Goal: Task Accomplishment & Management: Use online tool/utility

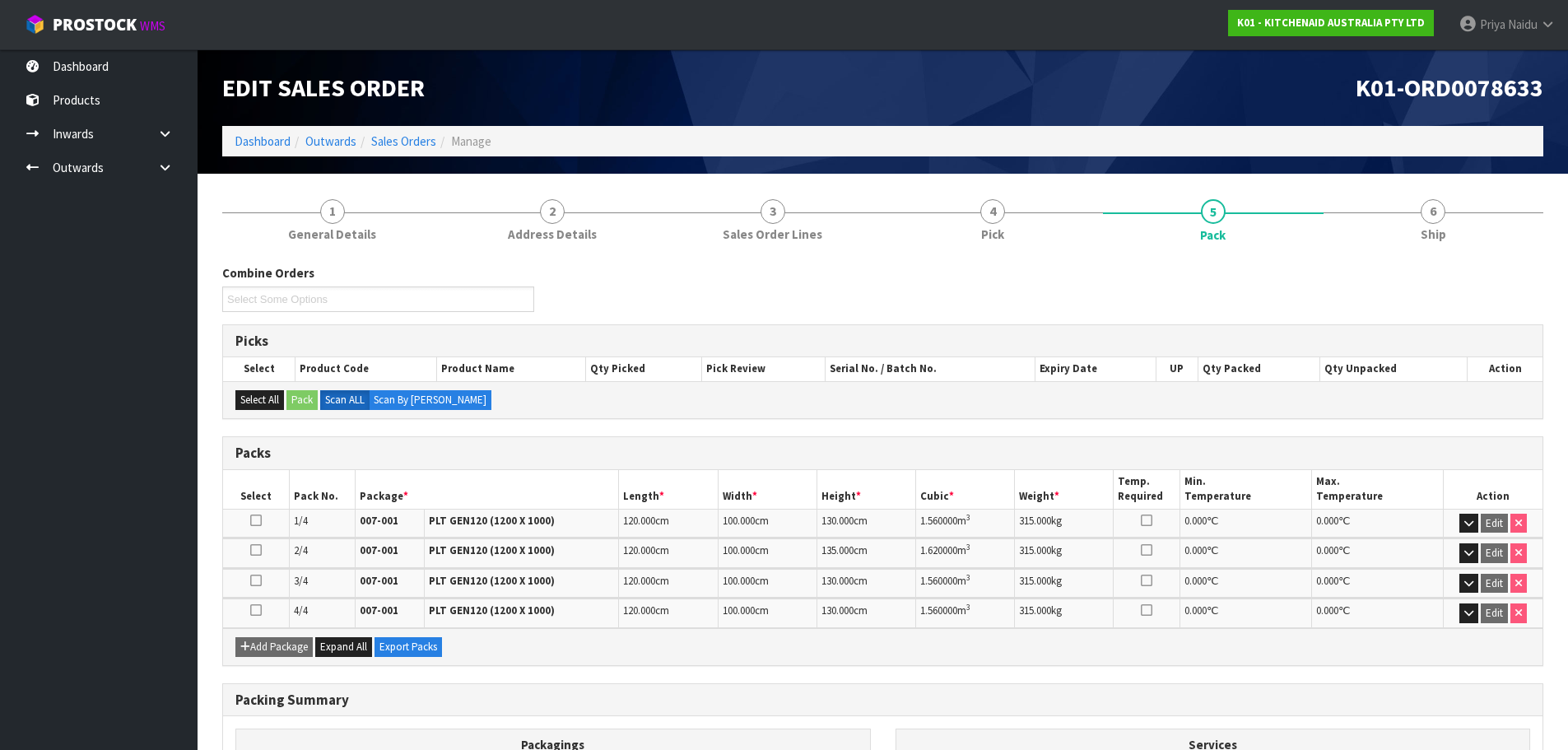
click at [259, 131] on ol "Dashboard Outwards Sales Orders Manage" at bounding box center [883, 141] width 1321 height 30
click at [259, 137] on link "Dashboard" at bounding box center [262, 141] width 56 height 16
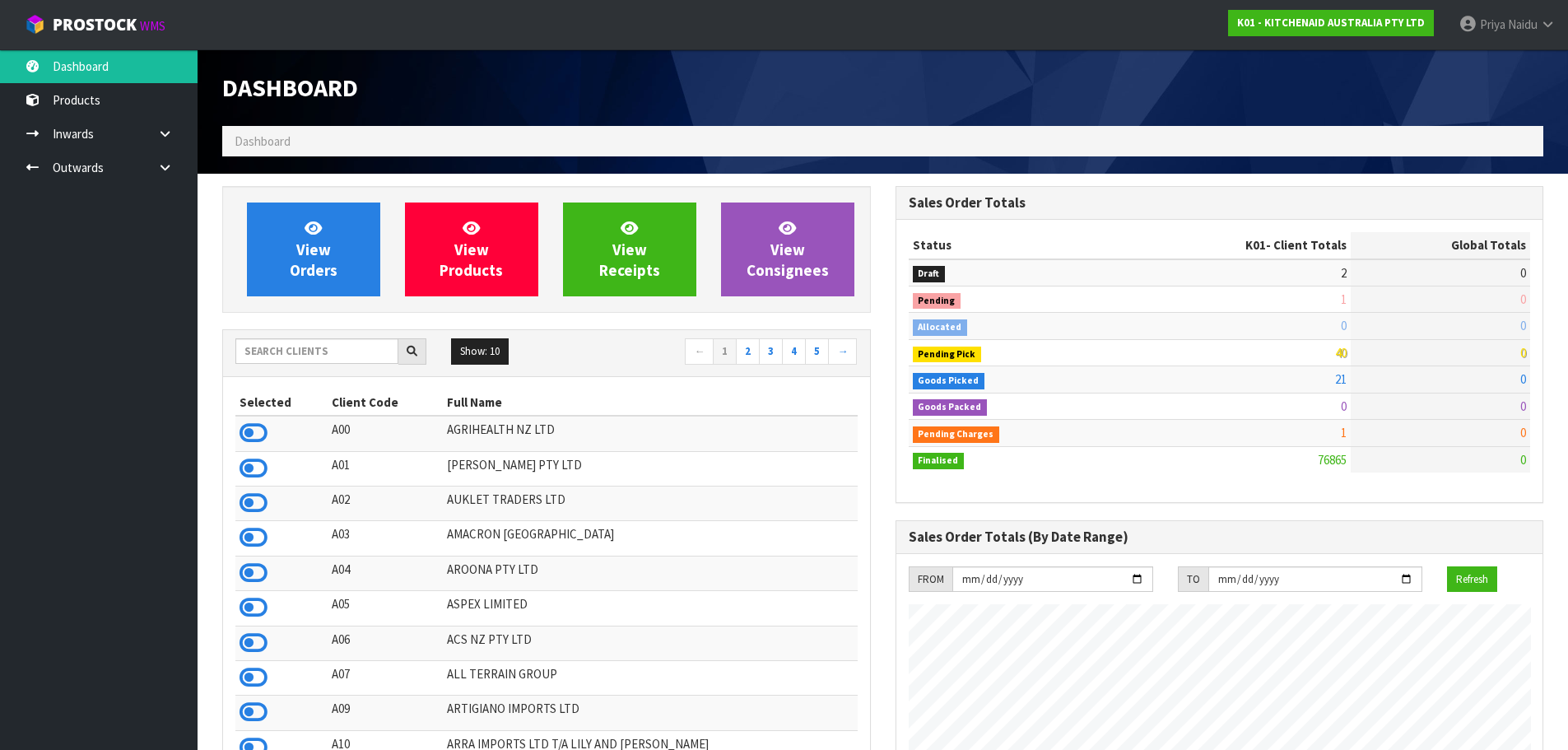
scroll to position [1247, 673]
click at [331, 354] on input "text" at bounding box center [316, 351] width 163 height 25
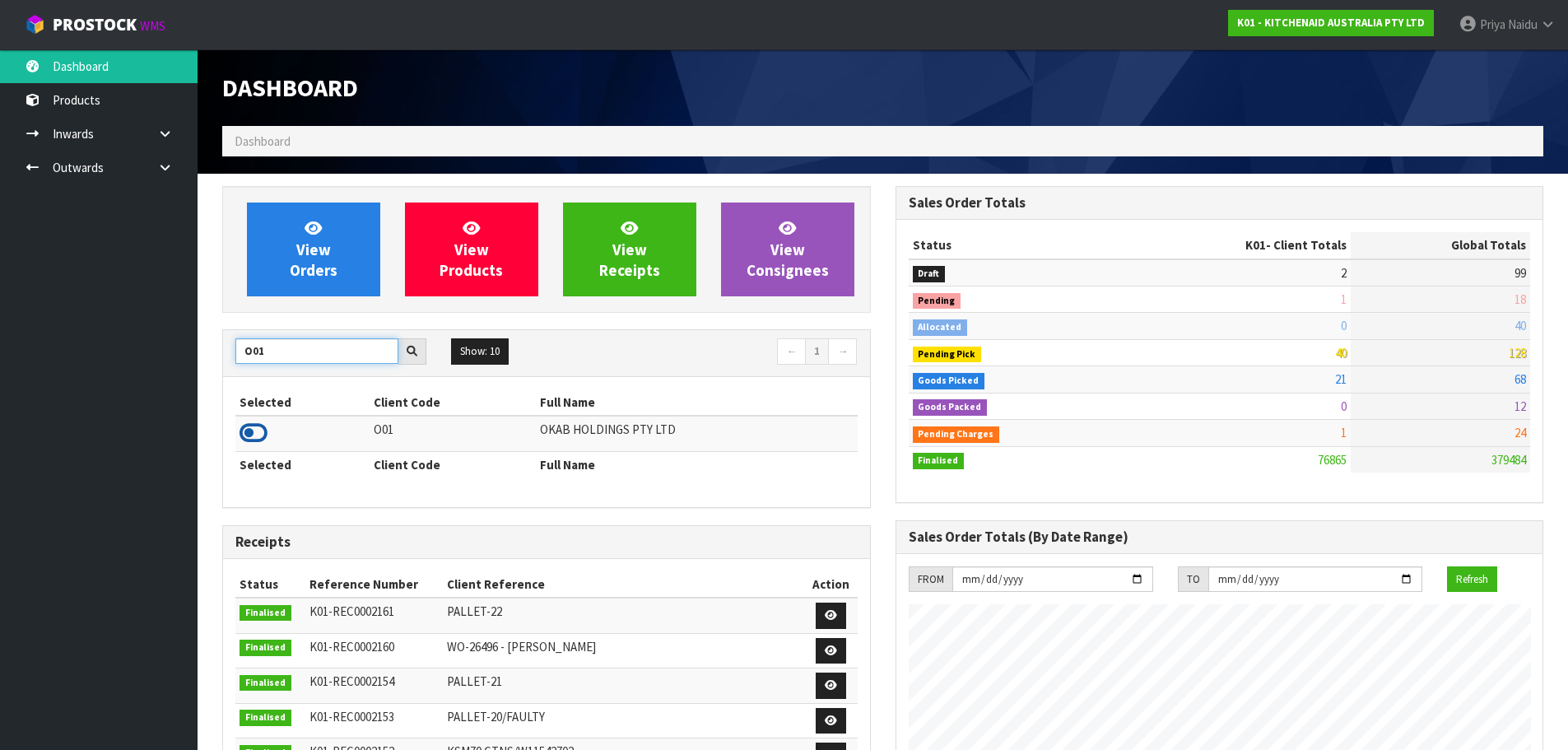
type input "O01"
click at [246, 435] on icon at bounding box center [253, 434] width 28 height 25
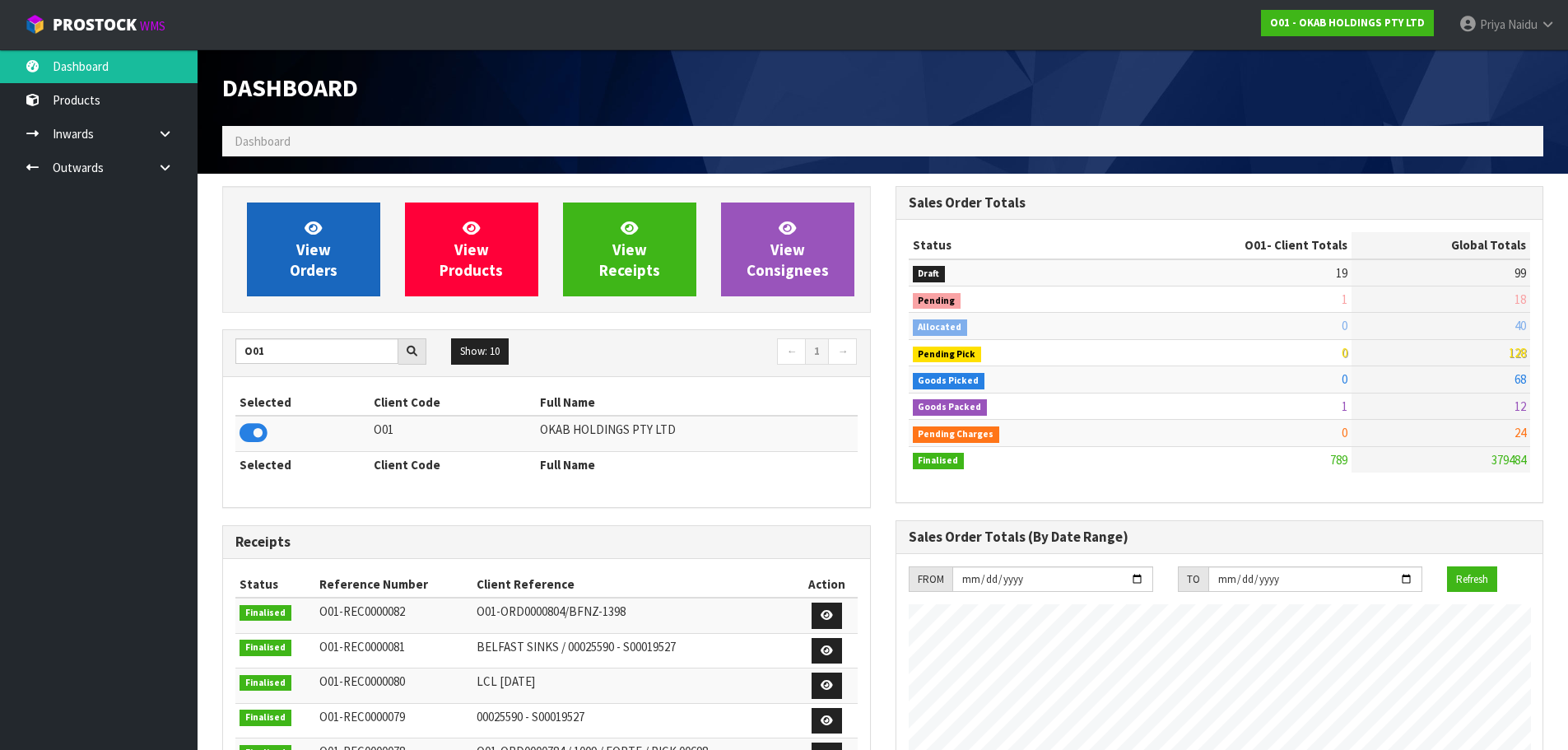
scroll to position [1088, 673]
click at [326, 261] on span "View Orders" at bounding box center [313, 249] width 48 height 62
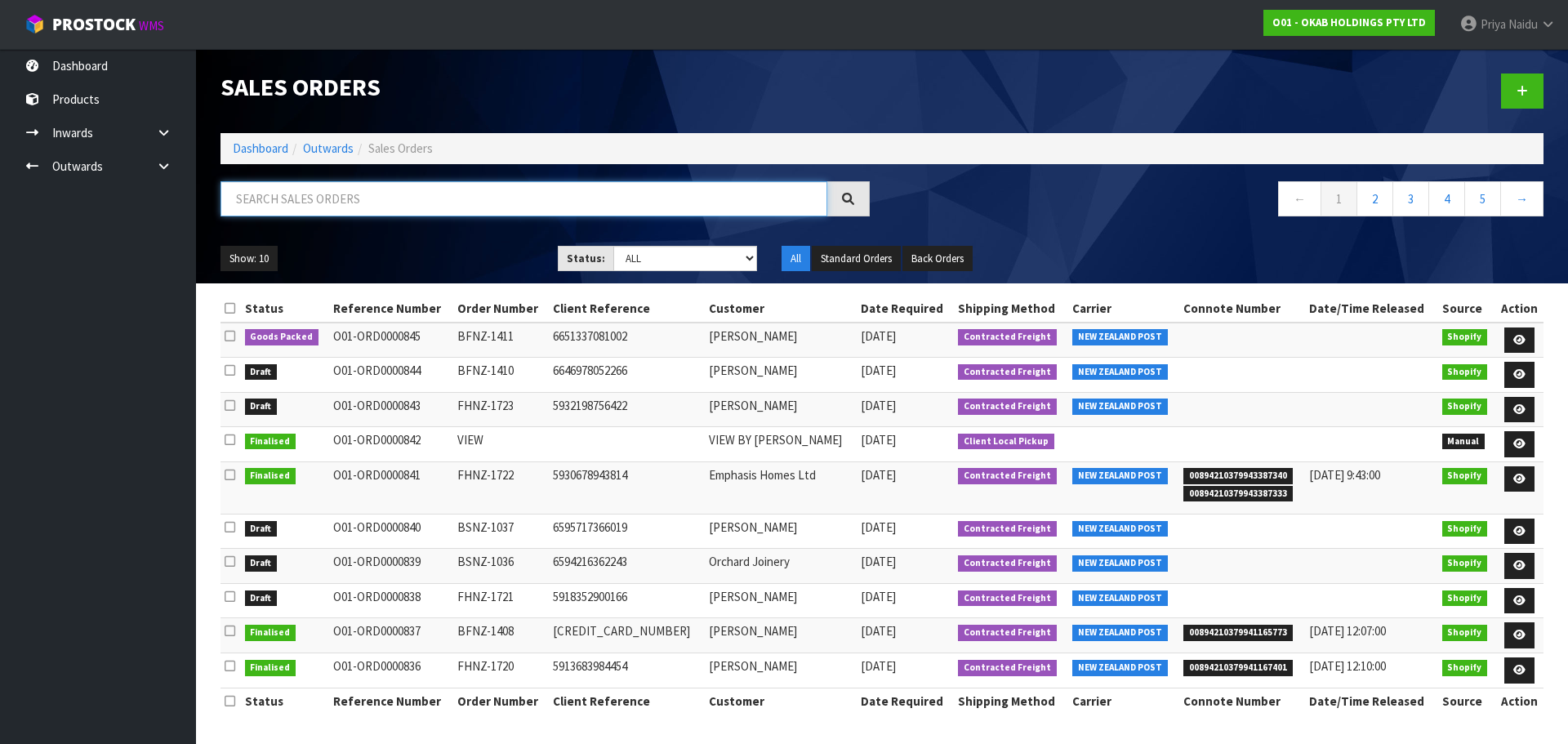
click at [344, 206] on input "text" at bounding box center [524, 198] width 607 height 35
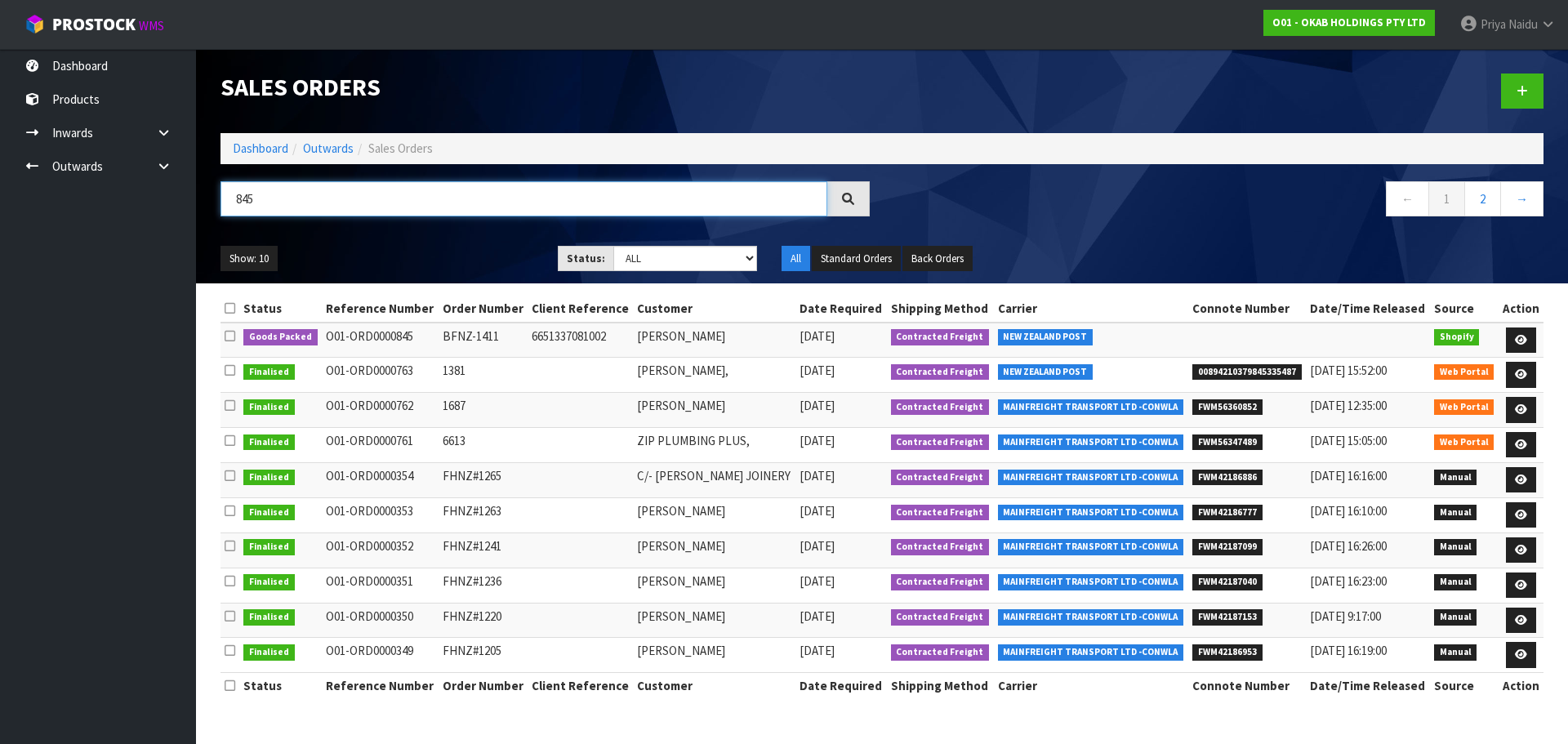
type input "845"
click at [418, 246] on ul "Show: 10 5 10 25 50" at bounding box center [377, 258] width 313 height 26
click at [428, 239] on div "Show: 10 5 10 25 50 Status: Draft Pending Allocated Pending Pick Goods Picked G…" at bounding box center [882, 258] width 1347 height 51
click at [1522, 336] on icon at bounding box center [1521, 340] width 12 height 11
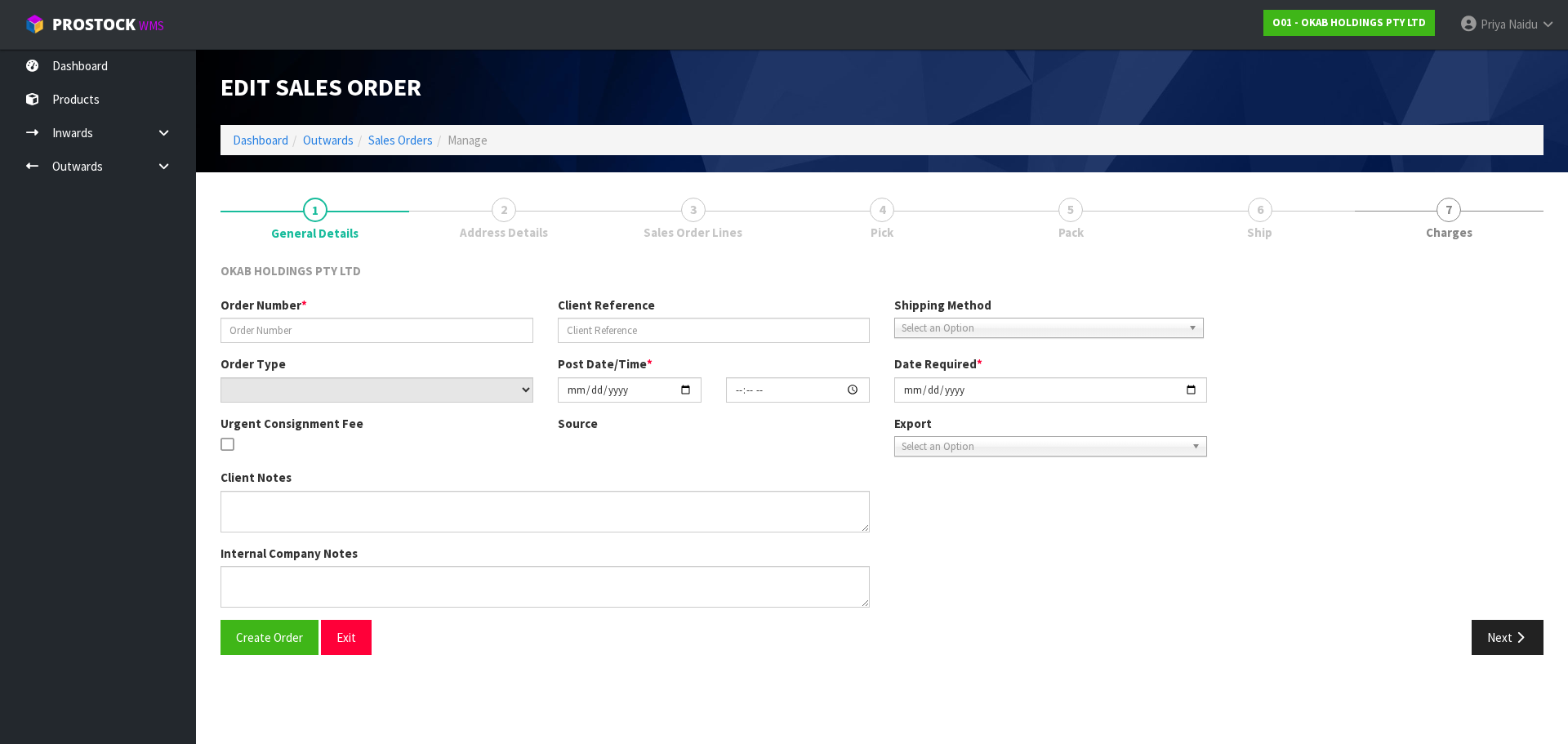
type input "BFNZ-1411"
type input "6651337081002"
select select "number:0"
type input "[DATE]"
type input "07:54:03.000"
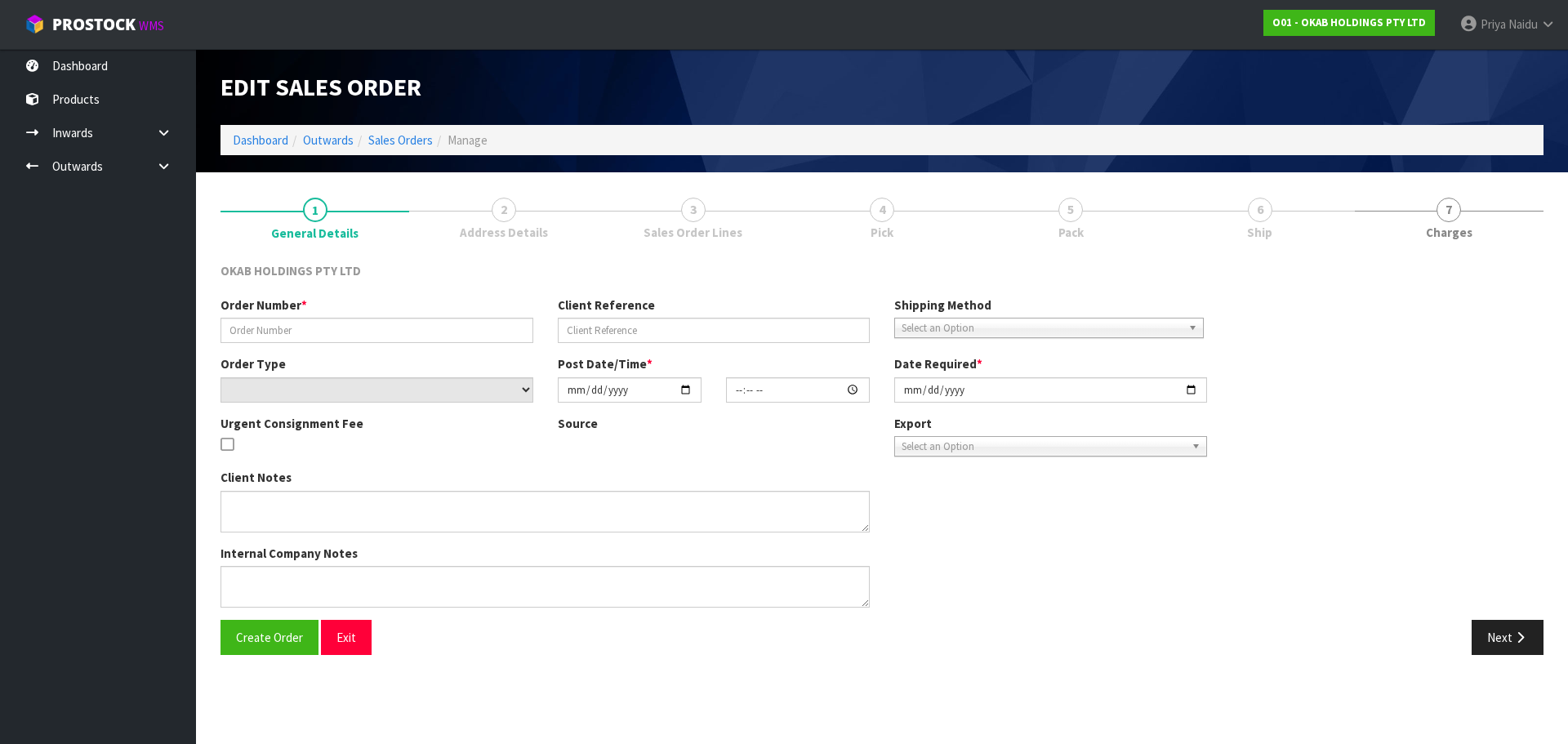
type input "[DATE]"
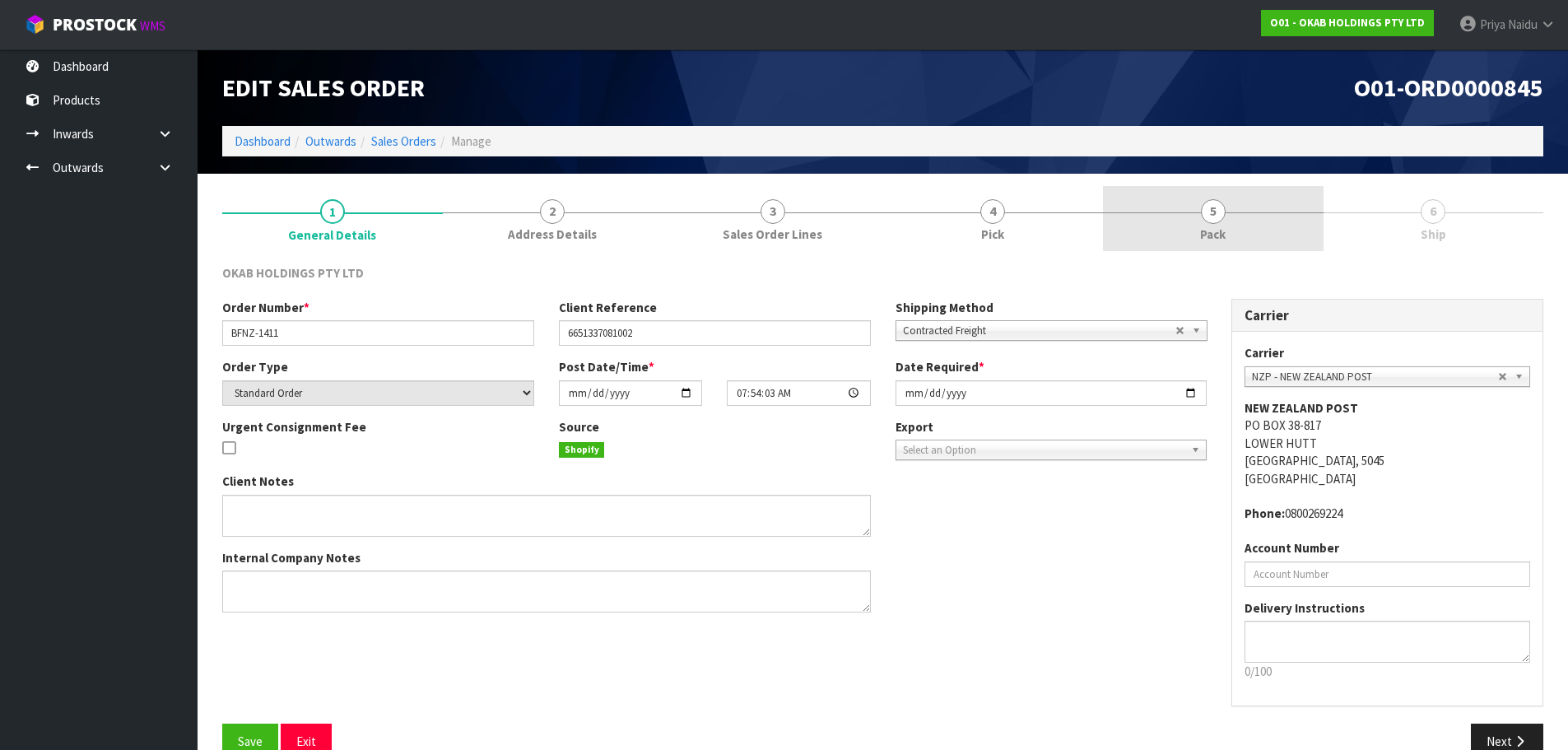
click at [1238, 219] on link "5 Pack" at bounding box center [1213, 218] width 221 height 65
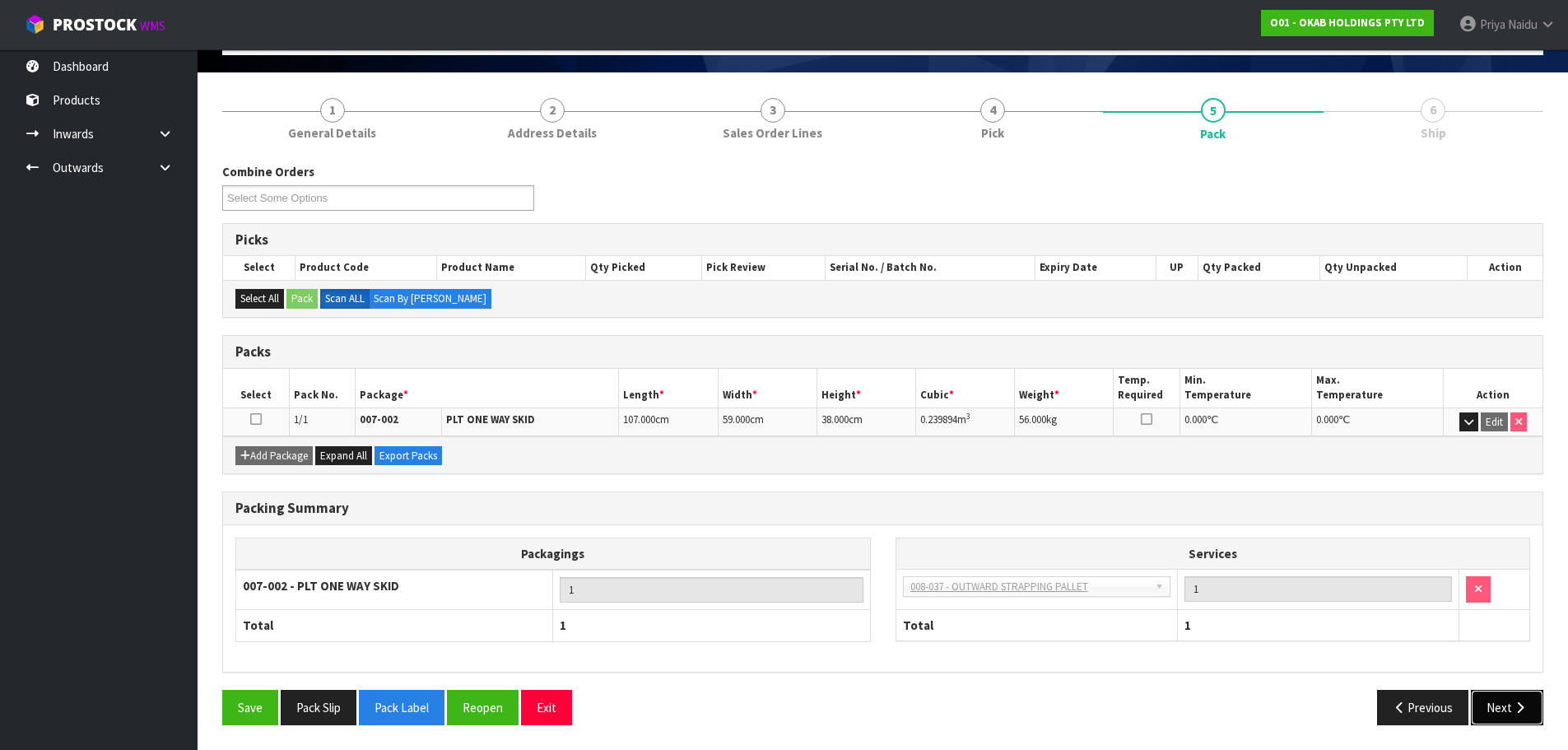
click at [1485, 711] on button "Next" at bounding box center [1507, 707] width 73 height 35
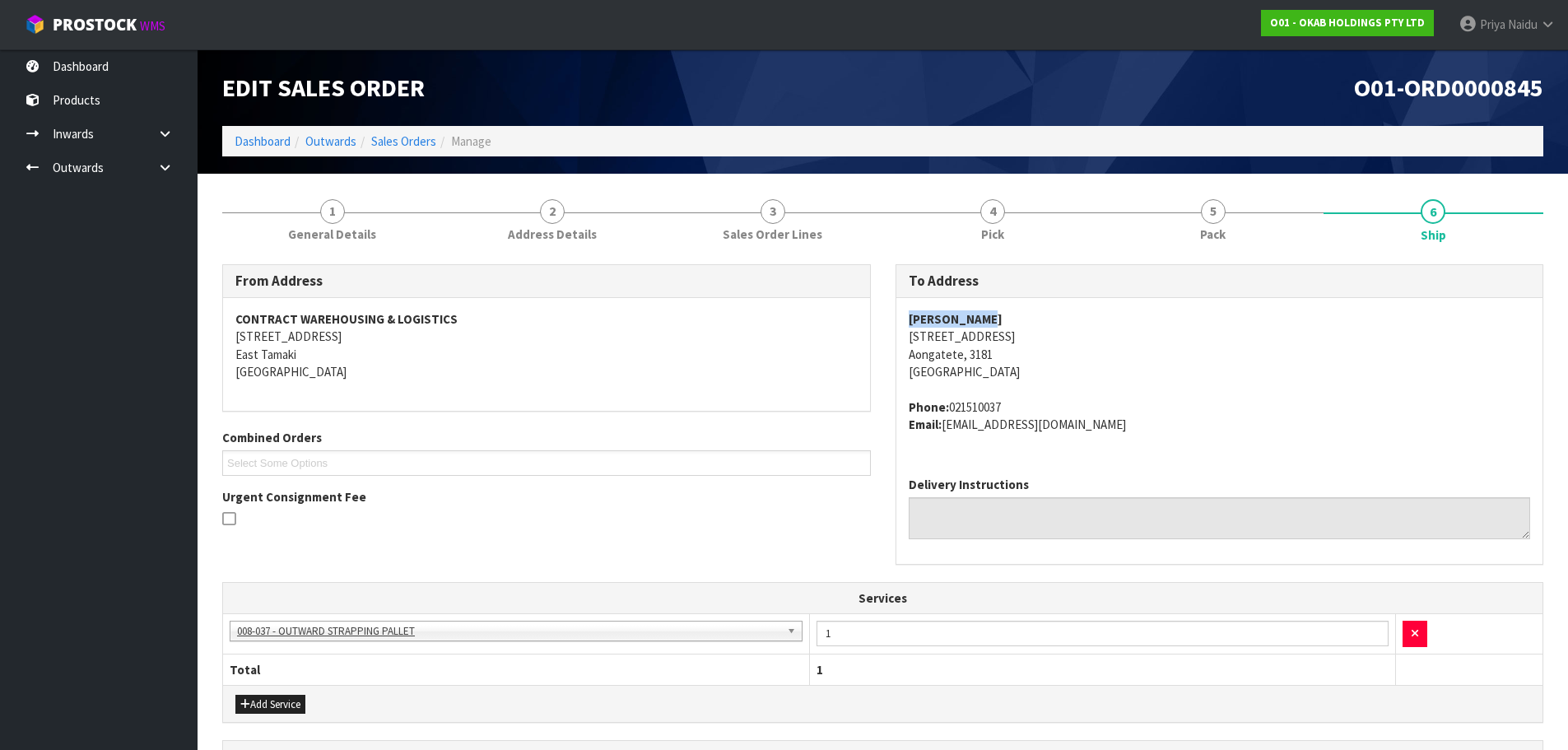
copy strong "[PERSON_NAME]"
drag, startPoint x: 902, startPoint y: 316, endPoint x: 1022, endPoint y: 321, distance: 120.1
click at [1022, 321] on div "[PERSON_NAME] [STREET_ADDRESS] Phone: 021510037 Email: [EMAIL_ADDRESS][DOMAIN_N…" at bounding box center [1219, 381] width 647 height 166
copy address "[STREET_ADDRESS]"
drag, startPoint x: 910, startPoint y: 336, endPoint x: 1027, endPoint y: 356, distance: 118.7
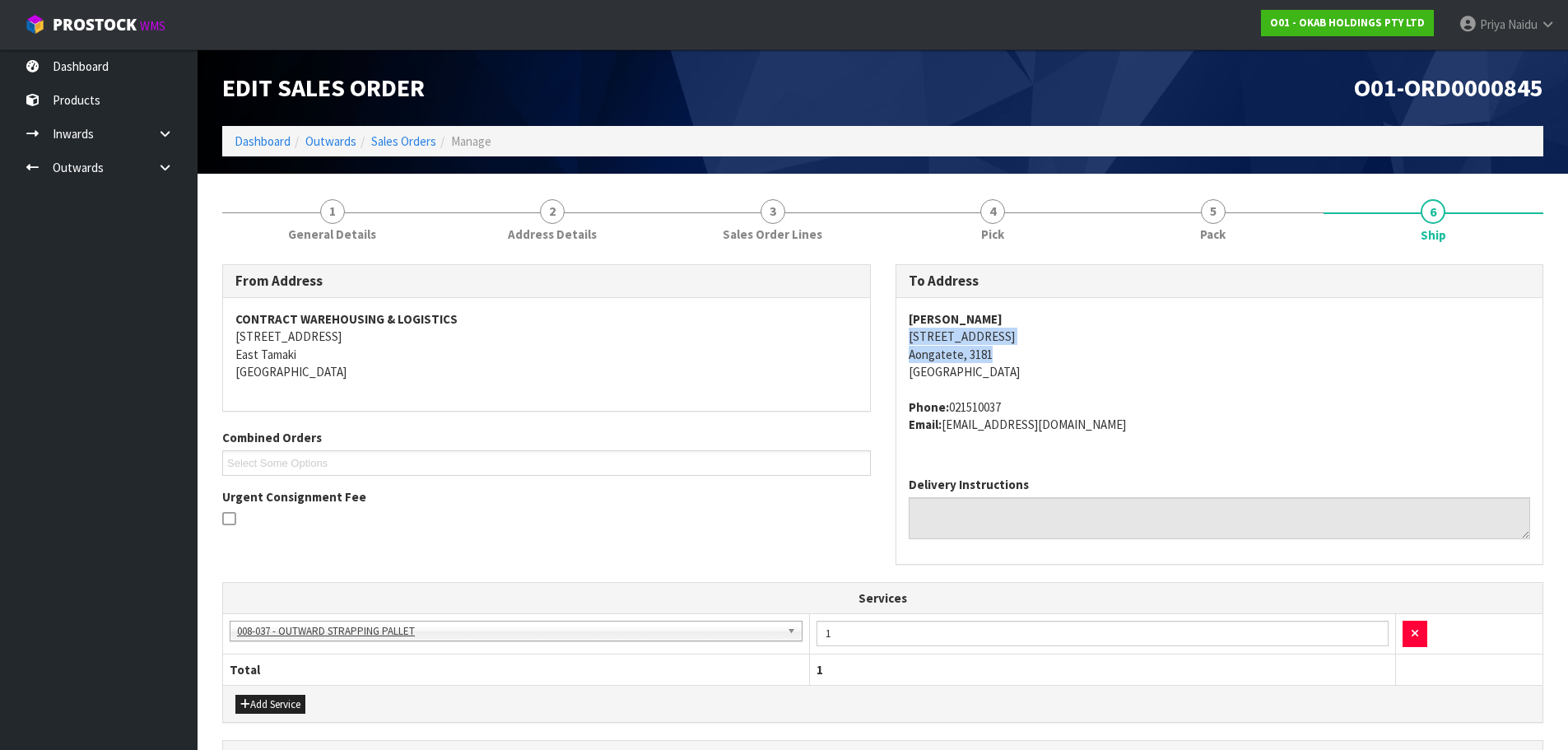
click at [1027, 356] on div "[PERSON_NAME] [STREET_ADDRESS] Phone: 021510037 Email: [EMAIL_ADDRESS][DOMAIN_N…" at bounding box center [1219, 381] width 647 height 166
click at [1172, 380] on address "[PERSON_NAME] [STREET_ADDRESS]" at bounding box center [1220, 346] width 623 height 71
copy address "021510037"
drag, startPoint x: 951, startPoint y: 404, endPoint x: 1046, endPoint y: 400, distance: 95.1
click at [1046, 400] on address "Phone: 021510037 Email: [EMAIL_ADDRESS][DOMAIN_NAME]" at bounding box center [1220, 416] width 623 height 35
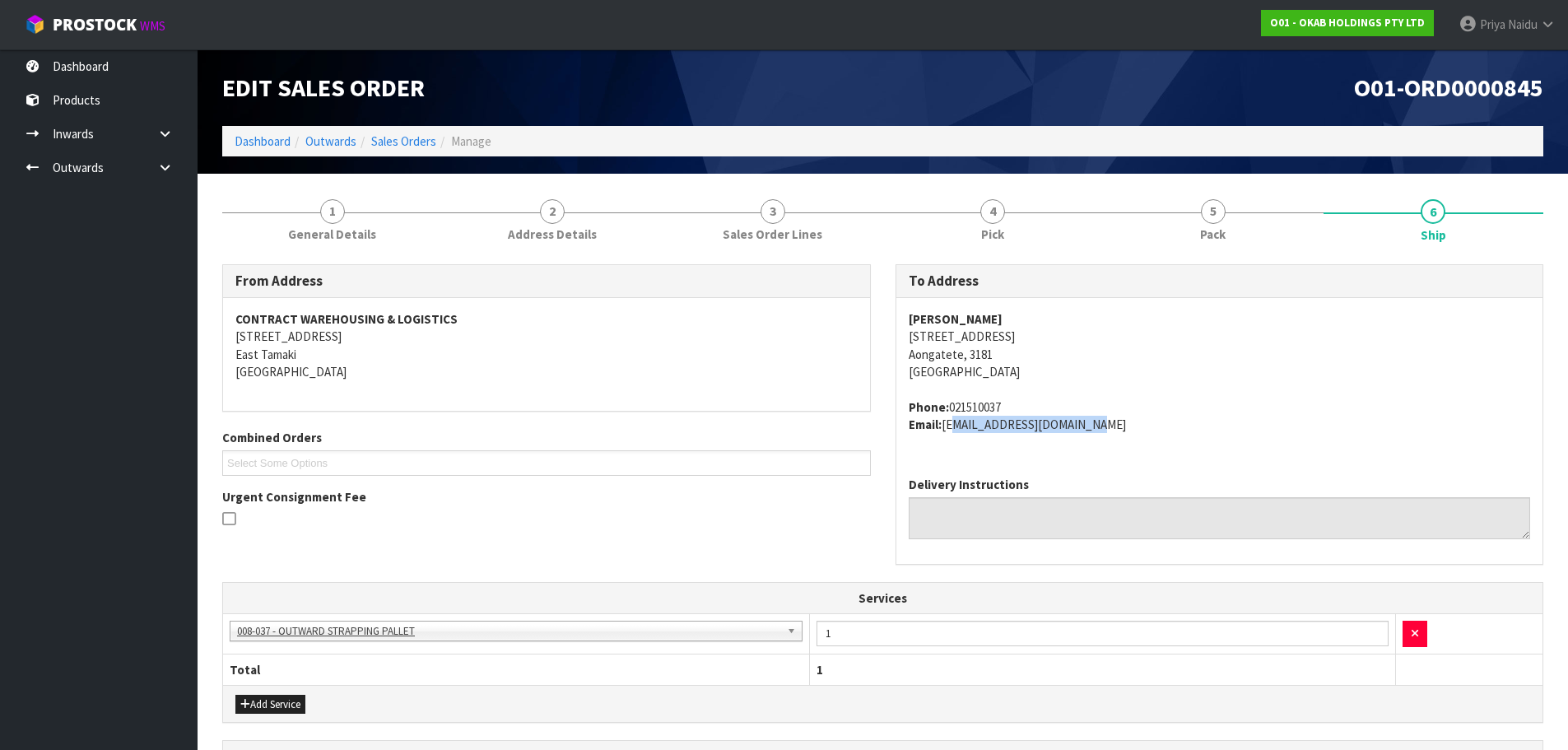
copy address "[EMAIL_ADDRESS][DOMAIN_NAME]"
drag, startPoint x: 944, startPoint y: 427, endPoint x: 1118, endPoint y: 431, distance: 174.0
click at [1118, 431] on address "Phone: 021510037 Email: [EMAIL_ADDRESS][DOMAIN_NAME]" at bounding box center [1220, 416] width 623 height 35
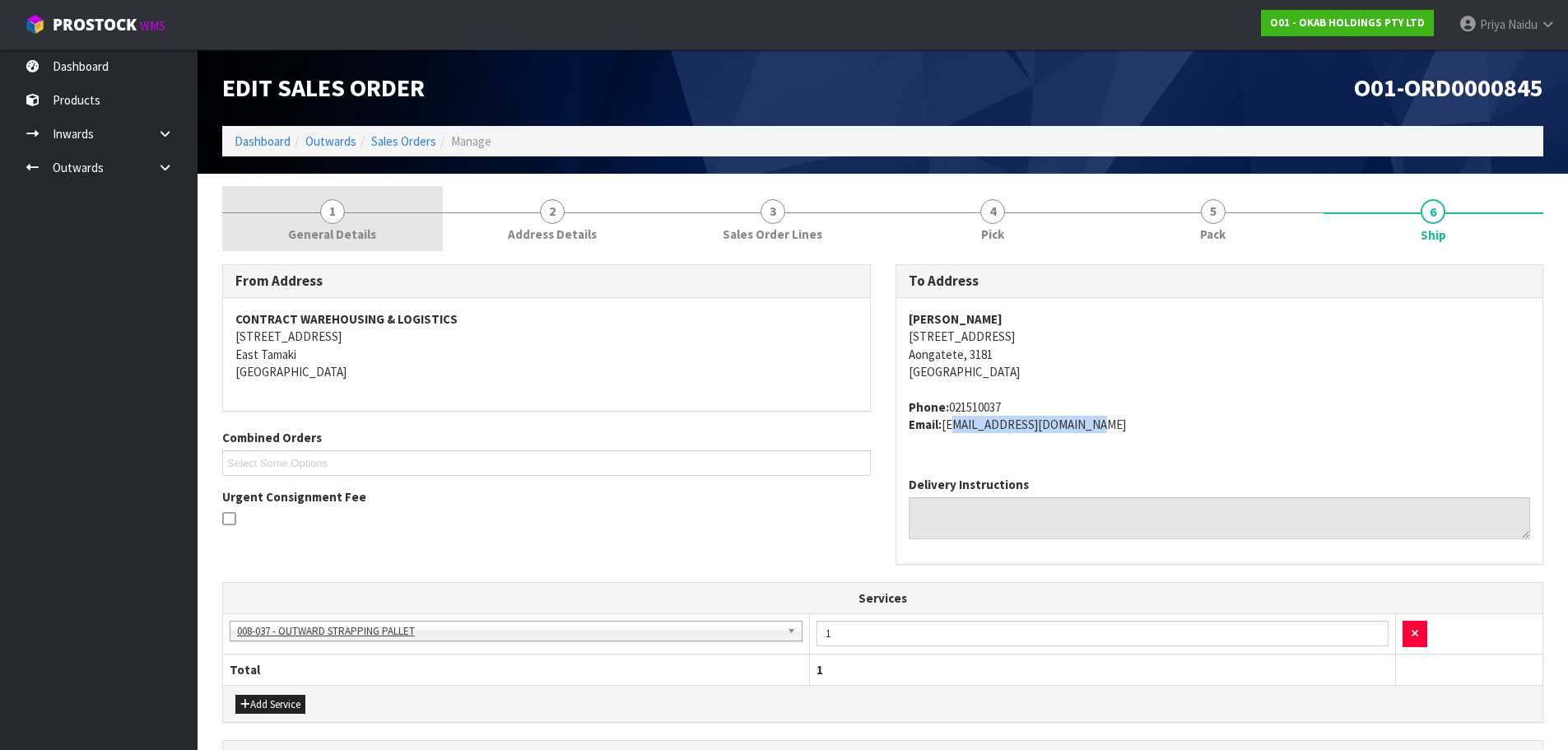
click at [346, 230] on span "General Details" at bounding box center [331, 234] width 88 height 18
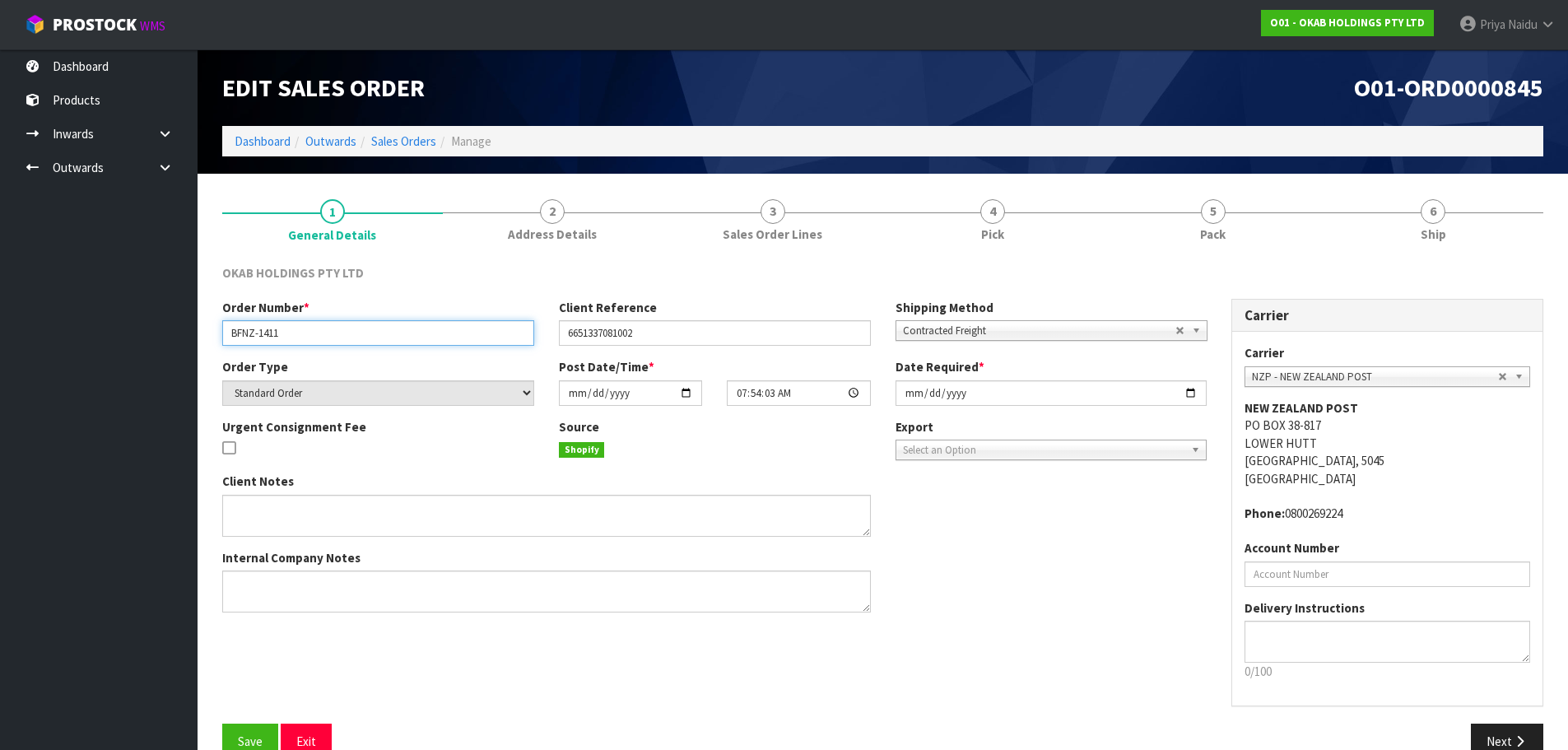
drag, startPoint x: 247, startPoint y: 331, endPoint x: 318, endPoint y: 331, distance: 71.0
click at [318, 331] on input "BFNZ-1411" at bounding box center [378, 333] width 312 height 25
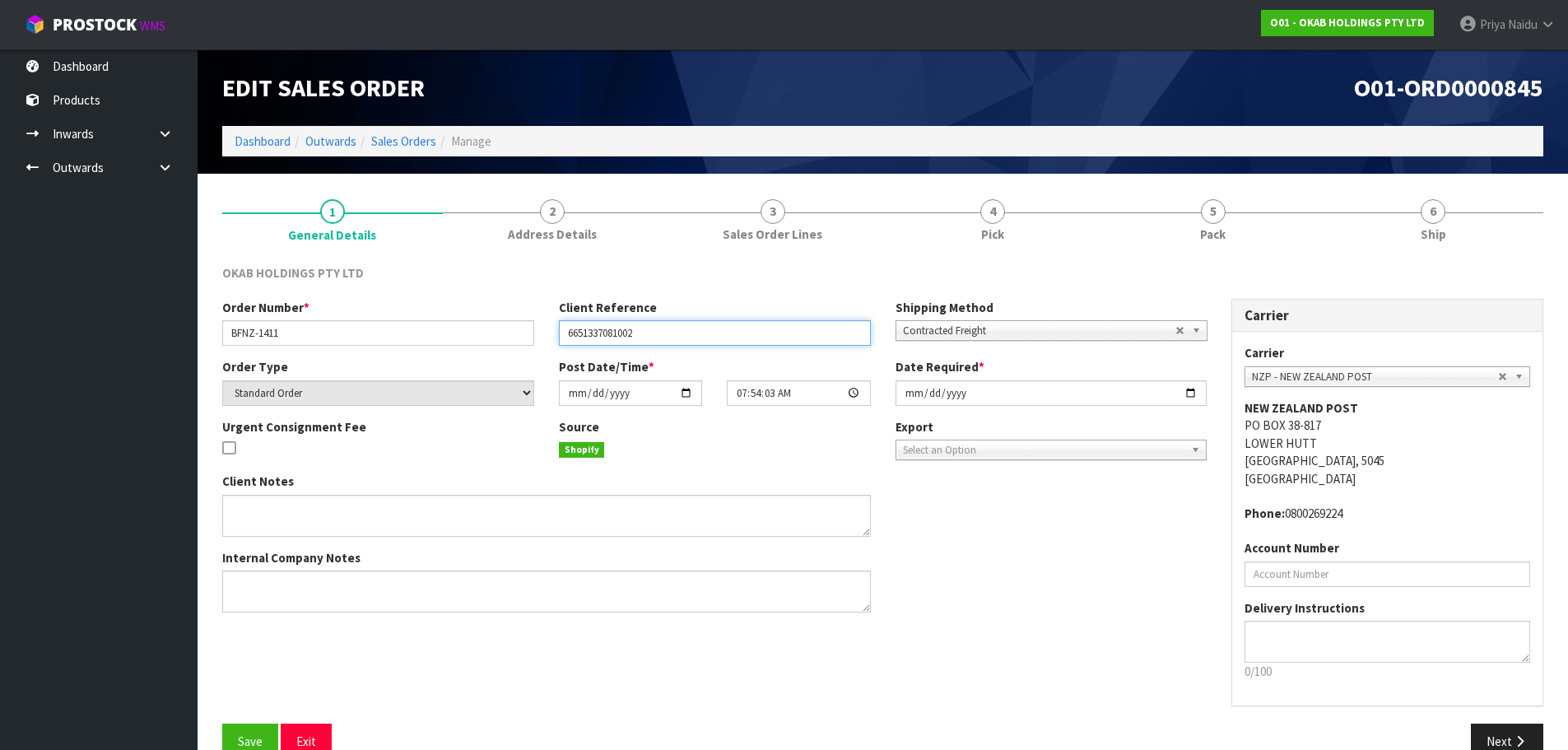
drag, startPoint x: 568, startPoint y: 330, endPoint x: 650, endPoint y: 331, distance: 82.0
click at [650, 331] on input "6651337081002" at bounding box center [715, 333] width 312 height 25
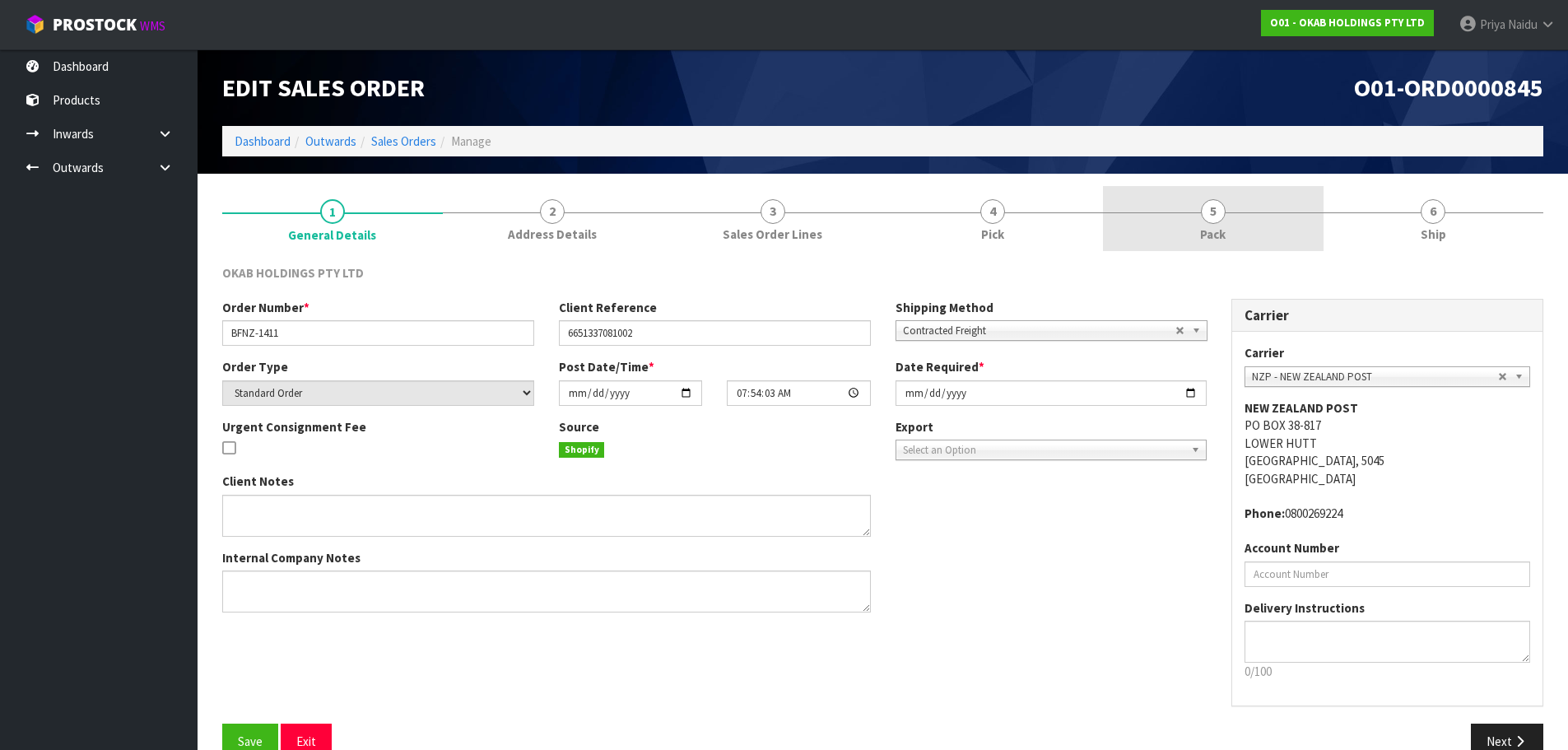
click at [1210, 207] on span "5" at bounding box center [1213, 212] width 25 height 25
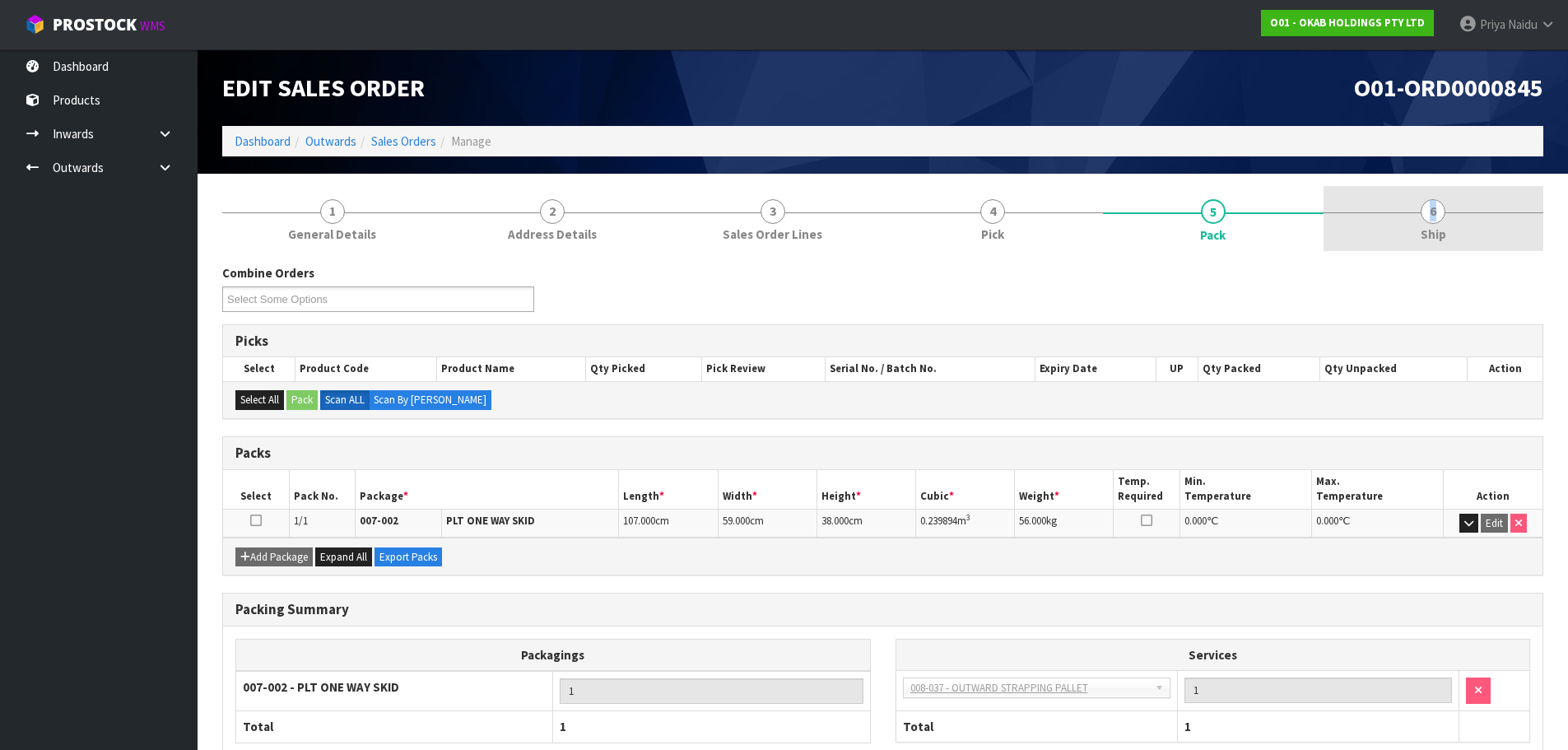
click at [1389, 213] on link "6 Ship" at bounding box center [1434, 218] width 221 height 65
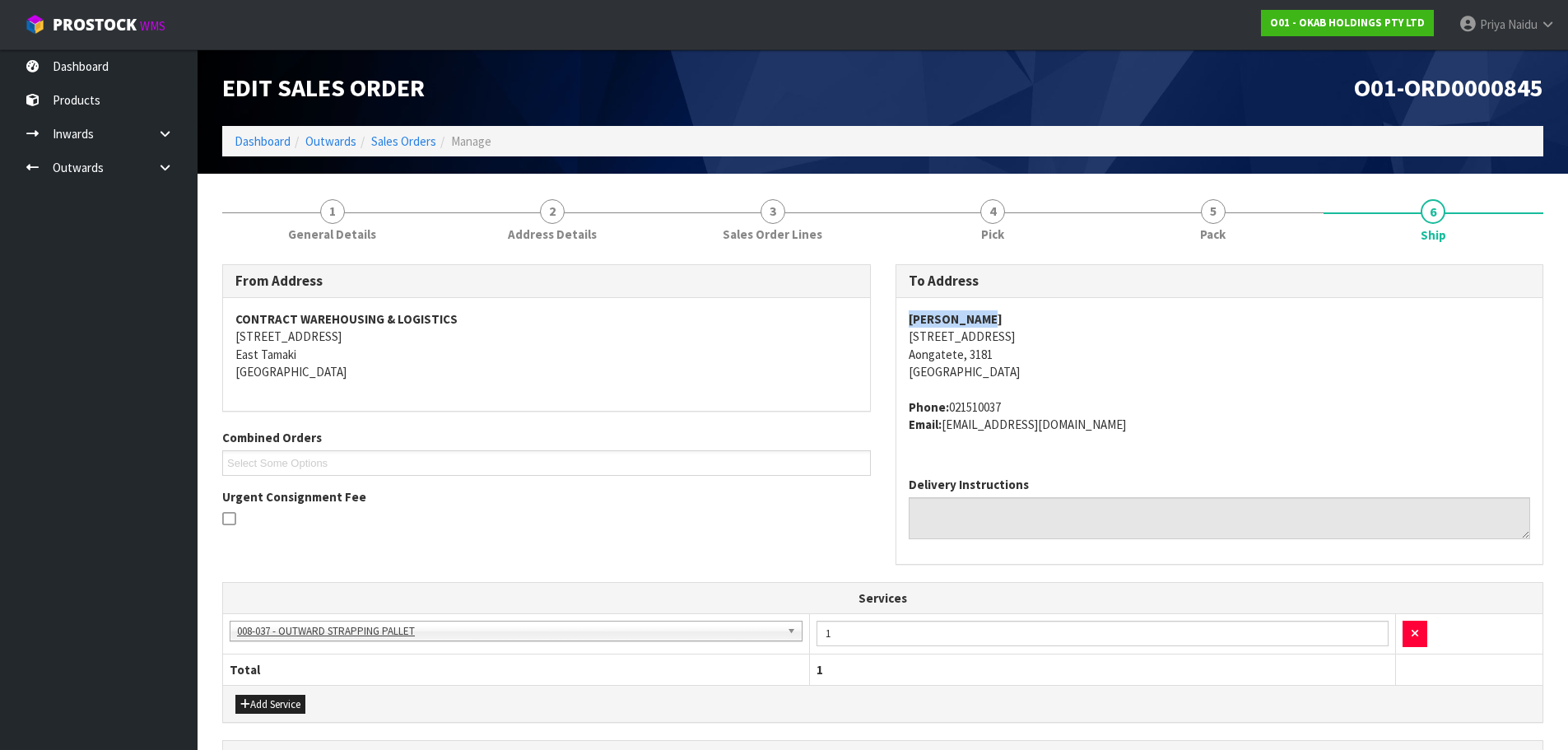
copy strong "[PERSON_NAME]"
drag, startPoint x: 894, startPoint y: 321, endPoint x: 1002, endPoint y: 316, distance: 108.1
click at [1002, 316] on div "To Address [PERSON_NAME] [STREET_ADDRESS] Phone: 021510037 Email: [EMAIL_ADDRES…" at bounding box center [1220, 424] width 674 height 318
copy address "Phone: [PHONE_NUMBER]"
drag, startPoint x: 905, startPoint y: 403, endPoint x: 1041, endPoint y: 393, distance: 136.4
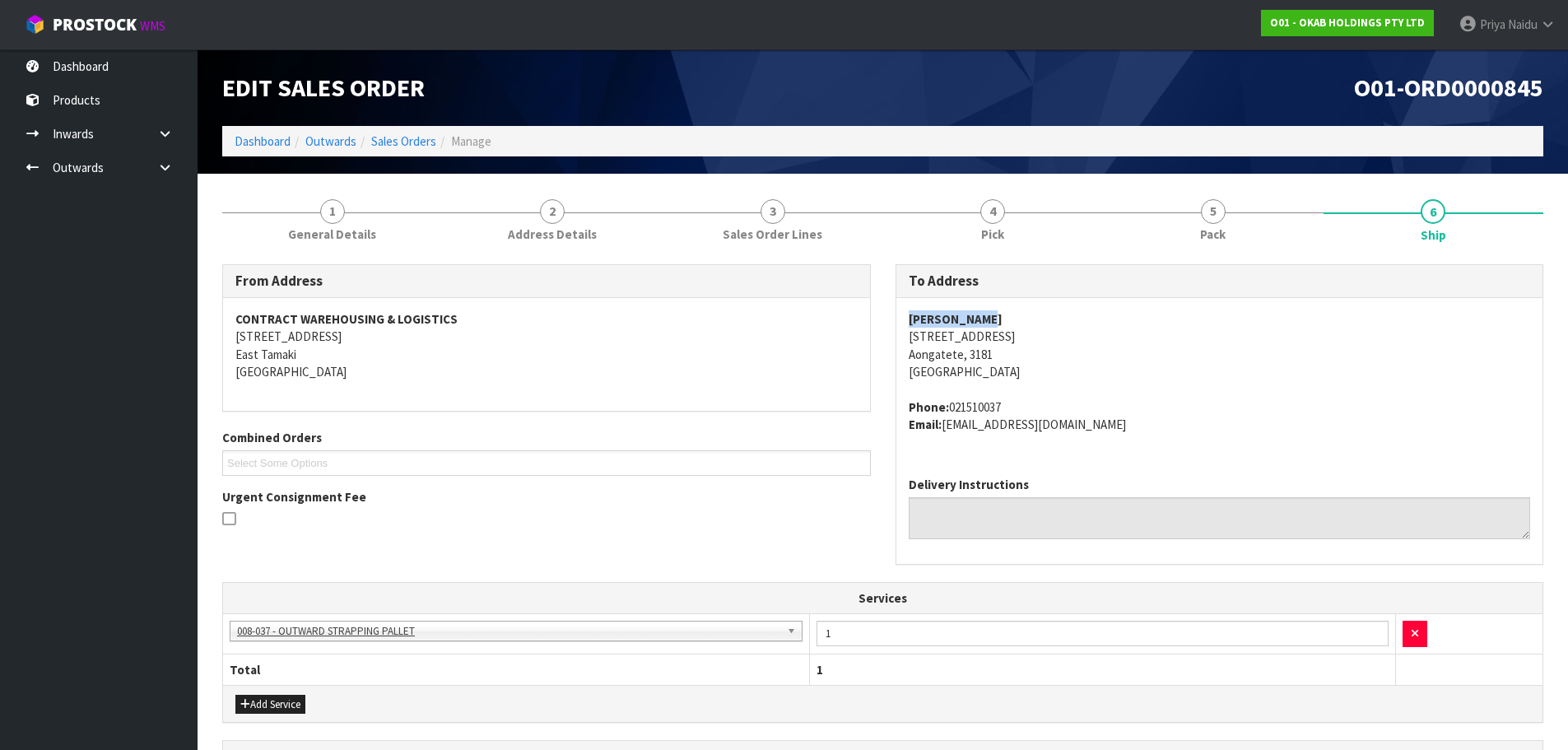
click at [1041, 393] on div "[PERSON_NAME] [STREET_ADDRESS] Phone: 021510037 Email: [EMAIL_ADDRESS][DOMAIN_N…" at bounding box center [1219, 381] width 647 height 166
copy address "[STREET_ADDRESS]"
drag, startPoint x: 894, startPoint y: 332, endPoint x: 1024, endPoint y: 359, distance: 132.8
click at [1024, 359] on div "To Address [PERSON_NAME] [STREET_ADDRESS] Phone: 021510037 Email: [EMAIL_ADDRES…" at bounding box center [1219, 414] width 648 height 301
click at [901, 316] on div "[PERSON_NAME] [STREET_ADDRESS] Phone: 021510037 Email: [EMAIL_ADDRESS][DOMAIN_N…" at bounding box center [1219, 381] width 647 height 166
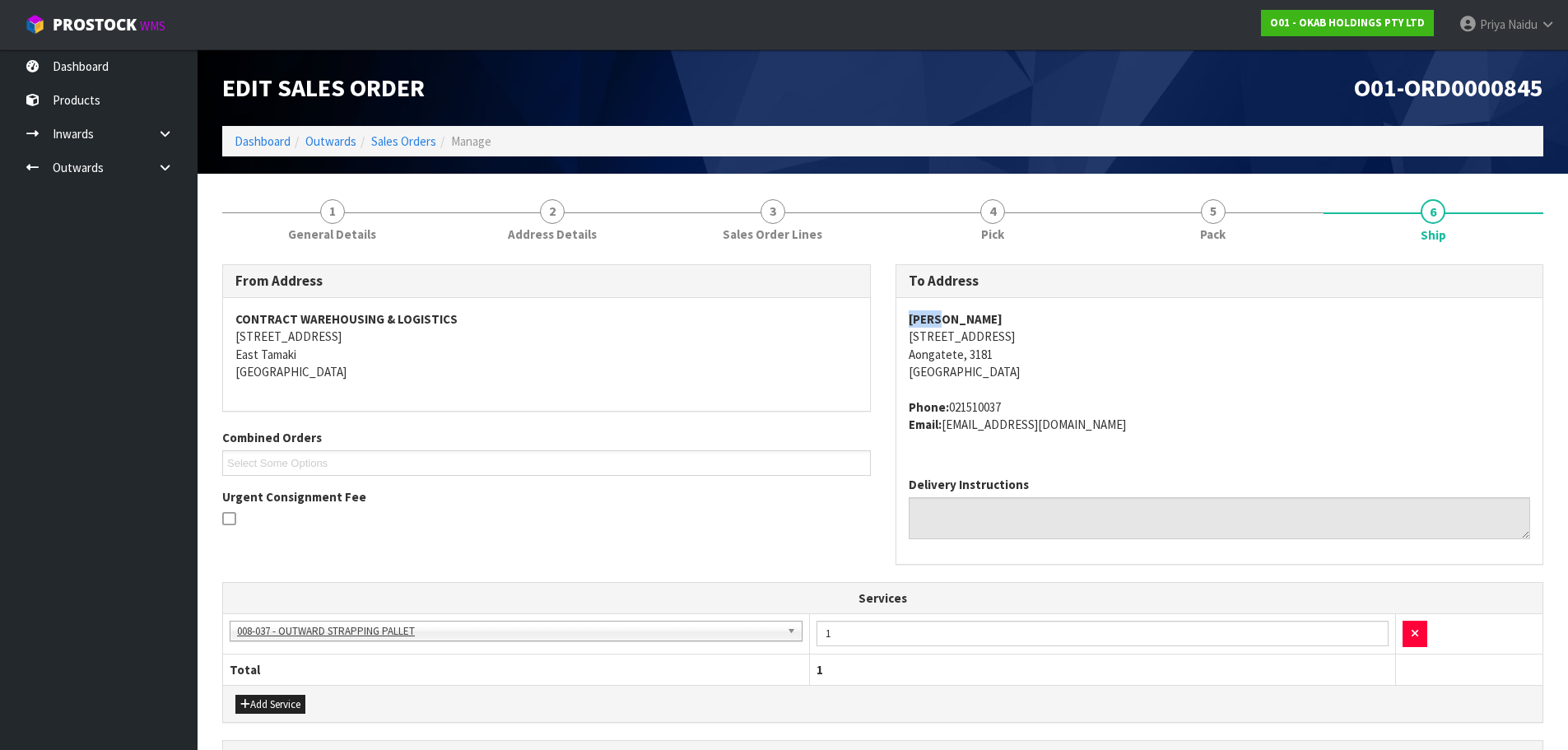
drag, startPoint x: 901, startPoint y: 316, endPoint x: 919, endPoint y: 316, distance: 18.0
click at [919, 316] on div "[PERSON_NAME] [STREET_ADDRESS] Phone: 021510037 Email: [EMAIL_ADDRESS][DOMAIN_N…" at bounding box center [1219, 381] width 647 height 166
click at [1172, 349] on address "[PERSON_NAME] [STREET_ADDRESS]" at bounding box center [1220, 346] width 623 height 71
copy strong "[PERSON_NAME]"
drag, startPoint x: 894, startPoint y: 319, endPoint x: 748, endPoint y: 317, distance: 146.0
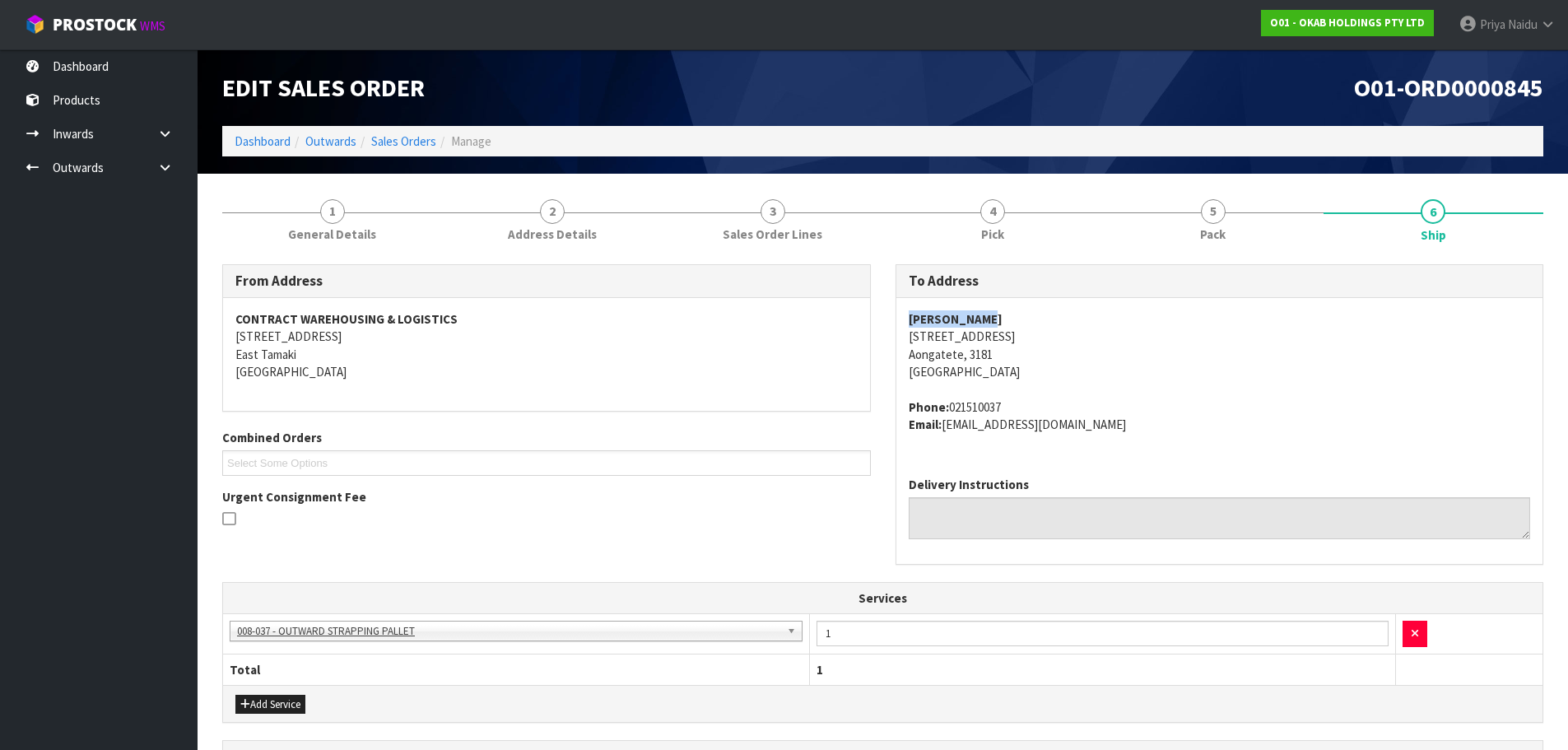
click at [1002, 305] on div "To Address [PERSON_NAME] [STREET_ADDRESS] Phone: 021510037 Email: [EMAIL_ADDRES…" at bounding box center [1220, 424] width 674 height 318
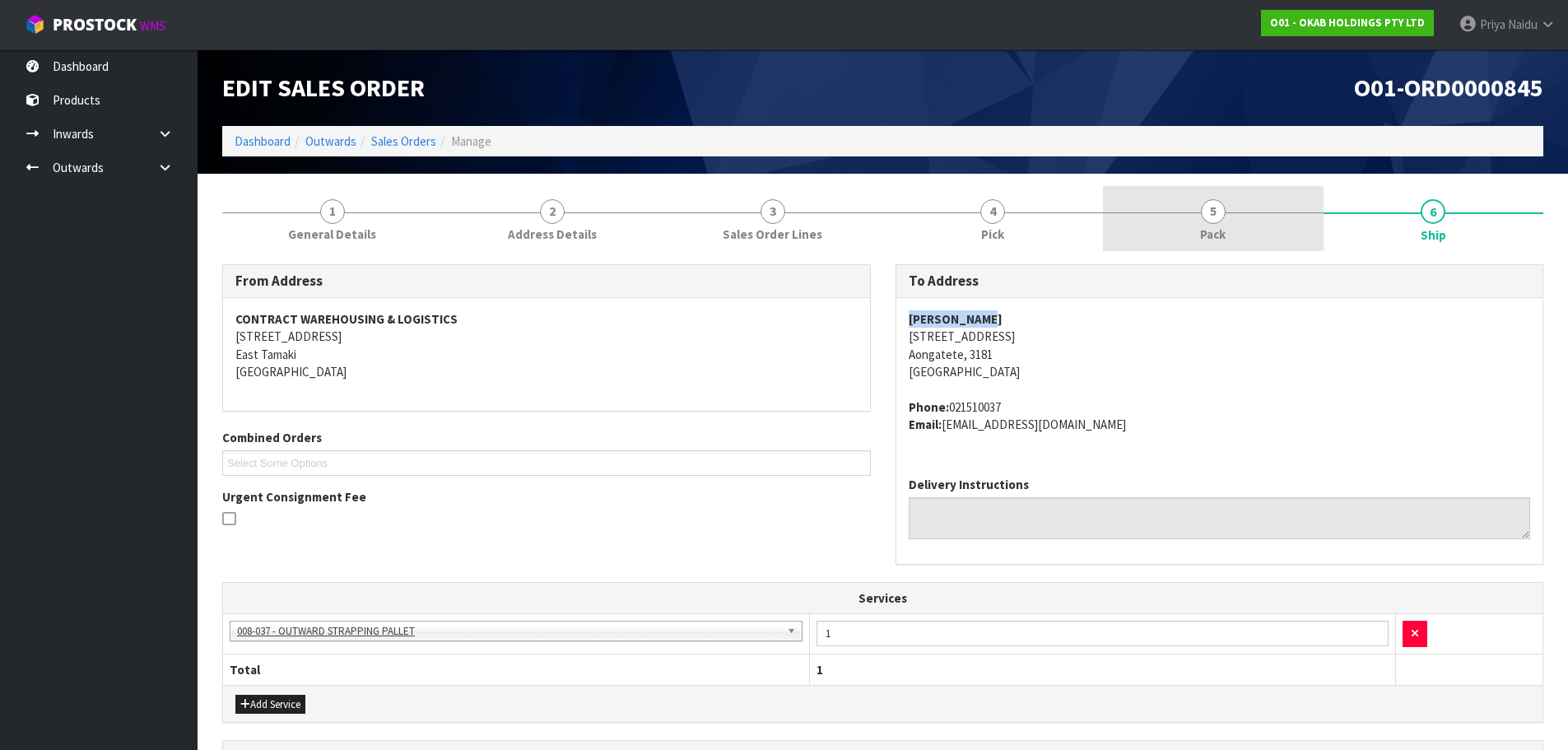
click at [1179, 224] on link "5 Pack" at bounding box center [1213, 218] width 221 height 65
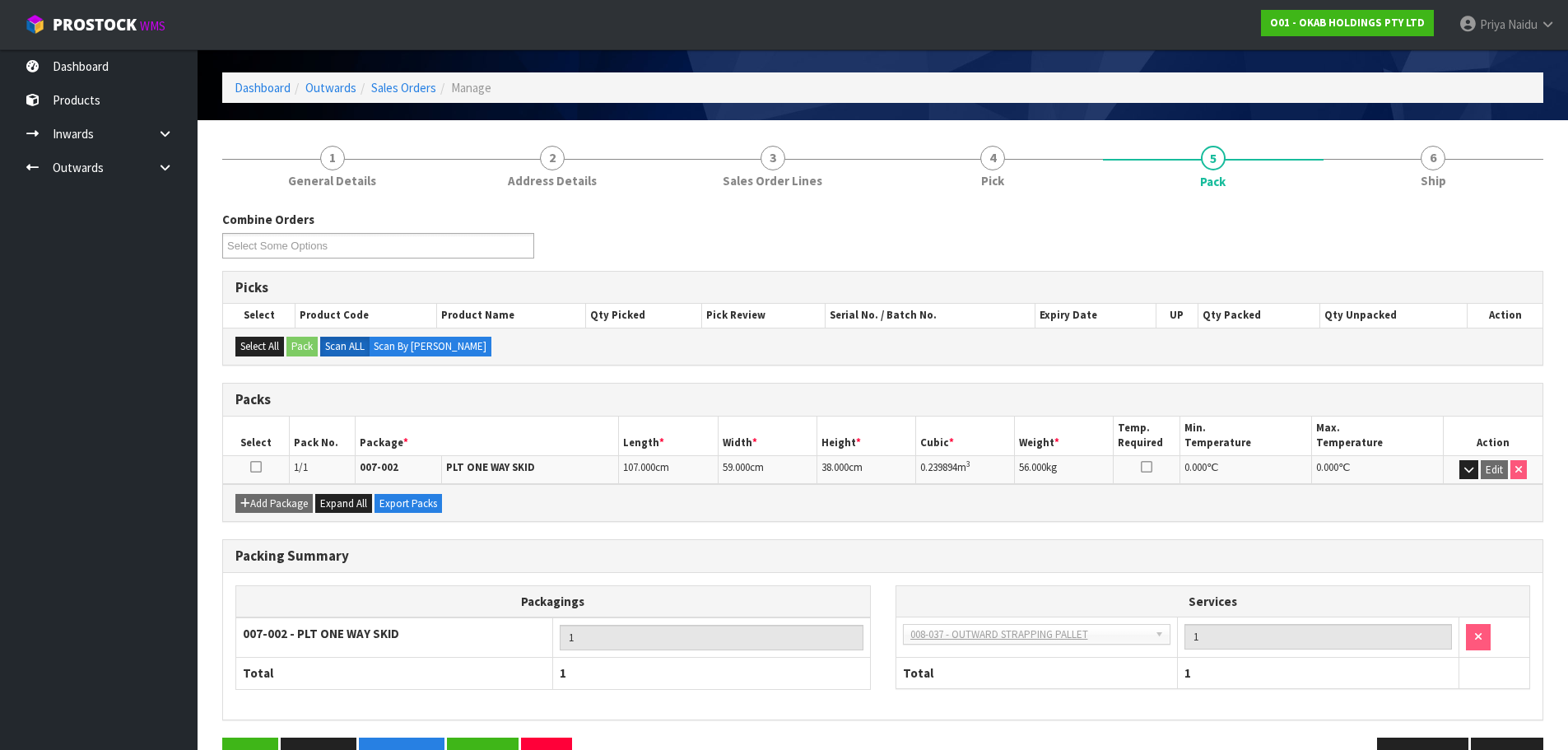
scroll to position [82, 0]
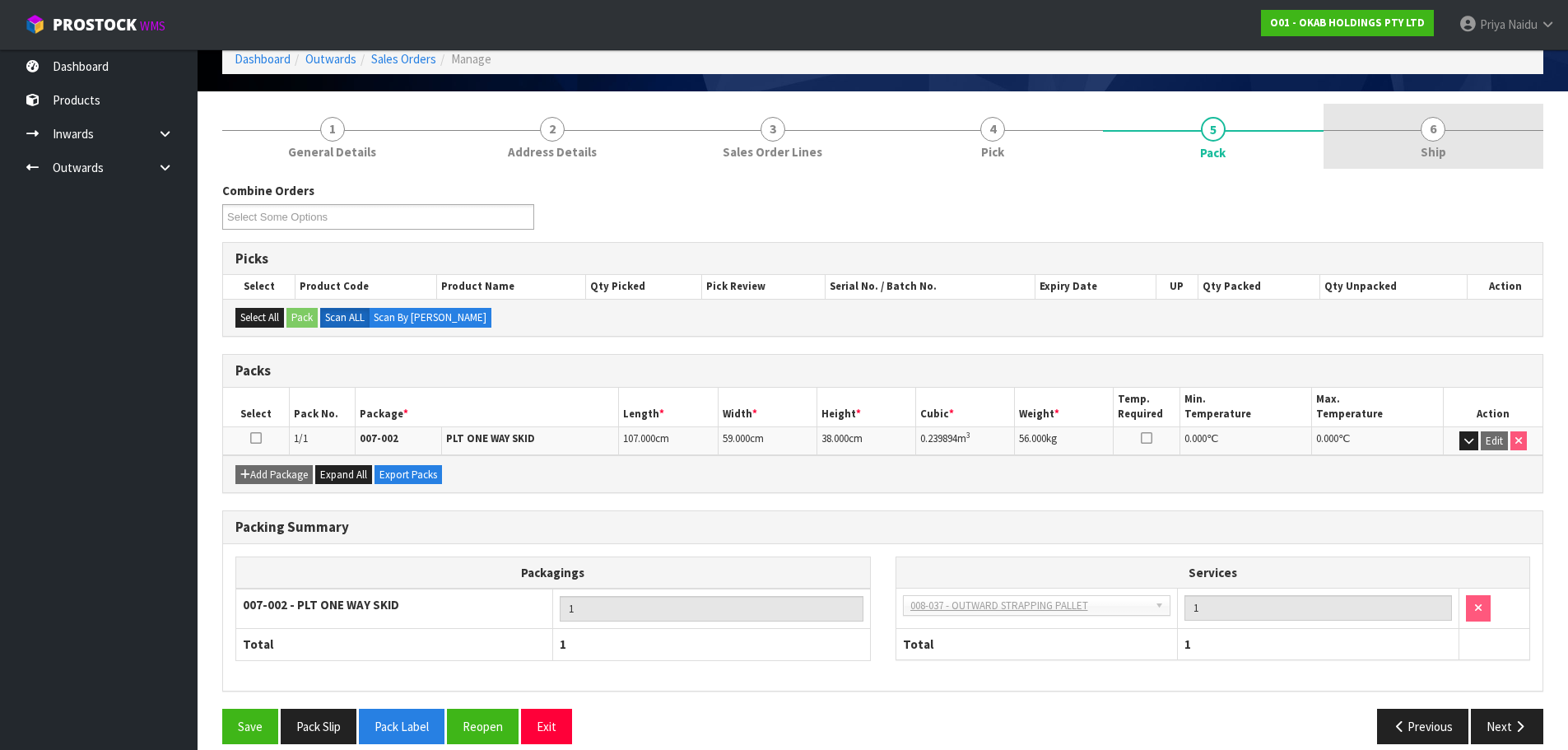
drag, startPoint x: 1396, startPoint y: 152, endPoint x: 1370, endPoint y: 157, distance: 26.5
click at [1396, 152] on link "6 Ship" at bounding box center [1434, 136] width 221 height 65
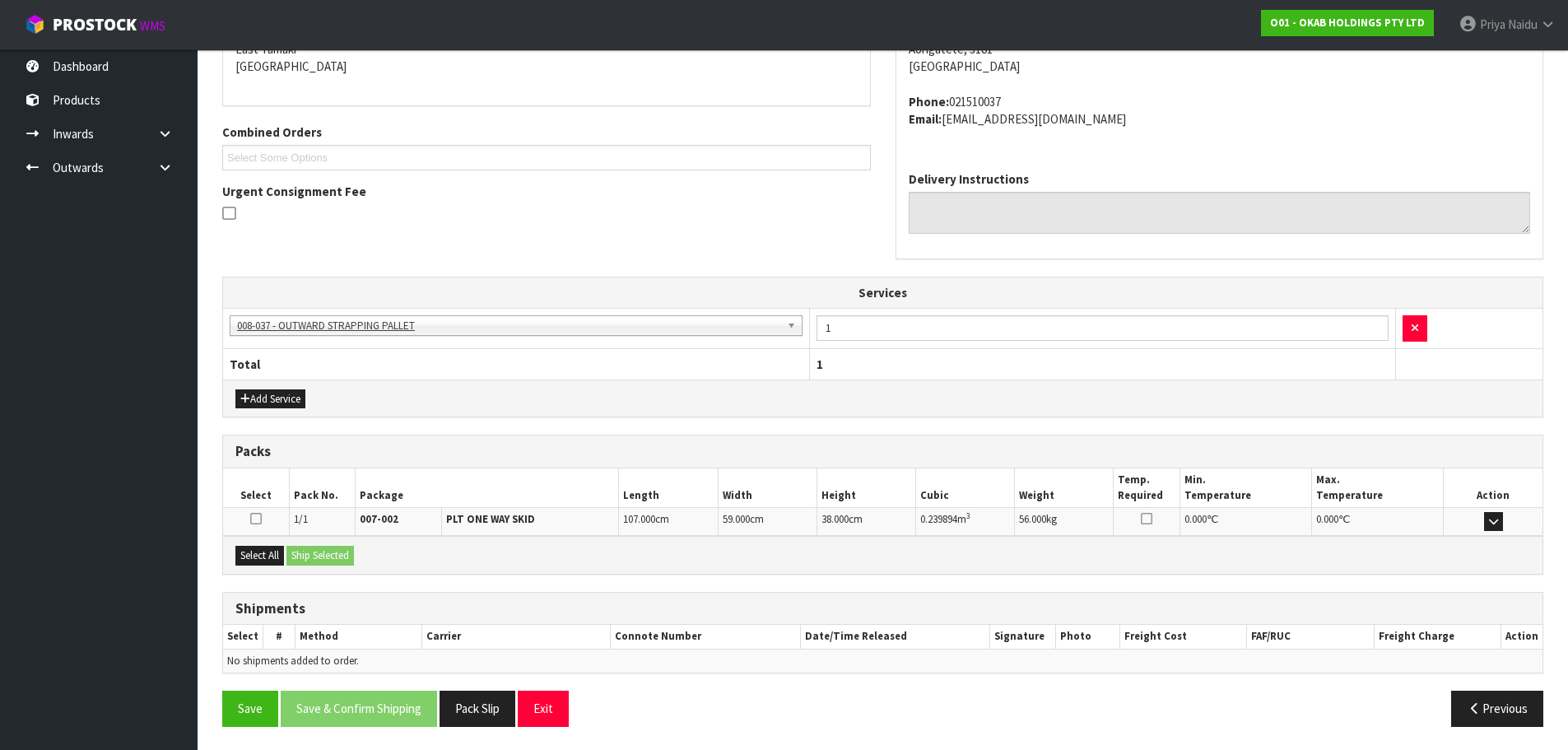
scroll to position [307, 0]
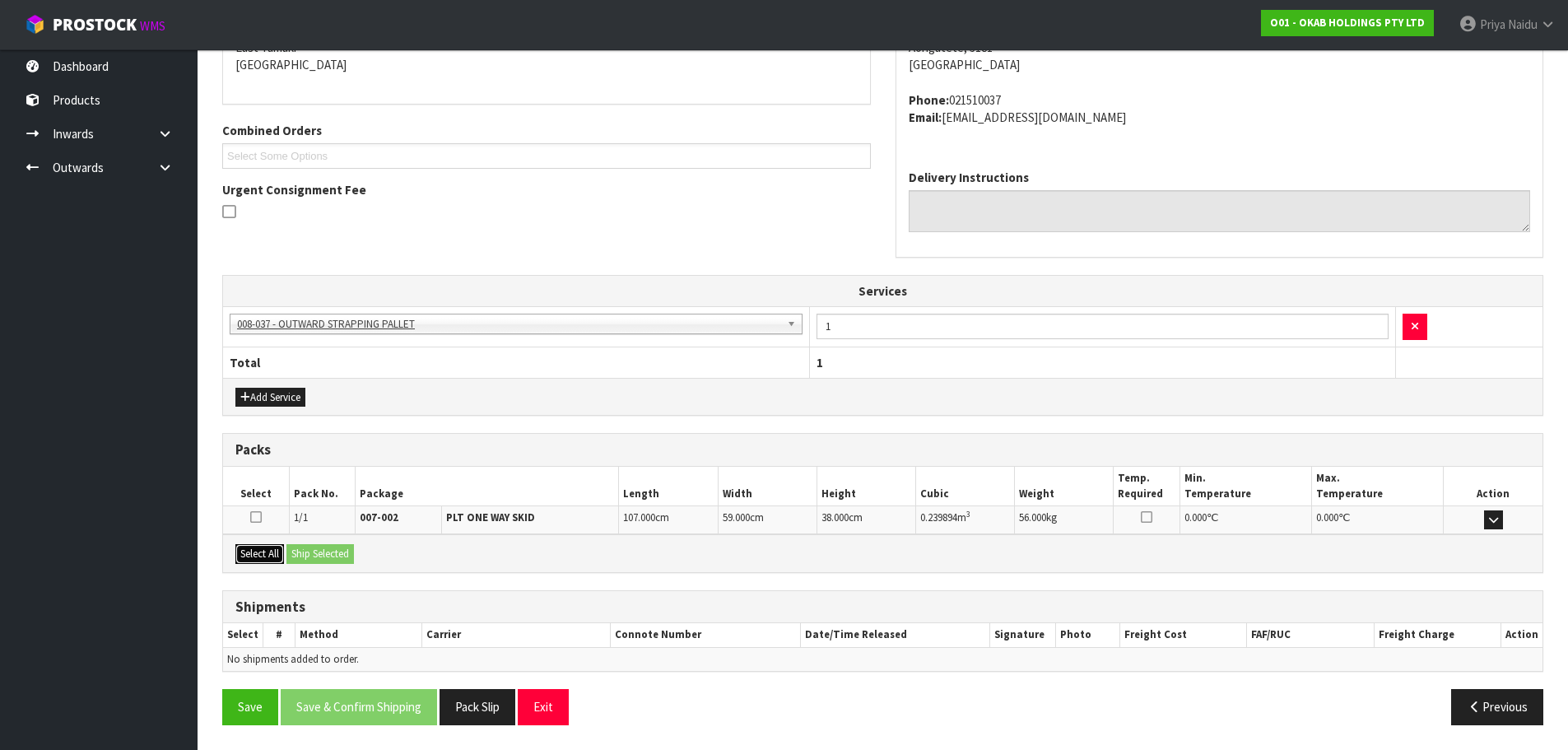
click at [267, 557] on button "Select All" at bounding box center [259, 554] width 49 height 20
drag, startPoint x: 305, startPoint y: 554, endPoint x: 330, endPoint y: 548, distance: 25.7
click at [310, 553] on button "Ship Selected" at bounding box center [320, 554] width 68 height 20
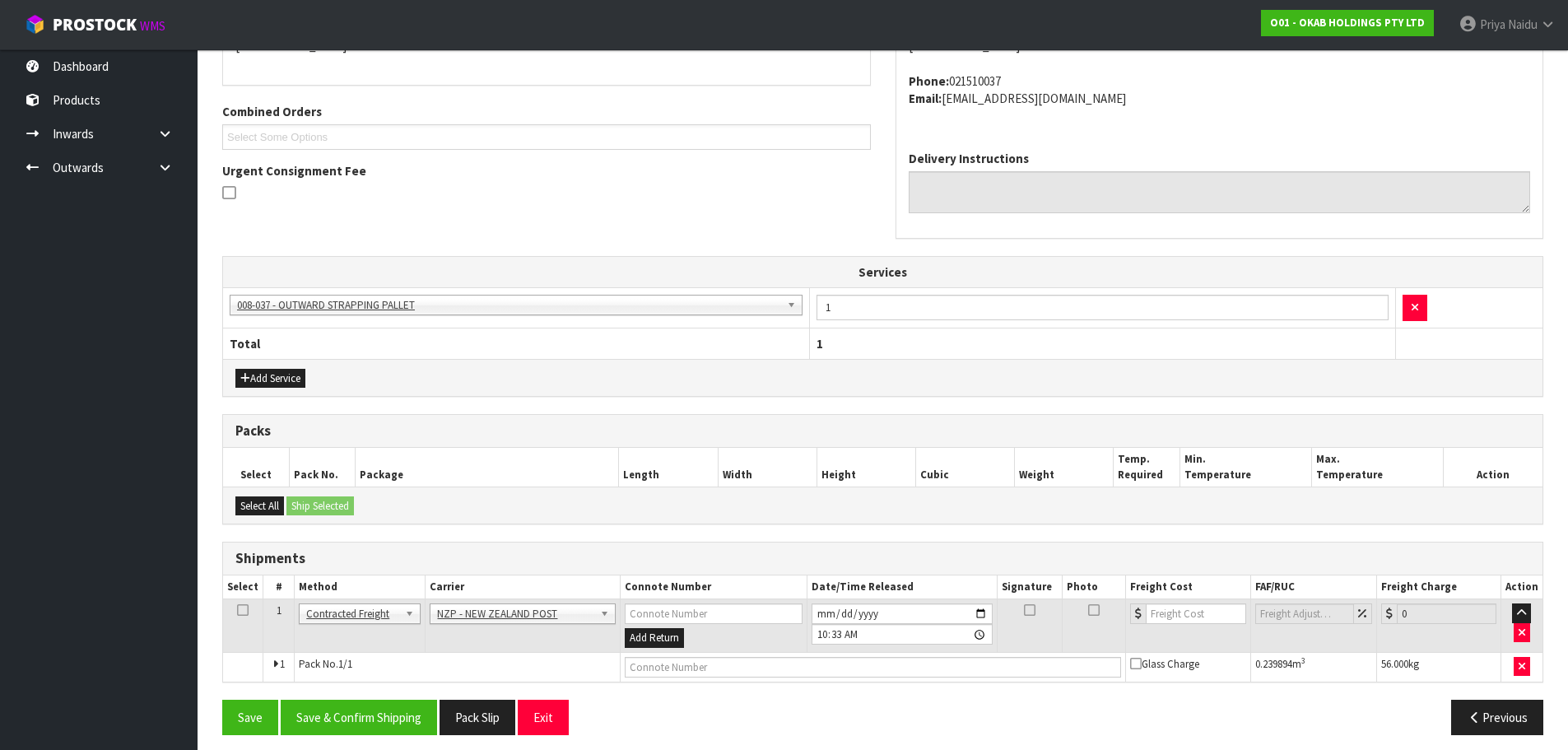
scroll to position [336, 0]
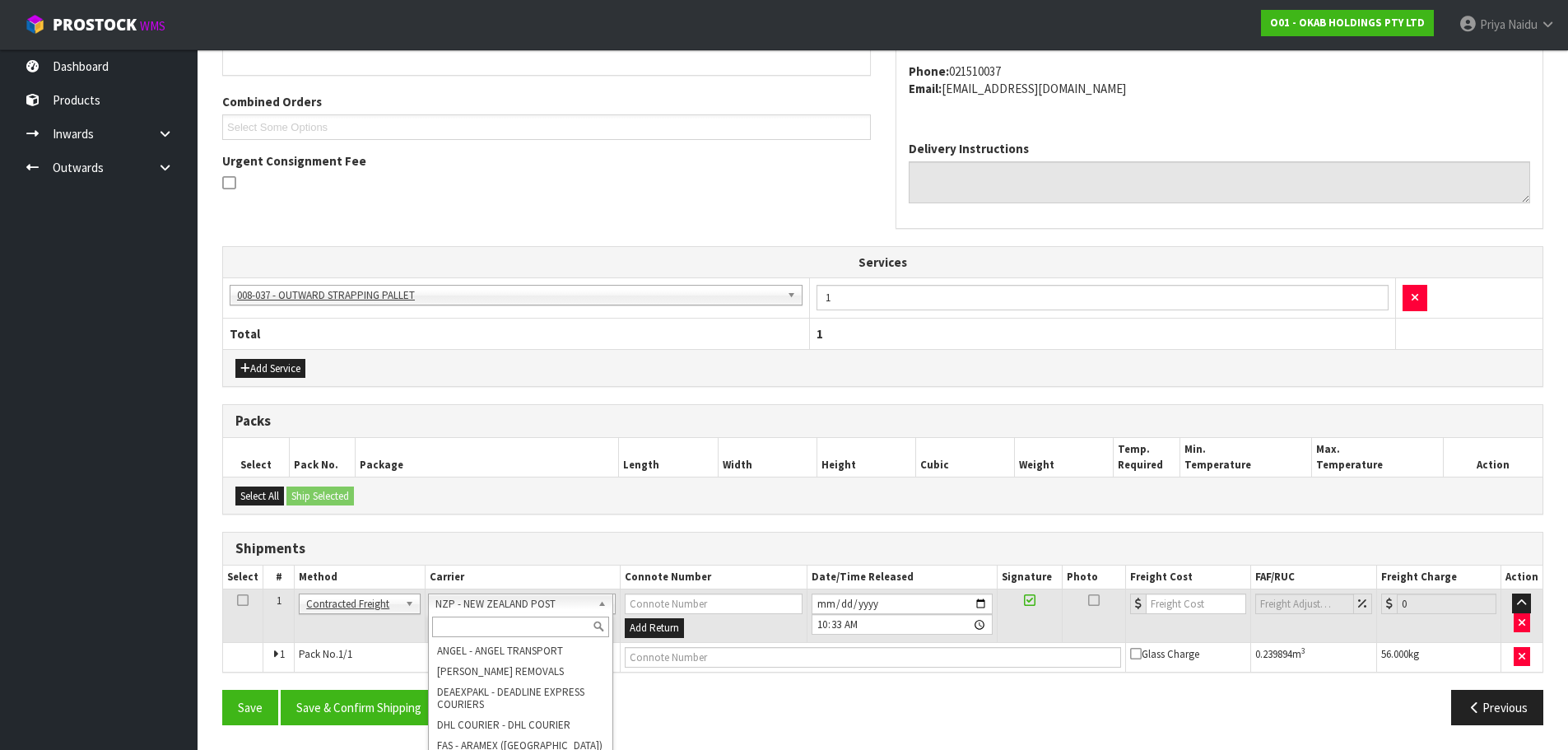
click at [490, 624] on input "text" at bounding box center [520, 627] width 178 height 21
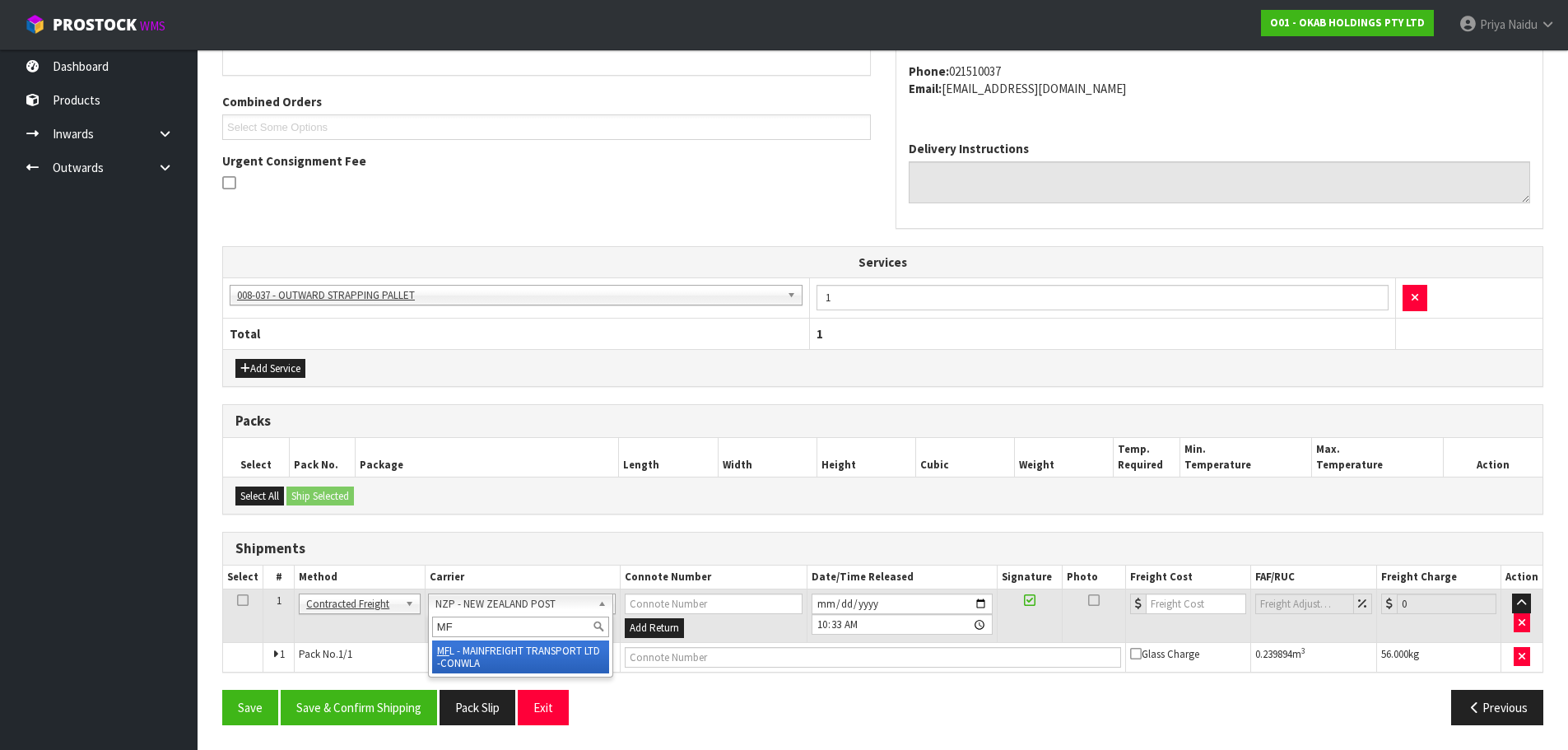
type input "MF"
drag, startPoint x: 530, startPoint y: 652, endPoint x: 600, endPoint y: 659, distance: 70.3
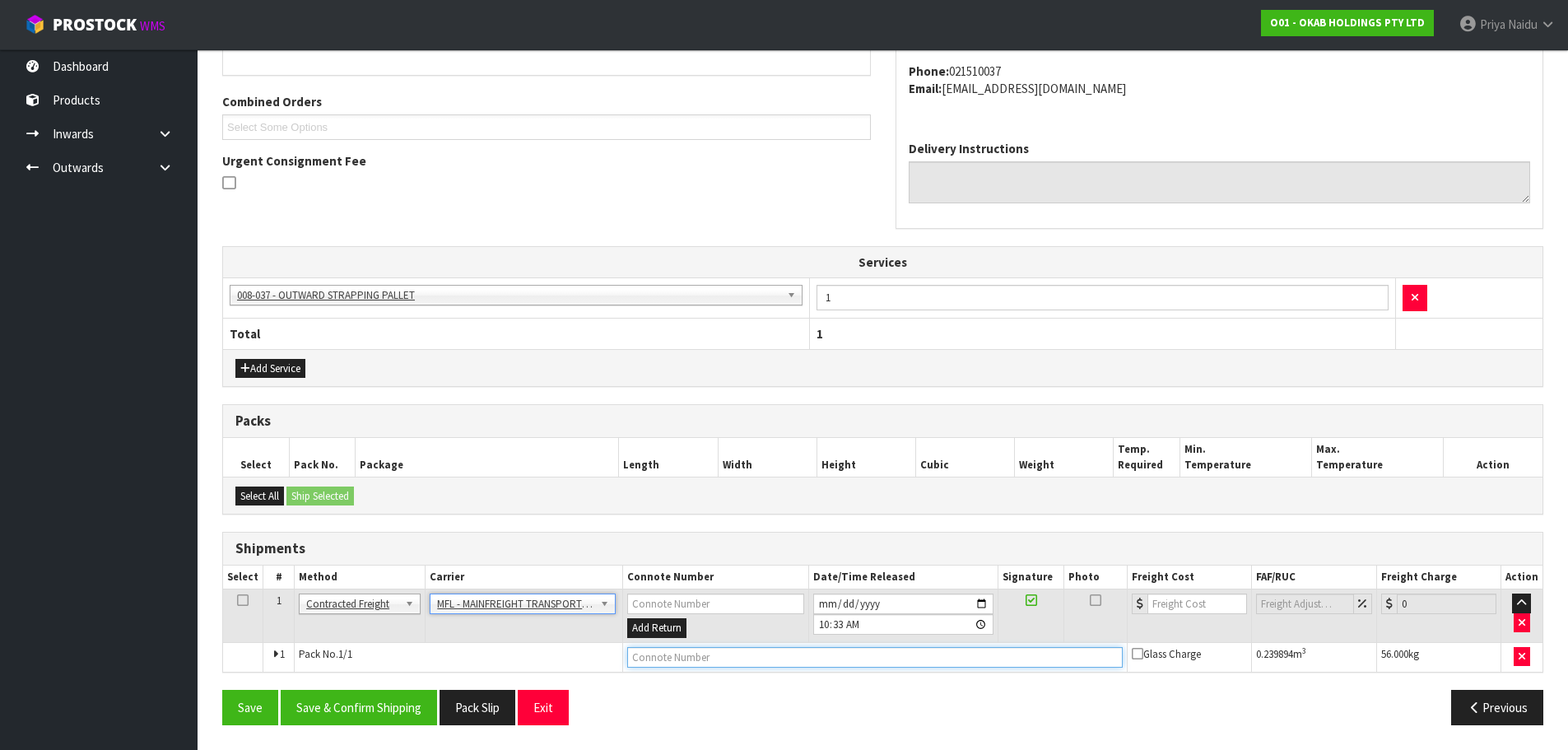
click at [648, 663] on input "text" at bounding box center [875, 657] width 495 height 21
paste input "FWM58522591"
type input "FWM58522591"
click at [1180, 604] on input "number" at bounding box center [1196, 604] width 100 height 21
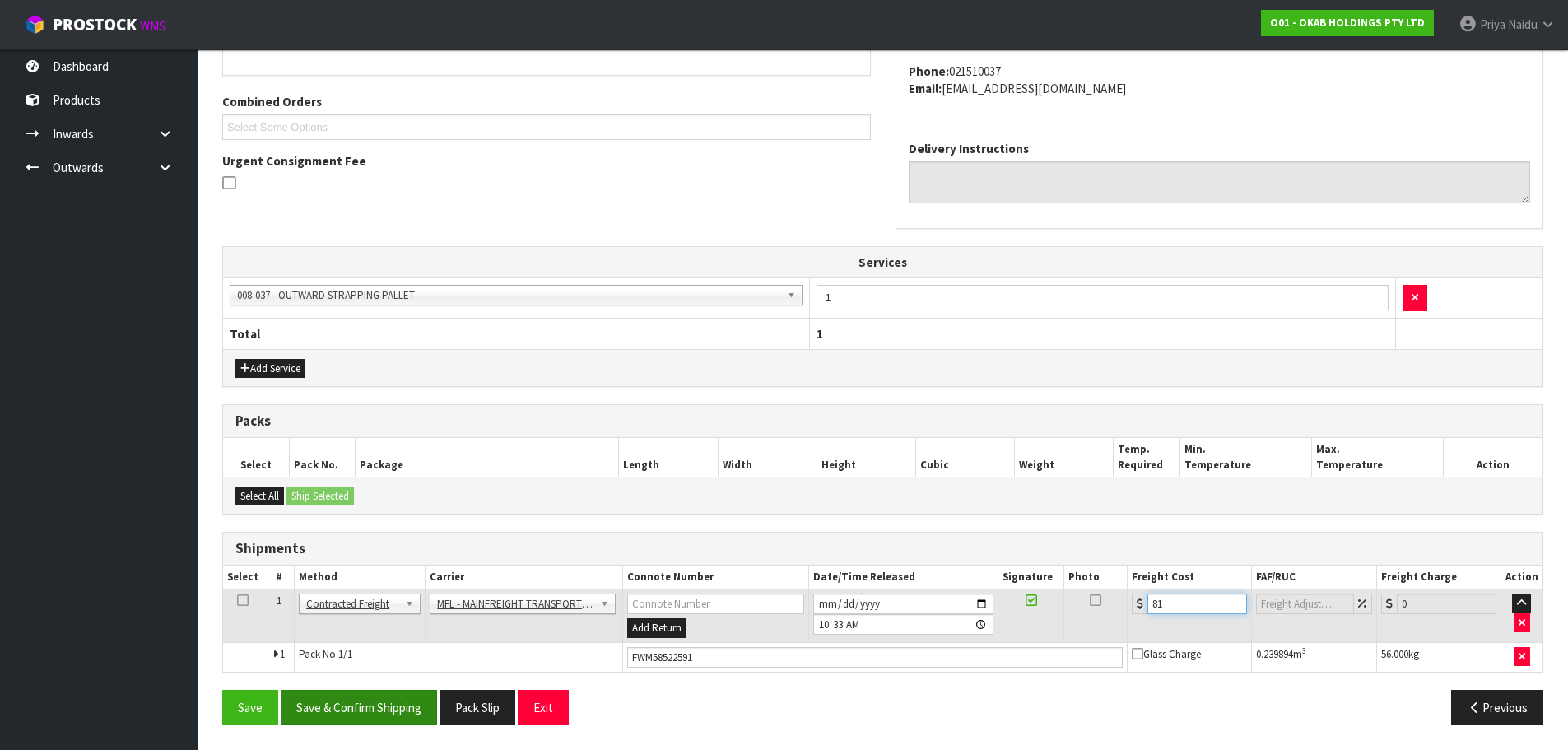
type input "81"
click at [368, 691] on button "Save & Confirm Shipping" at bounding box center [358, 707] width 156 height 35
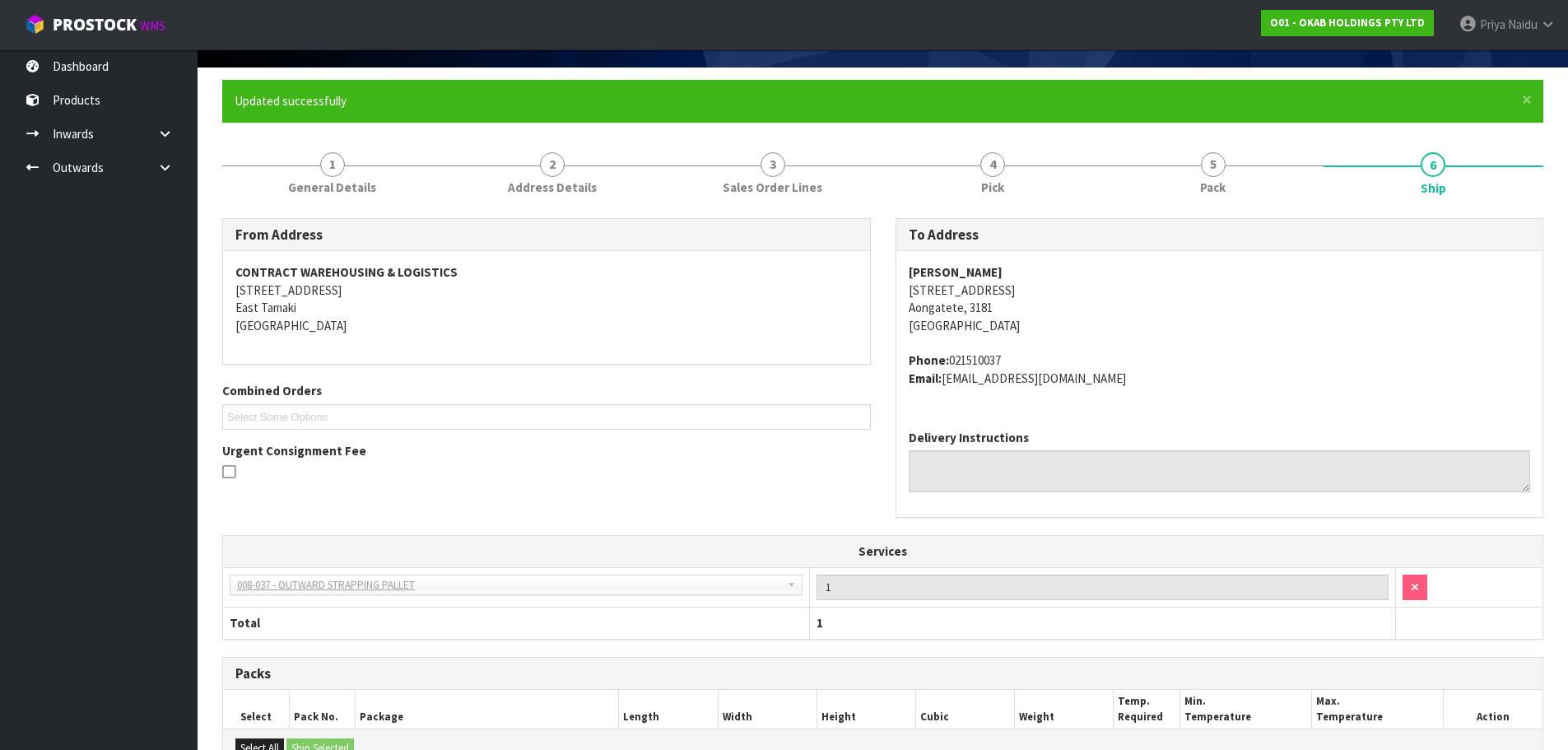
scroll to position [25, 0]
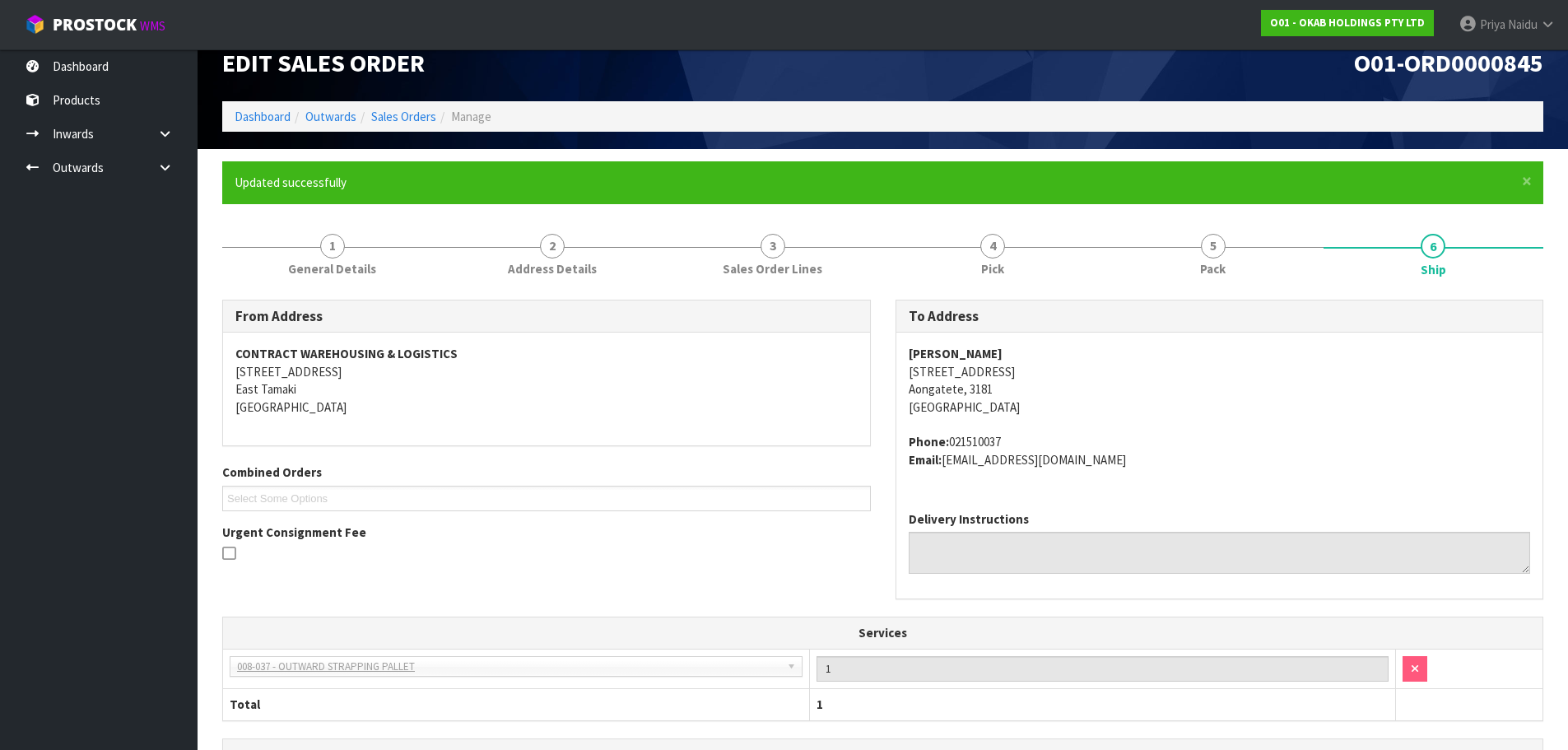
click at [855, 529] on body "Toggle navigation ProStock WMS O01 - OKAB HOLDINGS PTY LTD Priya Naidu Logout D…" at bounding box center [784, 350] width 1568 height 750
click at [580, 408] on address "CONTRACT WAREHOUSING & LOGISTICS [STREET_ADDRESS]" at bounding box center [546, 380] width 623 height 71
click at [254, 121] on link "Dashboard" at bounding box center [262, 116] width 56 height 16
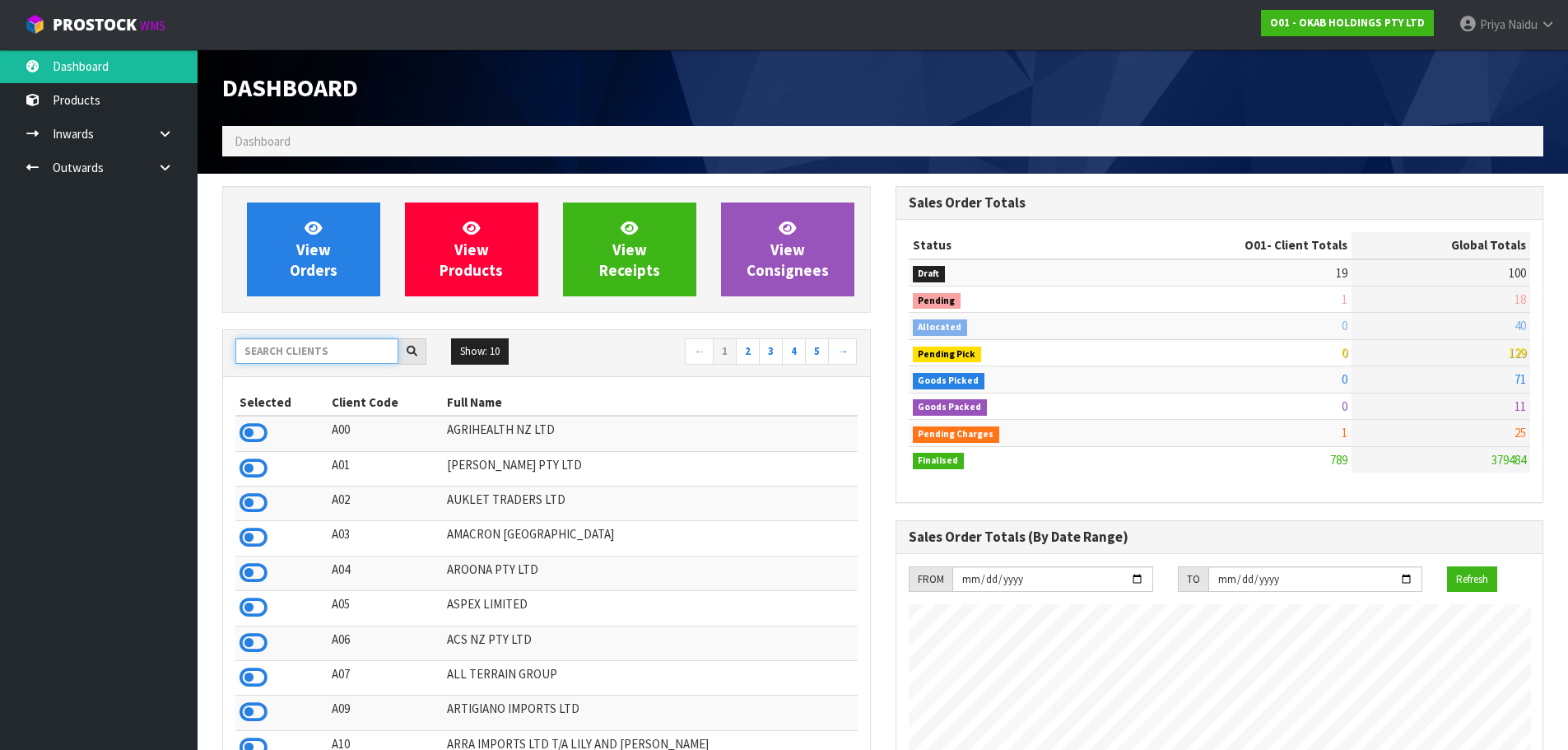
click at [325, 357] on input "text" at bounding box center [316, 351] width 163 height 25
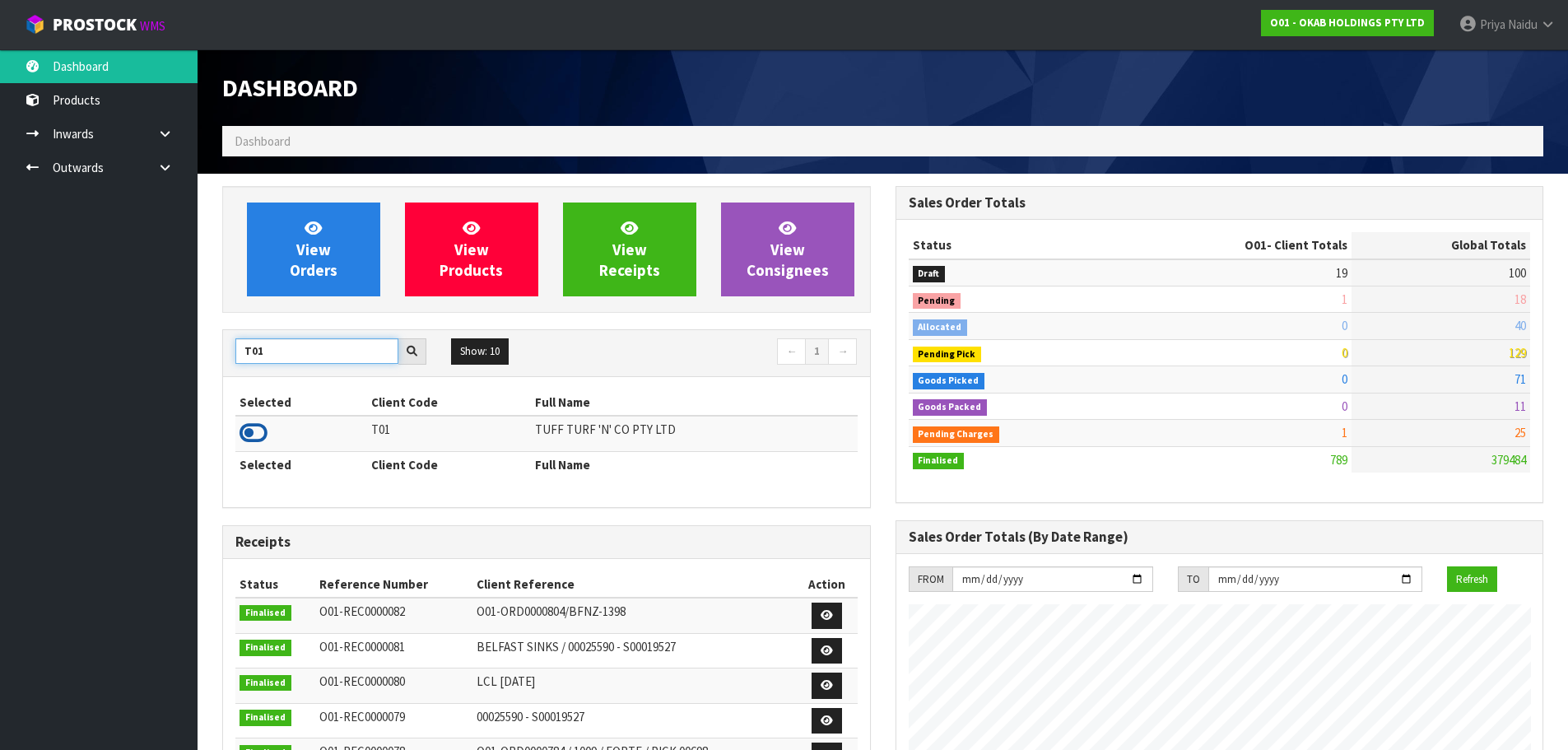
type input "T01"
click at [254, 439] on icon at bounding box center [253, 434] width 28 height 25
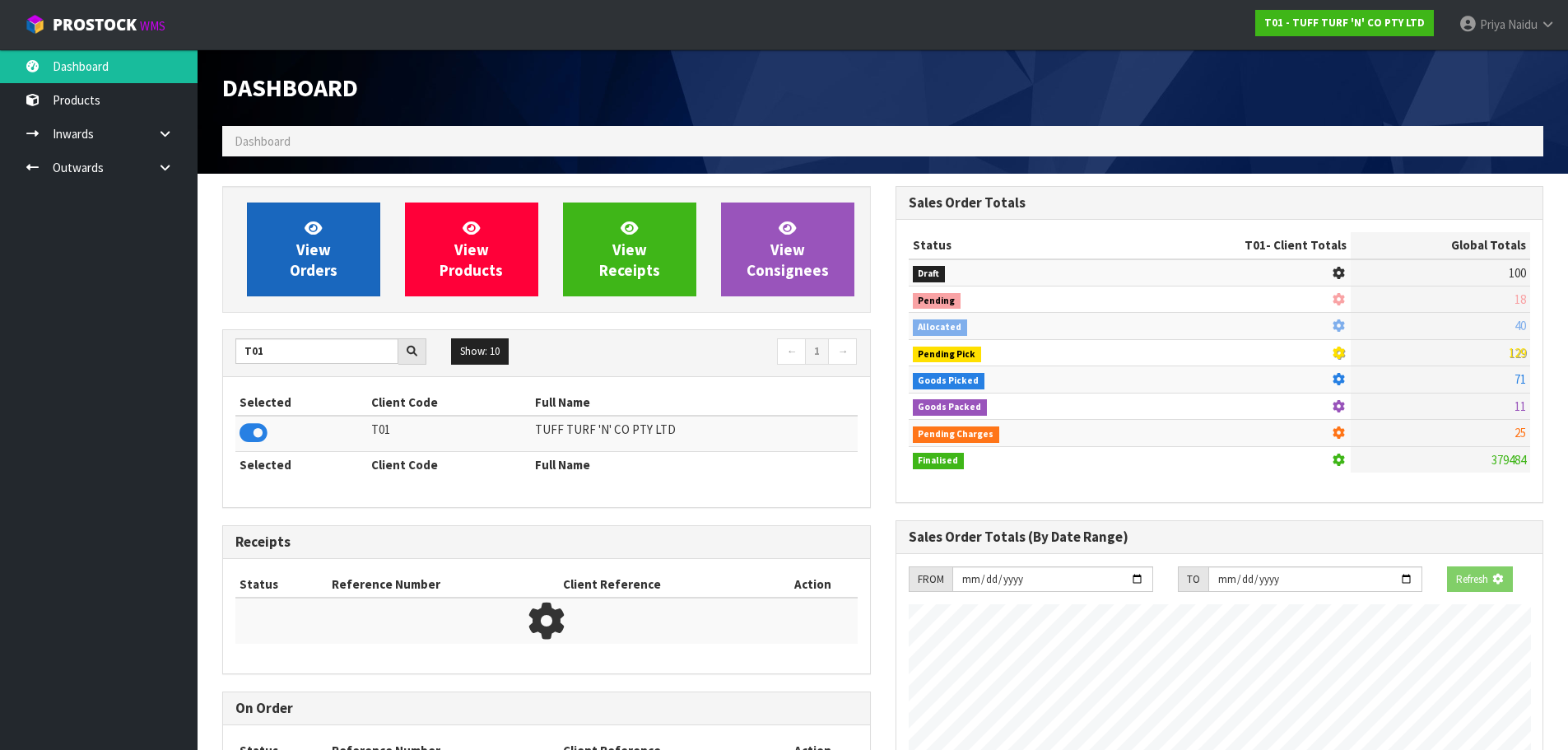
scroll to position [1247, 673]
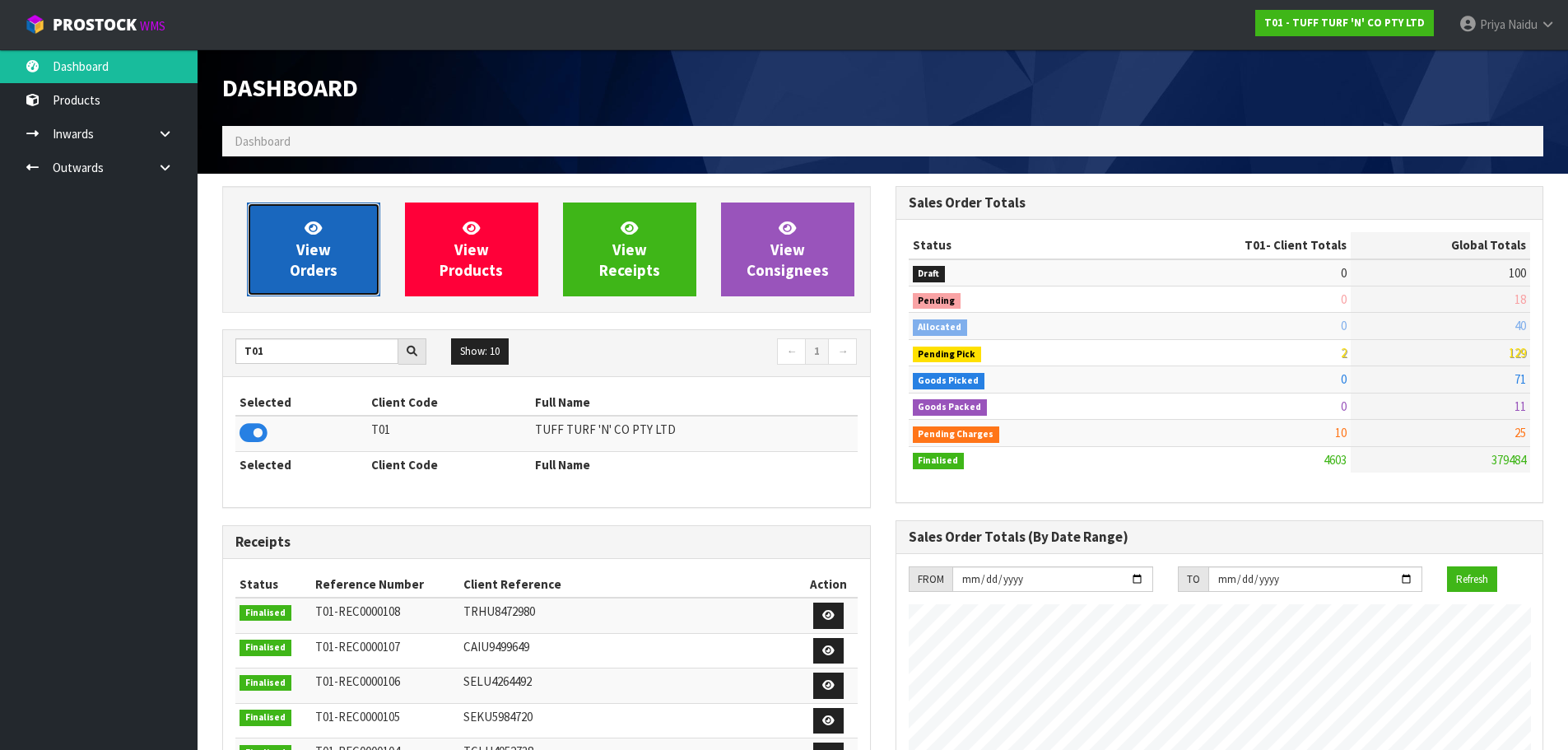
click at [318, 265] on span "View Orders" at bounding box center [313, 249] width 48 height 62
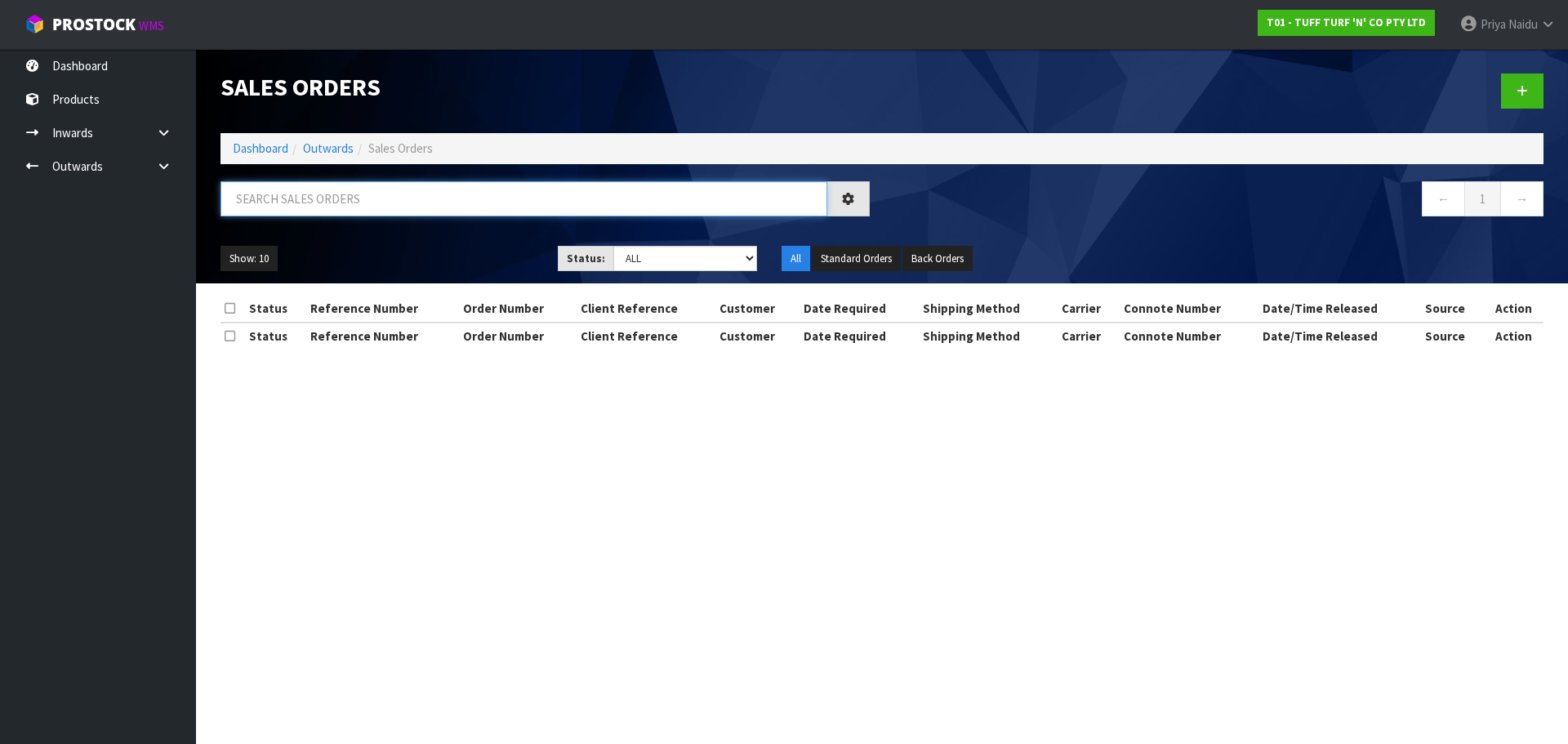
click at [348, 210] on input "text" at bounding box center [524, 198] width 607 height 35
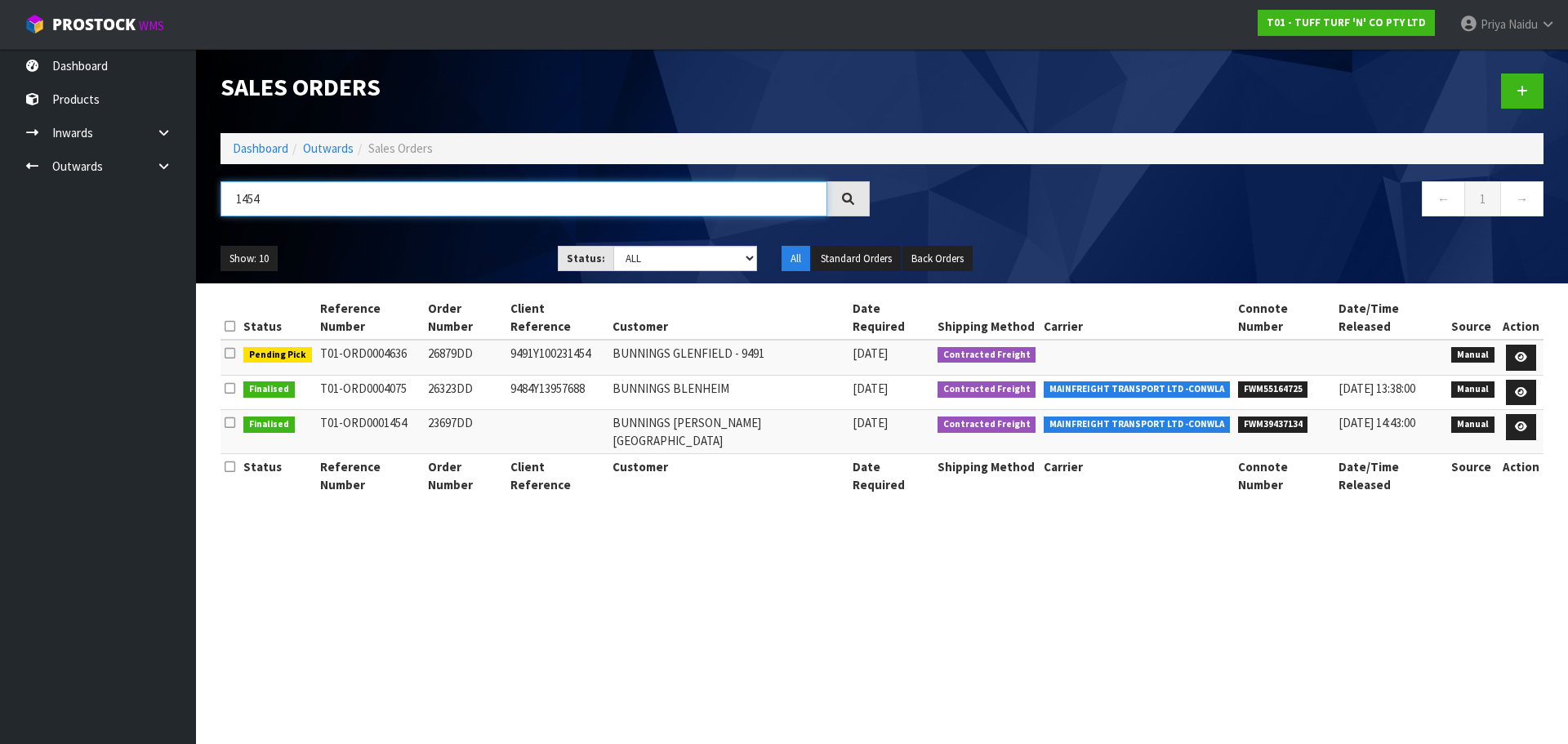
type input "1454"
click at [360, 242] on div "Show: 10 5 10 25 50 Status: Draft Pending Allocated Pending Pick Goods Picked G…" at bounding box center [882, 258] width 1347 height 51
click at [412, 244] on div "Show: 10 5 10 25 50 Status: Draft Pending Allocated Pending Pick Goods Picked G…" at bounding box center [882, 258] width 1347 height 51
click at [1520, 352] on icon at bounding box center [1521, 357] width 12 height 11
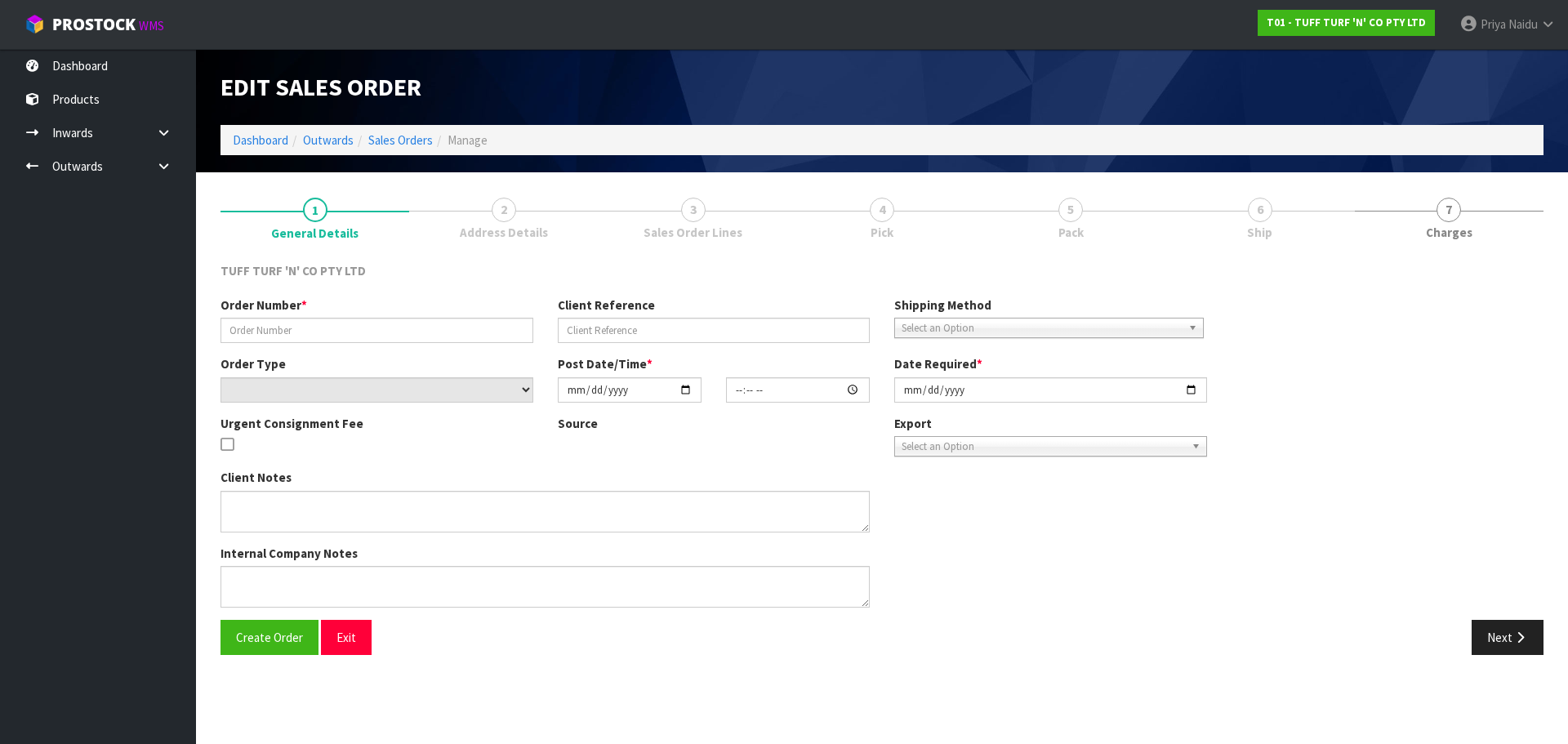
type input "26879DD"
type input "9491Y100231454"
select select "number:0"
type input "[DATE]"
type input "12:10:00.000"
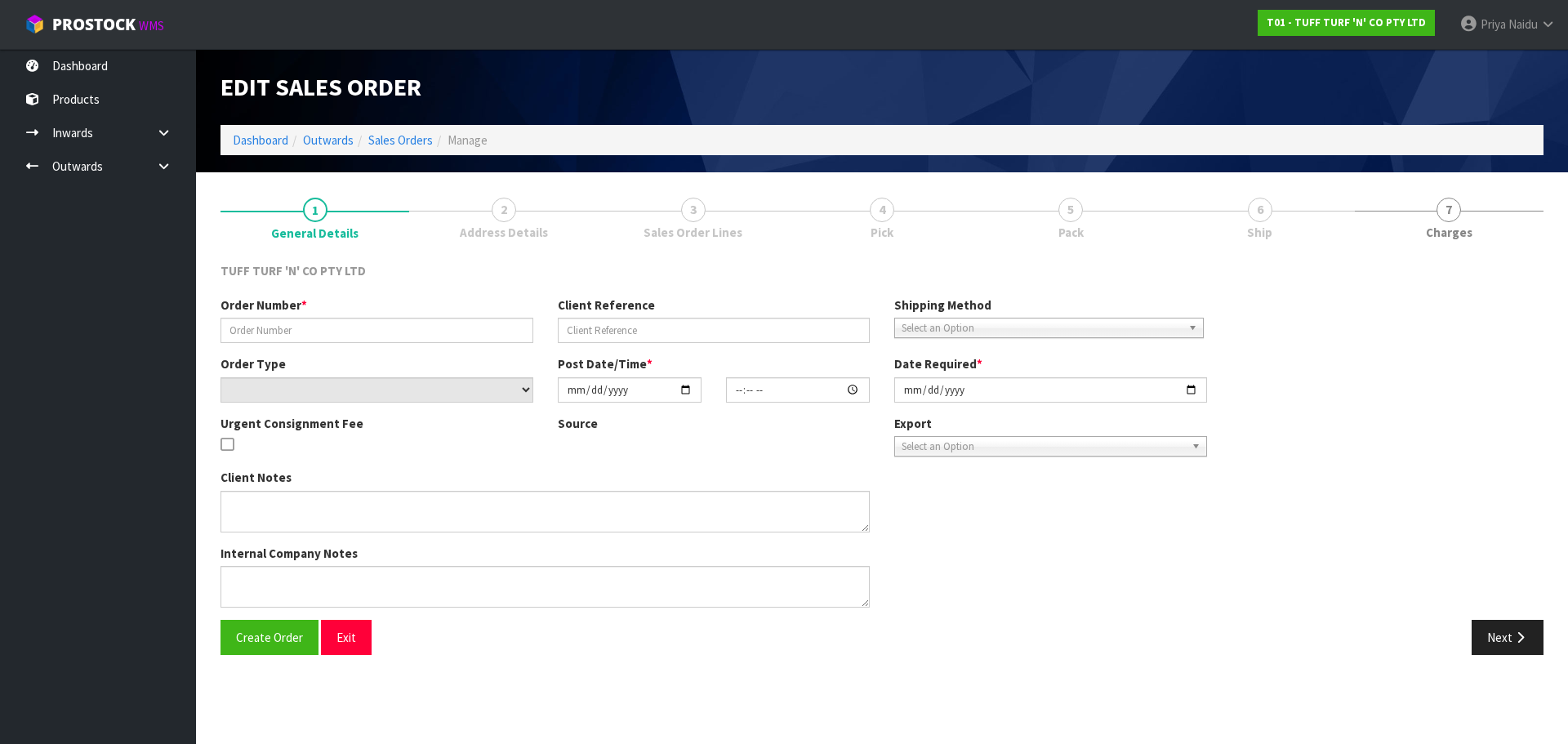
type input "[DATE]"
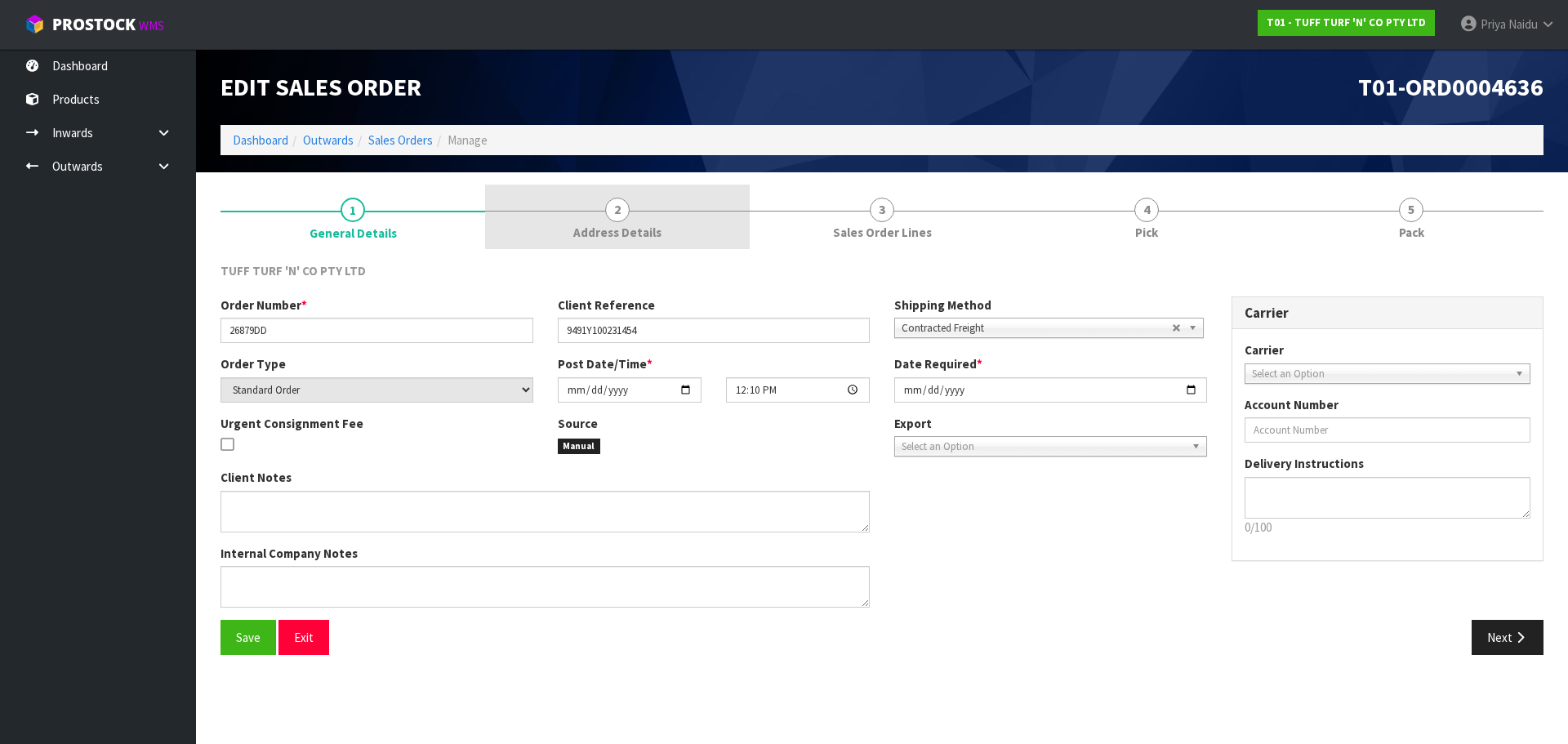
click at [624, 202] on span "2" at bounding box center [618, 210] width 25 height 25
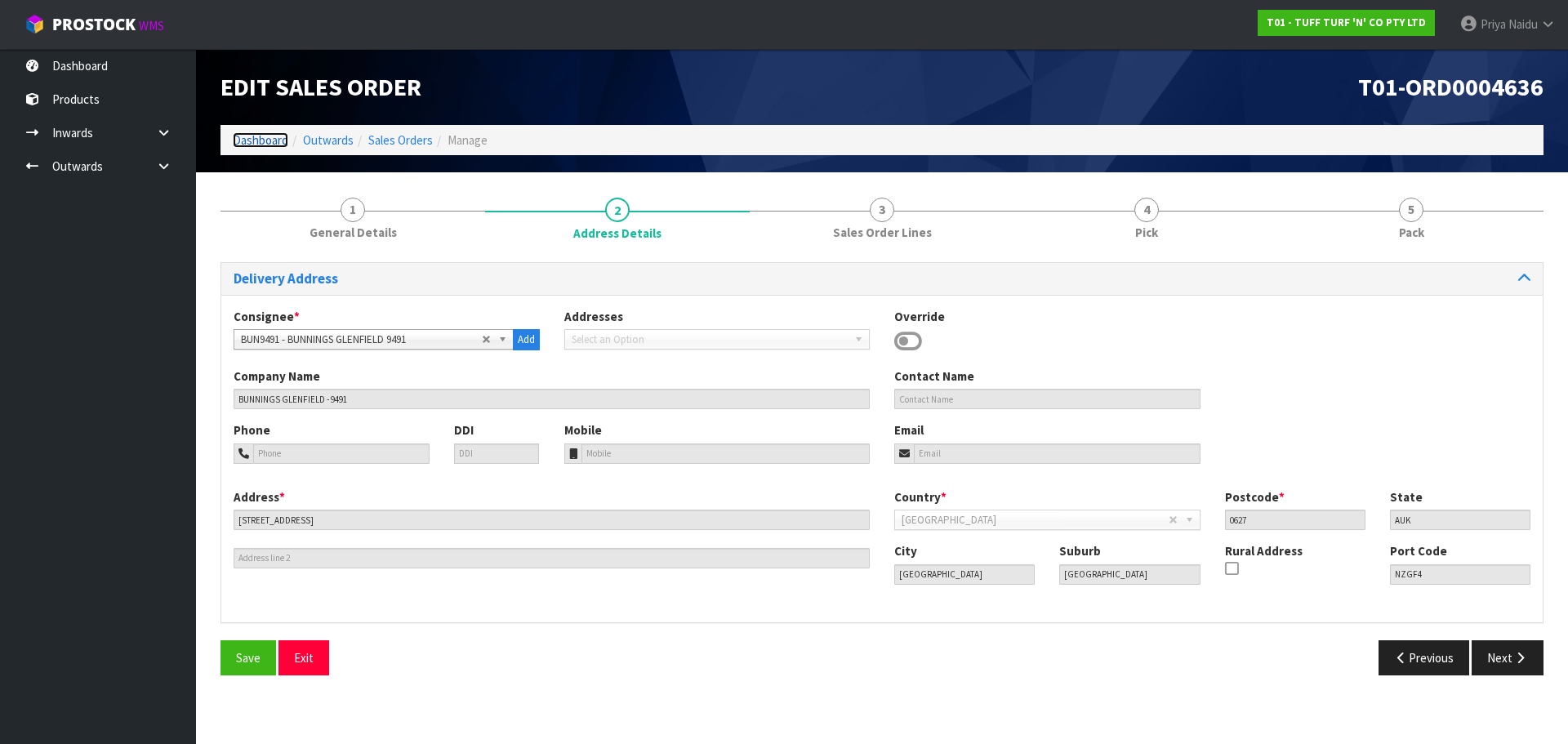
click at [261, 146] on link "Dashboard" at bounding box center [260, 140] width 56 height 16
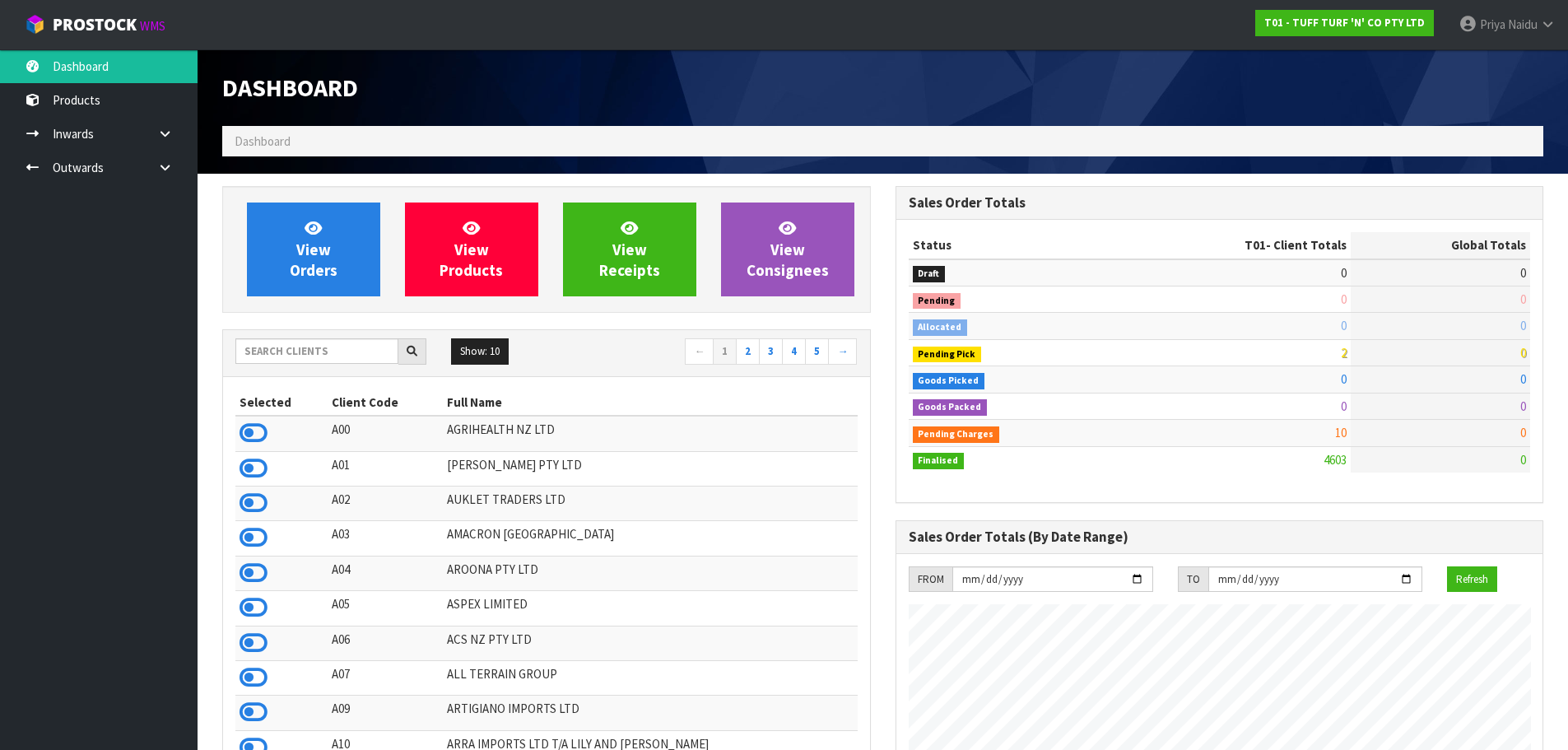
scroll to position [1247, 673]
click at [296, 347] on input "text" at bounding box center [316, 351] width 163 height 25
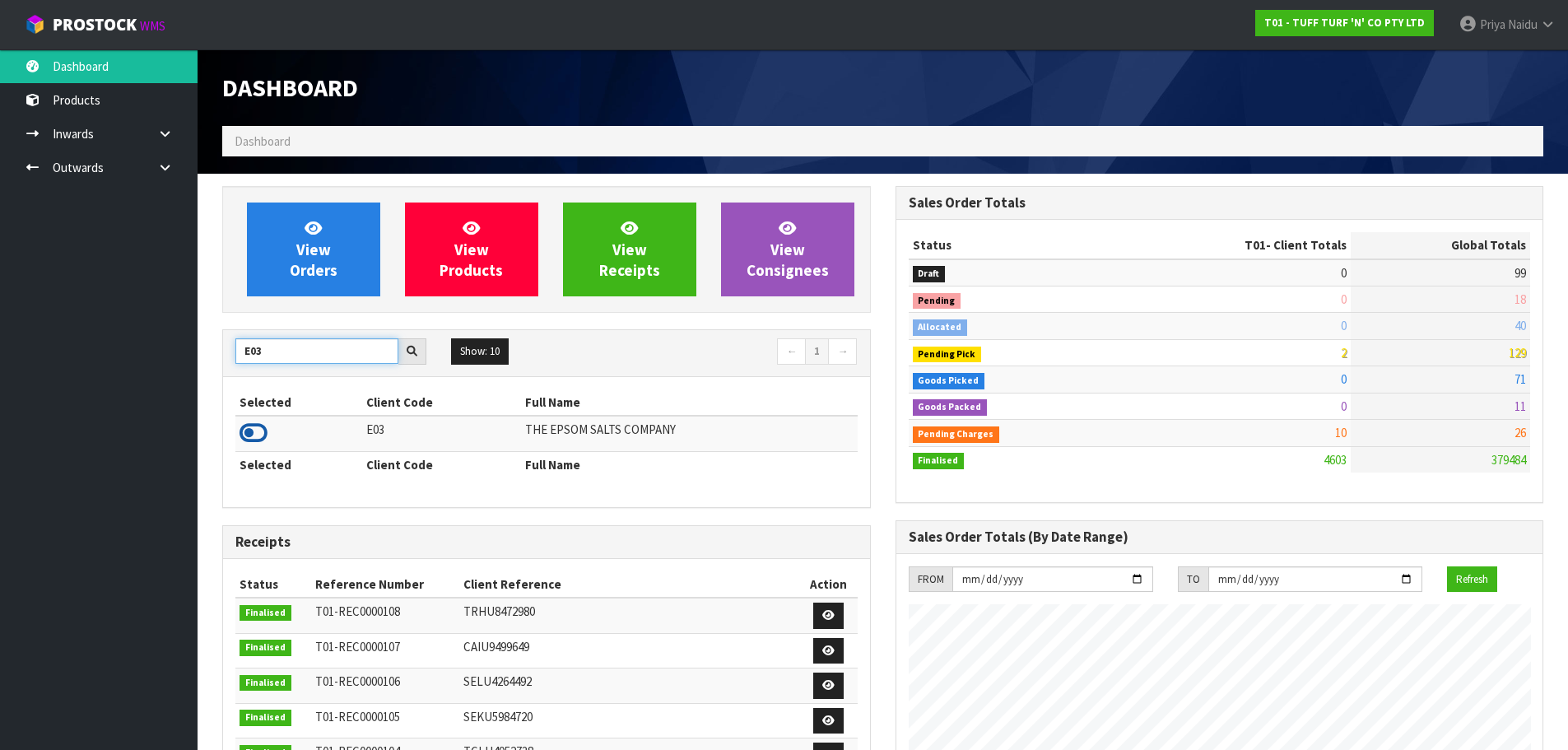
type input "E03"
click at [260, 430] on icon at bounding box center [253, 434] width 28 height 25
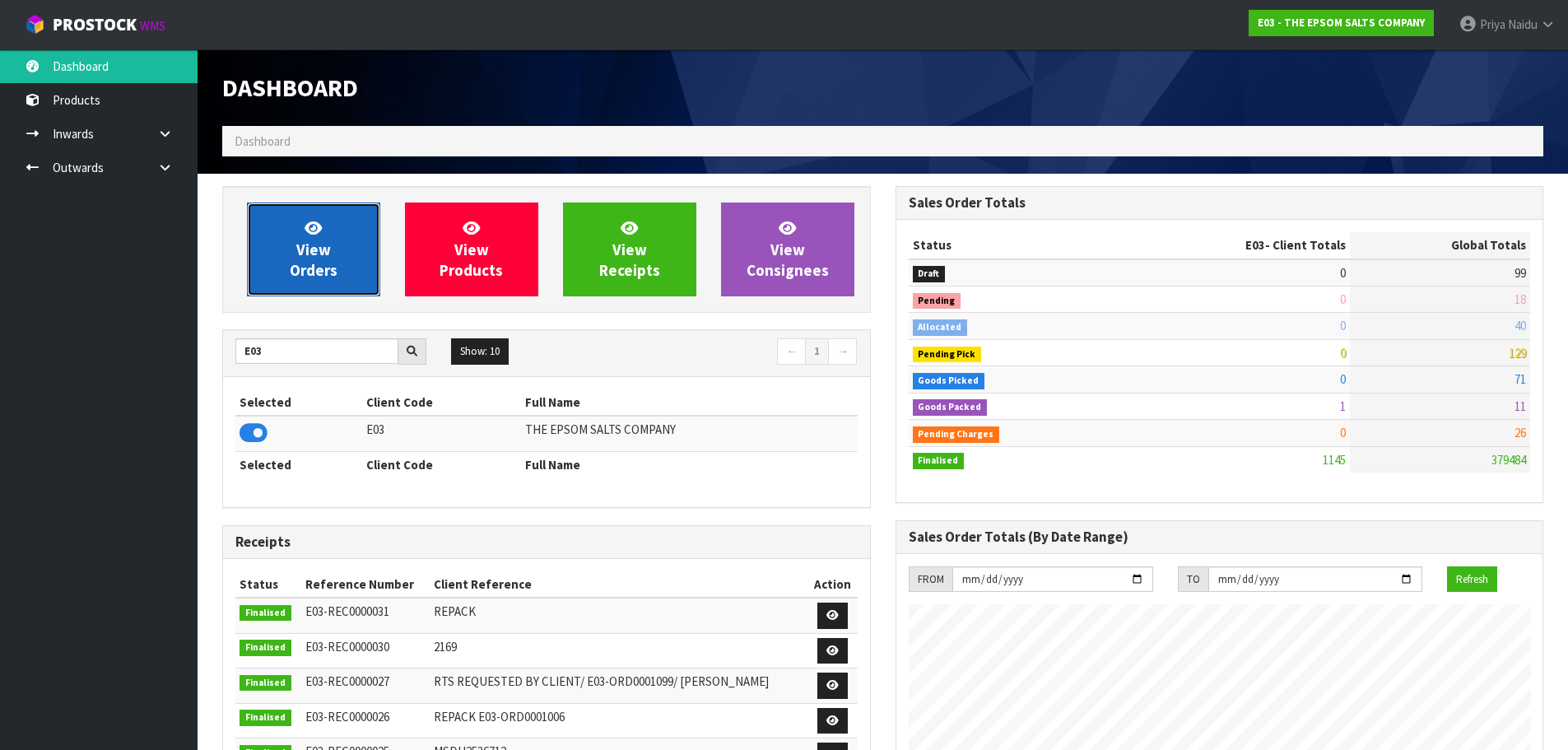
scroll to position [1034, 673]
click at [331, 247] on link "View Orders" at bounding box center [313, 249] width 133 height 94
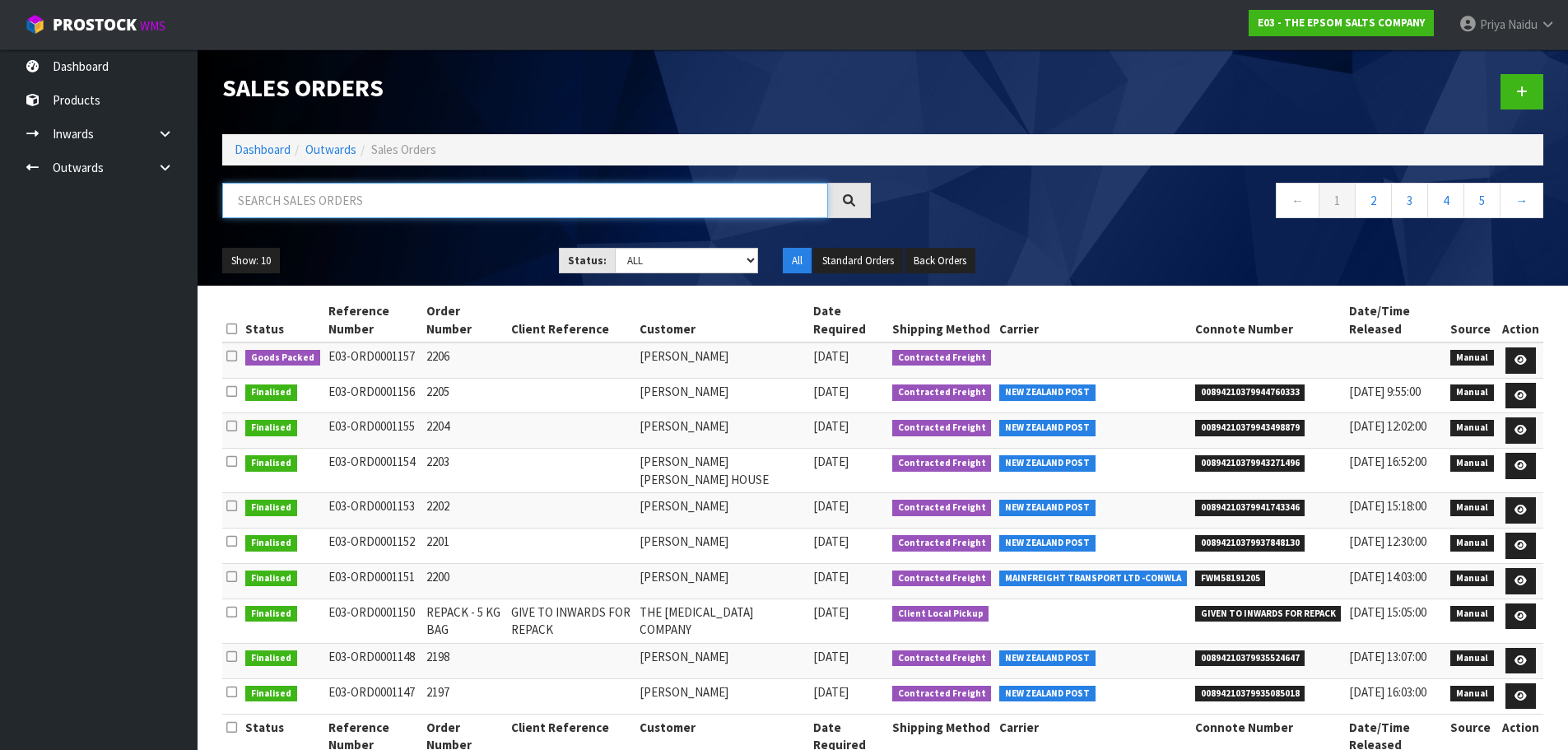
click at [335, 187] on input "text" at bounding box center [525, 200] width 606 height 35
type input "1157"
click at [328, 240] on div "Show: 10 5 10 25 50 Status: Draft Pending Allocated Pending Pick Goods Picked G…" at bounding box center [883, 260] width 1346 height 51
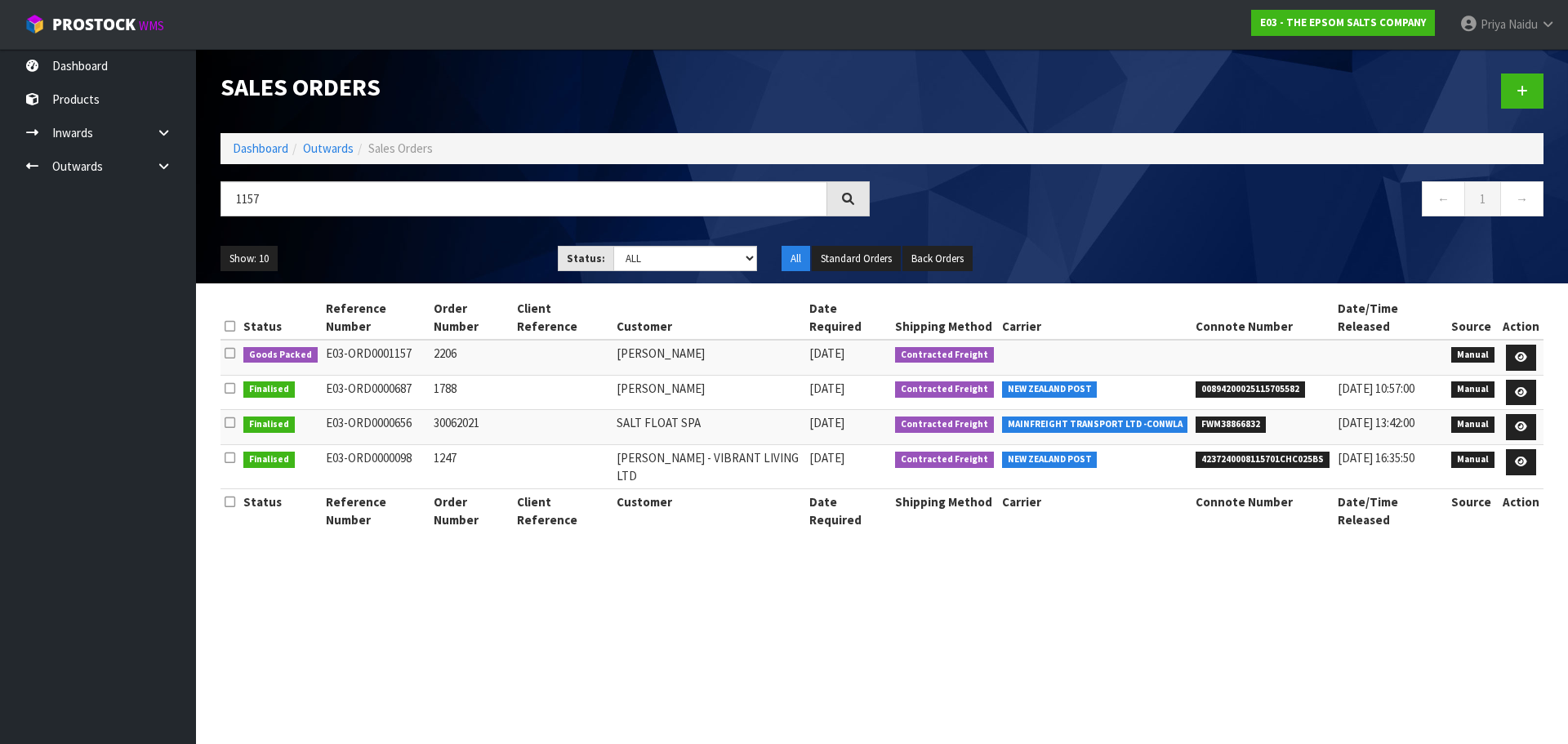
click at [430, 310] on th "Order Number" at bounding box center [471, 317] width 83 height 44
click at [449, 262] on ul "Show: 10 5 10 25 50" at bounding box center [377, 258] width 313 height 26
click at [449, 261] on ul "Show: 10 5 10 25 50" at bounding box center [377, 258] width 313 height 26
click at [1519, 345] on link at bounding box center [1521, 357] width 30 height 26
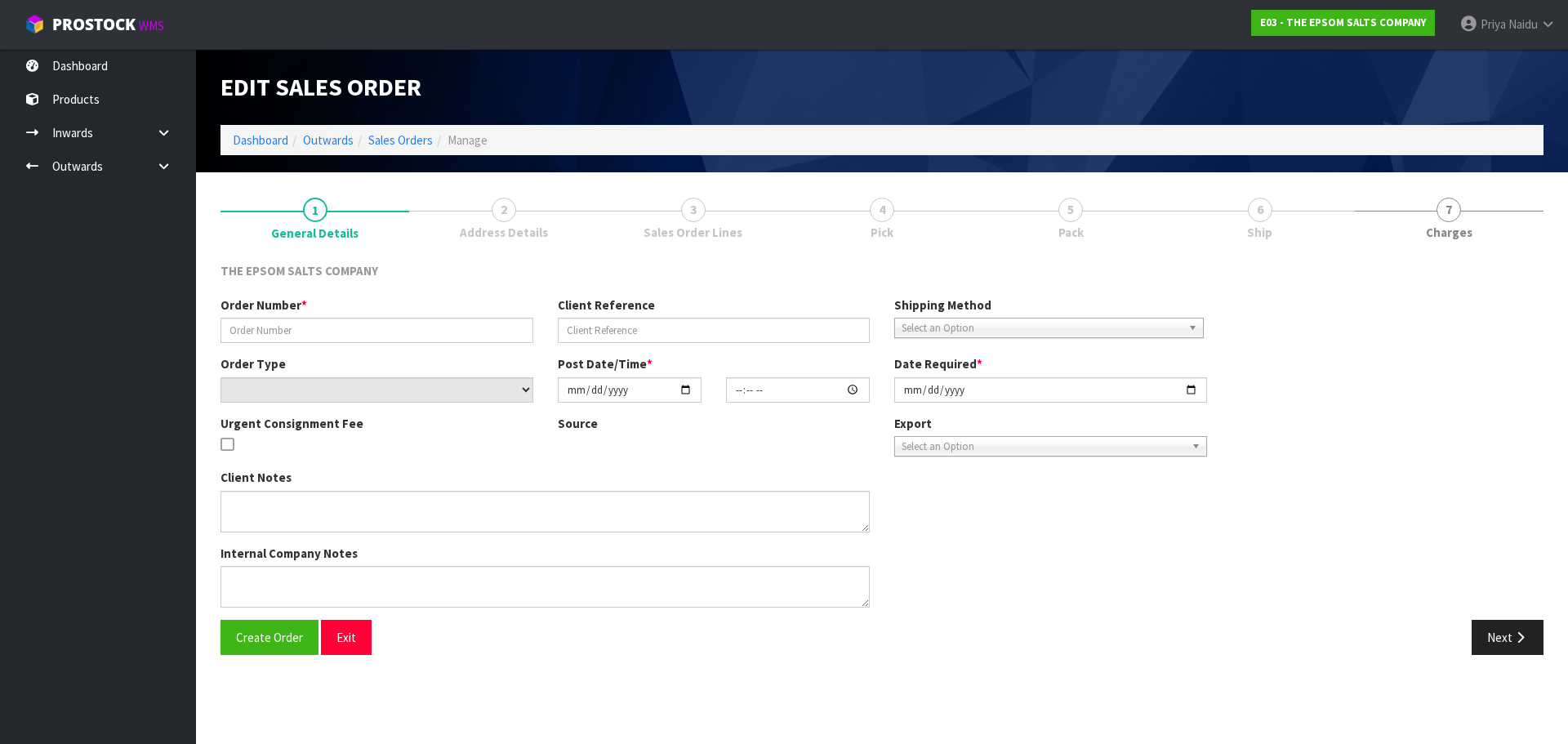
type input "2206"
select select "number:0"
type input "[DATE]"
type input "08:21:00.000"
type input "[DATE]"
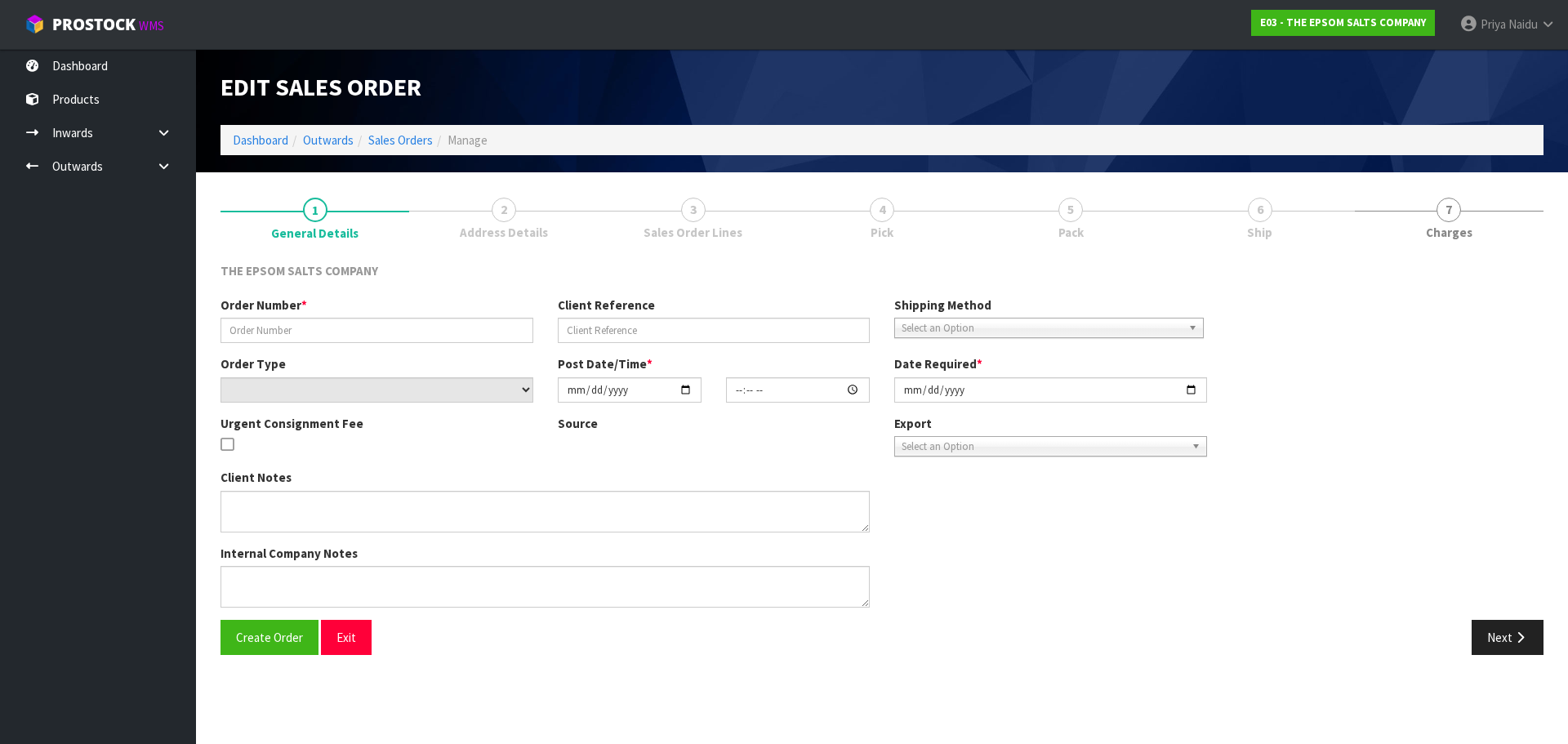
type textarea "PLEASE NOTE ORDER 2206 IS FOR 15X25KG BAGS OF [MEDICAL_DATA]"
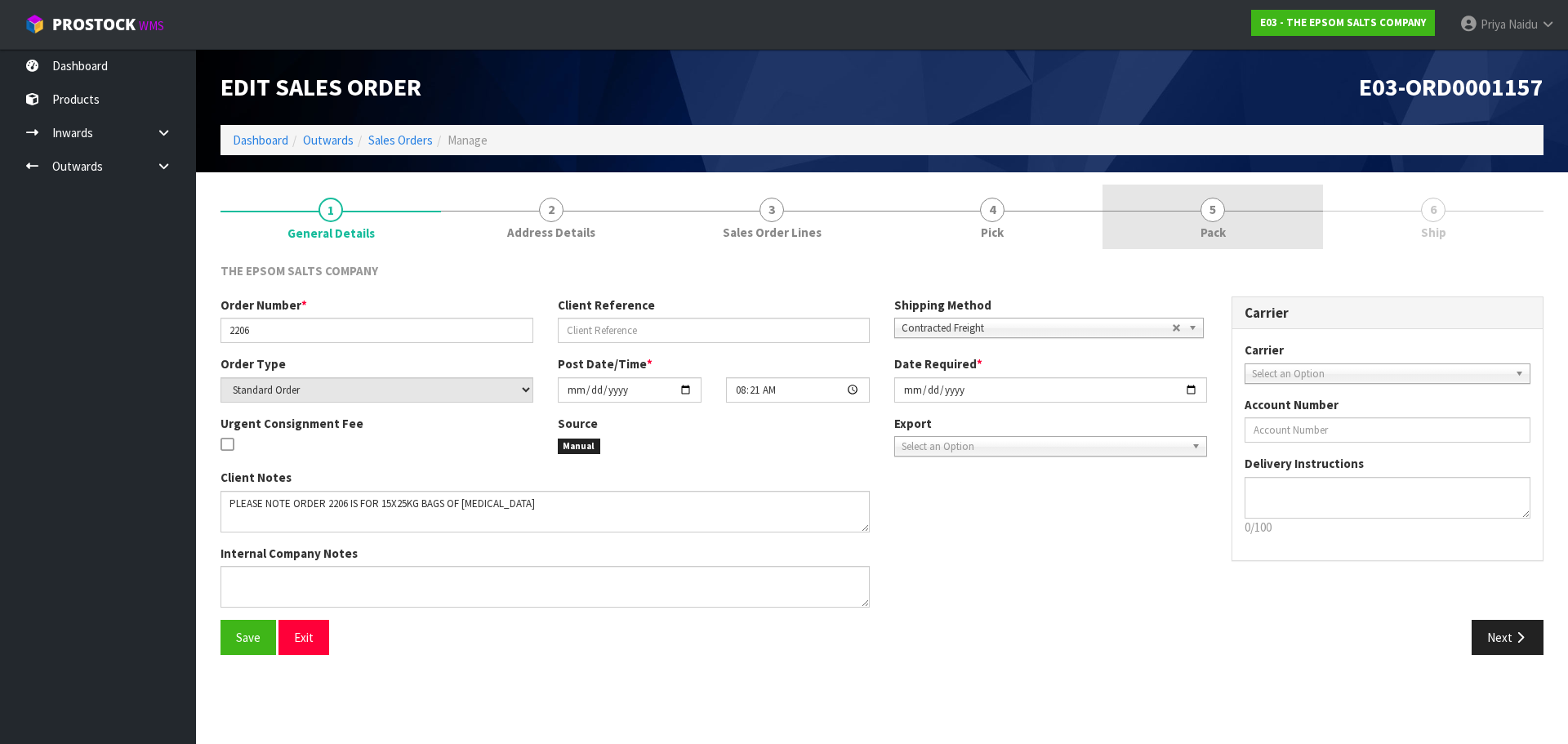
click at [1217, 206] on span "5" at bounding box center [1213, 210] width 25 height 25
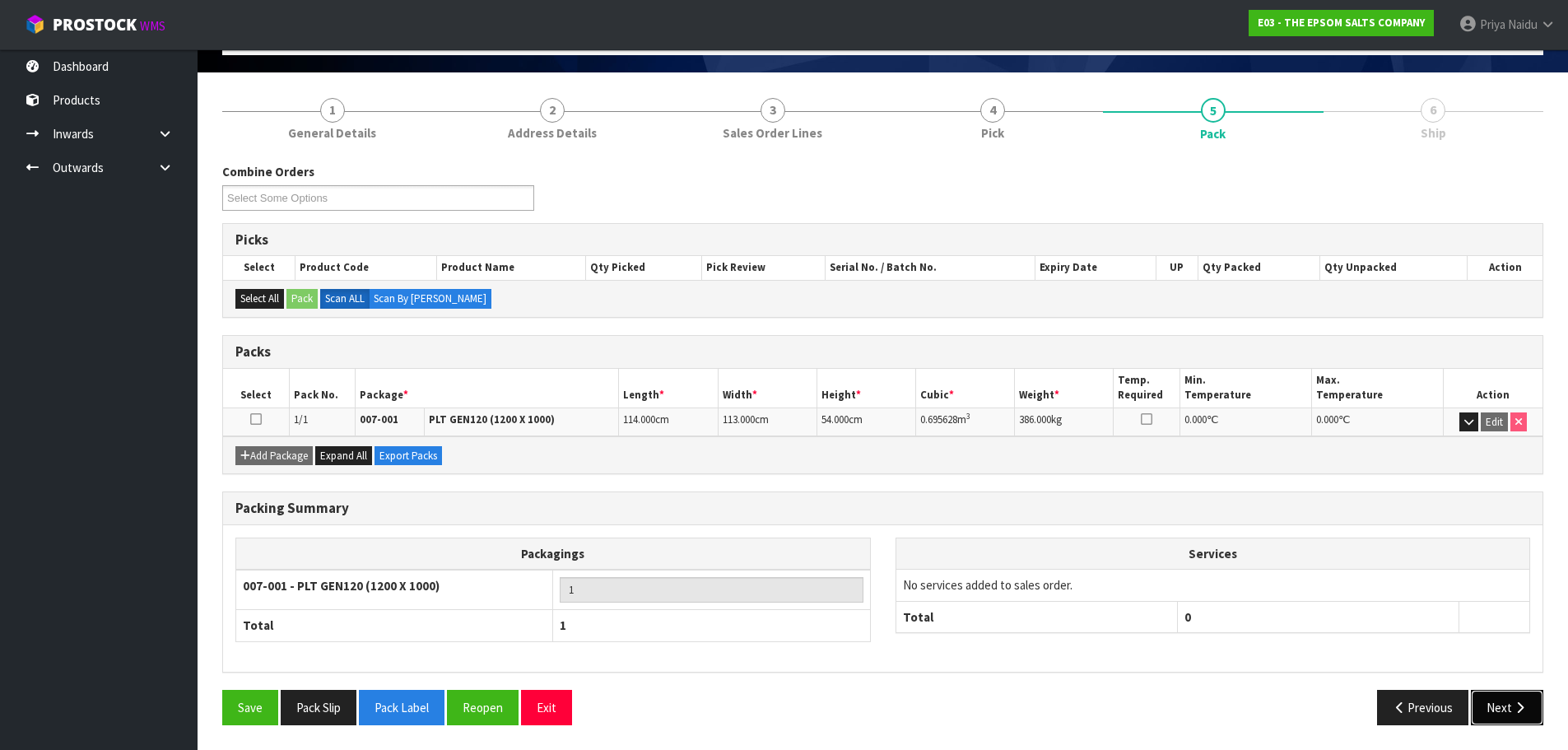
click at [1494, 707] on button "Next" at bounding box center [1507, 707] width 73 height 35
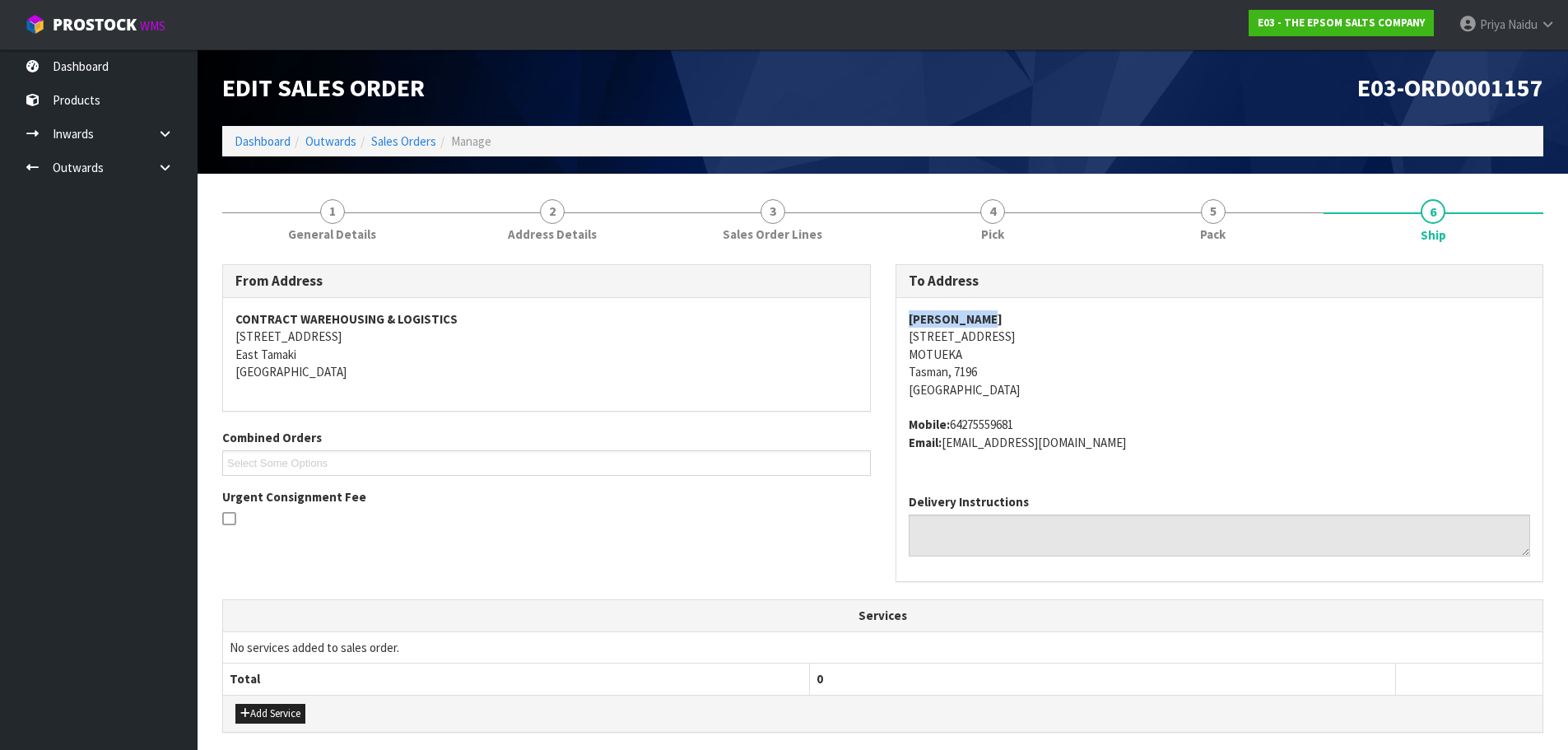
copy strong "[PERSON_NAME]"
drag, startPoint x: 901, startPoint y: 316, endPoint x: 843, endPoint y: 316, distance: 58.0
click at [1046, 316] on div "[PERSON_NAME] [STREET_ADDRESS] Mobile: 64275559681 Email: [EMAIL_ADDRESS][DOMAI…" at bounding box center [1219, 389] width 647 height 182
copy address "[STREET_ADDRESS]"
drag, startPoint x: 902, startPoint y: 338, endPoint x: 1120, endPoint y: 340, distance: 218.0
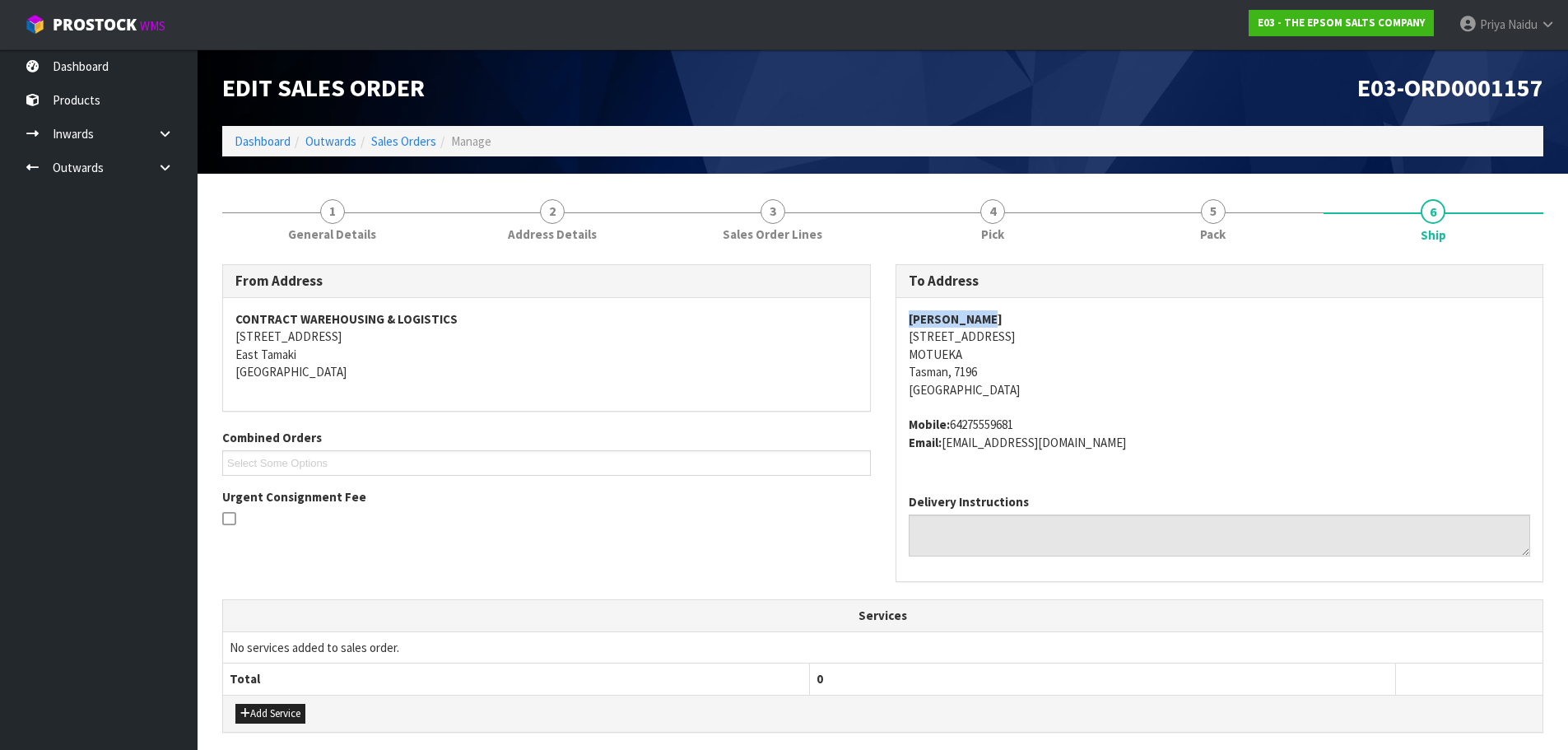
click at [1120, 340] on div "[PERSON_NAME] [STREET_ADDRESS] Mobile: 64275559681 Email: [EMAIL_ADDRESS][DOMAI…" at bounding box center [1219, 389] width 647 height 182
click at [1242, 410] on span "[PERSON_NAME] [STREET_ADDRESS] Mobile: 64275559681 Email: [EMAIL_ADDRESS][DOMAI…" at bounding box center [1220, 381] width 623 height 141
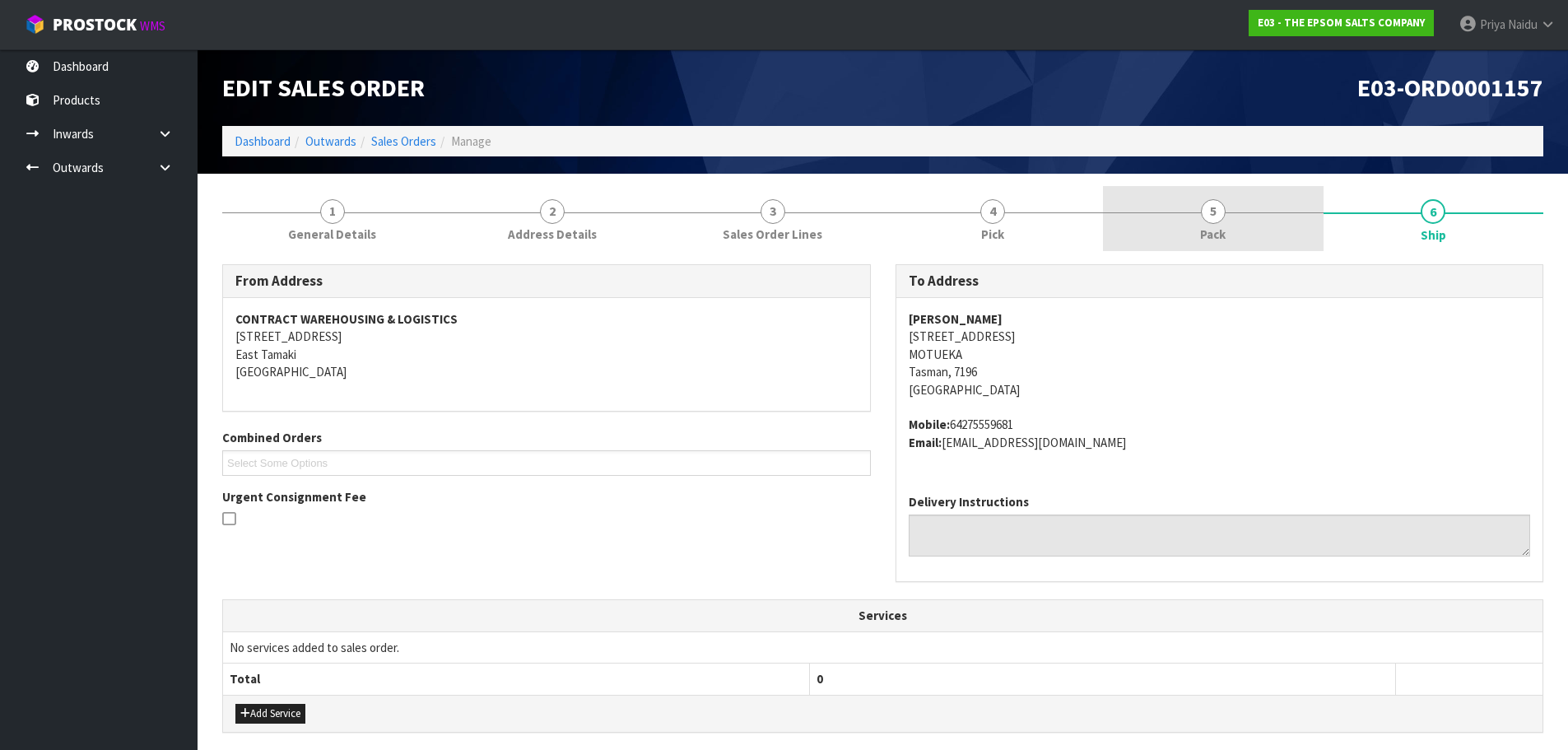
click at [1171, 223] on link "5 Pack" at bounding box center [1213, 218] width 221 height 65
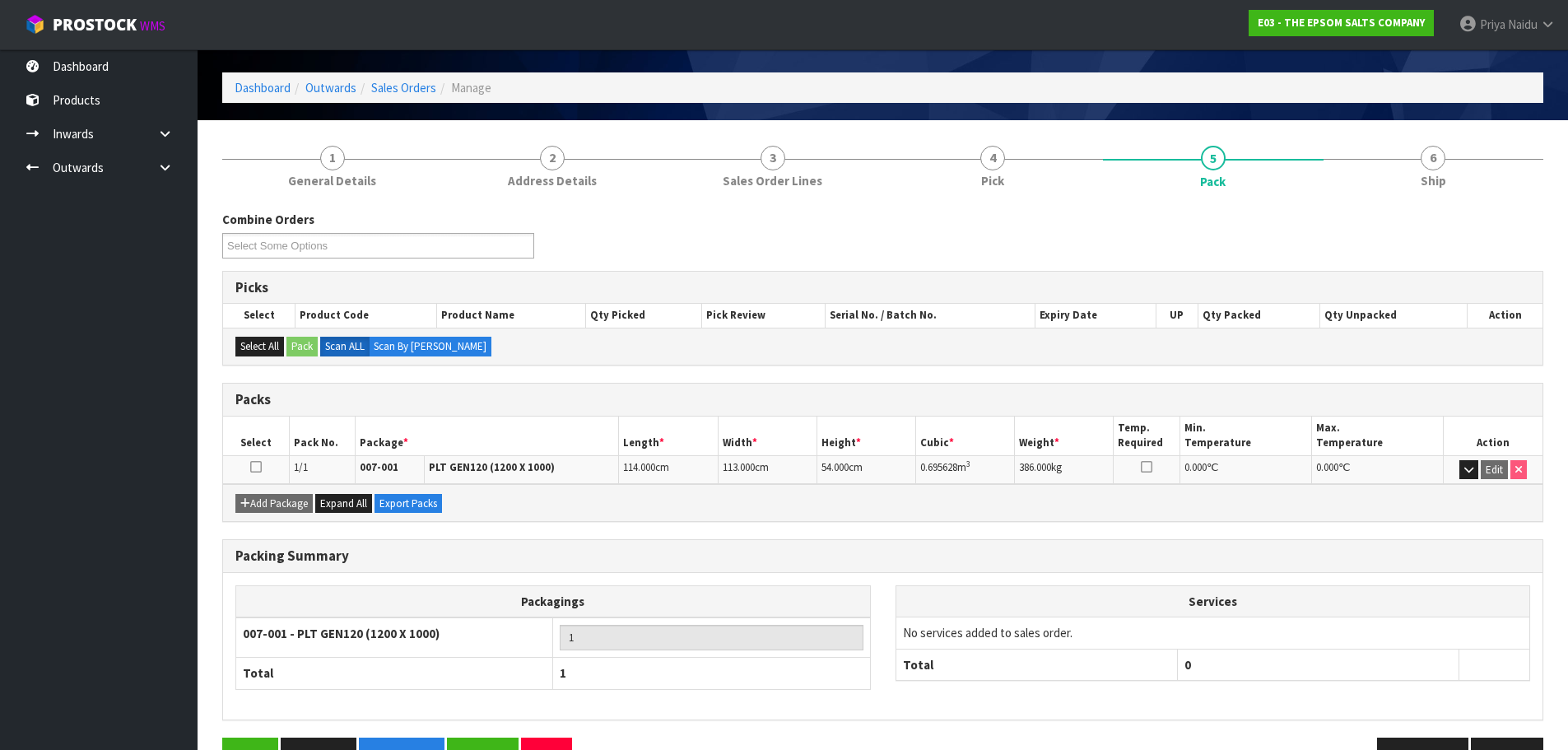
scroll to position [82, 0]
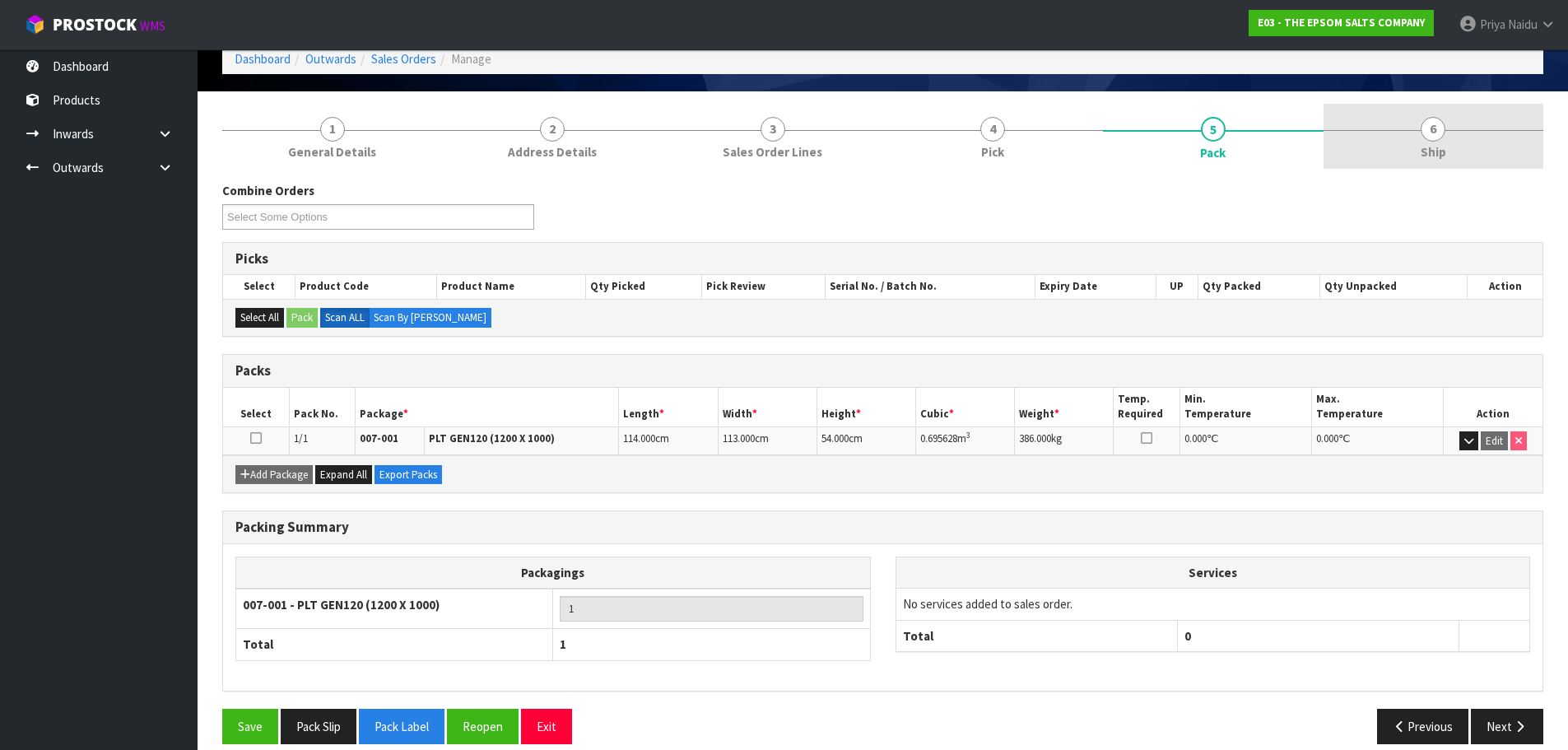
click at [1500, 167] on link "6 Ship" at bounding box center [1434, 136] width 221 height 65
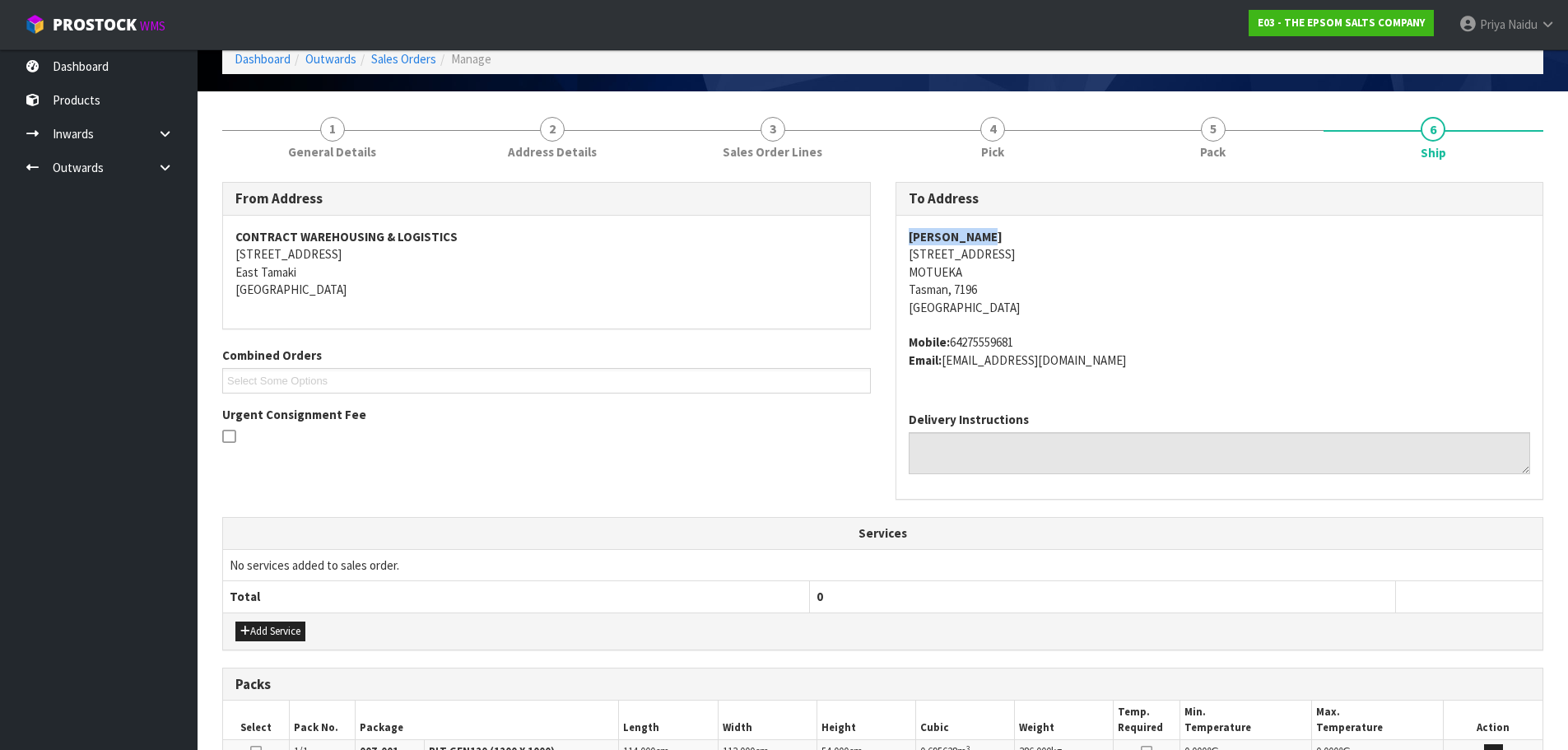
drag, startPoint x: 899, startPoint y: 238, endPoint x: 915, endPoint y: 228, distance: 18.9
click at [1040, 231] on div "[PERSON_NAME] [STREET_ADDRESS] Mobile: 64275559681 Email: [EMAIL_ADDRESS][DOMAI…" at bounding box center [1219, 307] width 647 height 182
drag, startPoint x: 904, startPoint y: 345, endPoint x: 951, endPoint y: 342, distance: 47.1
click at [1041, 323] on div "[PERSON_NAME] [STREET_ADDRESS] Mobile: 64275559681 Email: [EMAIL_ADDRESS][DOMAI…" at bounding box center [1219, 307] width 647 height 182
drag, startPoint x: 898, startPoint y: 238, endPoint x: 510, endPoint y: 249, distance: 388.2
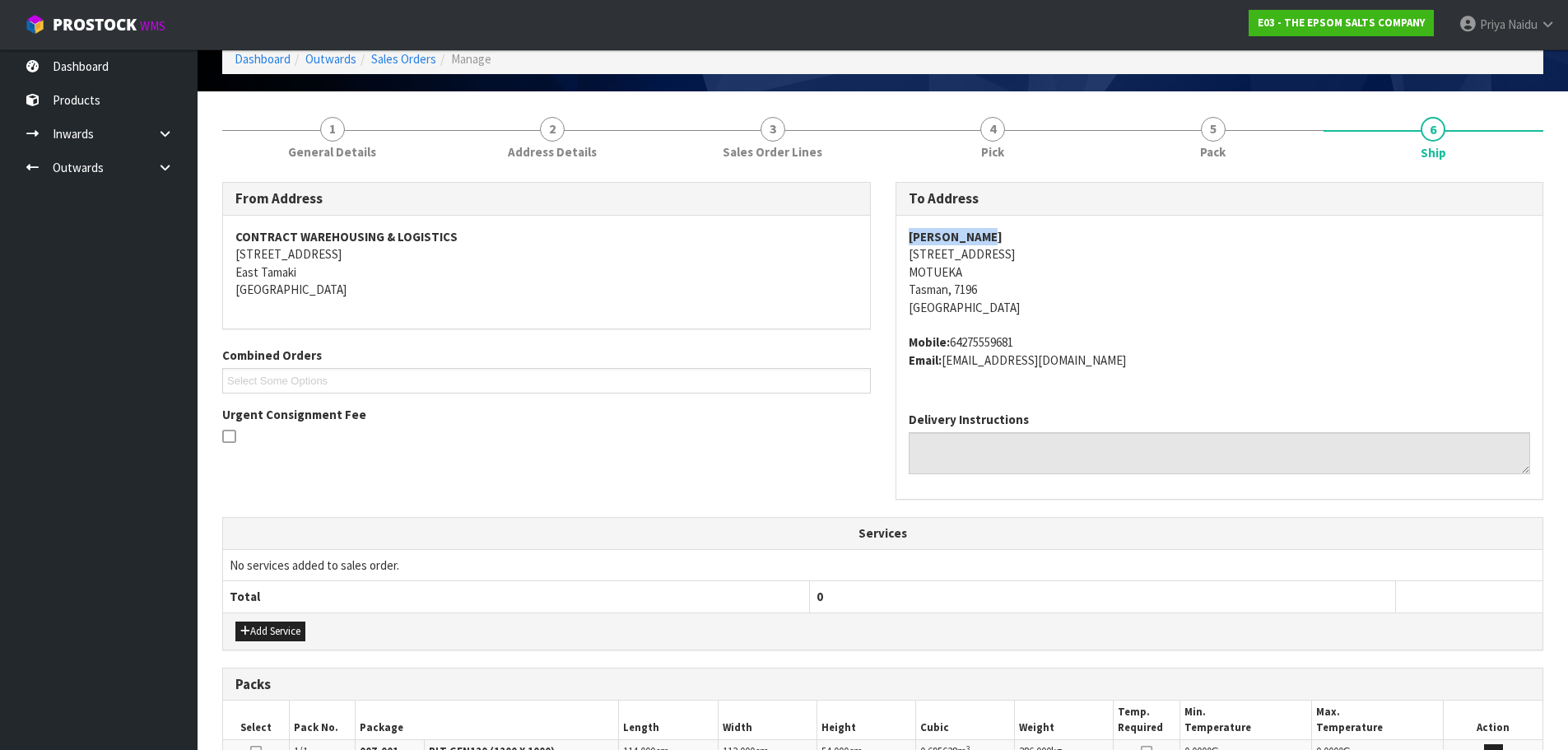
click at [1022, 230] on div "[PERSON_NAME] [STREET_ADDRESS] Mobile: 64275559681 Email: [EMAIL_ADDRESS][DOMAI…" at bounding box center [1219, 307] width 647 height 182
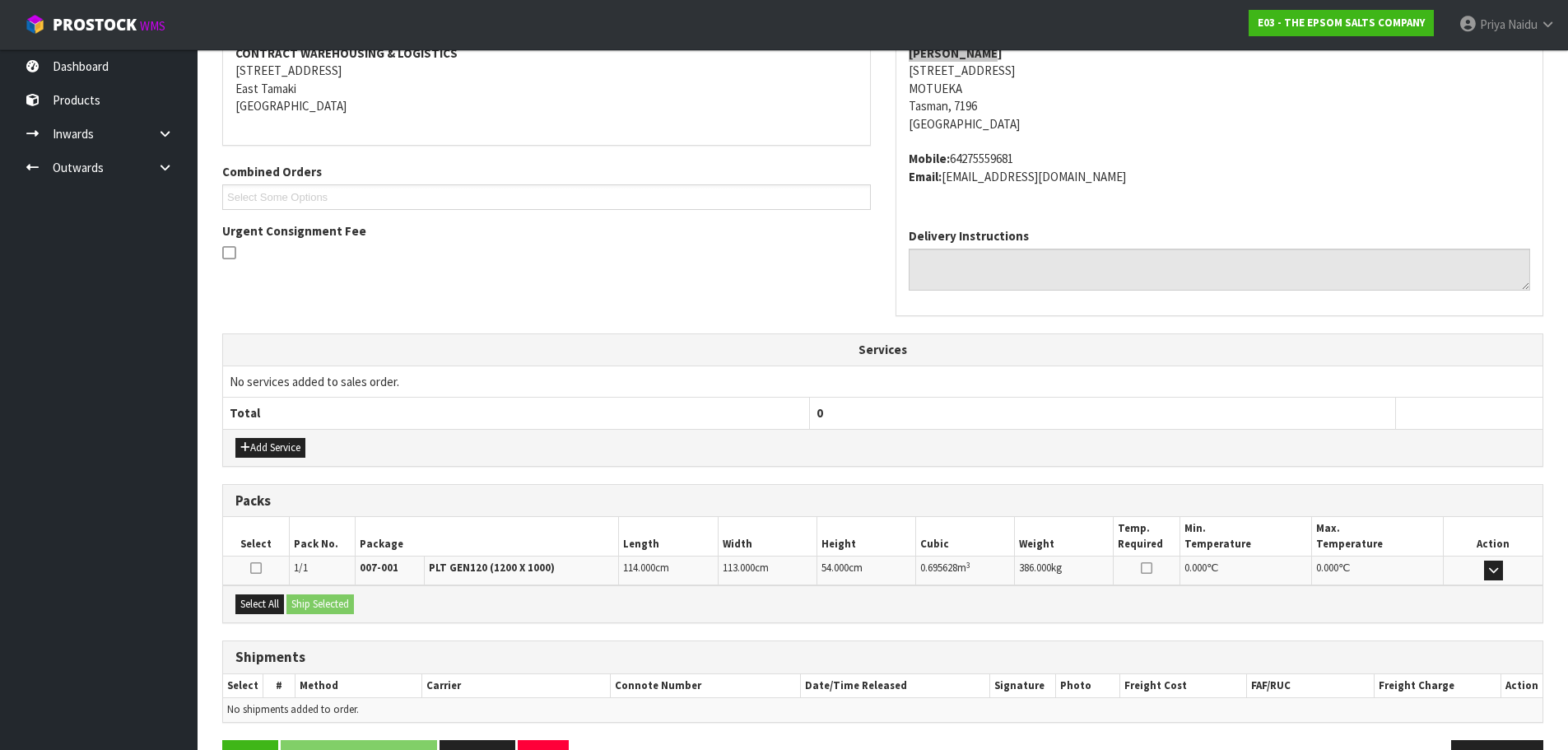
scroll to position [316, 0]
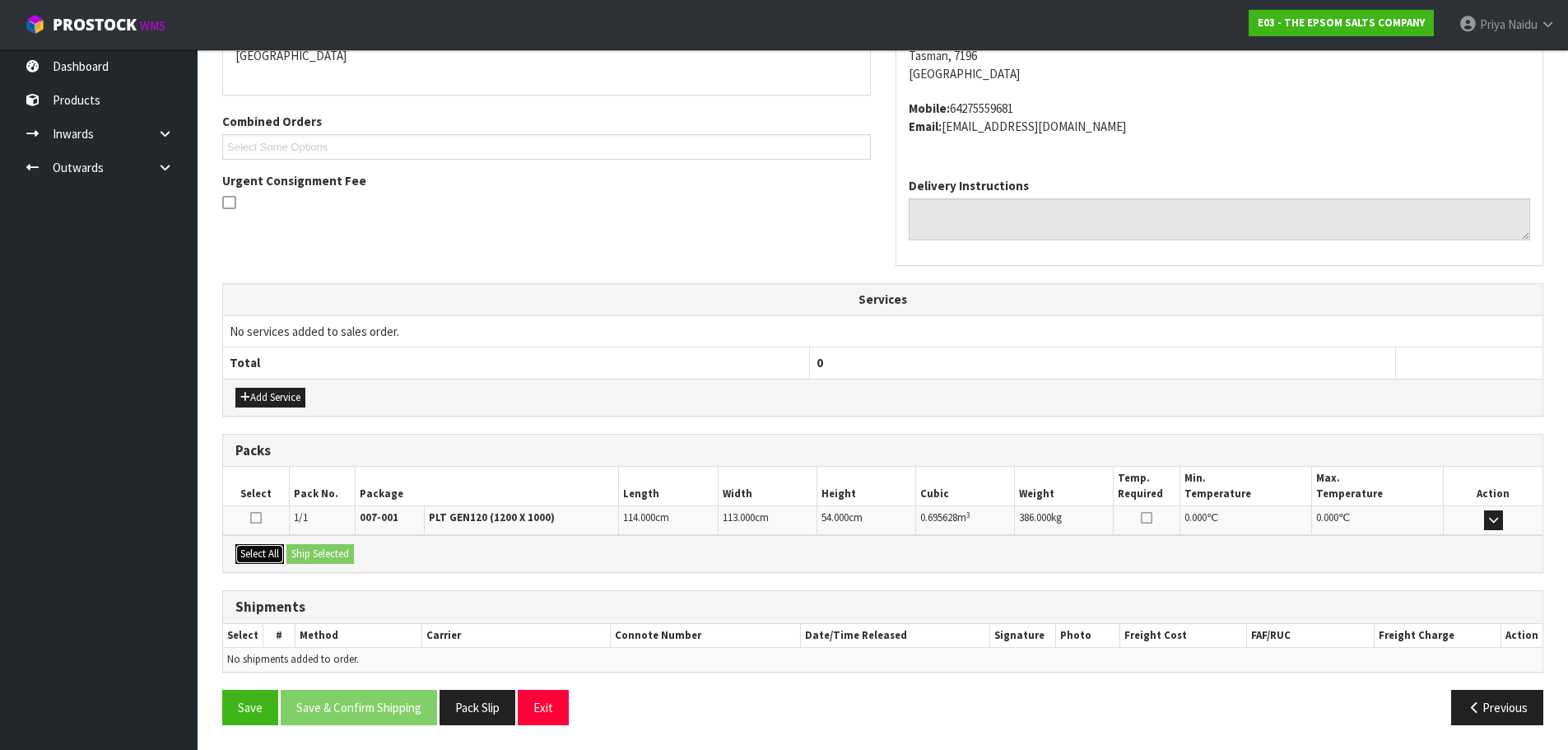
click at [269, 546] on button "Select All" at bounding box center [259, 554] width 49 height 20
click at [320, 550] on button "Ship Selected" at bounding box center [320, 554] width 68 height 20
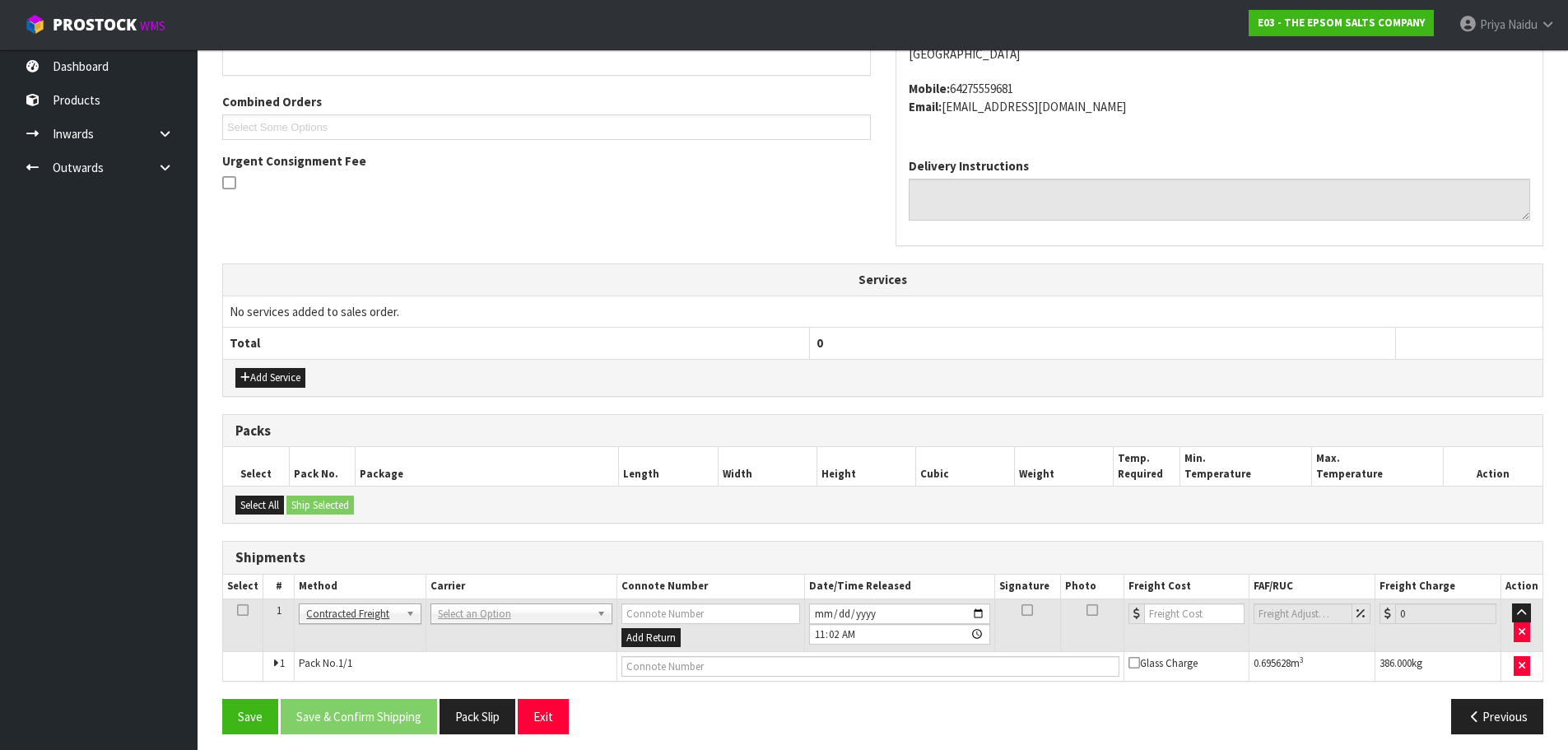
scroll to position [345, 0]
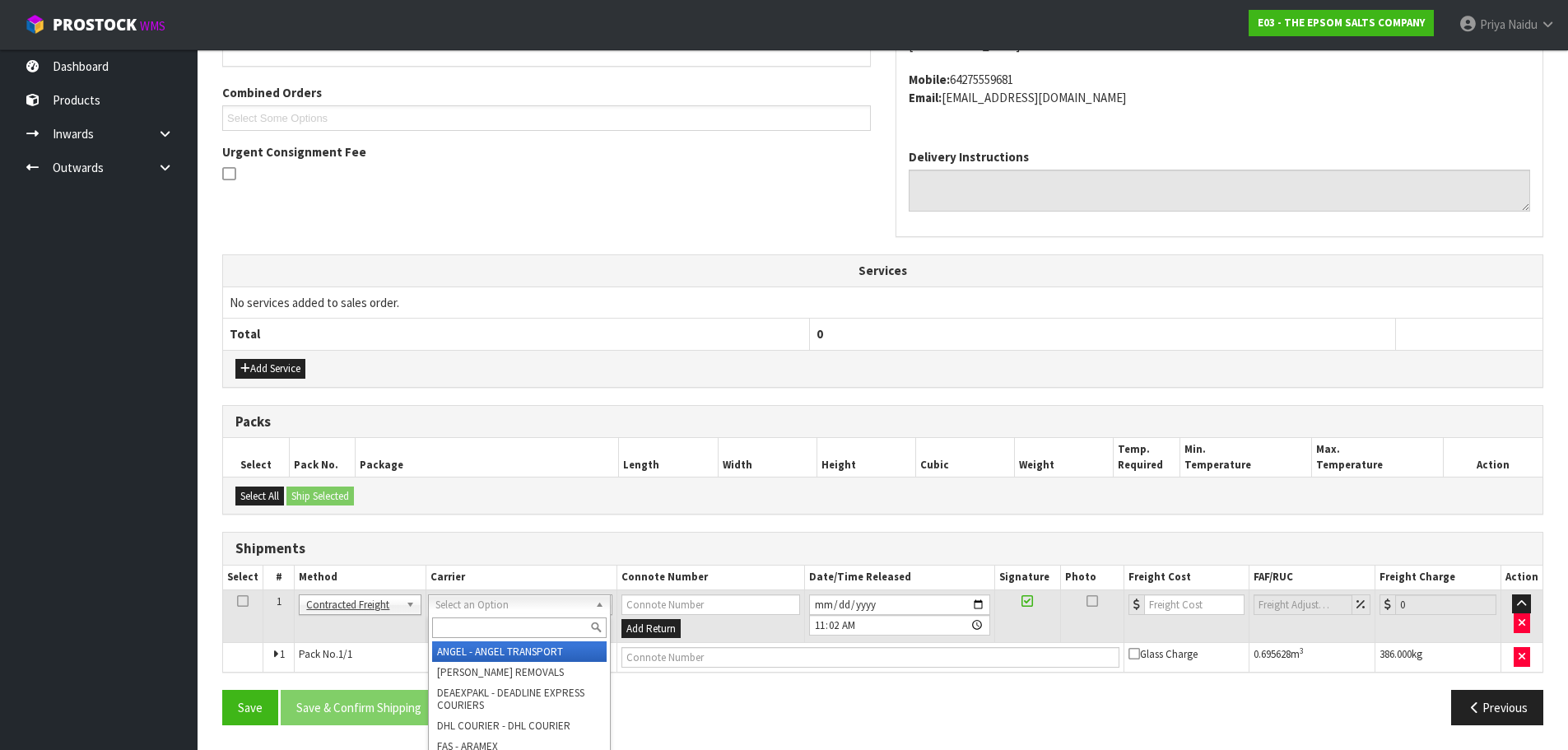
click at [475, 633] on input "text" at bounding box center [519, 628] width 175 height 21
type input "MF"
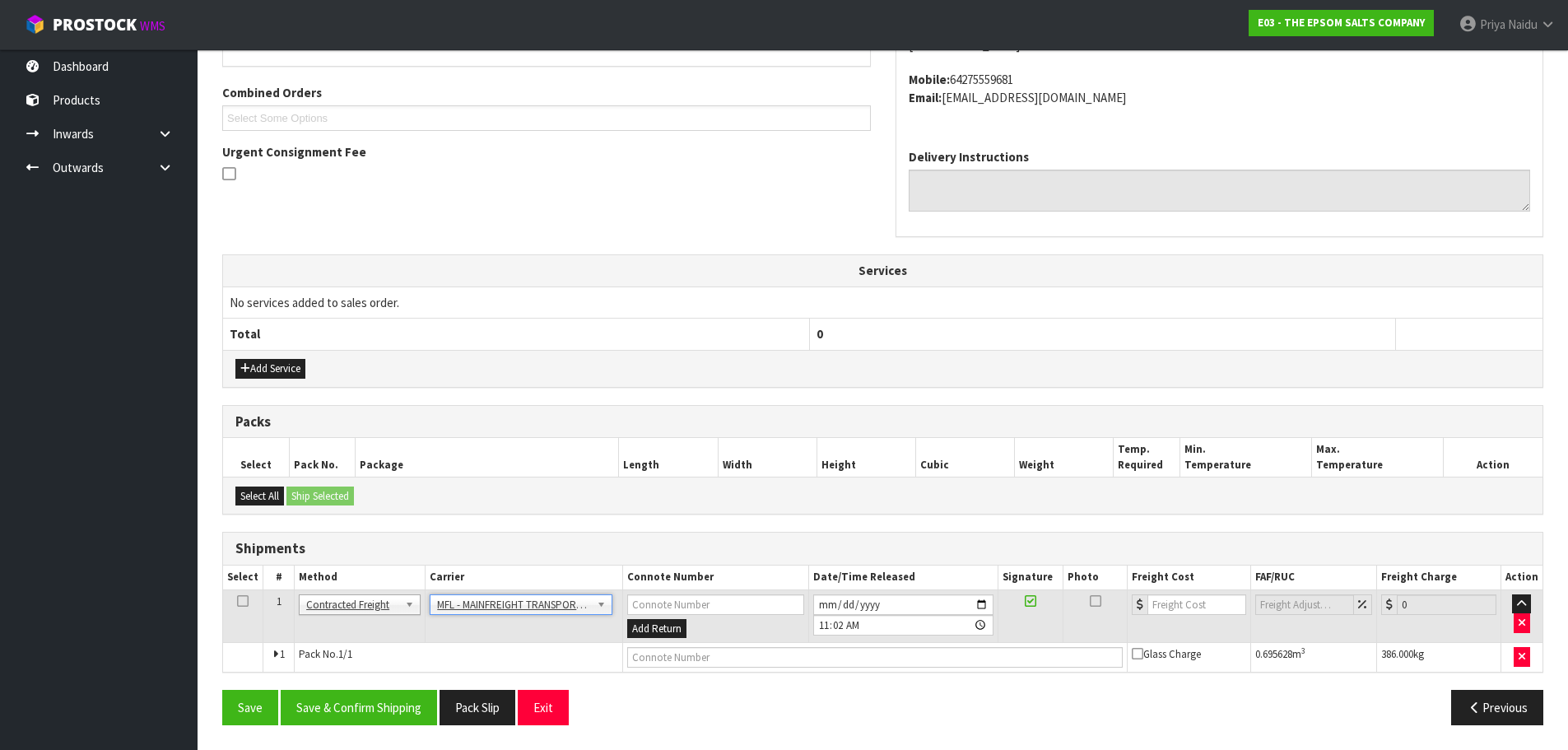
click at [736, 645] on td at bounding box center [875, 657] width 505 height 29
click at [737, 656] on input "text" at bounding box center [875, 657] width 495 height 21
paste input "FWM58523818"
type input "FWM58523818"
drag, startPoint x: 1164, startPoint y: 611, endPoint x: 1143, endPoint y: 601, distance: 23.3
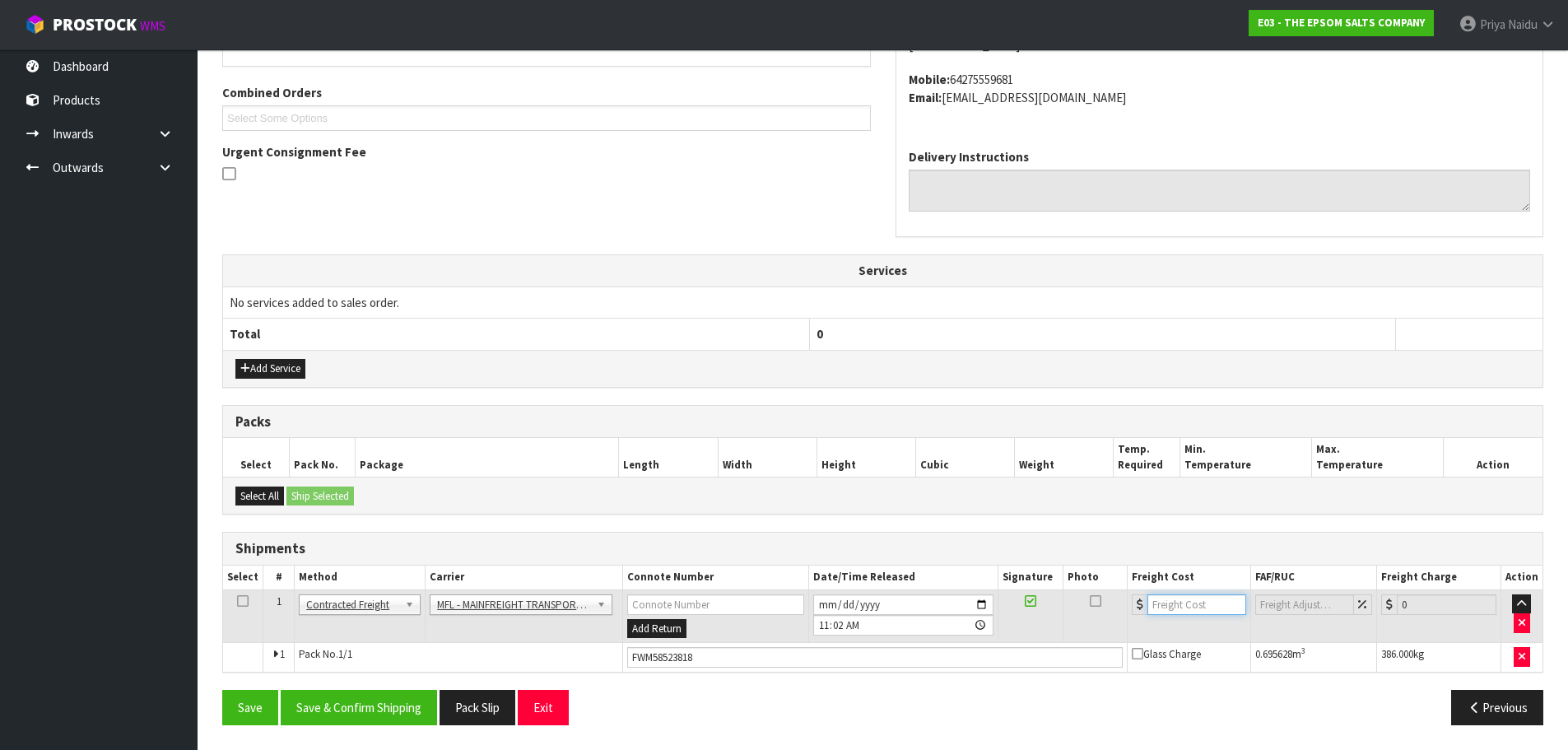
click at [1160, 609] on input "number" at bounding box center [1196, 604] width 100 height 21
type input "2"
type input "261.04"
click at [499, 496] on div "Select All Ship Selected" at bounding box center [883, 496] width 1319 height 37
click at [361, 717] on button "Save & Confirm Shipping" at bounding box center [358, 707] width 156 height 35
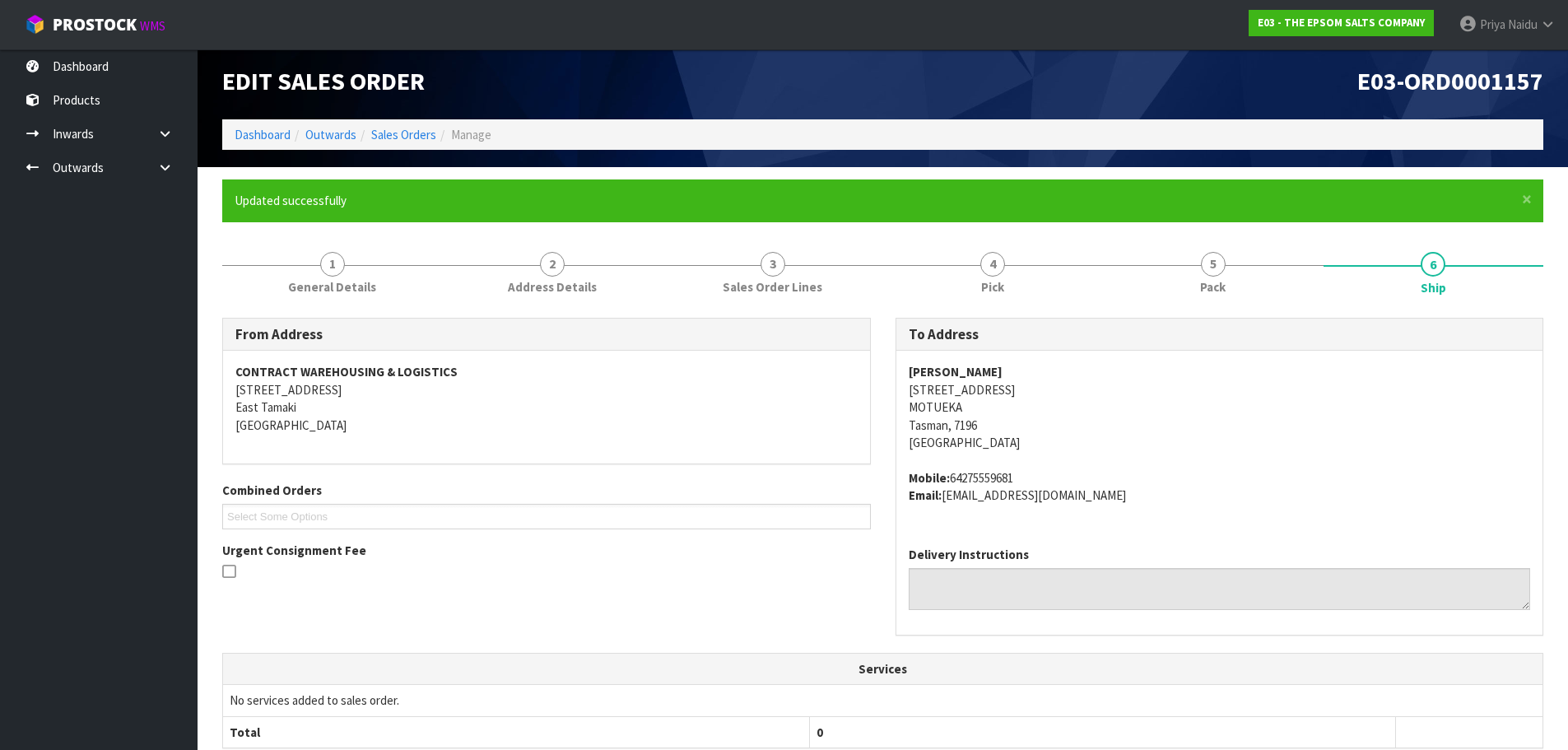
scroll to position [0, 0]
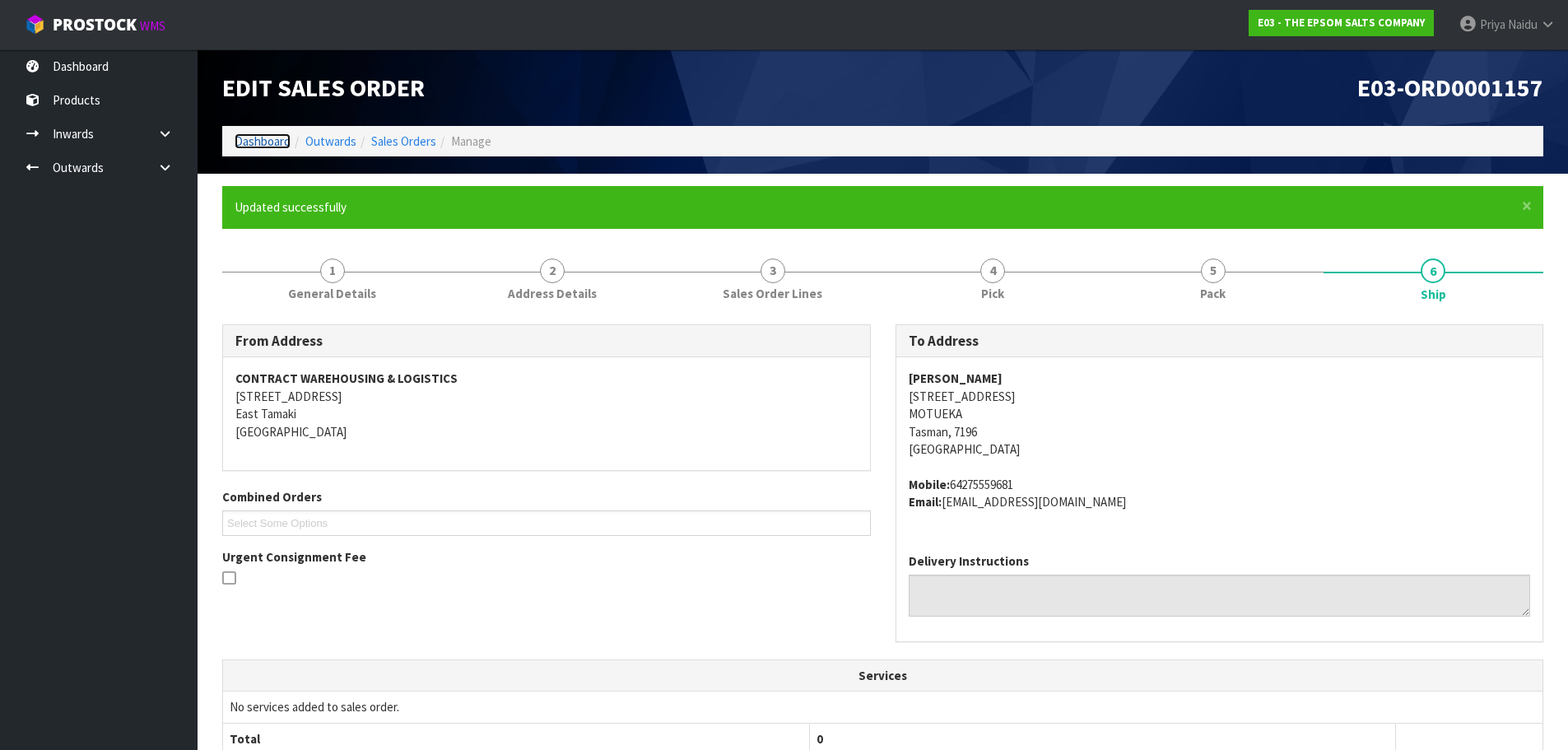
click at [287, 145] on link "Dashboard" at bounding box center [262, 141] width 56 height 16
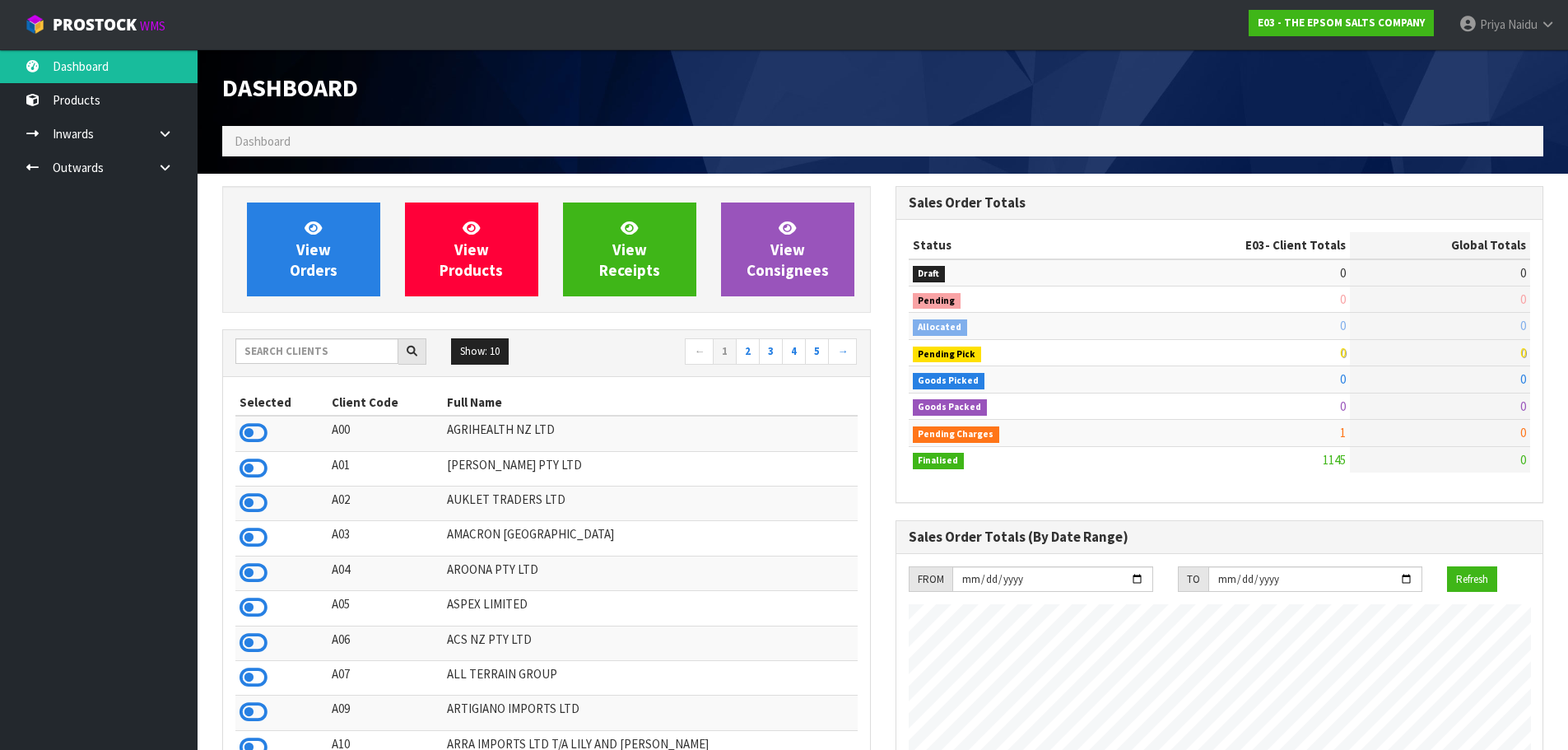
scroll to position [1034, 673]
click at [289, 342] on input "text" at bounding box center [316, 351] width 163 height 25
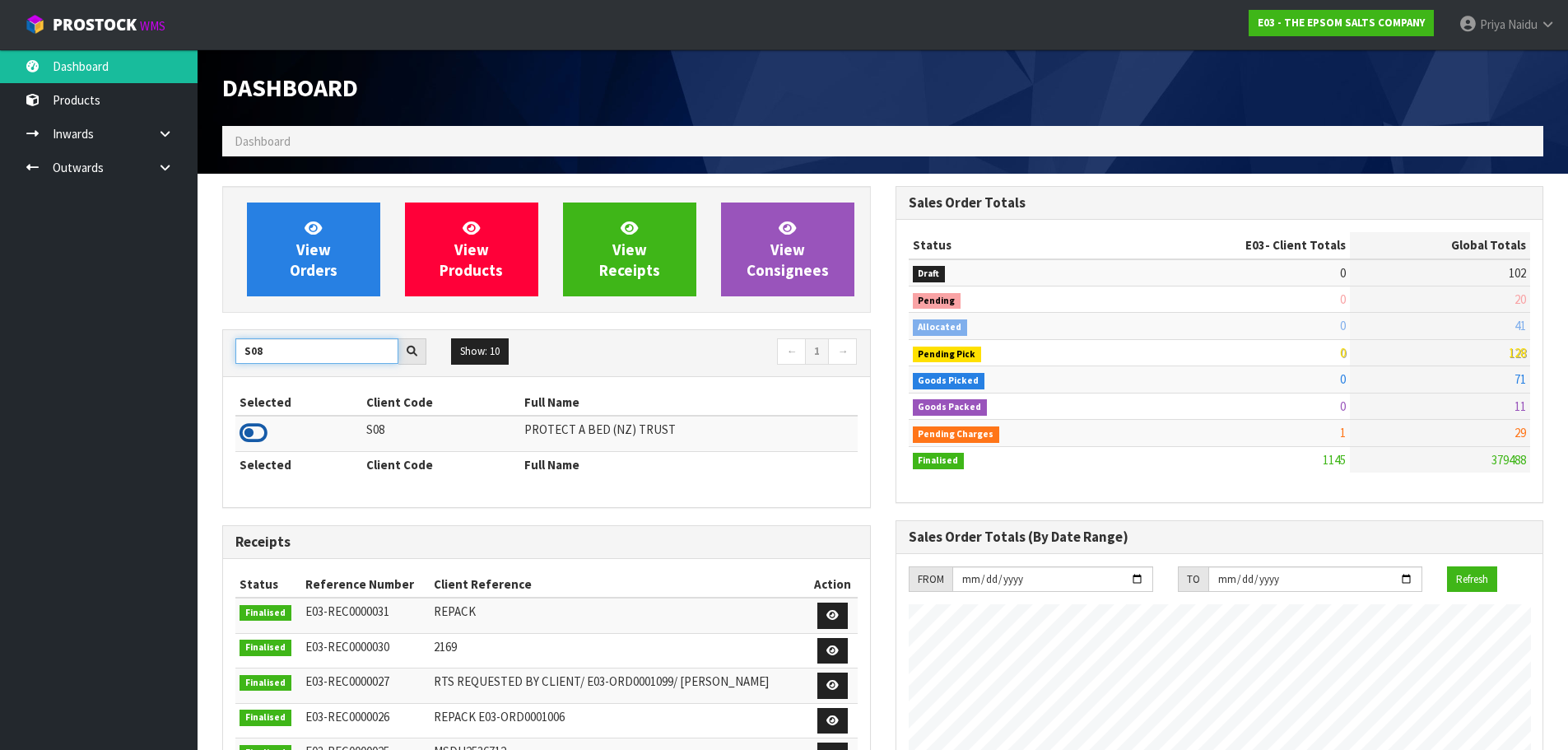
type input "S08"
click at [265, 433] on icon at bounding box center [253, 434] width 28 height 25
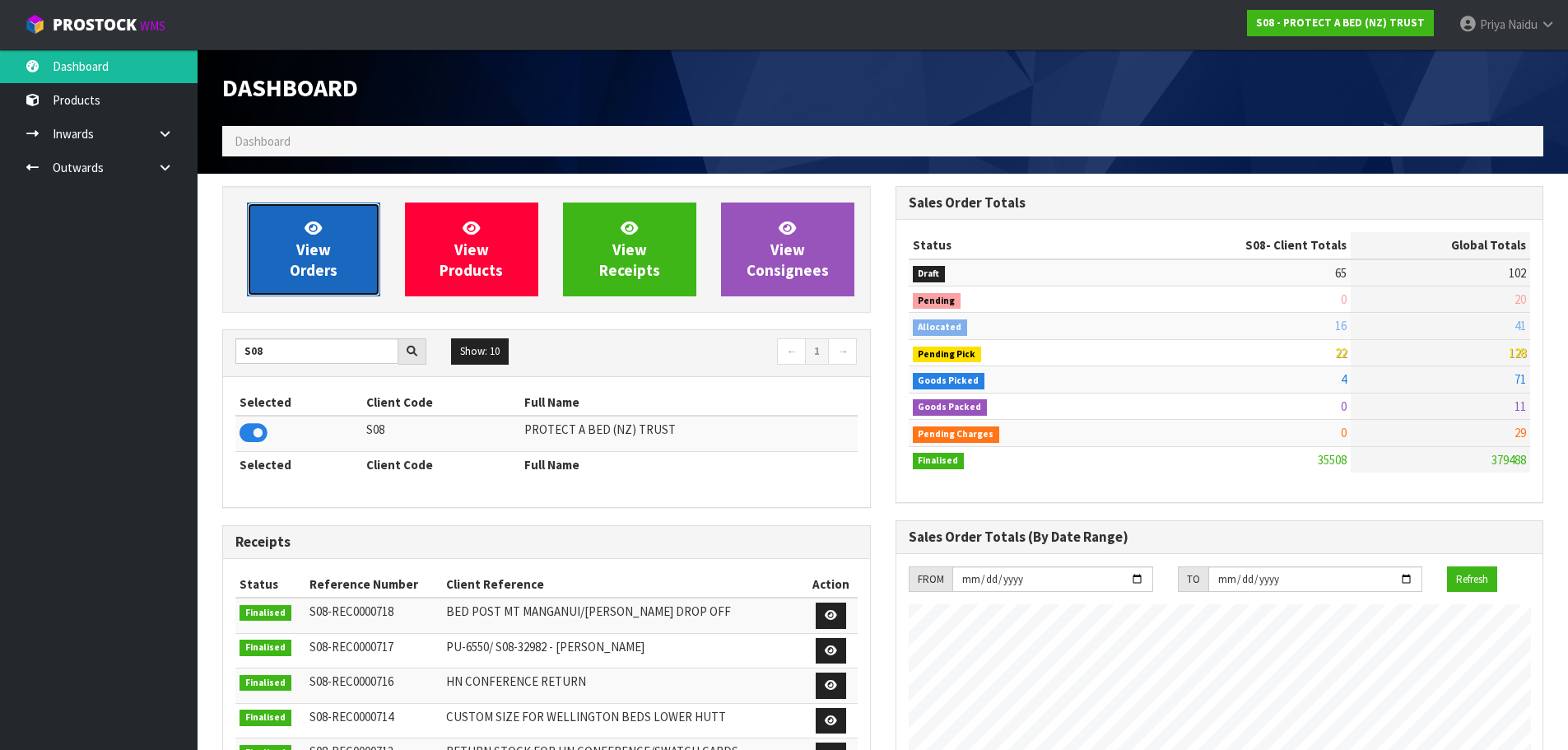
click at [341, 269] on link "View Orders" at bounding box center [313, 249] width 133 height 94
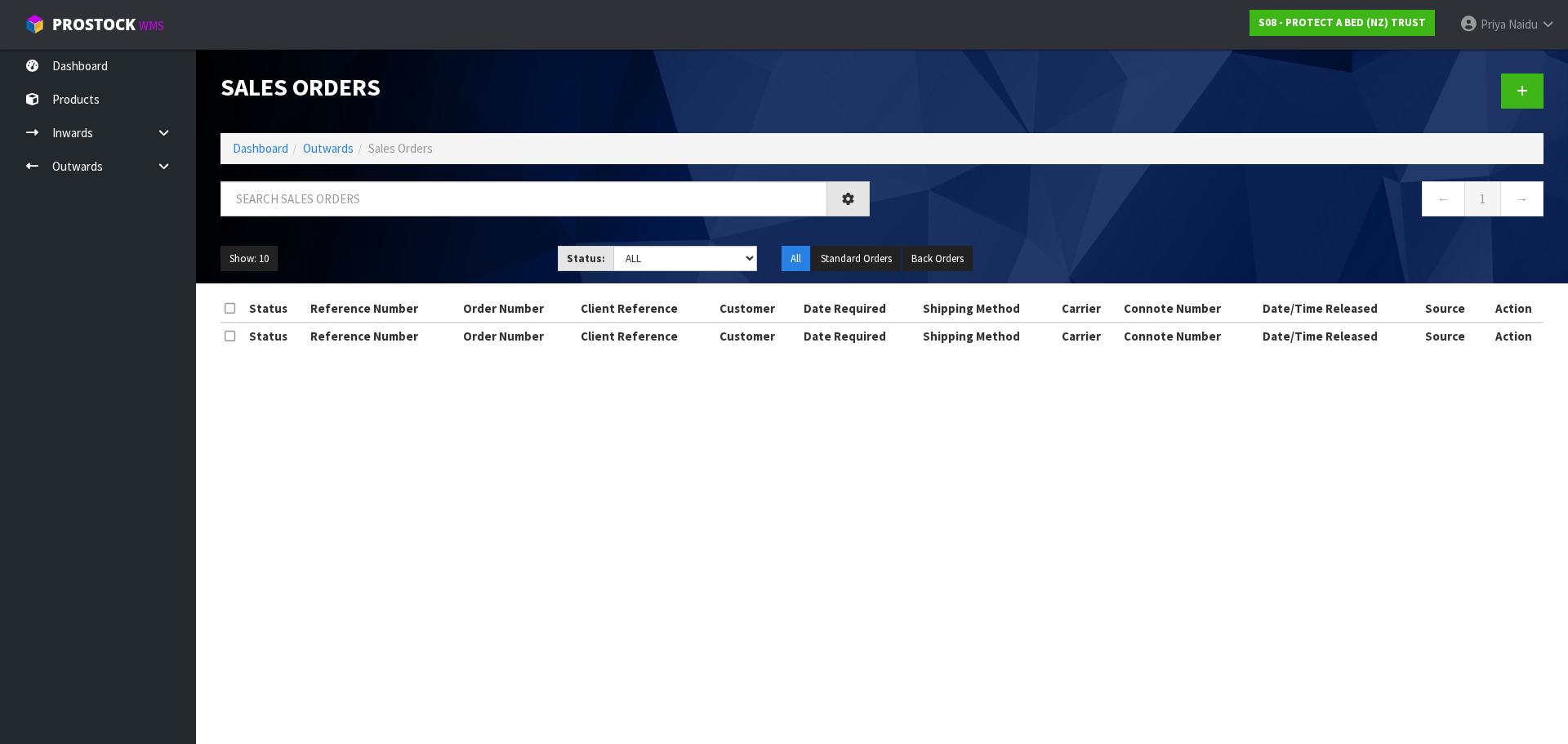
click at [339, 218] on div at bounding box center [545, 204] width 674 height 47
click at [346, 211] on input "text" at bounding box center [524, 198] width 607 height 35
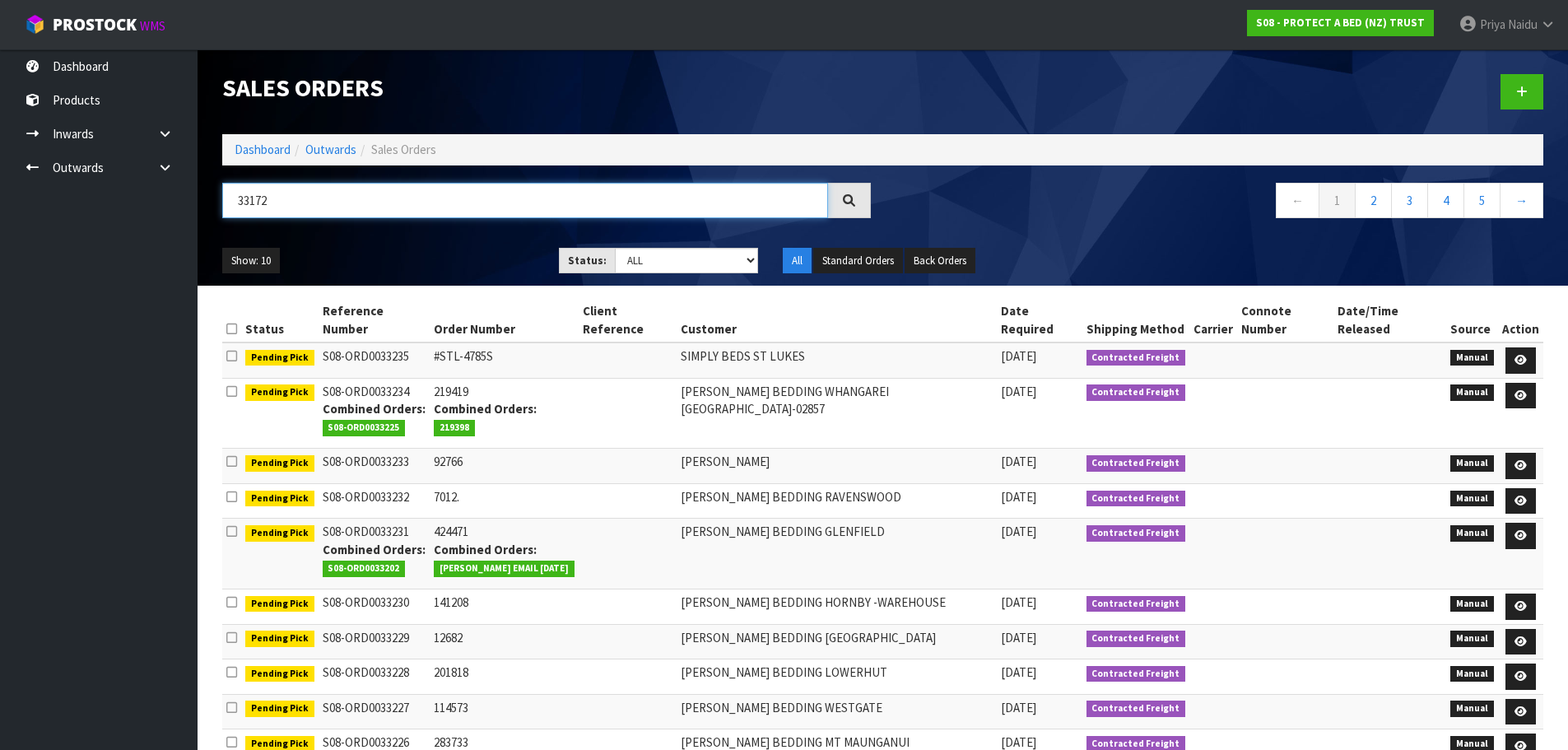
type input "33172"
click at [416, 249] on ul "Show: 10 5 10 25 50" at bounding box center [378, 260] width 312 height 26
click at [417, 253] on ul "Show: 10 5 10 25 50" at bounding box center [378, 260] width 312 height 26
click at [417, 252] on ul "Show: 10 5 10 25 50" at bounding box center [378, 260] width 312 height 26
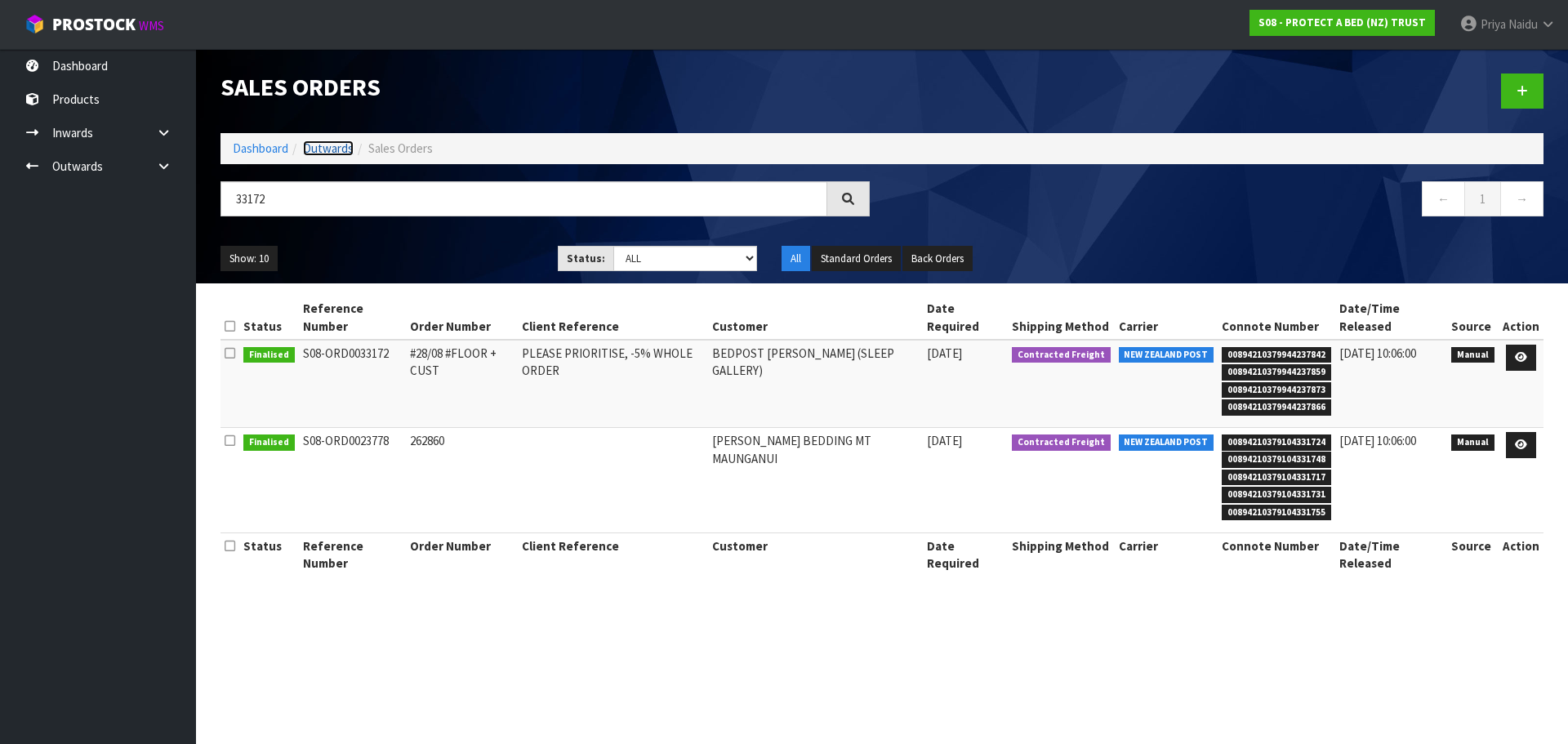
drag, startPoint x: 338, startPoint y: 146, endPoint x: 347, endPoint y: 149, distance: 9.5
click at [338, 146] on link "Outwards" at bounding box center [328, 148] width 51 height 16
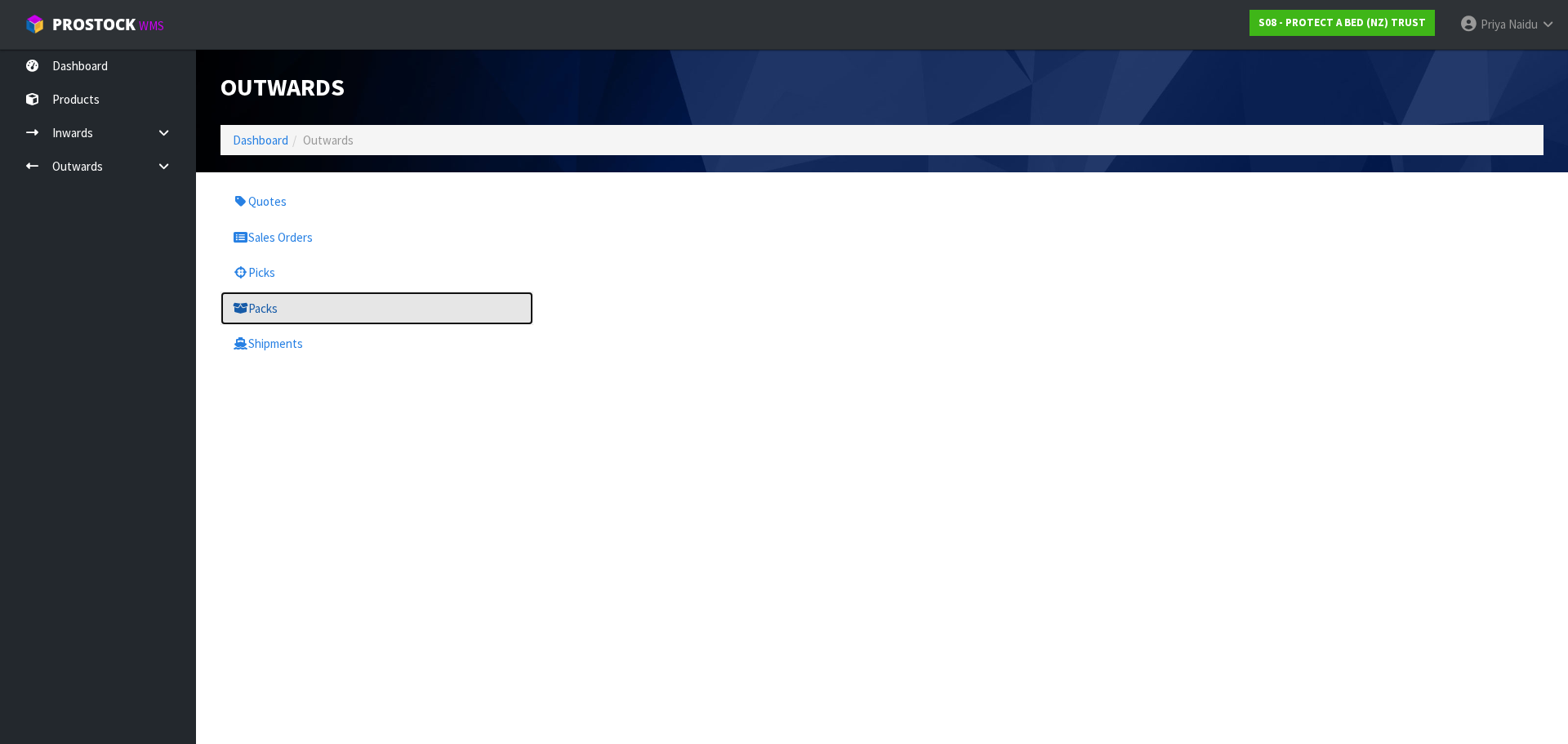
click at [255, 296] on link "Packs" at bounding box center [377, 308] width 313 height 33
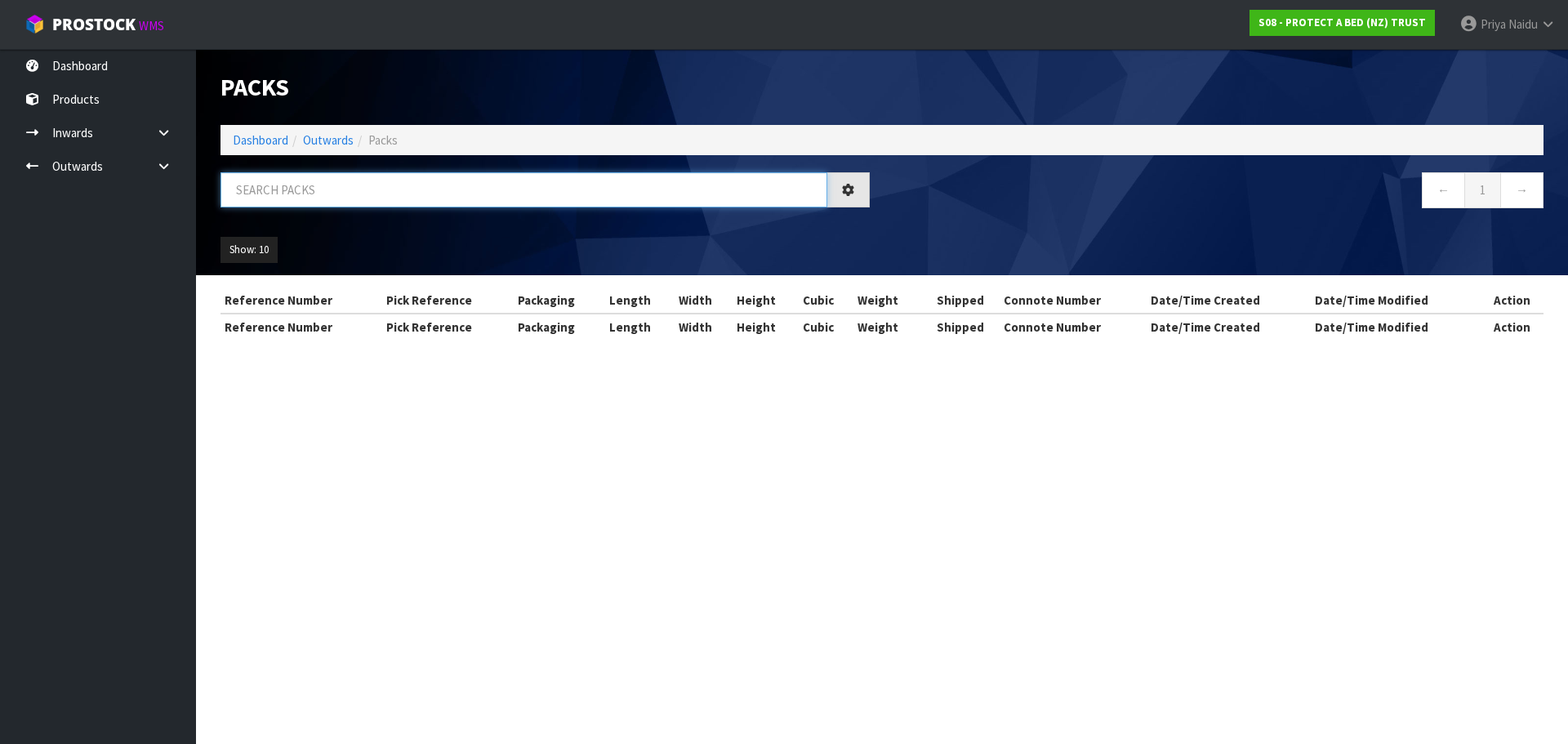
click at [349, 195] on input "text" at bounding box center [524, 190] width 607 height 35
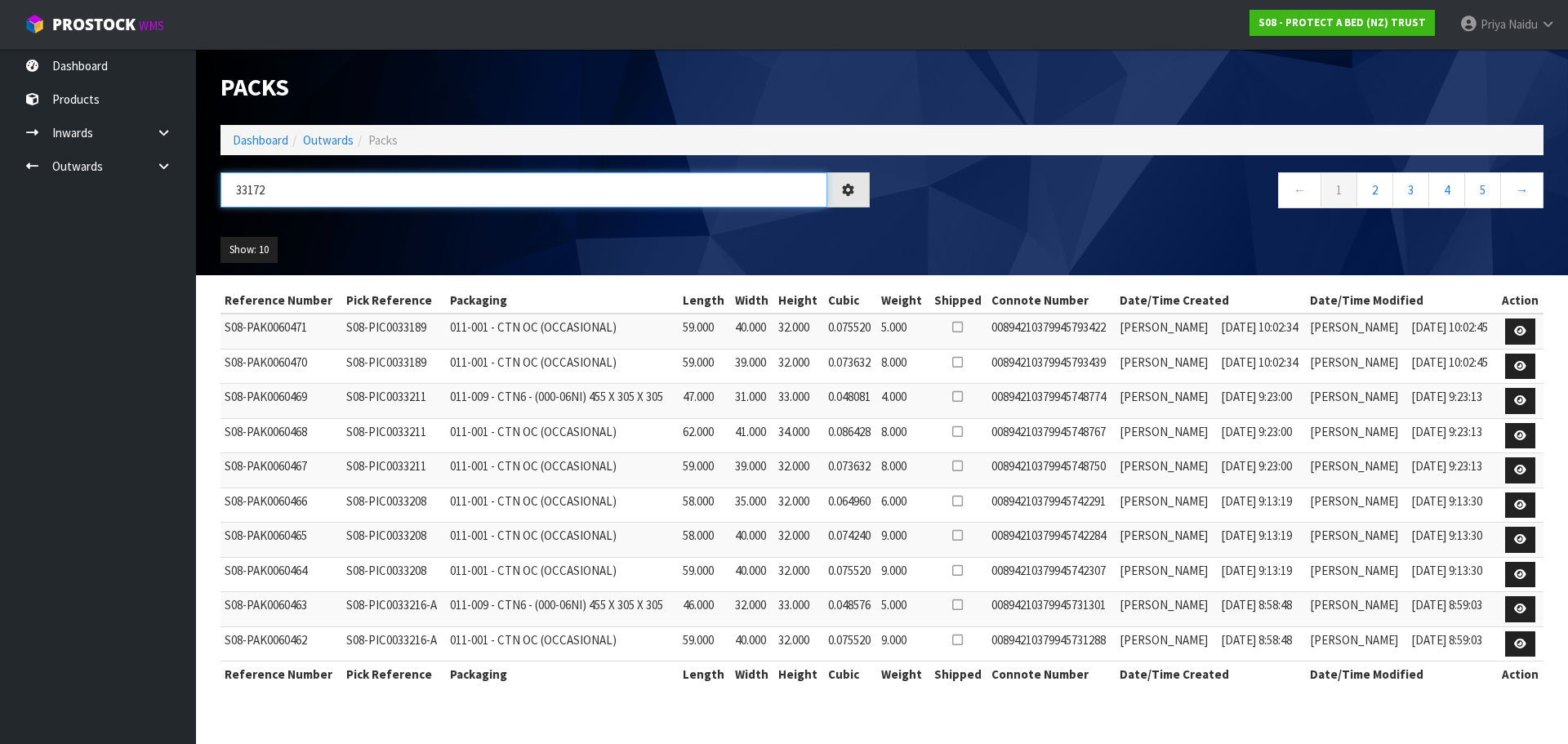
type input "33172"
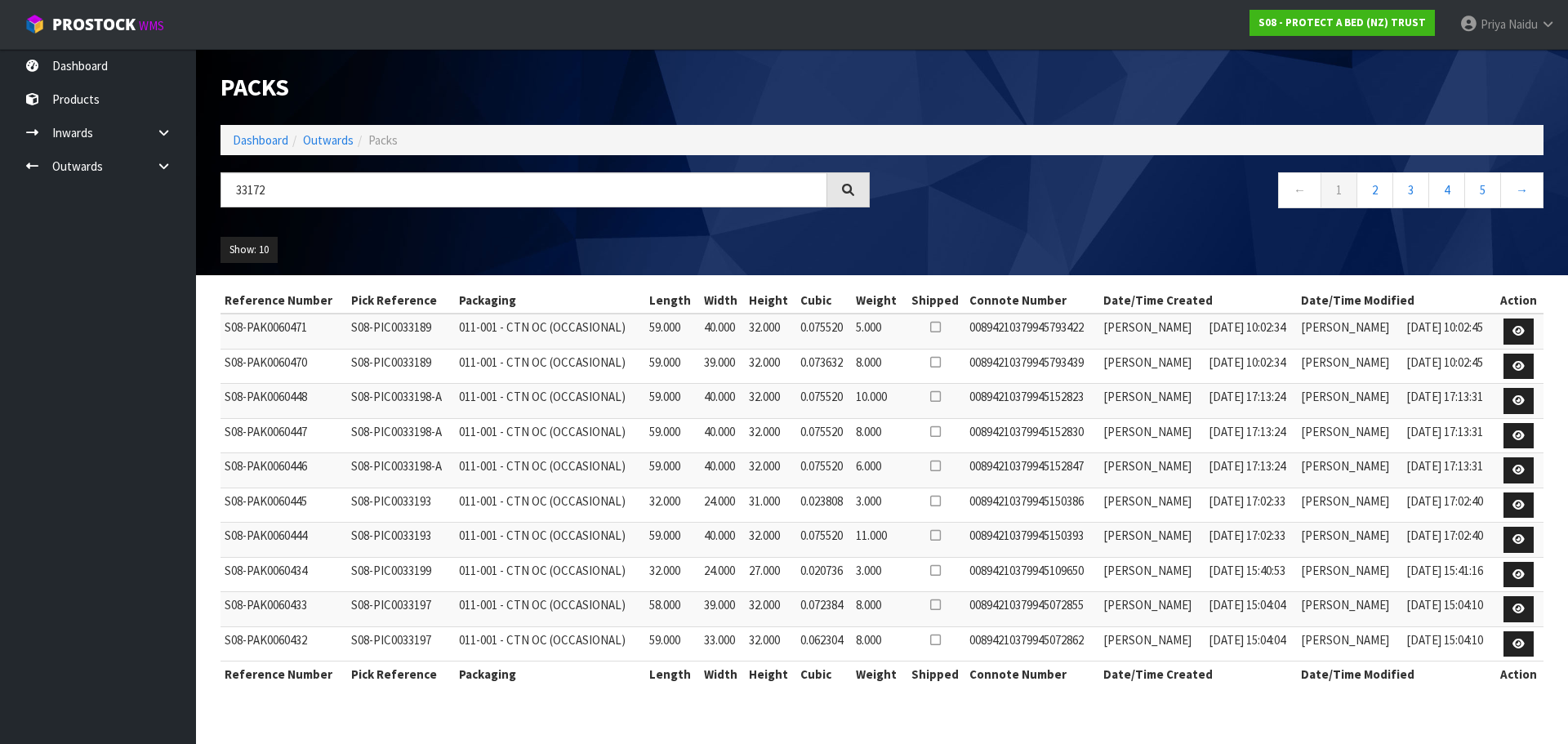
click at [403, 218] on div "33172" at bounding box center [545, 196] width 674 height 47
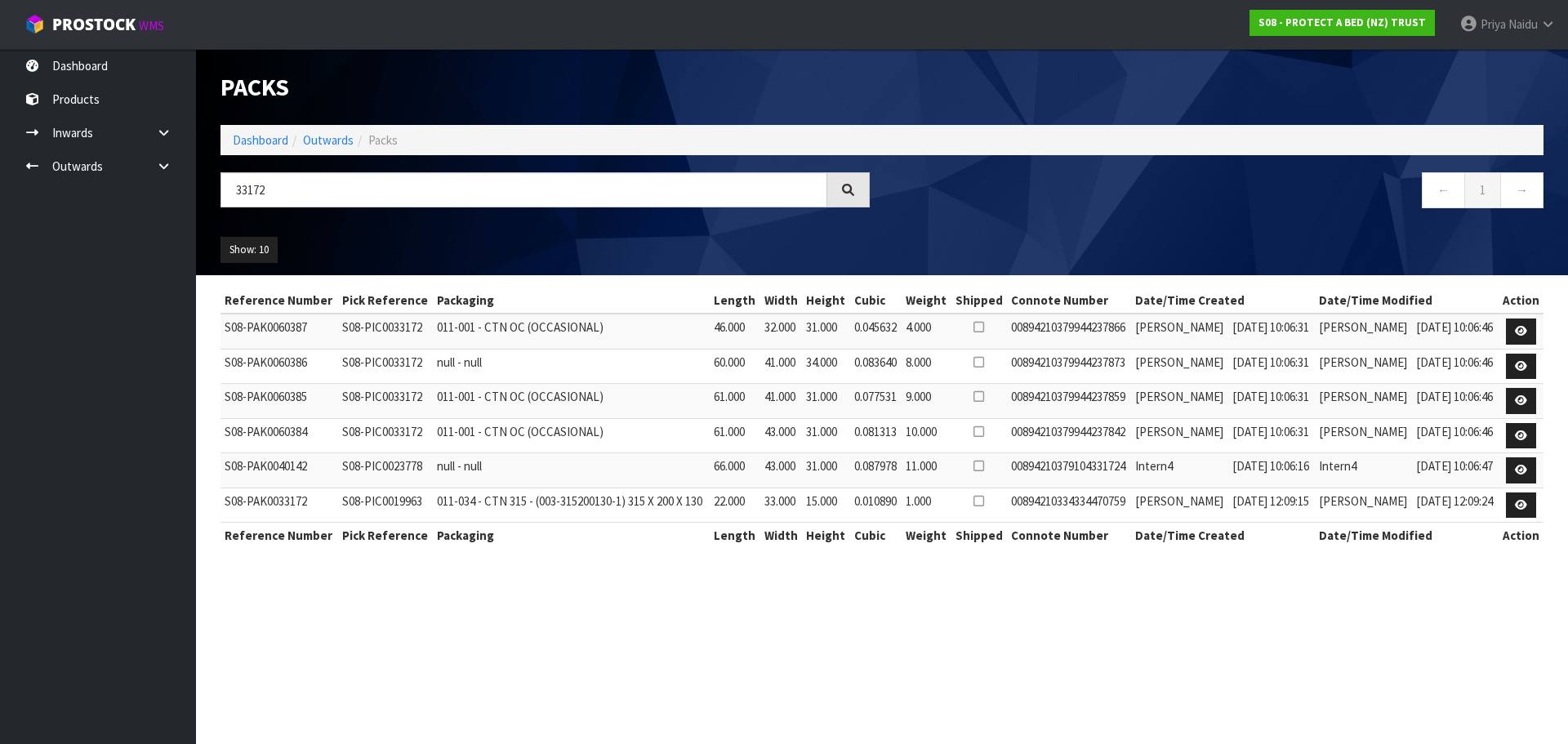
click at [396, 231] on div "Show: 10 5 10 25 50" at bounding box center [882, 250] width 1347 height 51
click at [273, 142] on link "Dashboard" at bounding box center [260, 140] width 56 height 16
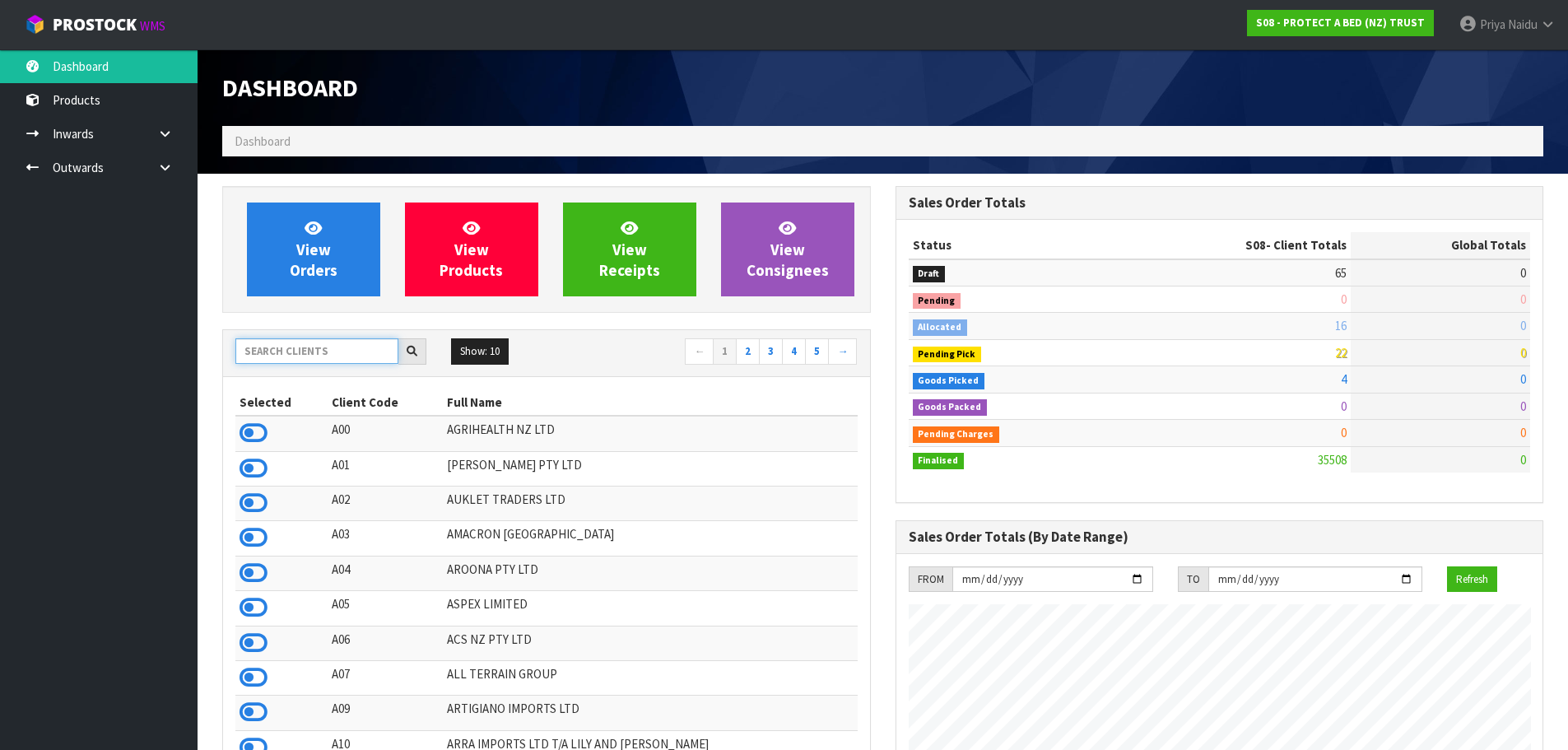
scroll to position [1247, 673]
click at [289, 356] on input "text" at bounding box center [316, 351] width 163 height 25
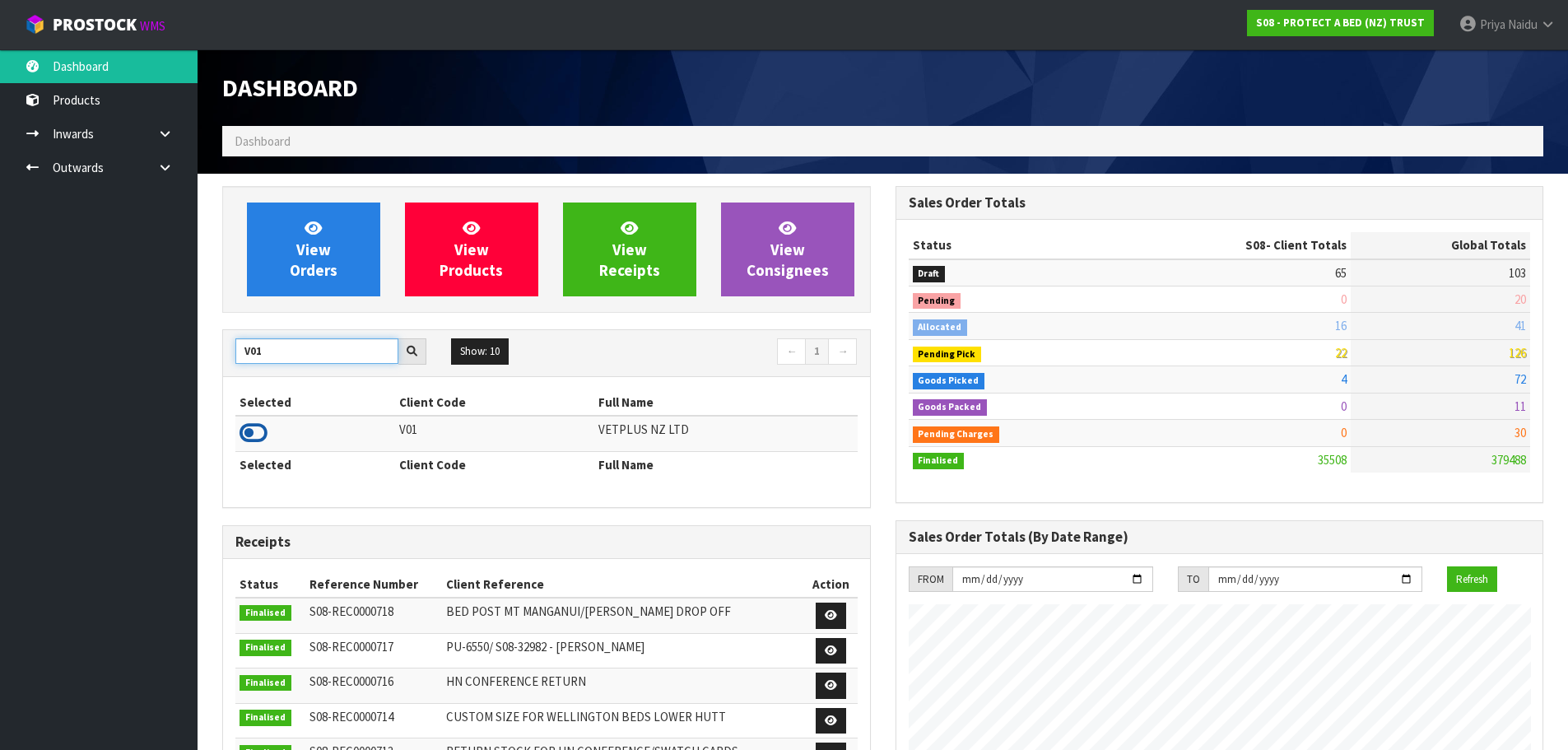
type input "V01"
click at [254, 436] on icon at bounding box center [253, 434] width 28 height 25
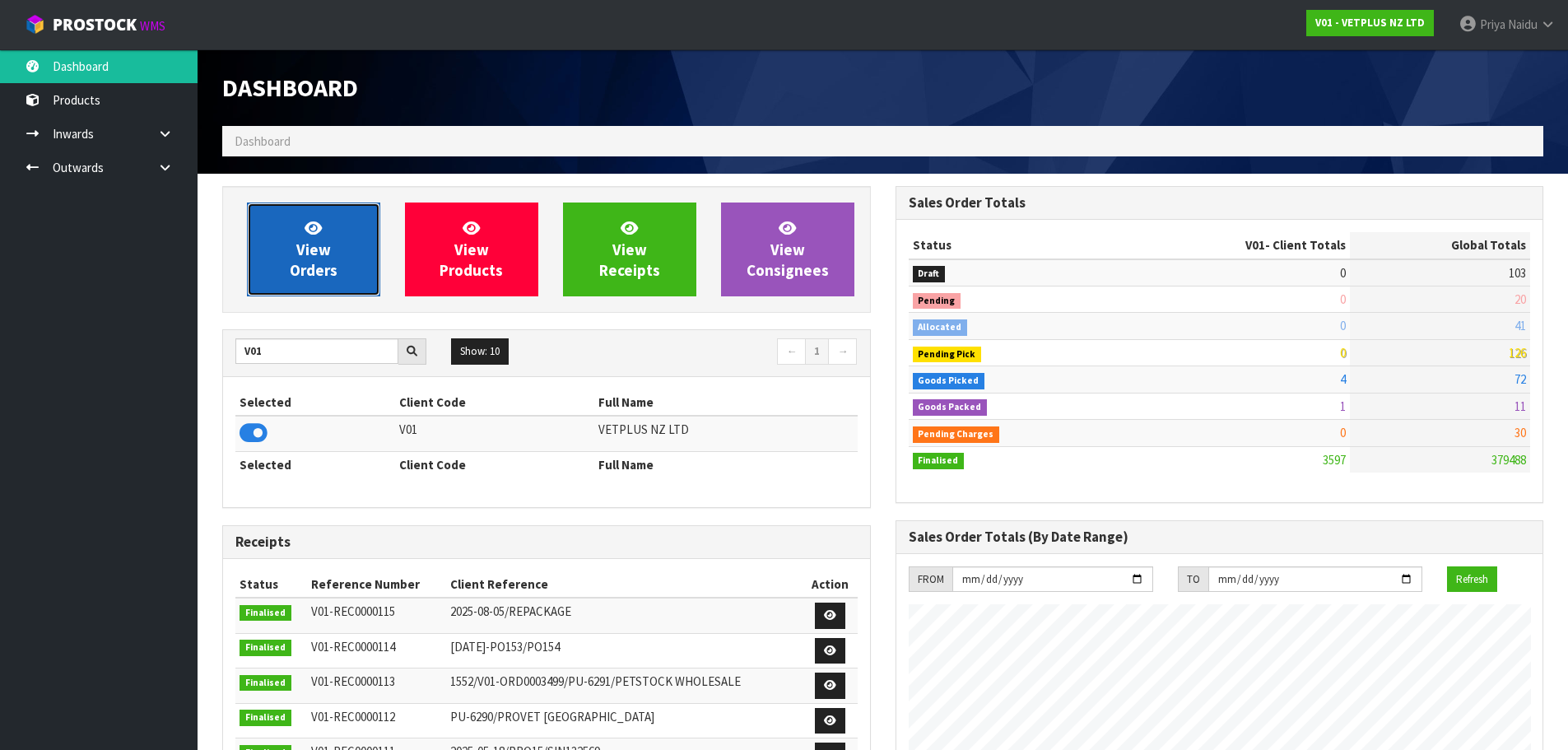
click at [329, 270] on span "View Orders" at bounding box center [313, 249] width 48 height 62
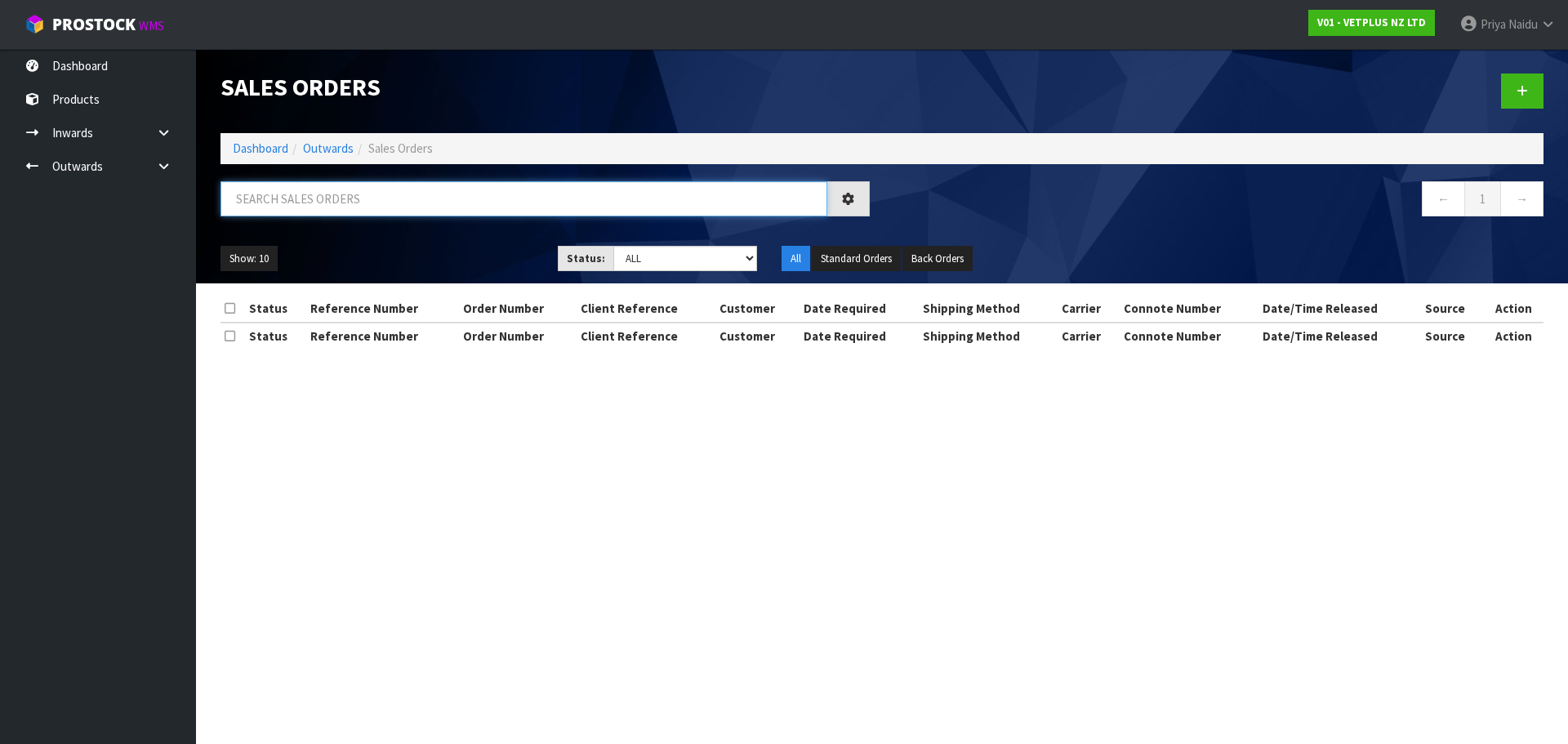
click at [339, 201] on input "text" at bounding box center [524, 198] width 607 height 35
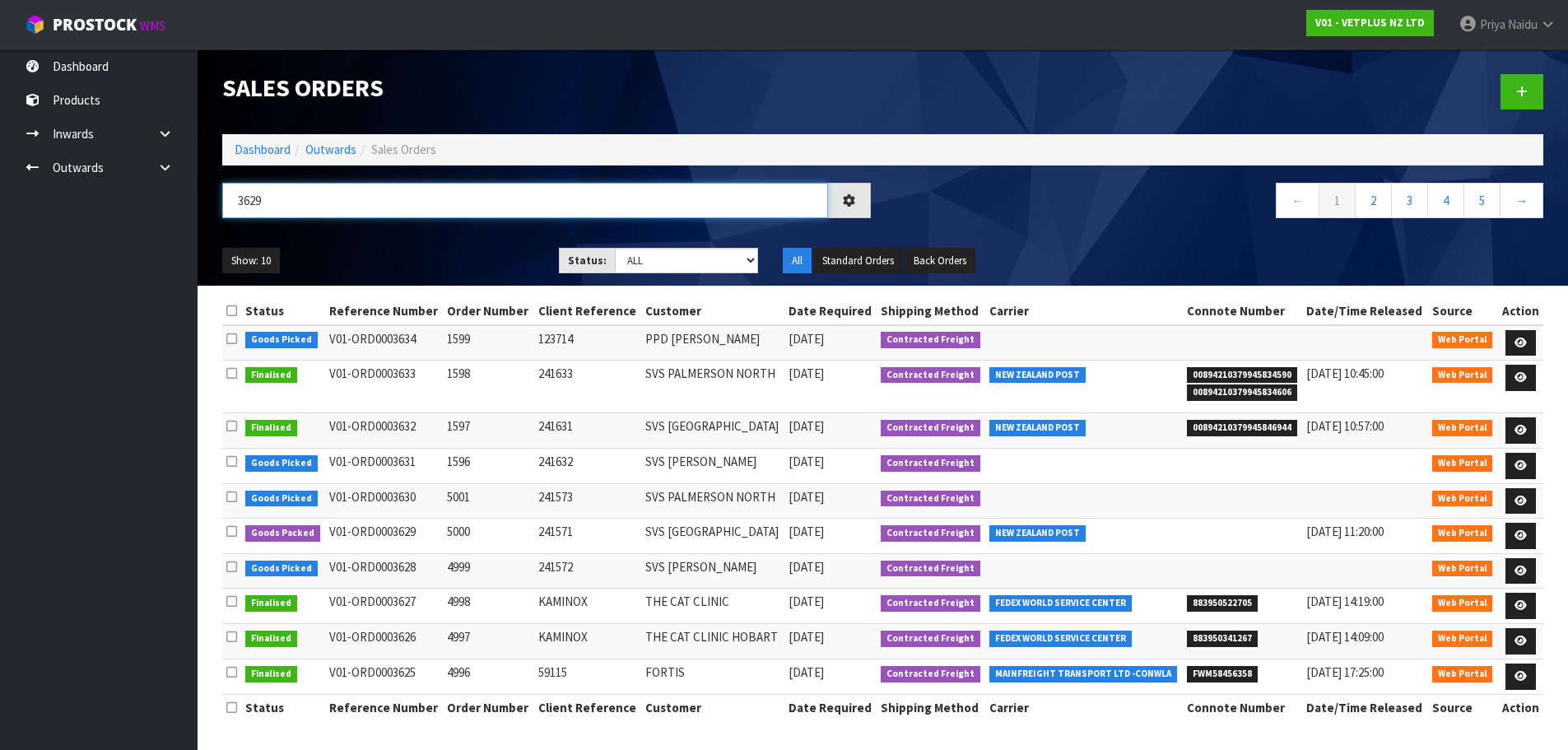
type input "3629"
click at [366, 244] on div "Show: 10 5 10 25 50 Status: Draft Pending Allocated Pending Pick Goods Picked G…" at bounding box center [883, 260] width 1346 height 51
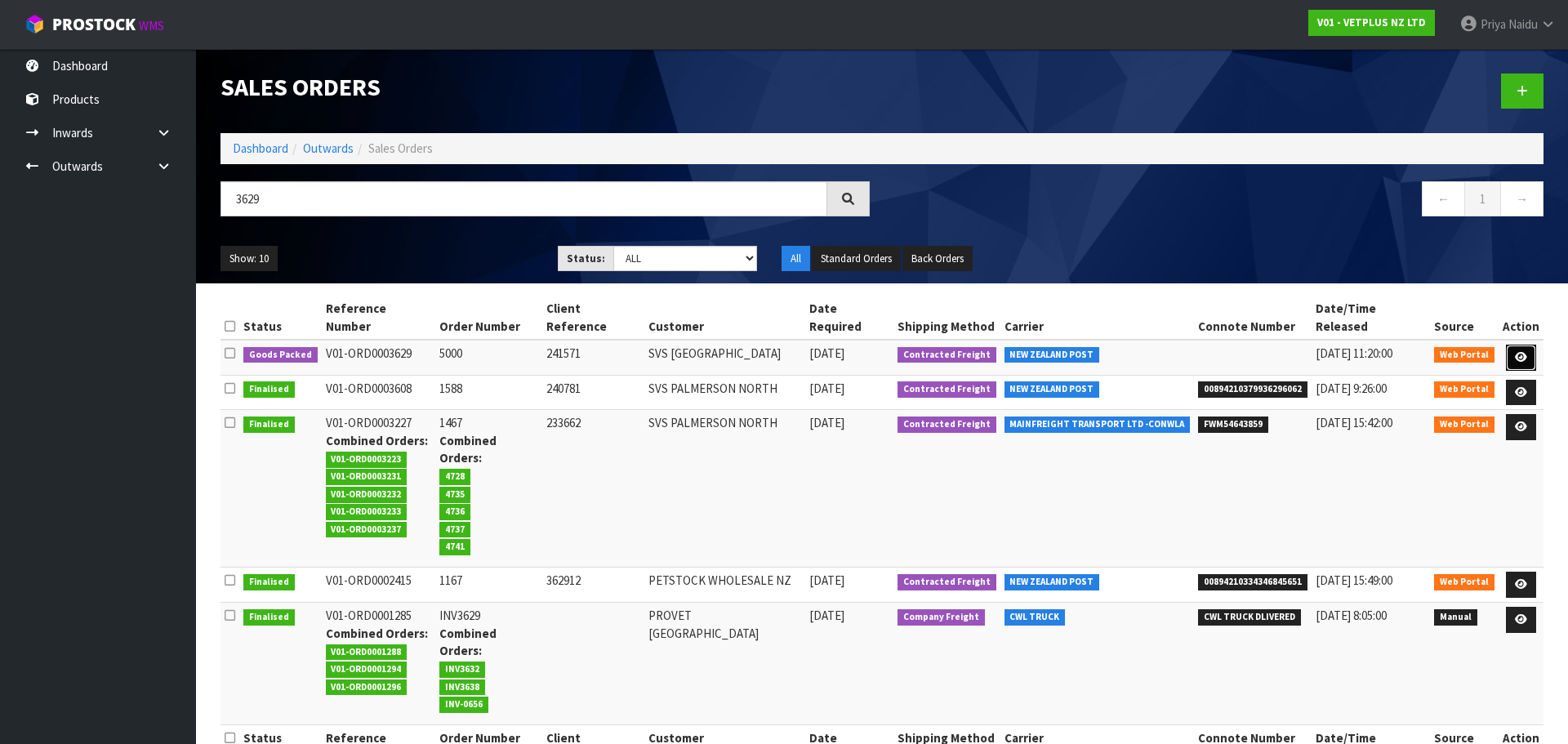
click at [1513, 345] on link at bounding box center [1521, 357] width 30 height 26
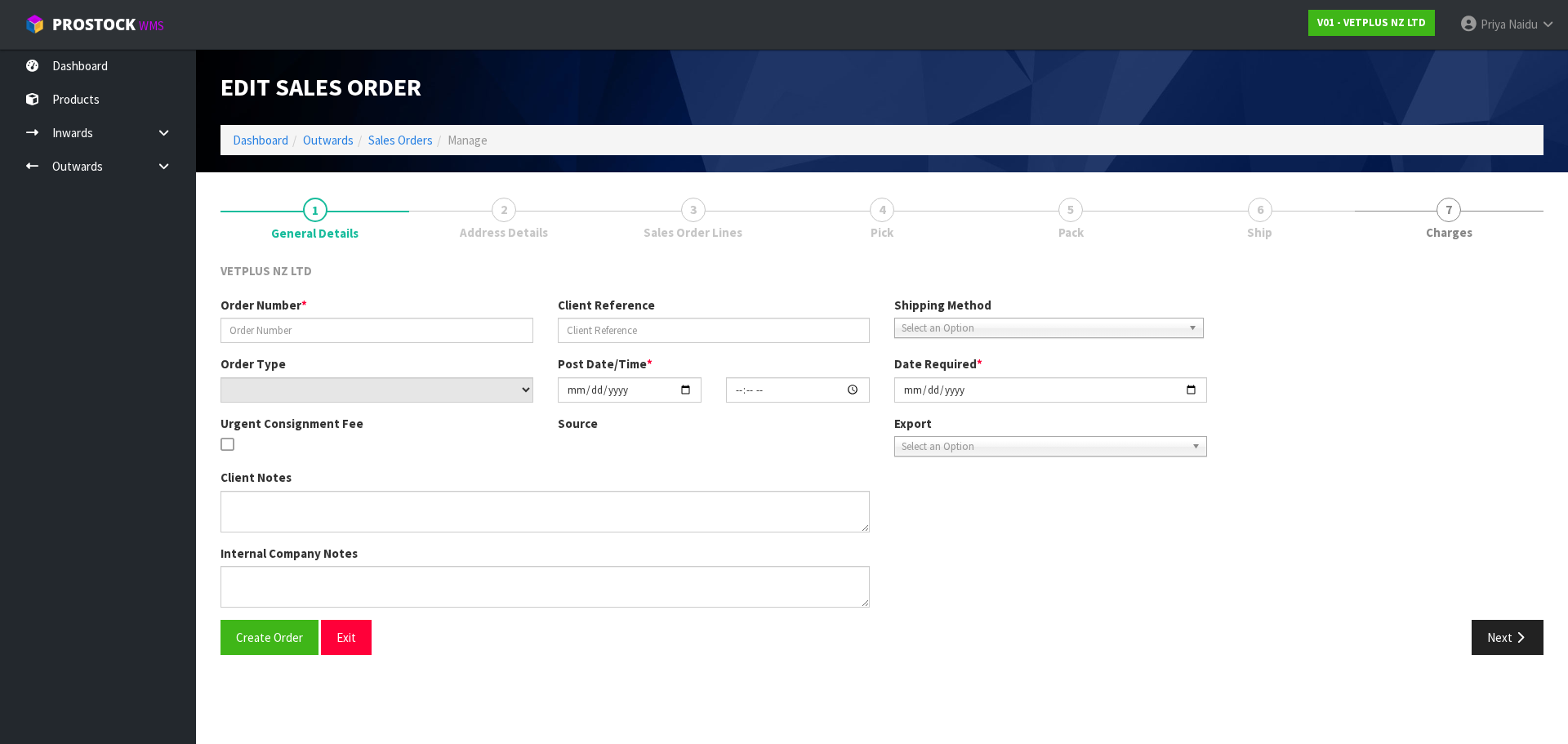
type input "5000"
type input "241571"
select select "number:0"
type input "[DATE]"
type input "14:19:00.000"
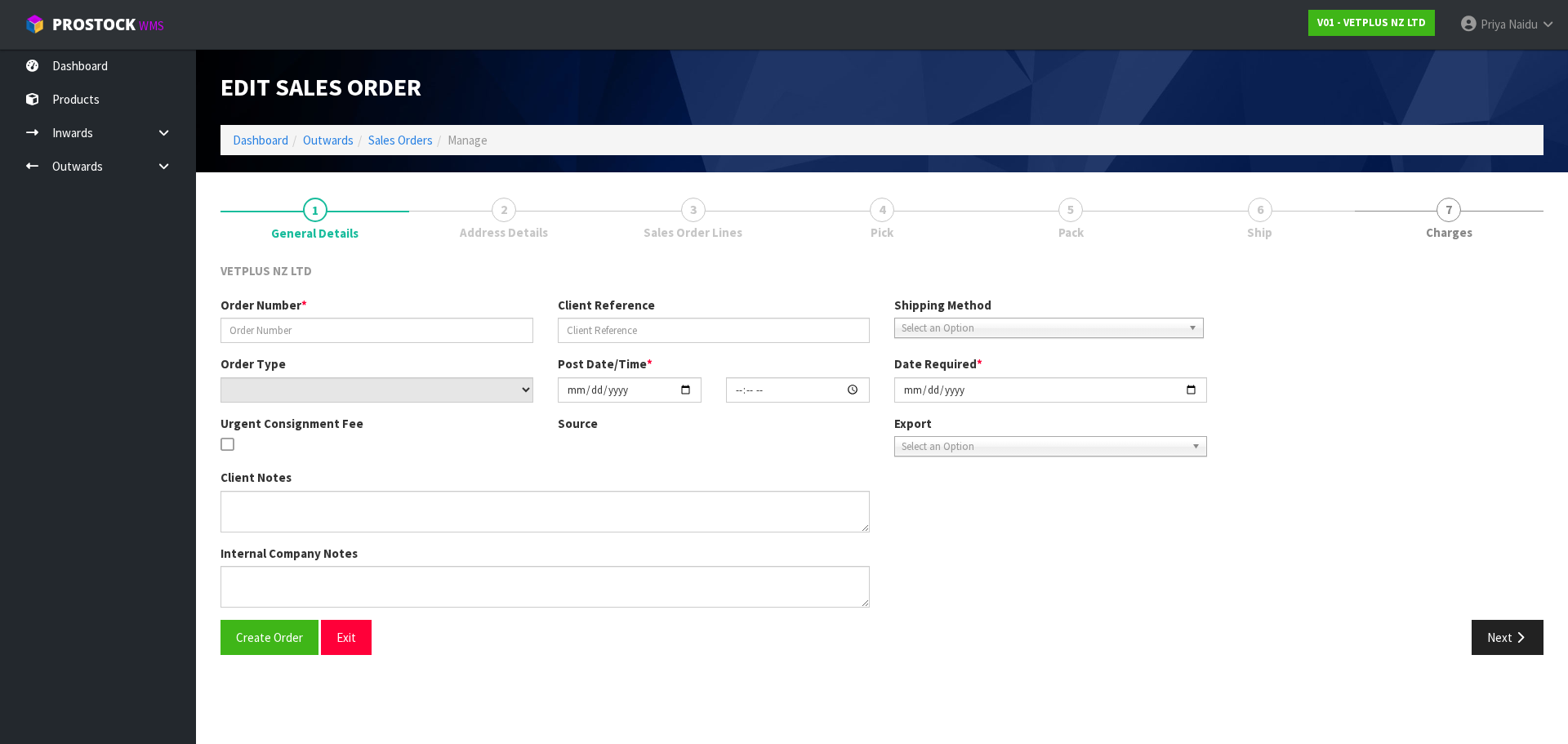
type input "[DATE]"
type textarea "BACK ORDER: 50107 AKTIVAIT MED & LGE BREED CAPS 60 X 24 50304 SYNOQUIN CAT CAPS…"
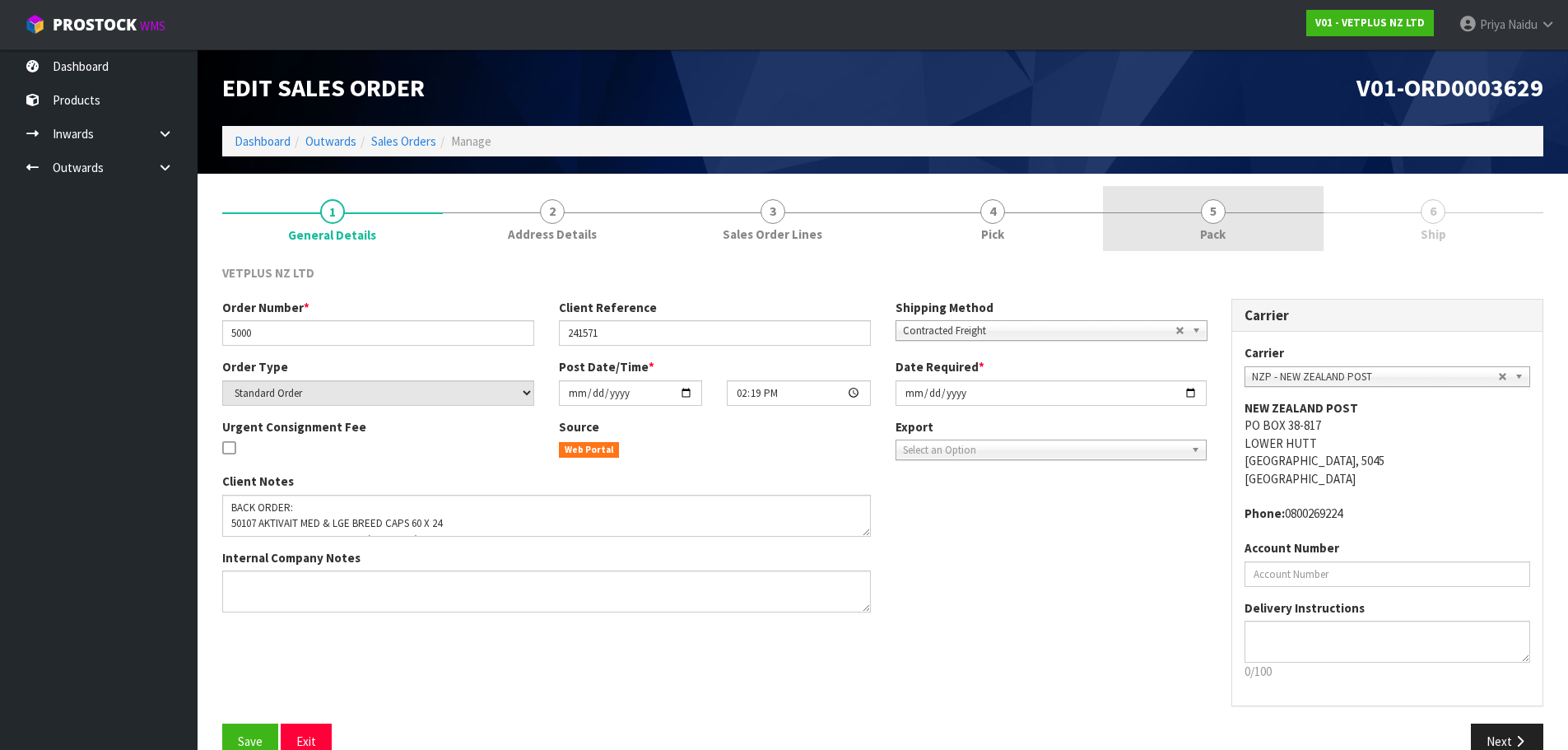
click at [1221, 240] on span "Pack" at bounding box center [1212, 234] width 25 height 18
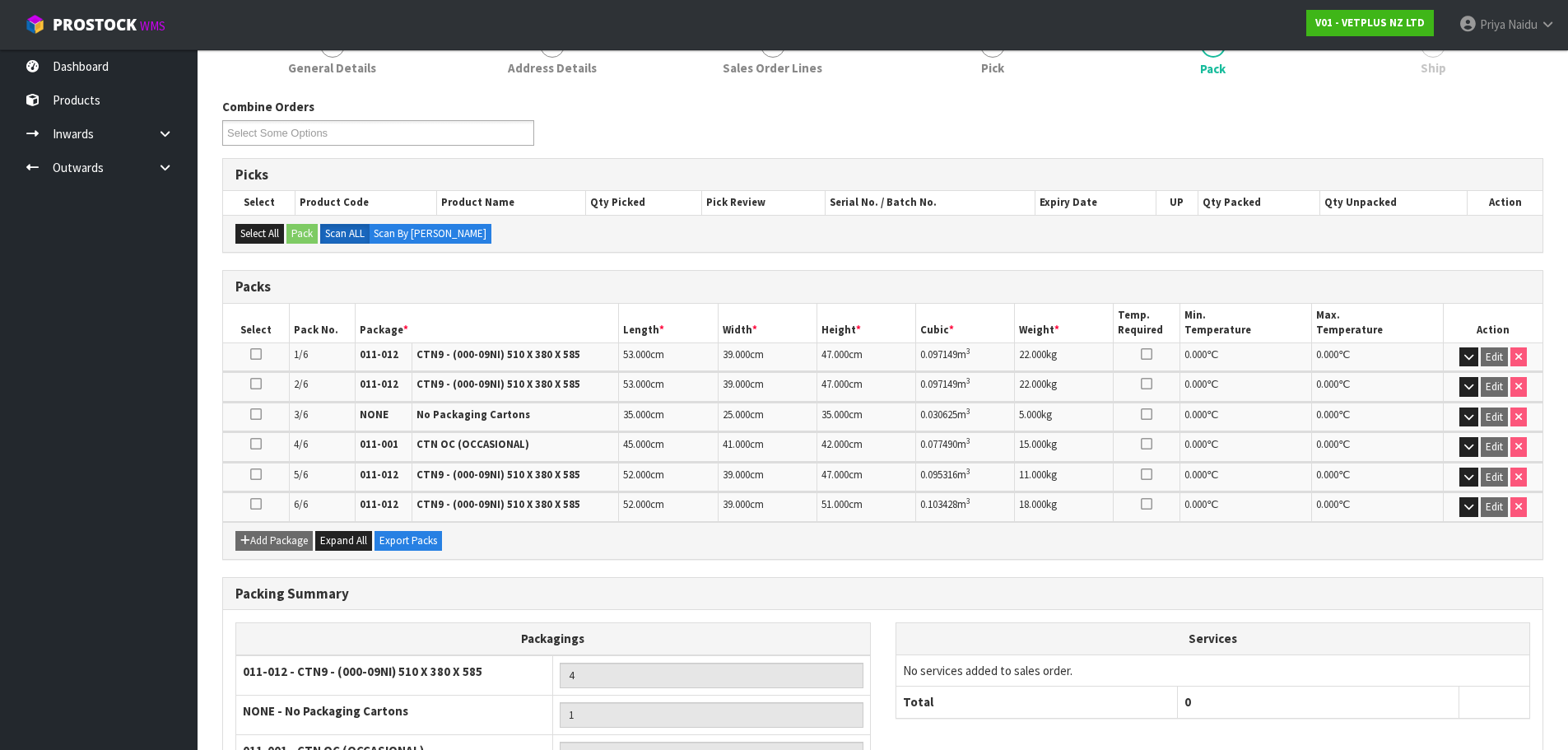
scroll to position [491, 0]
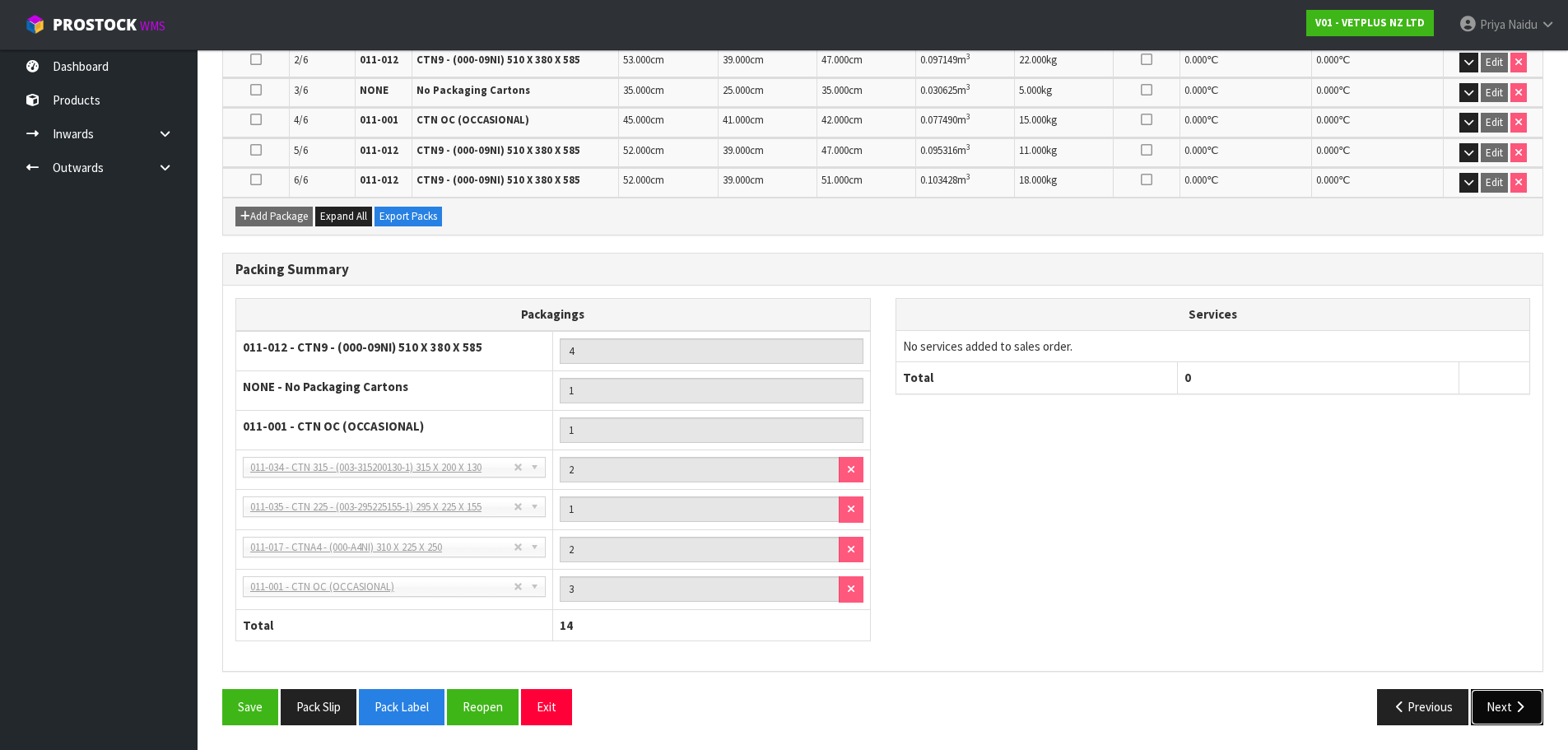
click at [1515, 708] on icon "button" at bounding box center [1519, 706] width 16 height 13
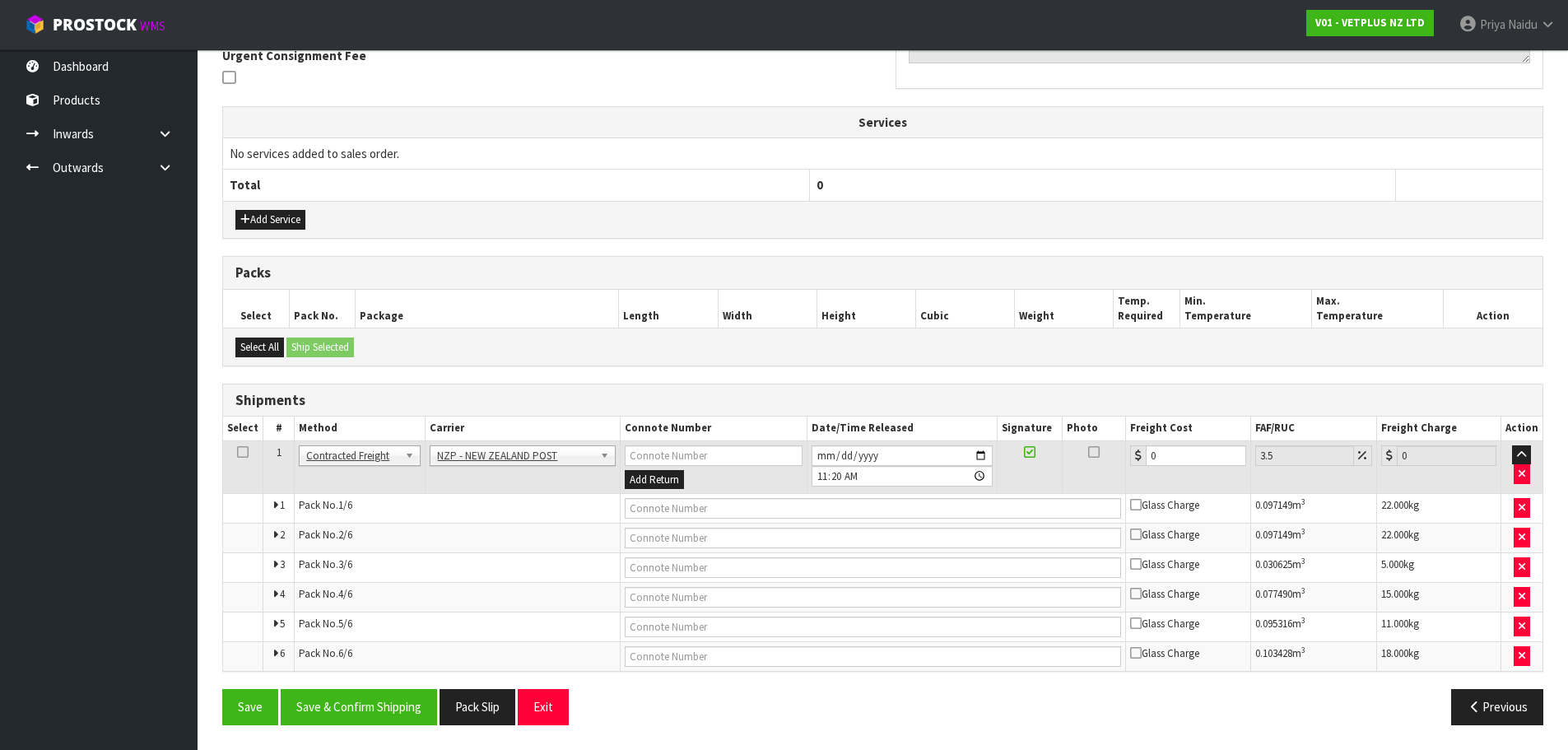
scroll to position [0, 0]
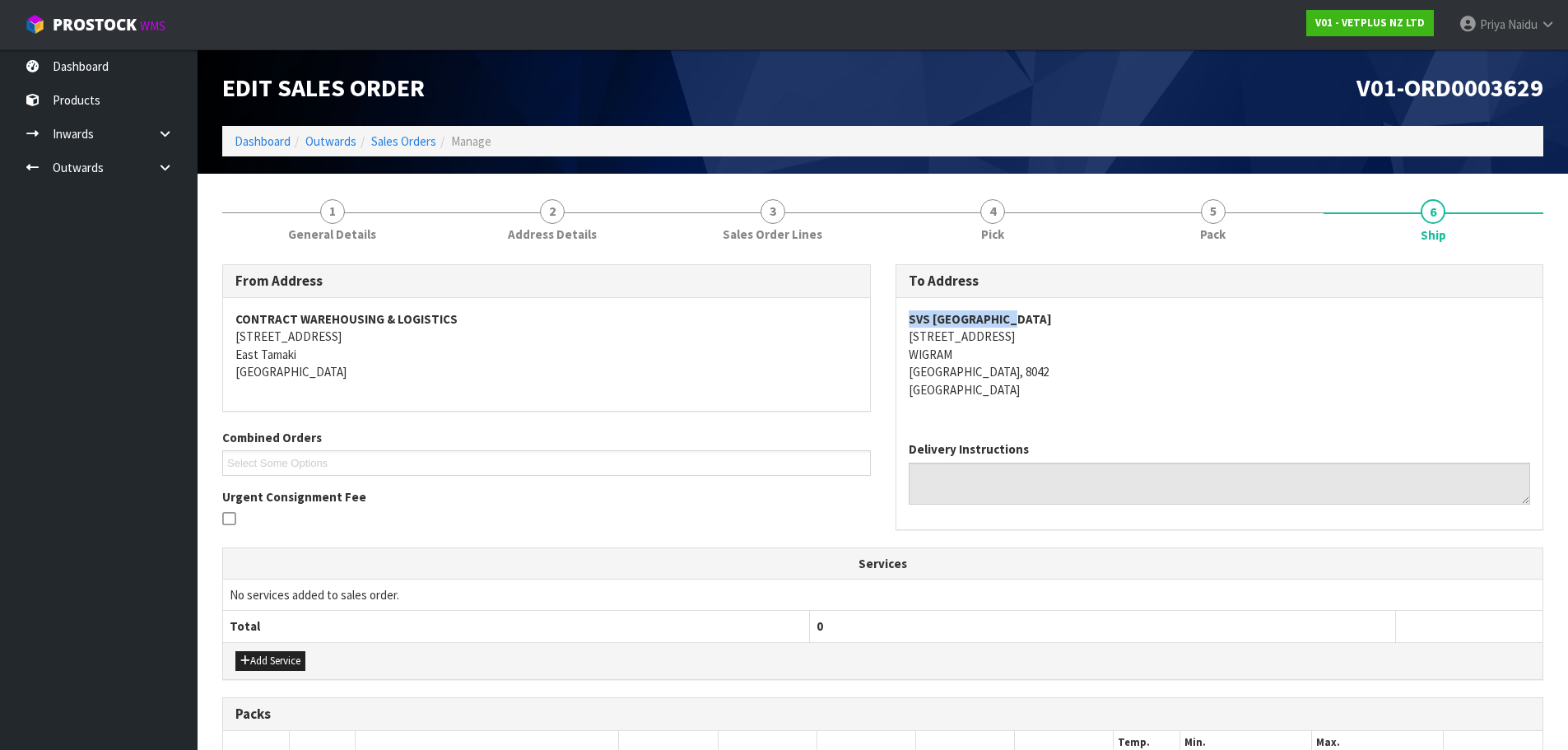
drag, startPoint x: 902, startPoint y: 320, endPoint x: 848, endPoint y: 315, distance: 54.2
click at [1023, 312] on div "SVS [GEOGRAPHIC_DATA] [STREET_ADDRESS]" at bounding box center [1219, 362] width 647 height 130
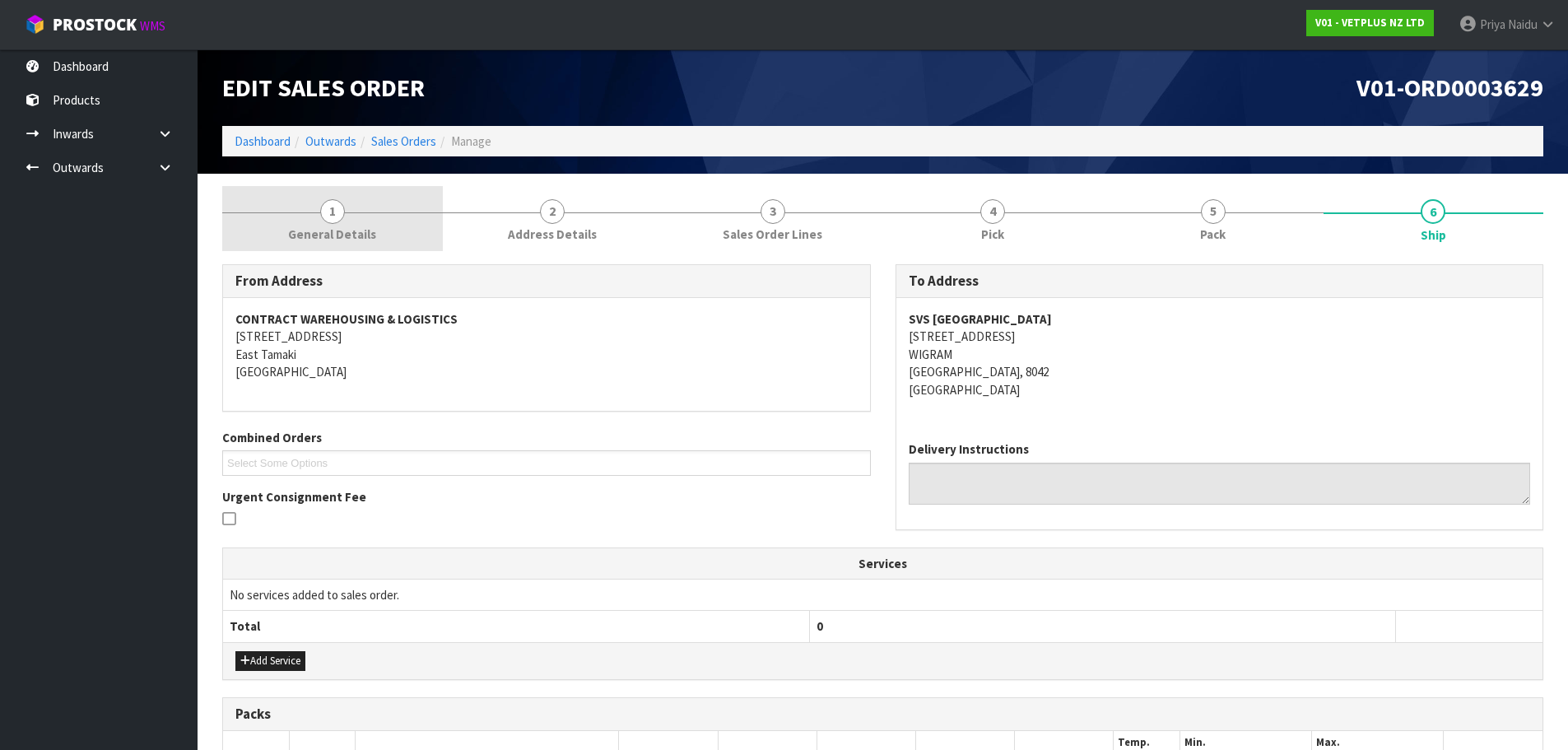
click at [308, 229] on span "General Details" at bounding box center [331, 234] width 88 height 18
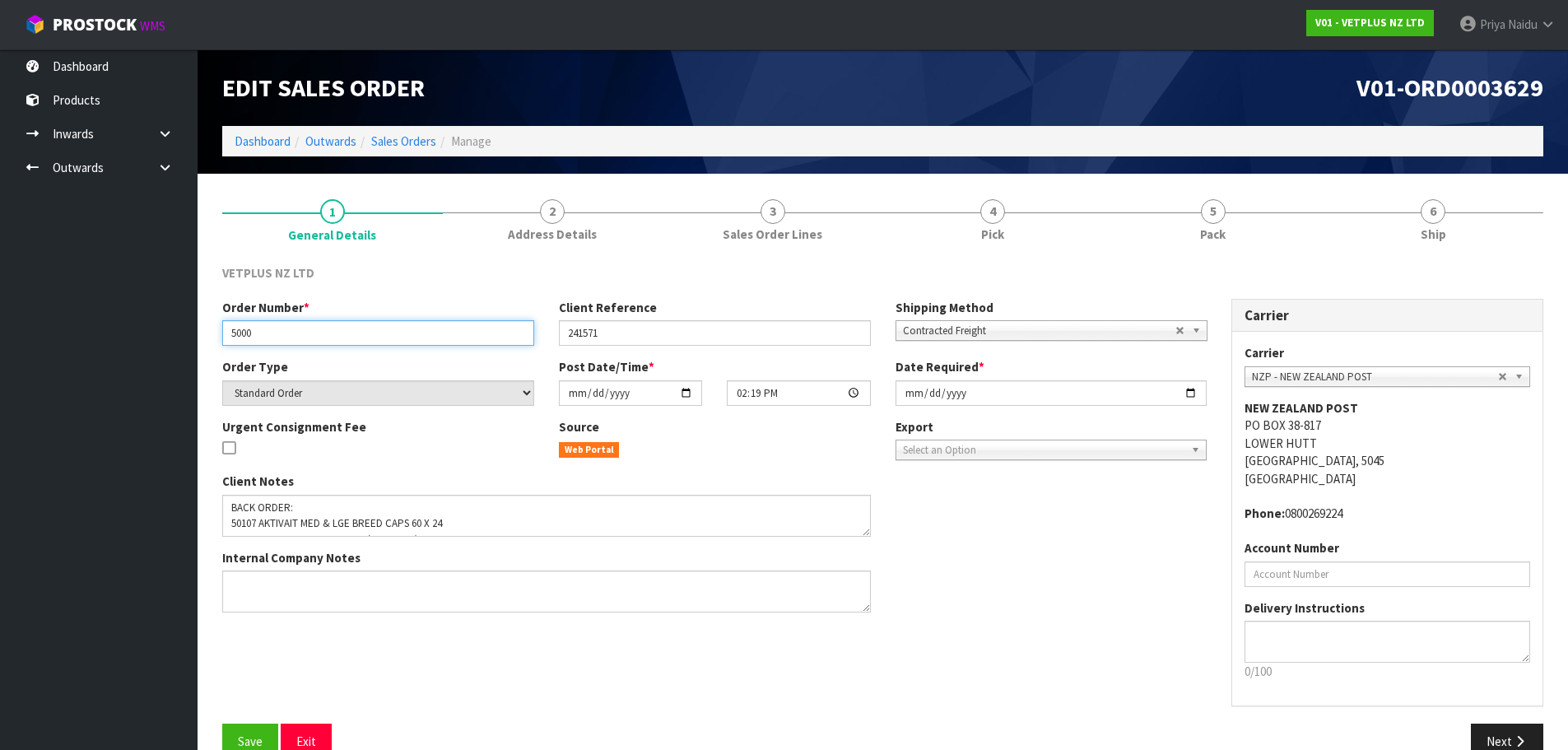
click at [232, 336] on input "5000" at bounding box center [378, 333] width 312 height 25
drag, startPoint x: 230, startPoint y: 336, endPoint x: 264, endPoint y: 331, distance: 34.4
click at [264, 331] on input "5000" at bounding box center [378, 333] width 312 height 25
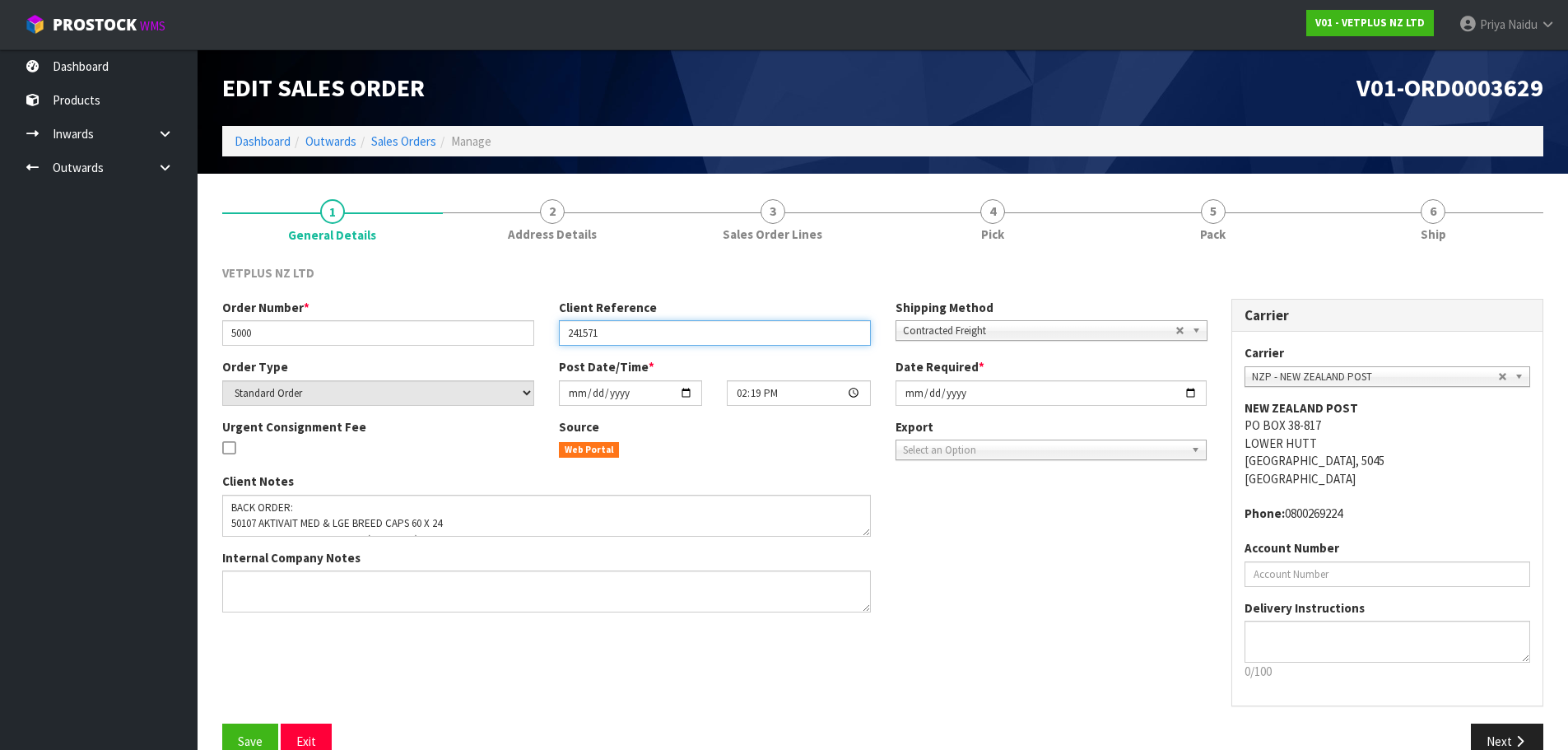
drag, startPoint x: 582, startPoint y: 333, endPoint x: 258, endPoint y: 331, distance: 324.0
click at [628, 331] on input "241571" at bounding box center [715, 333] width 312 height 25
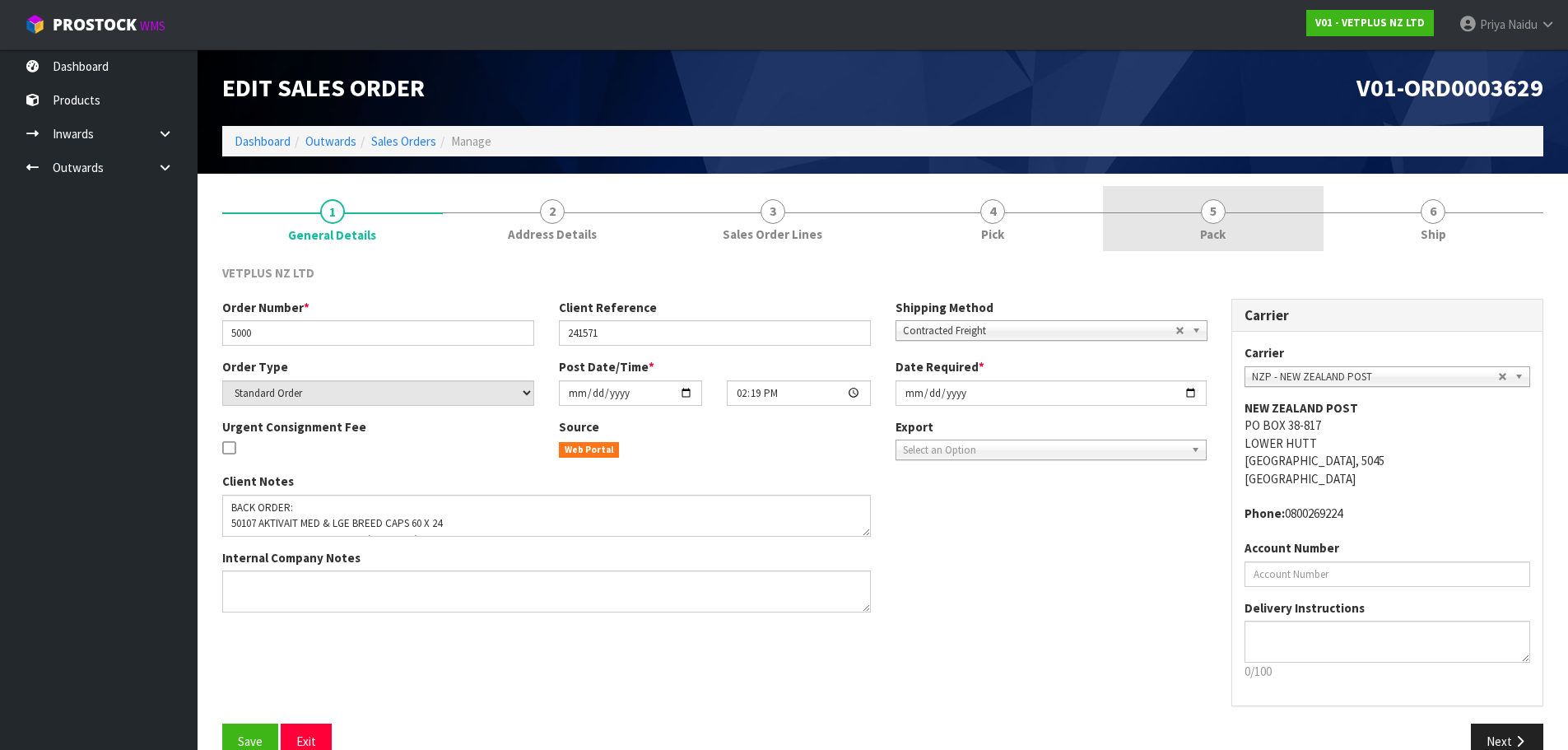
click at [1230, 214] on link "5 Pack" at bounding box center [1213, 218] width 221 height 65
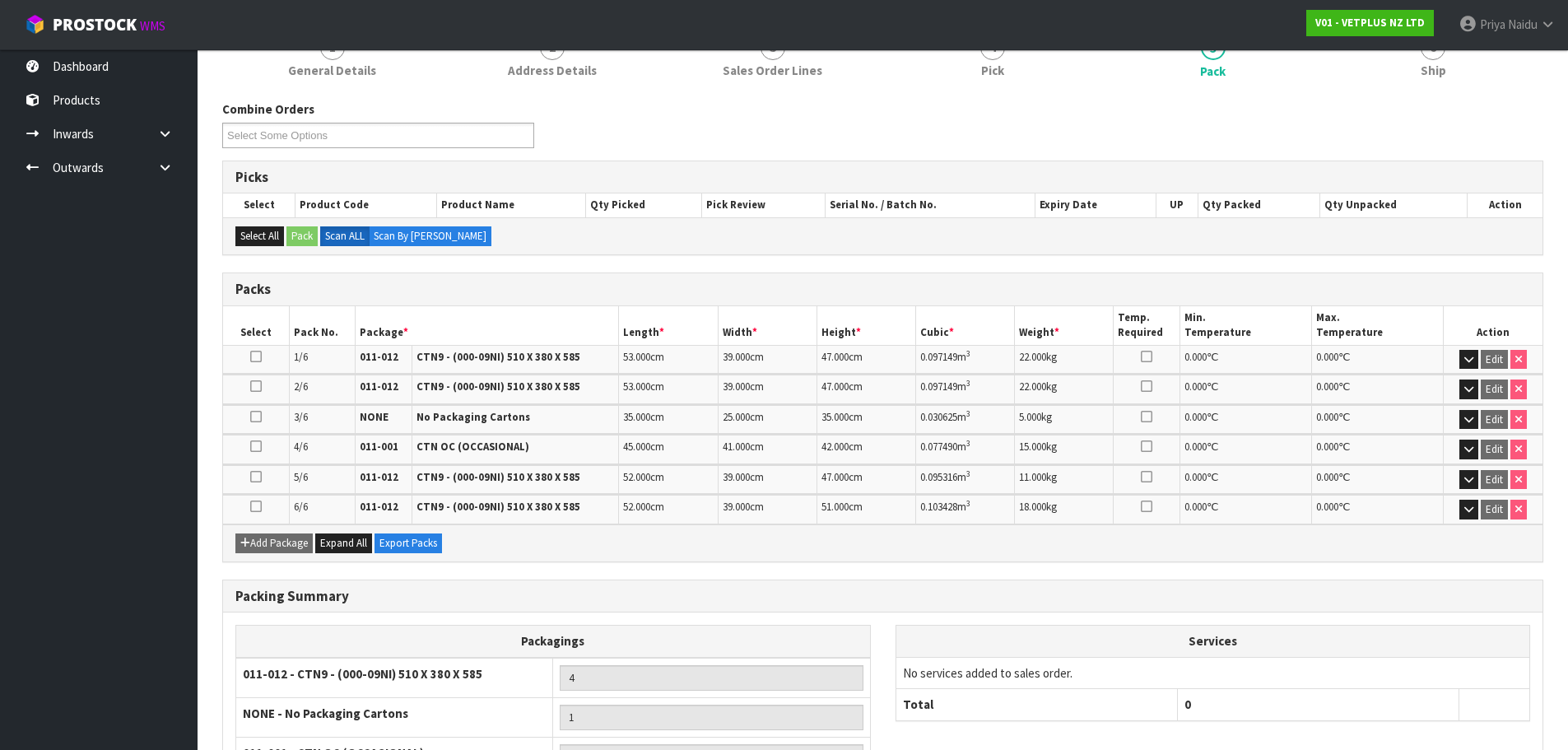
scroll to position [165, 0]
drag, startPoint x: 1427, startPoint y: 75, endPoint x: 1405, endPoint y: 87, distance: 25.1
click at [1427, 75] on span "Ship" at bounding box center [1433, 69] width 25 height 18
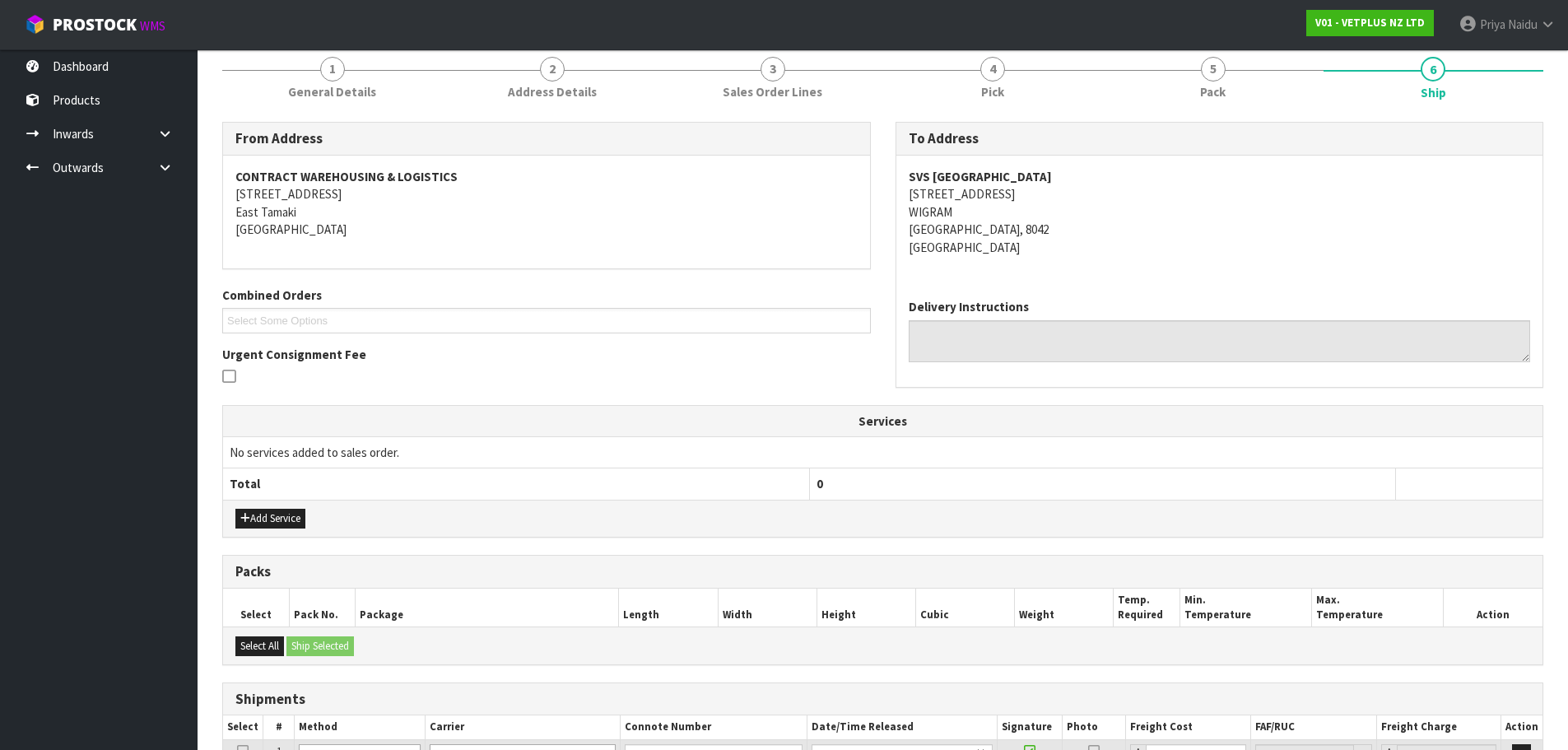
scroll to position [0, 0]
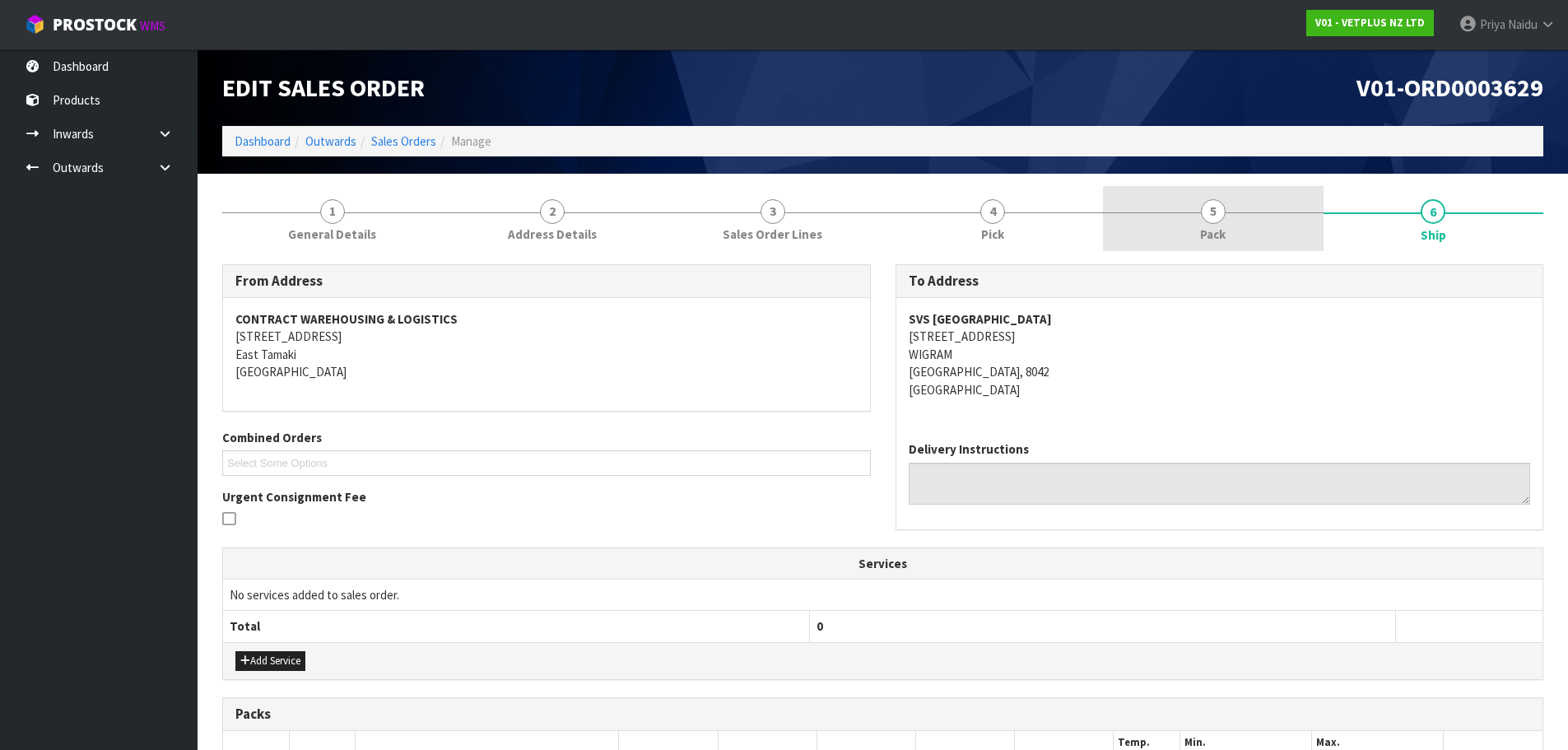
click at [1252, 234] on link "5 Pack" at bounding box center [1213, 218] width 221 height 65
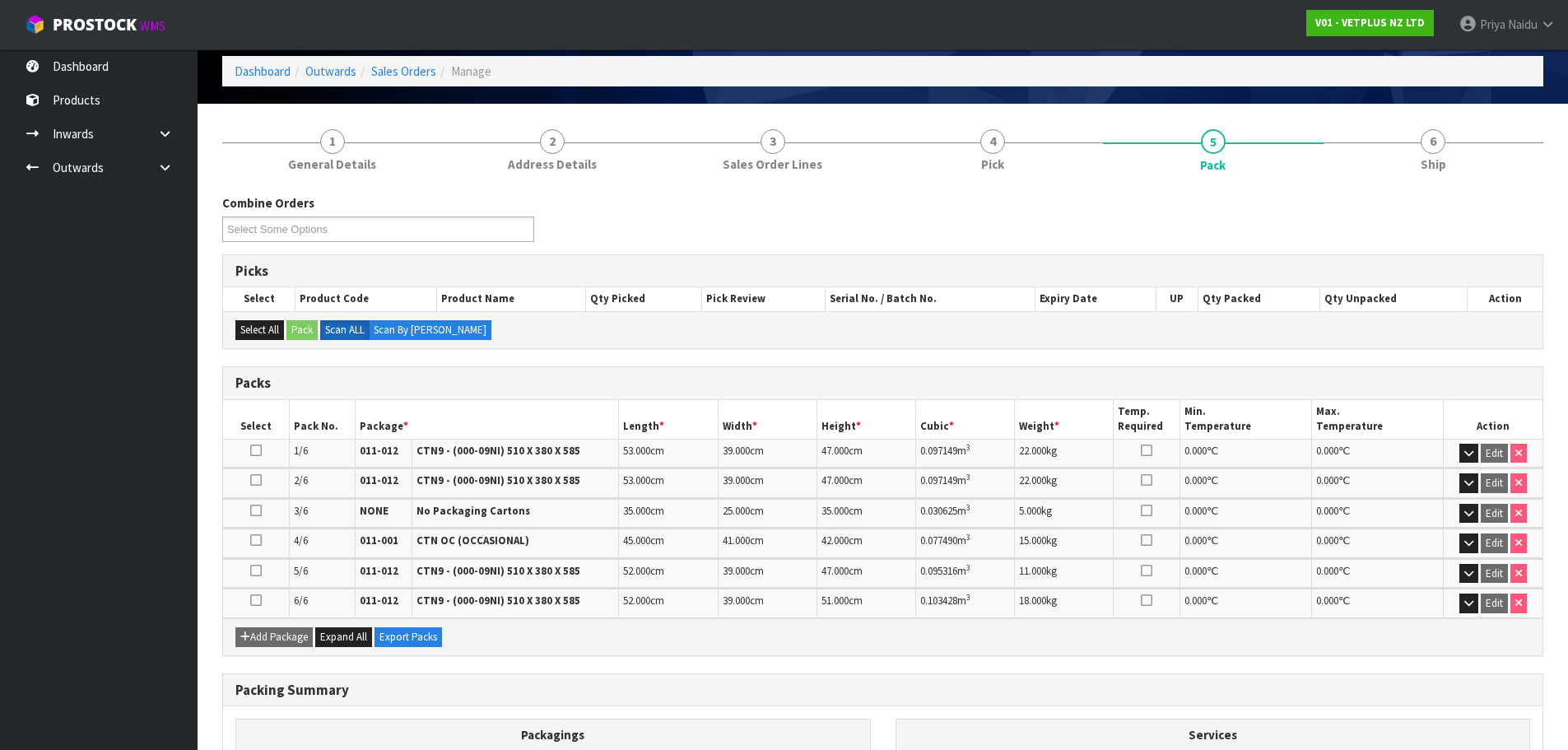
scroll to position [165, 0]
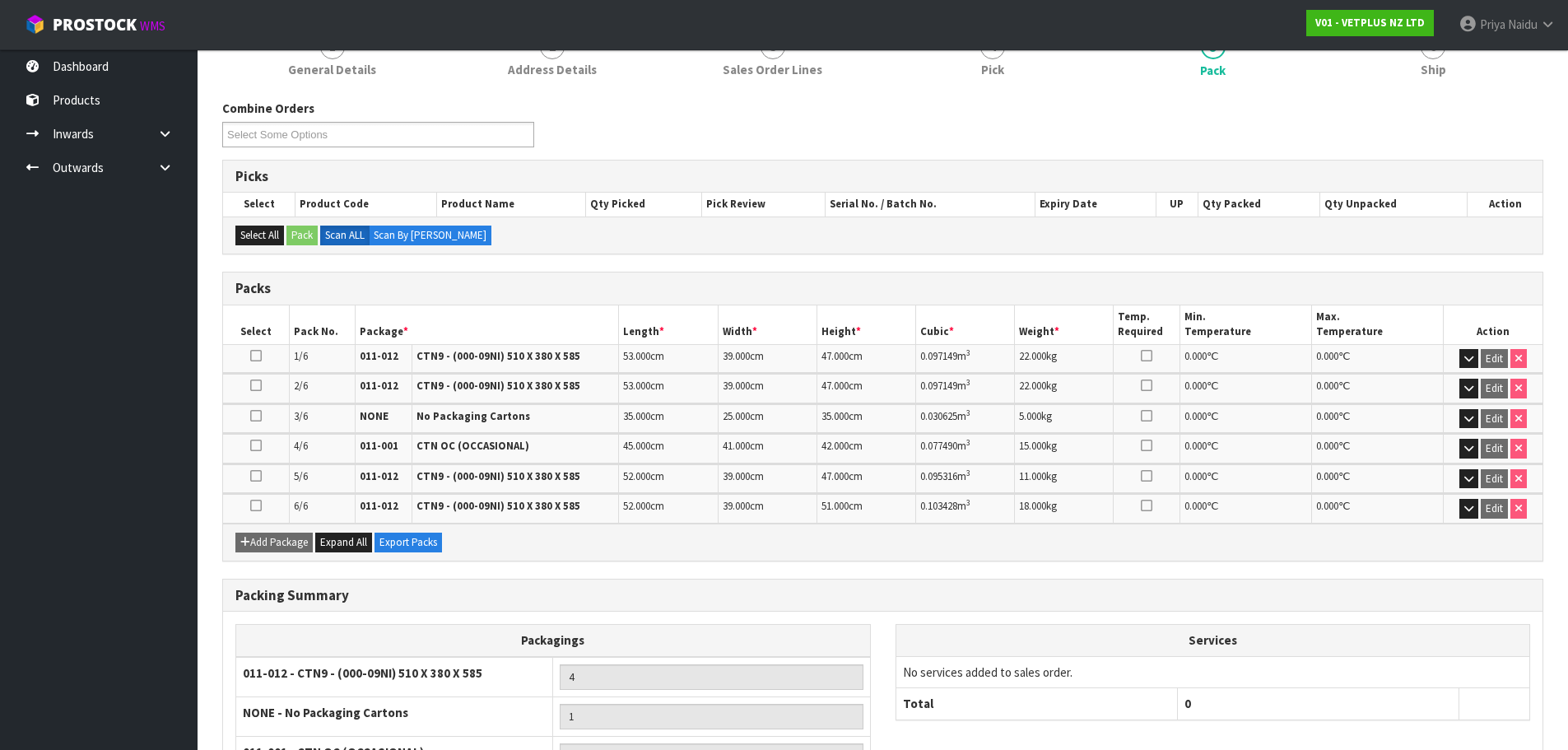
drag, startPoint x: 767, startPoint y: 354, endPoint x: 546, endPoint y: 327, distance: 222.6
click at [545, 327] on th "Package *" at bounding box center [487, 325] width 264 height 39
click at [1458, 91] on div "Combine Orders V01-ORD0003628 V01-ORD0003629 V01-ORD0003630 V01-ORD0003631 V01-…" at bounding box center [883, 575] width 1321 height 976
click at [1429, 75] on span "Ship" at bounding box center [1433, 69] width 25 height 18
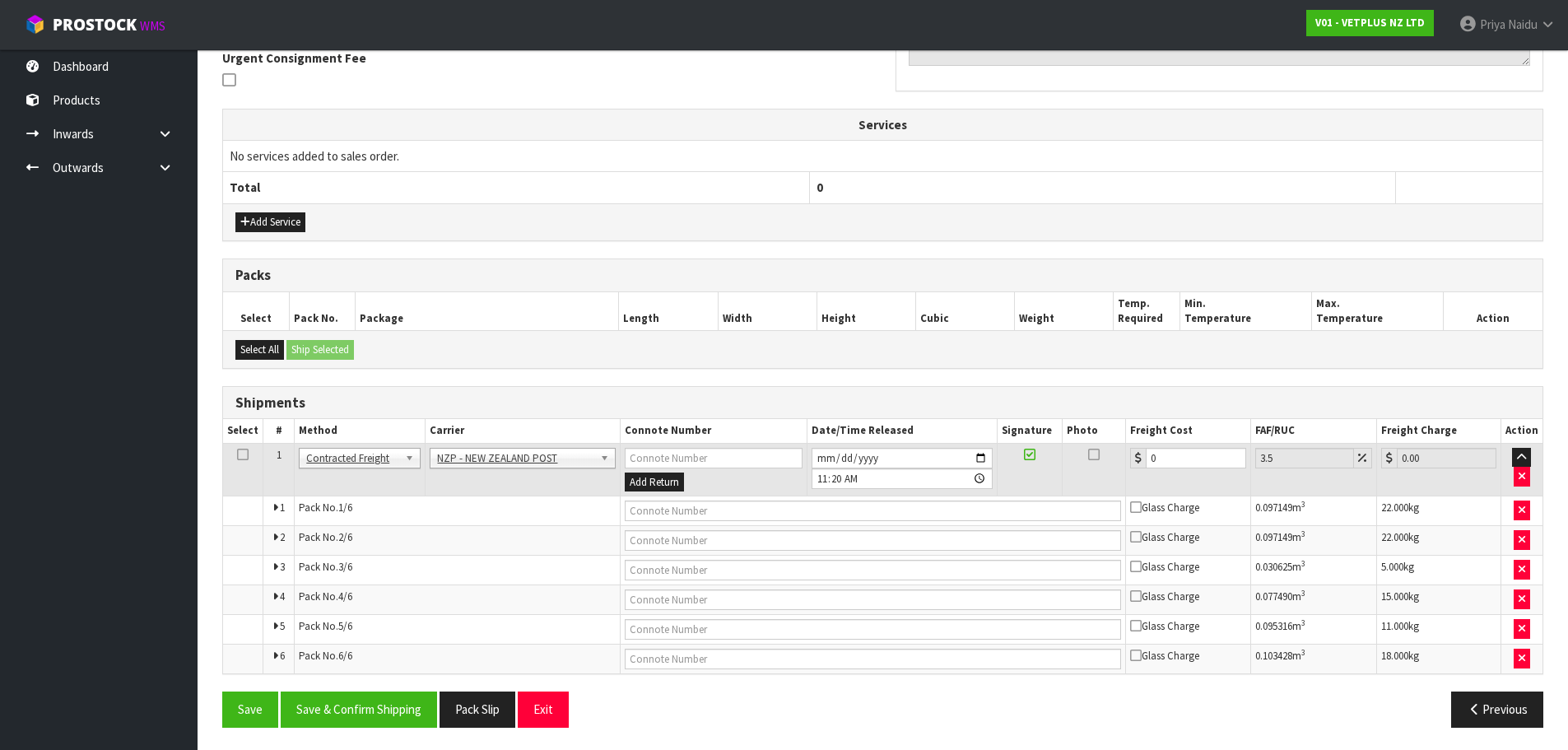
scroll to position [441, 0]
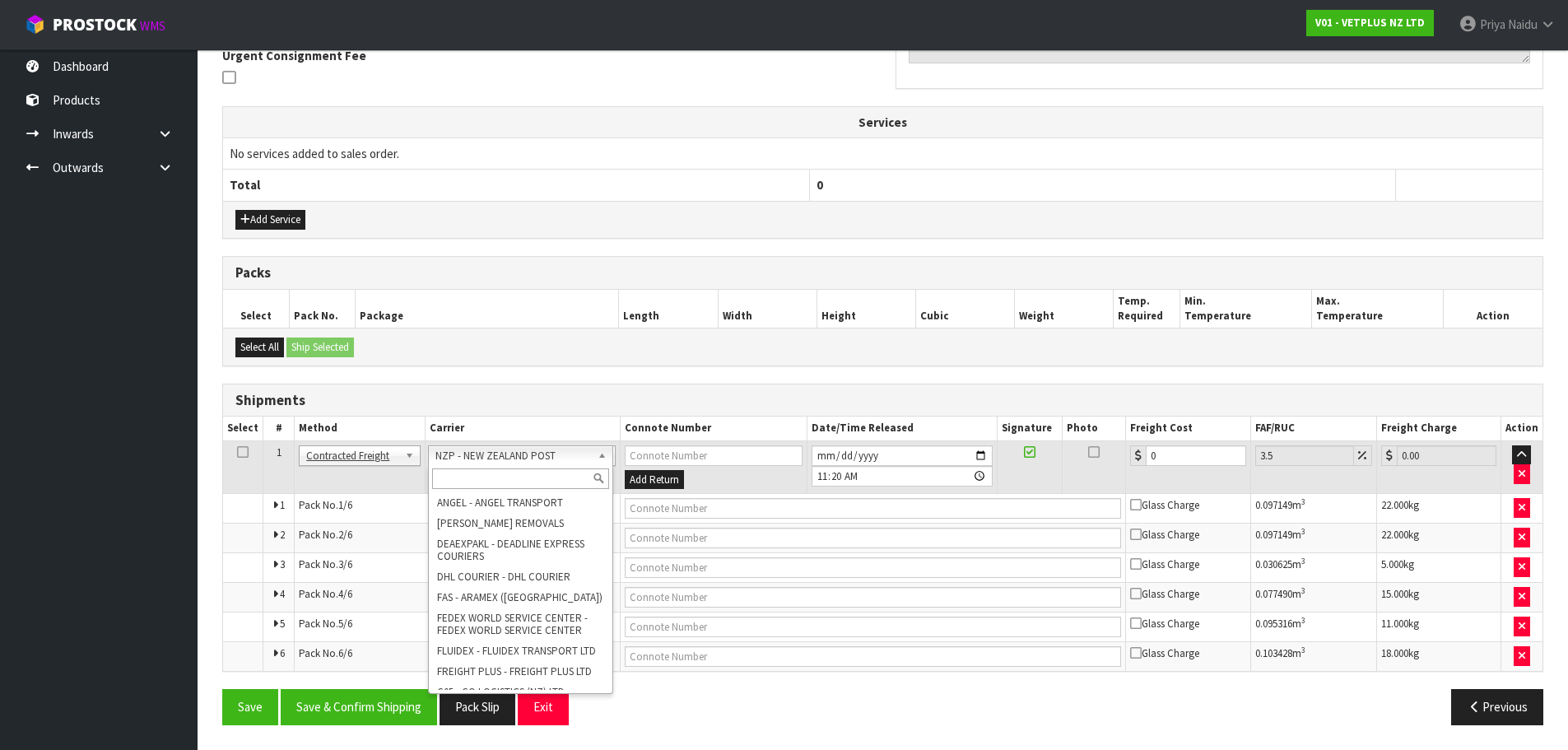
click at [460, 477] on input "text" at bounding box center [520, 479] width 178 height 21
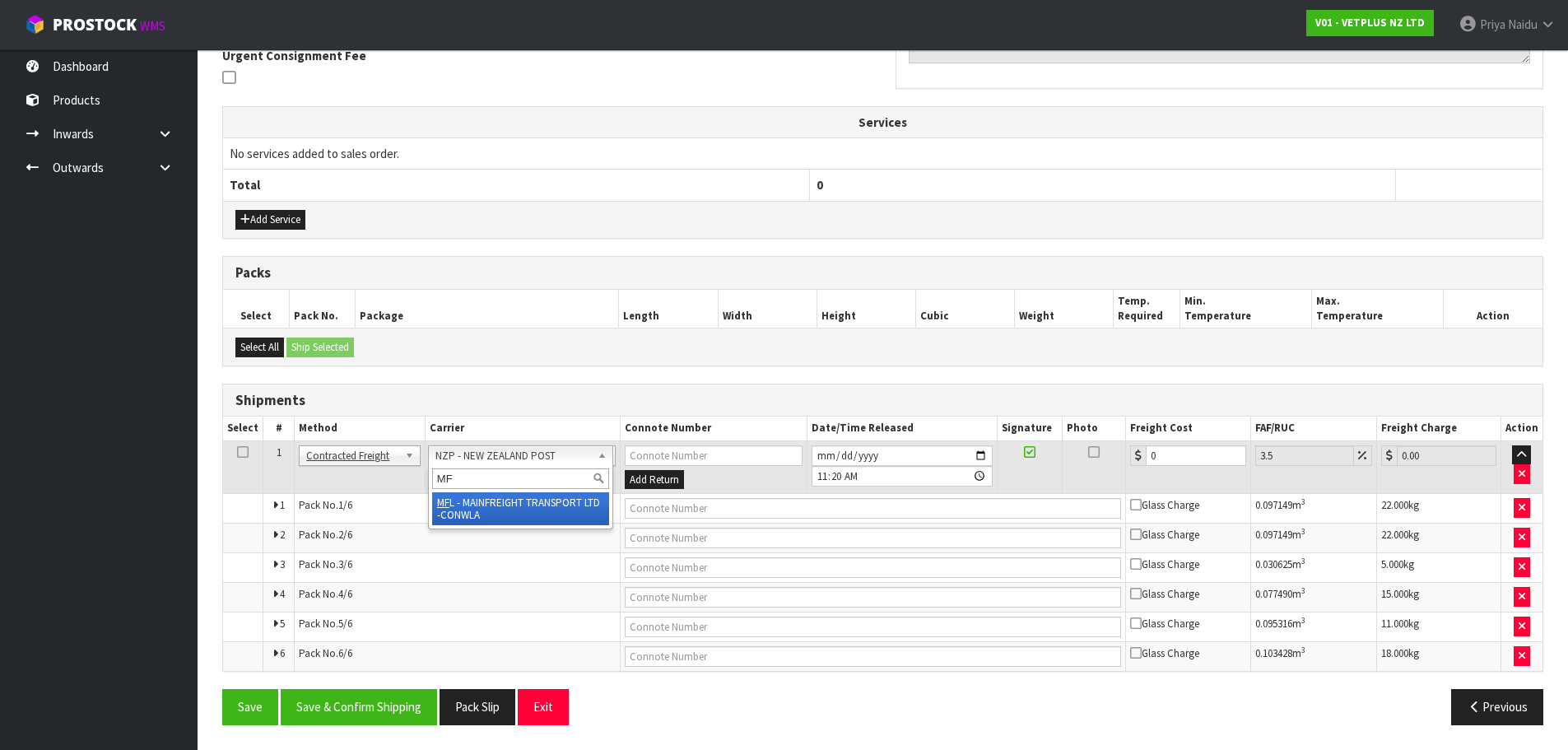
type input "MF"
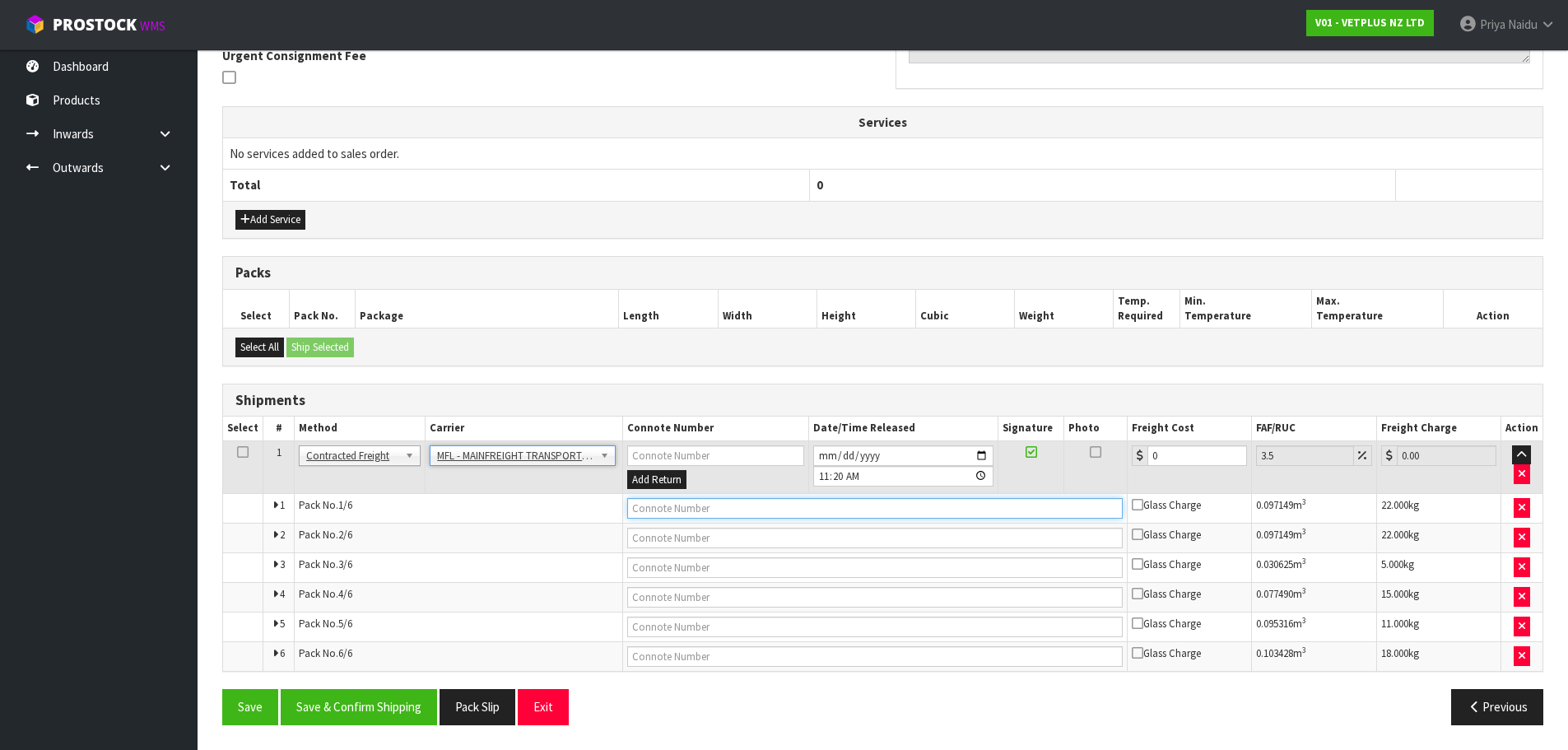
click at [682, 509] on input "text" at bounding box center [875, 508] width 495 height 21
paste input "FWM58524920"
type input "FWM58524920"
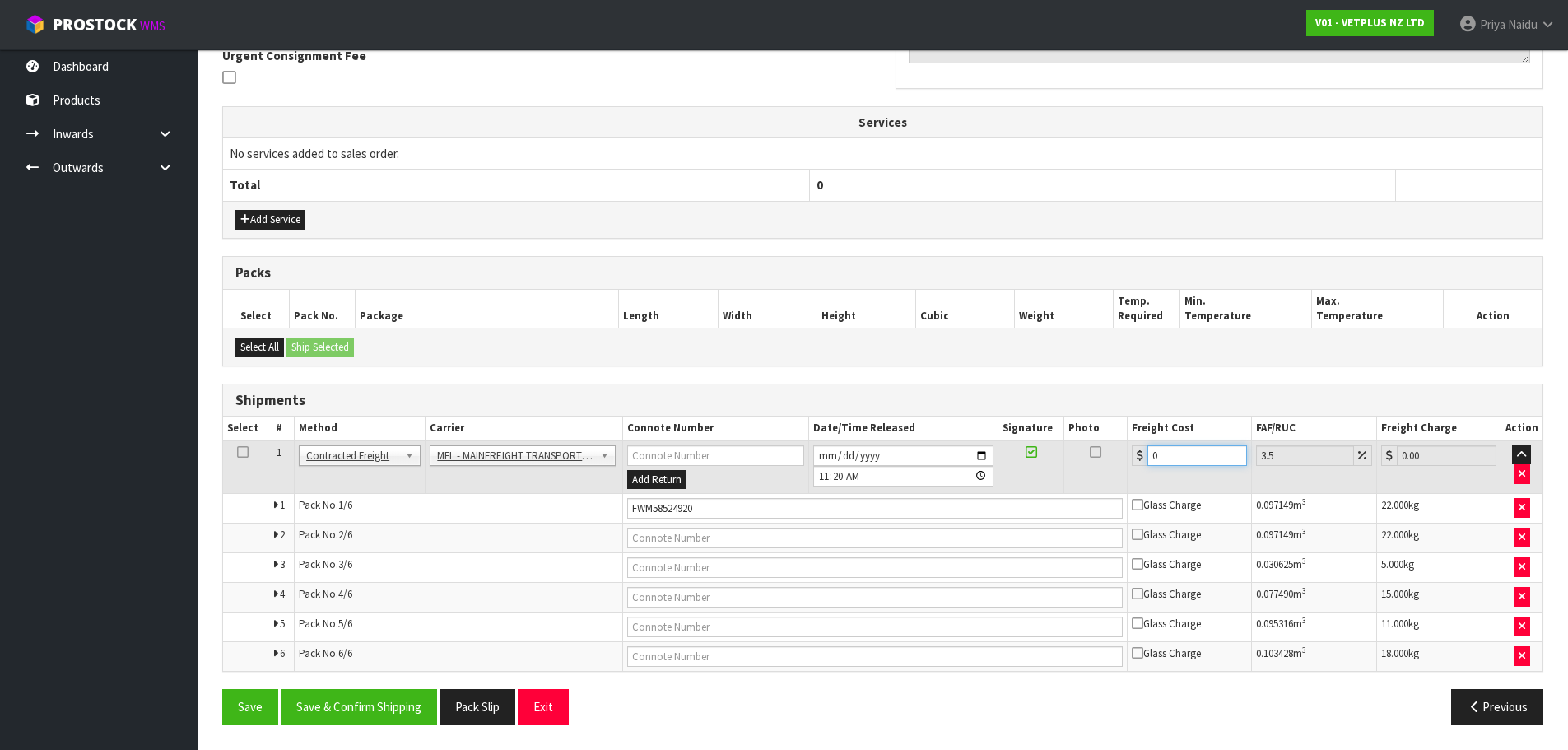
click at [1190, 460] on input "0" at bounding box center [1196, 455] width 100 height 21
type input "0"
type input "8"
type input "8.28"
type input "81"
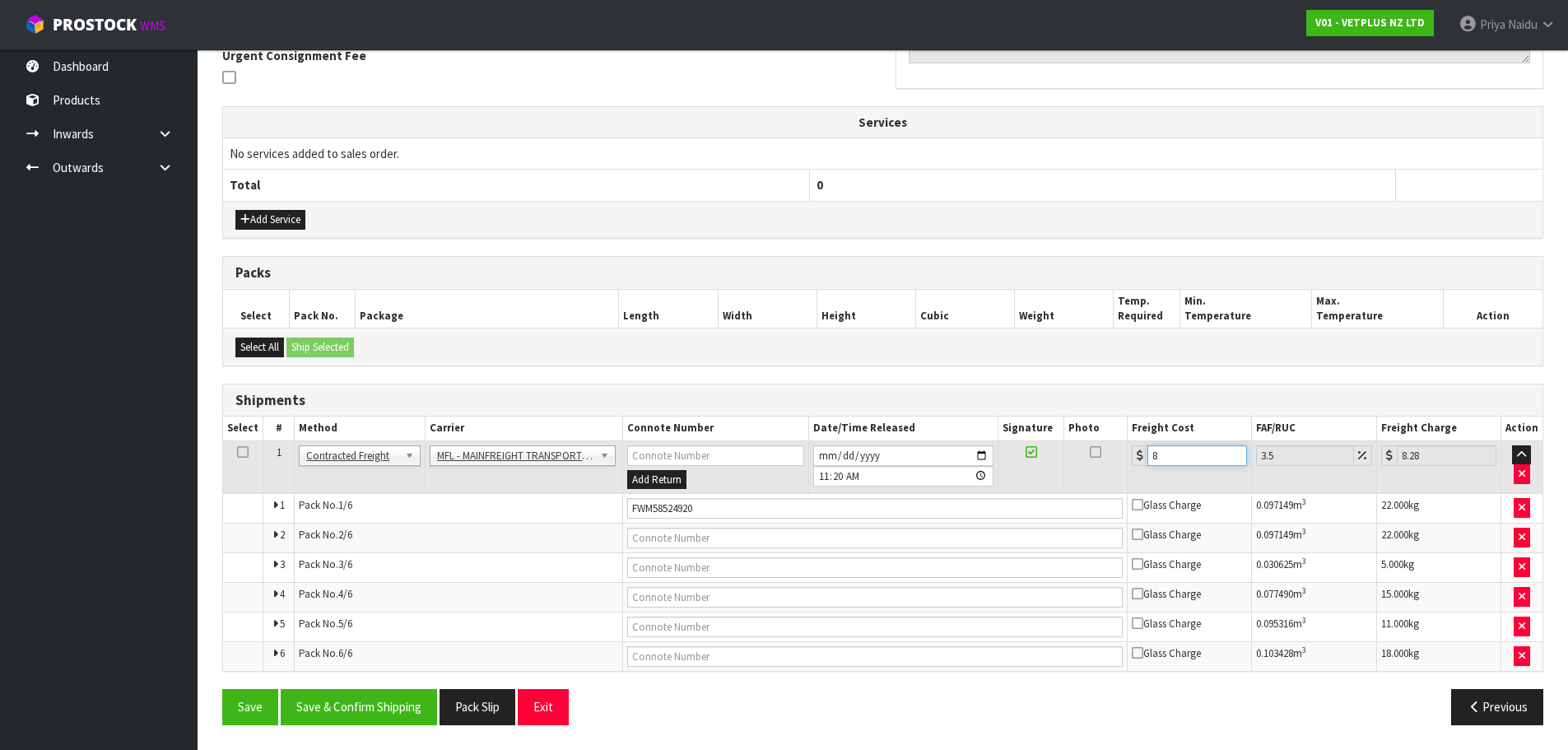
type input "83.83"
type input "81.1"
type input "83.94"
type input "81.11"
type input "83.95"
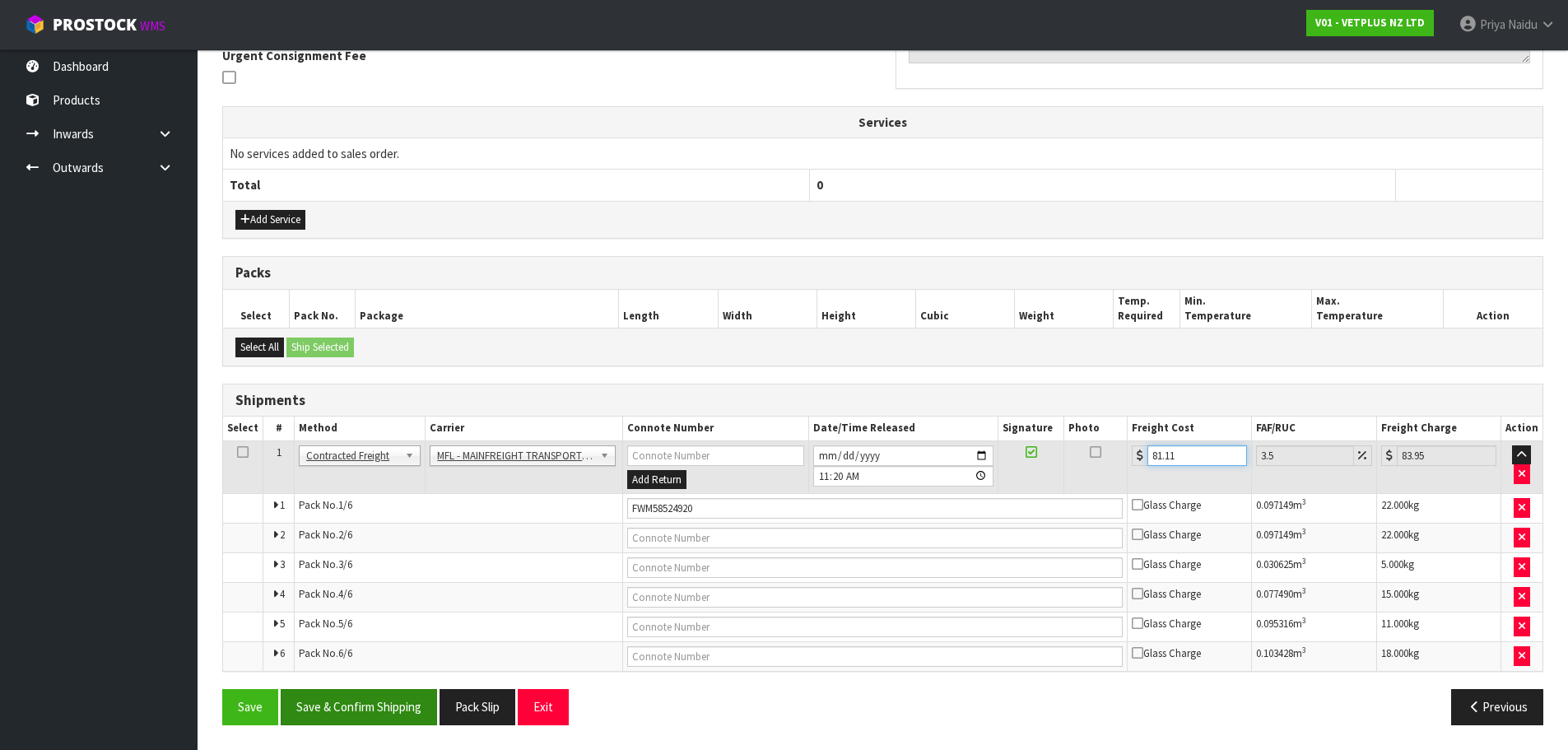
type input "81.11"
click at [381, 704] on button "Save & Confirm Shipping" at bounding box center [358, 706] width 156 height 35
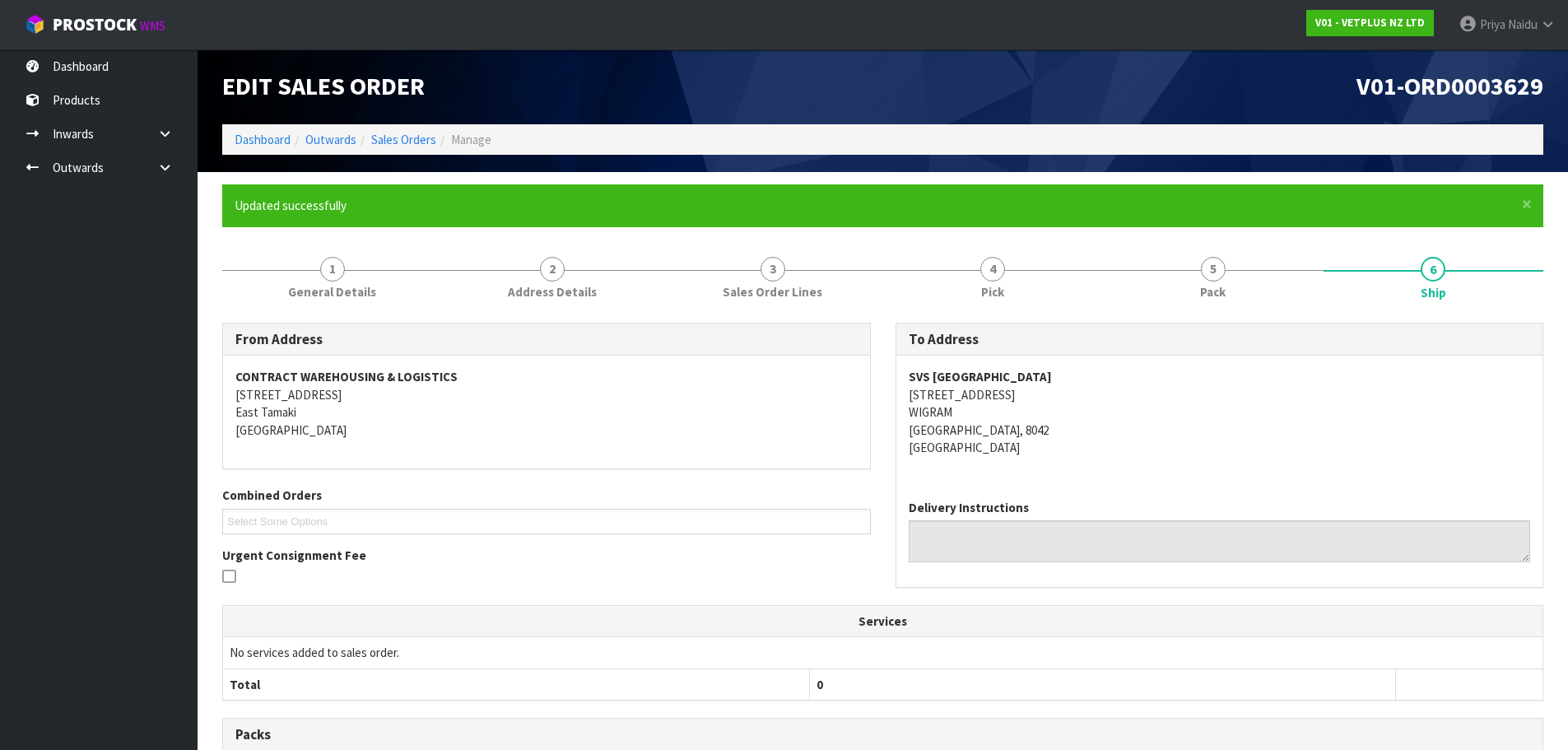
scroll to position [0, 0]
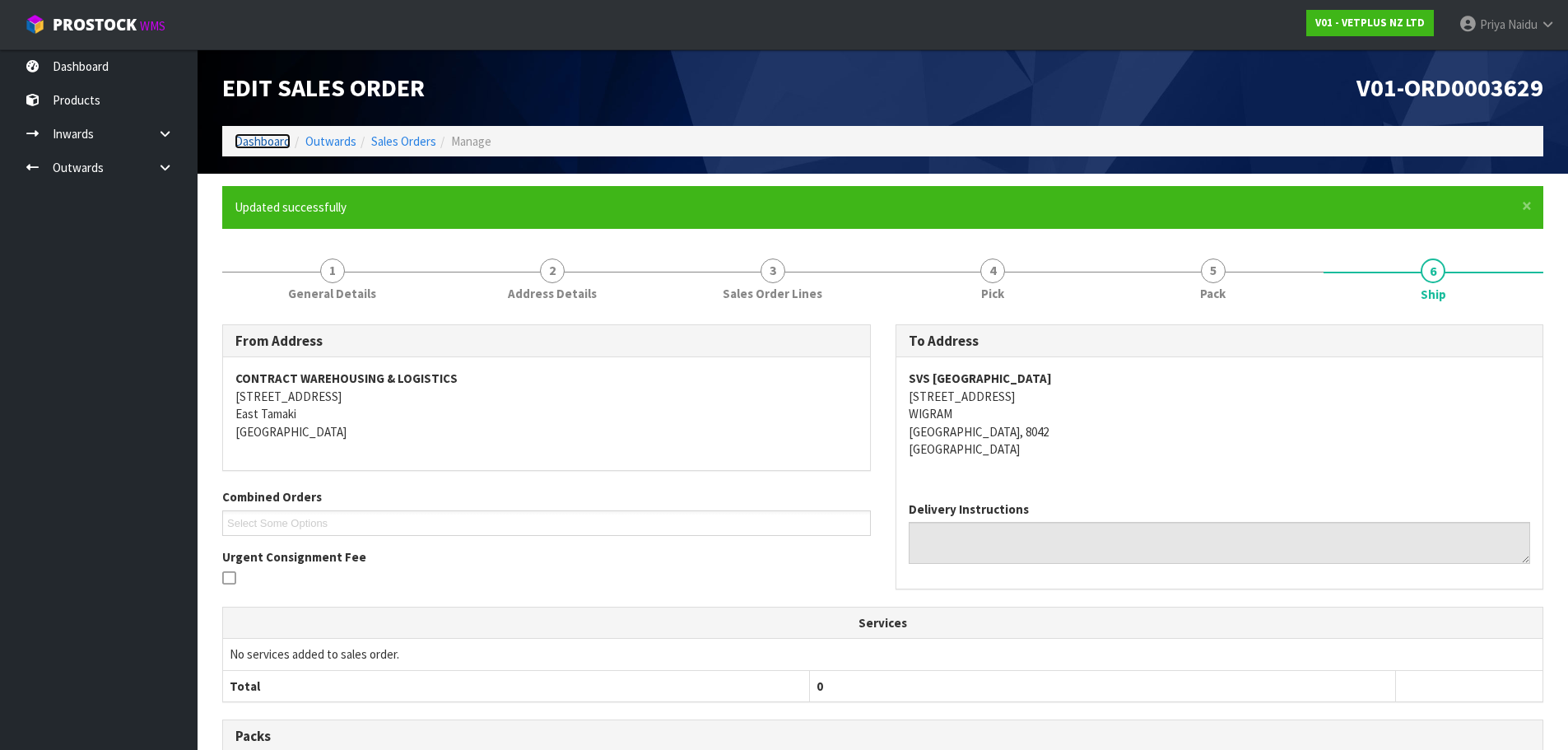
click at [241, 144] on link "Dashboard" at bounding box center [262, 141] width 56 height 16
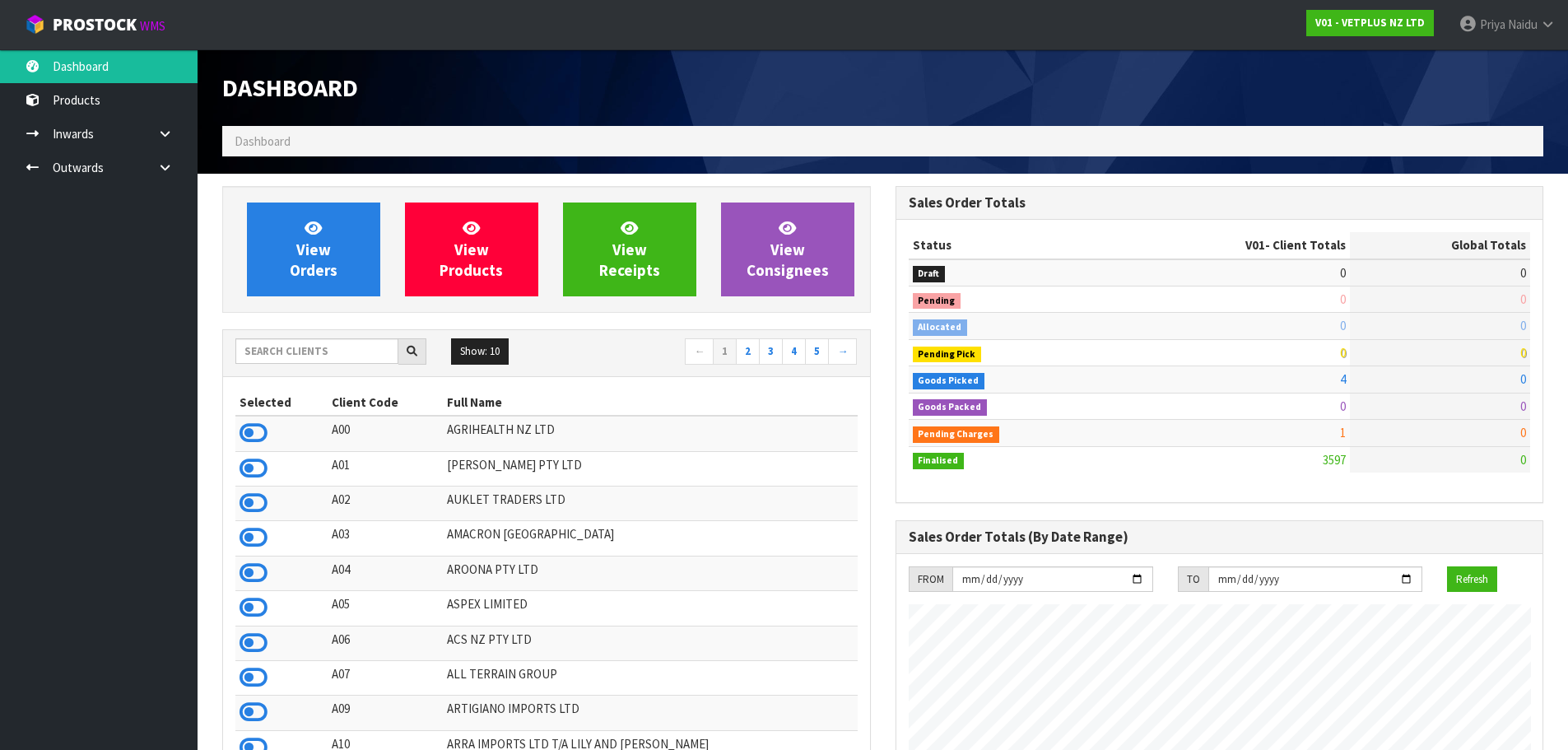
scroll to position [1247, 673]
click at [331, 357] on input "text" at bounding box center [316, 351] width 163 height 25
click at [249, 356] on input "text" at bounding box center [316, 351] width 163 height 25
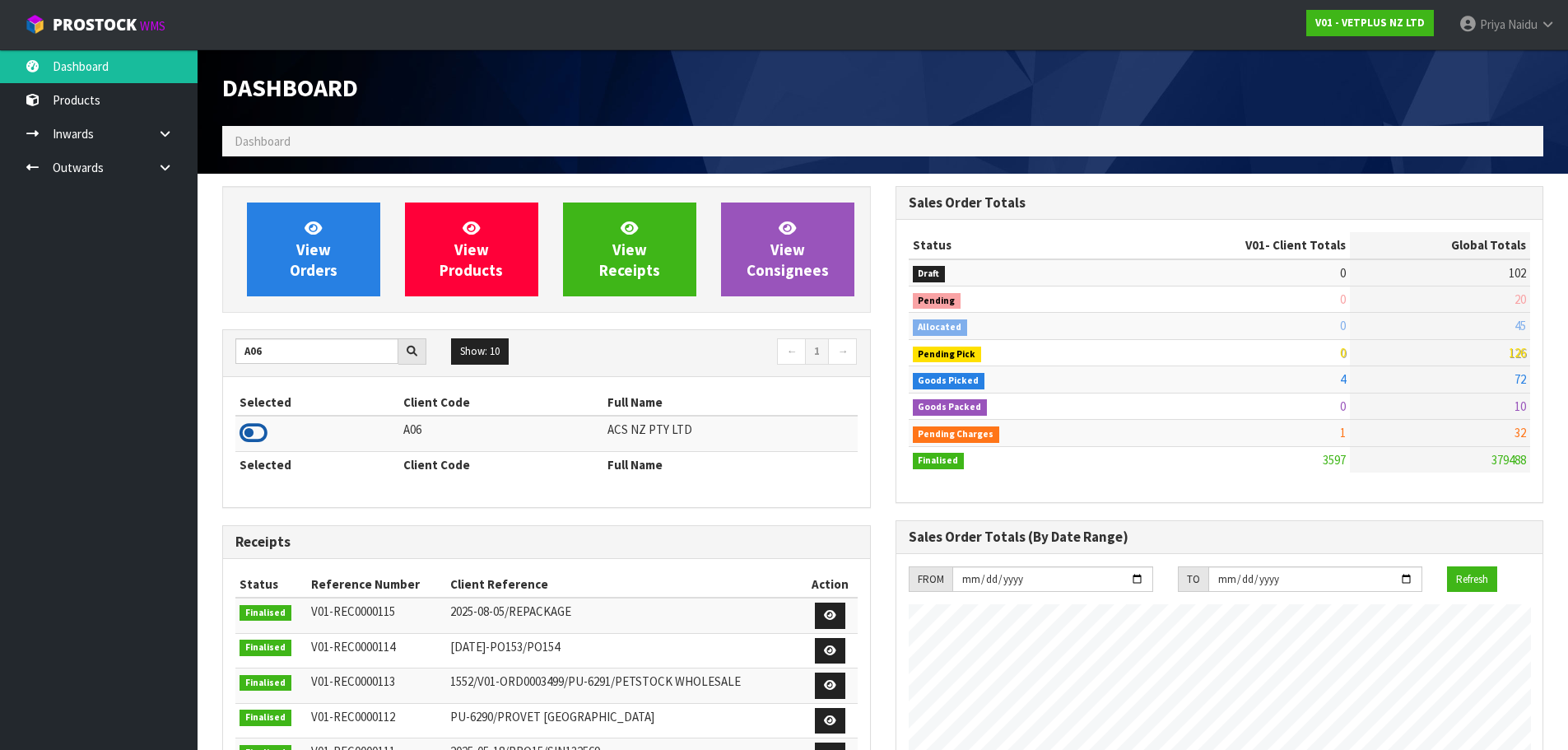
click at [249, 427] on icon at bounding box center [253, 434] width 28 height 25
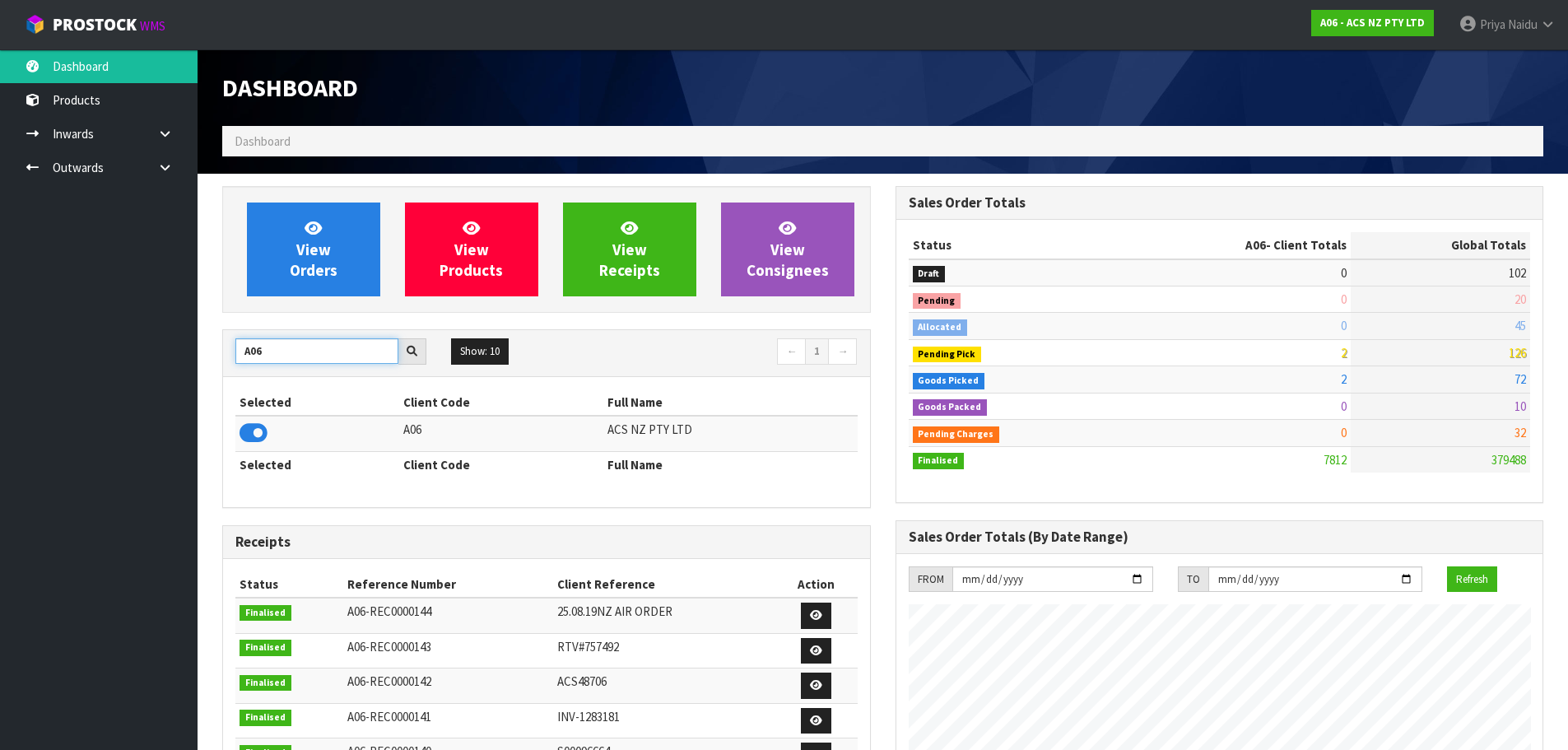
click at [303, 355] on input "A06" at bounding box center [316, 351] width 163 height 25
type input "A"
click at [252, 432] on icon at bounding box center [253, 434] width 28 height 25
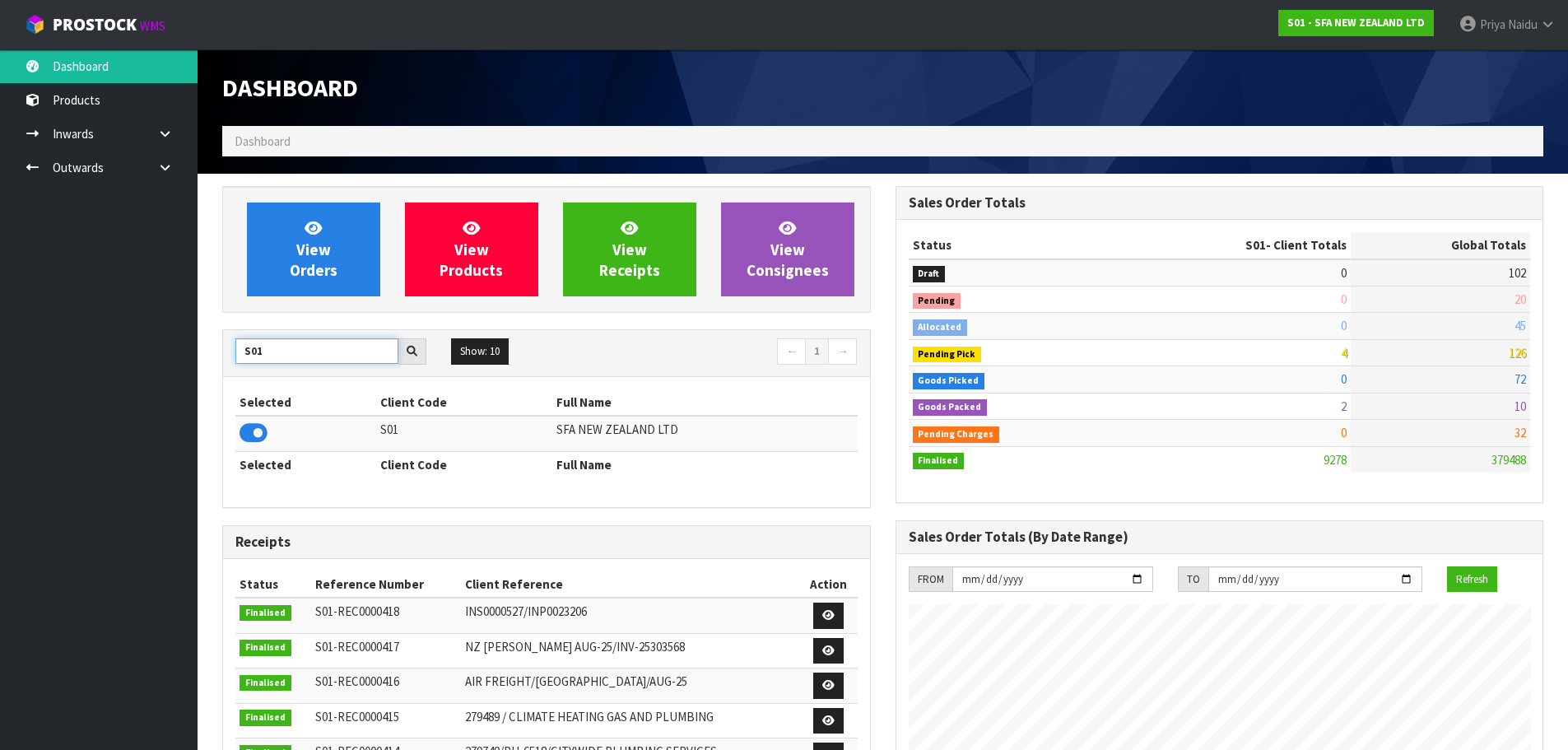
click at [336, 357] on input "S01" at bounding box center [316, 351] width 163 height 25
type input "S"
click at [254, 433] on icon at bounding box center [253, 434] width 28 height 25
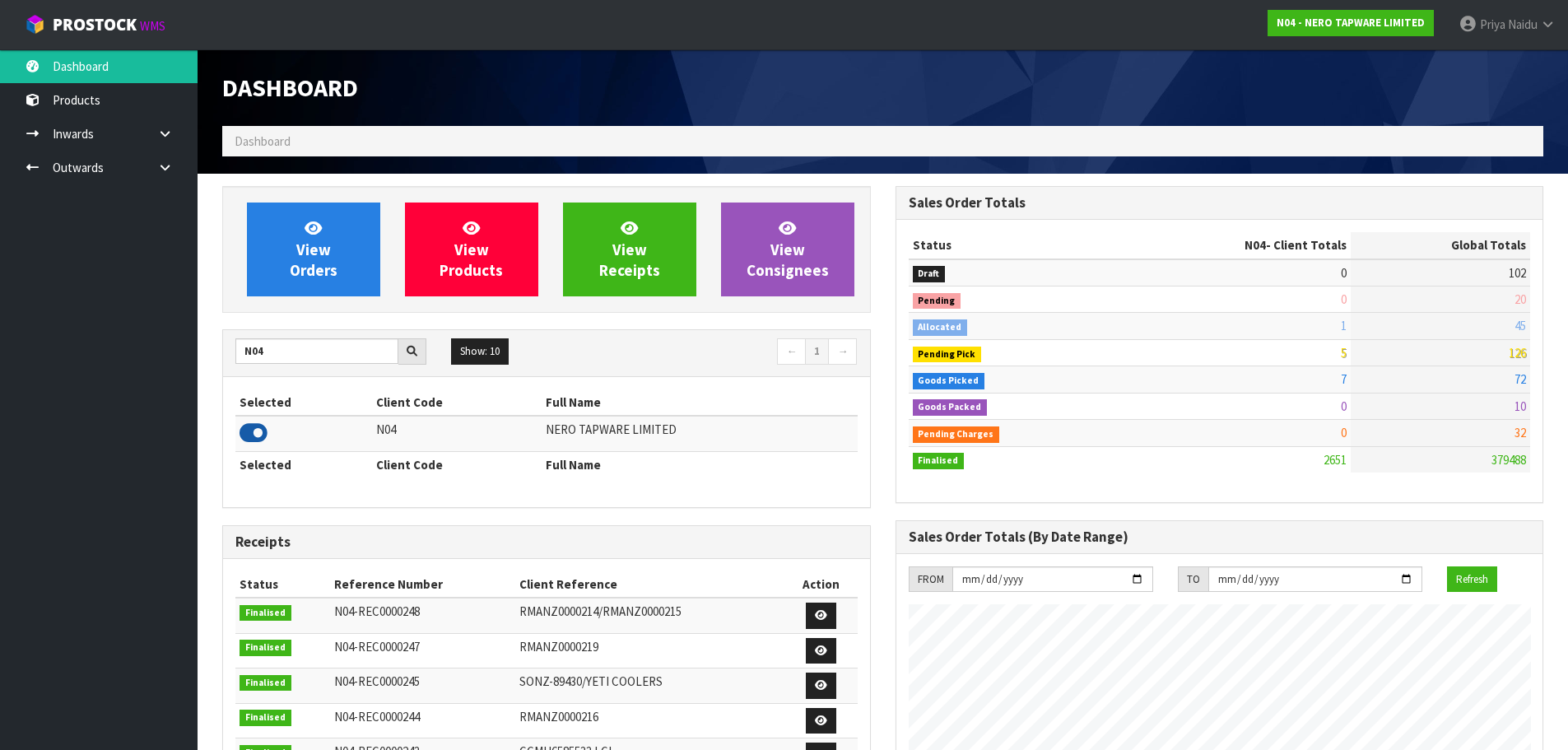
scroll to position [1283, 673]
click at [297, 355] on input "N04" at bounding box center [316, 351] width 163 height 25
click at [255, 424] on icon at bounding box center [253, 434] width 28 height 25
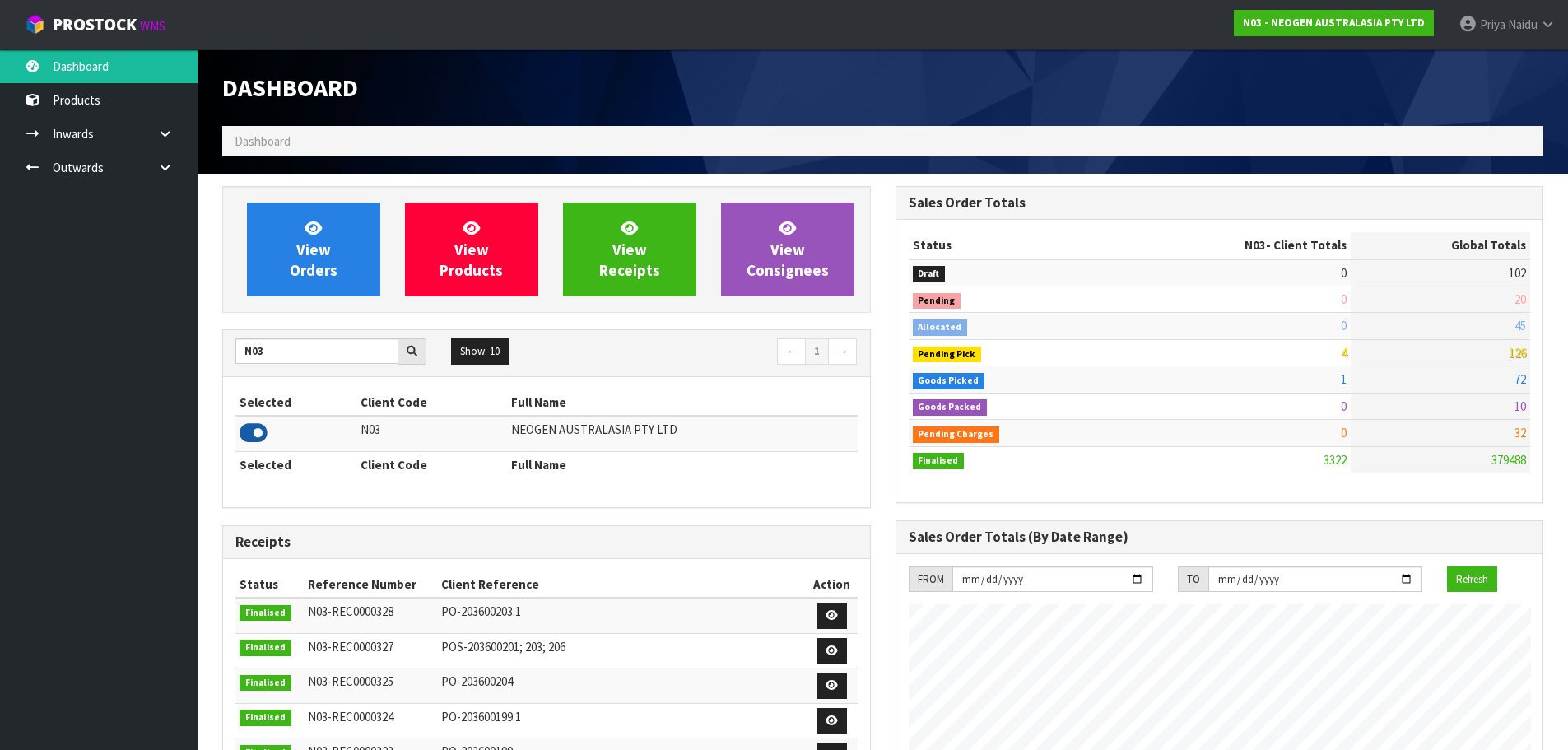
scroll to position [1247, 673]
click at [284, 347] on input "N03" at bounding box center [316, 351] width 163 height 25
type input "N"
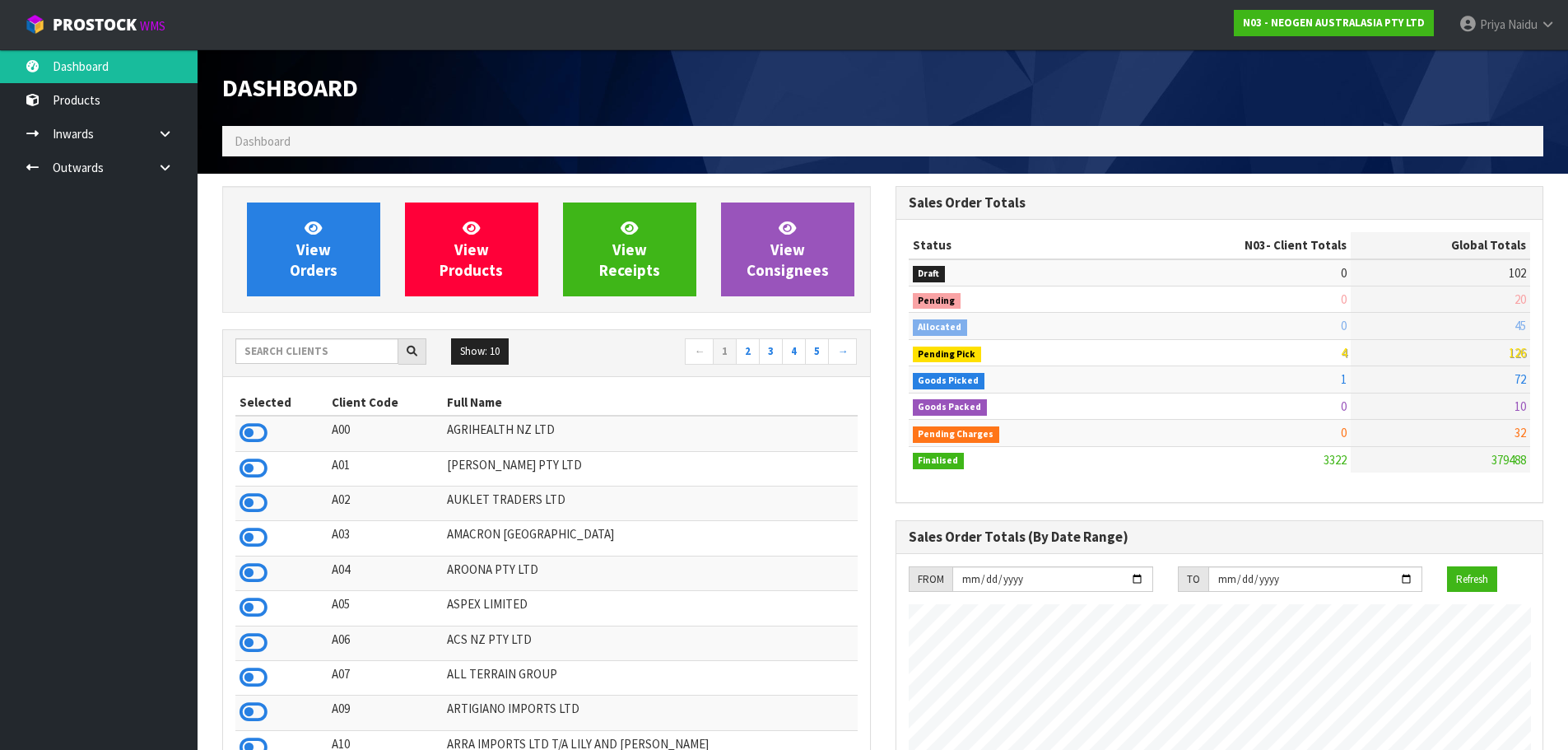
click at [845, 437] on td "AGRIHEALTH NZ LTD" at bounding box center [650, 434] width 415 height 35
click at [309, 352] on input "text" at bounding box center [316, 351] width 163 height 25
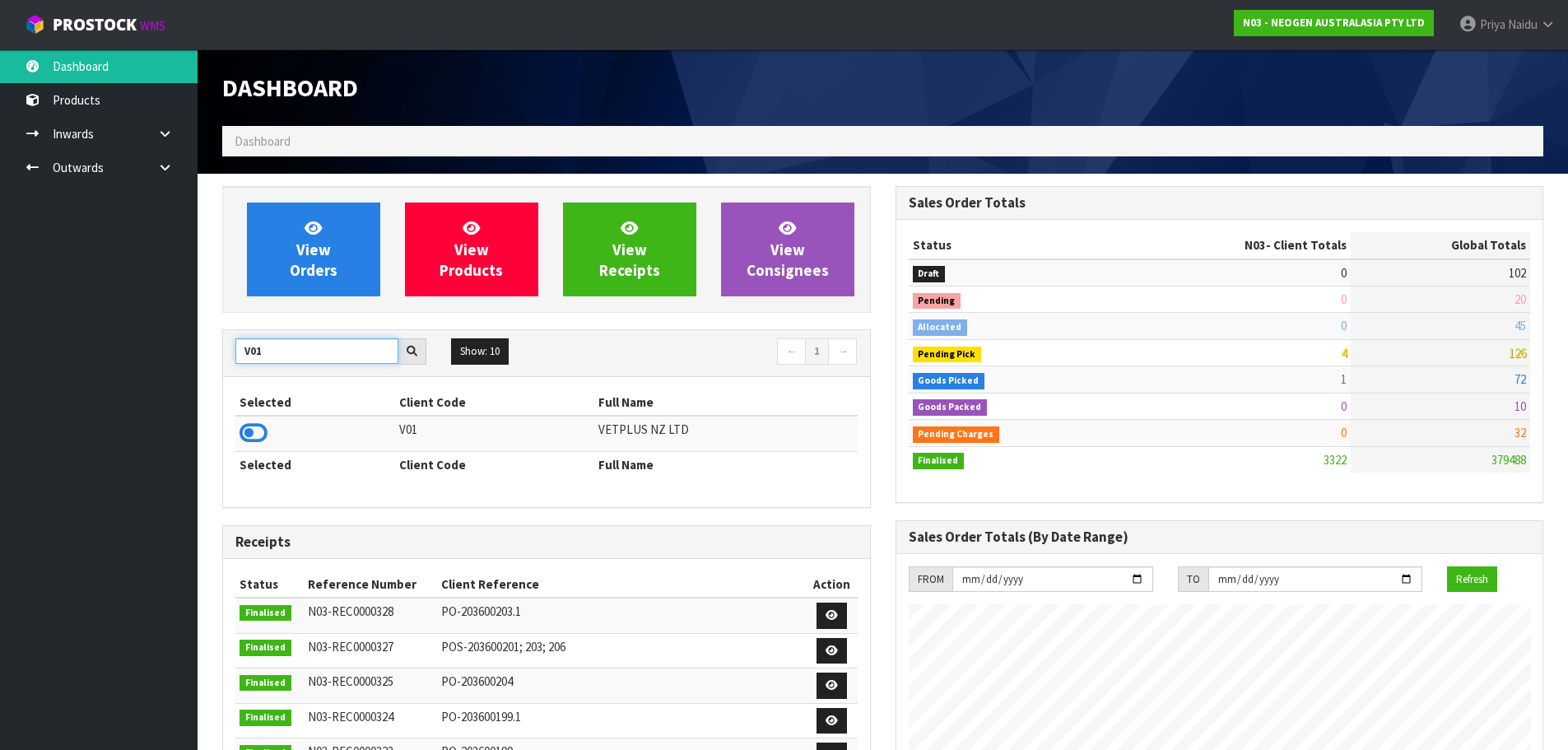
type input "V01"
drag, startPoint x: 309, startPoint y: 352, endPoint x: 256, endPoint y: 430, distance: 94.3
click at [256, 430] on icon at bounding box center [253, 434] width 28 height 25
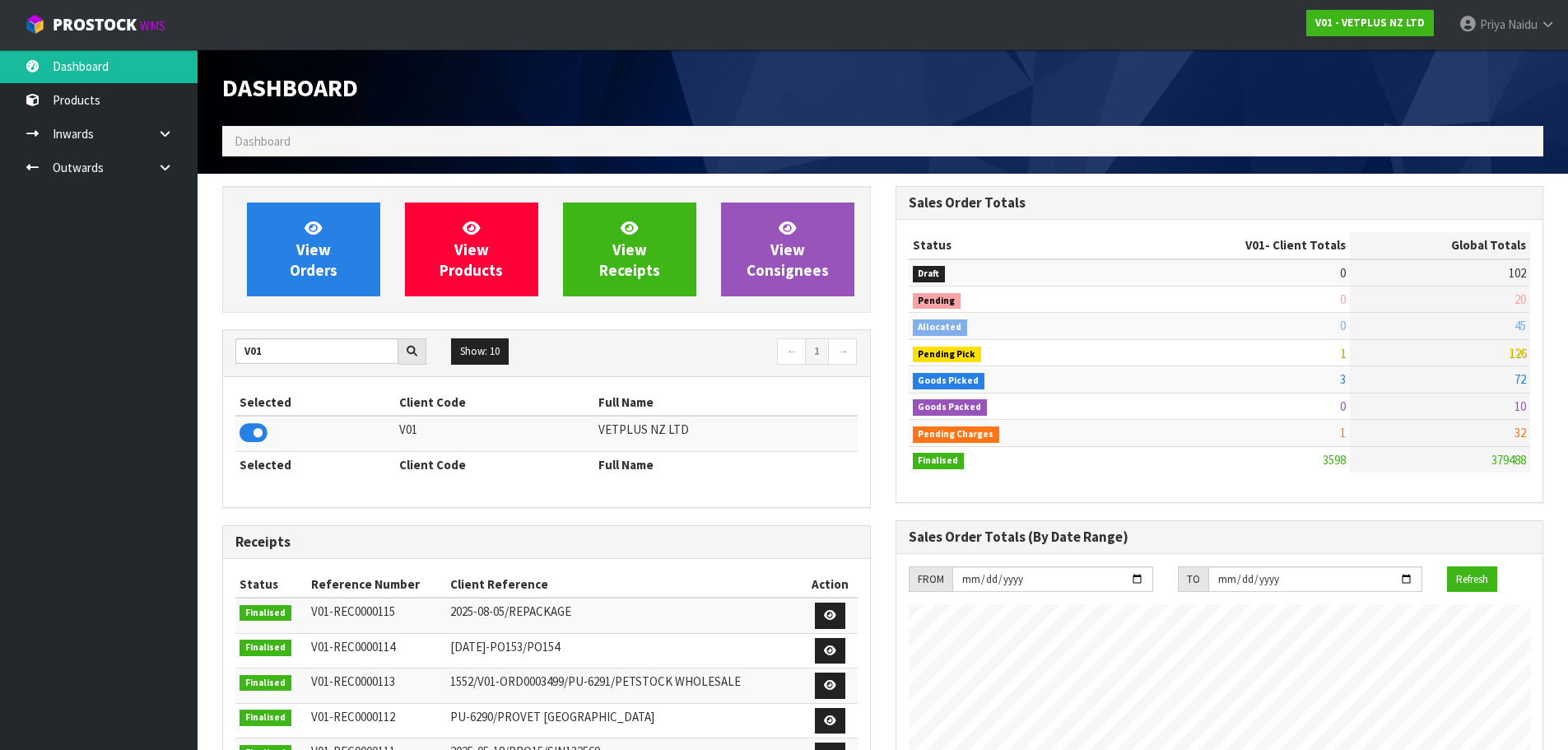
click at [292, 434] on td at bounding box center [315, 434] width 160 height 35
click at [334, 300] on div "View Orders View Products View Receipts View Consignees" at bounding box center [546, 249] width 648 height 127
click at [334, 279] on span "View Orders" at bounding box center [313, 249] width 48 height 62
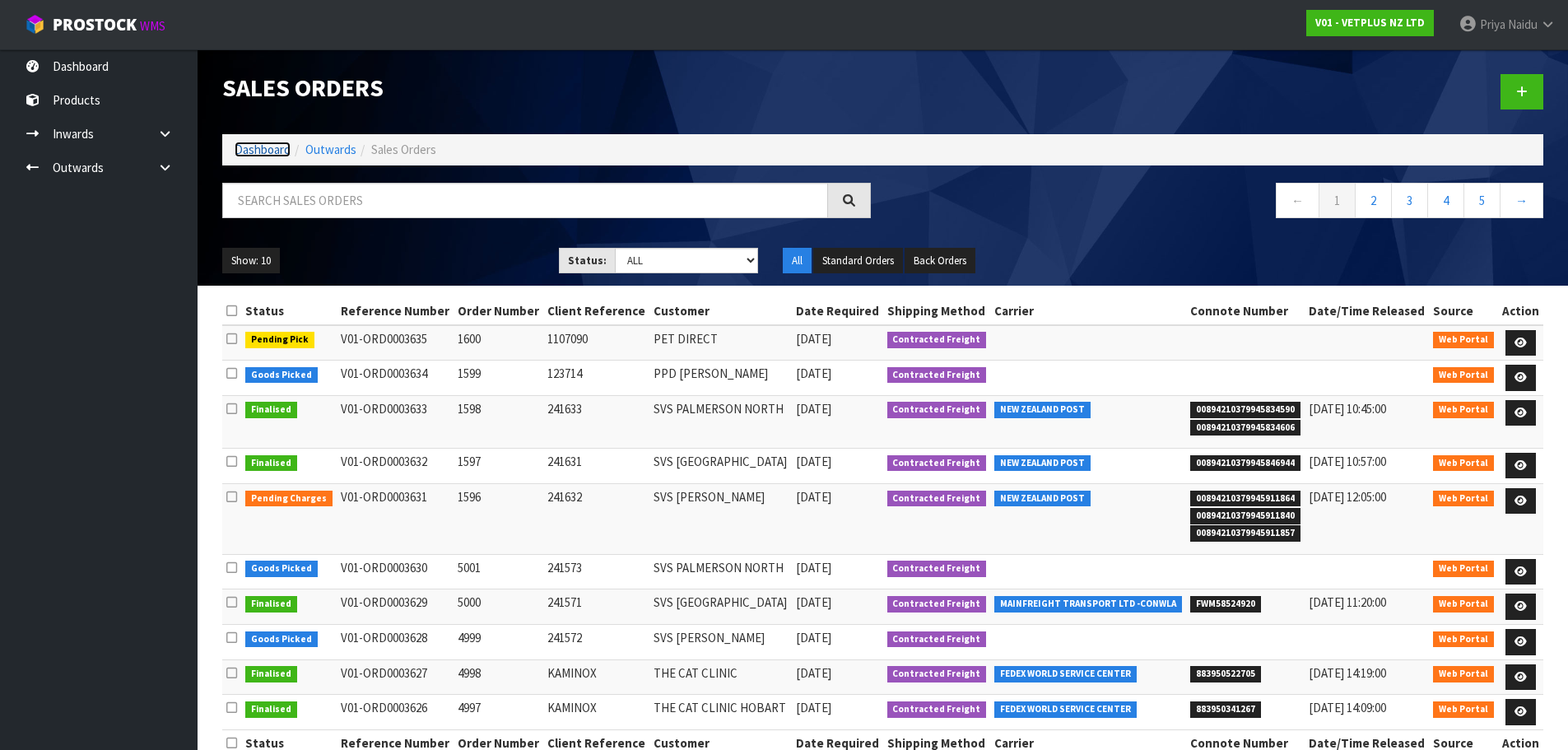
click at [272, 155] on link "Dashboard" at bounding box center [262, 149] width 56 height 16
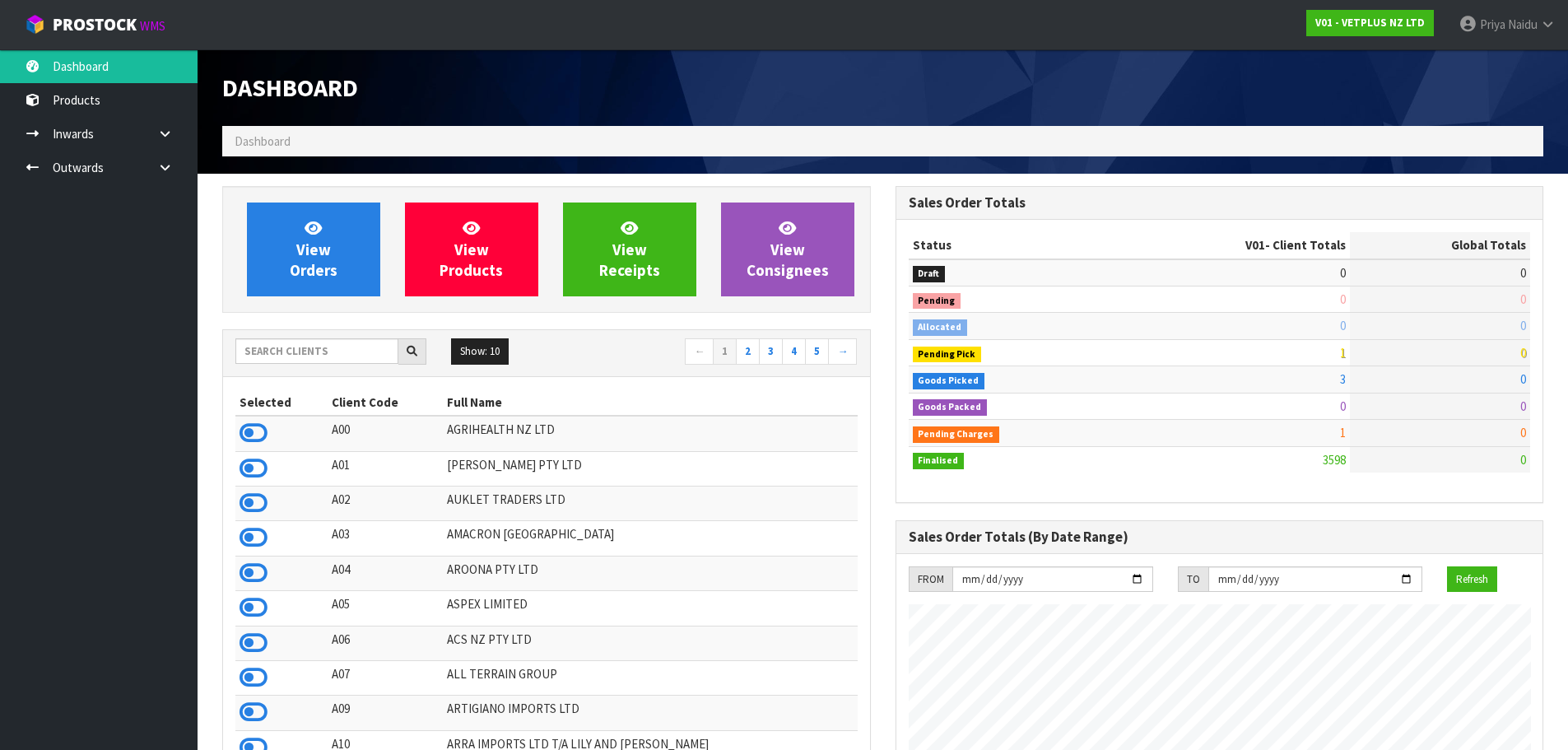
scroll to position [1247, 673]
click at [482, 187] on div "View Orders View Products View Receipts View Consignees" at bounding box center [546, 249] width 648 height 127
click at [369, 353] on input "text" at bounding box center [316, 351] width 163 height 25
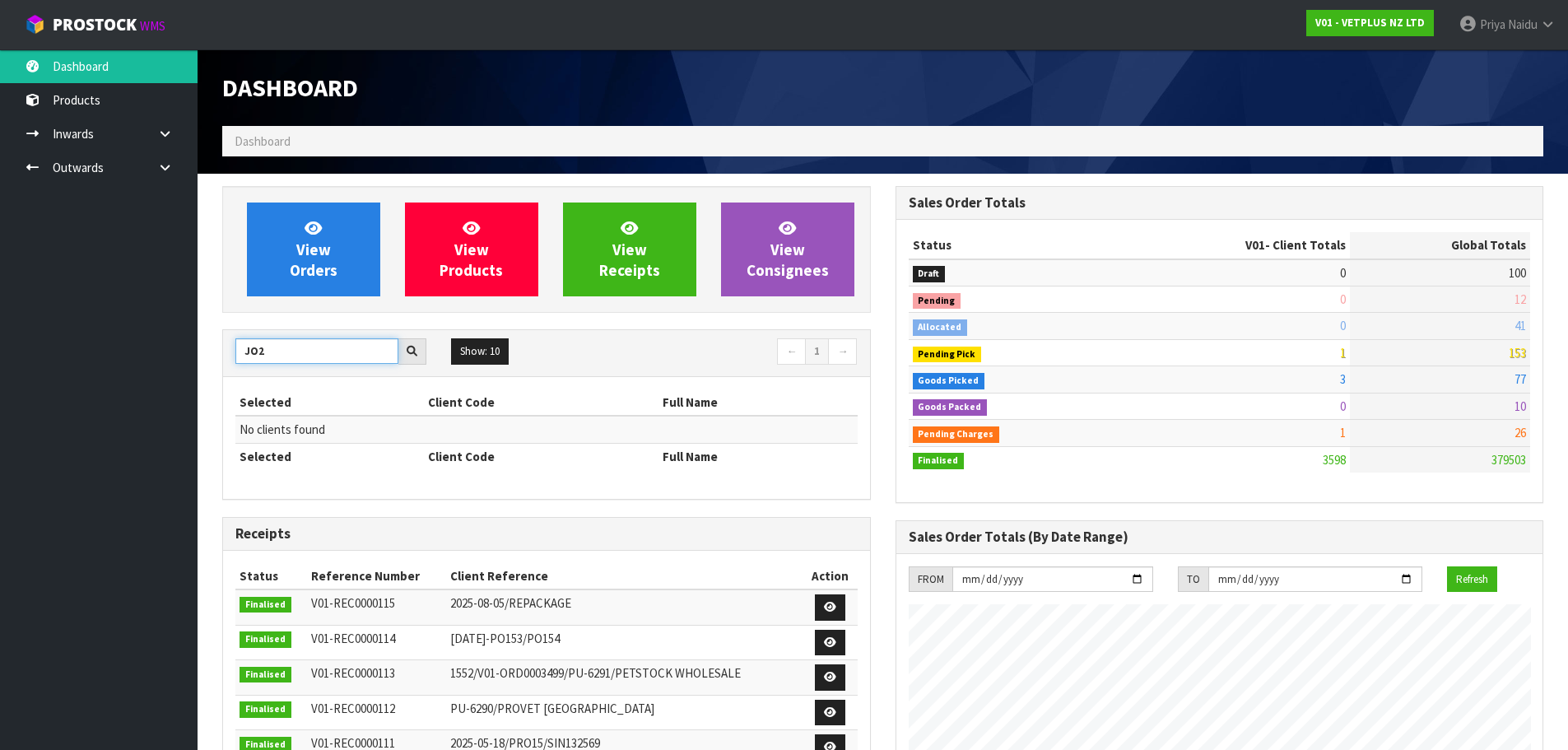
type input "JO2"
click at [272, 140] on span "Dashboard" at bounding box center [262, 141] width 56 height 16
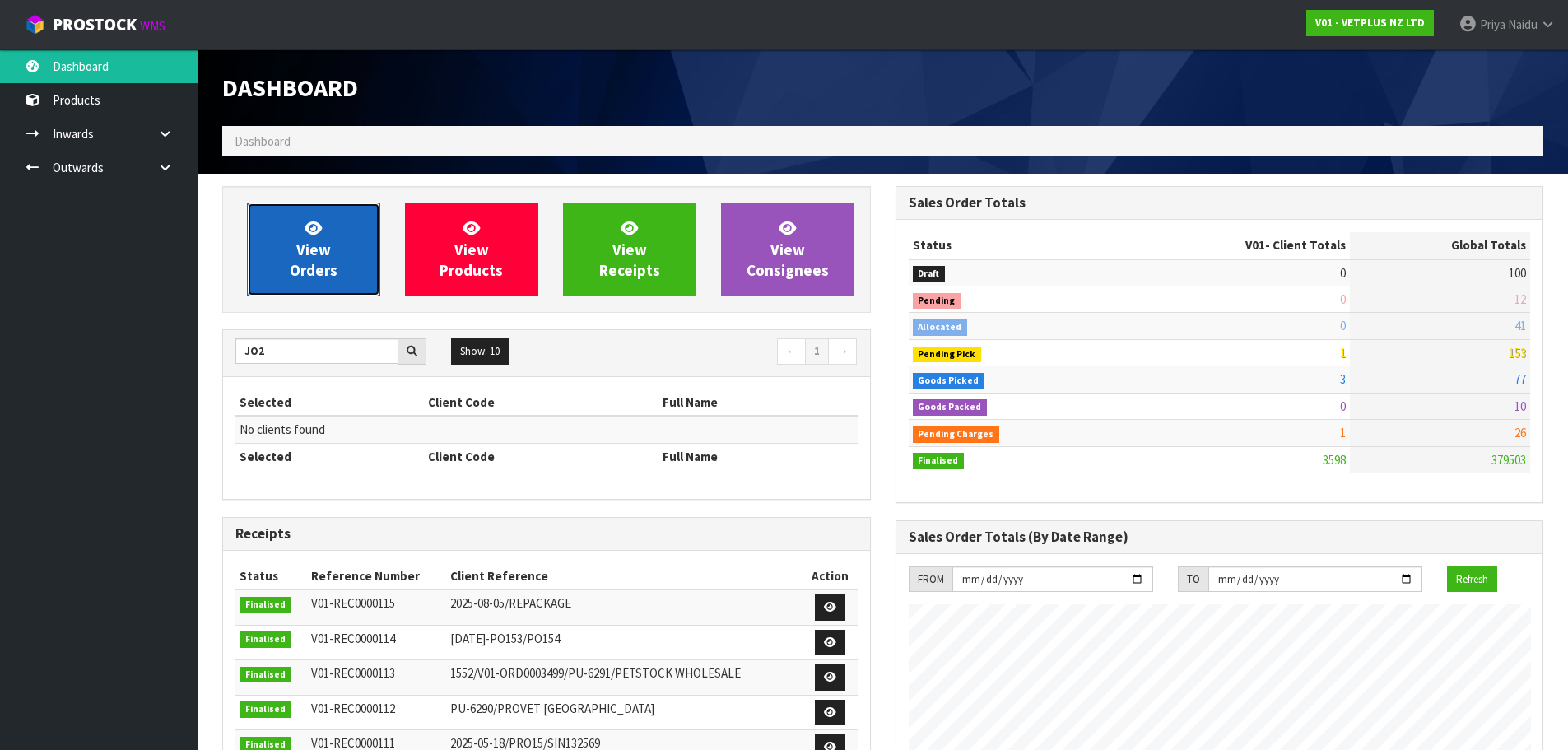
click at [299, 257] on span "View Orders" at bounding box center [313, 249] width 48 height 62
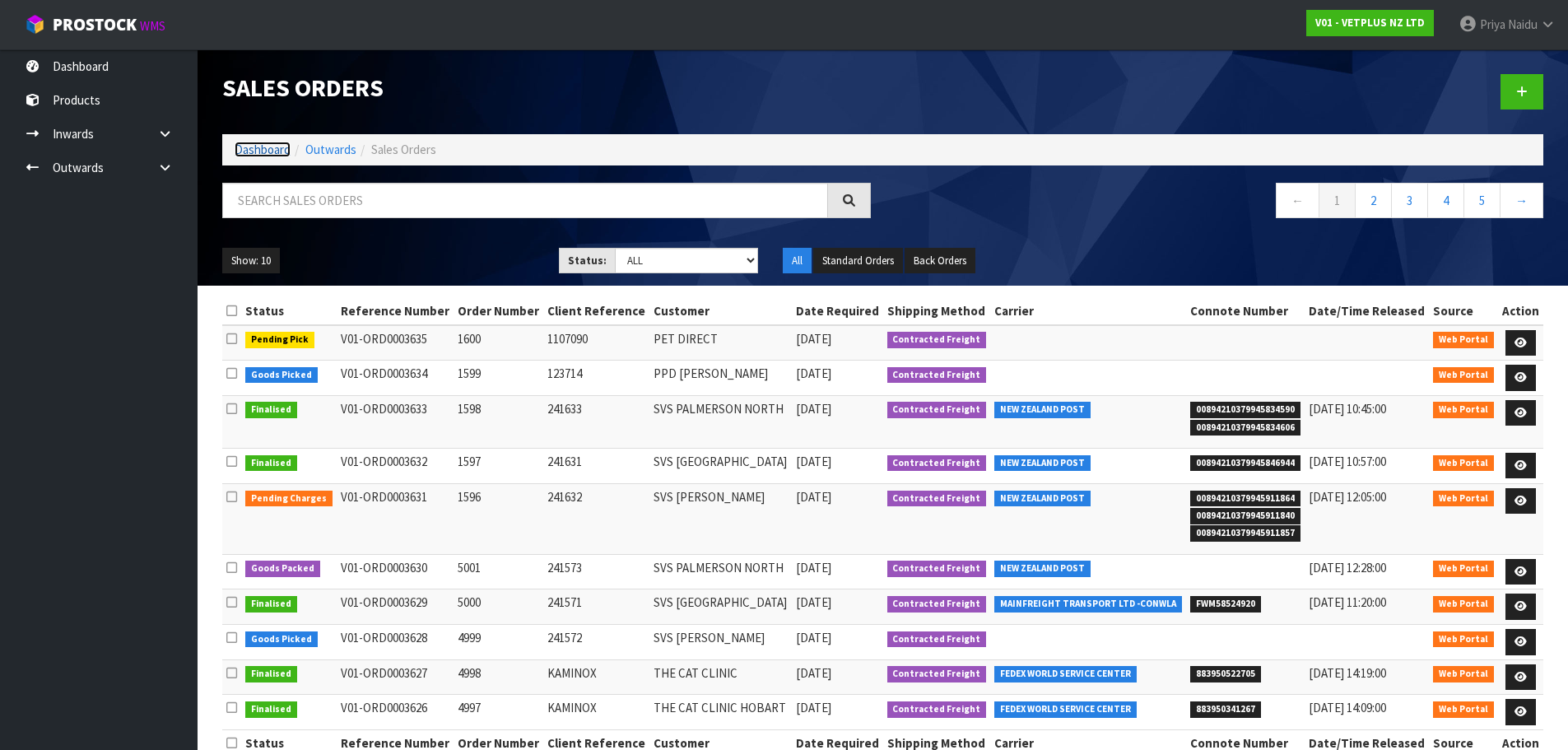
click at [274, 152] on link "Dashboard" at bounding box center [262, 149] width 56 height 16
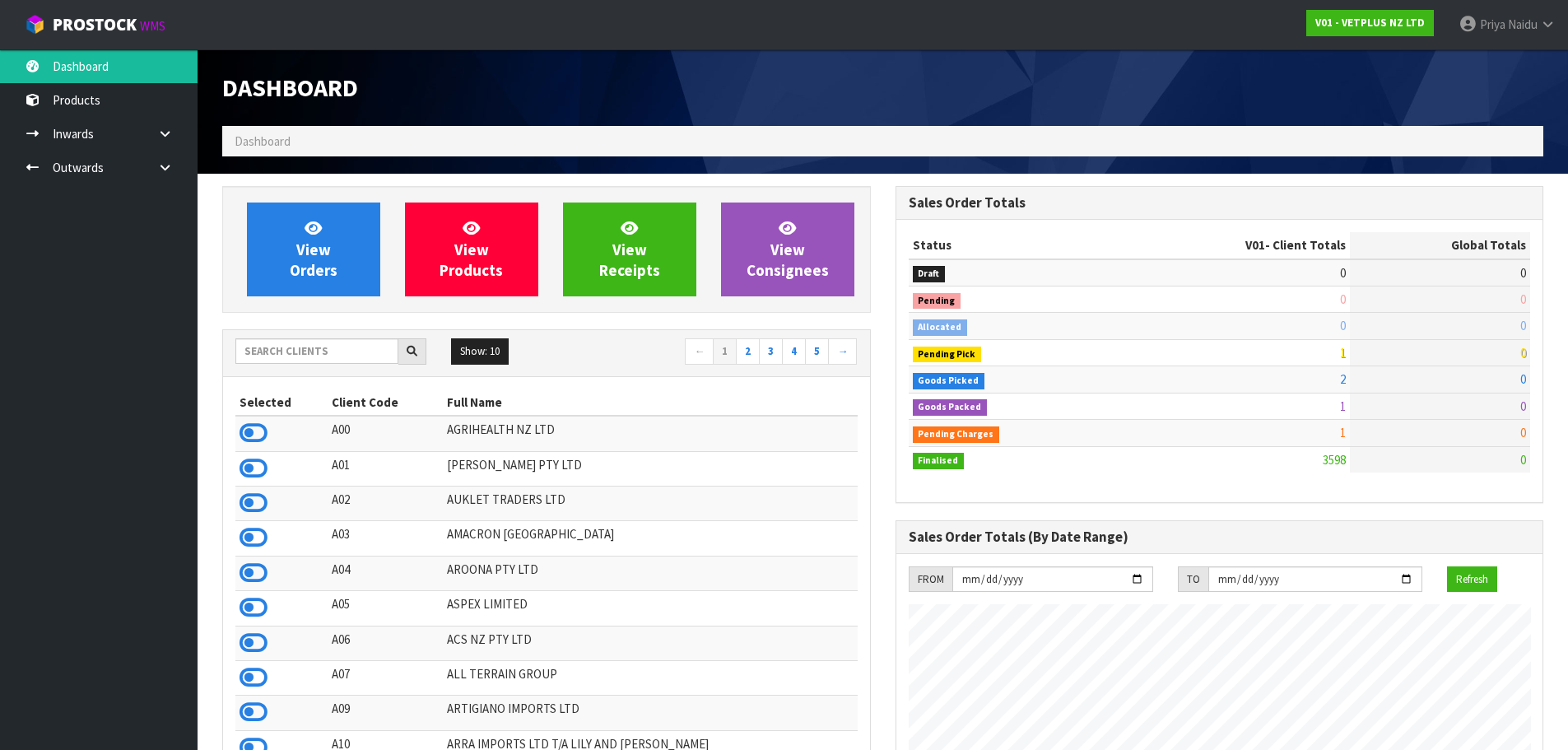
scroll to position [1247, 673]
click at [327, 347] on input "text" at bounding box center [316, 351] width 163 height 25
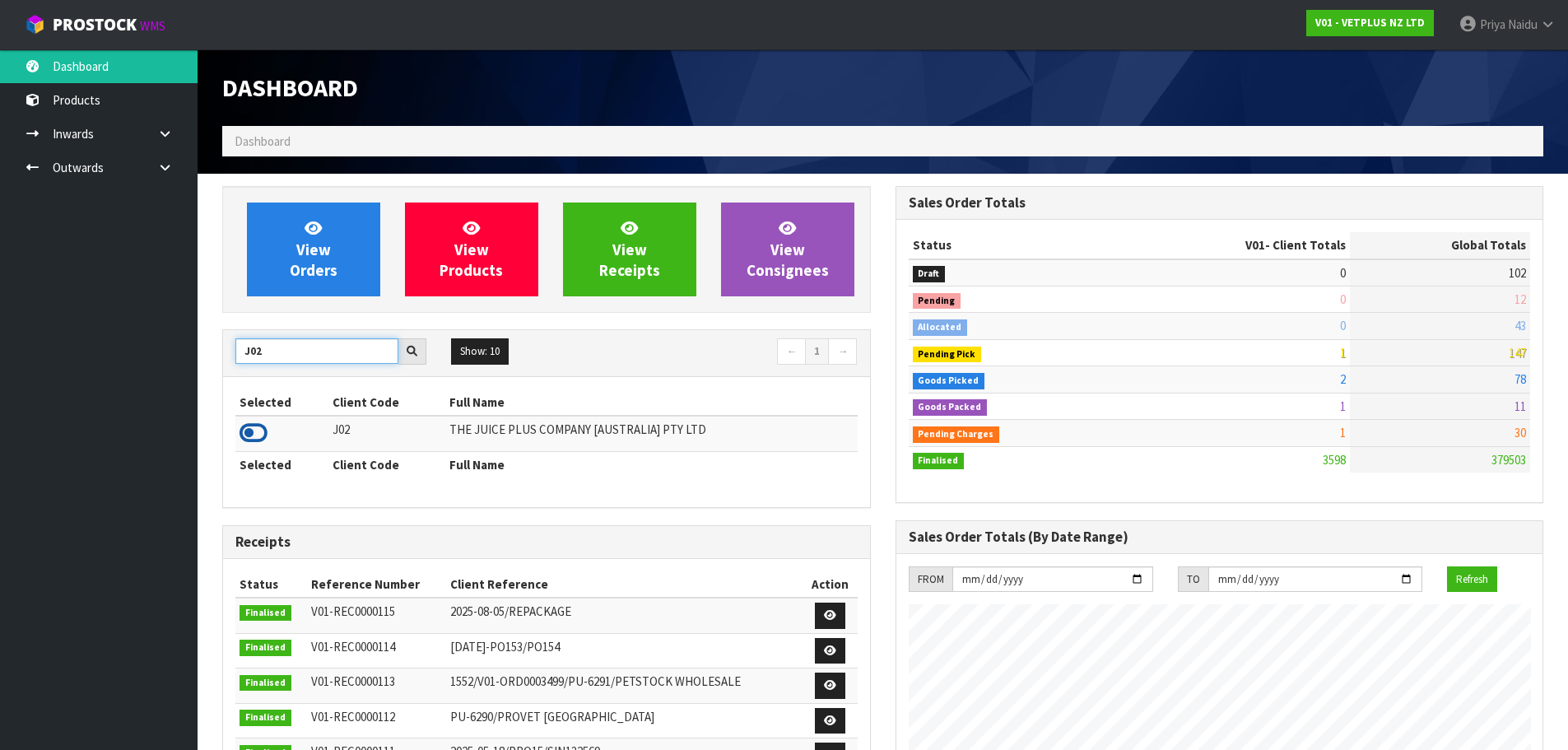
type input "J02"
click at [243, 429] on icon at bounding box center [253, 434] width 28 height 25
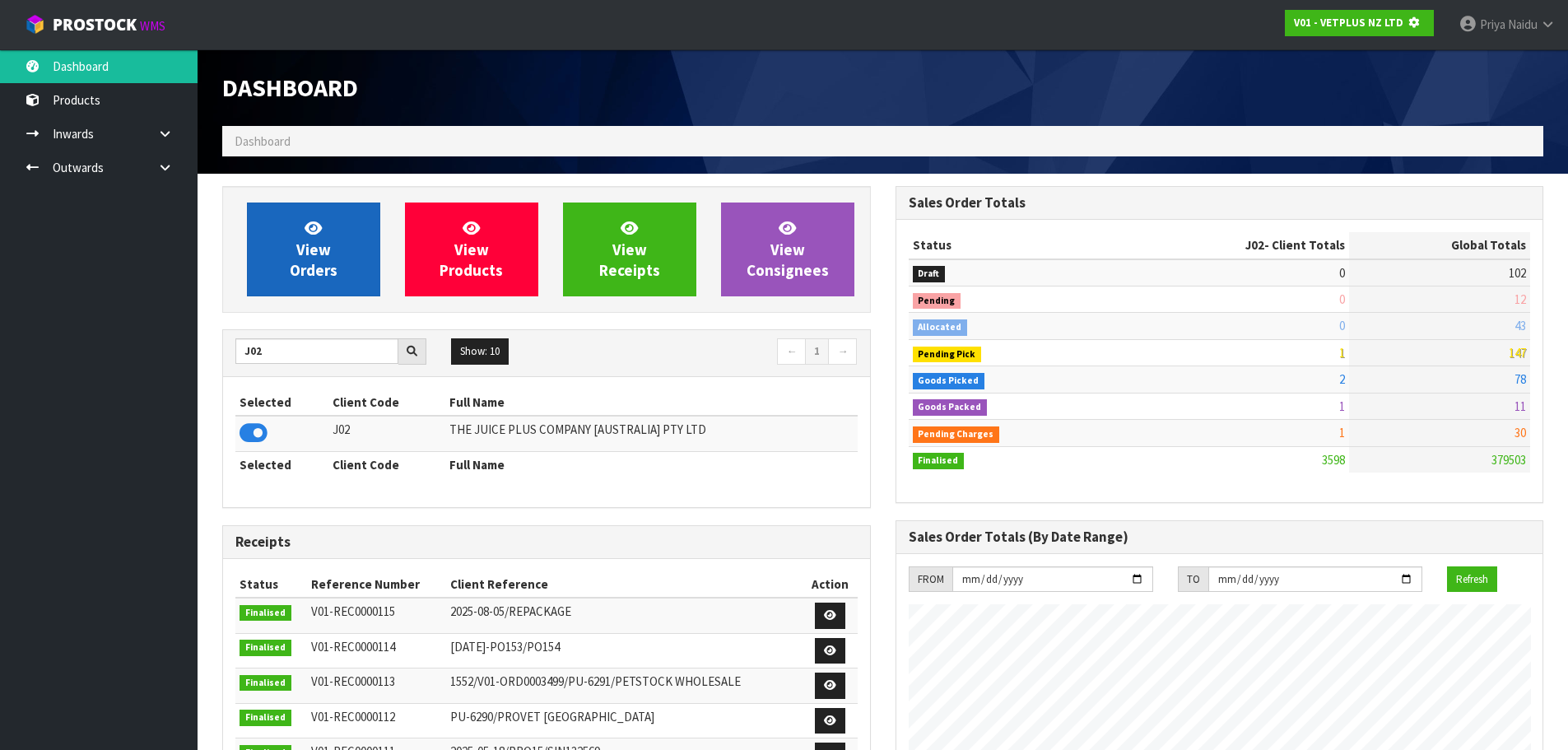
scroll to position [1027, 673]
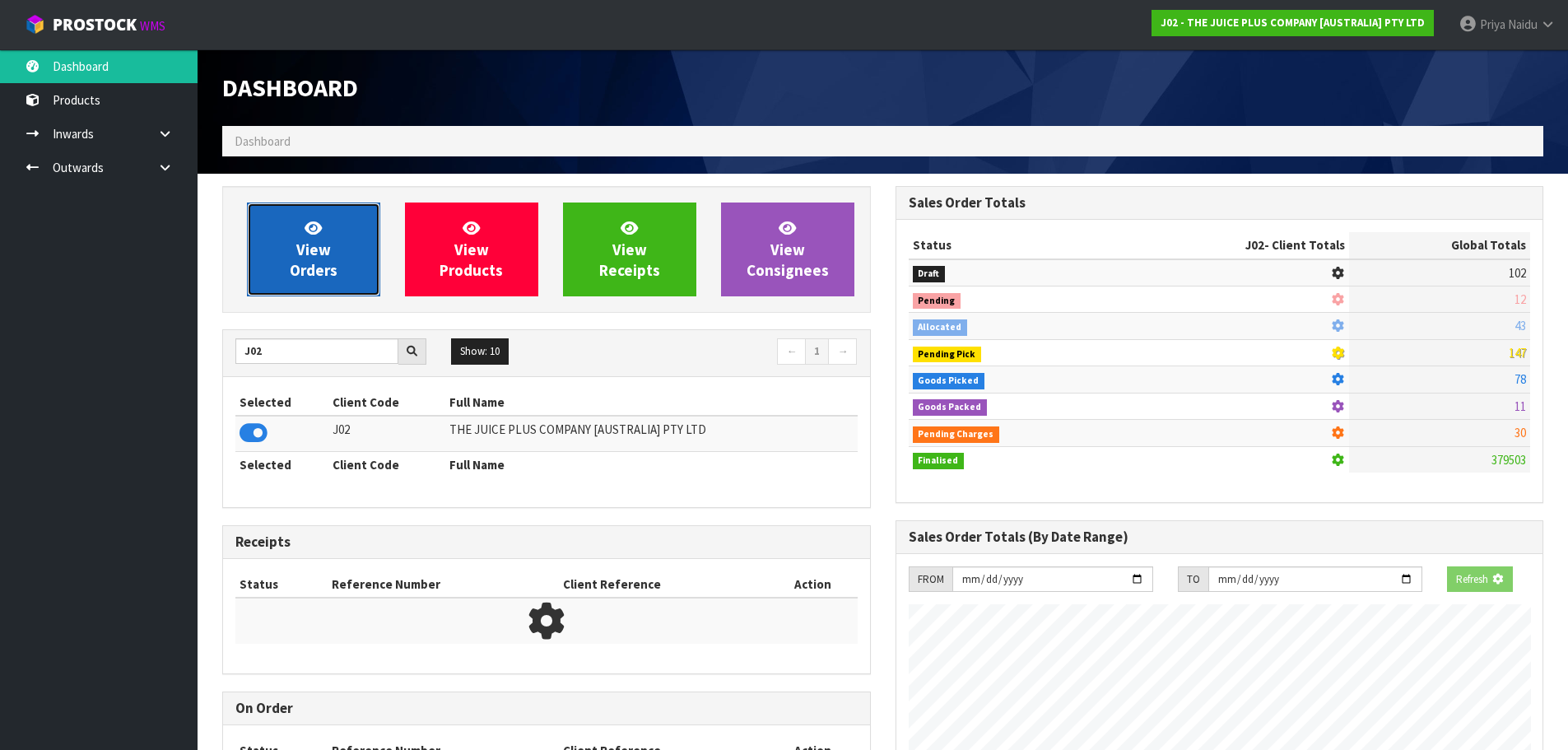
click at [317, 228] on icon at bounding box center [313, 228] width 18 height 16
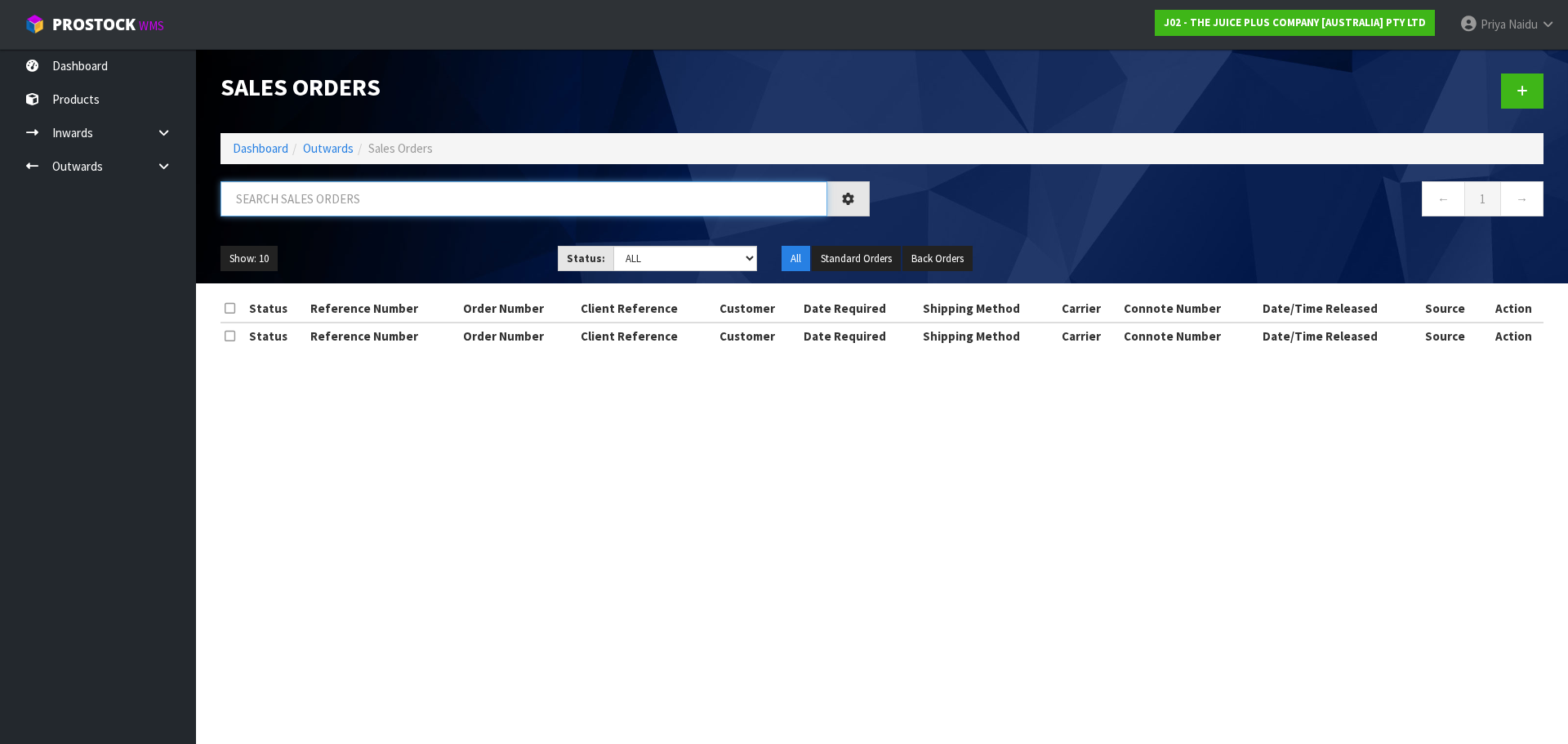
click at [337, 181] on input "text" at bounding box center [524, 198] width 607 height 35
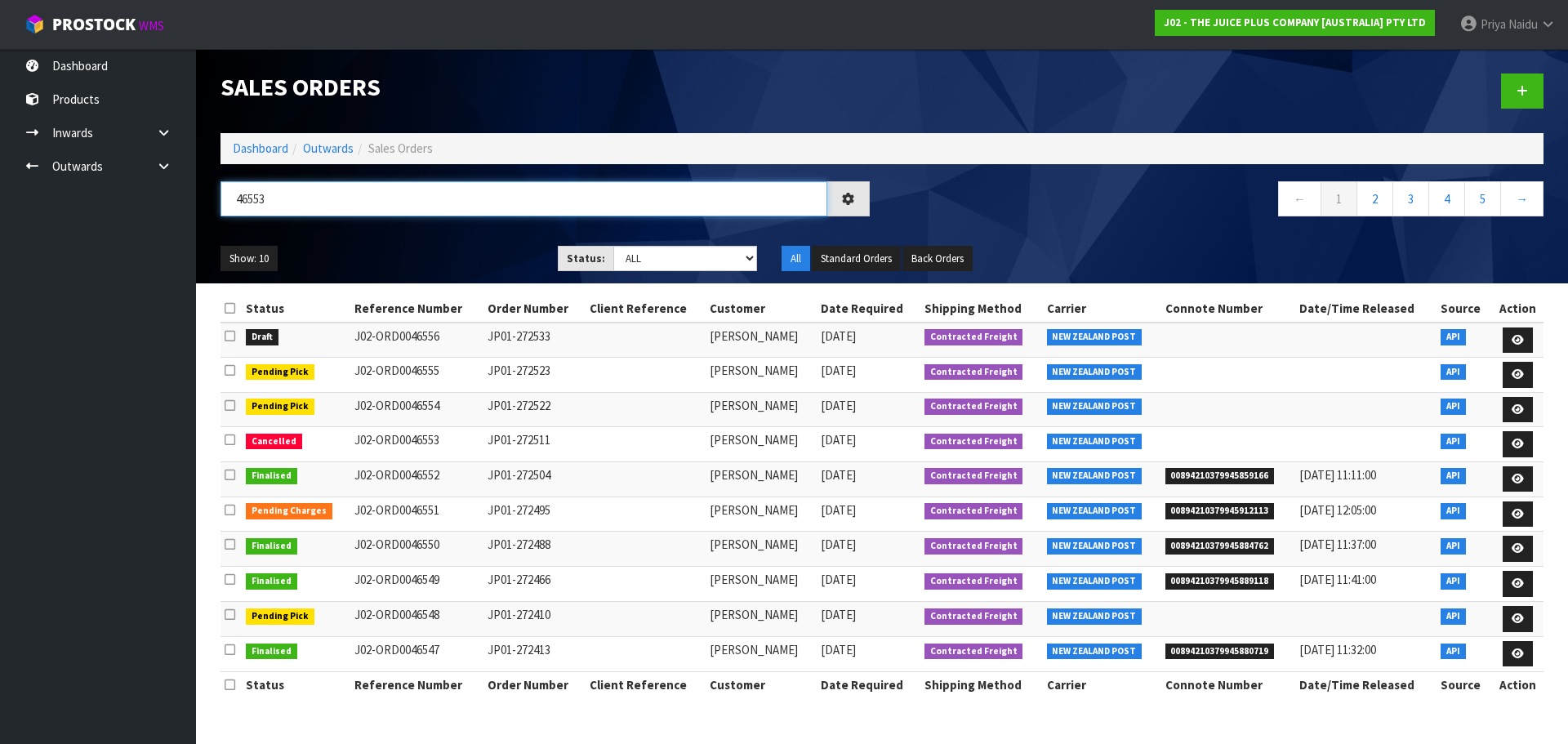
type input "46553"
click at [380, 237] on div "Show: 10 5 10 25 50 Status: Draft Pending Allocated Pending Pick Goods Picked G…" at bounding box center [882, 258] width 1347 height 51
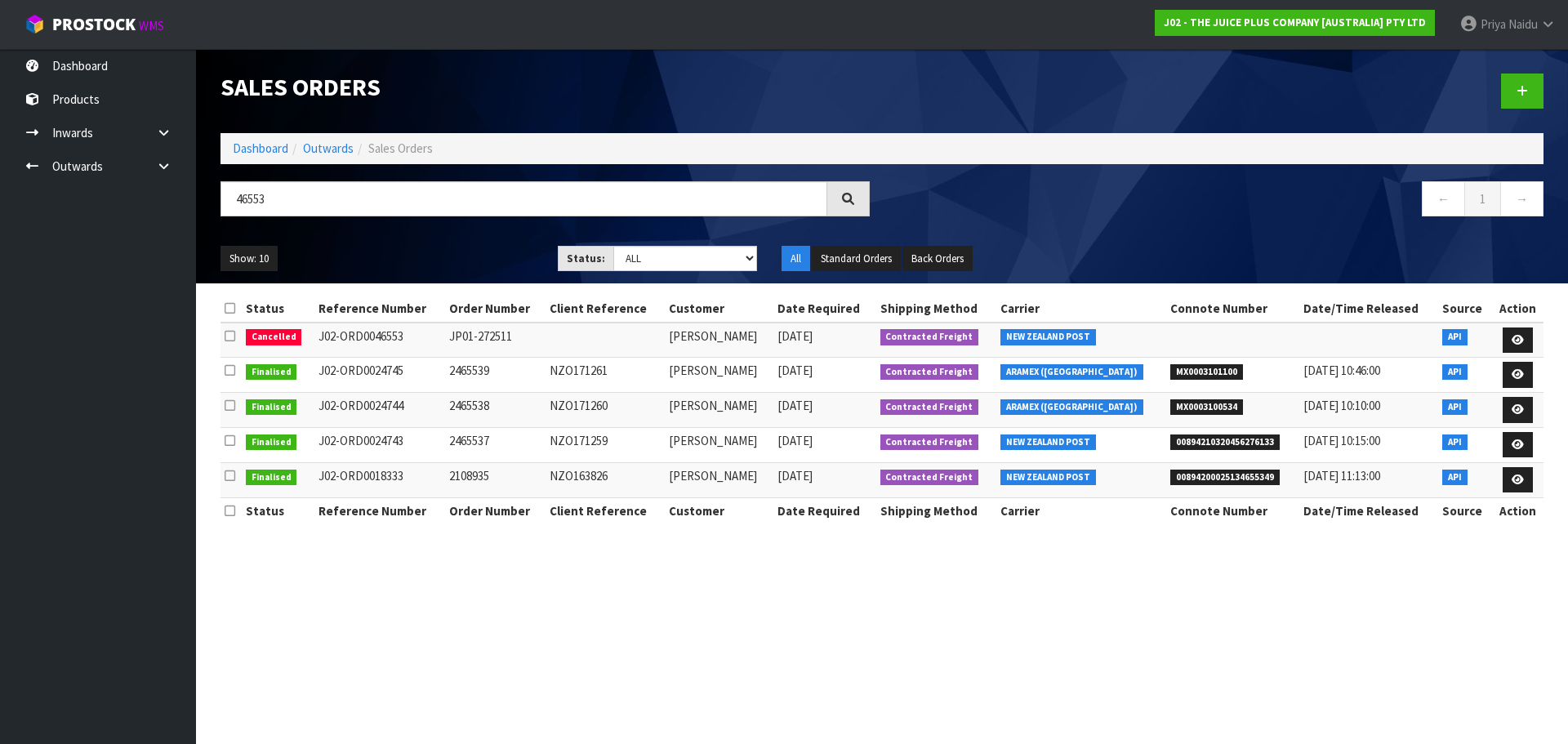
click at [380, 237] on div "Show: 10 5 10 25 50 Status: Draft Pending Allocated Pending Pick Goods Picked G…" at bounding box center [882, 258] width 1347 height 51
click at [362, 250] on ul "Show: 10 5 10 25 50" at bounding box center [377, 258] width 313 height 26
click at [266, 151] on link "Dashboard" at bounding box center [260, 148] width 56 height 16
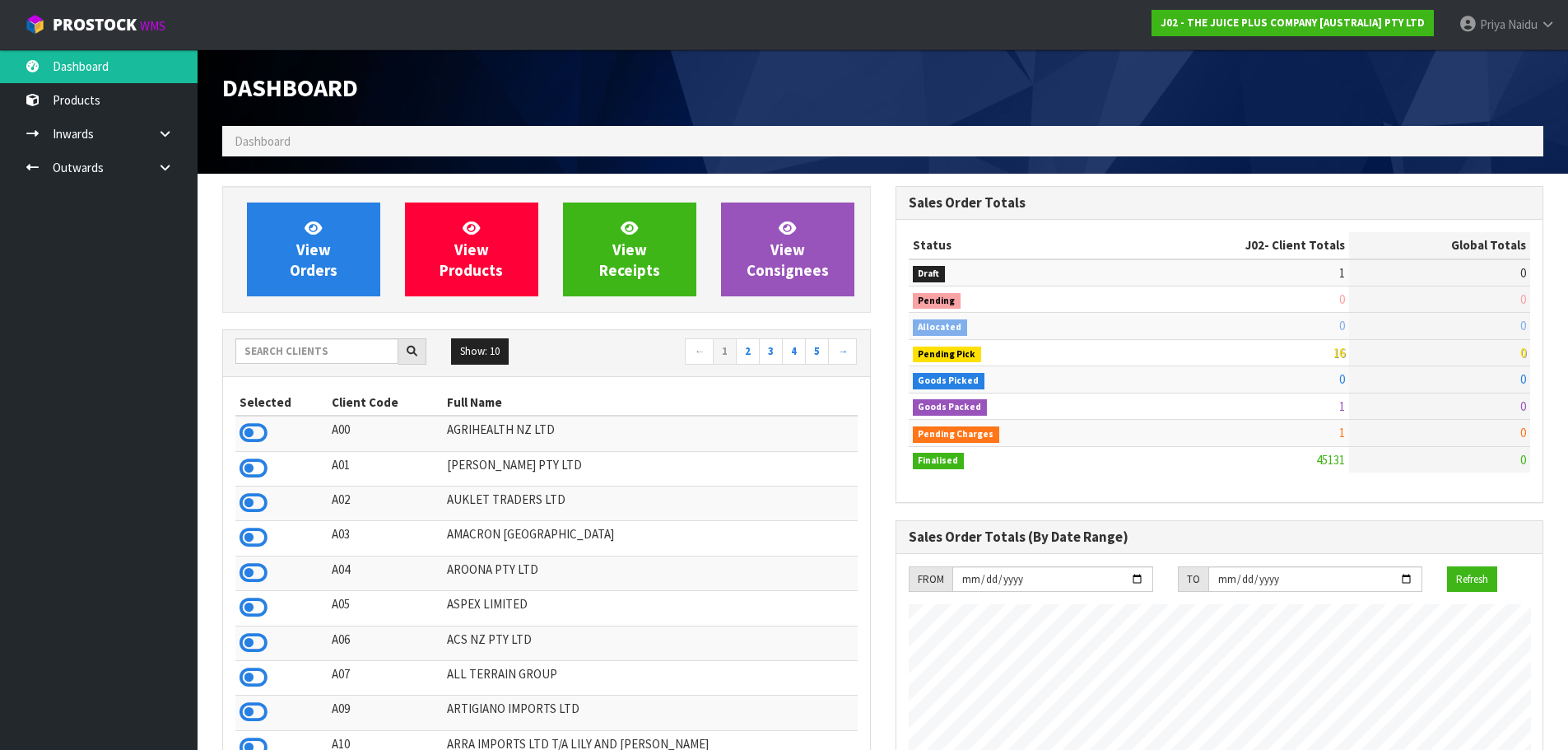
scroll to position [1247, 673]
click at [292, 354] on input "text" at bounding box center [316, 351] width 163 height 25
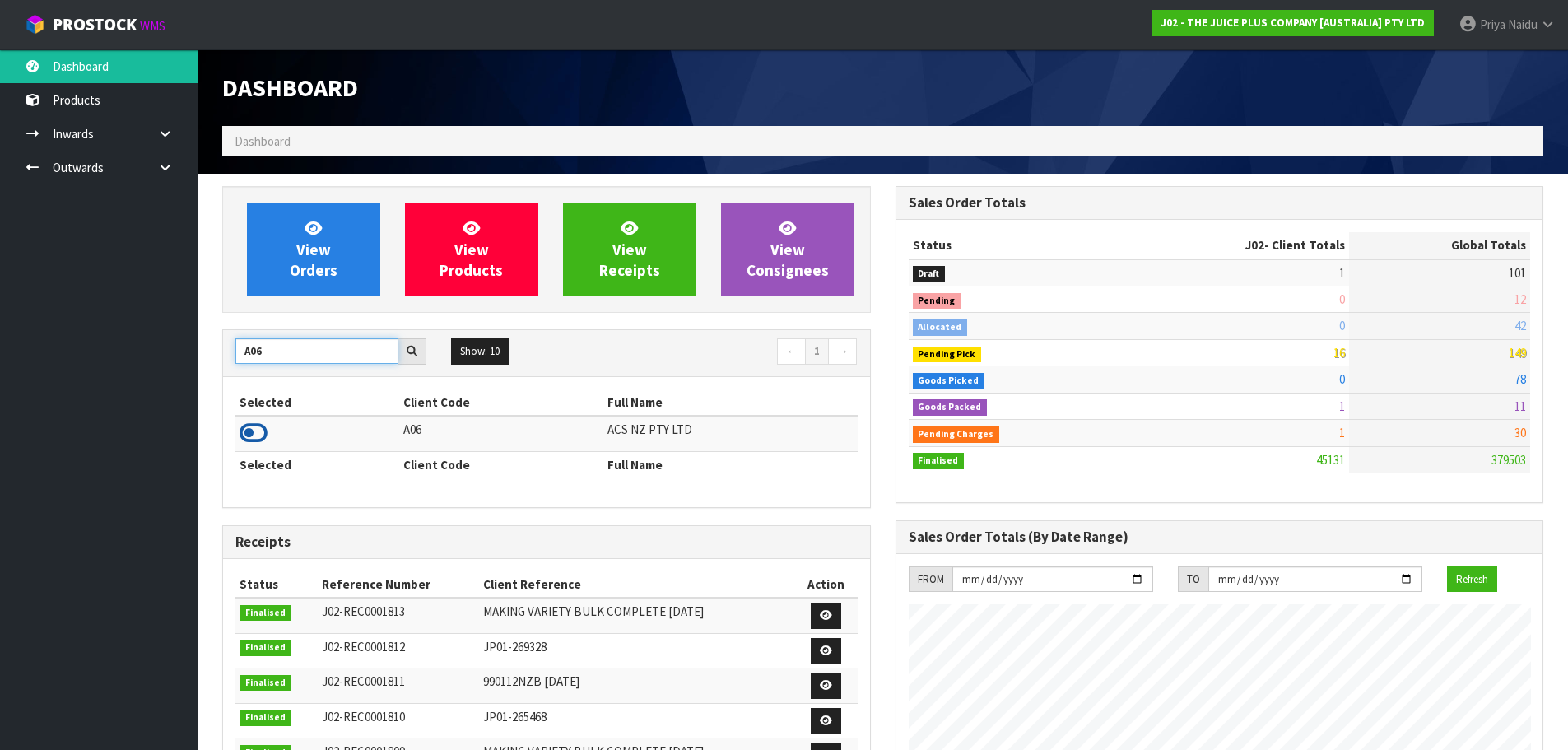
type input "A06"
click at [254, 439] on icon at bounding box center [253, 434] width 28 height 25
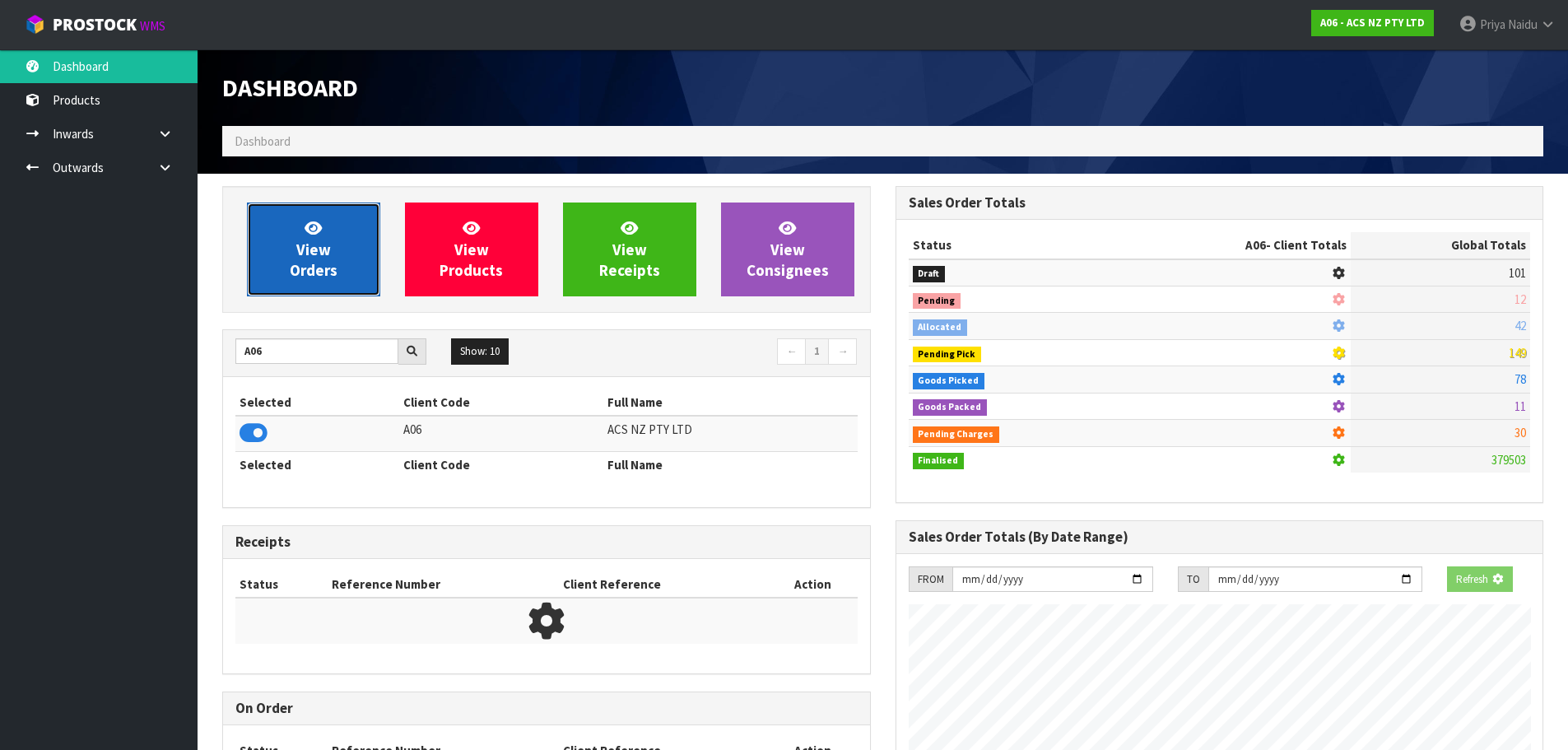
click at [296, 279] on span "View Orders" at bounding box center [313, 249] width 48 height 62
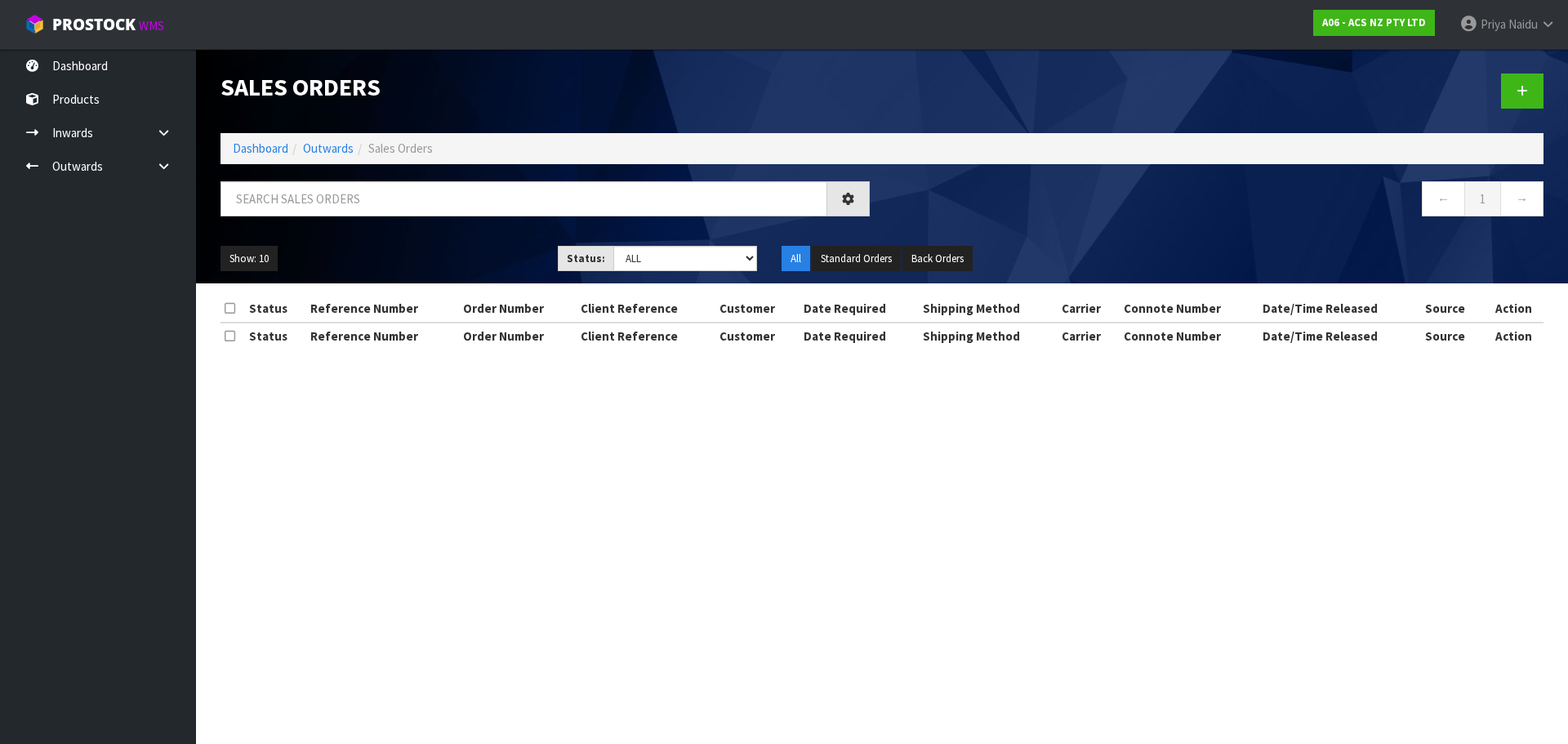
click at [330, 220] on div at bounding box center [545, 204] width 674 height 47
click at [331, 215] on input "text" at bounding box center [524, 198] width 607 height 35
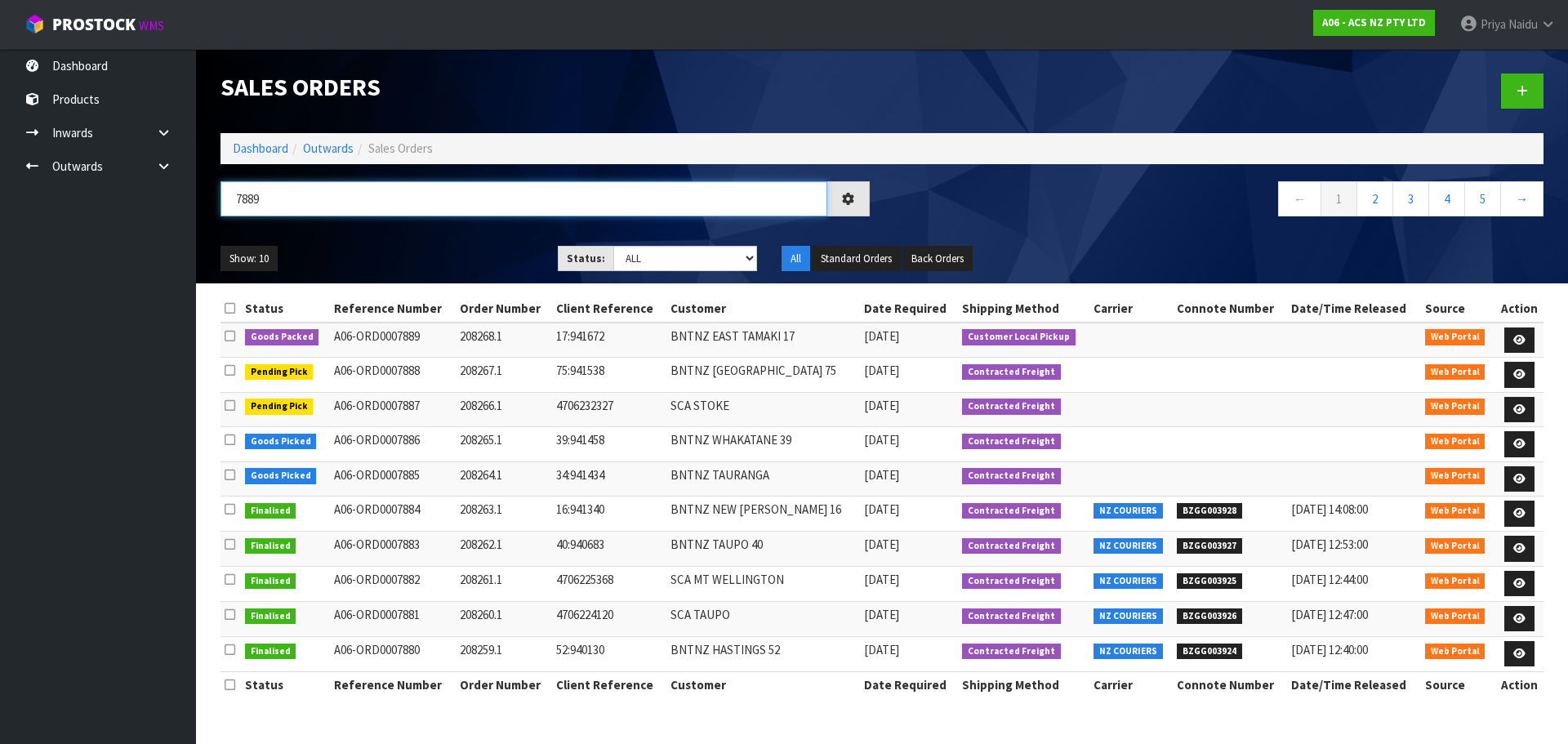
type input "7889"
click at [390, 246] on ul "Show: 10 5 10 25 50" at bounding box center [377, 258] width 313 height 26
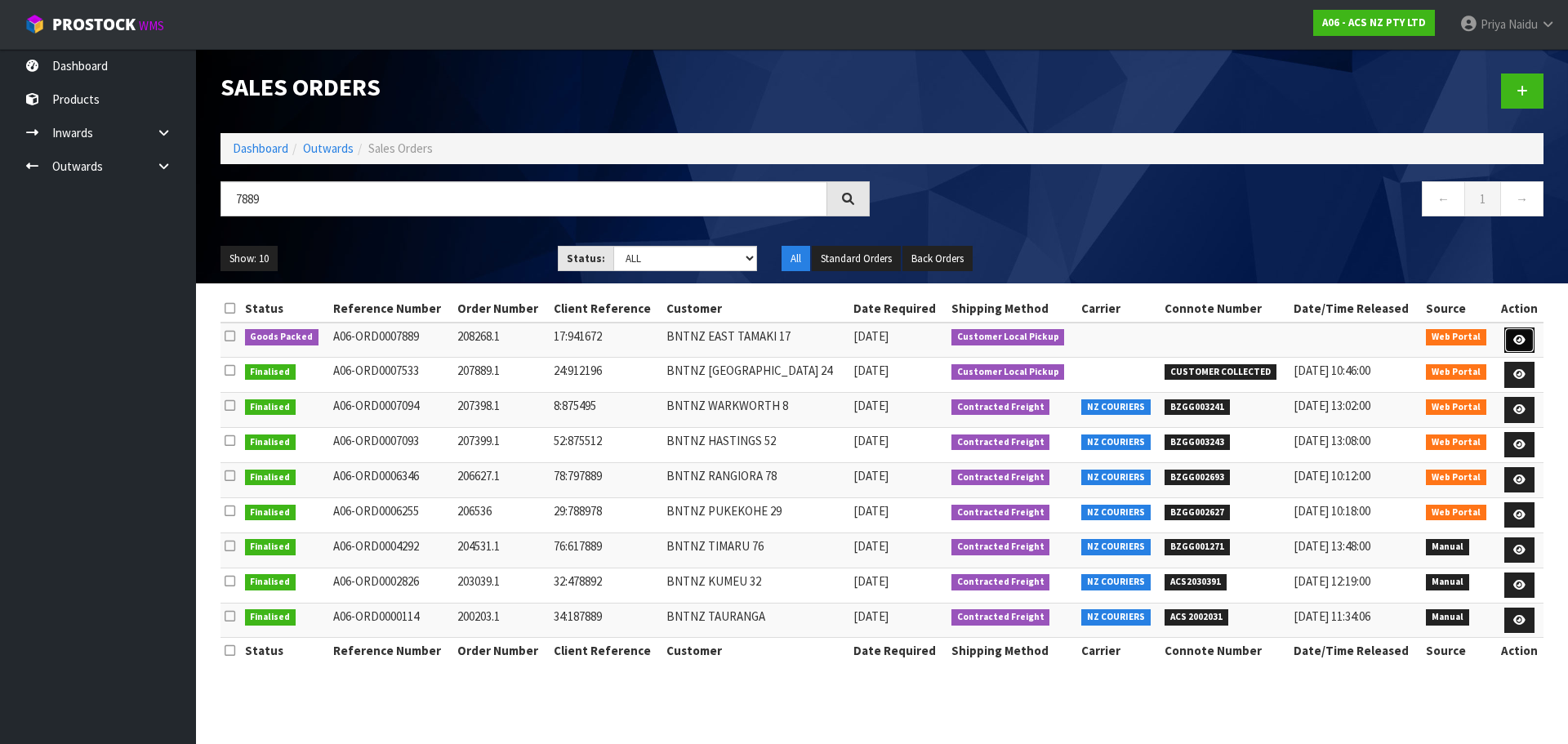
click at [1509, 340] on link at bounding box center [1519, 340] width 30 height 26
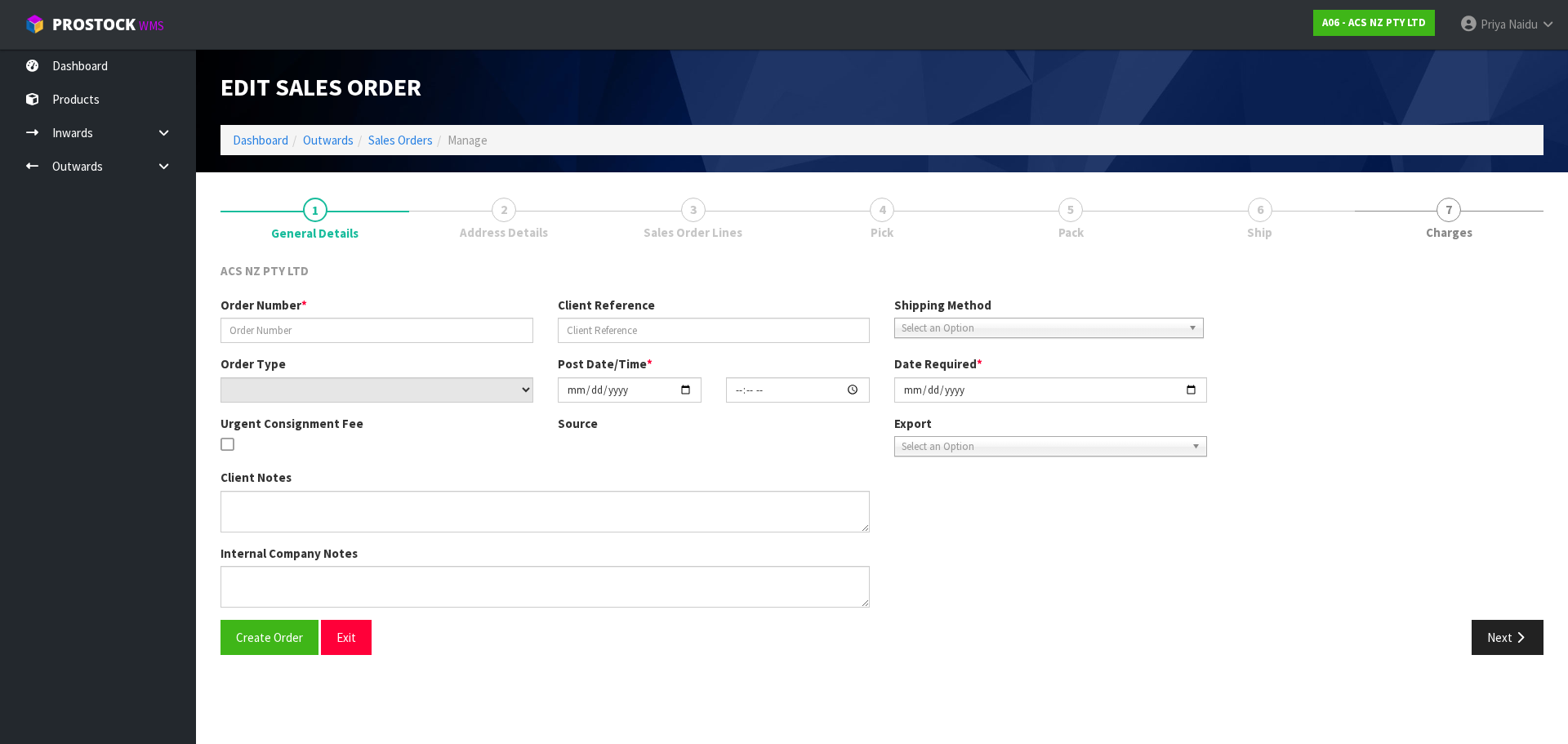
type input "208268.1"
type input "17:941672"
select select "number:0"
type input "[DATE]"
type input "11:49:00.000"
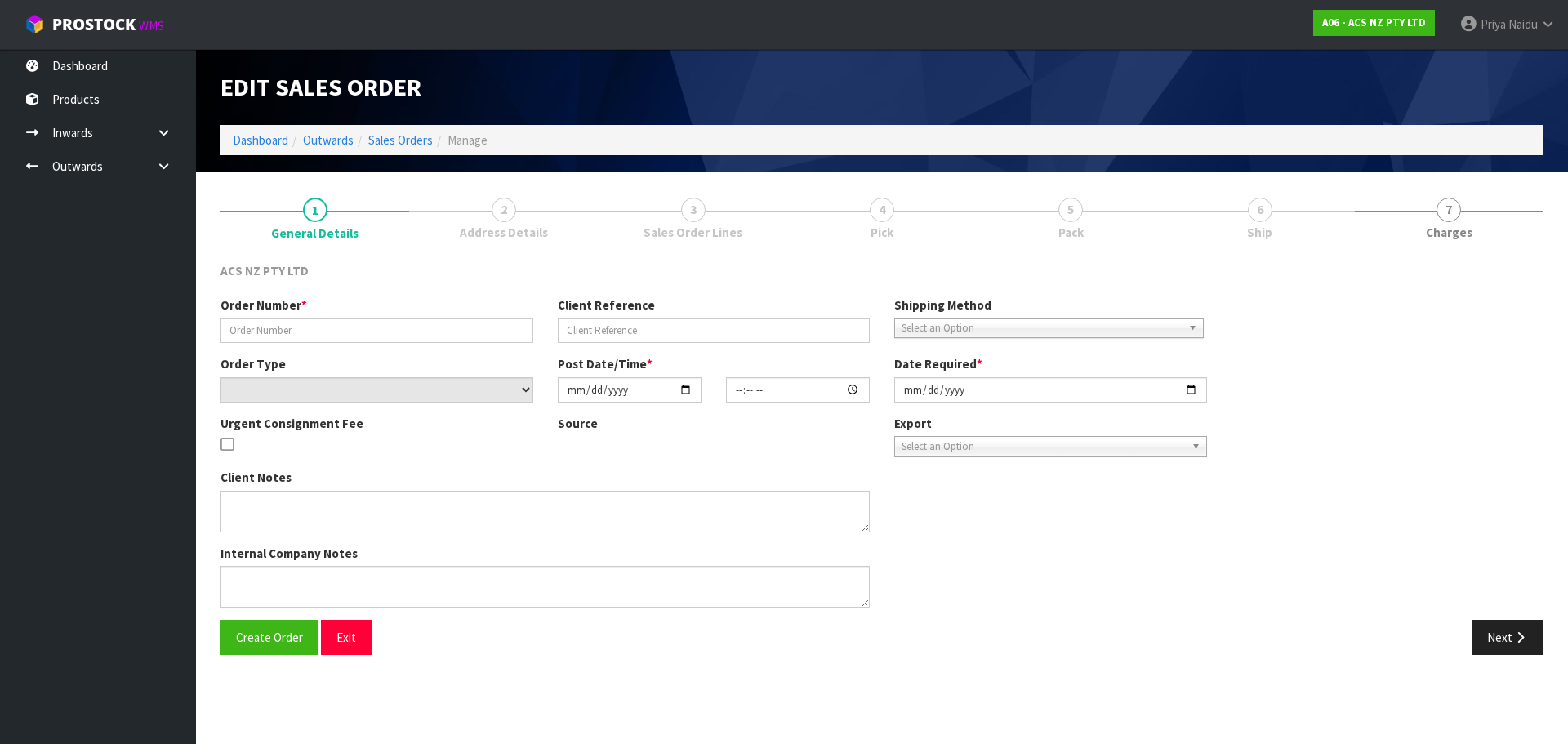
type input "[DATE]"
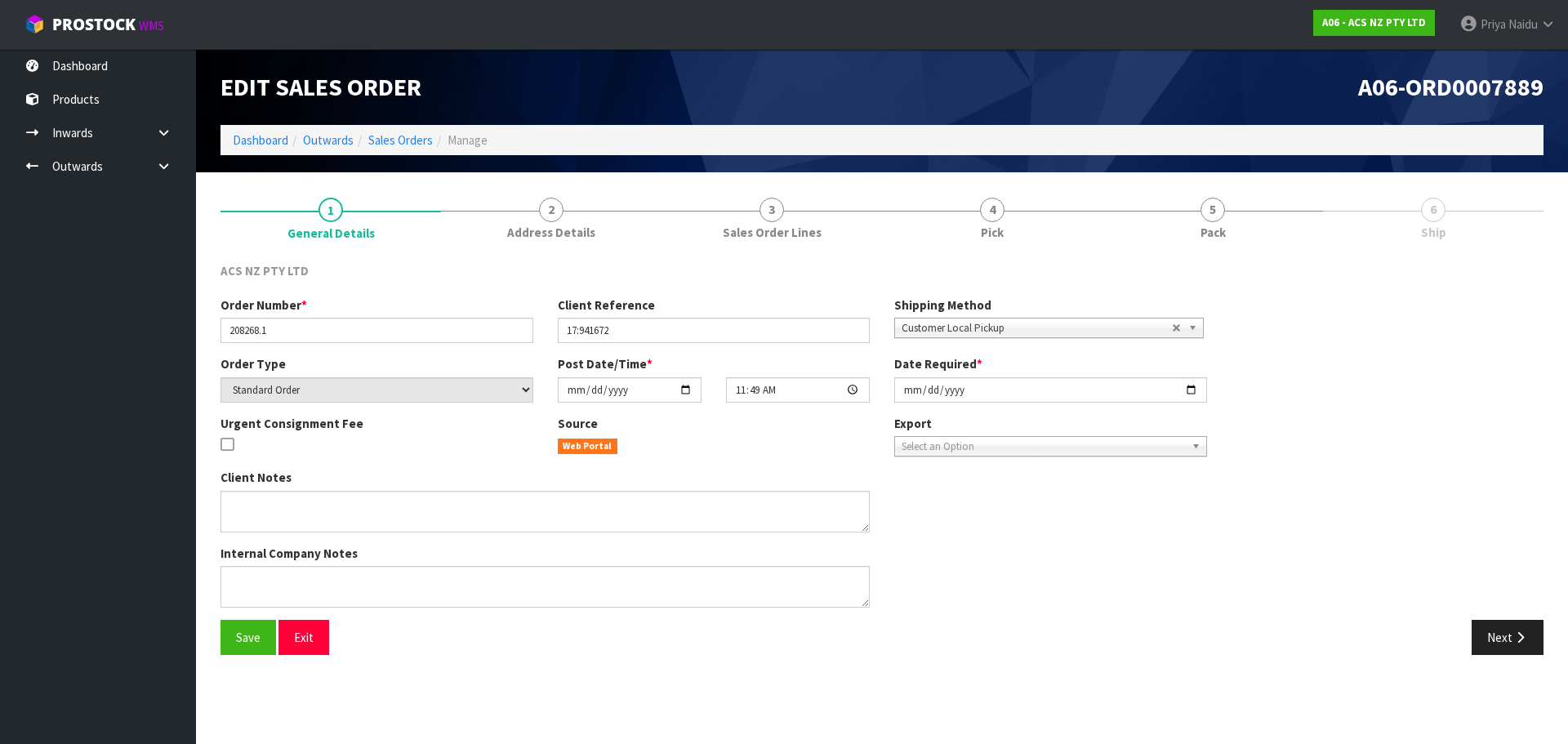
click at [1259, 257] on div "ACS NZ PTY LTD Order Number * 208268.1 Client Reference 17:941672 Shipping Meth…" at bounding box center [882, 458] width 1323 height 418
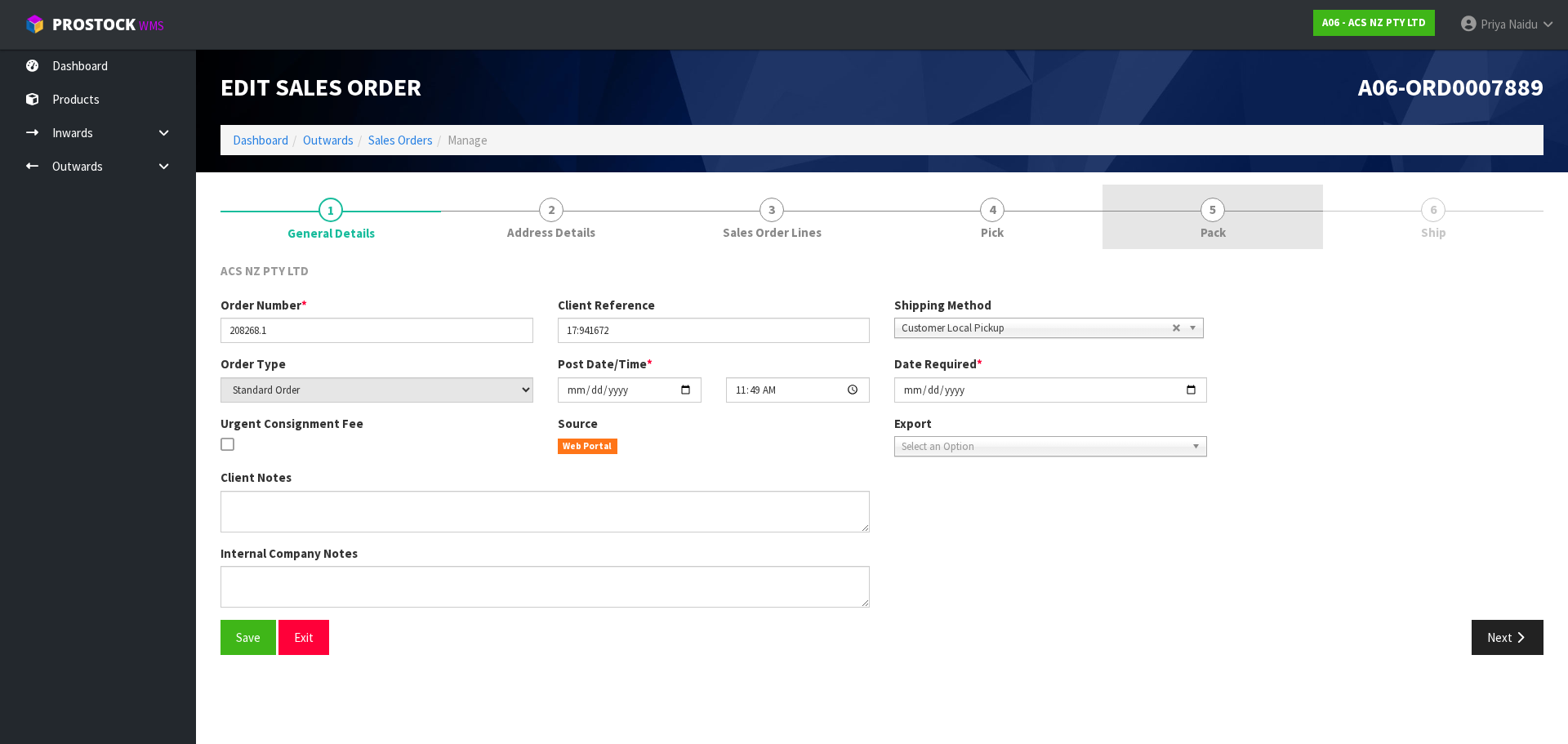
click at [1235, 222] on link "5 Pack" at bounding box center [1213, 217] width 221 height 65
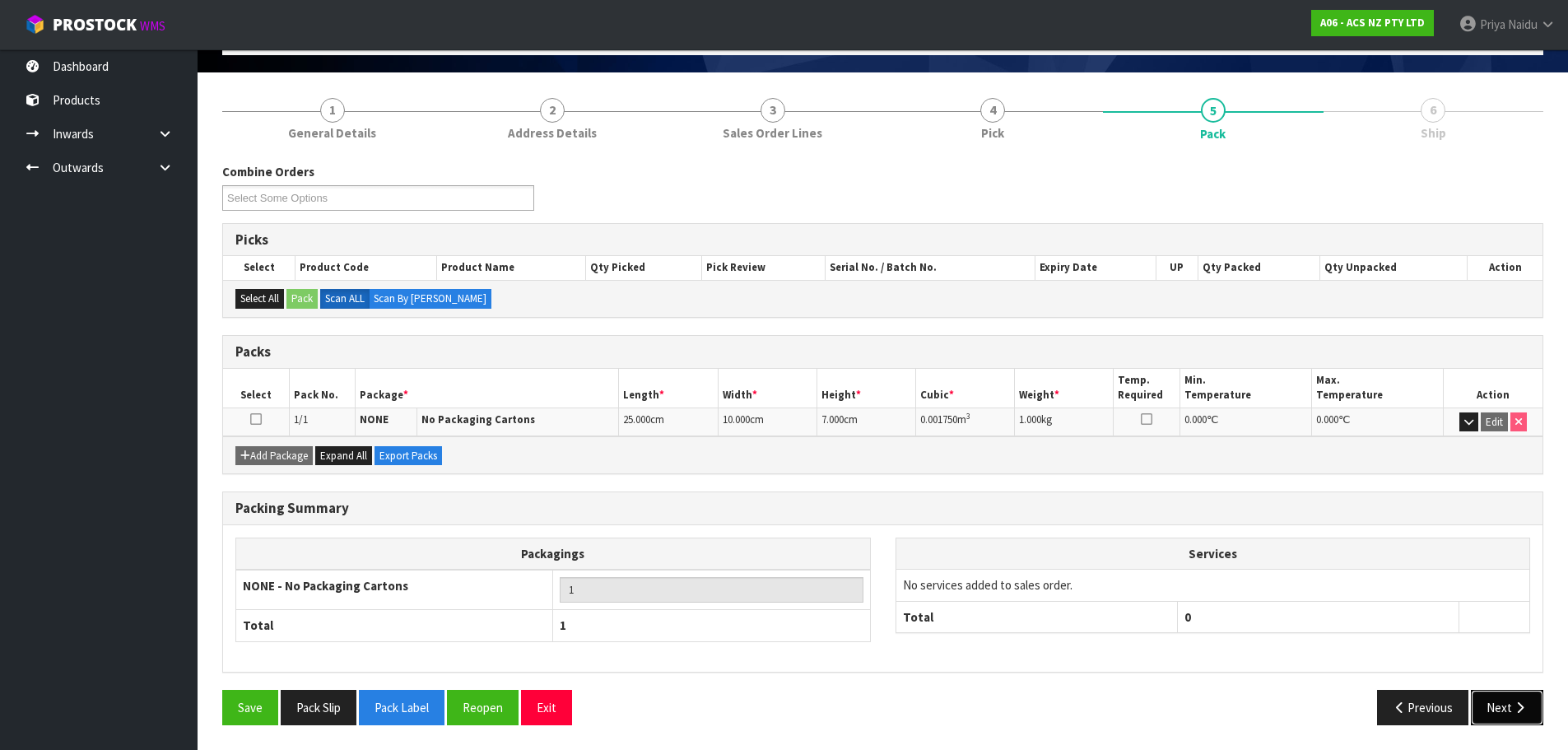
click at [1521, 711] on icon "button" at bounding box center [1519, 707] width 16 height 13
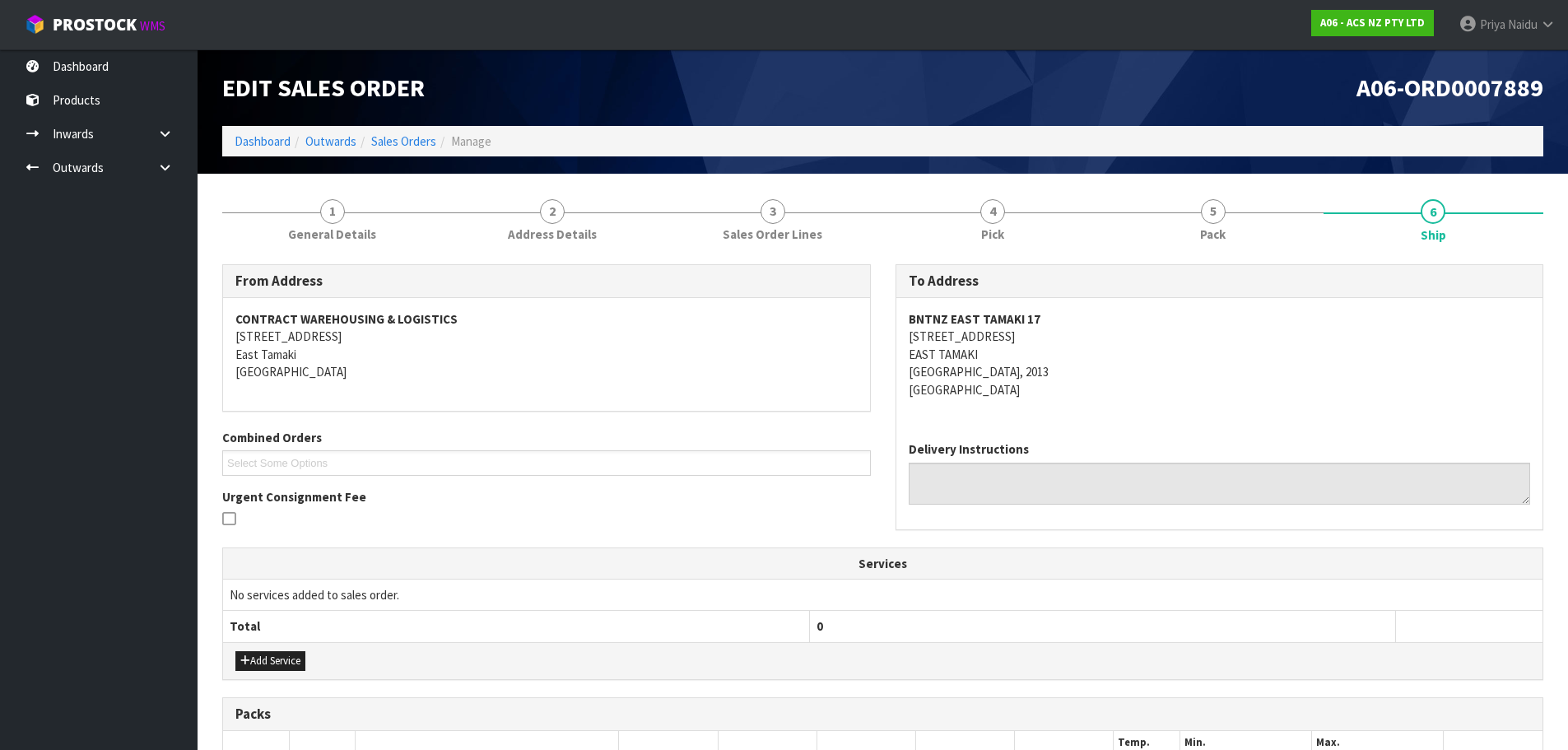
drag, startPoint x: 1085, startPoint y: 434, endPoint x: 715, endPoint y: 379, distance: 374.1
click at [693, 385] on div "CONTRACT WAREHOUSING & LOGISTICS [STREET_ADDRESS]" at bounding box center [546, 354] width 647 height 113
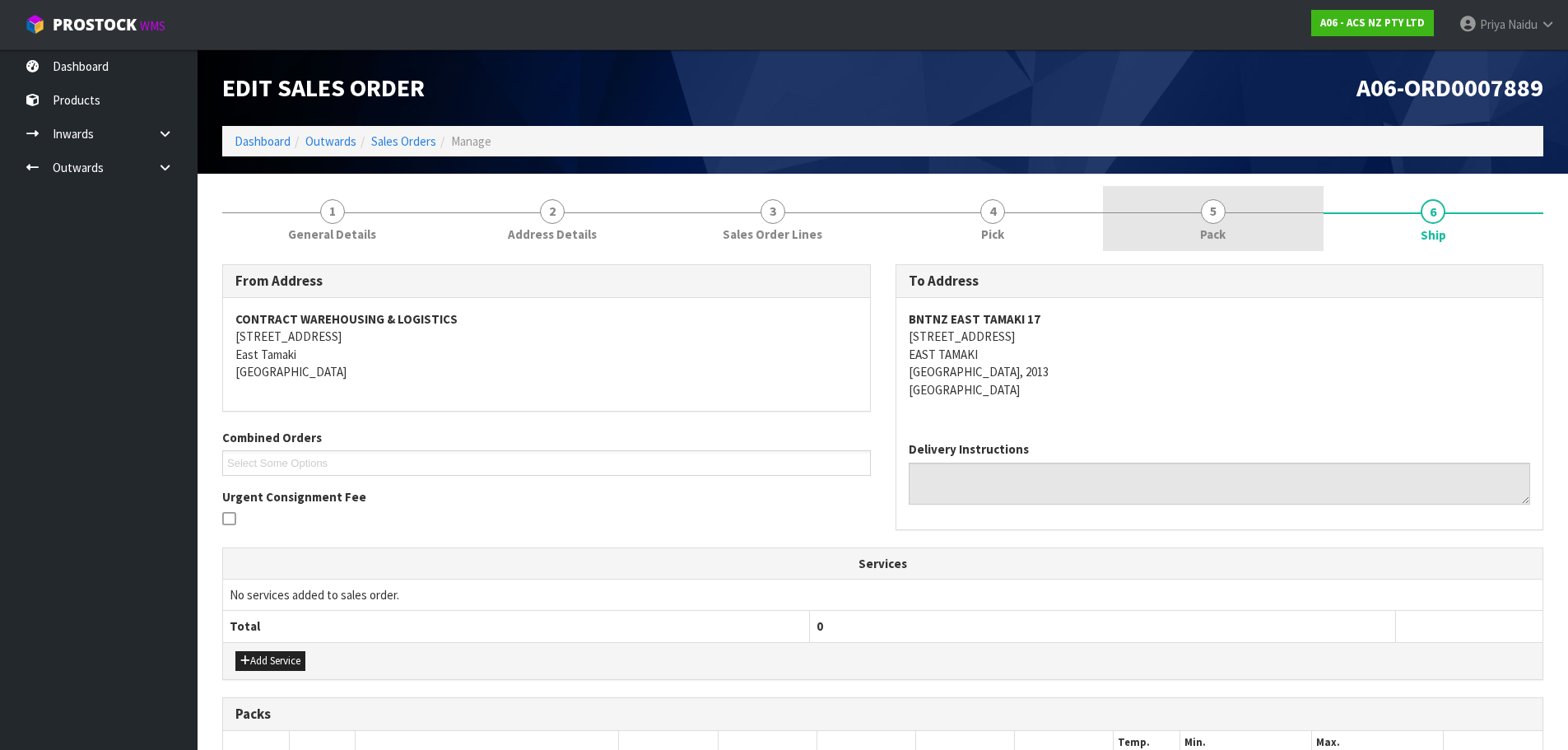
click at [1177, 219] on link "5 Pack" at bounding box center [1213, 218] width 221 height 65
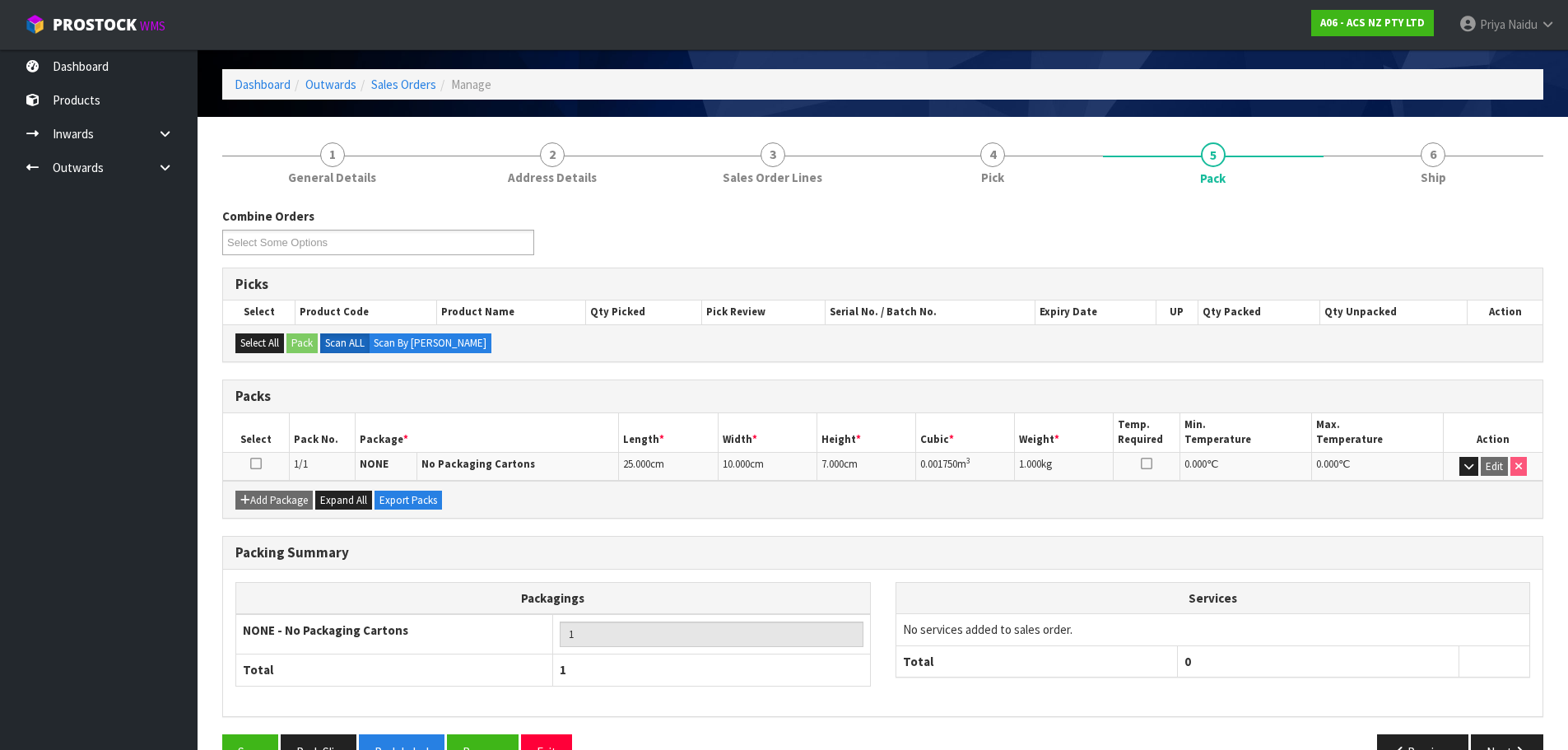
scroll to position [101, 0]
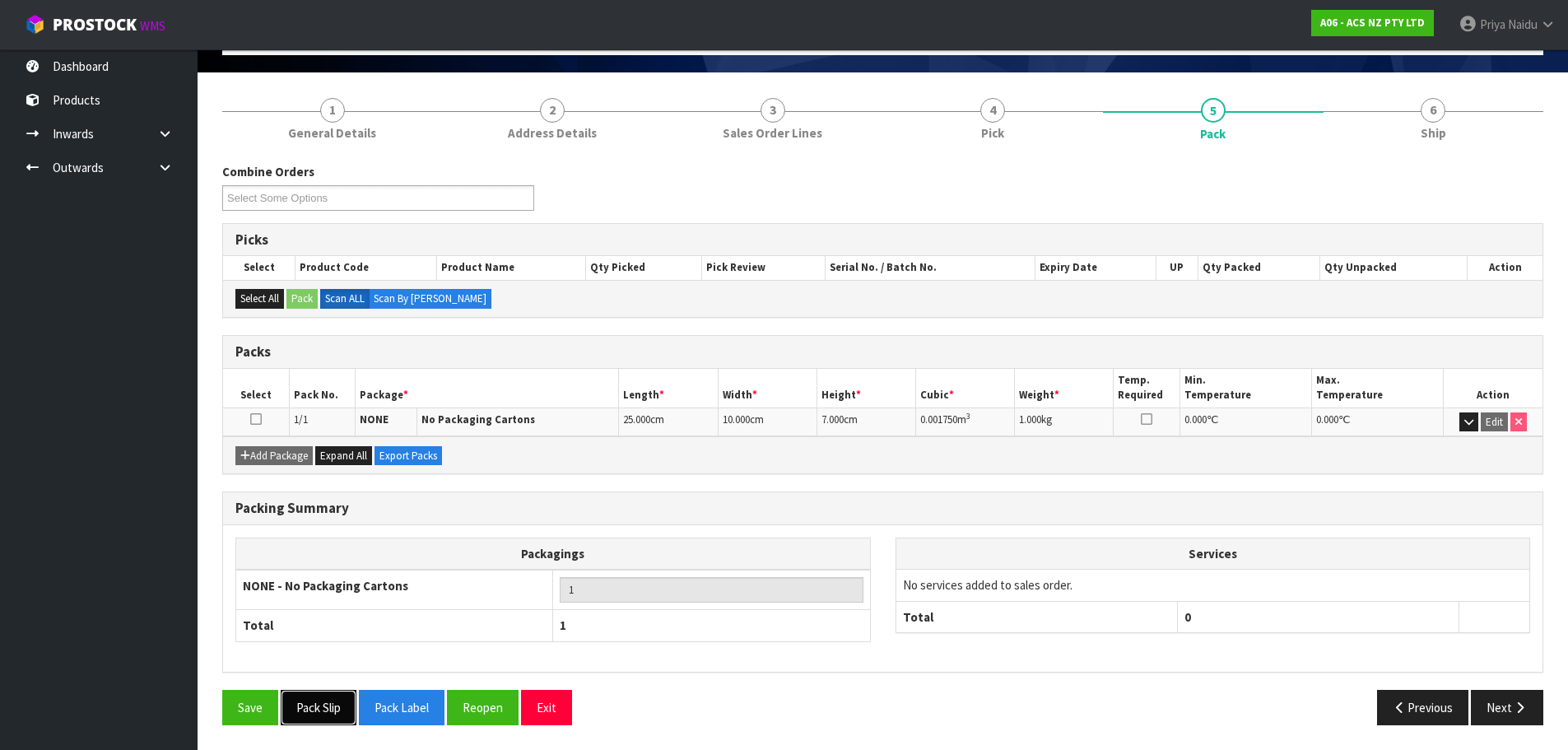
click at [326, 711] on button "Pack Slip" at bounding box center [318, 707] width 76 height 35
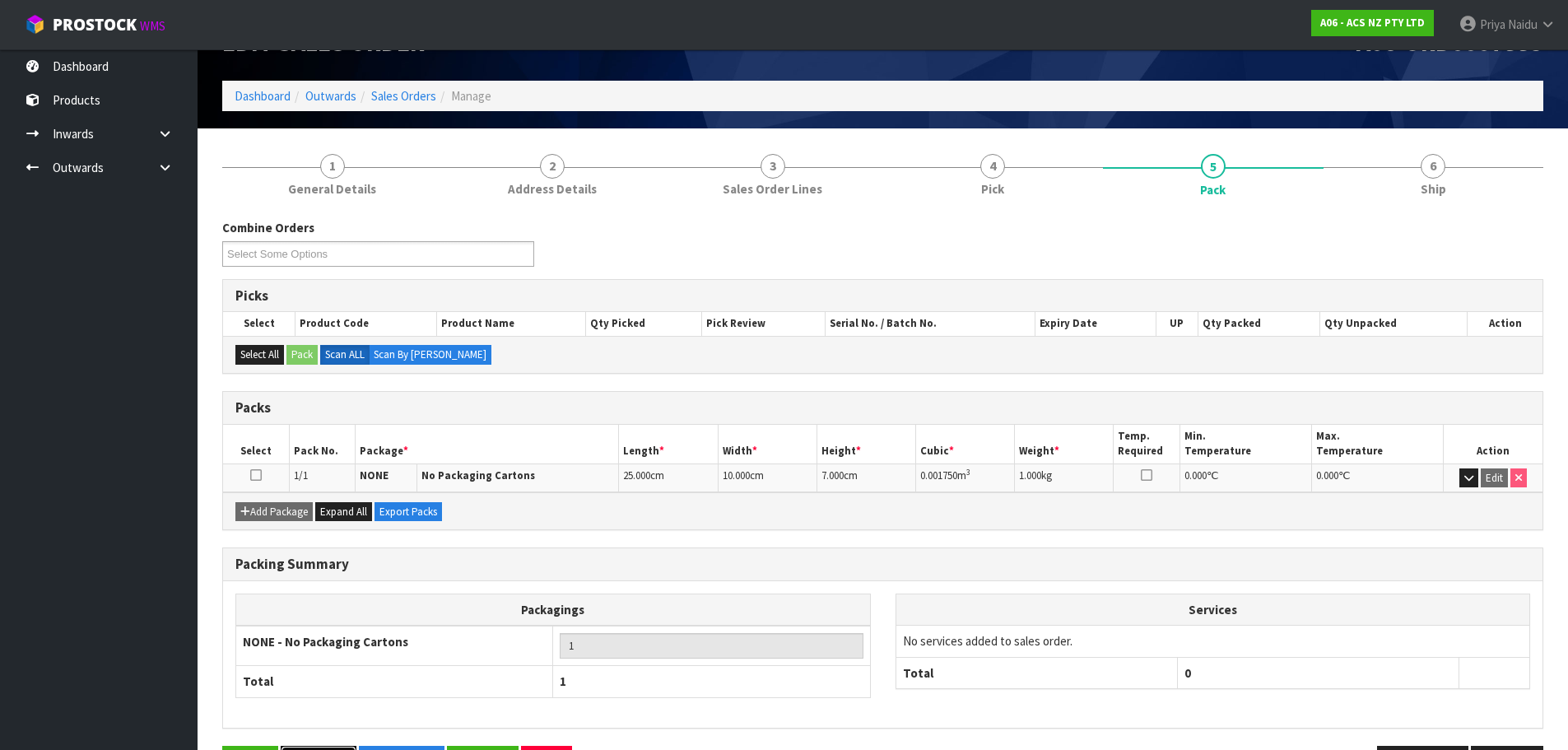
scroll to position [0, 0]
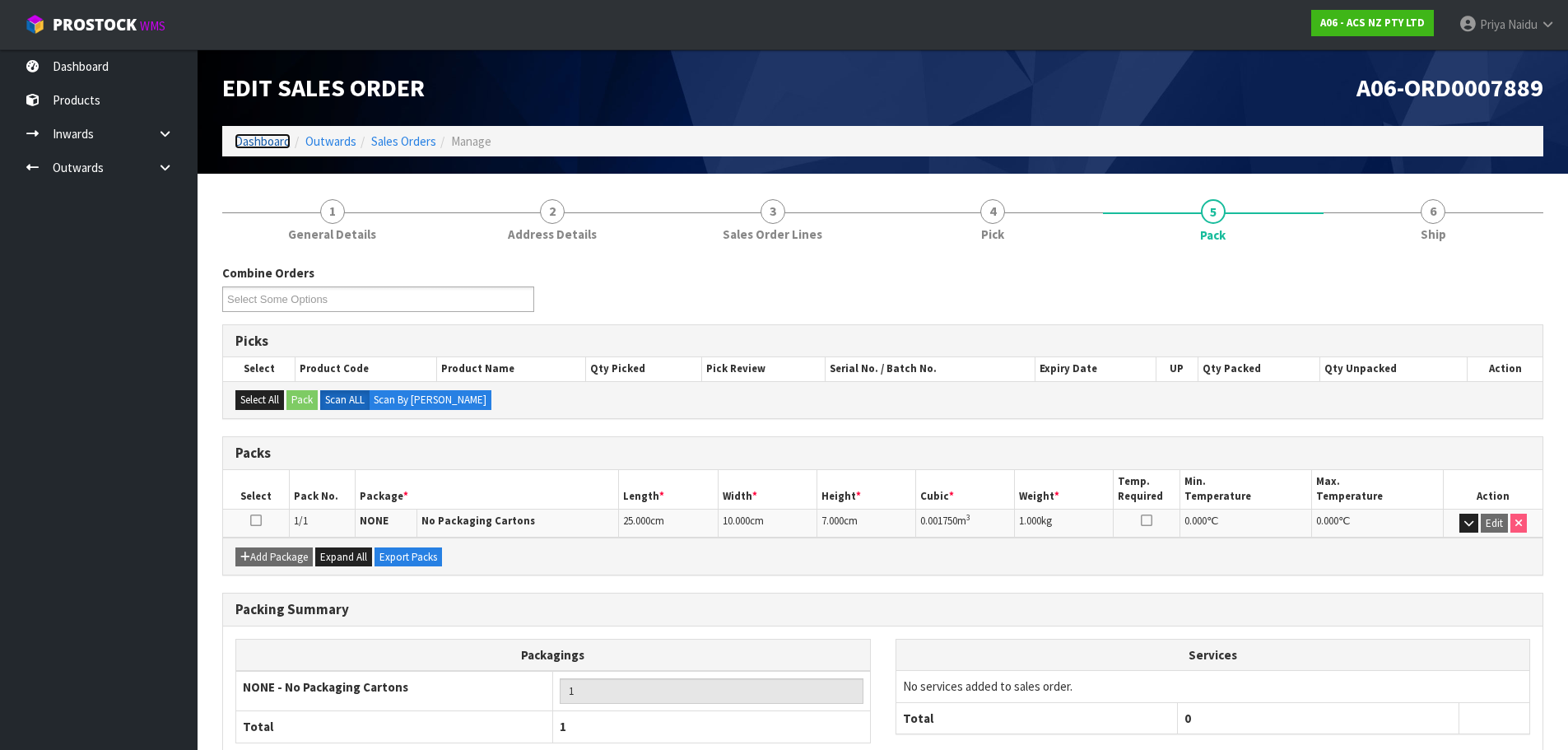
click at [264, 142] on link "Dashboard" at bounding box center [262, 141] width 56 height 16
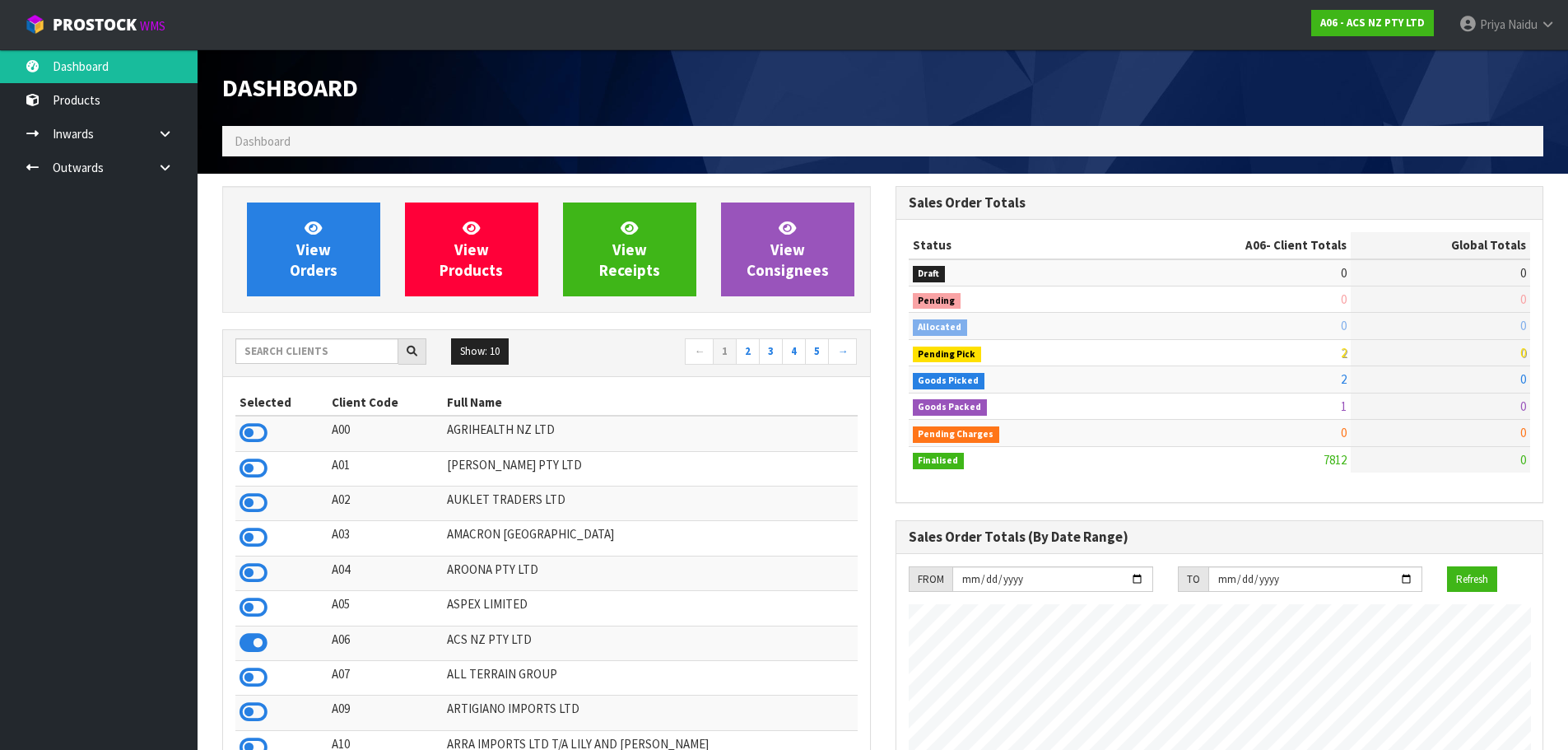
scroll to position [1247, 673]
click at [288, 344] on input "text" at bounding box center [316, 351] width 163 height 25
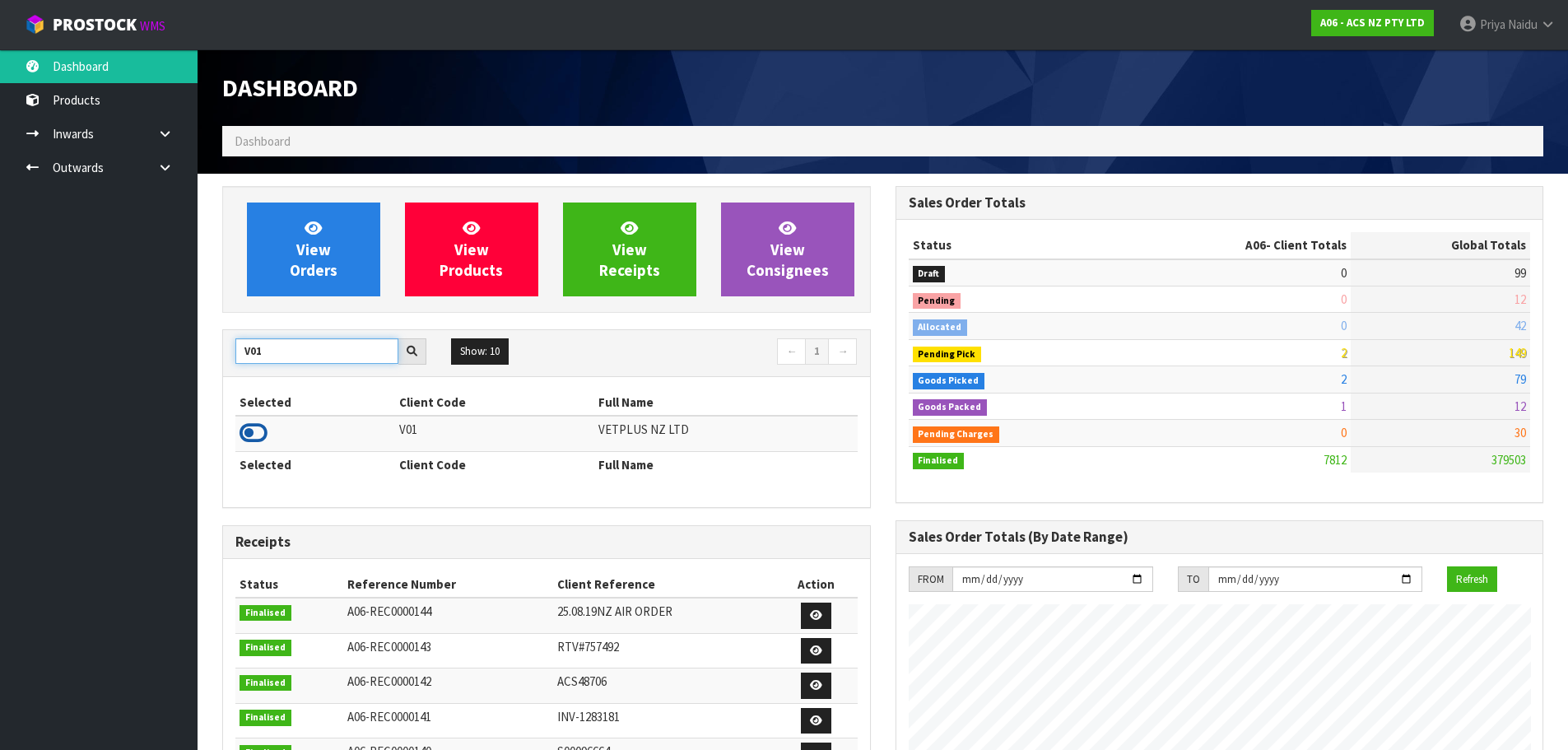
type input "V01"
click at [259, 432] on icon at bounding box center [253, 434] width 28 height 25
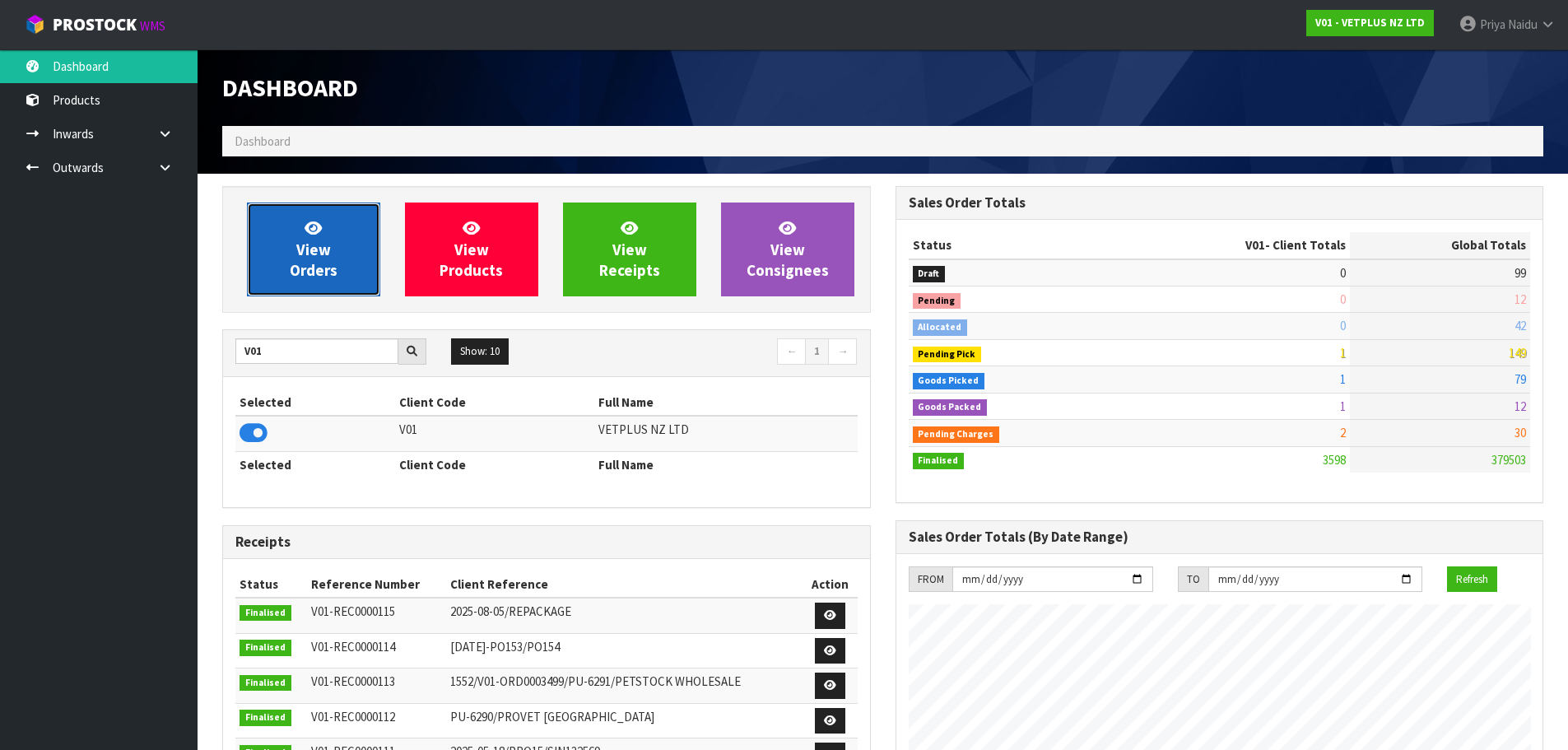
click at [331, 270] on span "View Orders" at bounding box center [313, 249] width 48 height 62
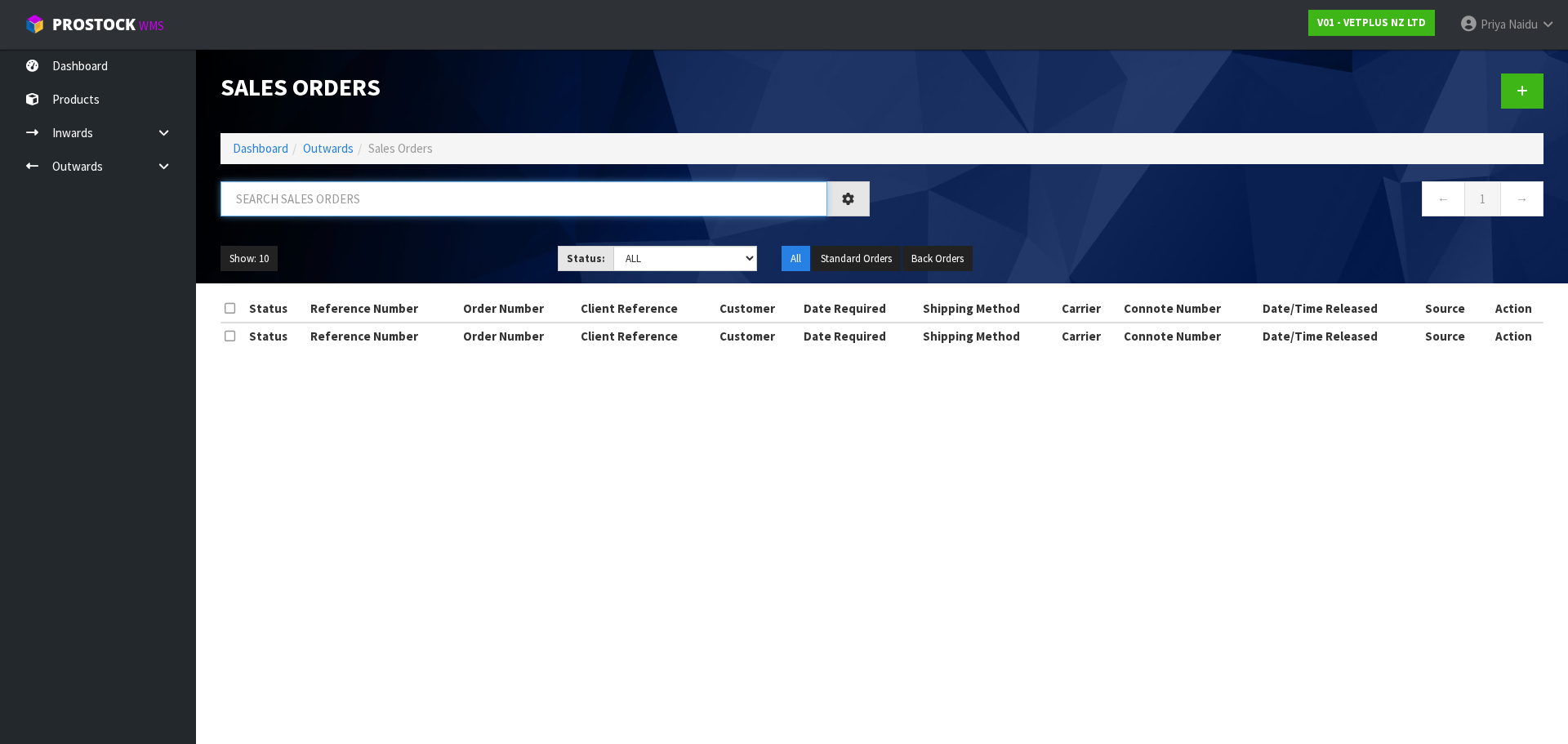
click at [355, 182] on input "text" at bounding box center [524, 198] width 607 height 35
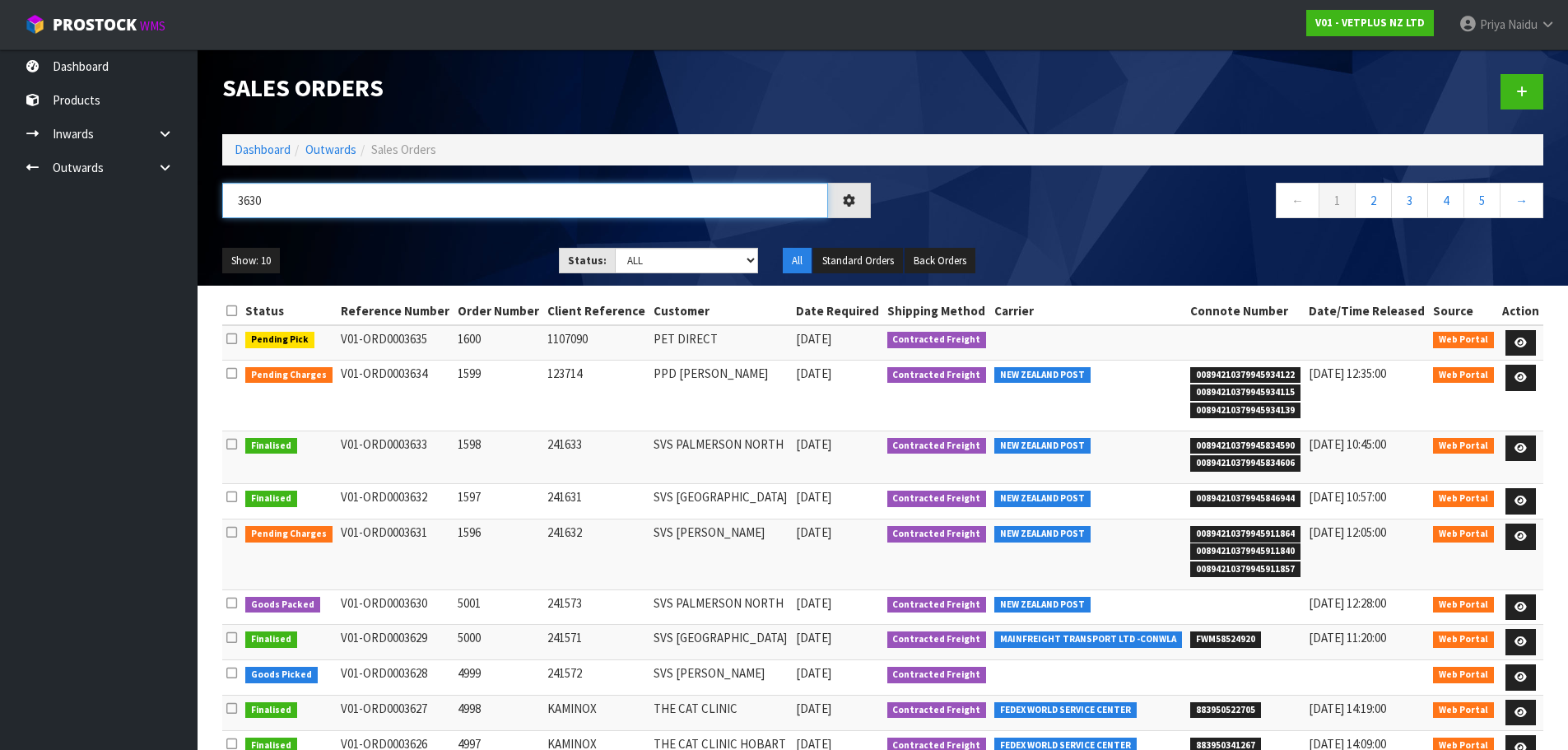
type input "3630"
click at [448, 239] on div "Show: 10 5 10 25 50 Status: Draft Pending Allocated Pending Pick Goods Picked G…" at bounding box center [883, 260] width 1346 height 51
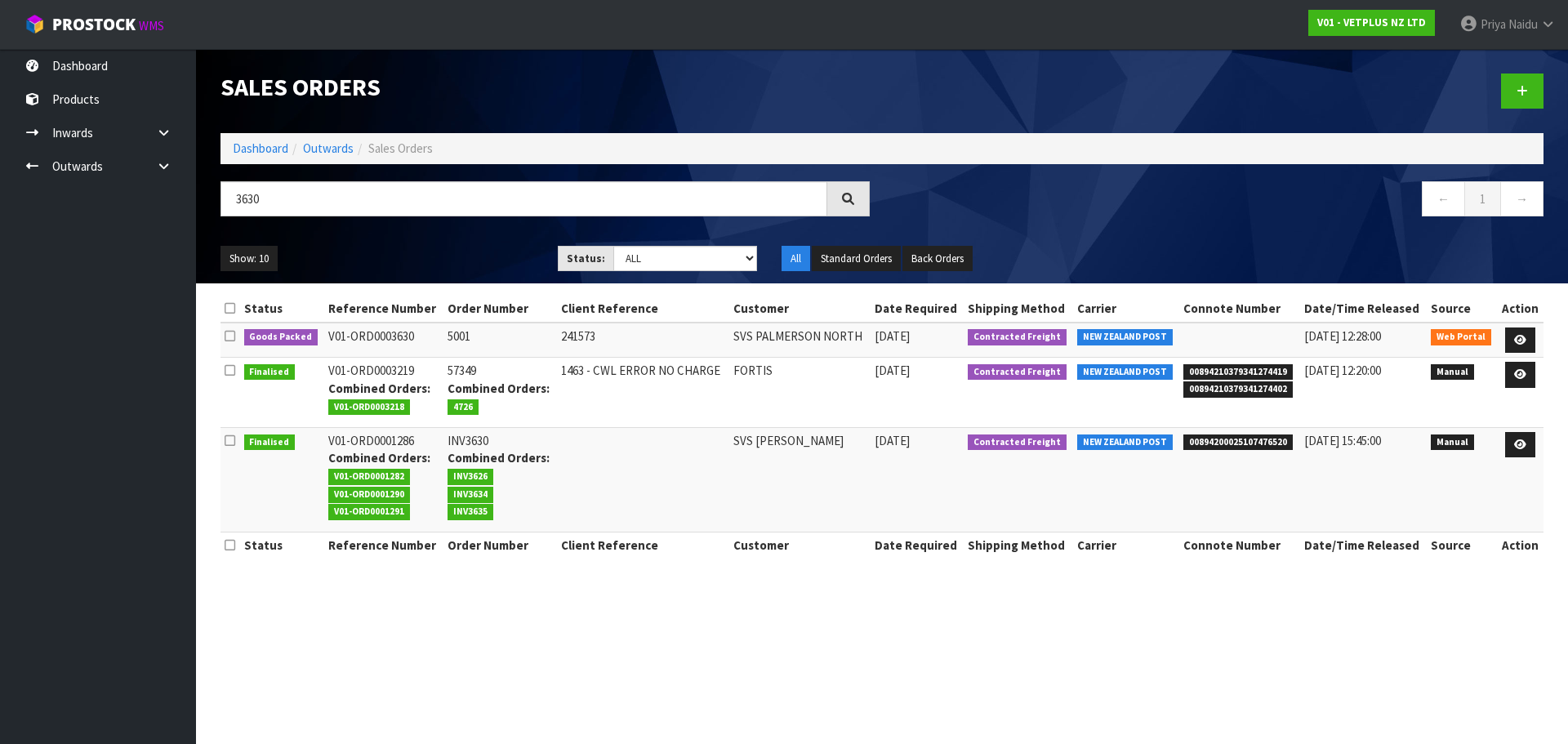
click at [443, 250] on ul "Show: 10 5 10 25 50" at bounding box center [377, 258] width 313 height 26
click at [1510, 340] on link at bounding box center [1520, 340] width 30 height 26
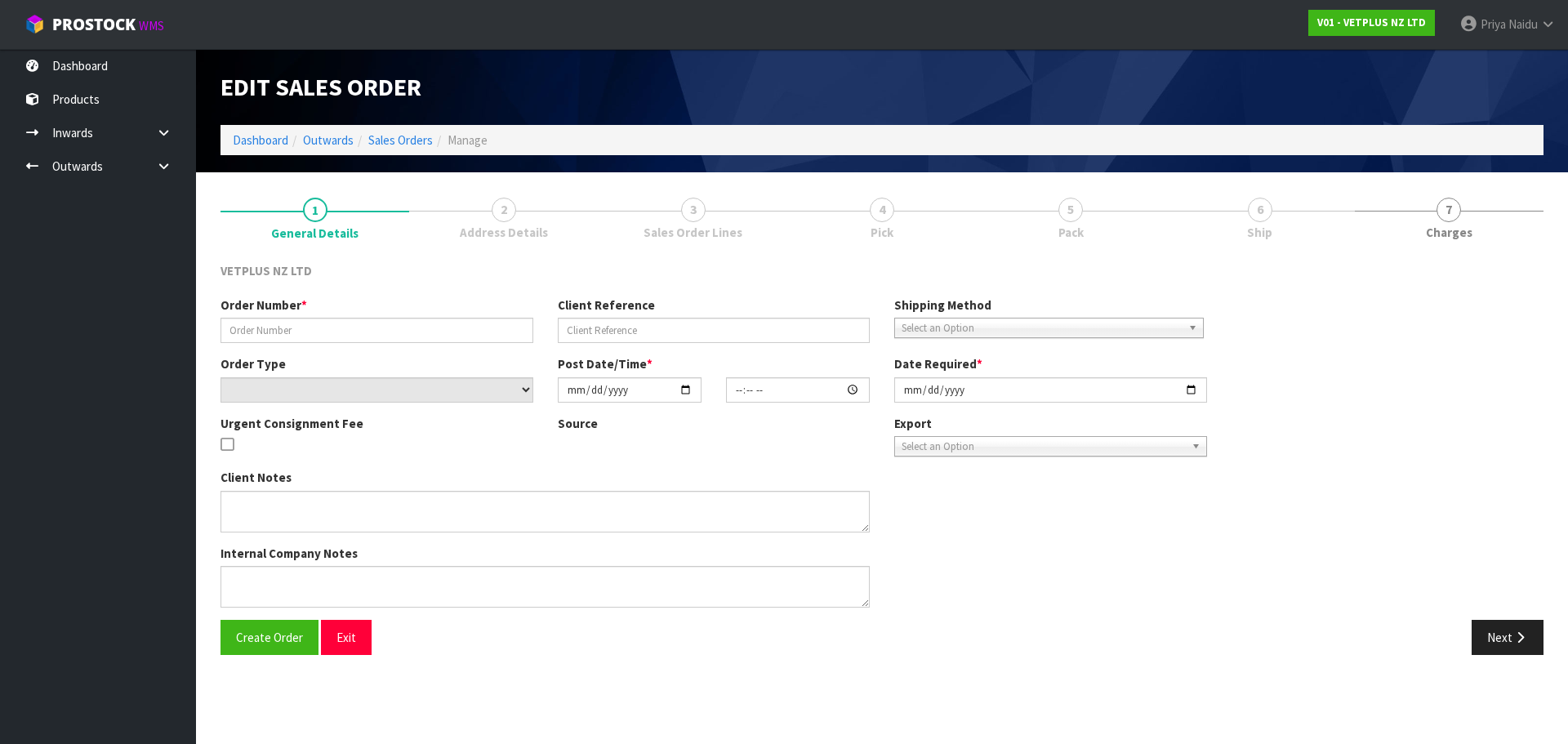
type input "5001"
type input "241573"
select select "number:0"
type input "[DATE]"
type input "14:32:00.000"
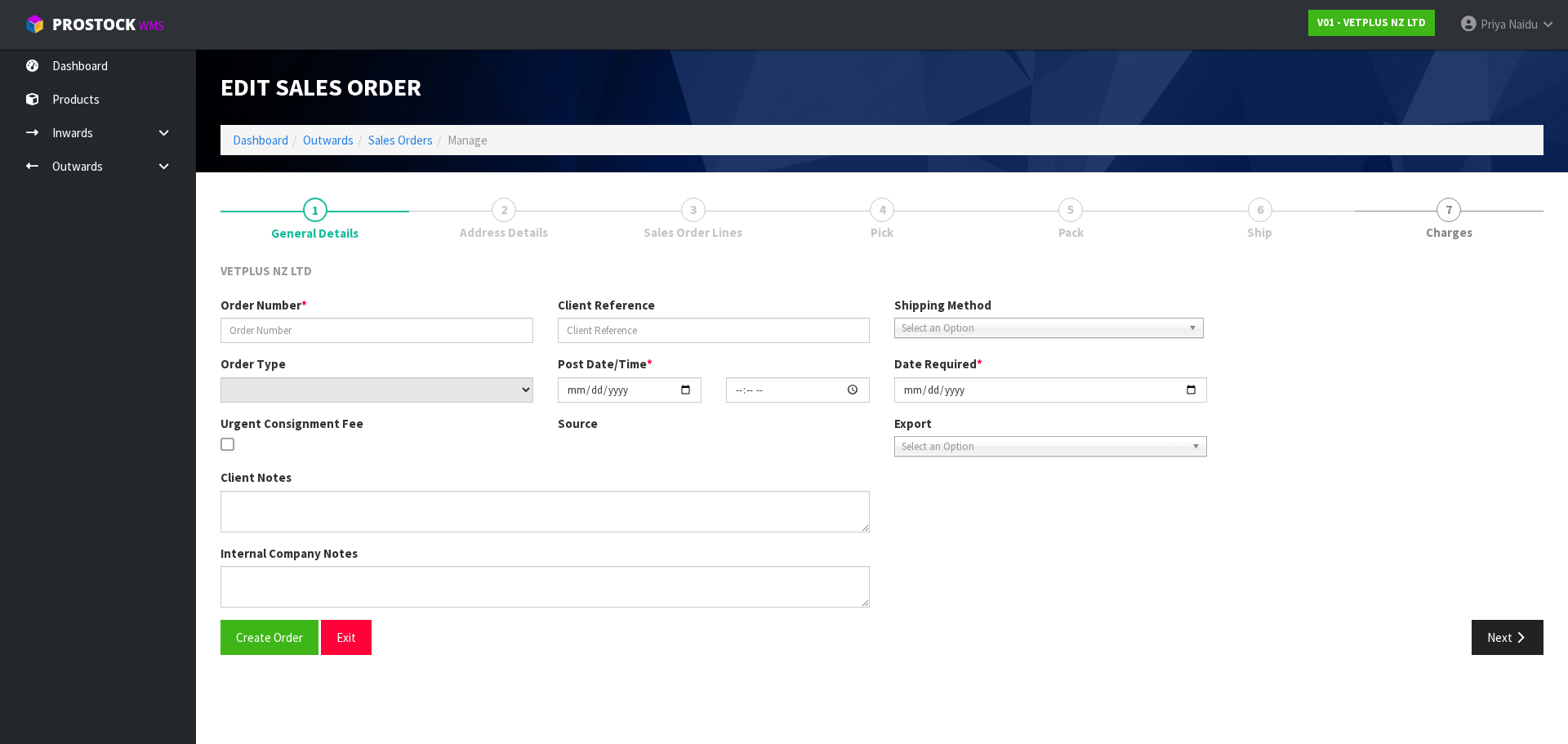
type input "[DATE]"
type textarea "BACK ORDER: 50107 AKTIVAIT MED & LGE BREED CAPS 60 X 18 50304 SYNOQUIN CAT CAPS…"
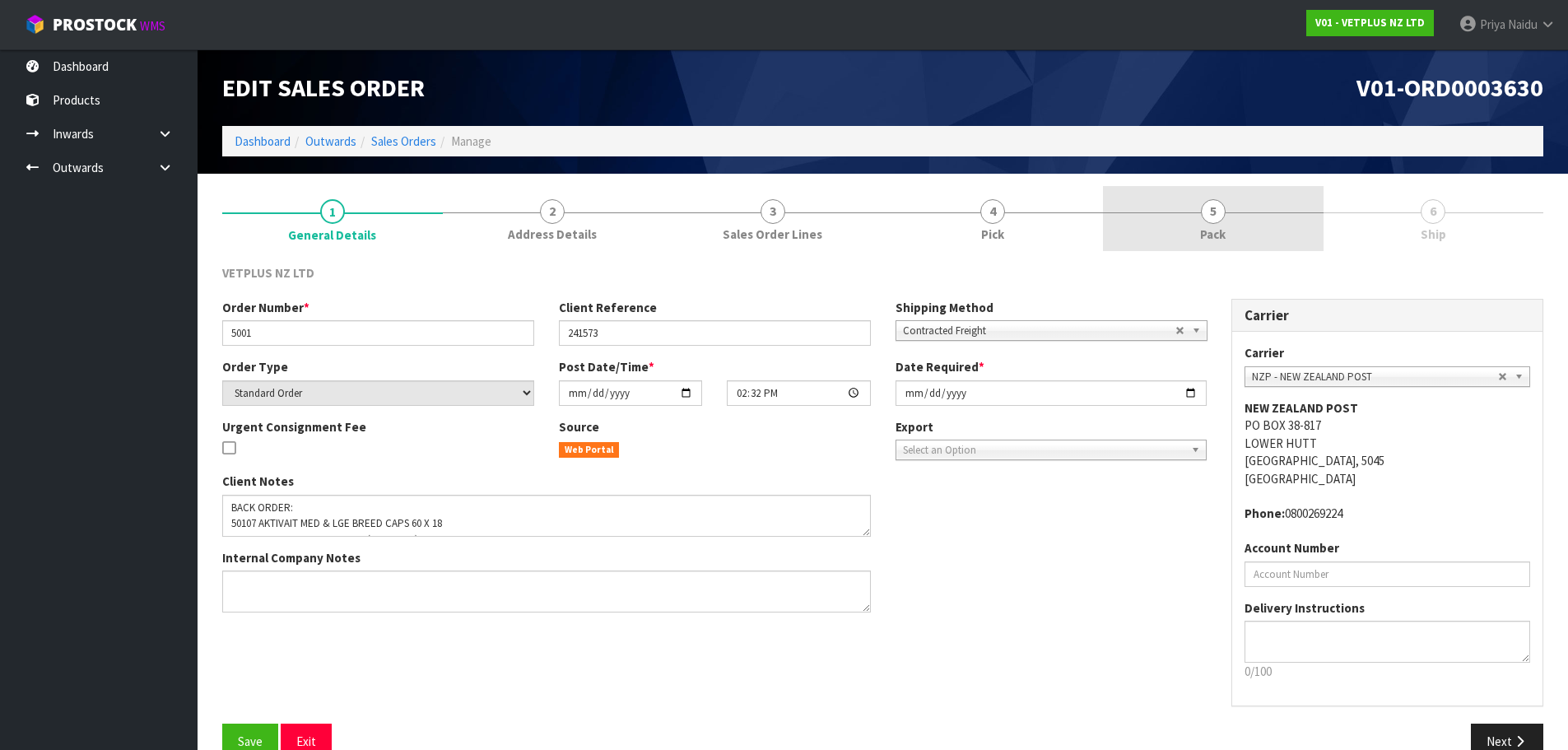
click at [1207, 213] on span "5" at bounding box center [1213, 212] width 25 height 25
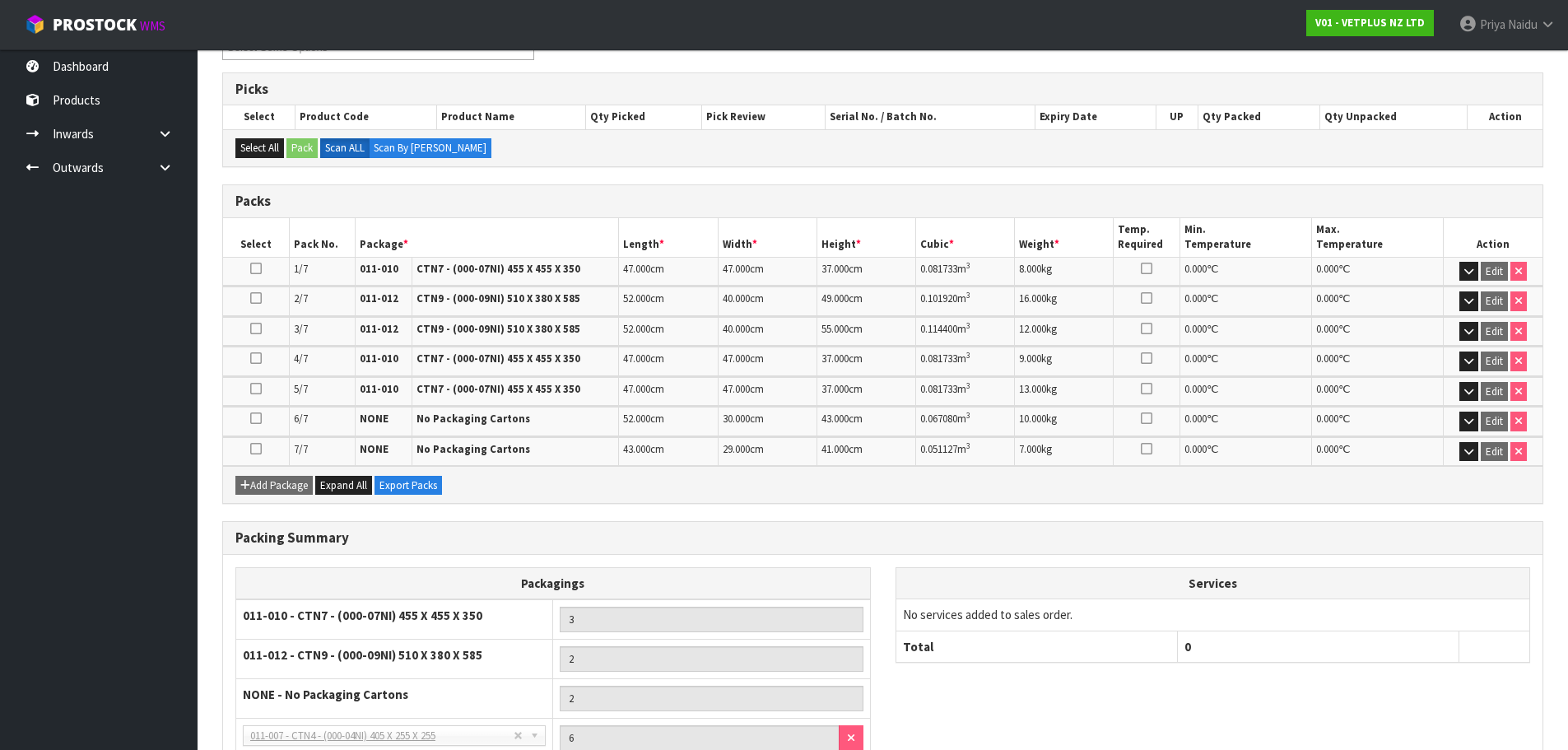
scroll to position [481, 0]
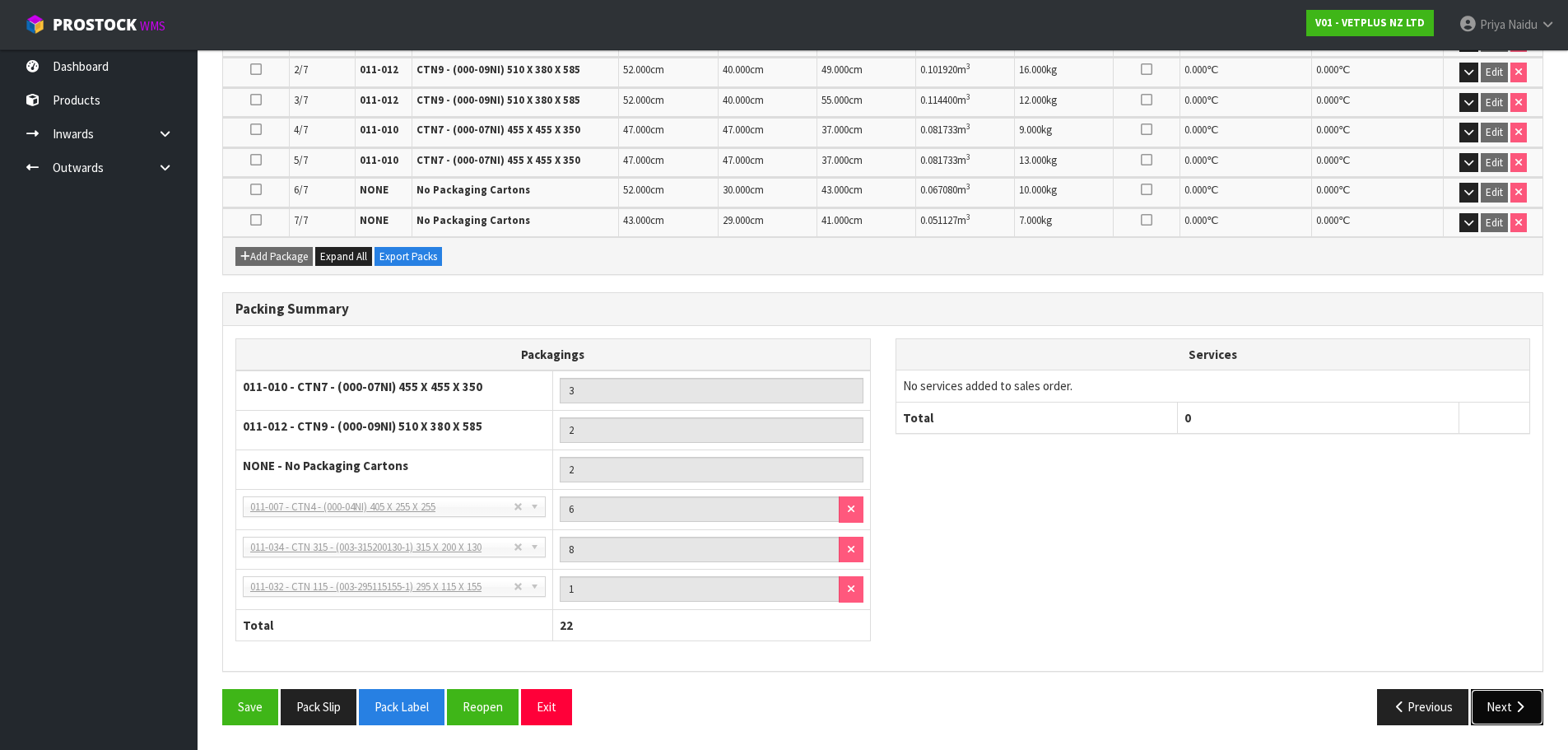
drag, startPoint x: 1491, startPoint y: 706, endPoint x: 1478, endPoint y: 695, distance: 17.0
click at [1490, 706] on button "Next" at bounding box center [1507, 706] width 73 height 35
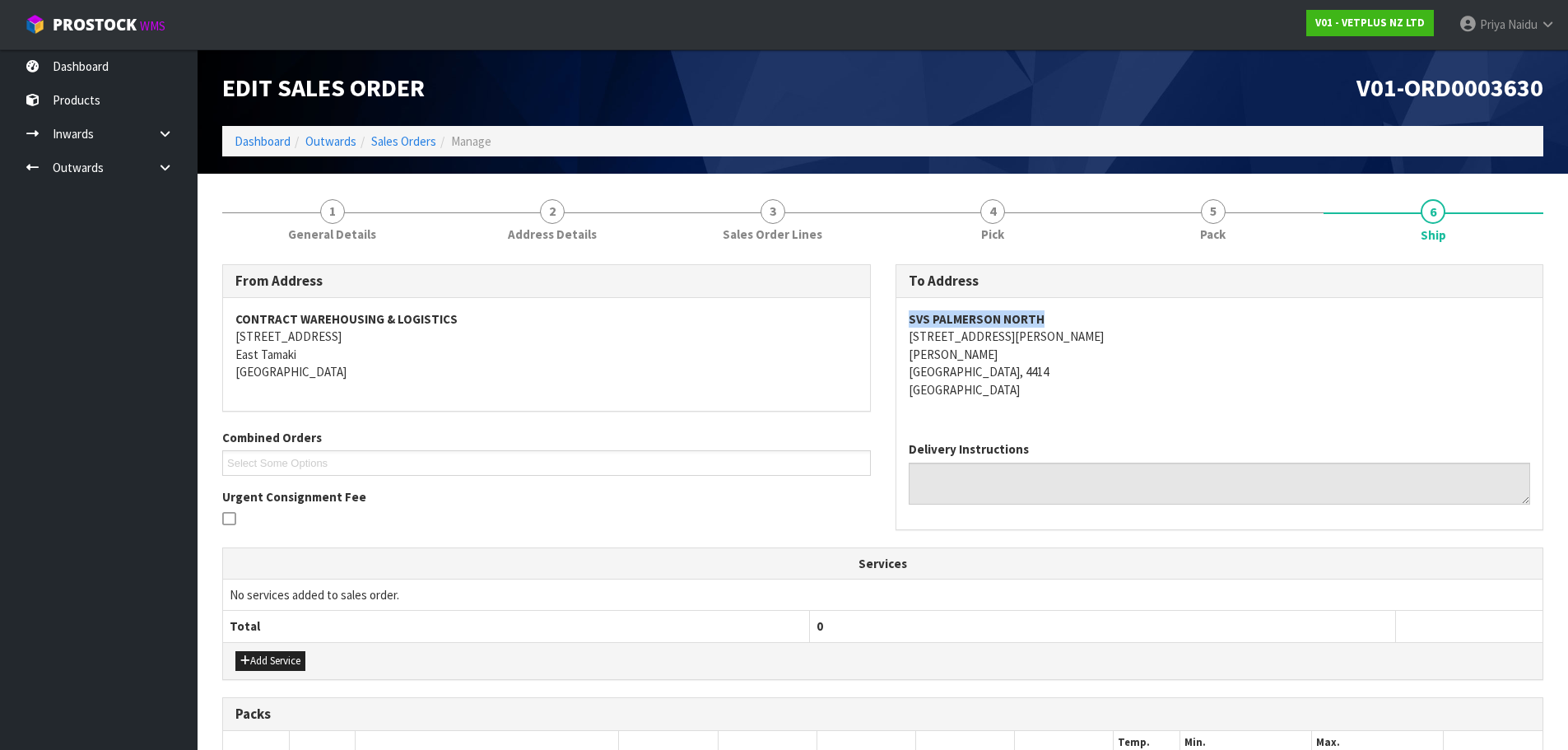
drag, startPoint x: 904, startPoint y: 318, endPoint x: 1049, endPoint y: 320, distance: 145.0
click at [1049, 320] on div "SVS PALMERSON NORTH [STREET_ADDRESS][PERSON_NAME][PERSON_NAME]" at bounding box center [1219, 362] width 647 height 130
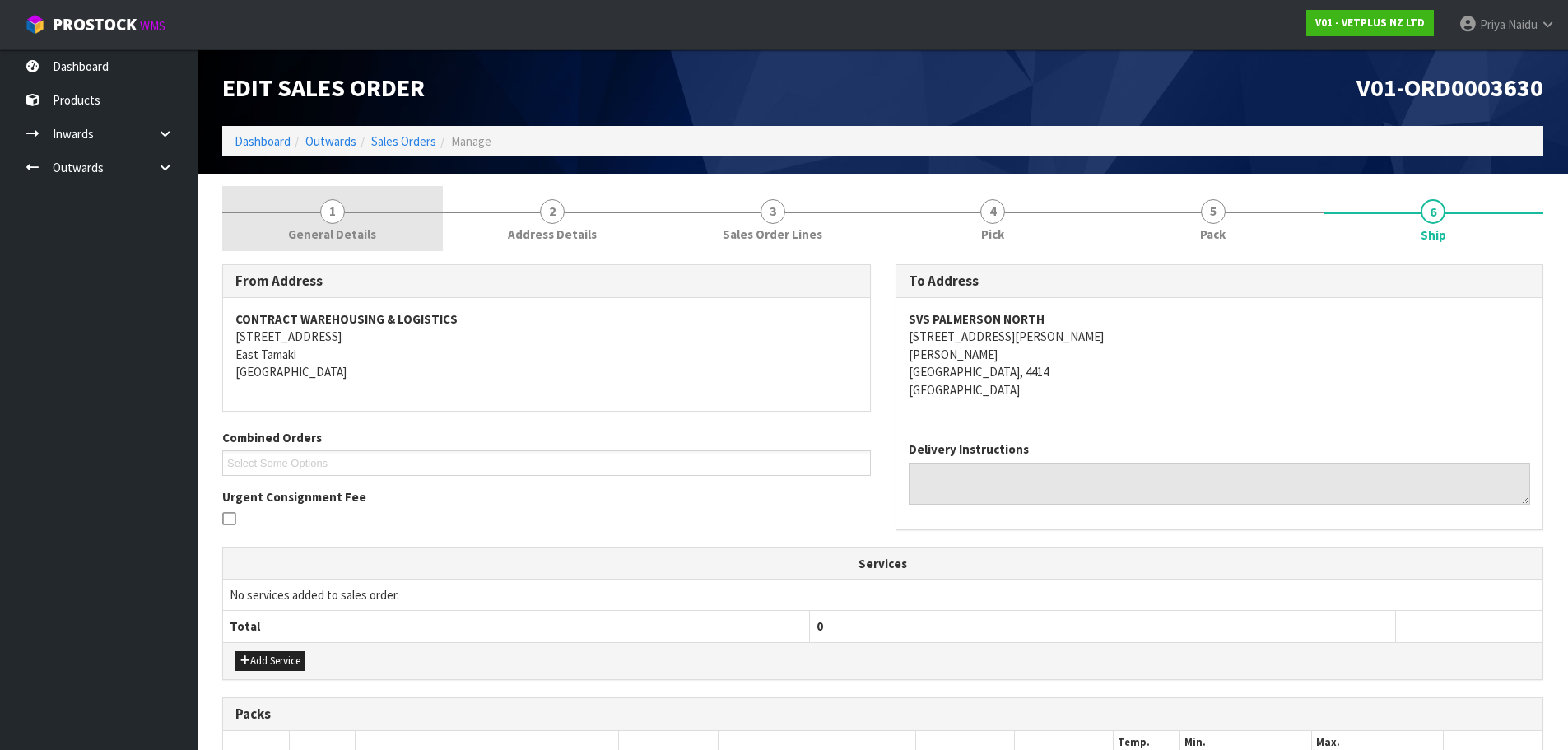
drag, startPoint x: 343, startPoint y: 220, endPoint x: 343, endPoint y: 239, distance: 19.0
click at [343, 220] on link "1 General Details" at bounding box center [333, 218] width 221 height 65
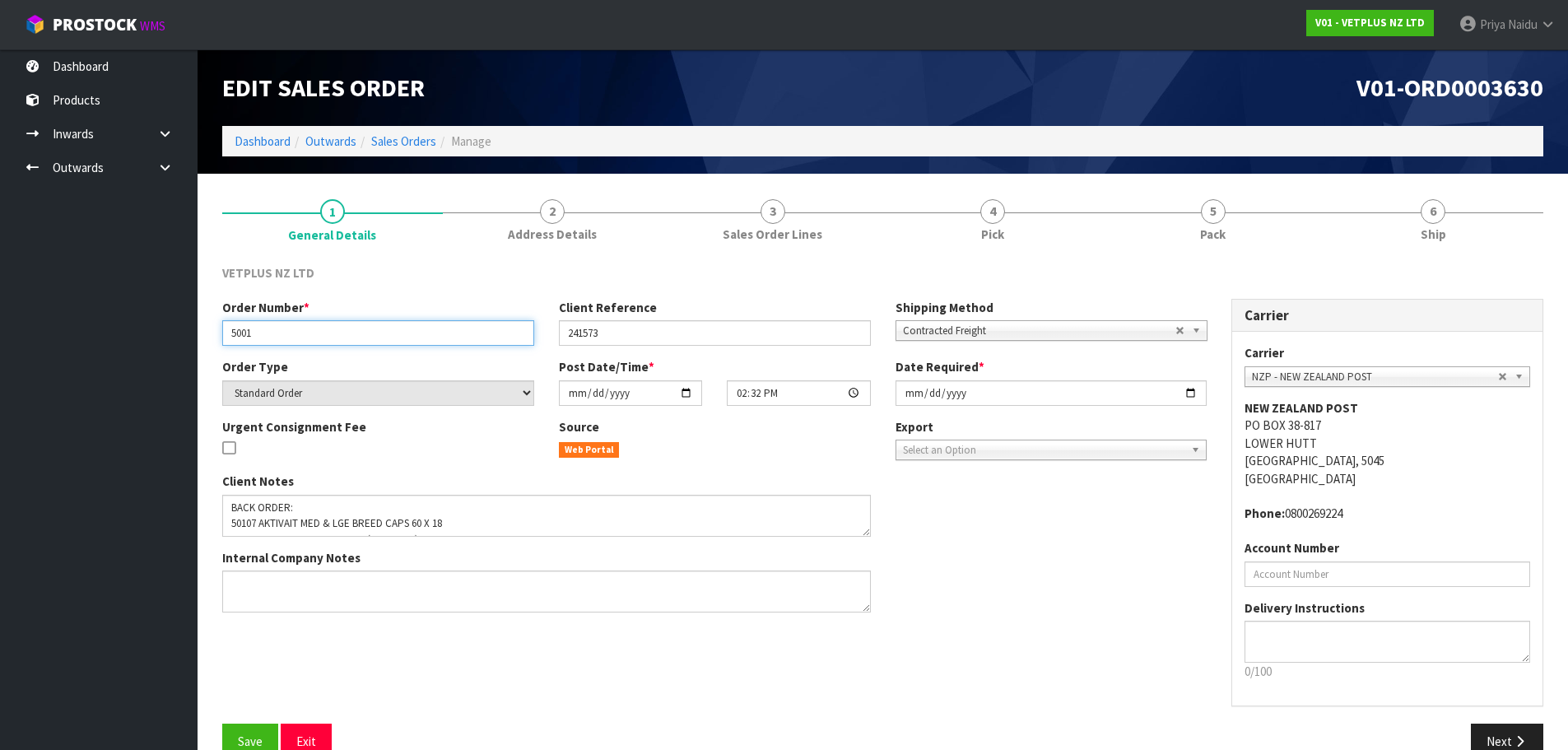
drag, startPoint x: 224, startPoint y: 331, endPoint x: 259, endPoint y: 334, distance: 35.1
click at [279, 332] on input "5001" at bounding box center [378, 333] width 312 height 25
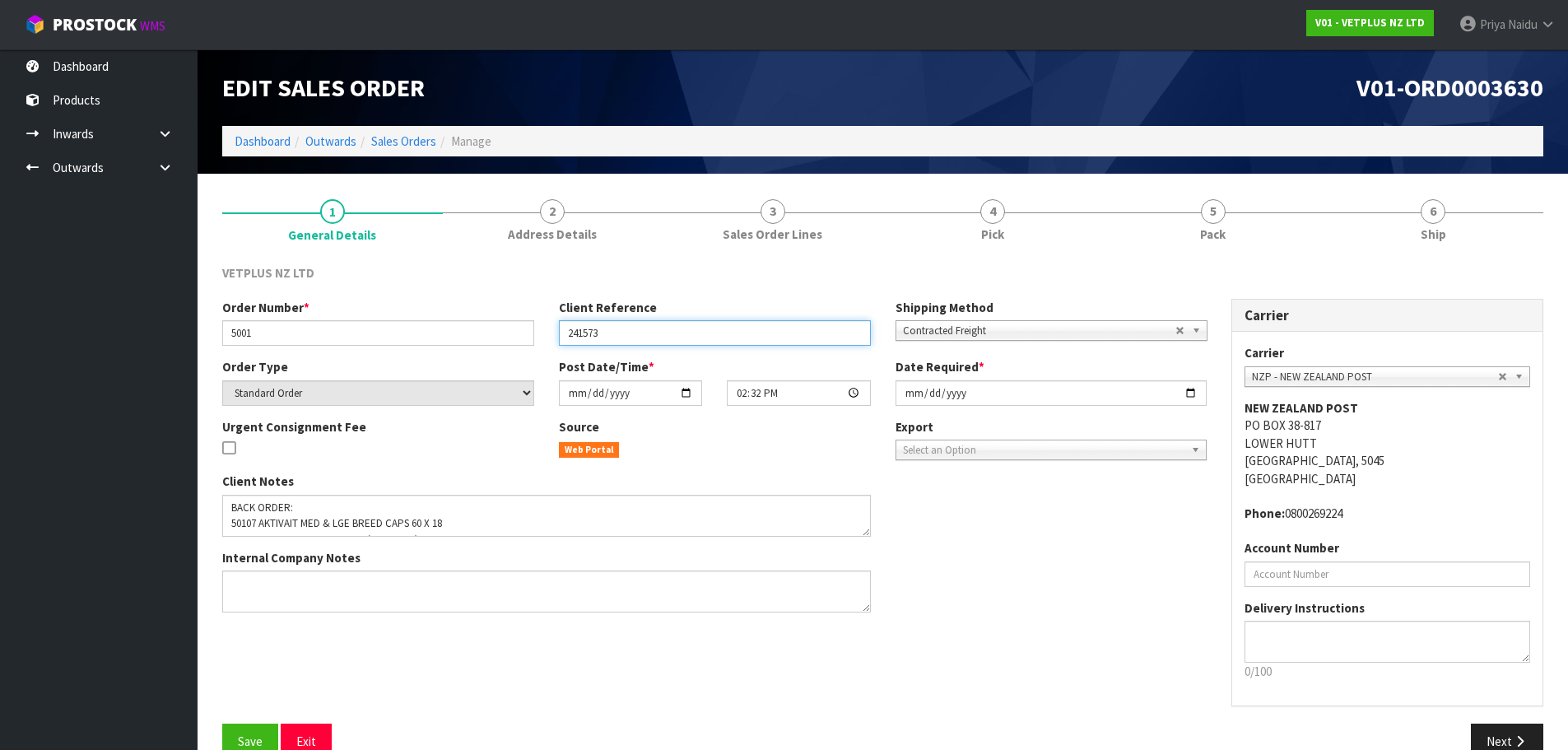
drag, startPoint x: 558, startPoint y: 336, endPoint x: 640, endPoint y: 326, distance: 82.6
click at [640, 326] on input "241573" at bounding box center [715, 333] width 312 height 25
drag, startPoint x: 1190, startPoint y: 216, endPoint x: 981, endPoint y: 284, distance: 219.8
click at [1190, 216] on link "5 Pack" at bounding box center [1213, 218] width 221 height 65
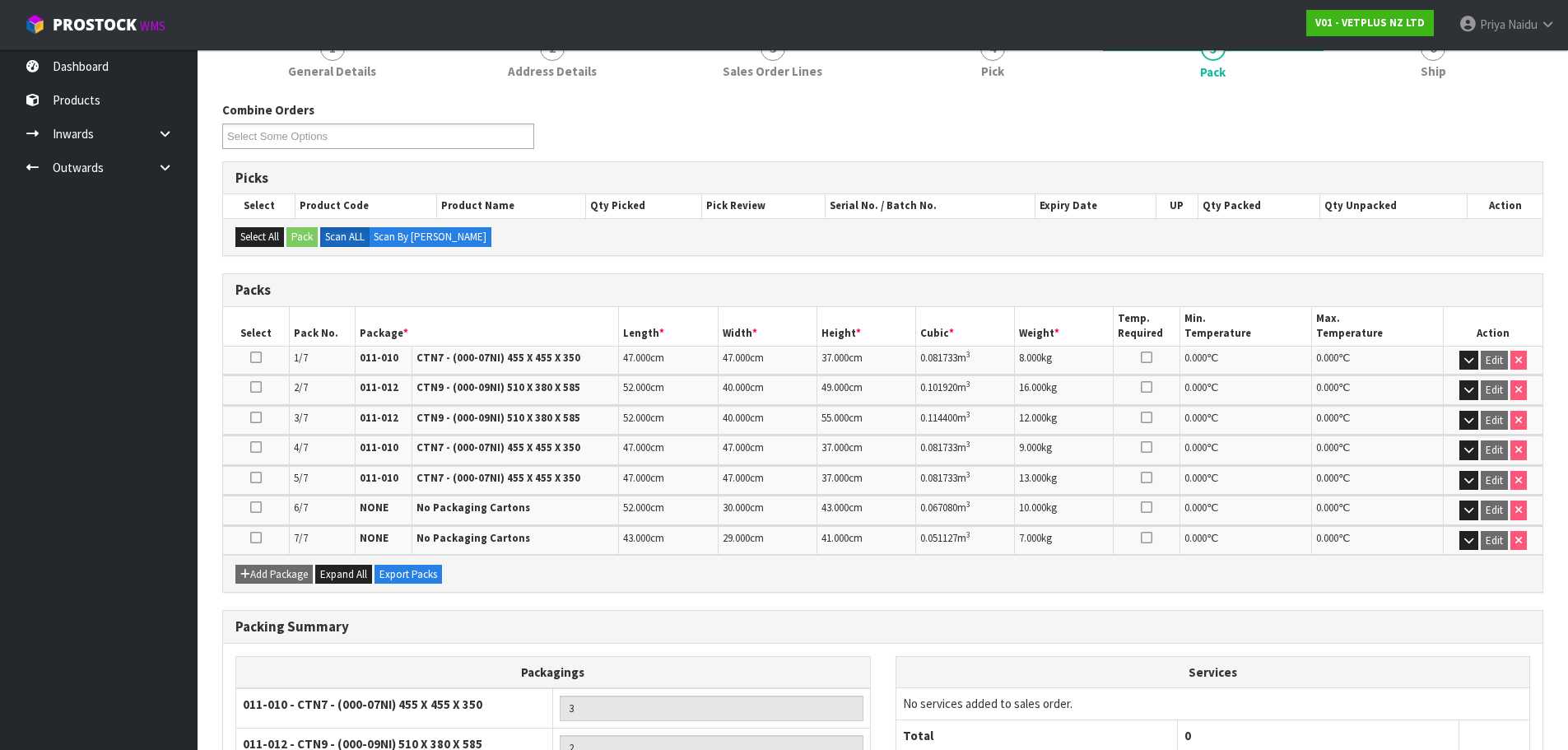
scroll to position [165, 0]
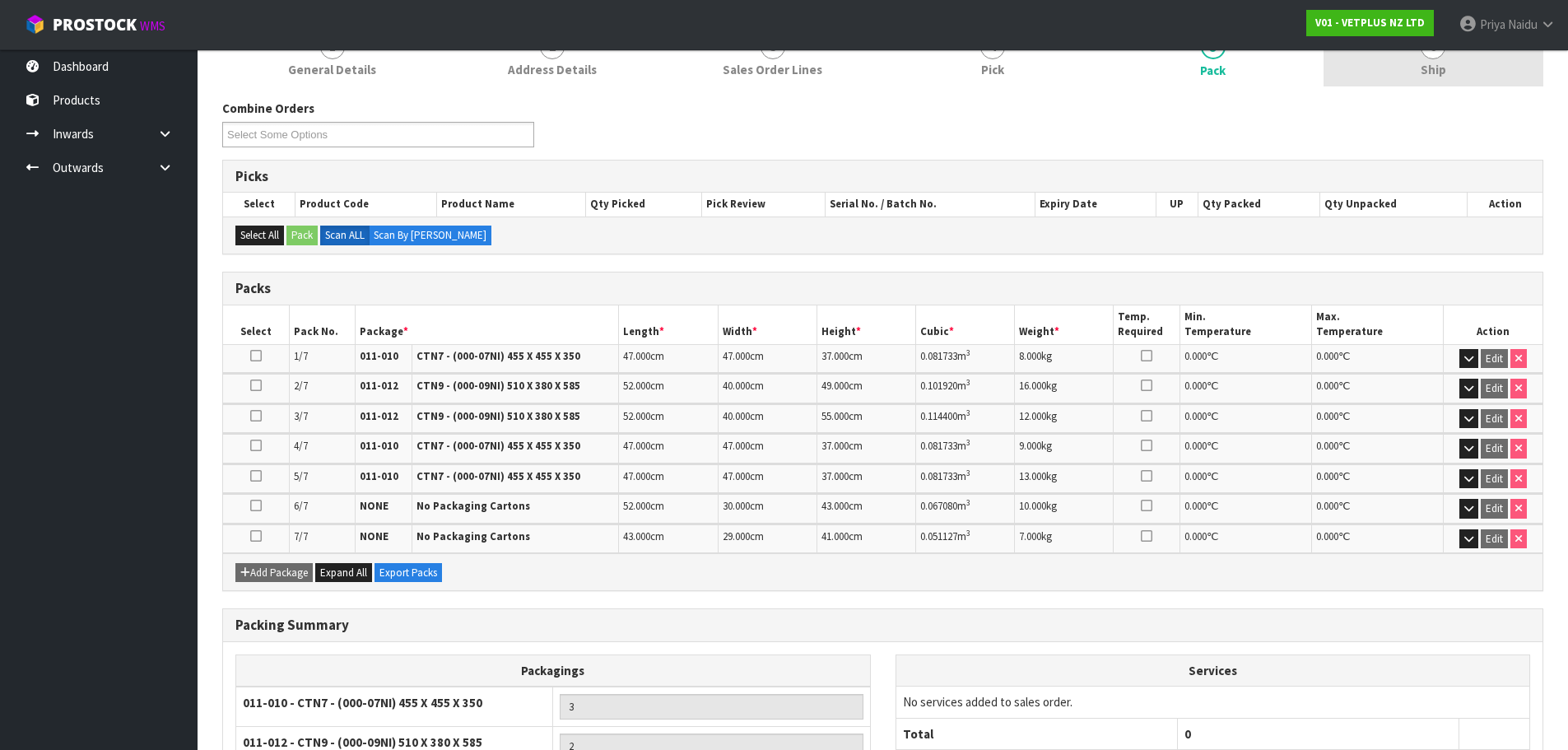
click at [1429, 85] on link "6 Ship" at bounding box center [1434, 54] width 221 height 65
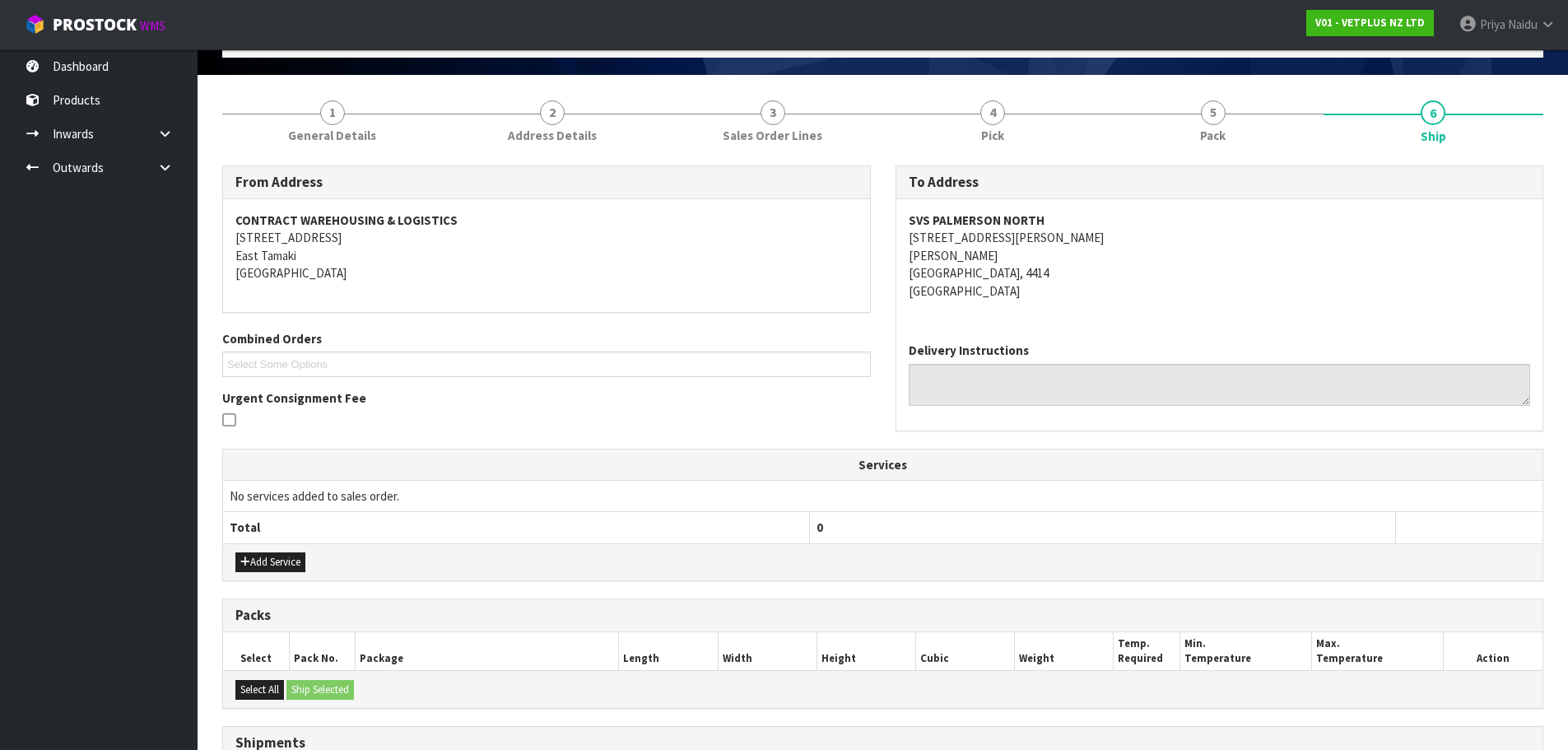
scroll to position [0, 0]
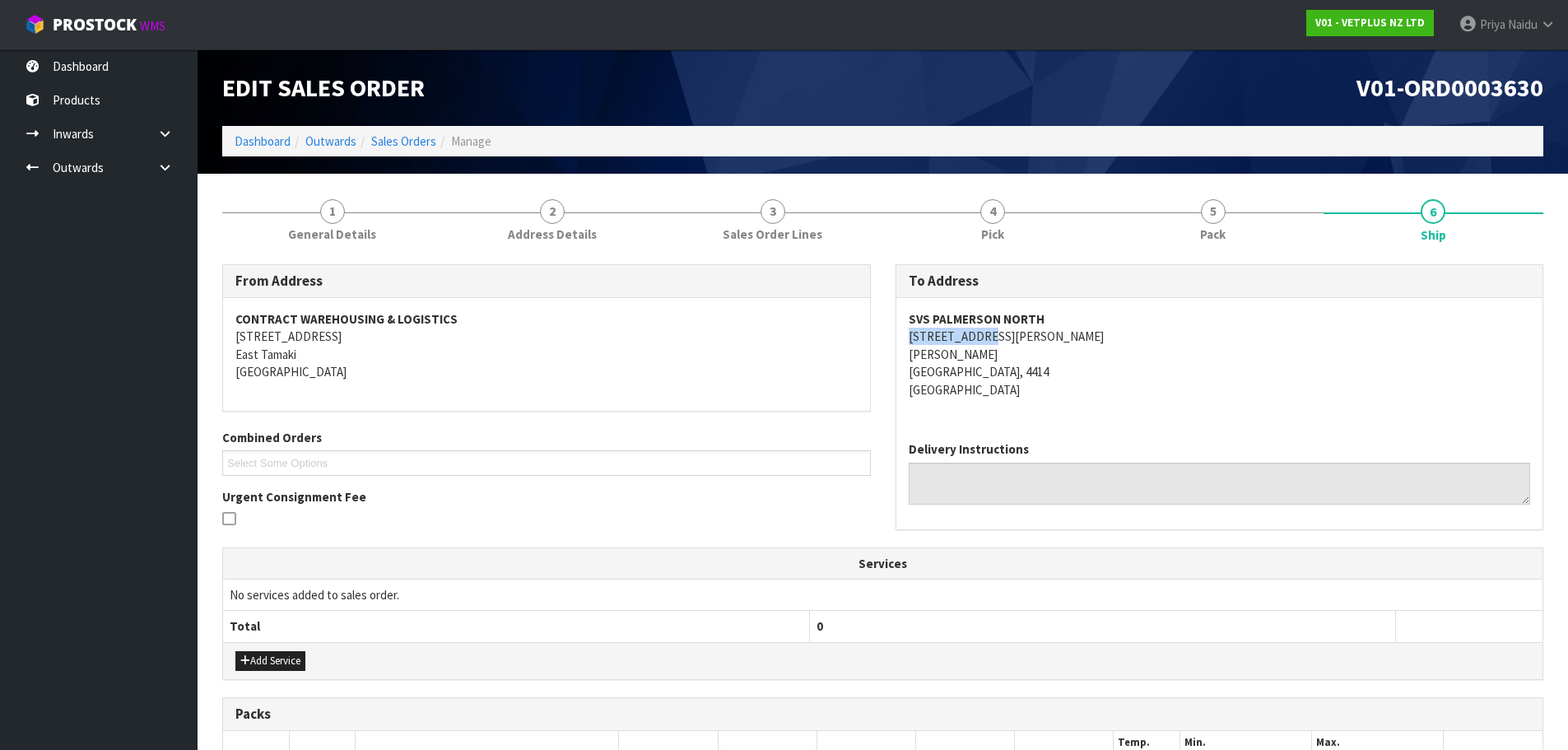
drag, startPoint x: 904, startPoint y: 332, endPoint x: 1016, endPoint y: 329, distance: 112.0
click at [1016, 329] on div "SVS PALMERSON NORTH [STREET_ADDRESS][PERSON_NAME][PERSON_NAME]" at bounding box center [1219, 362] width 647 height 130
click at [1197, 371] on address "SVS PALMERSON NORTH [STREET_ADDRESS][PERSON_NAME][PERSON_NAME]" at bounding box center [1220, 354] width 623 height 88
click at [1138, 381] on address "SVS PALMERSON NORTH [STREET_ADDRESS][PERSON_NAME][PERSON_NAME]" at bounding box center [1220, 354] width 623 height 88
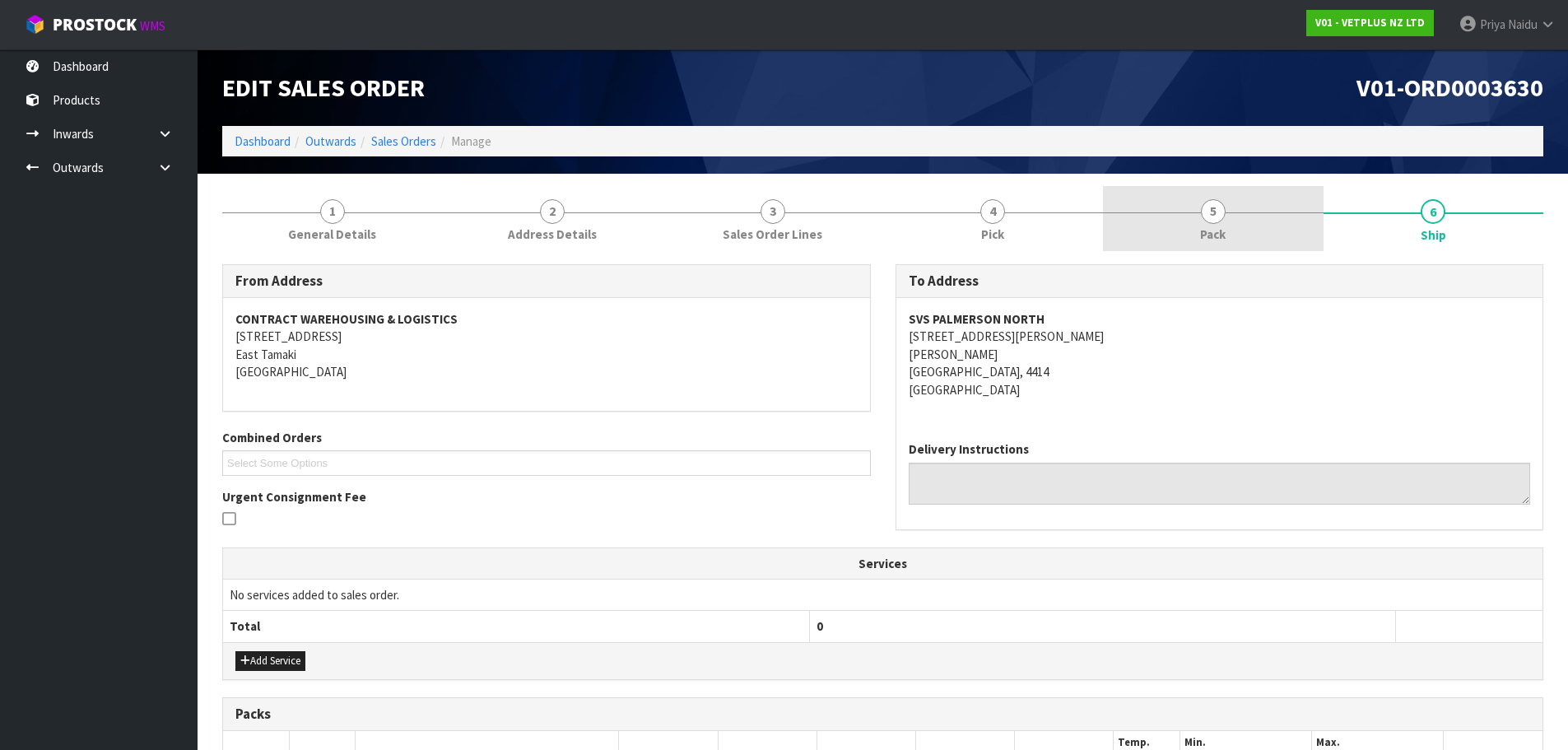
click at [1245, 233] on link "5 Pack" at bounding box center [1213, 218] width 221 height 65
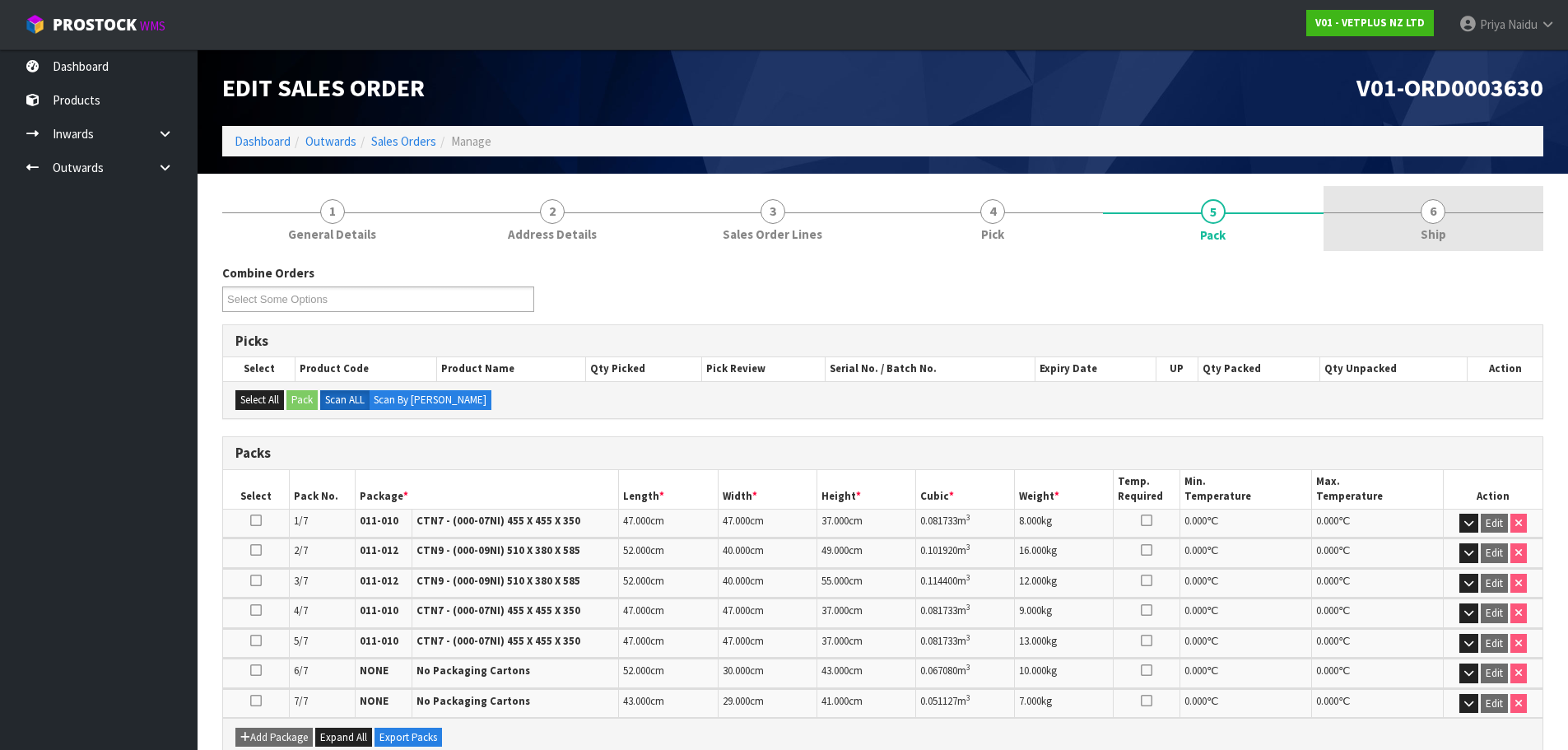
click at [1446, 191] on link "6 Ship" at bounding box center [1434, 218] width 221 height 65
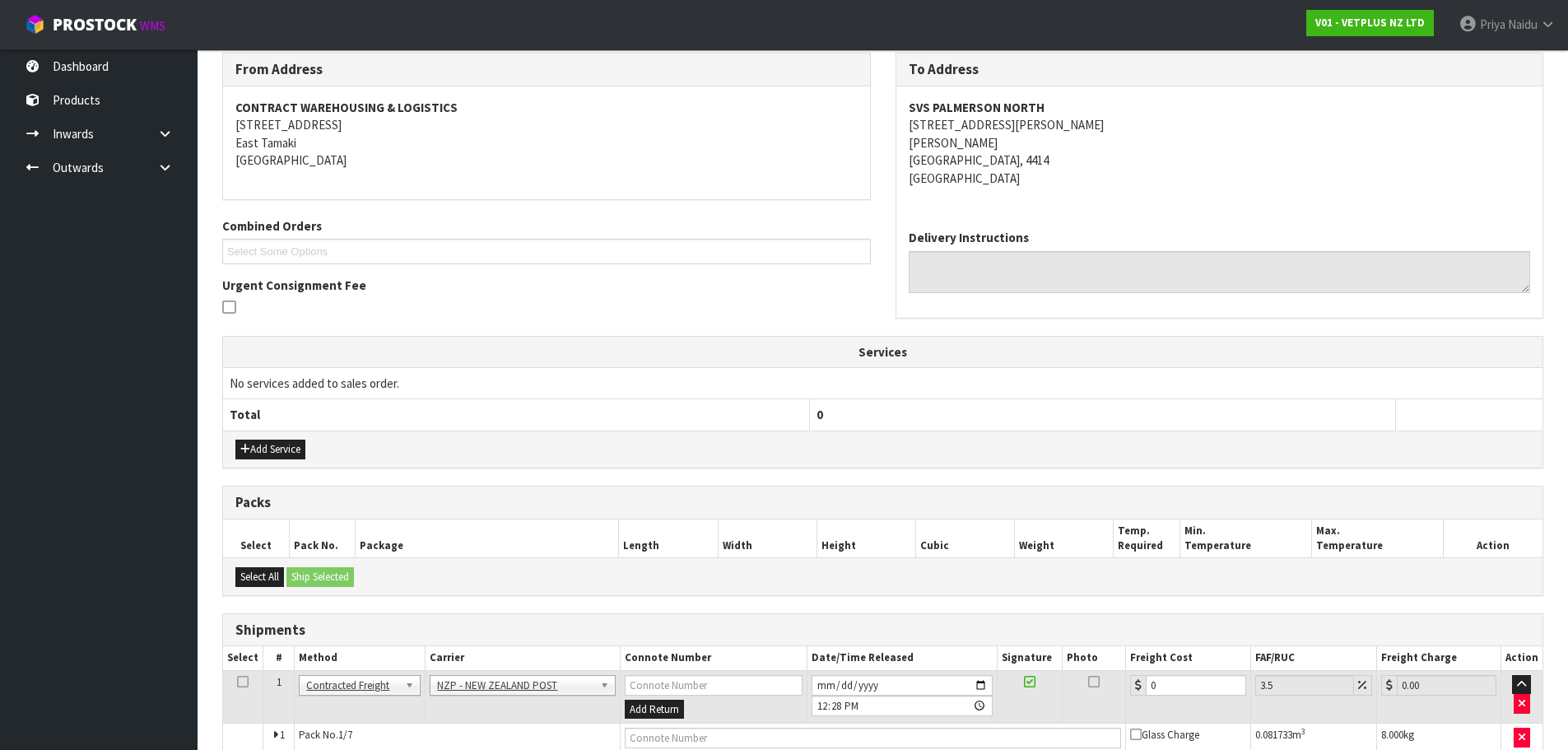
scroll to position [330, 0]
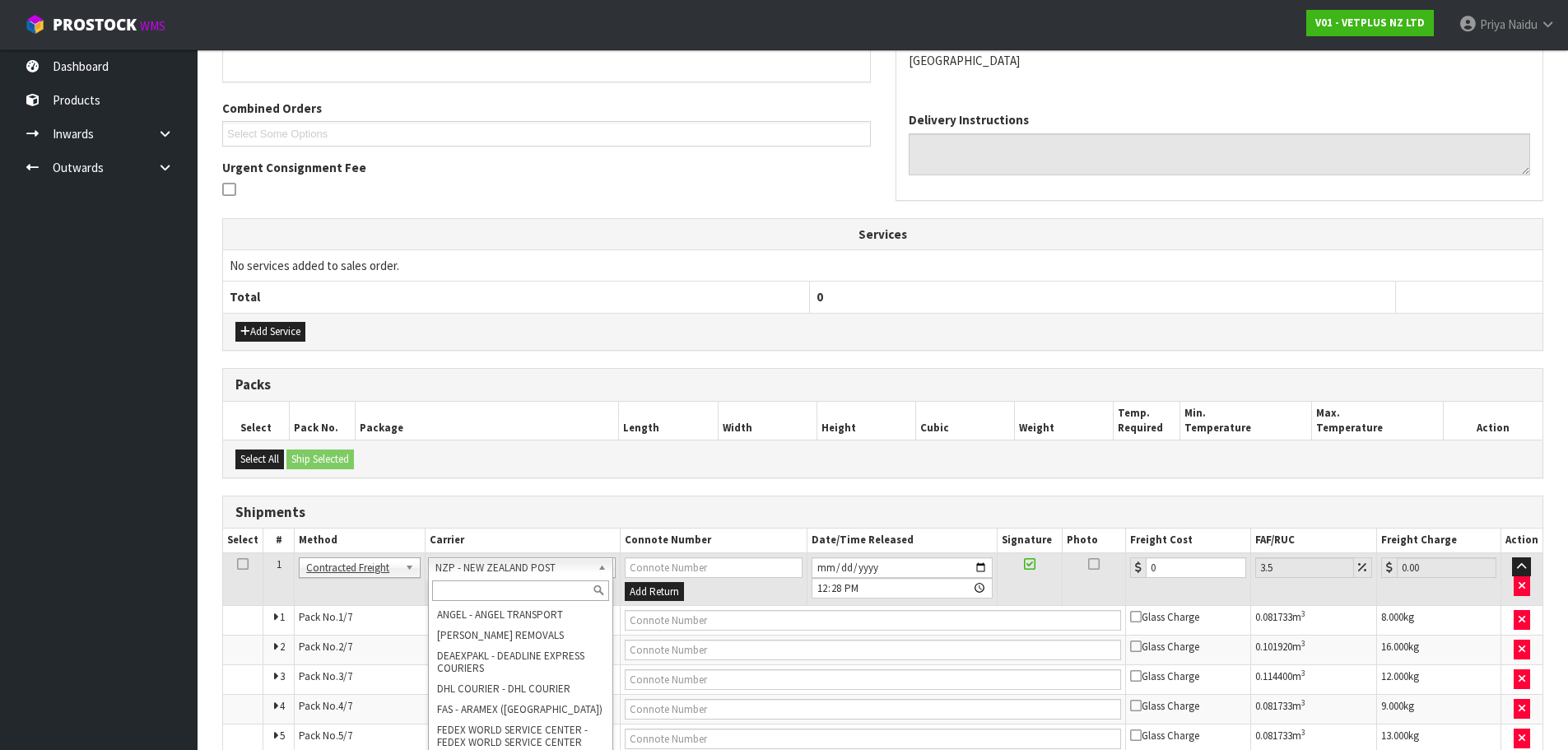
click at [487, 589] on input "text" at bounding box center [520, 591] width 178 height 21
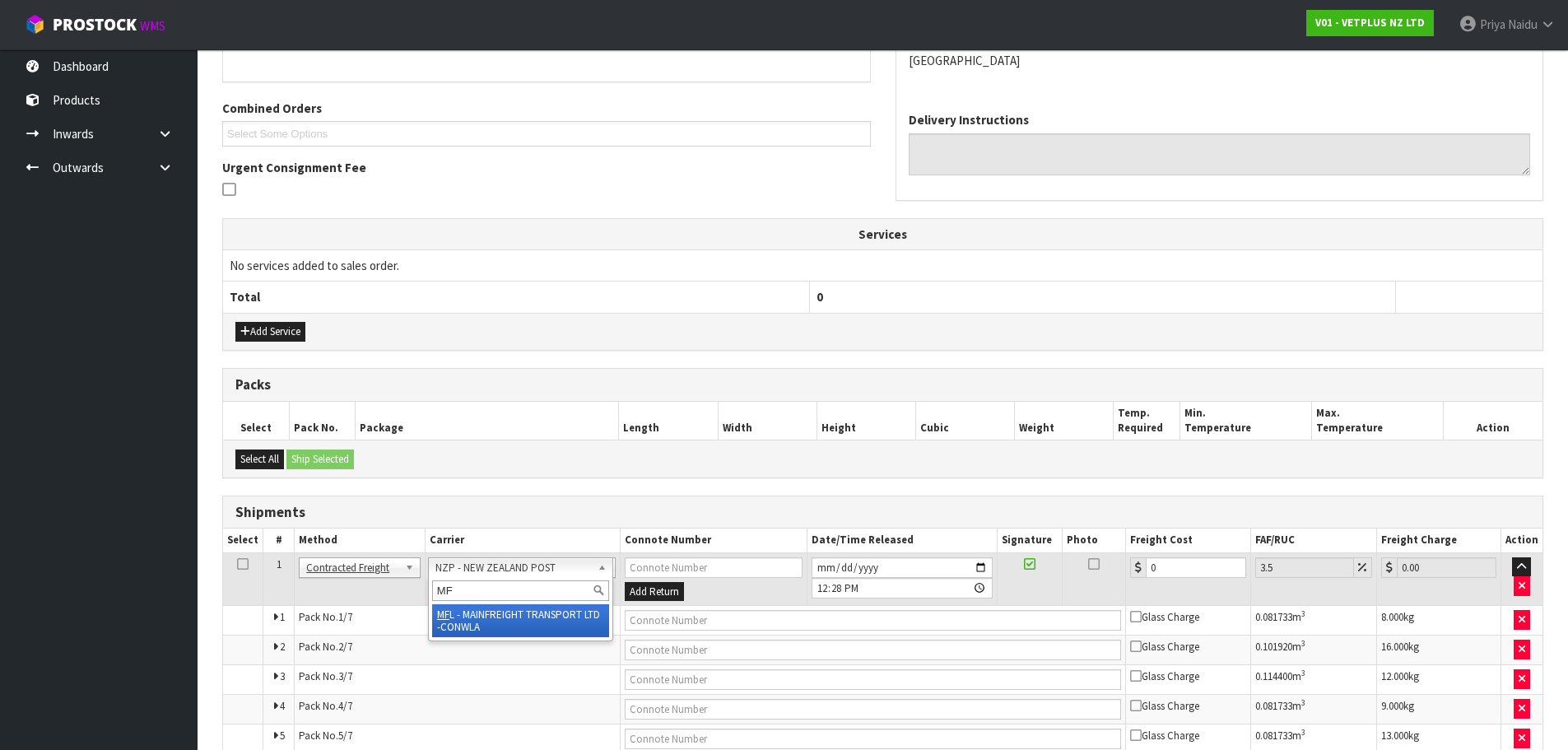
type input "MF"
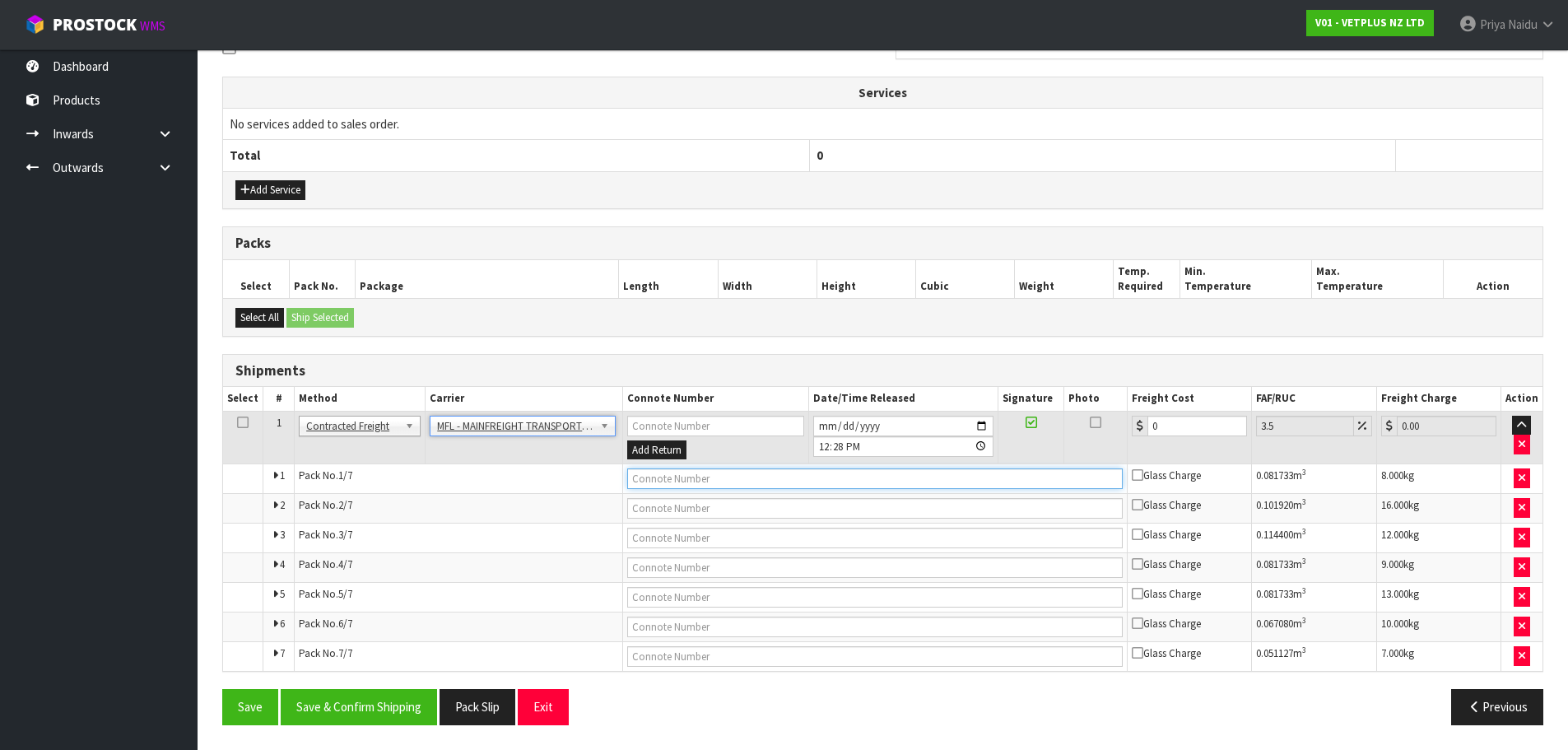
click at [671, 481] on input "text" at bounding box center [875, 479] width 495 height 21
type input "FWM58527988"
click at [223, 689] on button "Save" at bounding box center [250, 706] width 56 height 35
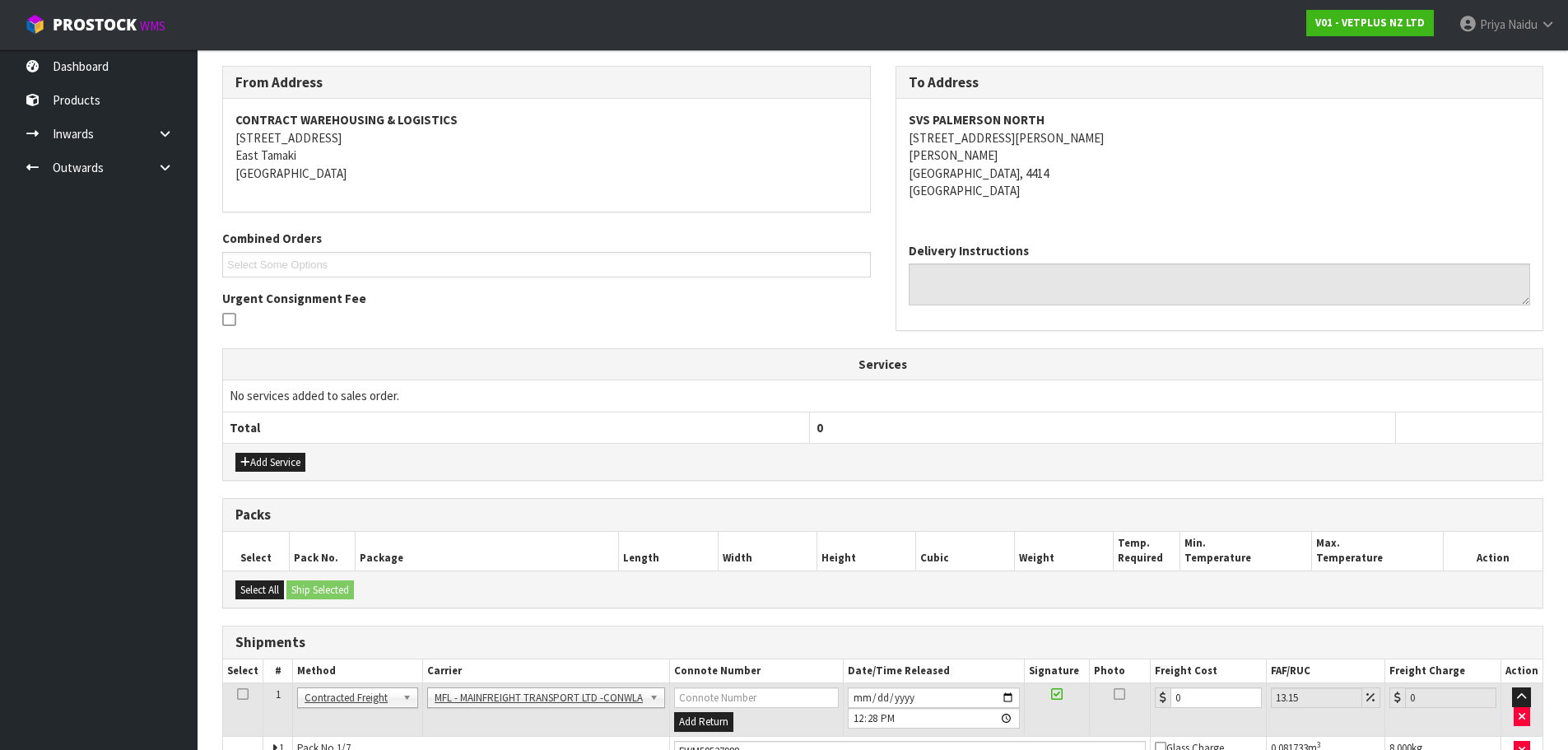
scroll to position [531, 0]
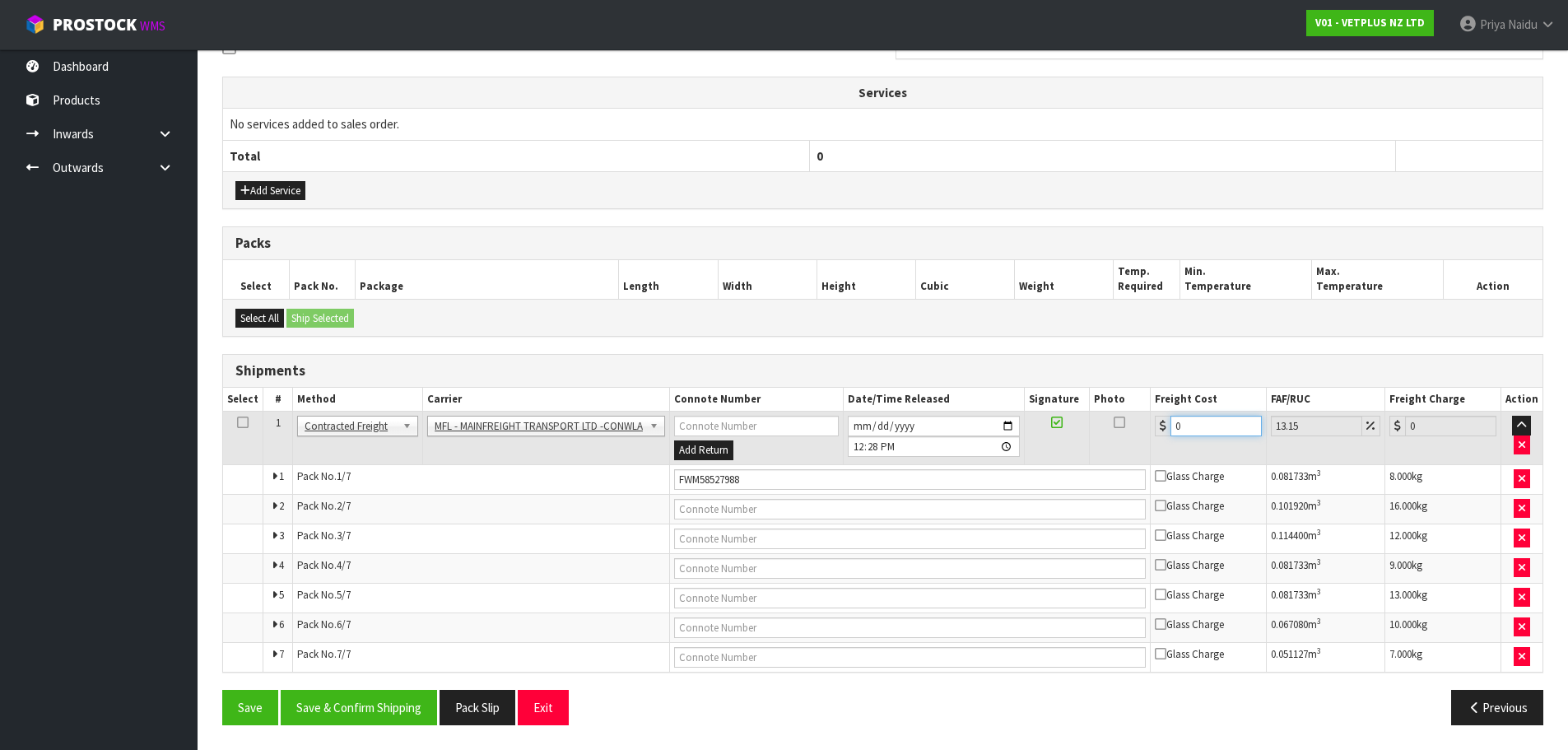
click at [1196, 432] on input "0" at bounding box center [1216, 426] width 91 height 21
type input "4"
type input "4.53"
type input "46"
type input "52.05"
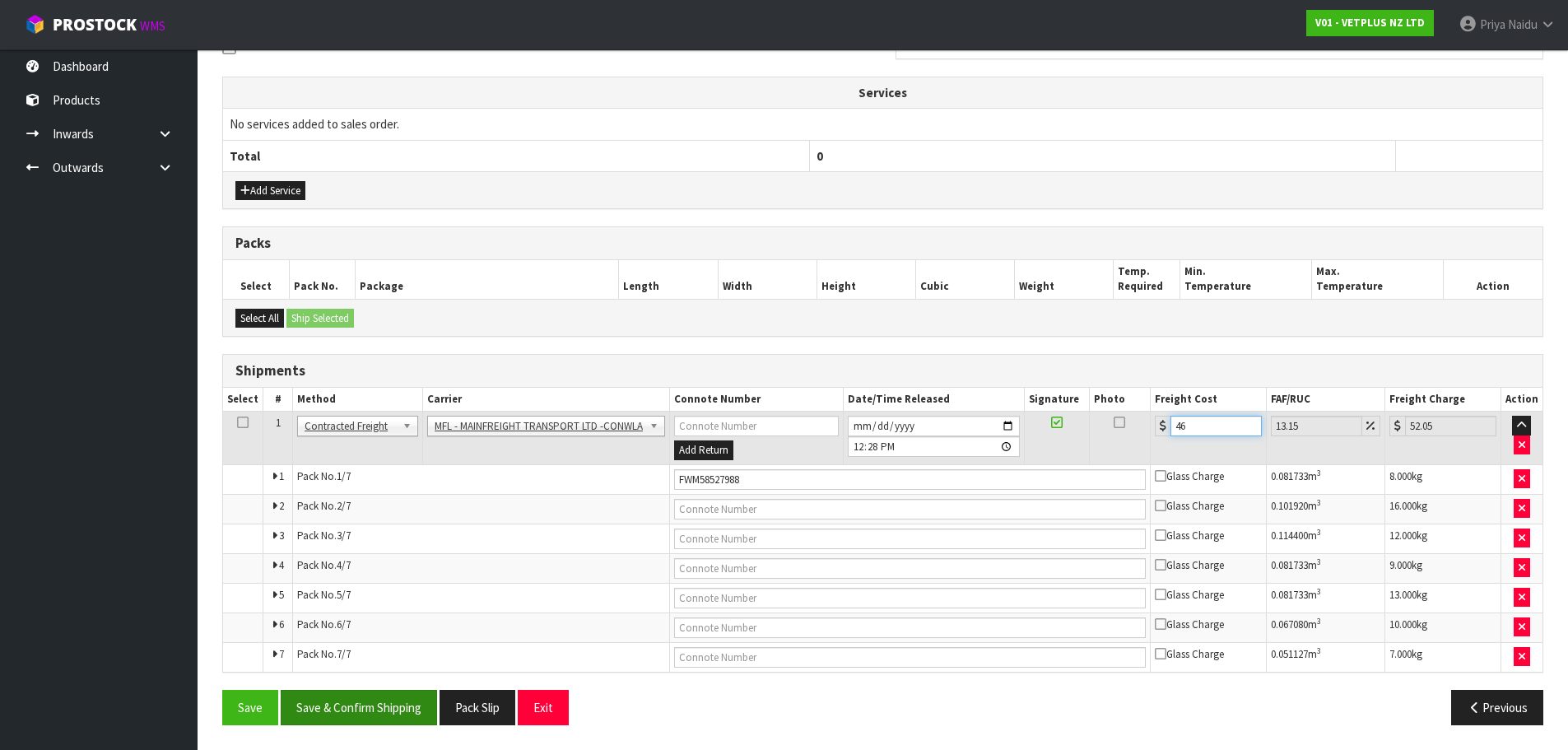
type input "46"
click at [385, 722] on button "Save & Confirm Shipping" at bounding box center [358, 707] width 156 height 35
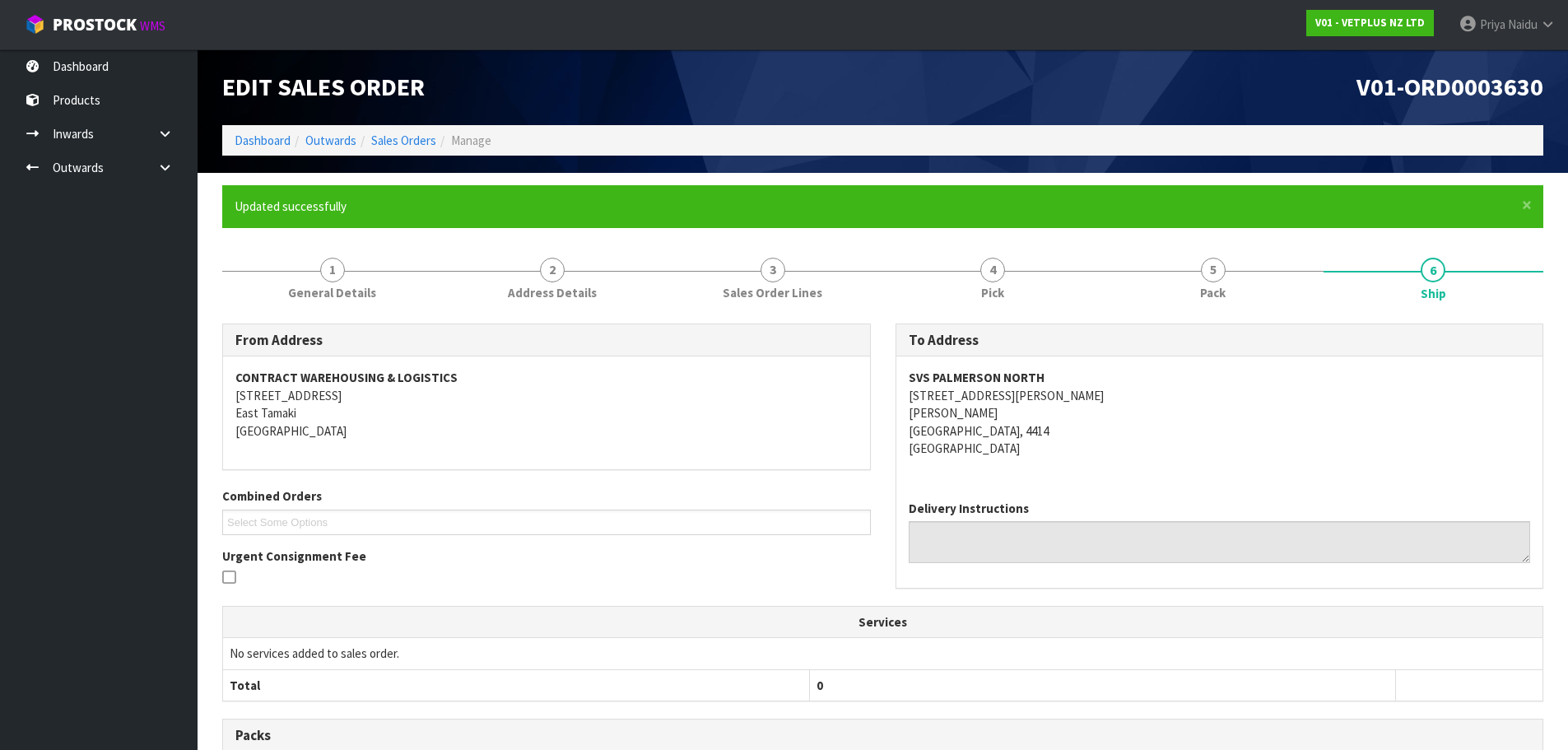
scroll to position [0, 0]
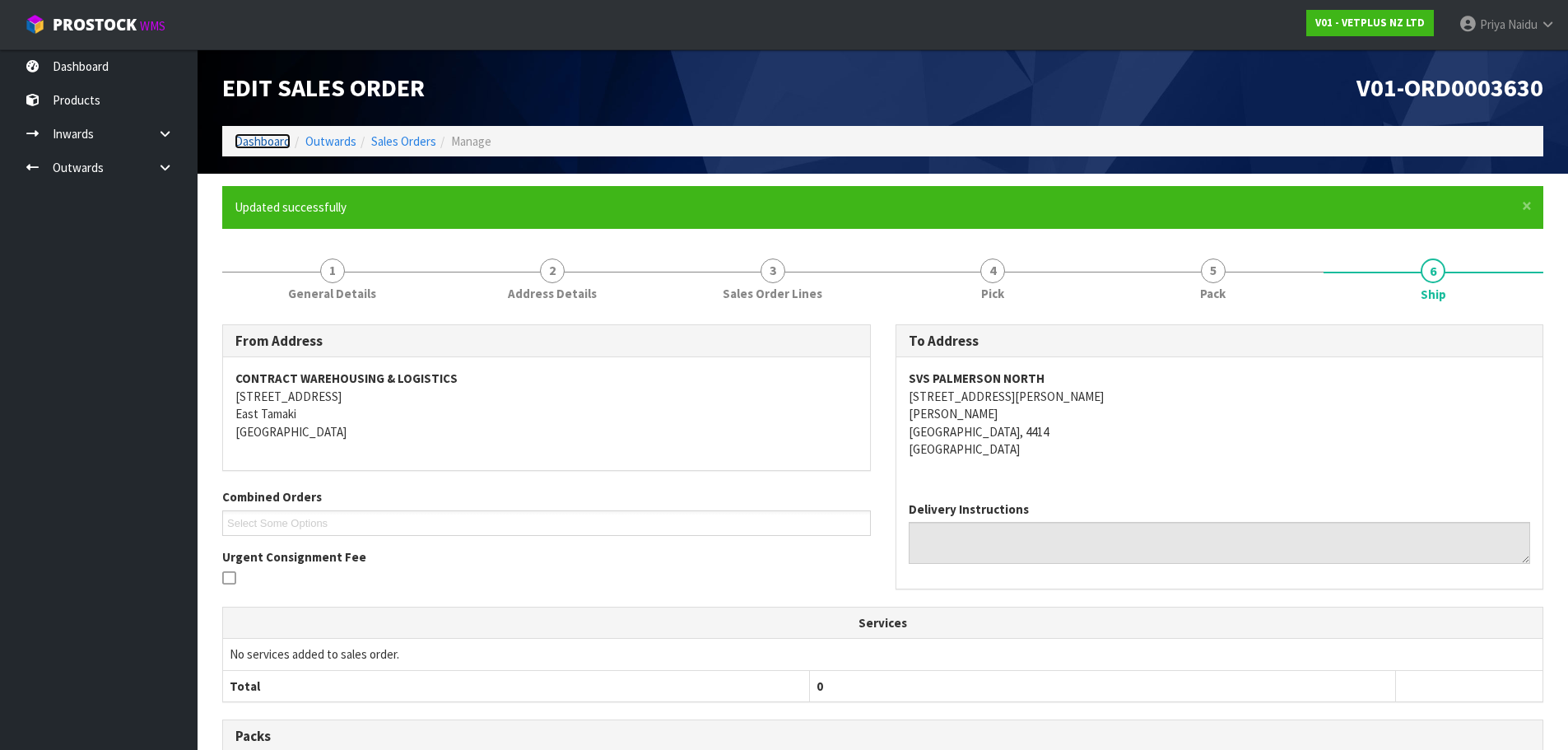
click at [242, 140] on link "Dashboard" at bounding box center [262, 141] width 56 height 16
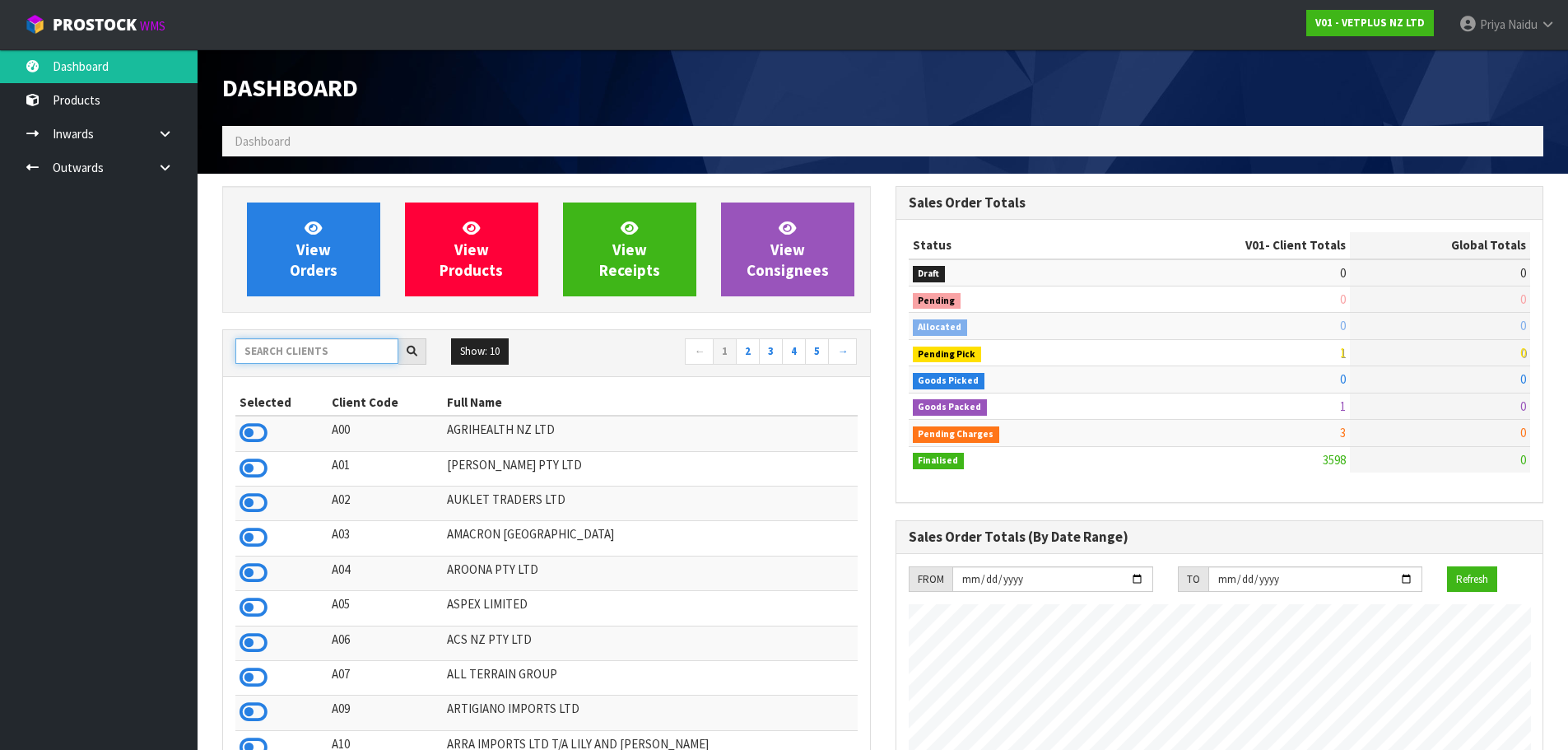
click at [344, 361] on input "text" at bounding box center [316, 351] width 163 height 25
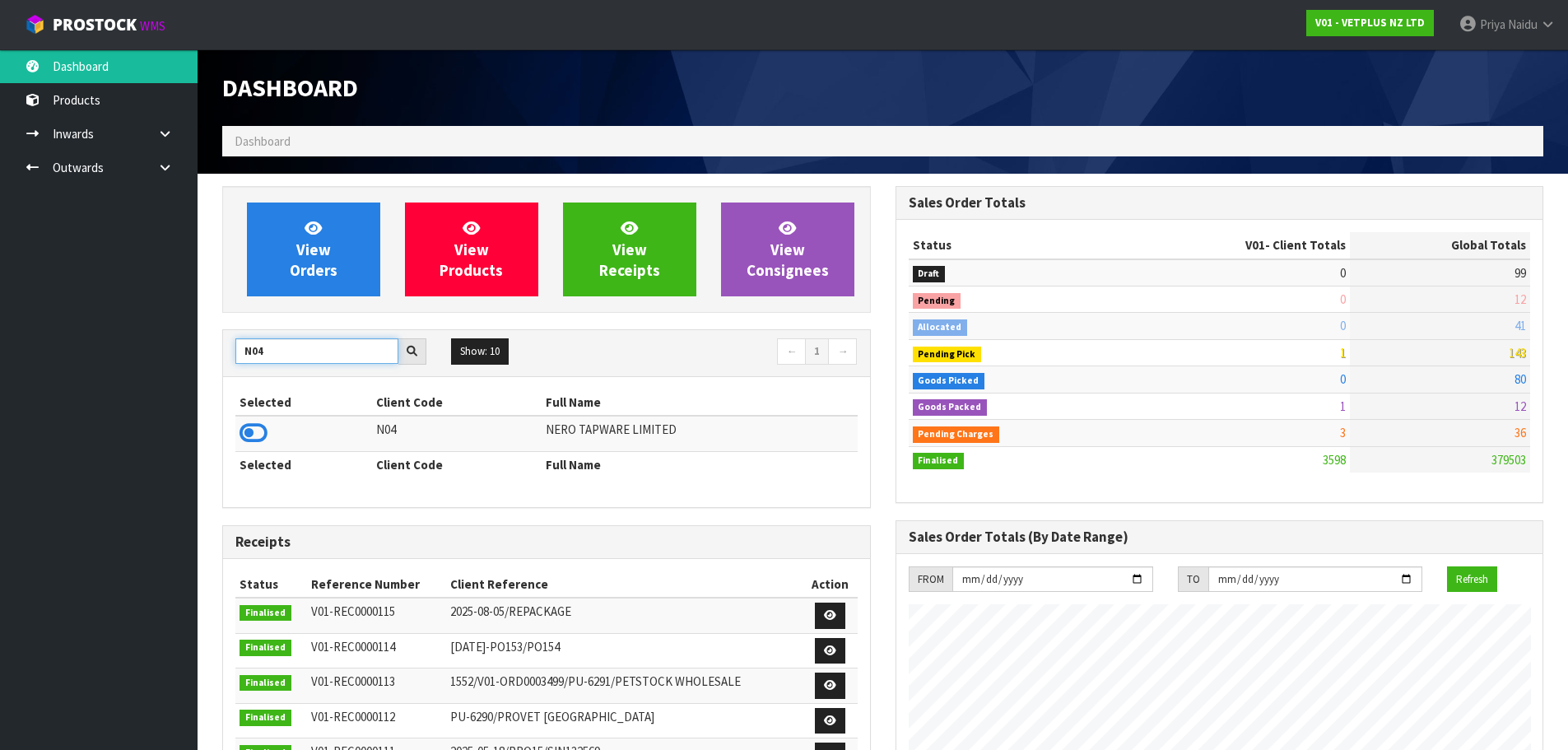
click at [289, 349] on input "N04" at bounding box center [316, 351] width 163 height 25
type input "N"
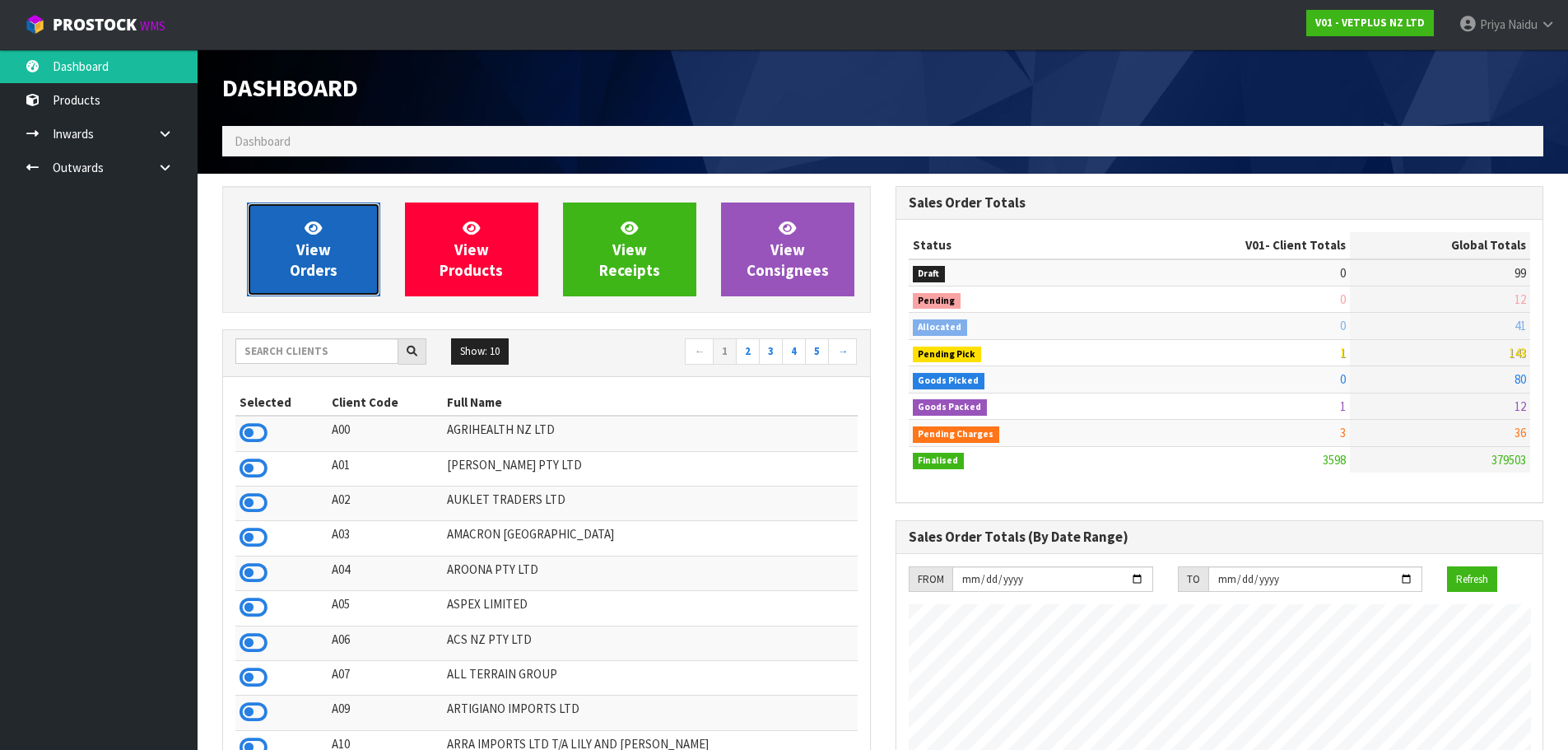
click at [342, 239] on link "View Orders" at bounding box center [313, 249] width 133 height 94
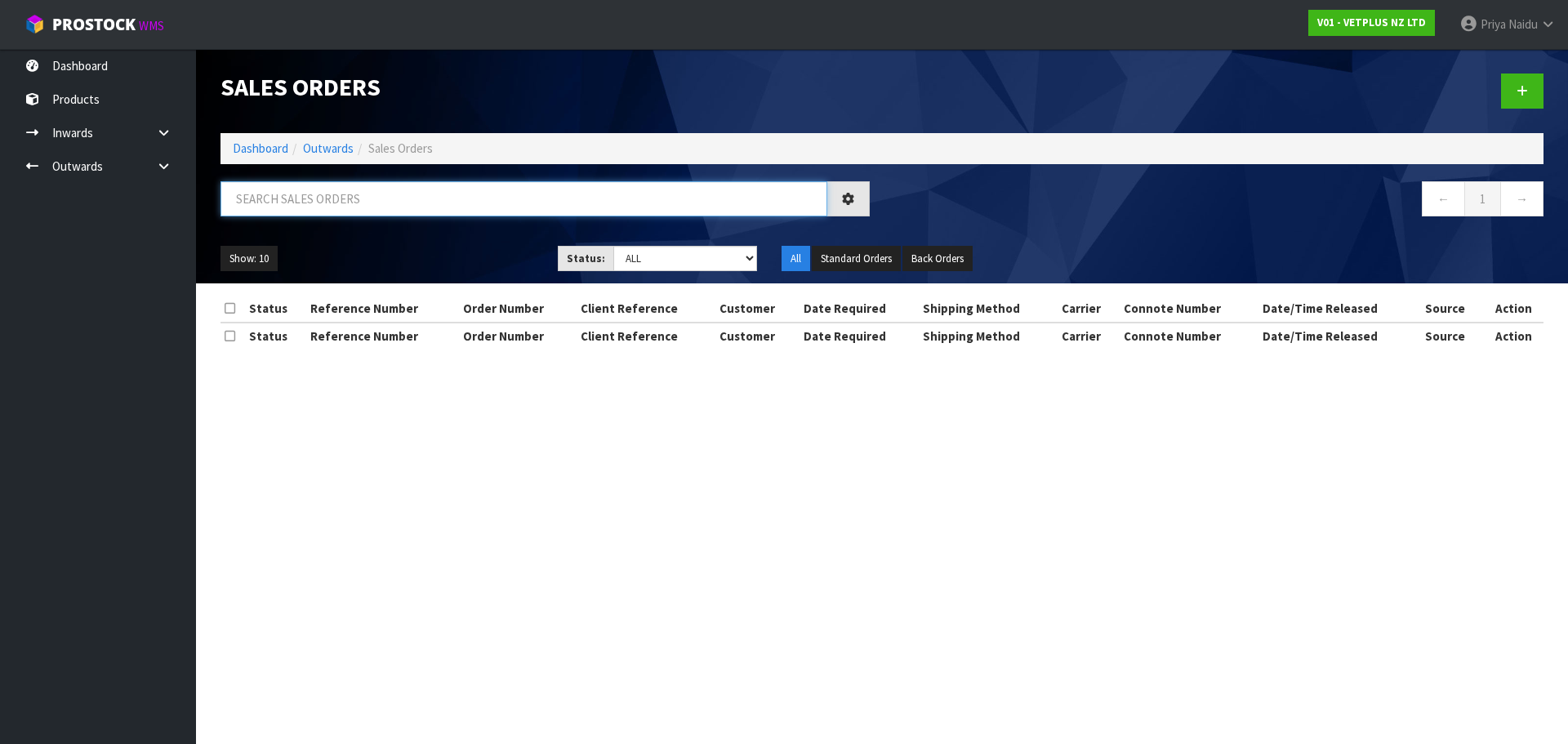
click at [354, 207] on input "text" at bounding box center [524, 198] width 607 height 35
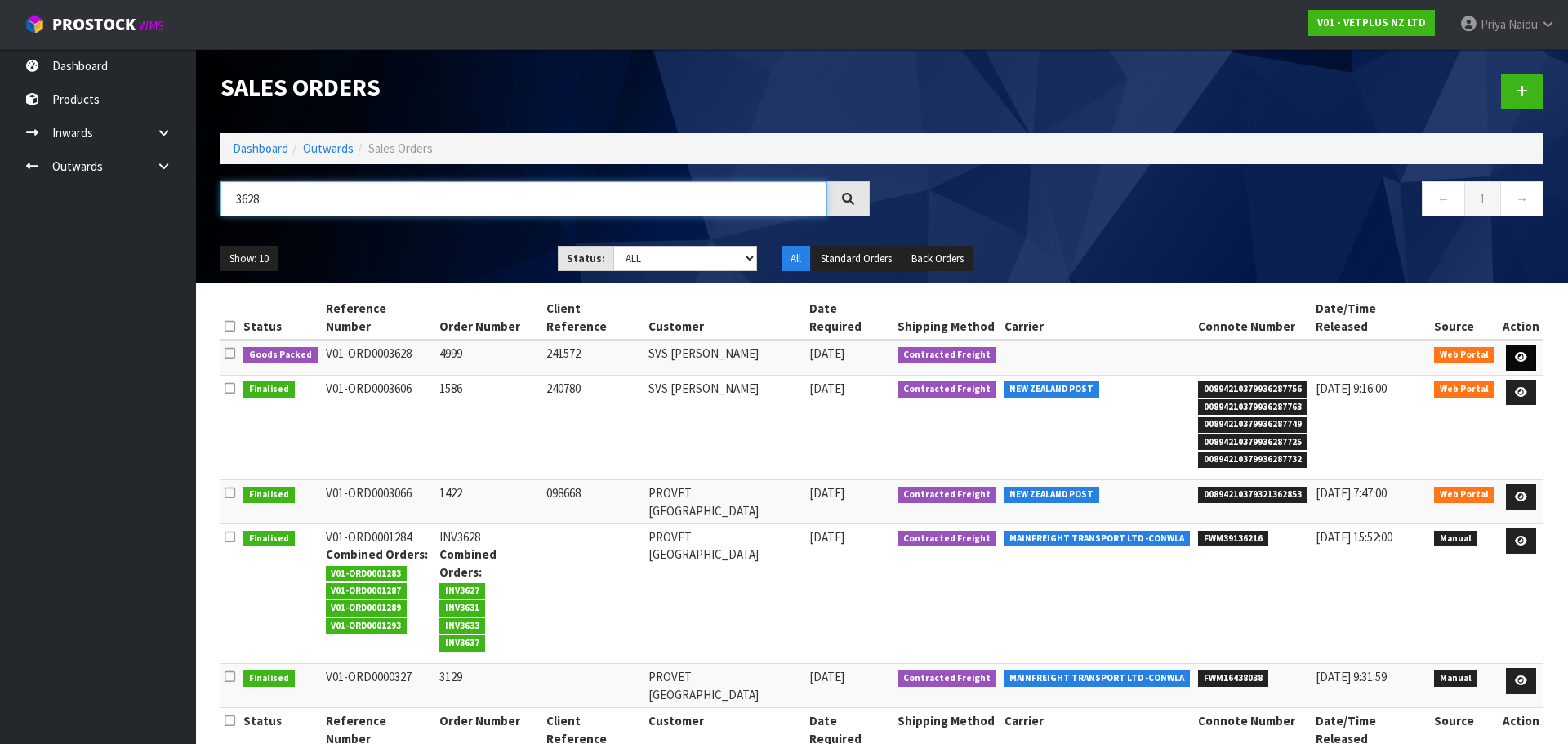
type input "3628"
click at [1523, 352] on icon at bounding box center [1521, 357] width 12 height 11
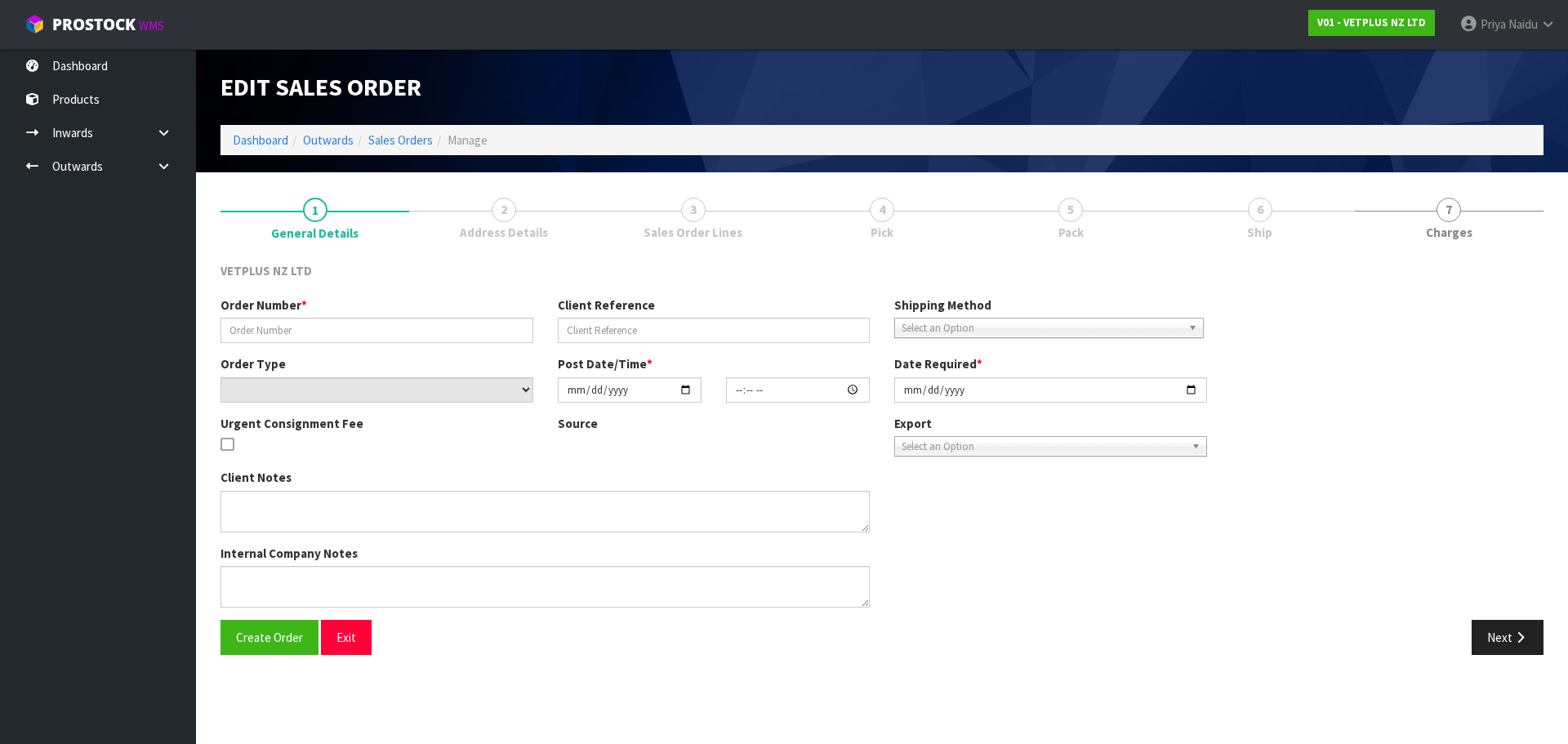
type input "4999"
type input "241572"
select select "number:0"
type input "[DATE]"
type input "14:00:00.000"
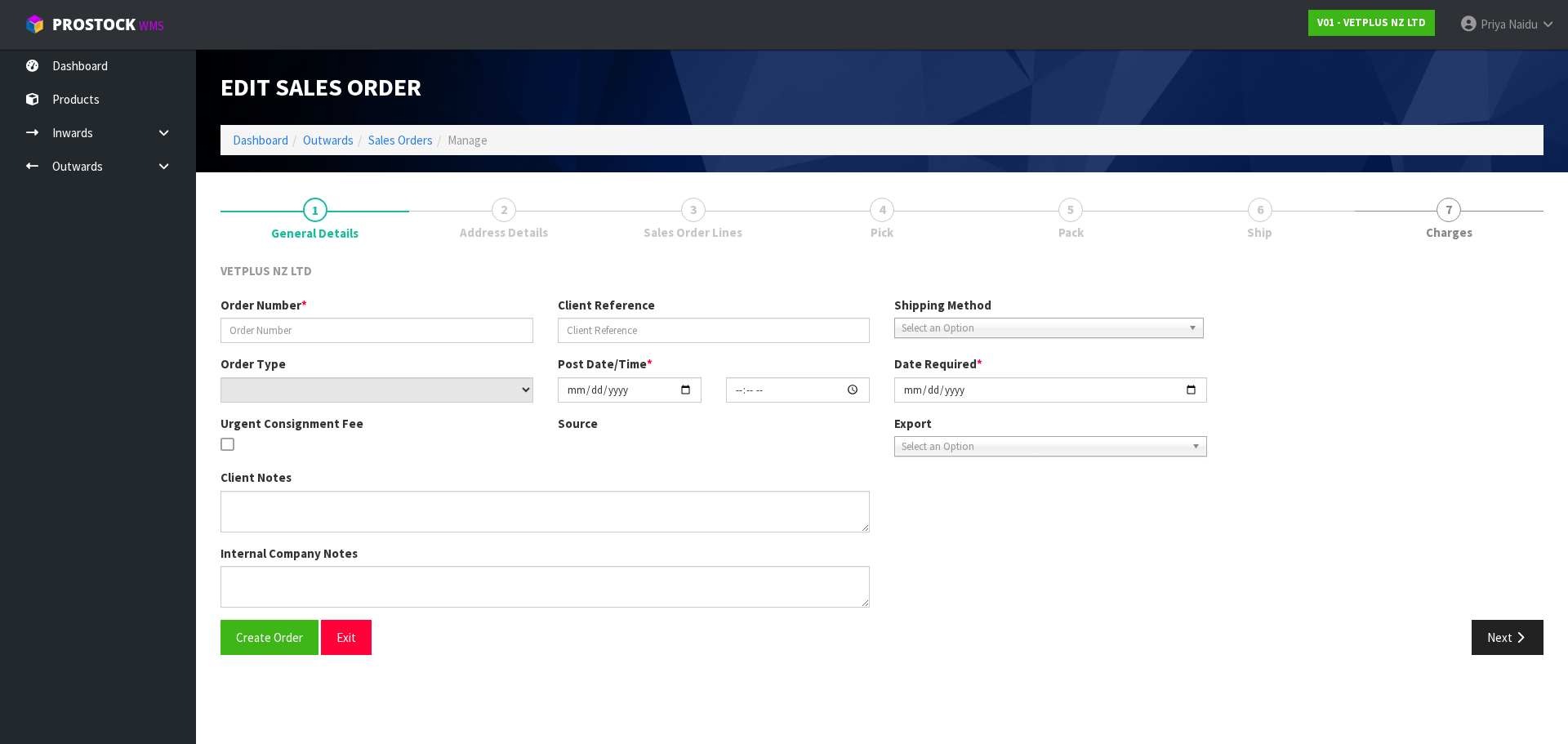
type input "[DATE]"
type textarea "BACK ORDER: 50840 COMPLIVIT 150G X 24 50304 SYNOQUIN CAT CAPS 90 (3X30CAPS) X 1…"
type textarea "SLIGHT DAMAGE 50204"
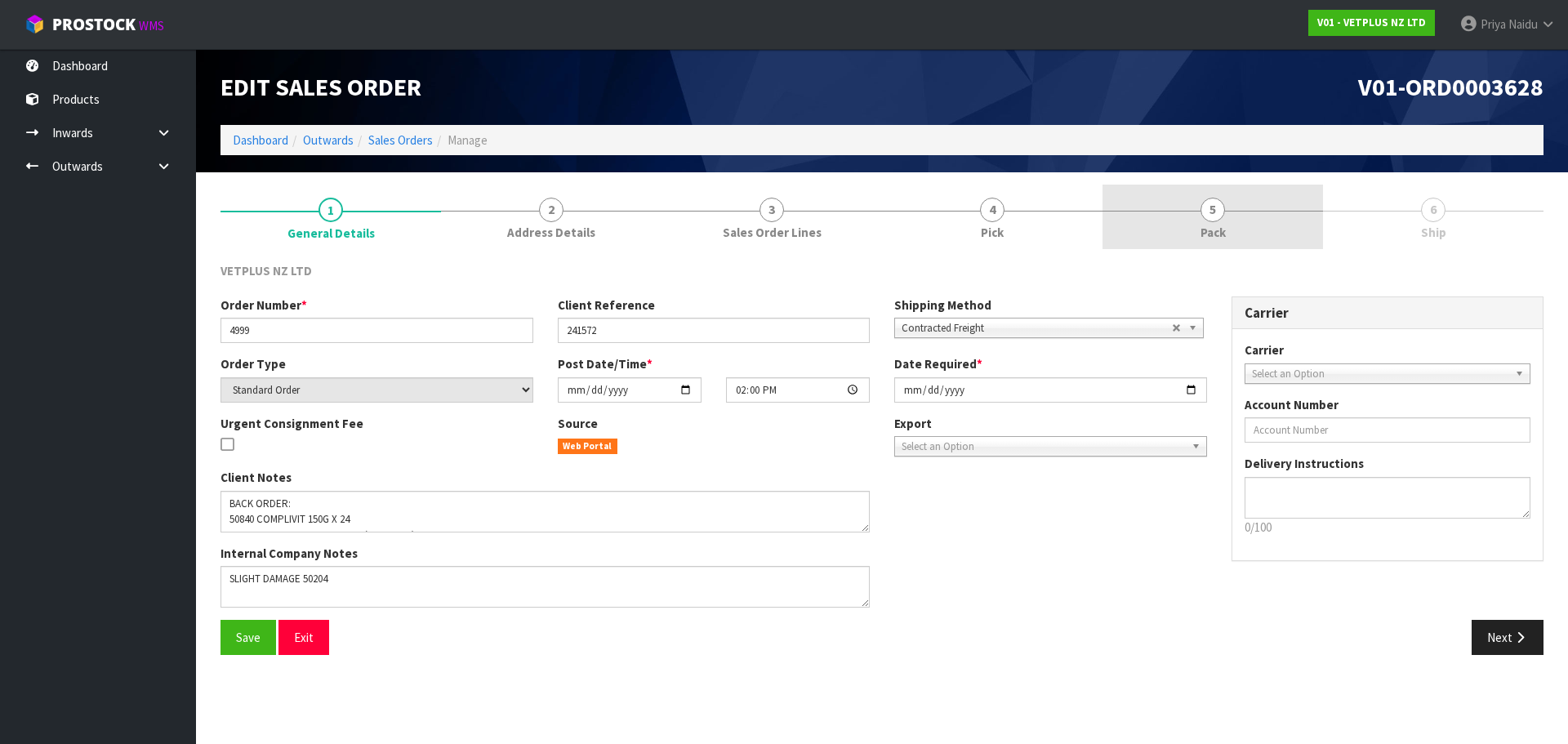
click at [1228, 193] on link "5 Pack" at bounding box center [1213, 217] width 221 height 65
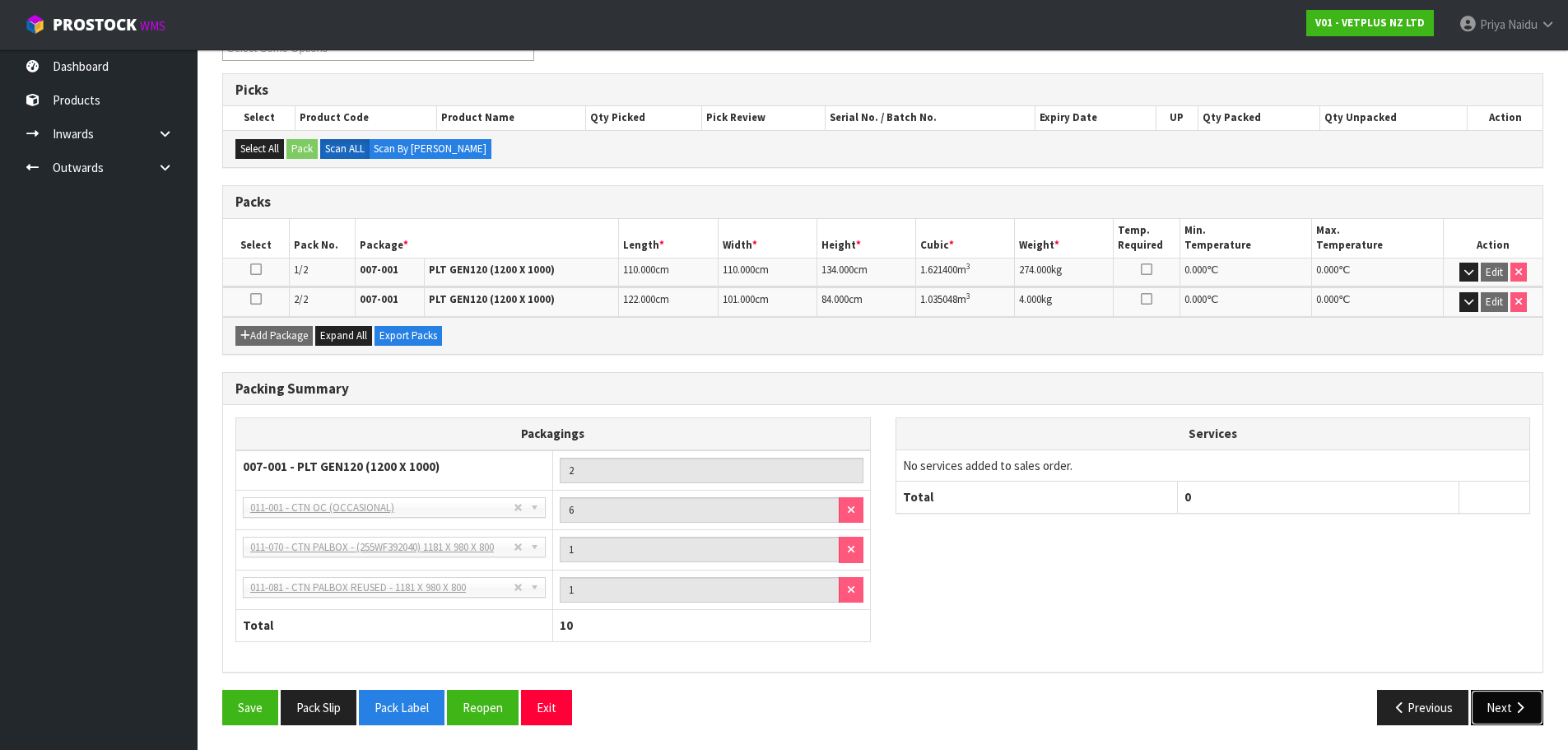
click at [1478, 701] on button "Next" at bounding box center [1507, 707] width 73 height 35
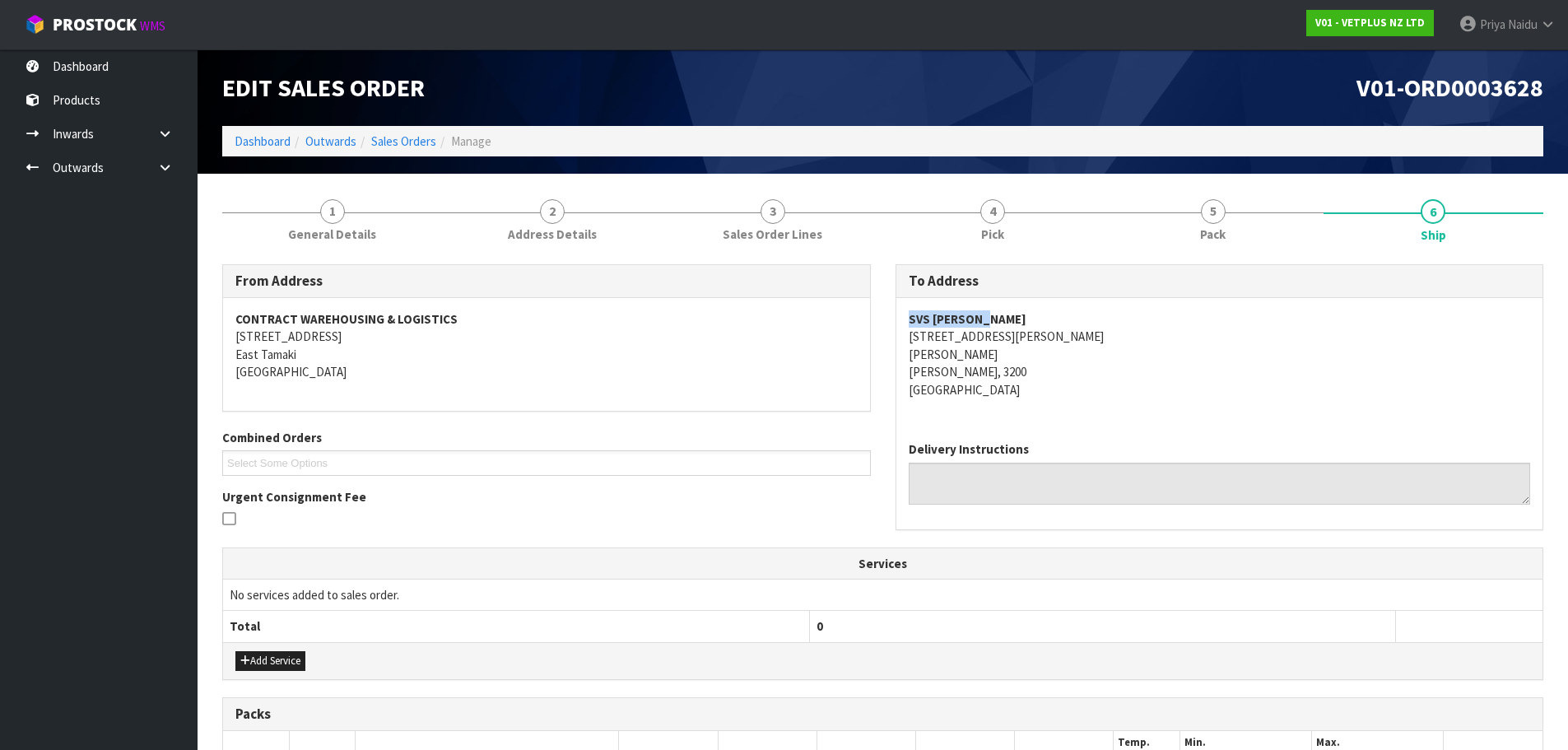
drag, startPoint x: 904, startPoint y: 323, endPoint x: 1008, endPoint y: 321, distance: 104.0
click at [1008, 321] on div "SVS [PERSON_NAME] [STREET_ADDRESS][PERSON_NAME][PERSON_NAME][PERSON_NAME]" at bounding box center [1219, 362] width 647 height 130
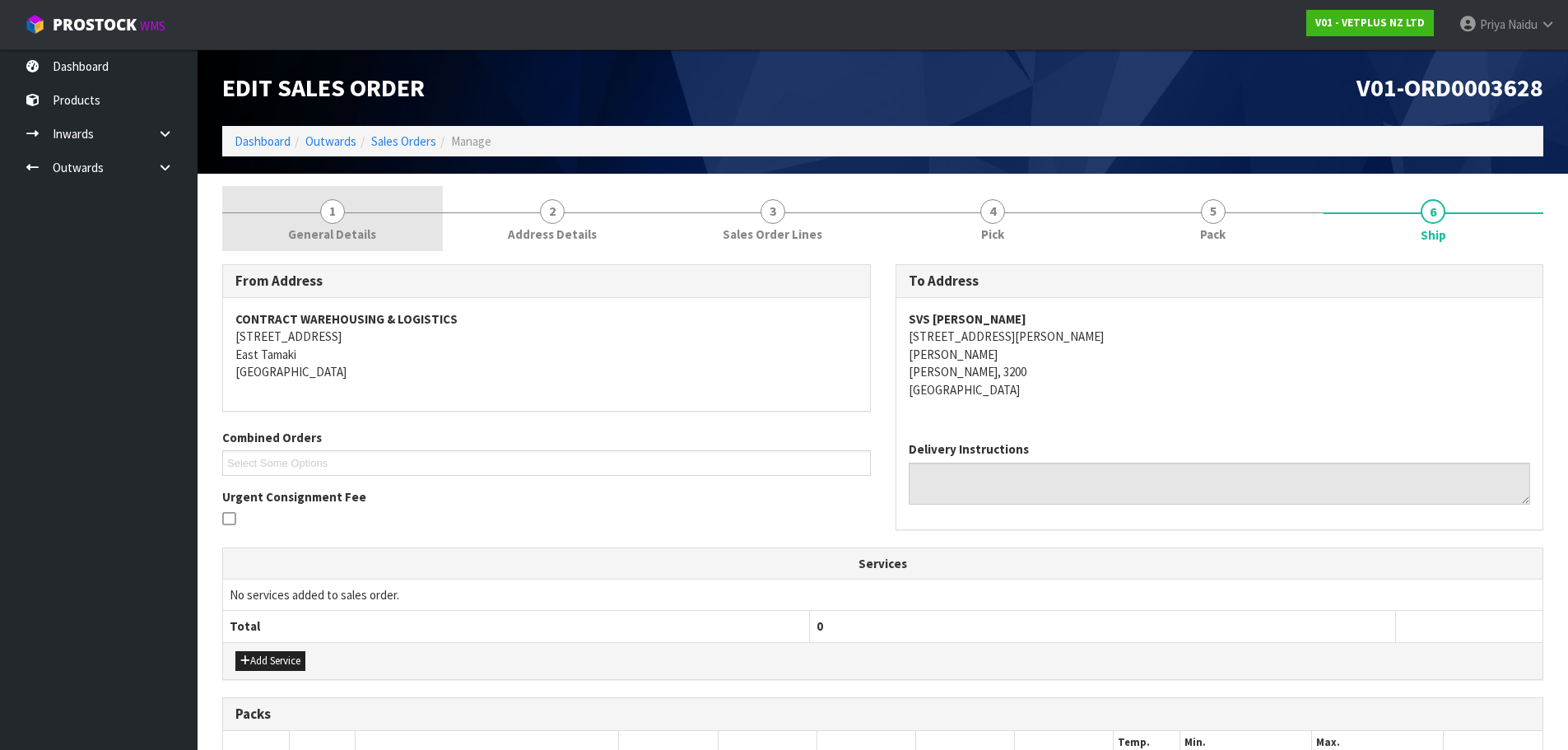
click at [348, 214] on link "1 General Details" at bounding box center [333, 218] width 221 height 65
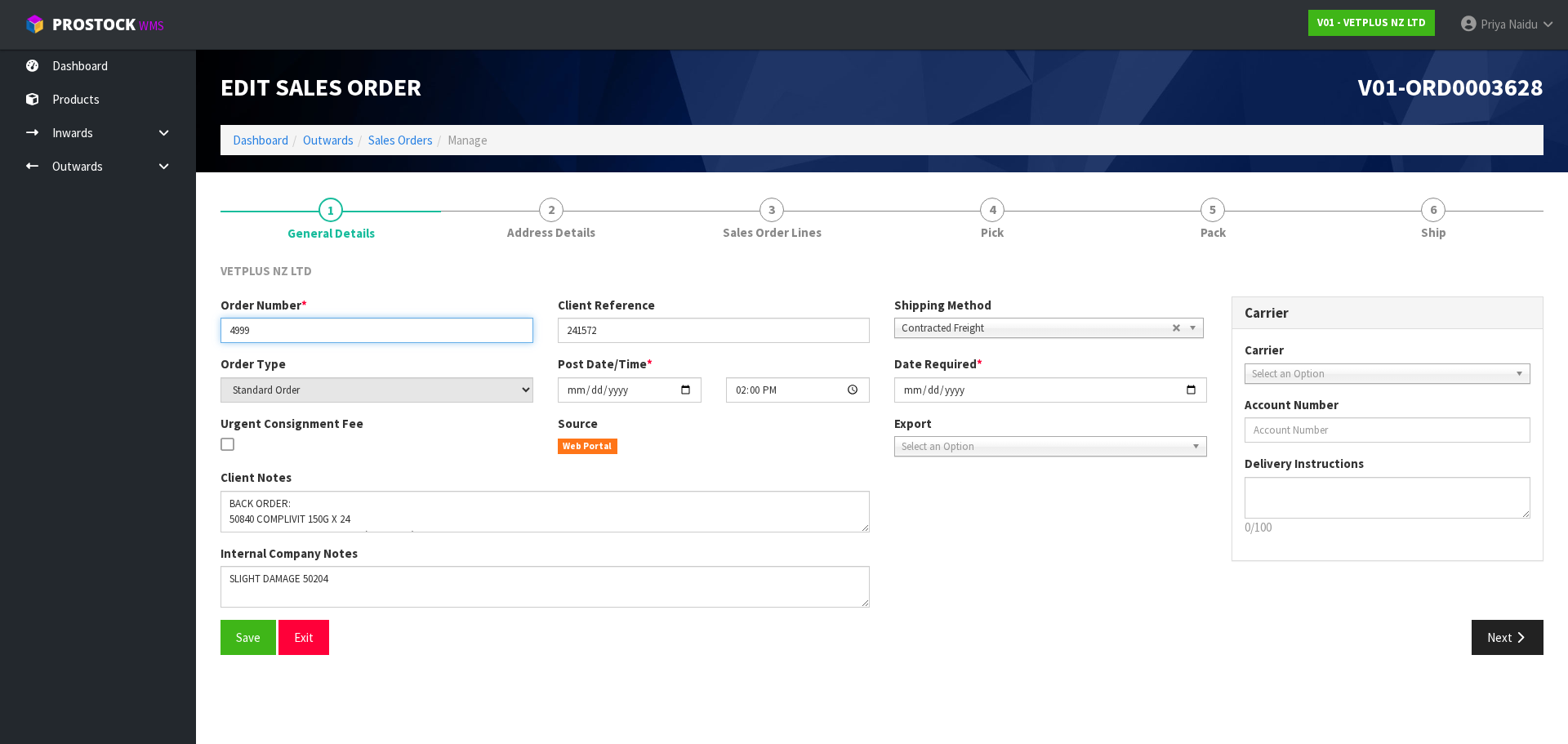
drag, startPoint x: 225, startPoint y: 331, endPoint x: 280, endPoint y: 335, distance: 55.1
click at [280, 335] on input "4999" at bounding box center [377, 330] width 313 height 25
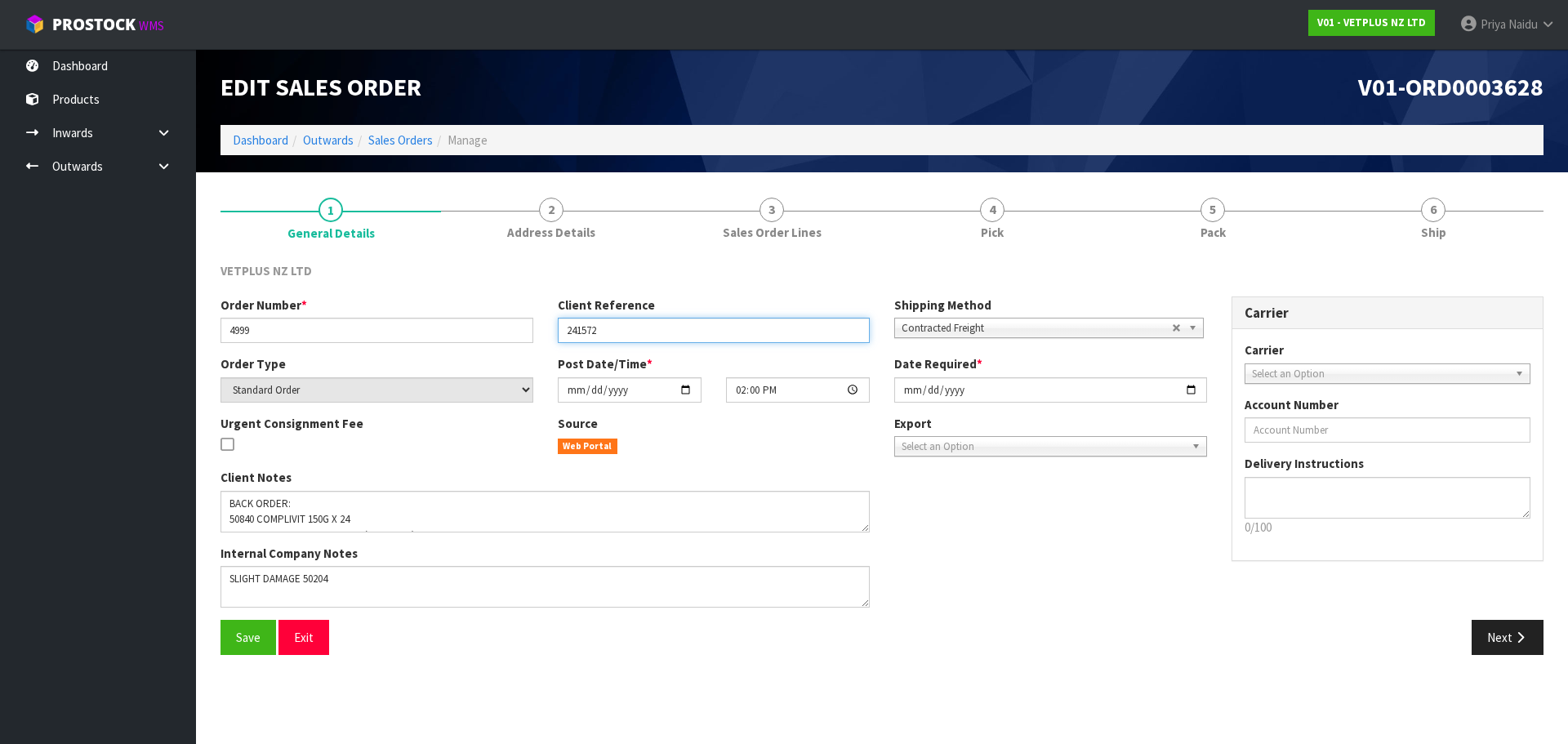
drag, startPoint x: 565, startPoint y: 334, endPoint x: 642, endPoint y: 323, distance: 77.8
click at [642, 323] on input "241572" at bounding box center [714, 330] width 313 height 25
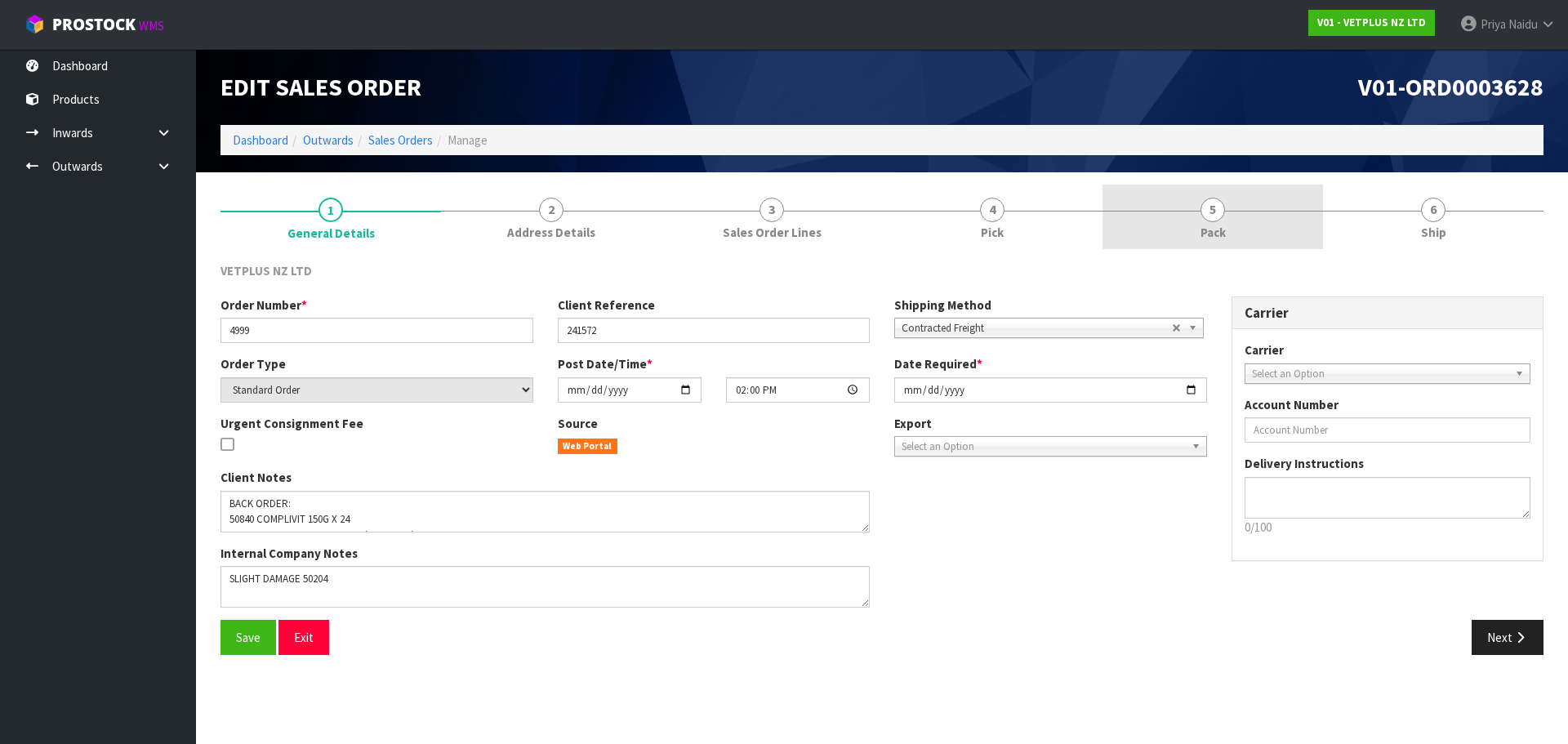
click at [1118, 209] on link "5 Pack" at bounding box center [1213, 217] width 221 height 65
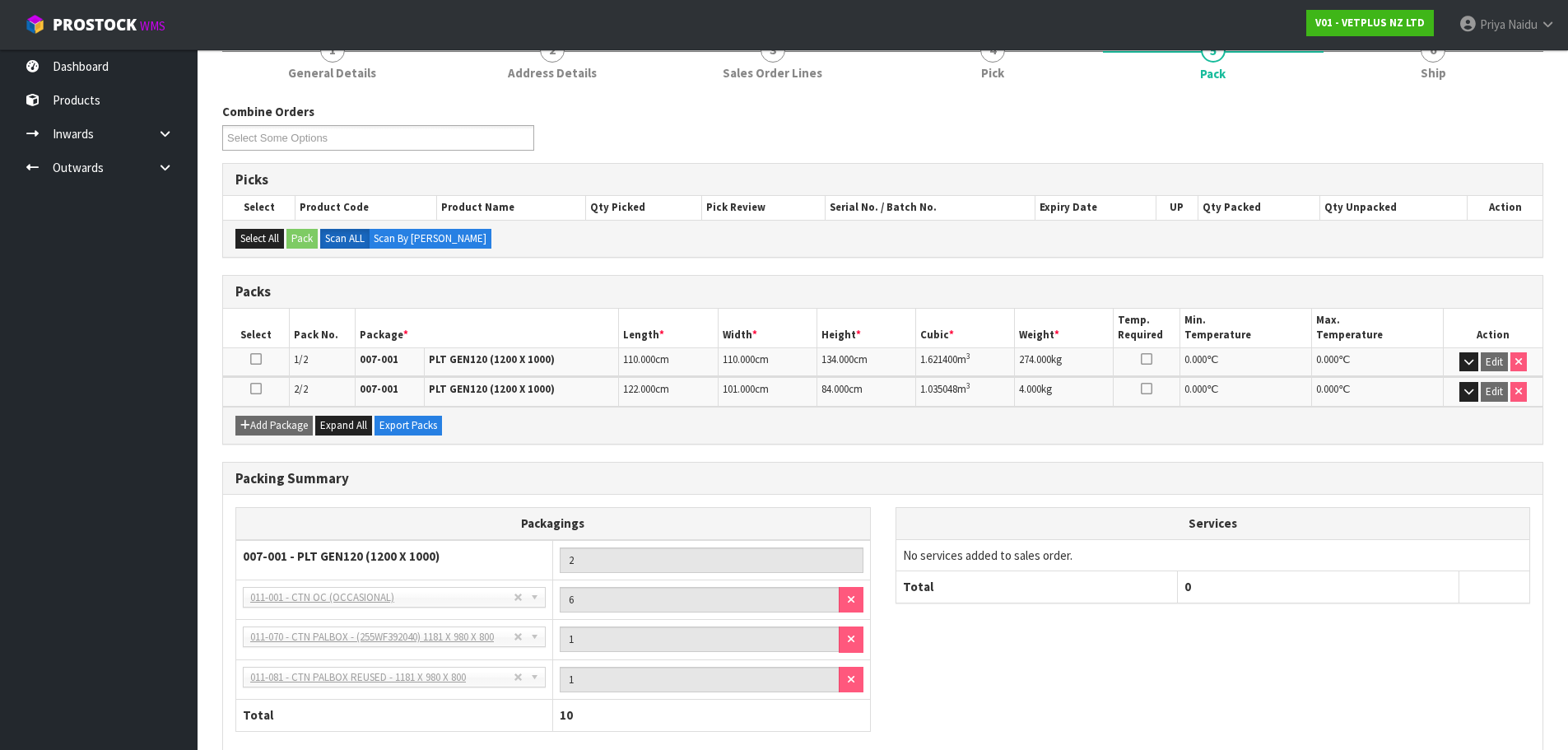
scroll to position [4, 0]
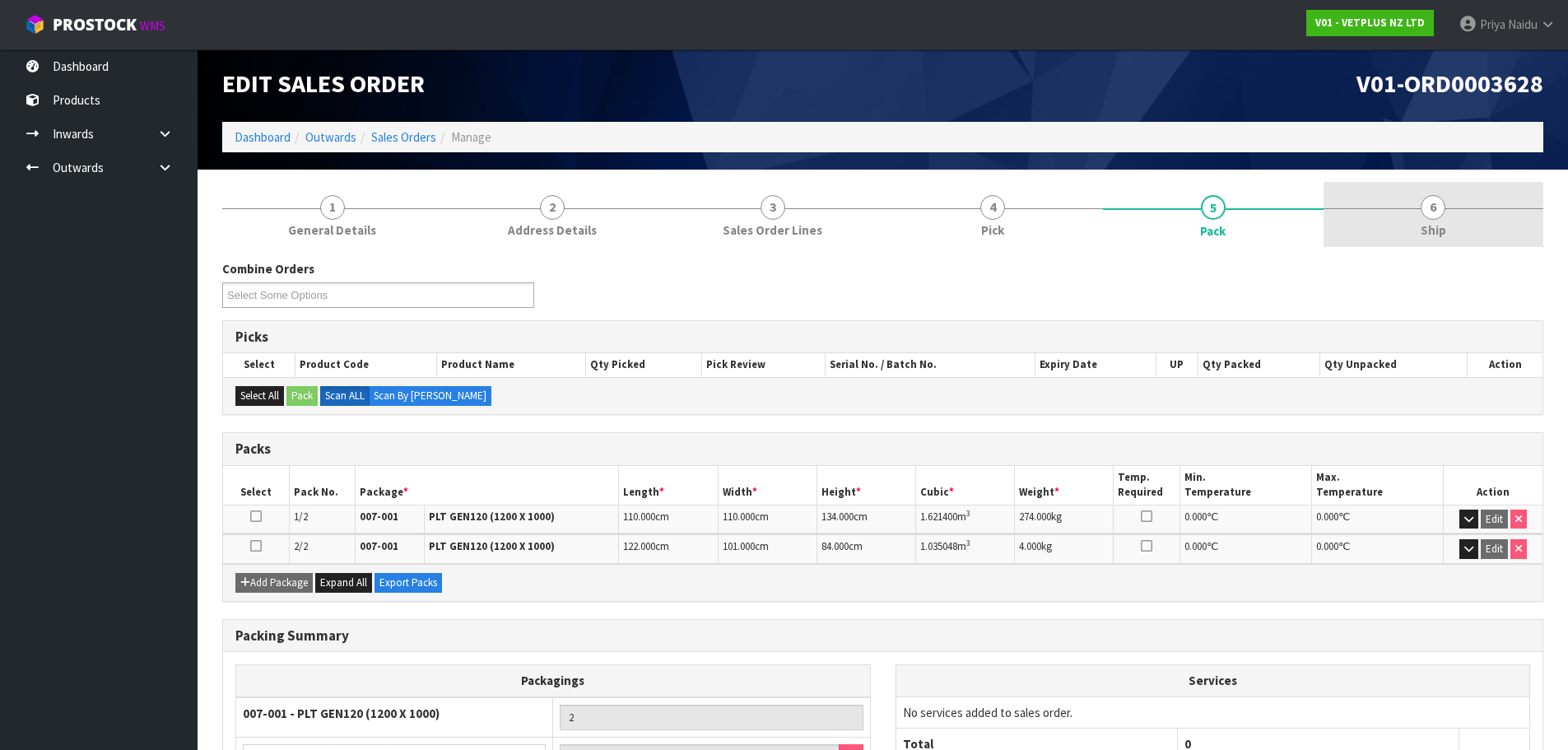
click at [1412, 198] on link "6 Ship" at bounding box center [1434, 214] width 221 height 65
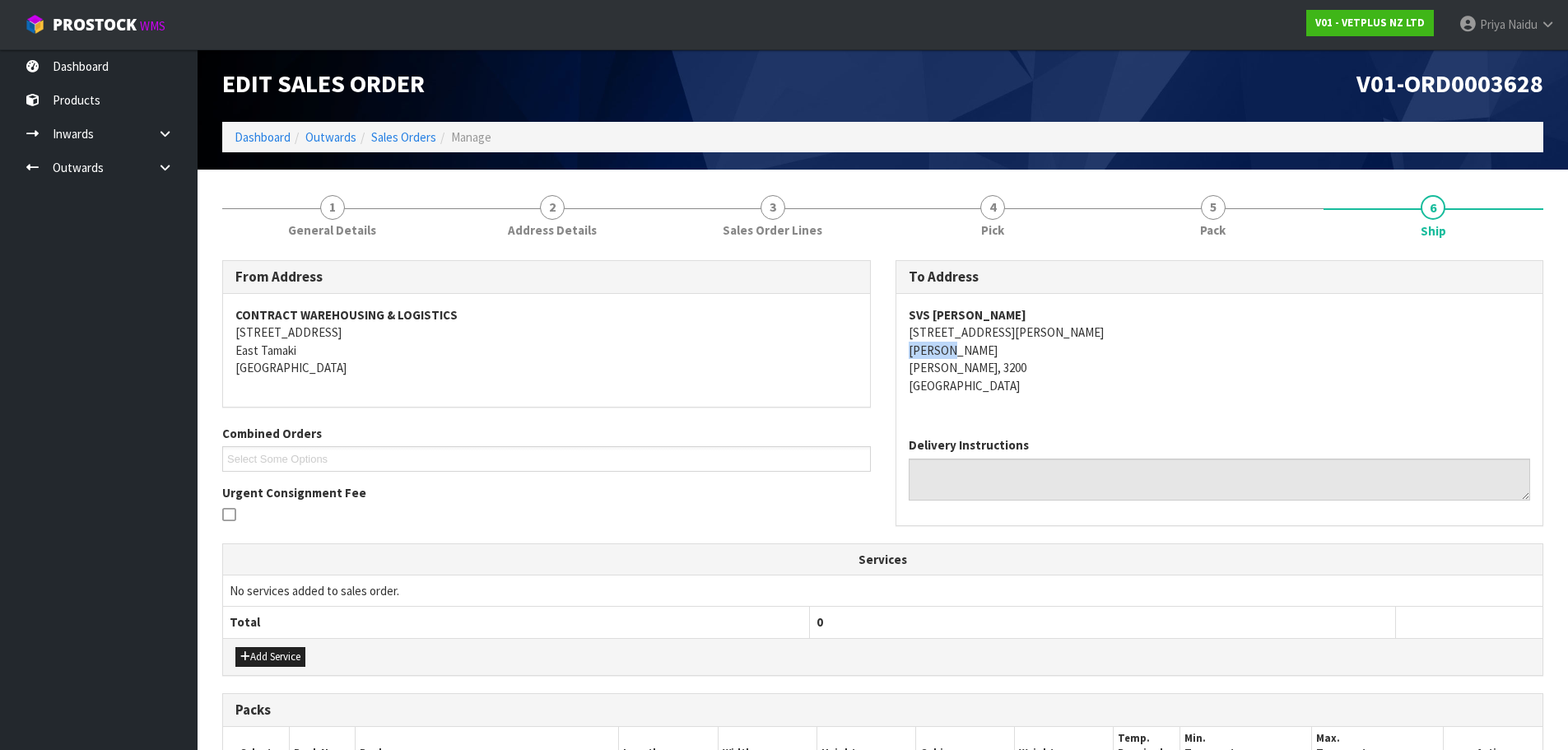
drag, startPoint x: 901, startPoint y: 356, endPoint x: 966, endPoint y: 347, distance: 65.6
click at [966, 347] on div "SVS [PERSON_NAME] [STREET_ADDRESS][PERSON_NAME][PERSON_NAME][PERSON_NAME]" at bounding box center [1219, 358] width 647 height 130
click at [1224, 236] on span "Pack" at bounding box center [1212, 230] width 25 height 18
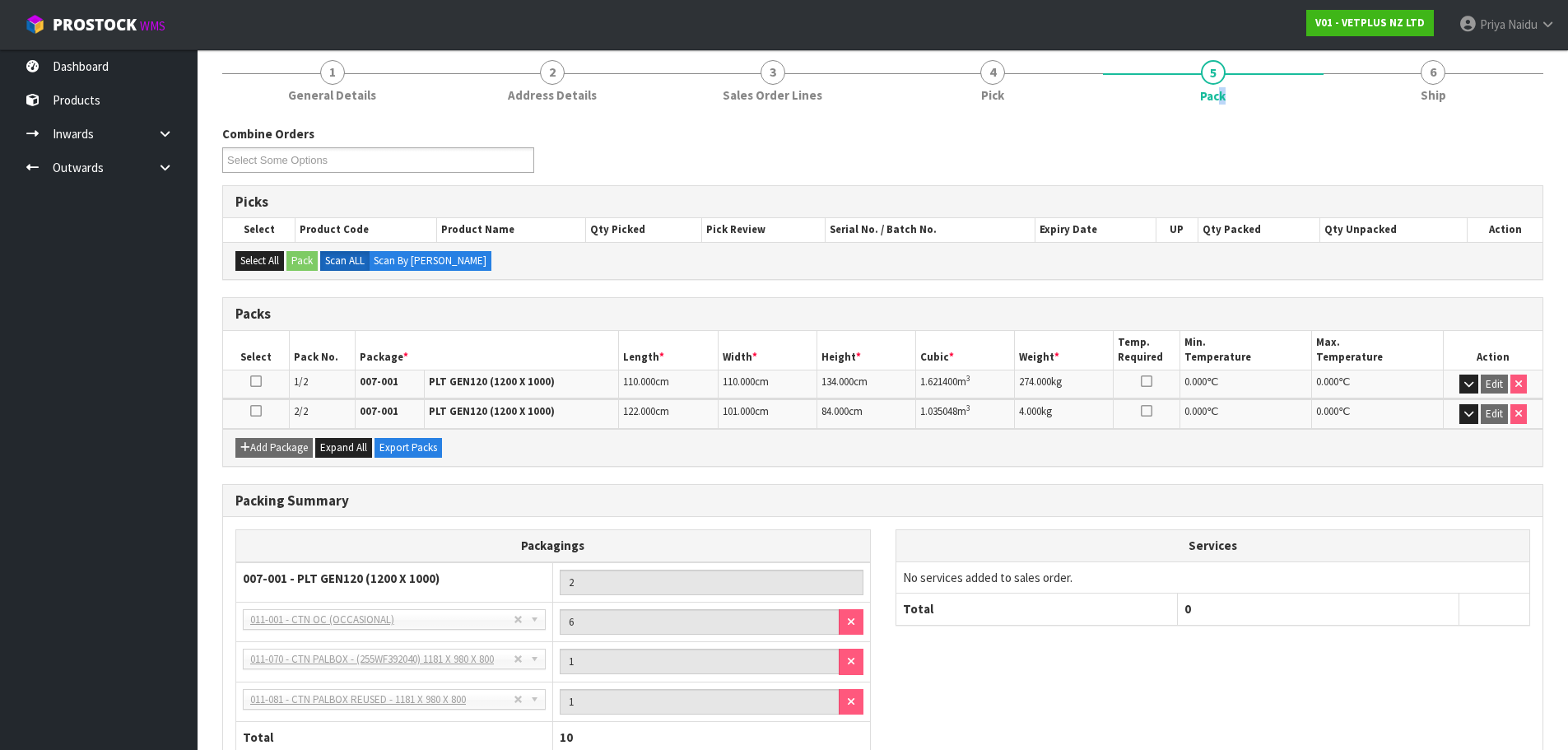
scroll to position [251, 0]
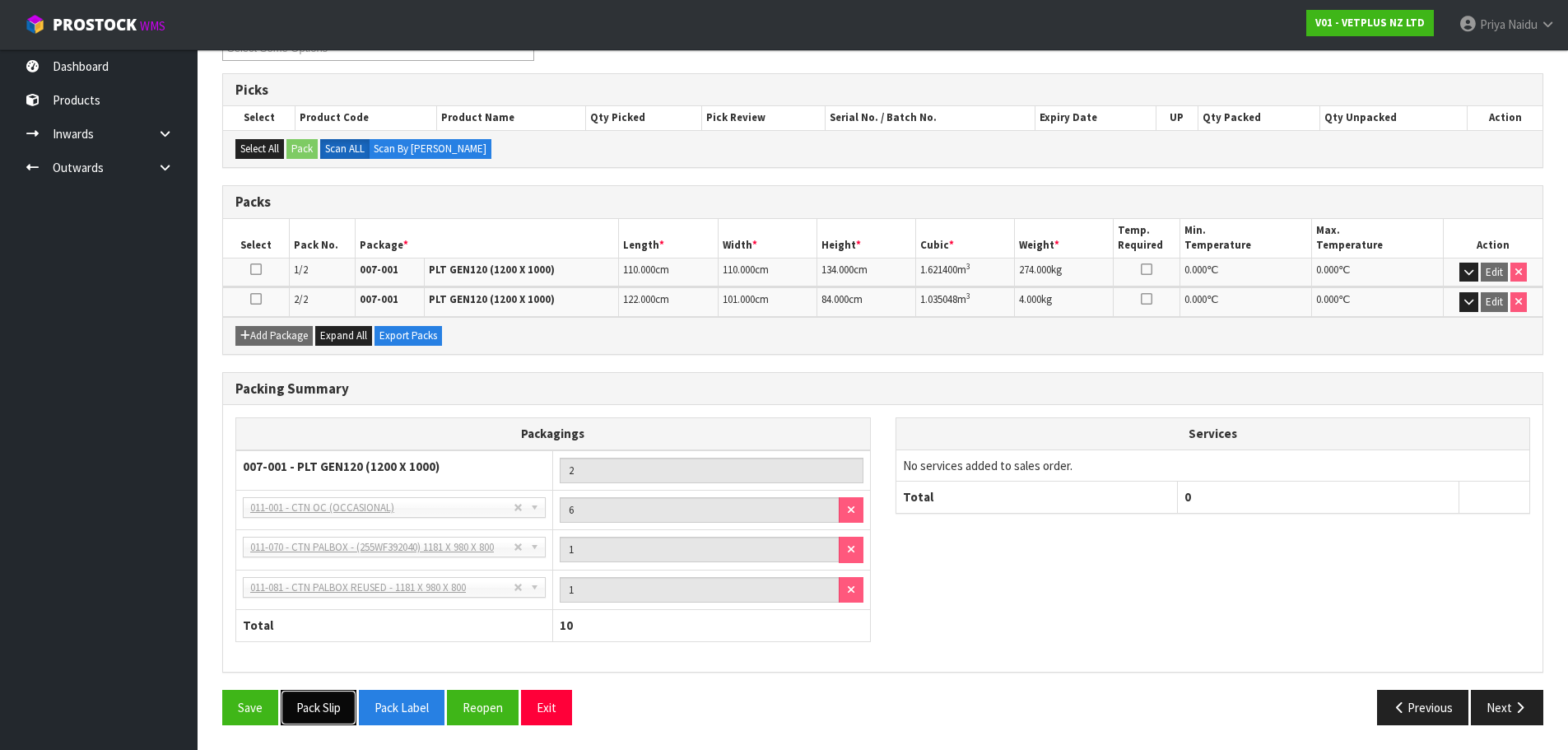
click at [316, 707] on button "Pack Slip" at bounding box center [318, 707] width 76 height 35
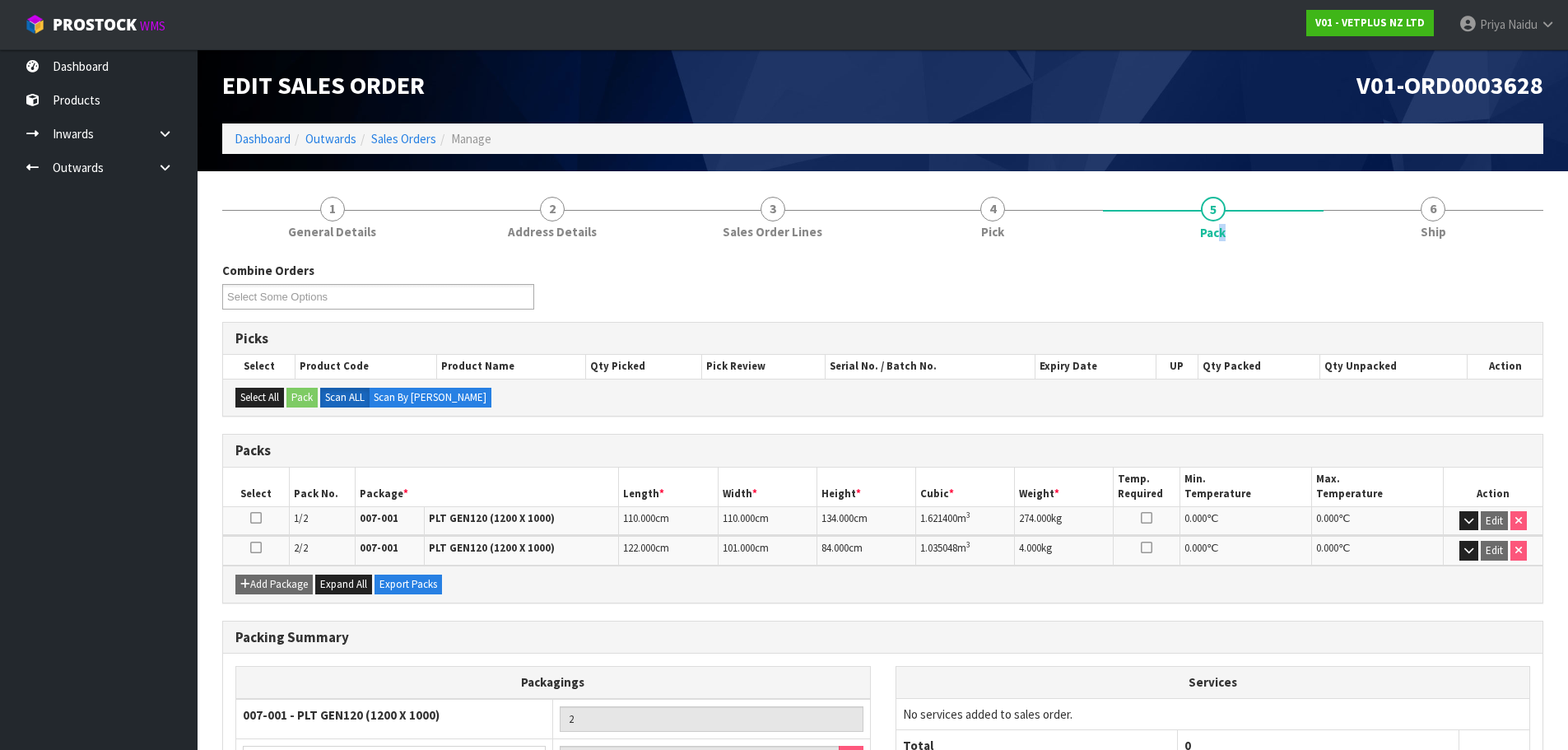
scroll to position [0, 0]
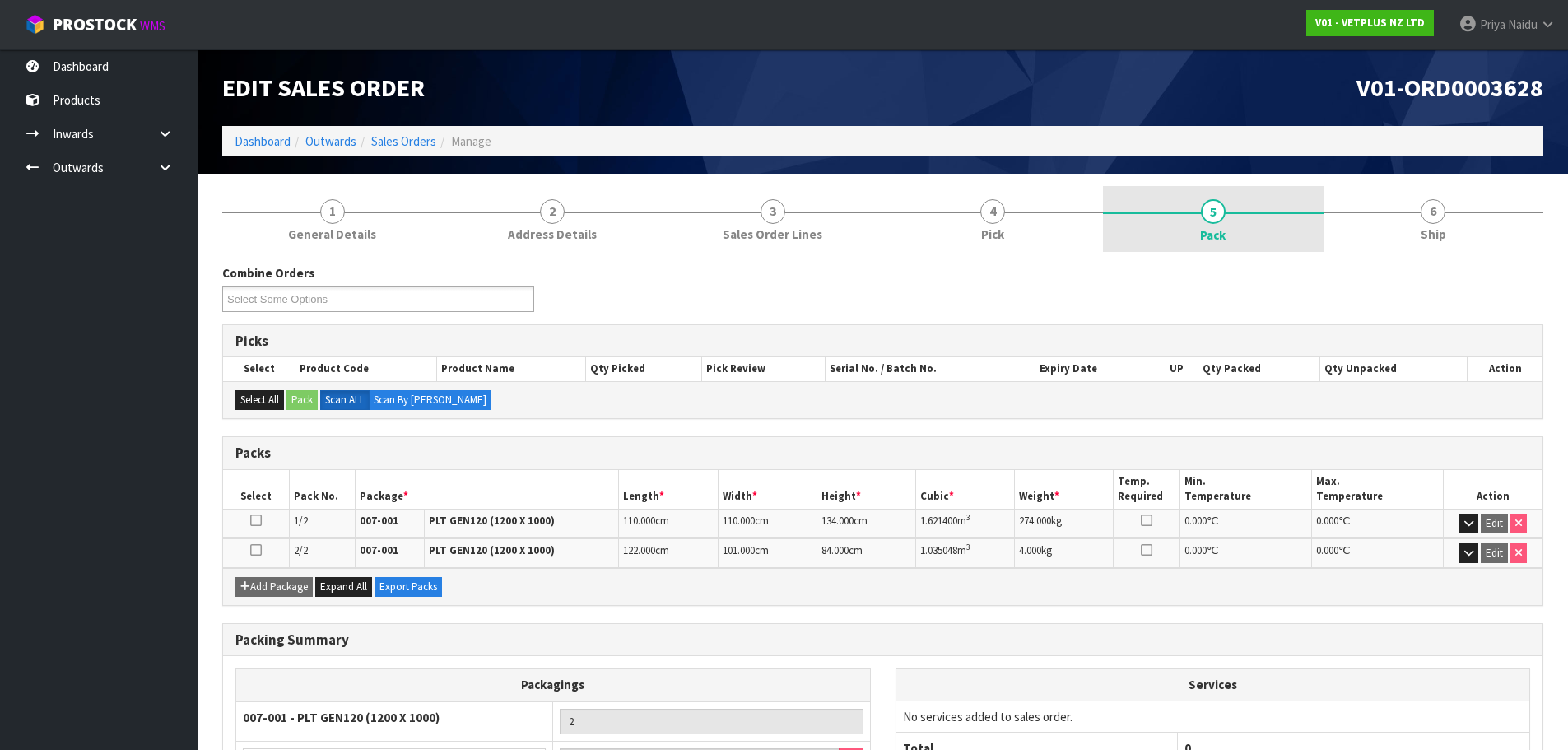
click at [1193, 216] on link "5 Pack" at bounding box center [1213, 218] width 221 height 66
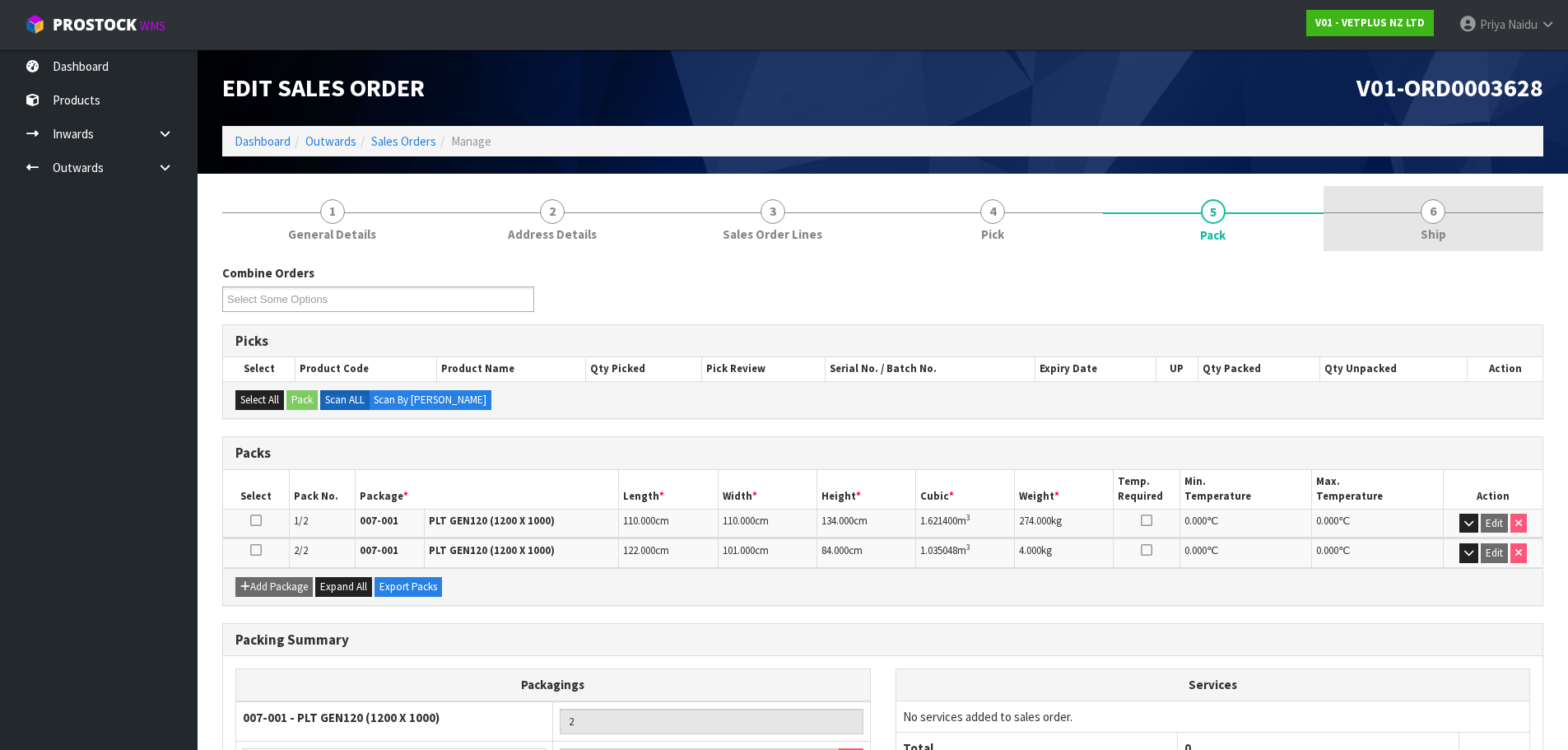
click at [1401, 209] on link "6 Ship" at bounding box center [1434, 218] width 221 height 65
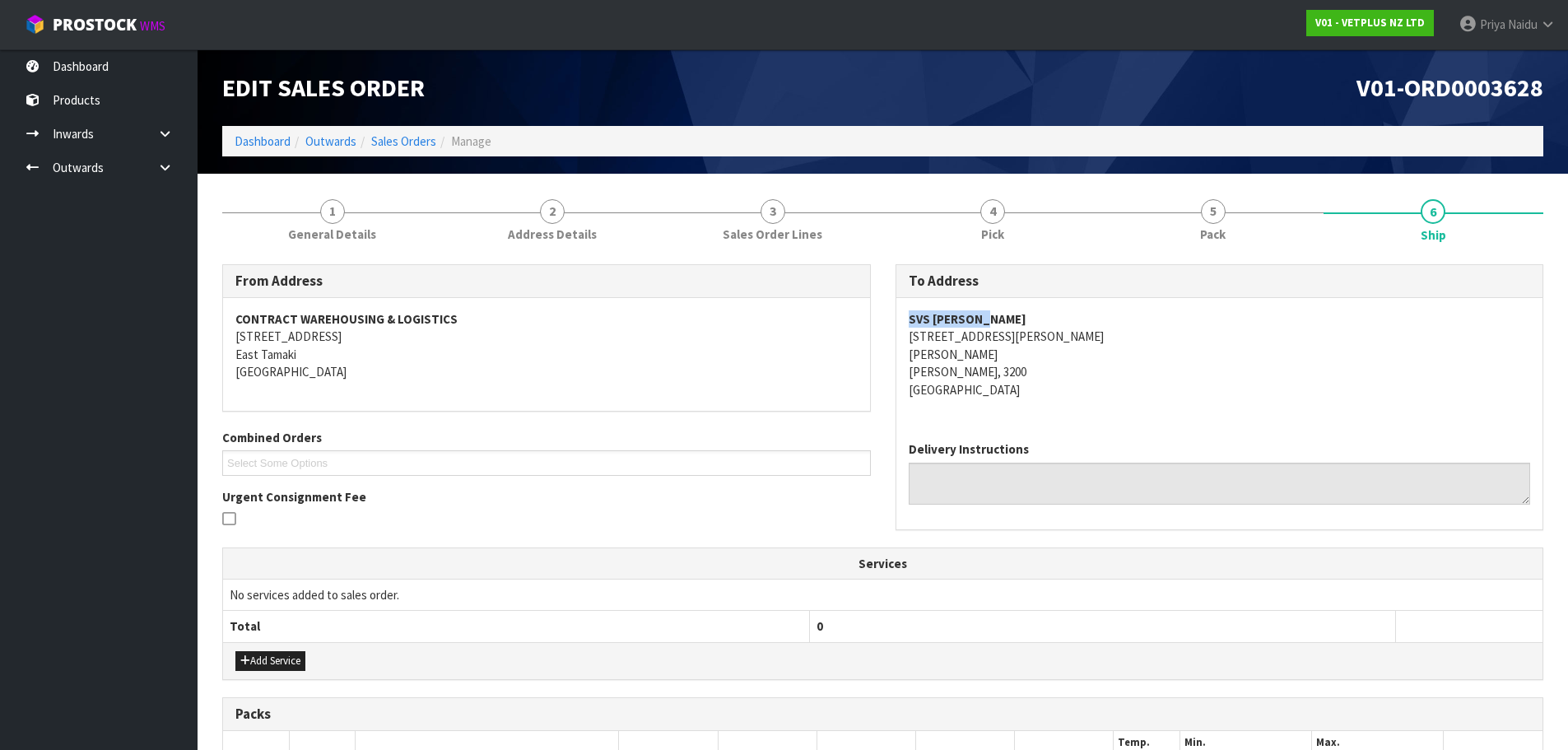
drag, startPoint x: 904, startPoint y: 319, endPoint x: 1031, endPoint y: 315, distance: 127.1
click at [1031, 315] on div "SVS [PERSON_NAME] [STREET_ADDRESS][PERSON_NAME][PERSON_NAME][PERSON_NAME]" at bounding box center [1219, 362] width 647 height 130
drag, startPoint x: 897, startPoint y: 337, endPoint x: 1050, endPoint y: 370, distance: 156.5
click at [1050, 370] on div "SVS [PERSON_NAME] [STREET_ADDRESS][PERSON_NAME][PERSON_NAME][PERSON_NAME]" at bounding box center [1219, 362] width 647 height 130
drag, startPoint x: 1052, startPoint y: 331, endPoint x: 1016, endPoint y: 319, distance: 37.9
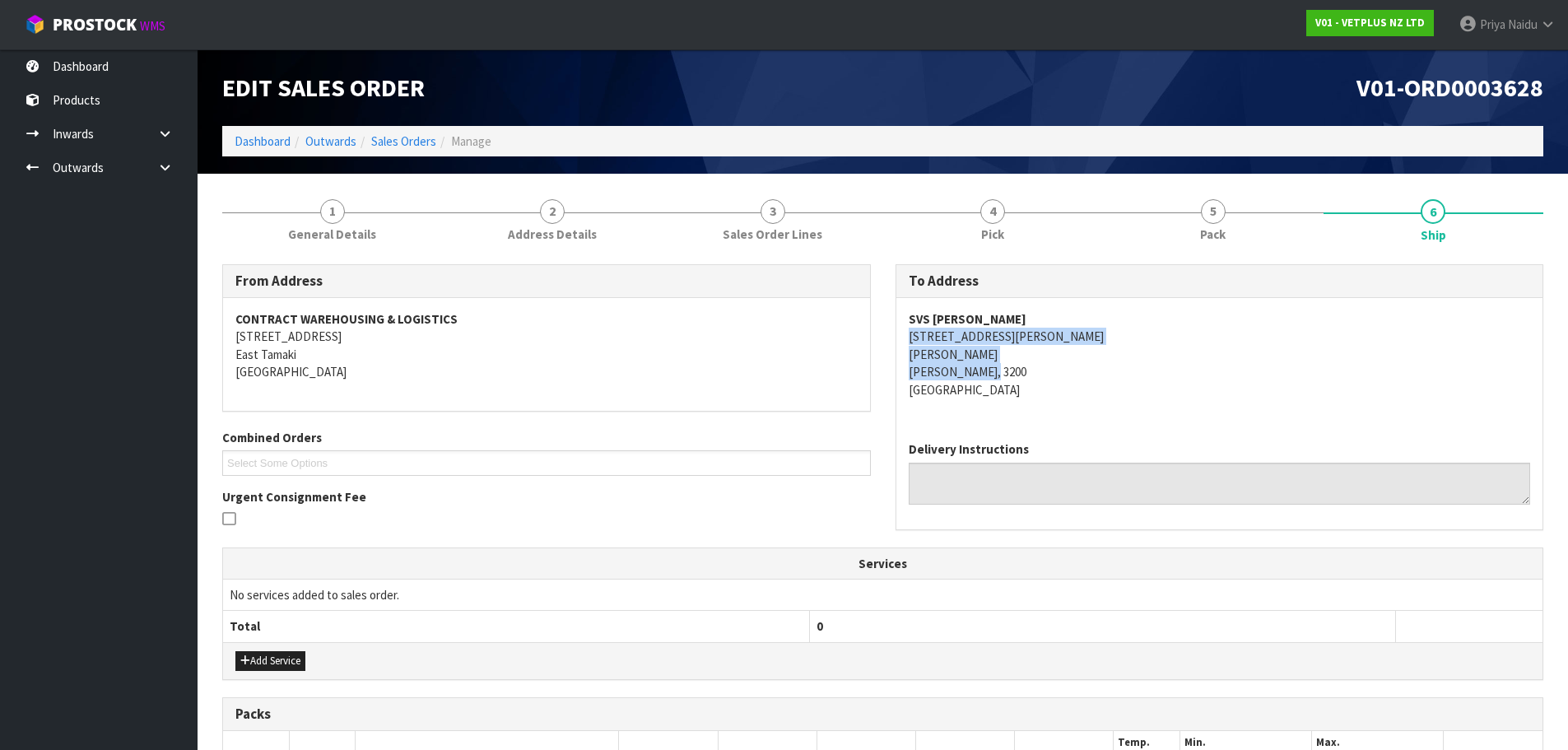
click at [1052, 331] on address "SVS [PERSON_NAME] [STREET_ADDRESS][PERSON_NAME][PERSON_NAME][PERSON_NAME]" at bounding box center [1220, 354] width 623 height 88
drag, startPoint x: 895, startPoint y: 322, endPoint x: 999, endPoint y: 310, distance: 104.7
click at [999, 310] on div "SVS [PERSON_NAME] [STREET_ADDRESS][PERSON_NAME][PERSON_NAME][PERSON_NAME]" at bounding box center [1219, 362] width 647 height 130
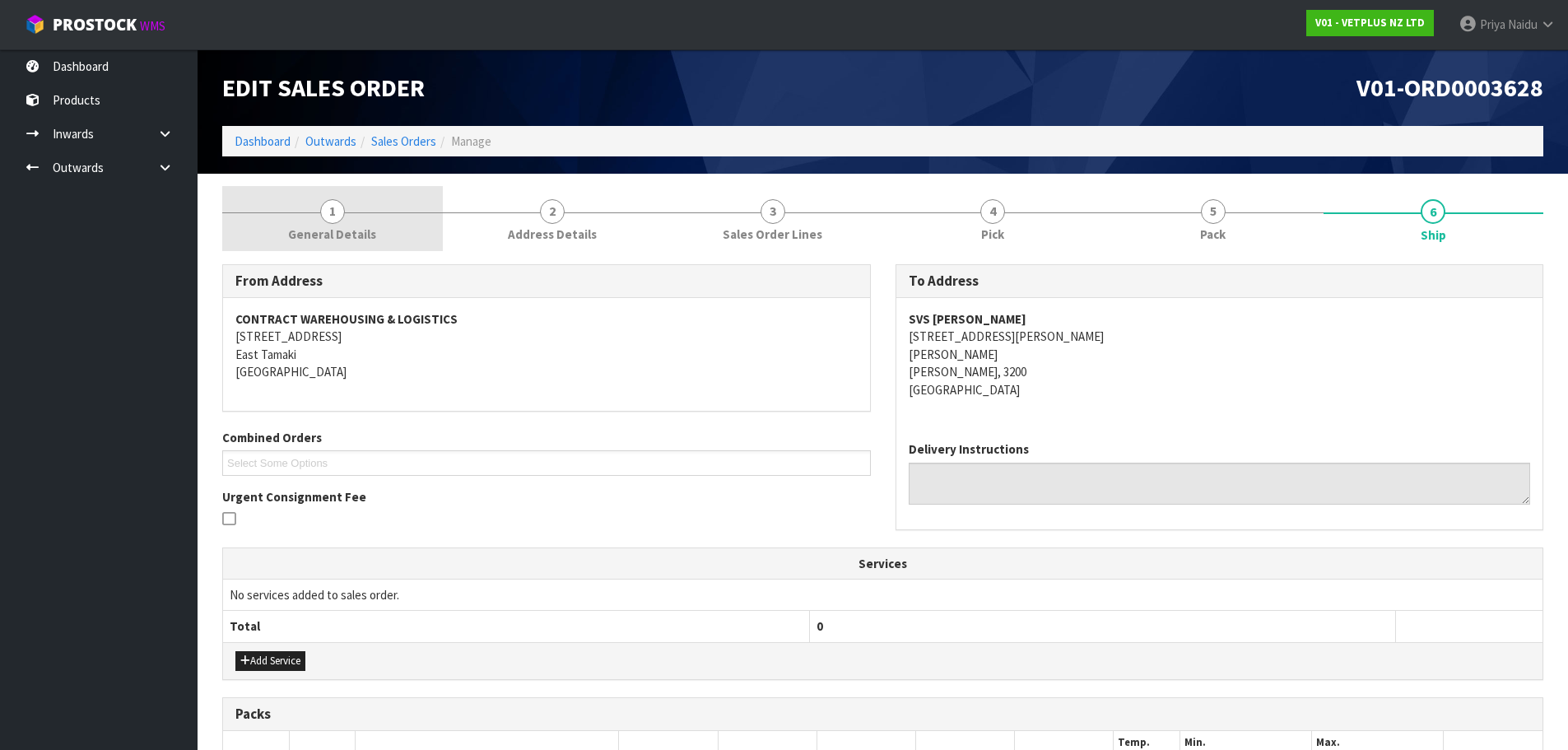
click at [345, 208] on link "1 General Details" at bounding box center [333, 218] width 221 height 65
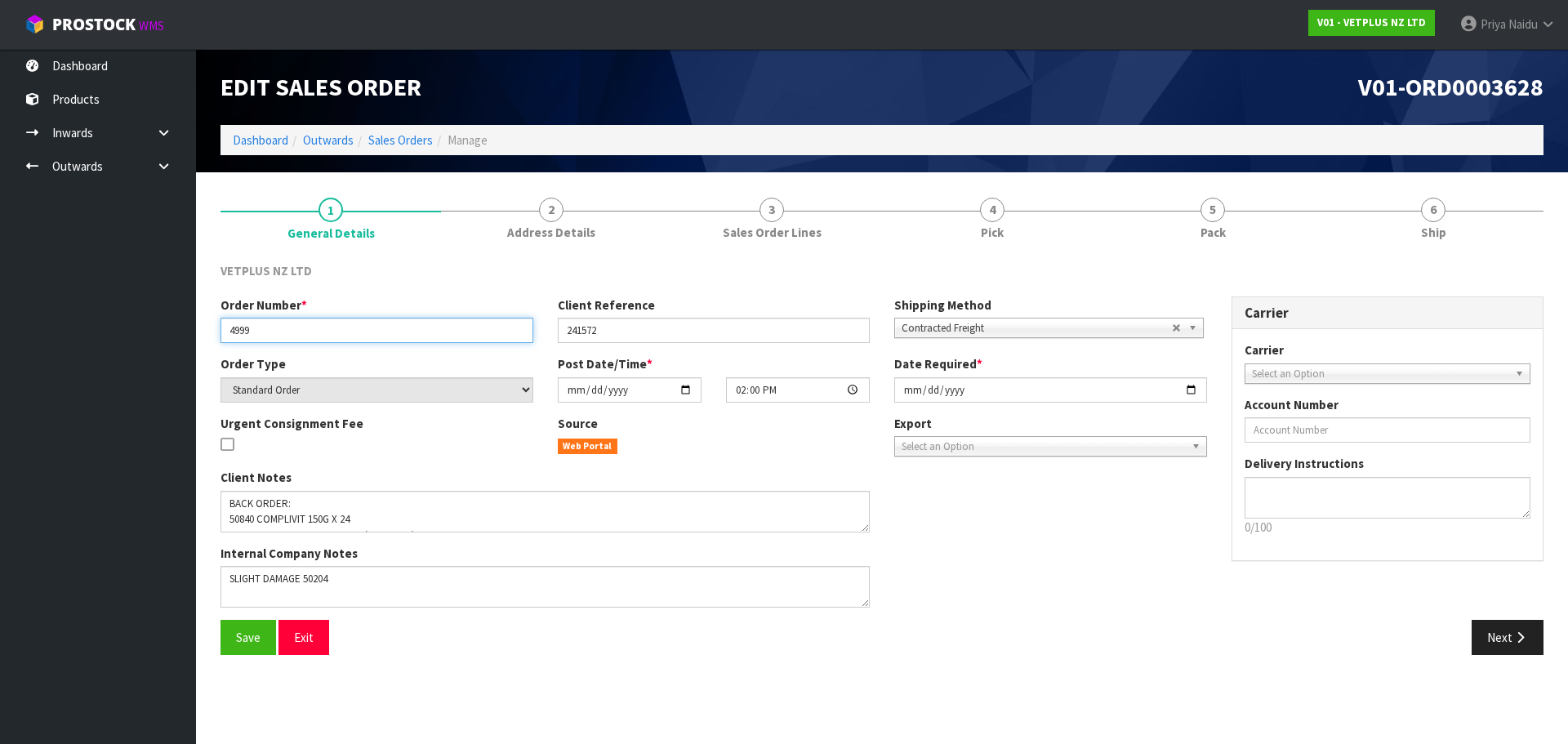
drag, startPoint x: 228, startPoint y: 326, endPoint x: 263, endPoint y: 330, distance: 35.2
click at [263, 330] on input "4999" at bounding box center [377, 330] width 313 height 25
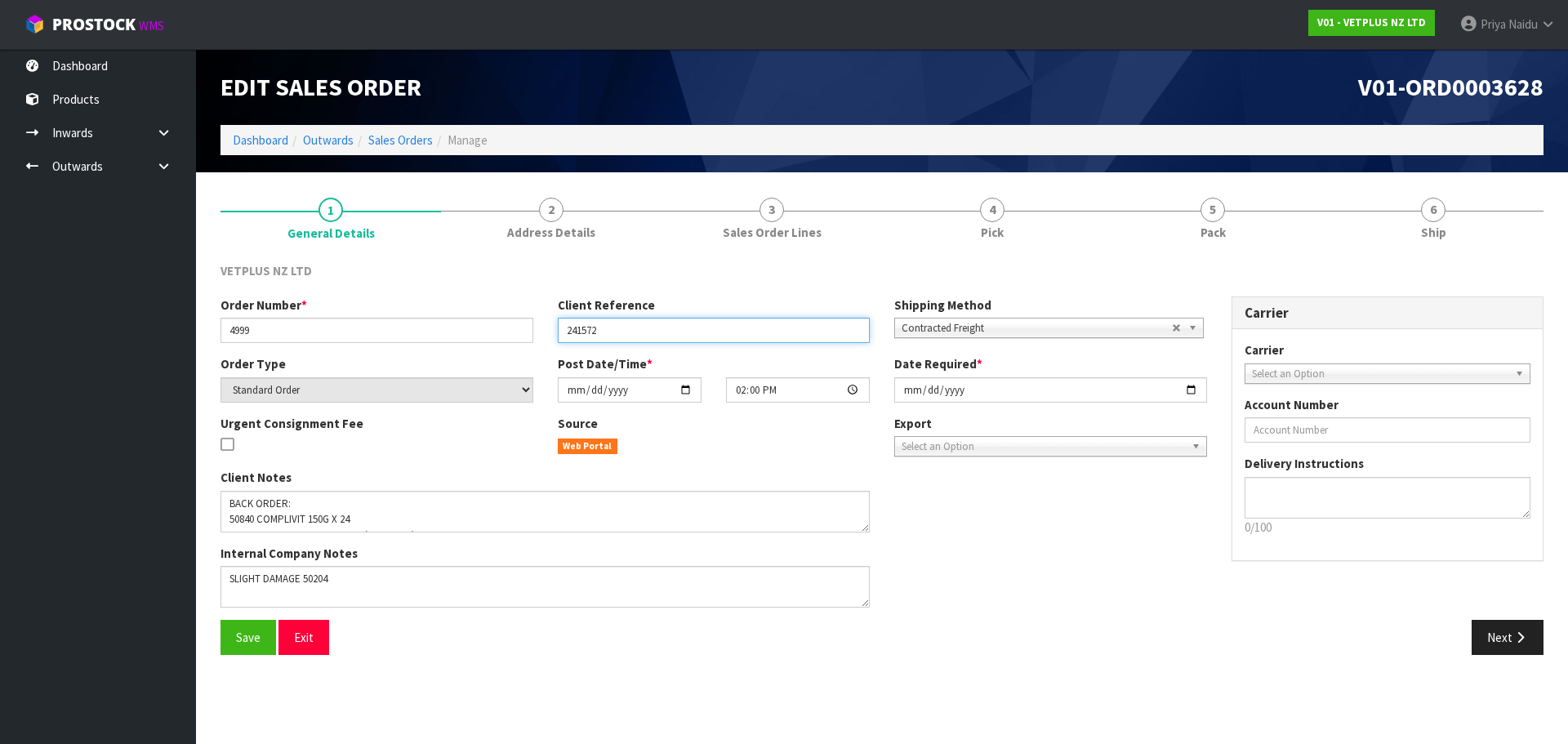
drag, startPoint x: 562, startPoint y: 332, endPoint x: 640, endPoint y: 330, distance: 78.0
click at [640, 330] on input "241572" at bounding box center [714, 330] width 313 height 25
drag, startPoint x: 1161, startPoint y: 218, endPoint x: 728, endPoint y: 296, distance: 440.0
click at [1161, 217] on link "5 Pack" at bounding box center [1213, 217] width 221 height 65
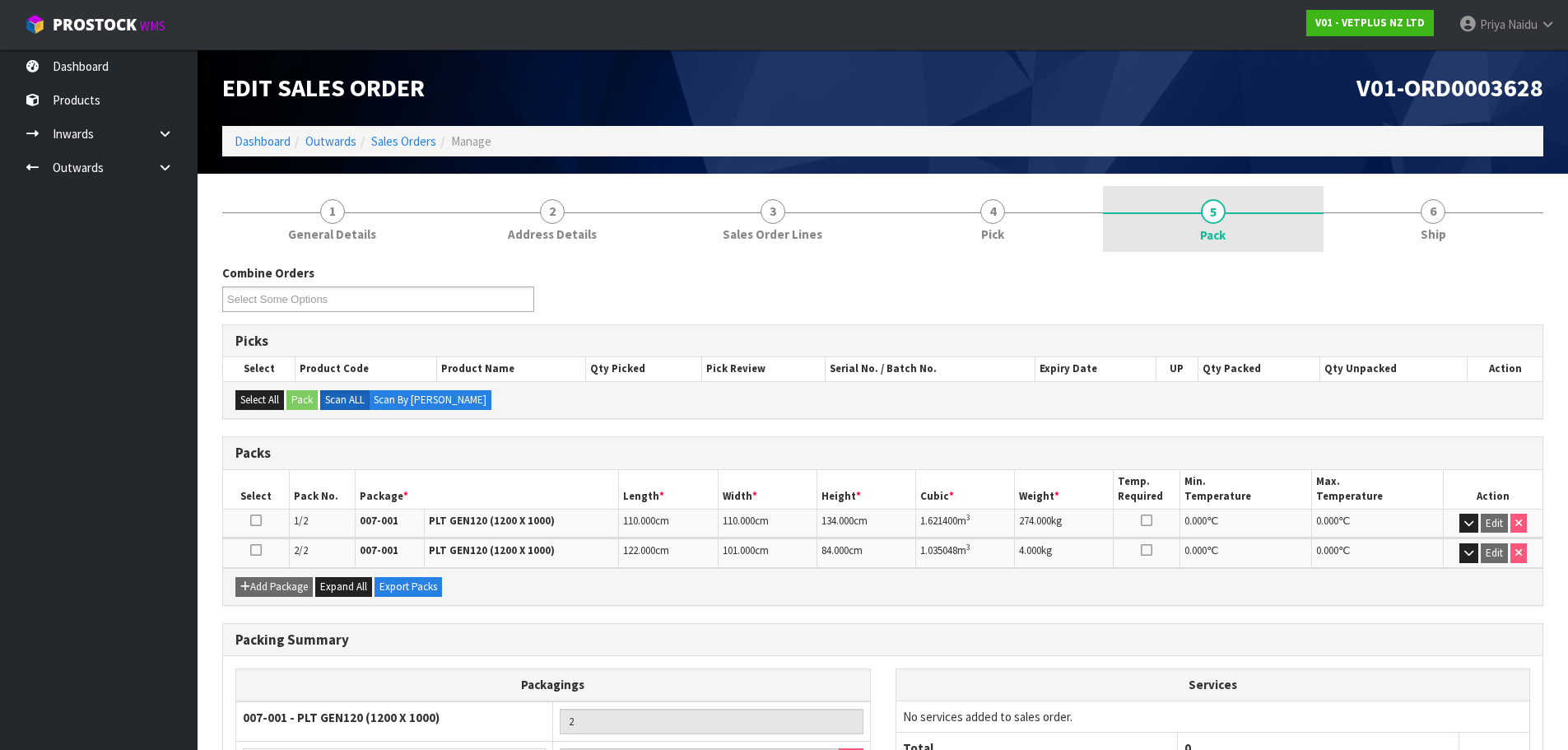
click at [1266, 249] on link "5 Pack" at bounding box center [1213, 218] width 221 height 66
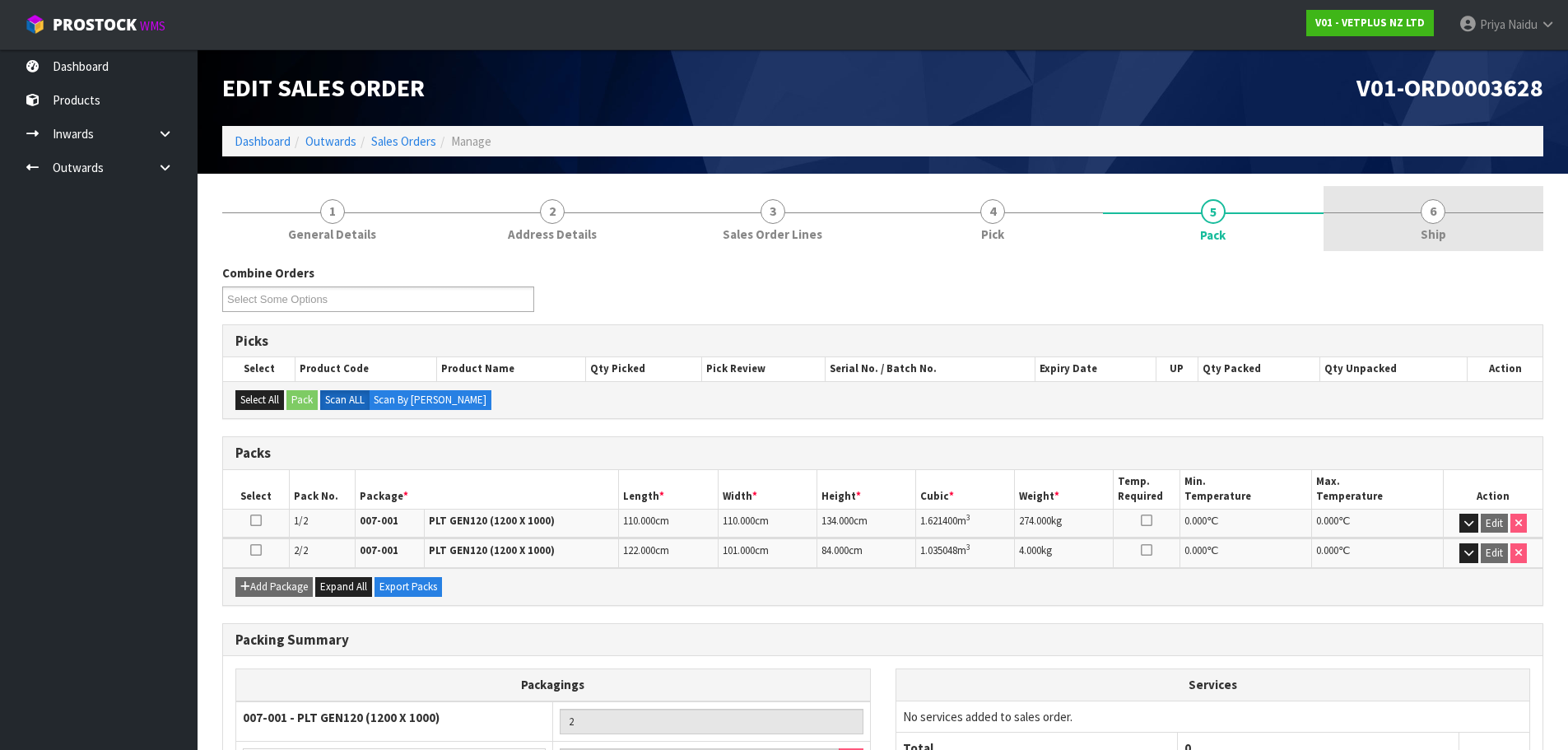
click at [1387, 223] on link "6 Ship" at bounding box center [1434, 218] width 221 height 65
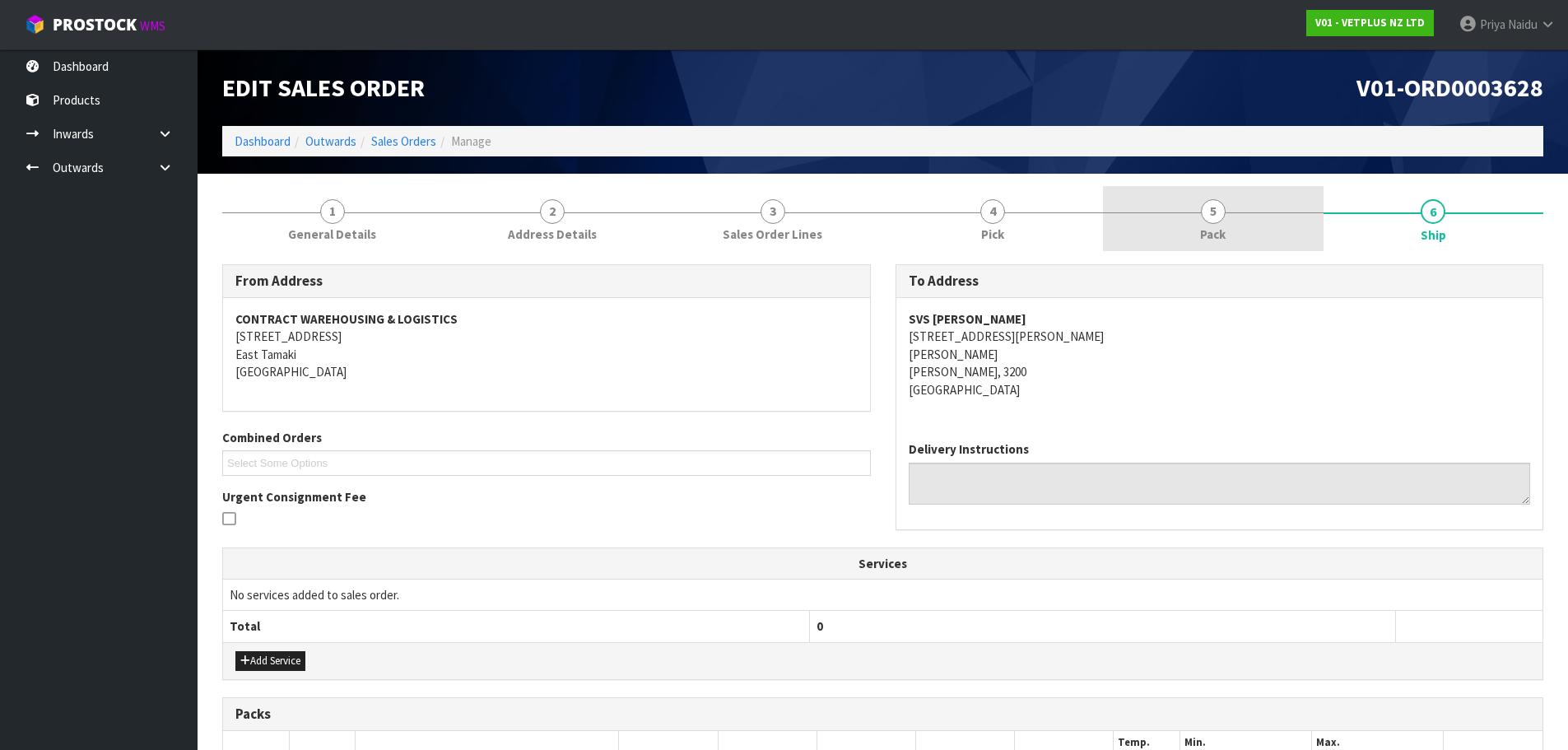
click at [1245, 219] on link "5 Pack" at bounding box center [1213, 218] width 221 height 65
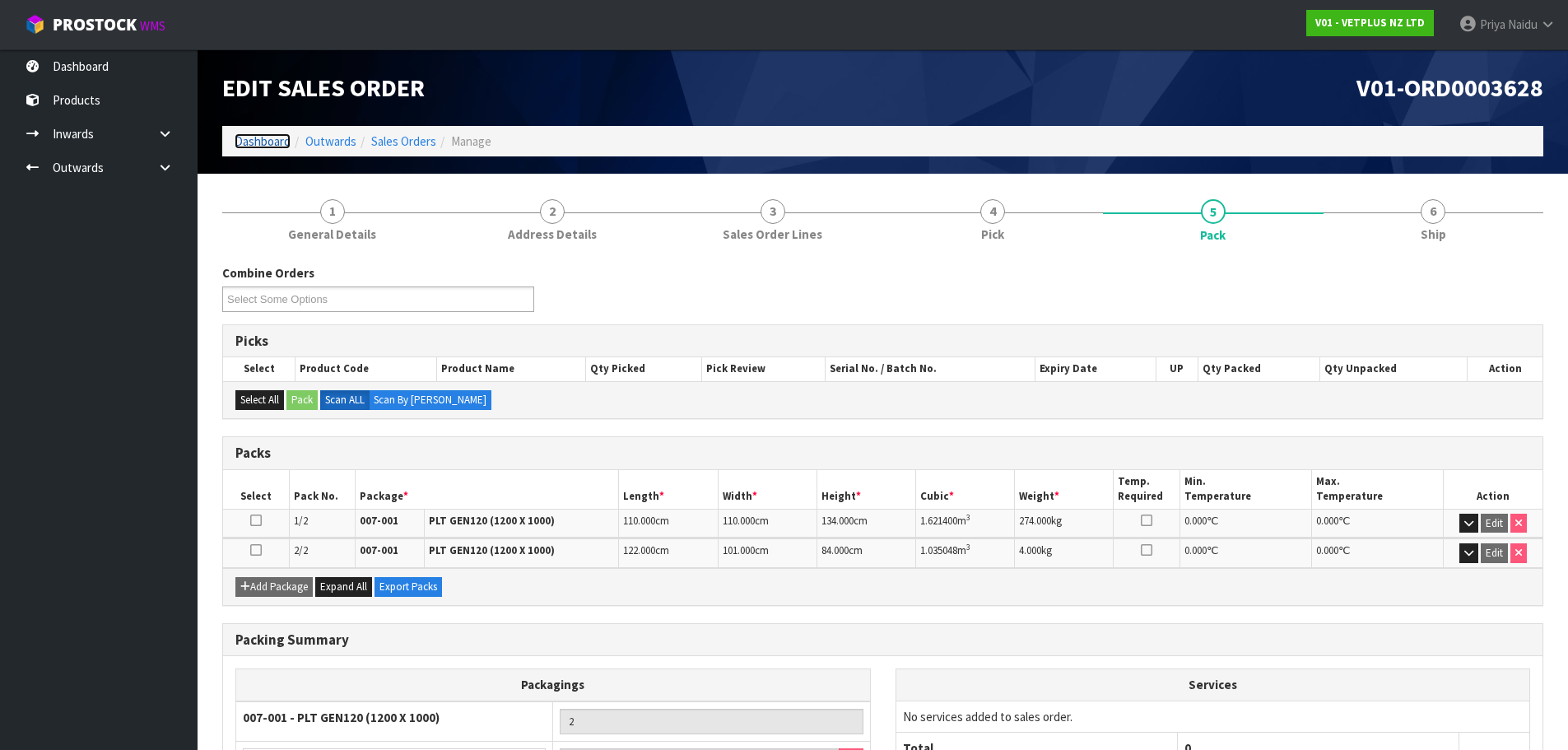
click at [264, 146] on link "Dashboard" at bounding box center [262, 141] width 56 height 16
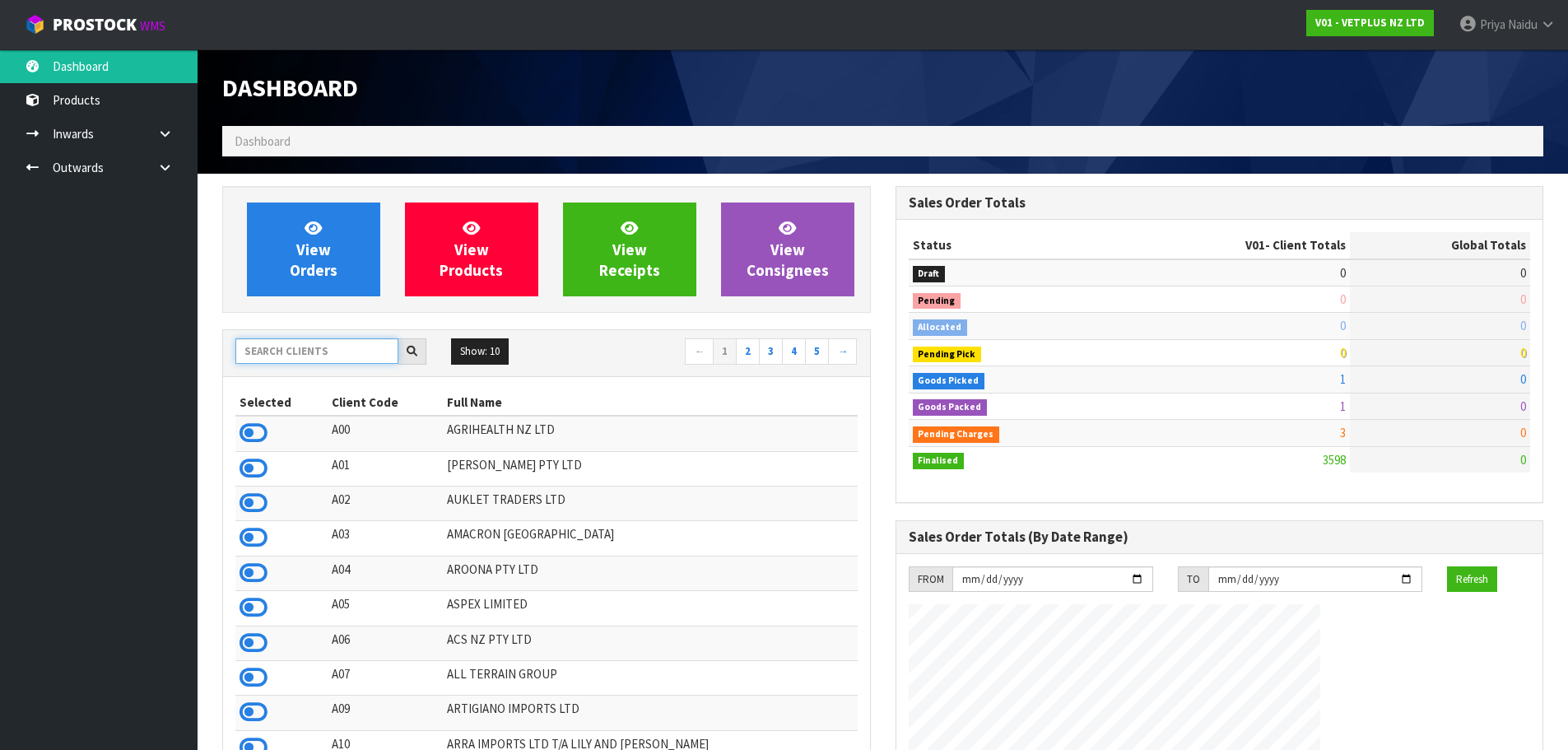
click at [270, 355] on input "text" at bounding box center [316, 351] width 163 height 25
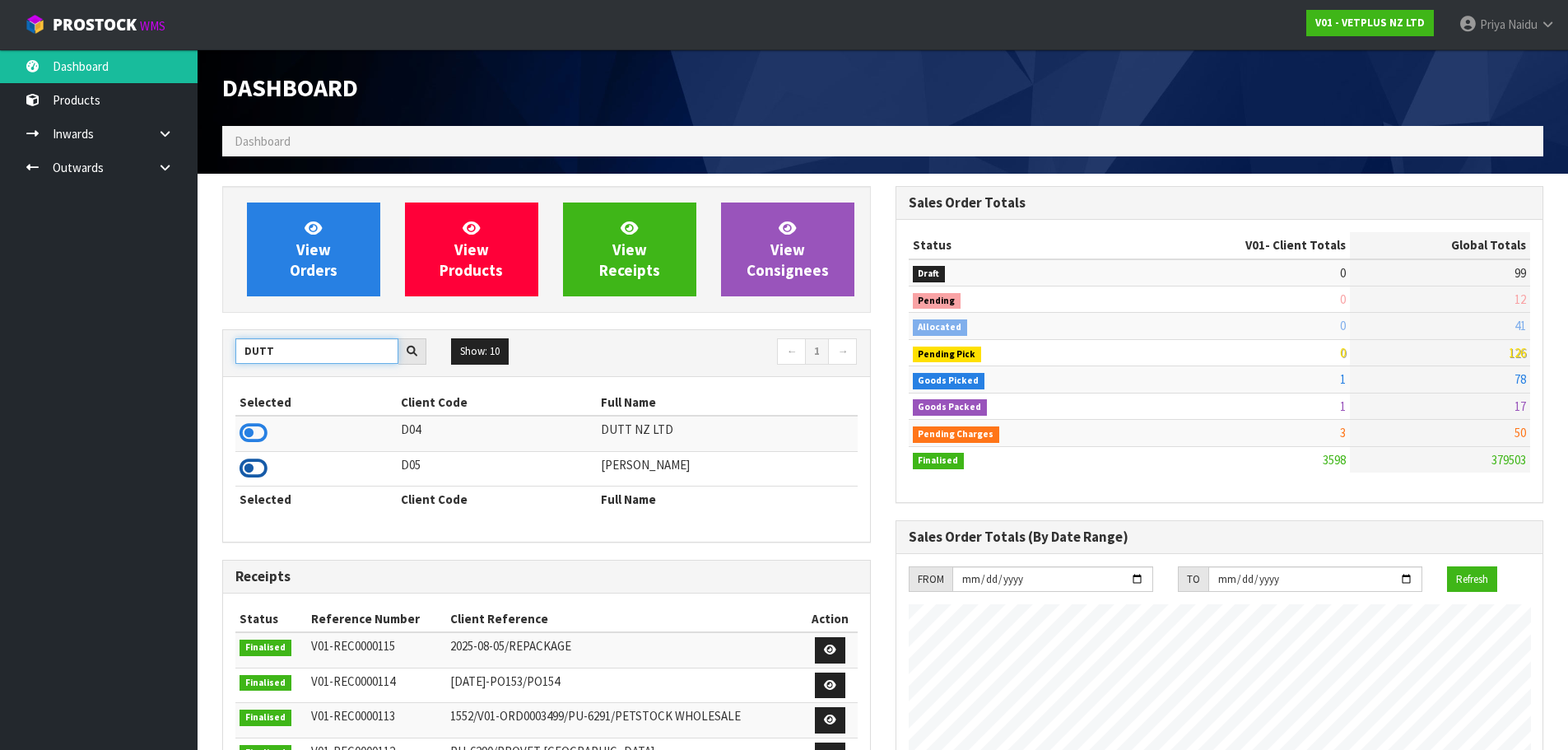
type input "DUTT"
click at [253, 470] on icon at bounding box center [253, 469] width 28 height 25
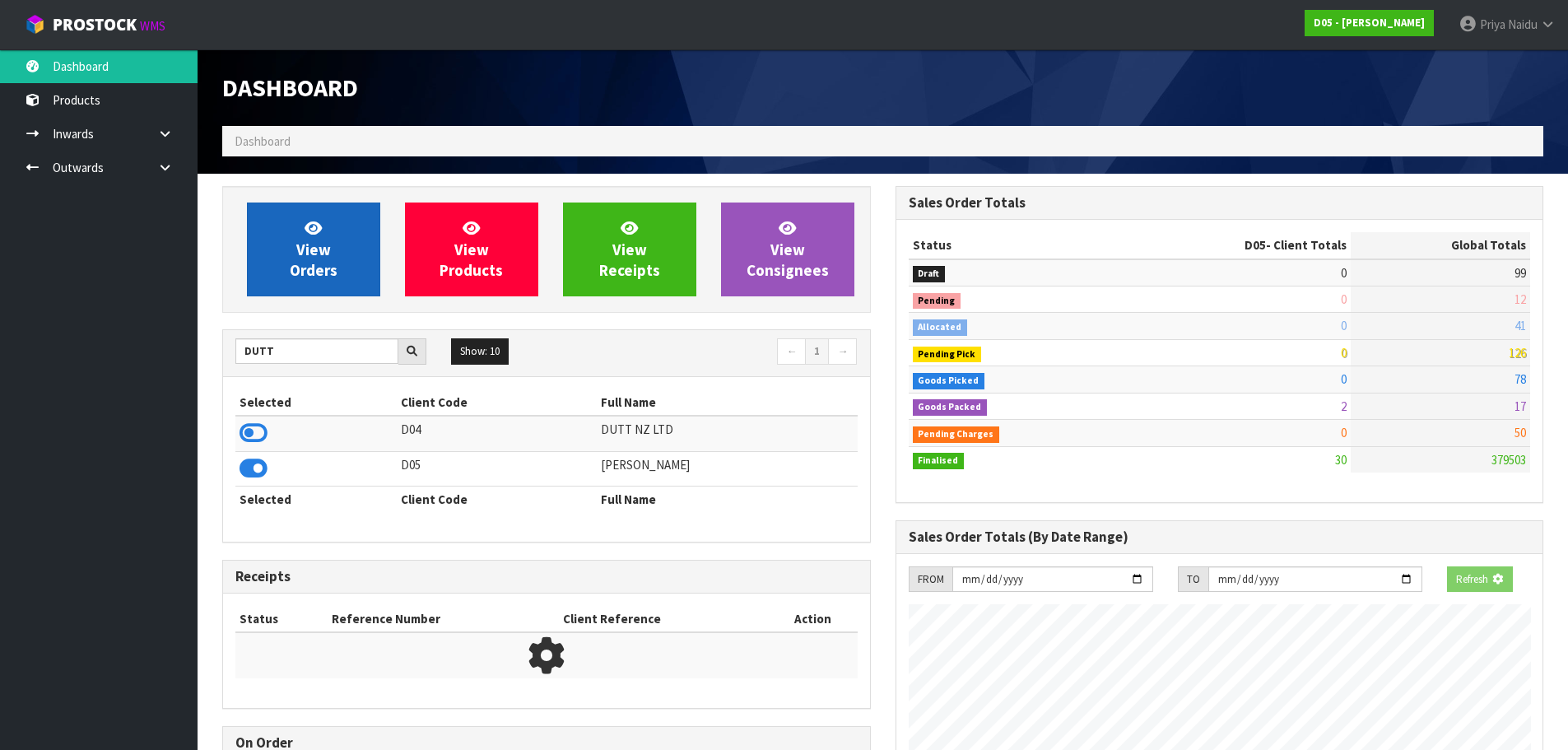
scroll to position [1353, 673]
click at [292, 208] on link "View Orders" at bounding box center [313, 249] width 133 height 94
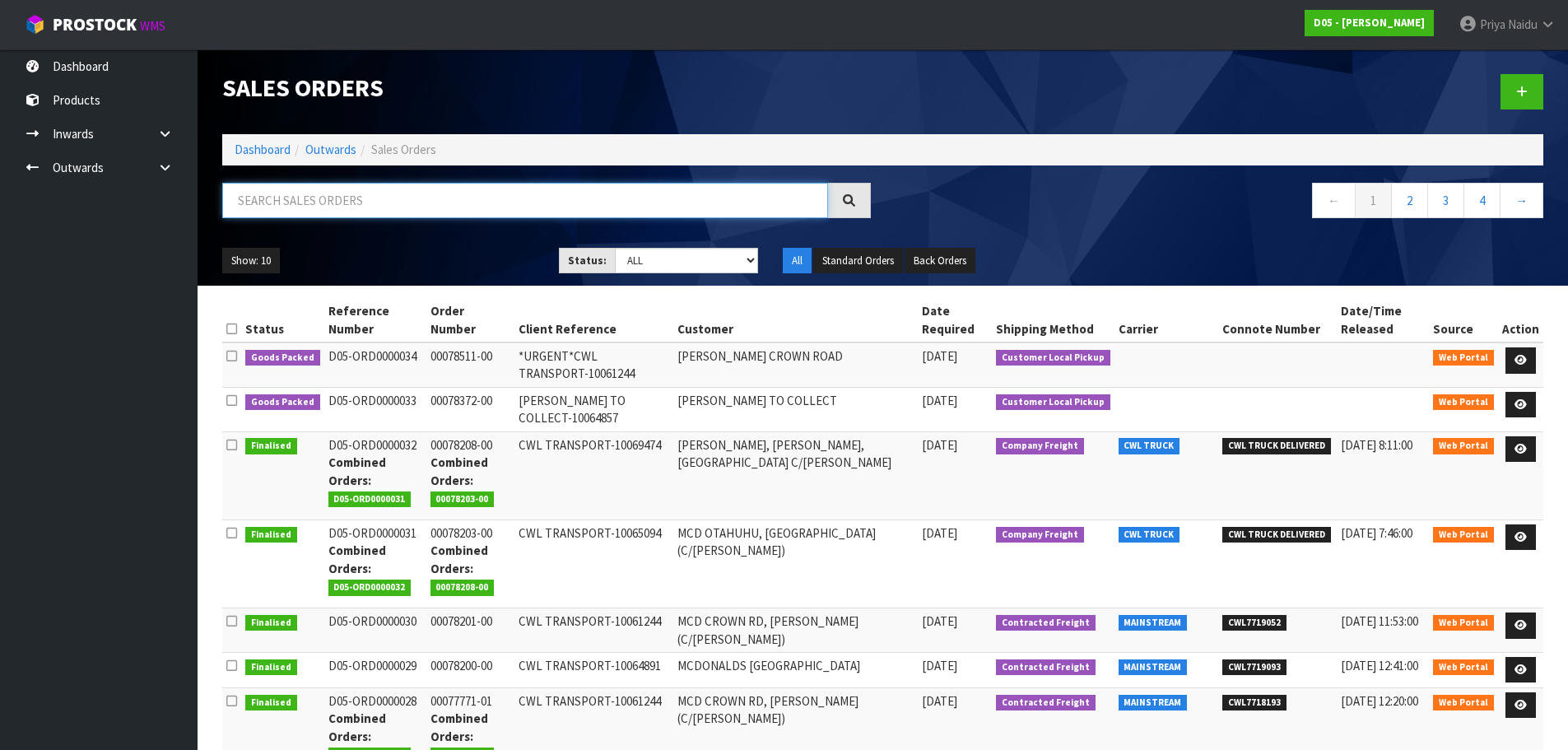
click at [307, 202] on input "text" at bounding box center [525, 200] width 606 height 35
click at [1521, 360] on icon at bounding box center [1520, 360] width 13 height 11
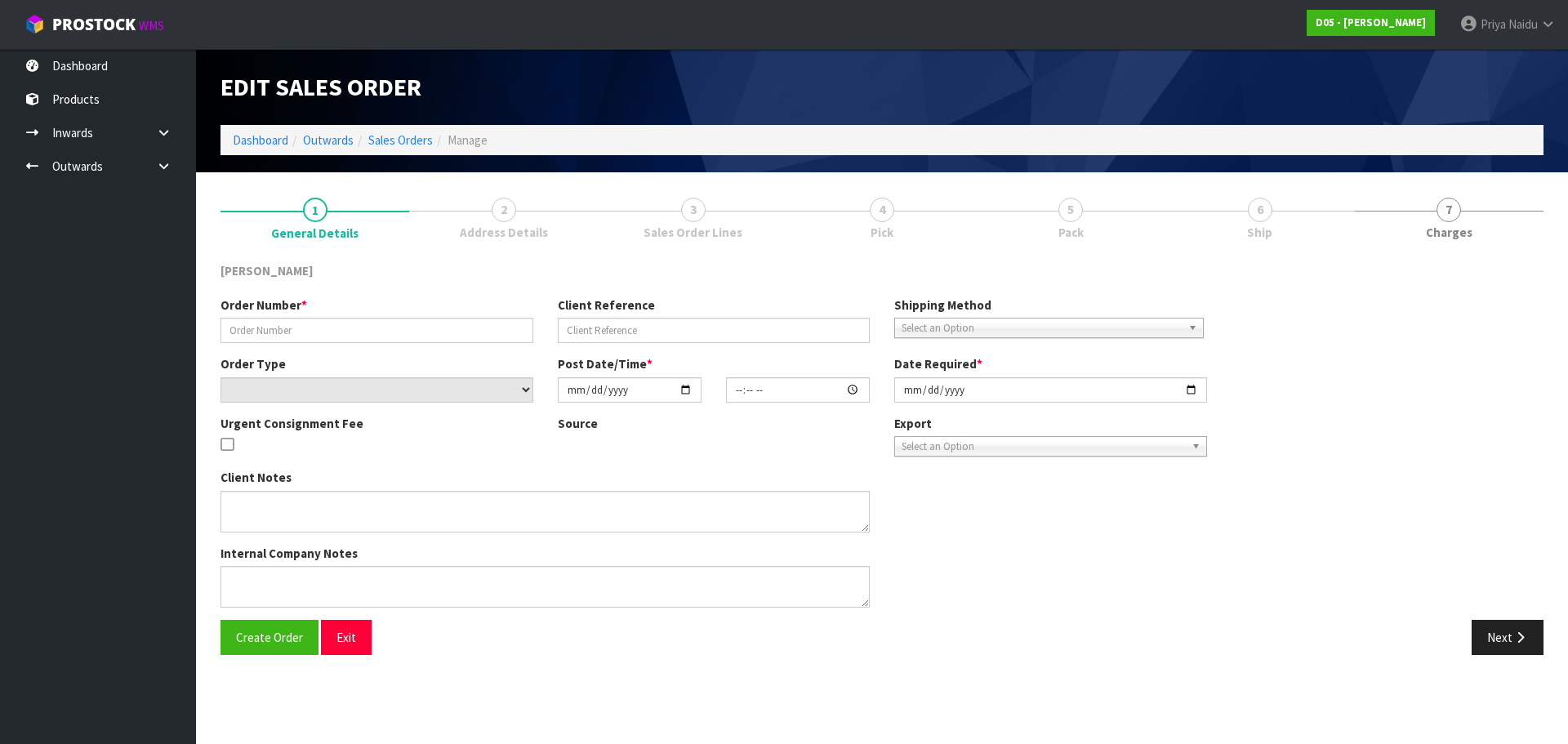
type input "00078511-00"
type input "*URGENT*CWL TRANSPORT-10061244"
select select "number:0"
type input "[DATE]"
type input "12:22:00.000"
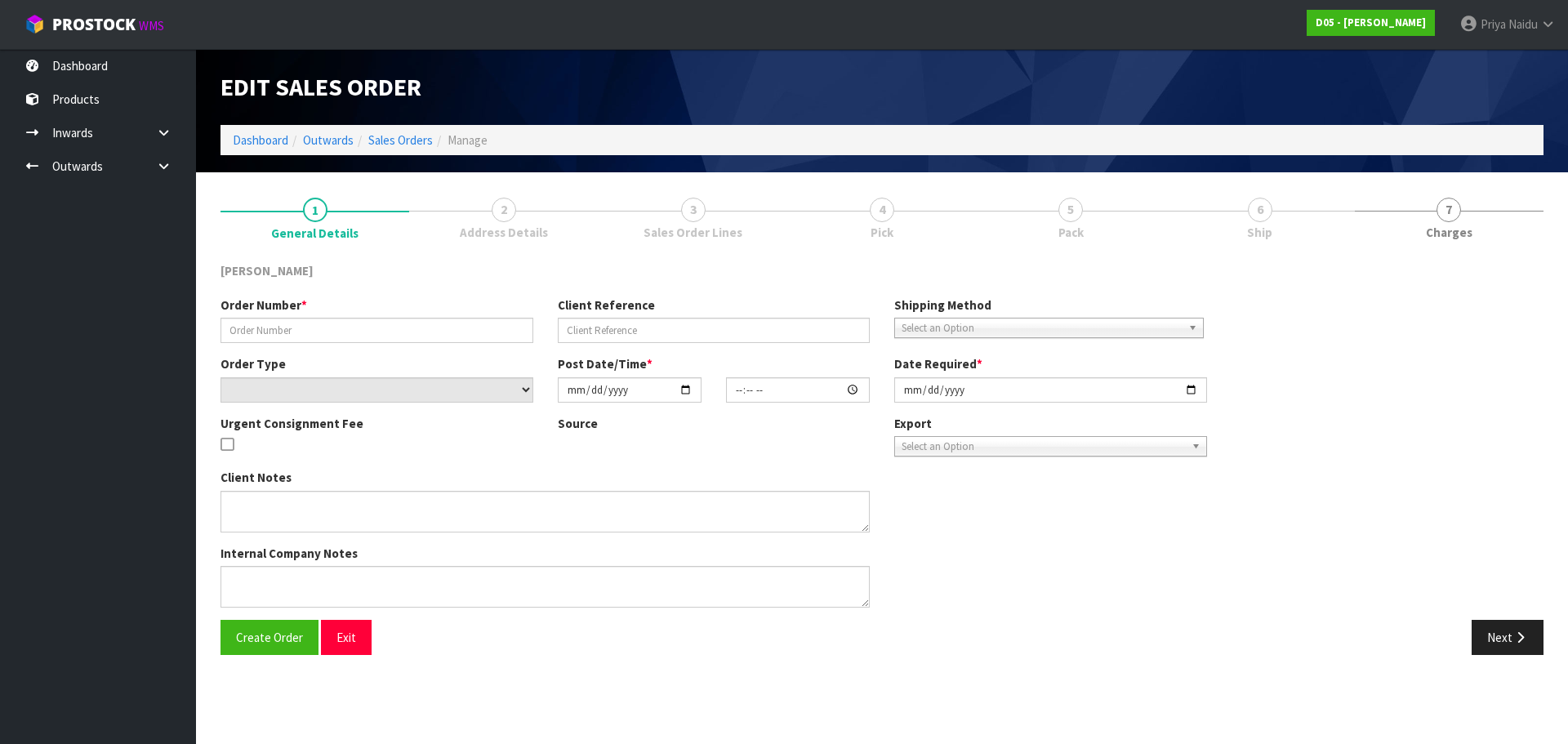
type input "[DATE]"
type textarea "[PERSON_NAME] TO COLLECT"
type textarea "I HAVE RECEIVED AN URGENT PICK YOUR REFERENCE NUMBER: D05-ORD0000034 [PERSON_NA…"
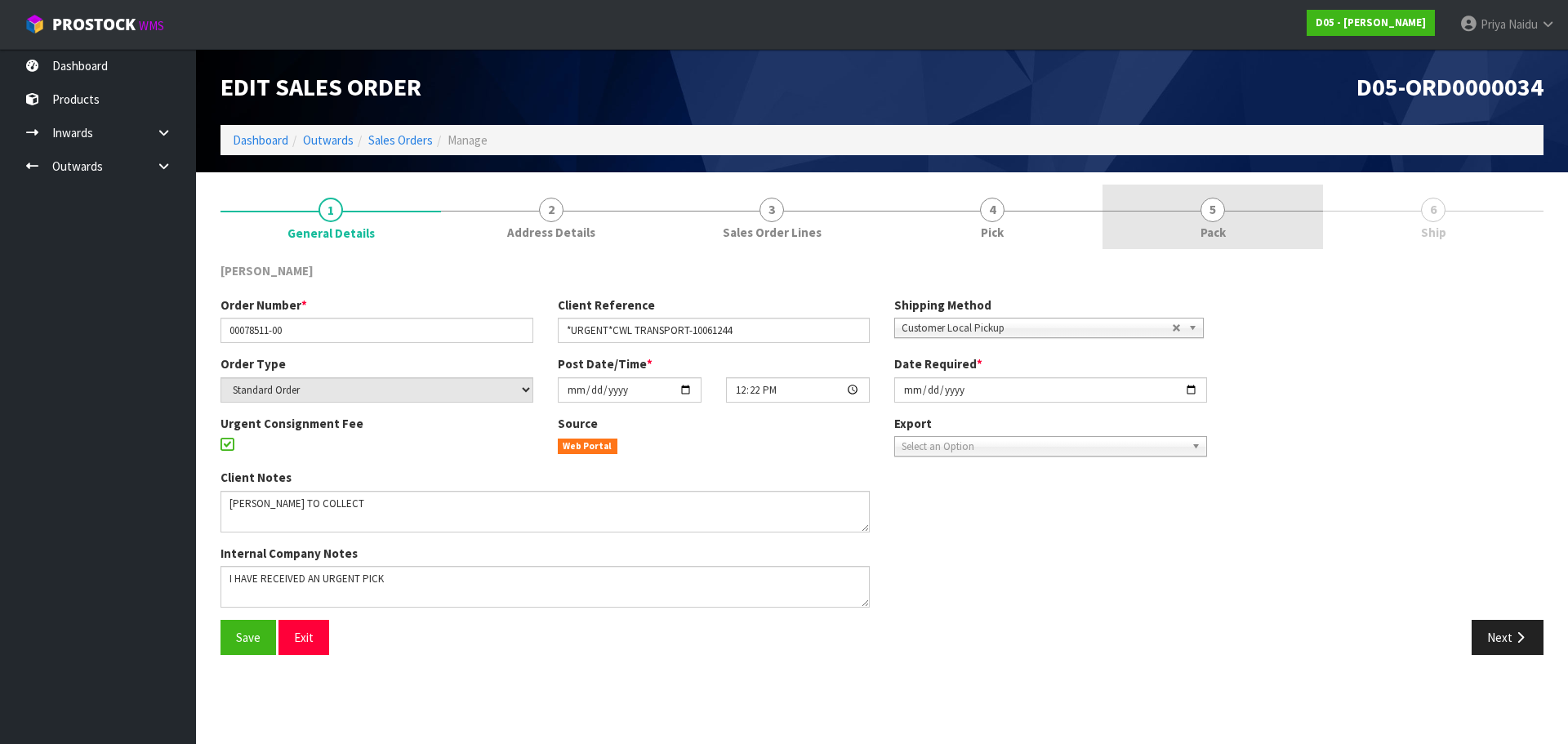
click at [1219, 228] on span "Pack" at bounding box center [1213, 232] width 25 height 17
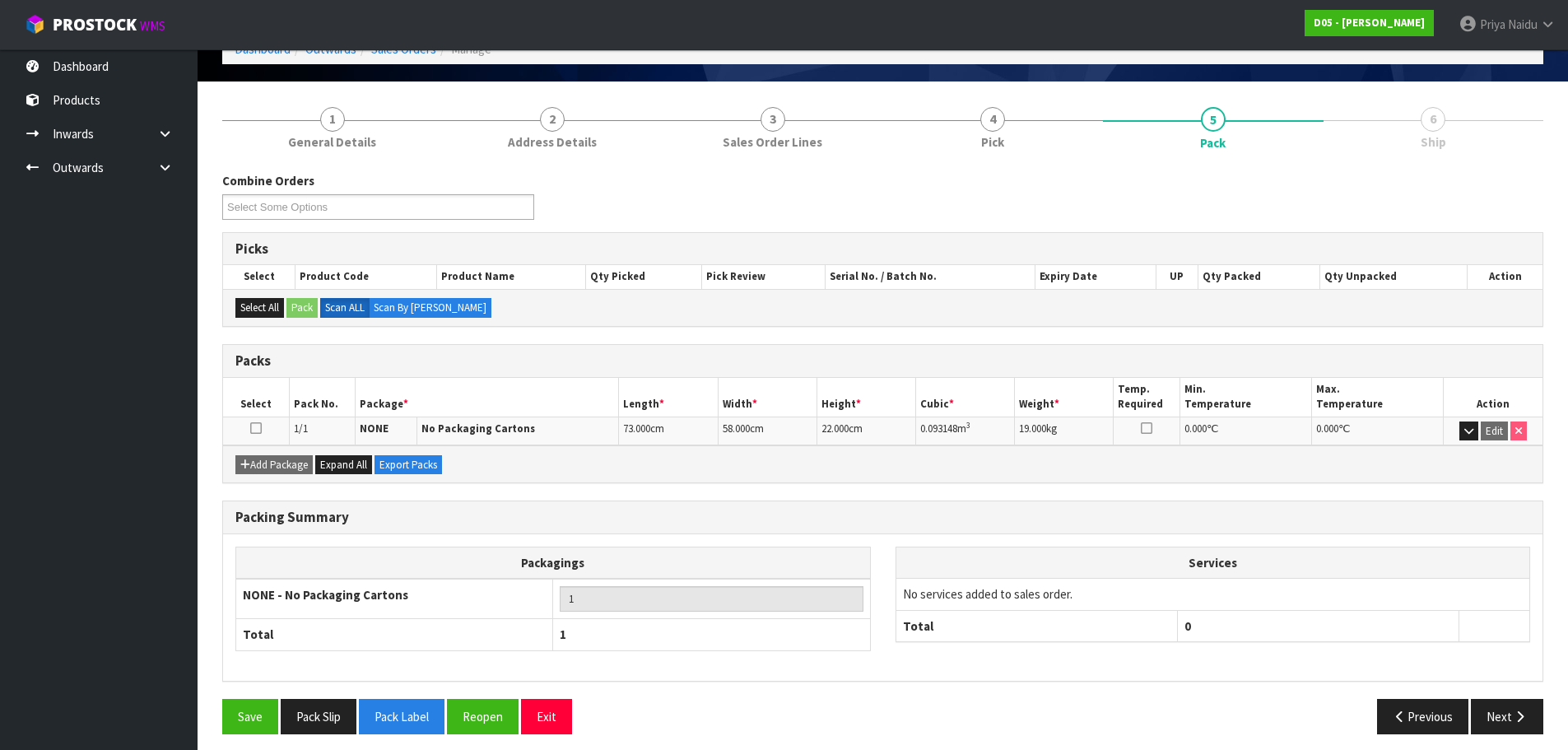
scroll to position [101, 0]
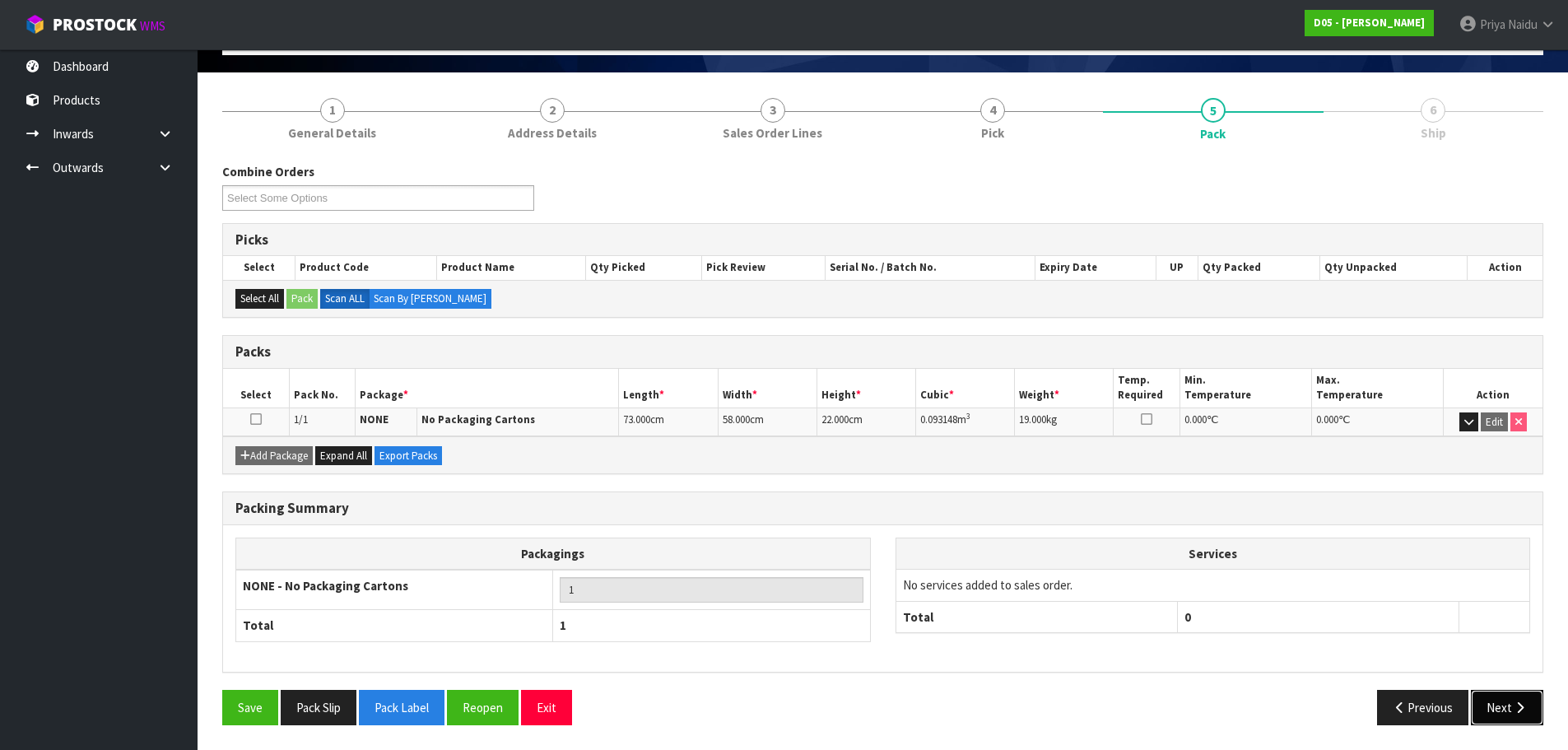
click at [1499, 706] on button "Next" at bounding box center [1507, 707] width 73 height 35
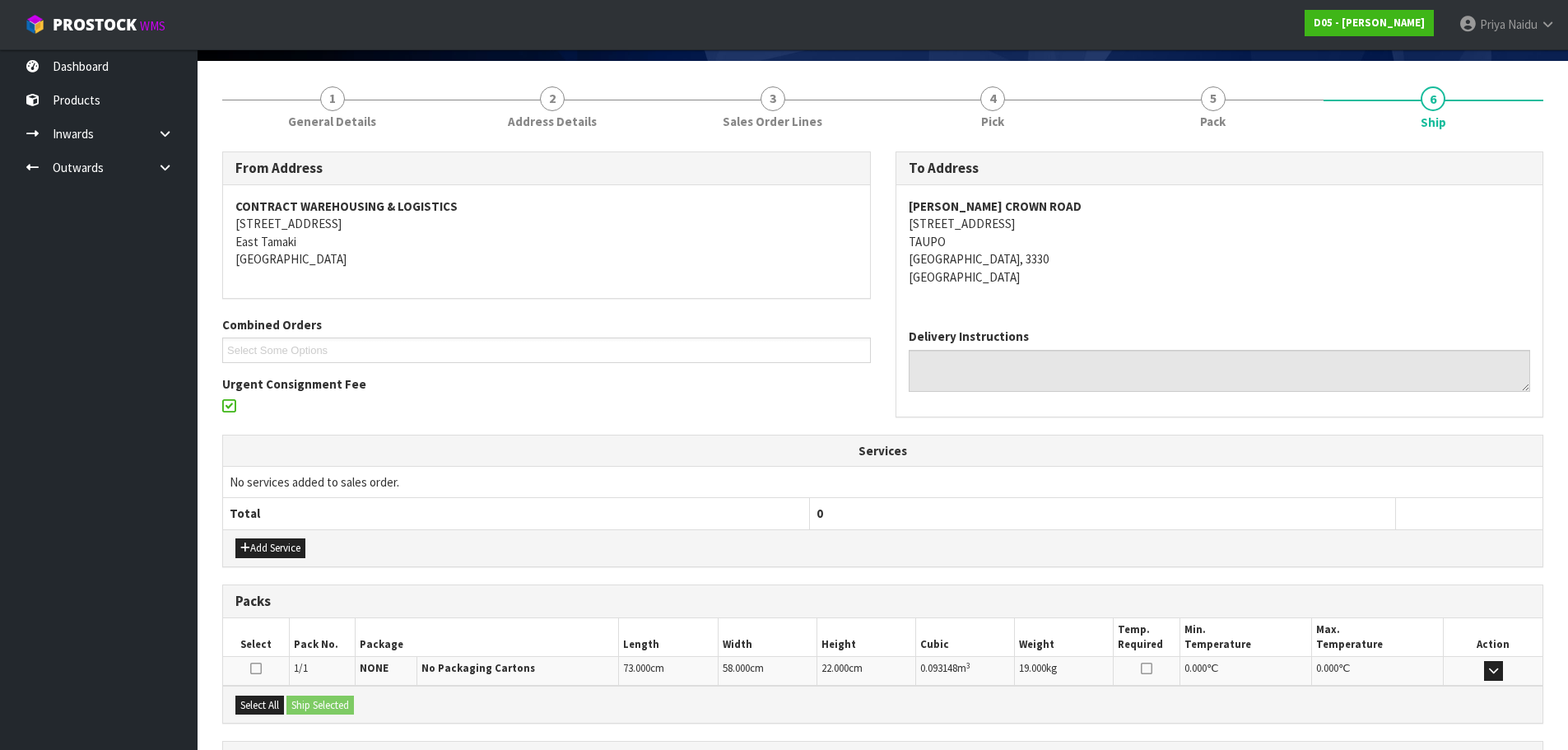
scroll to position [0, 0]
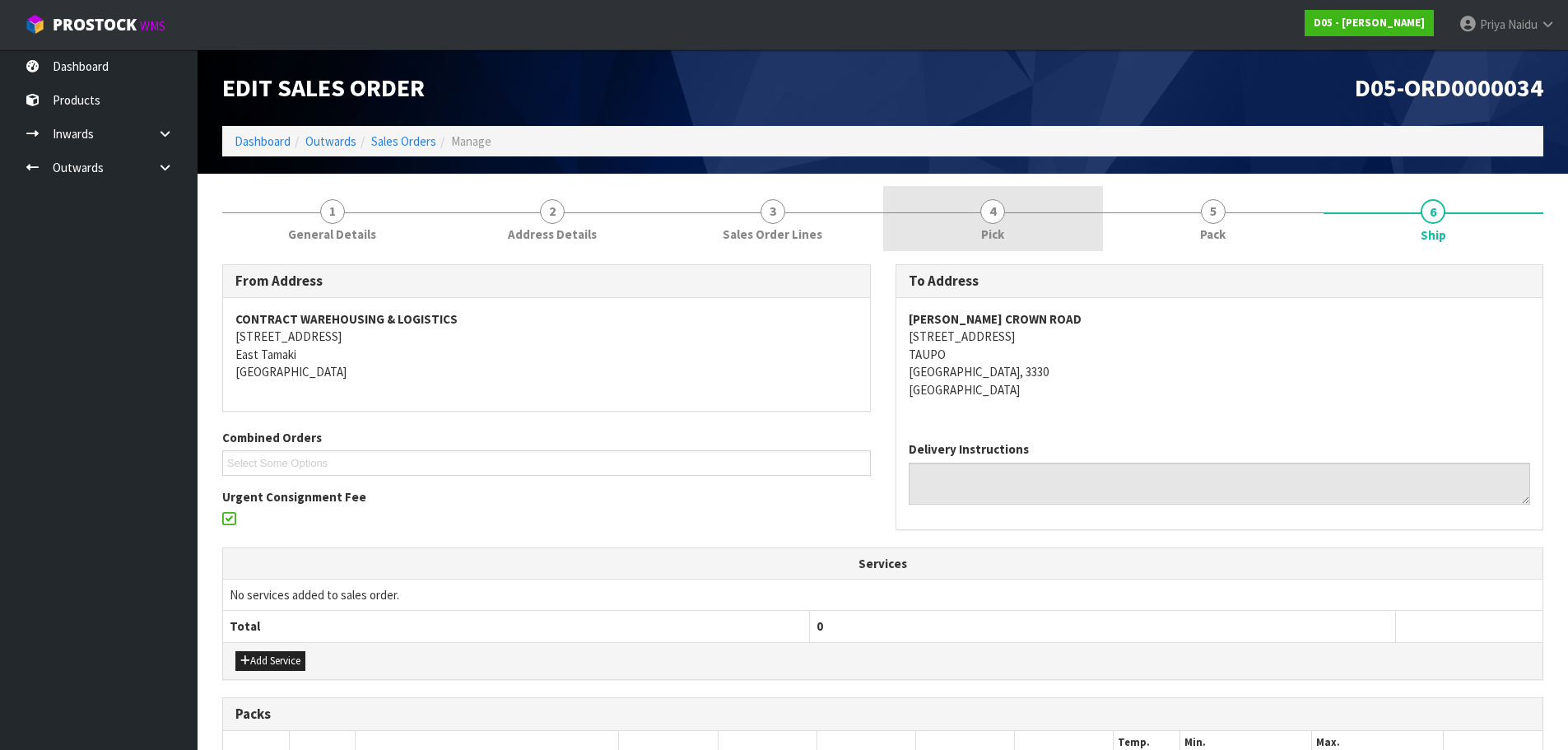
click at [993, 222] on span "4" at bounding box center [993, 212] width 25 height 25
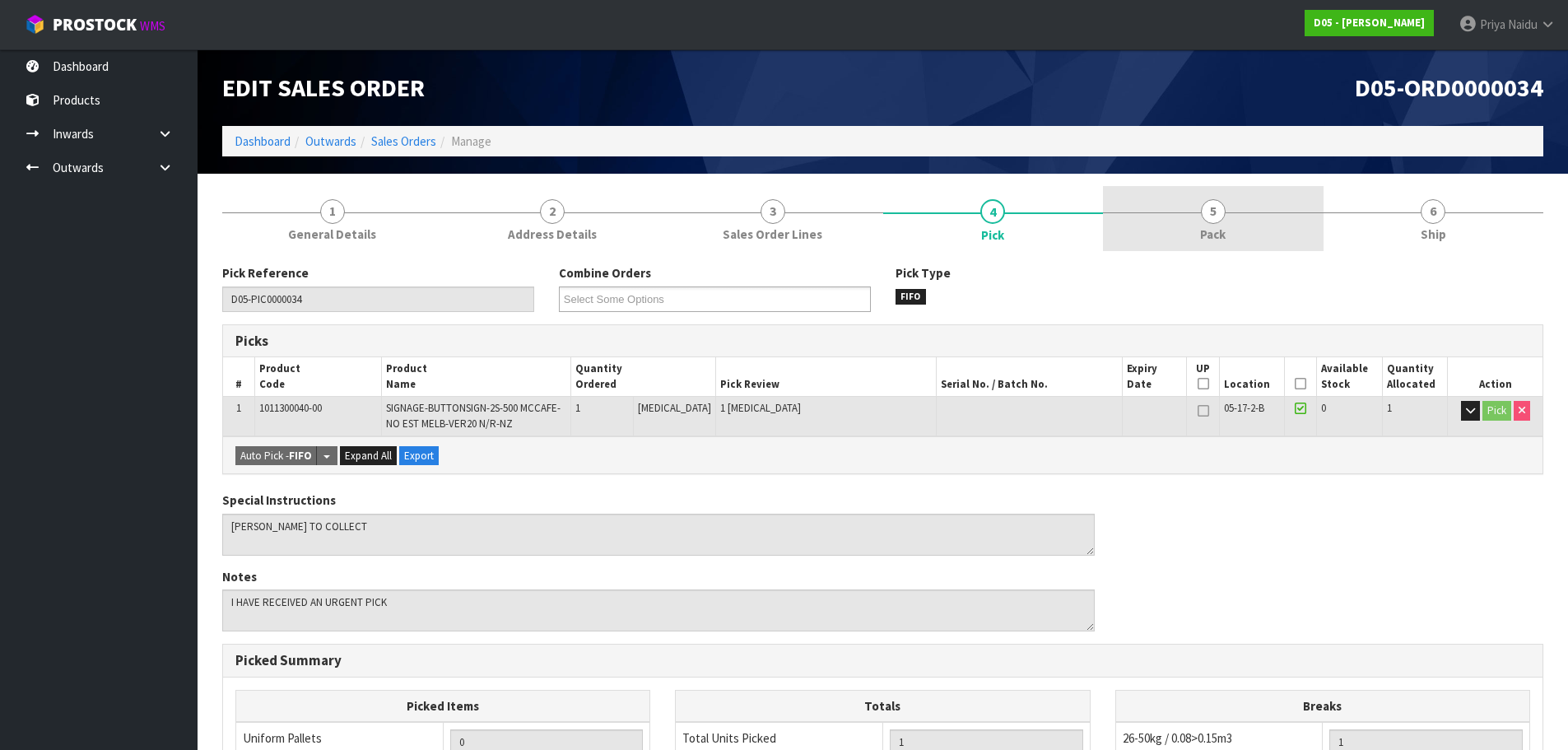
click at [1216, 234] on span "Pack" at bounding box center [1212, 234] width 25 height 18
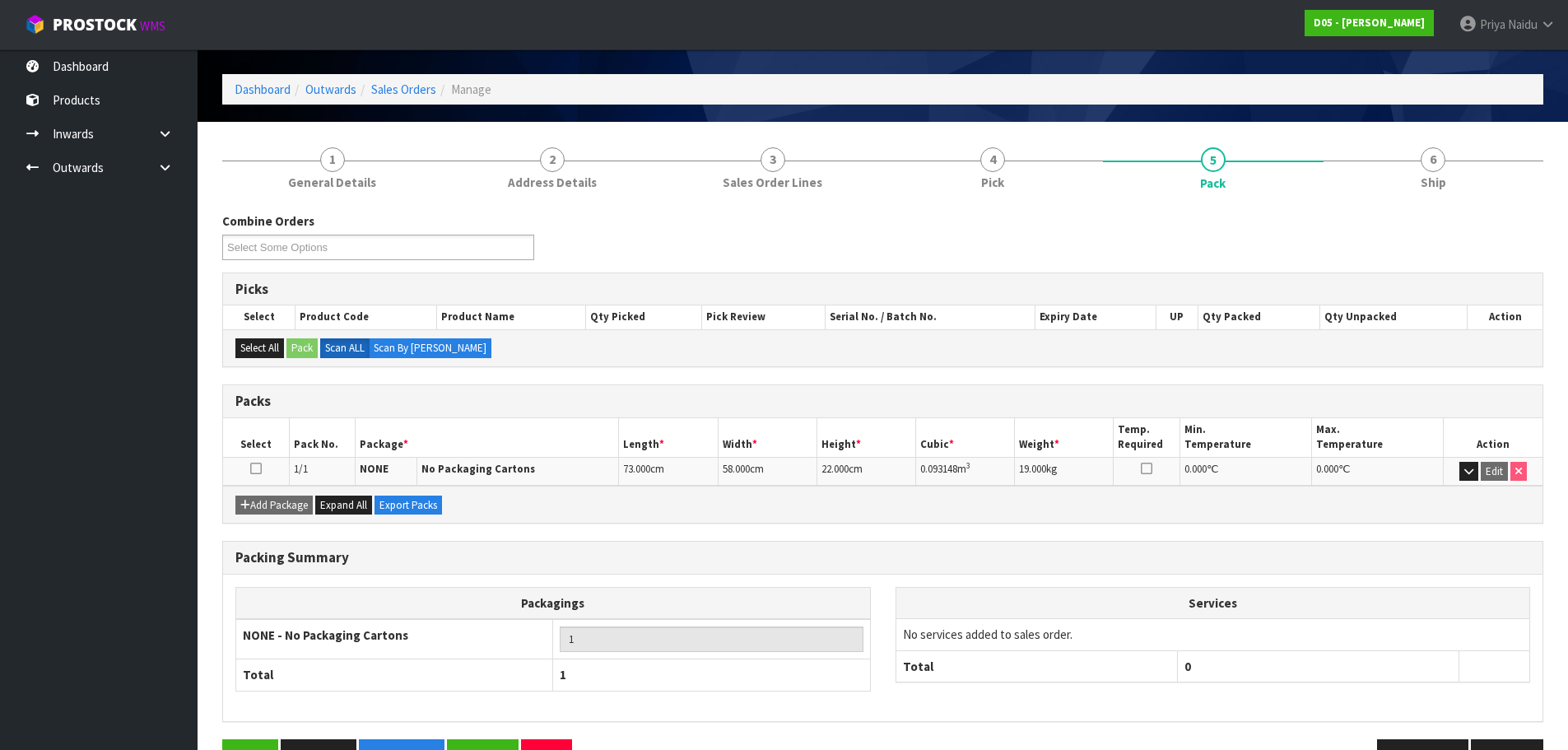
scroll to position [101, 0]
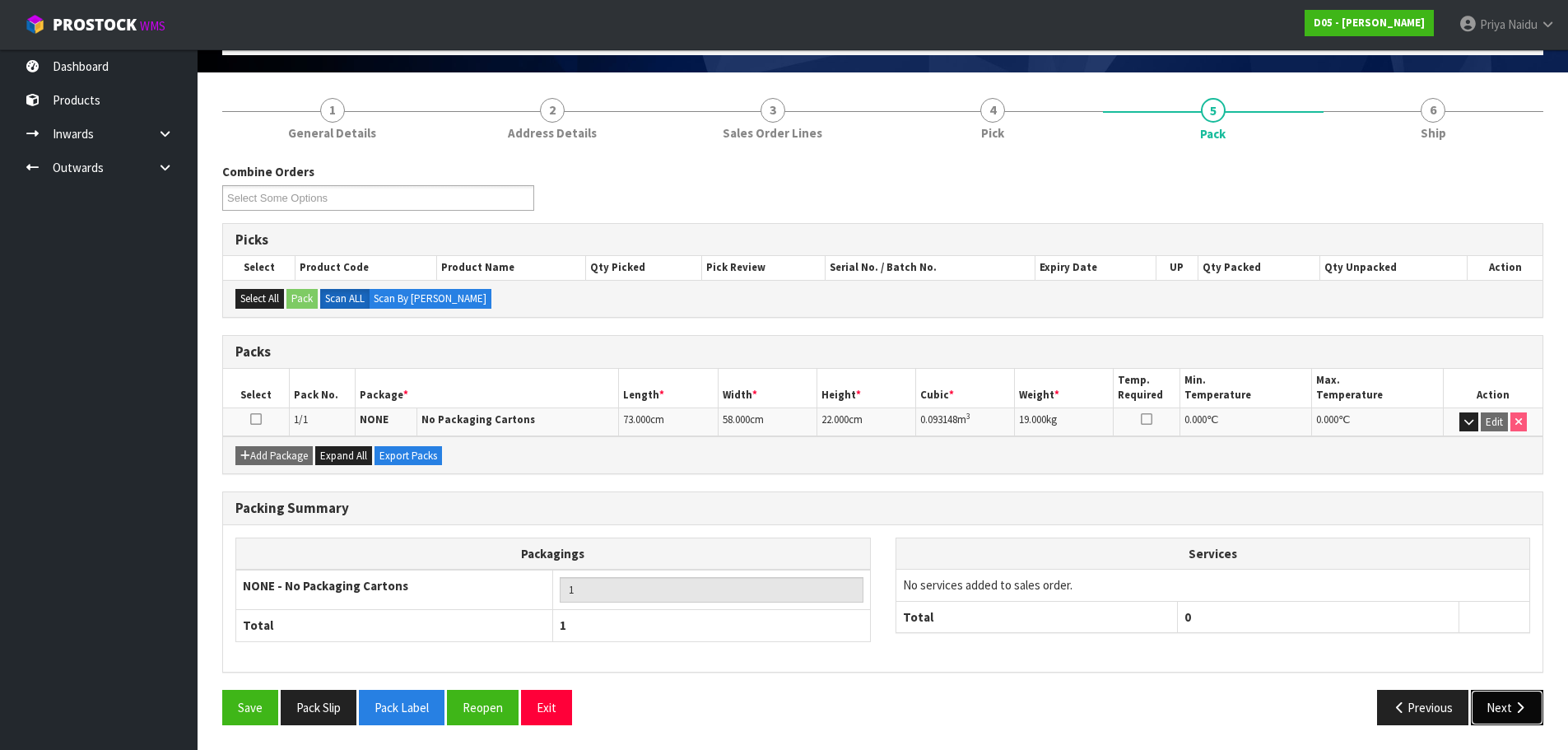
click at [1503, 712] on button "Next" at bounding box center [1507, 707] width 73 height 35
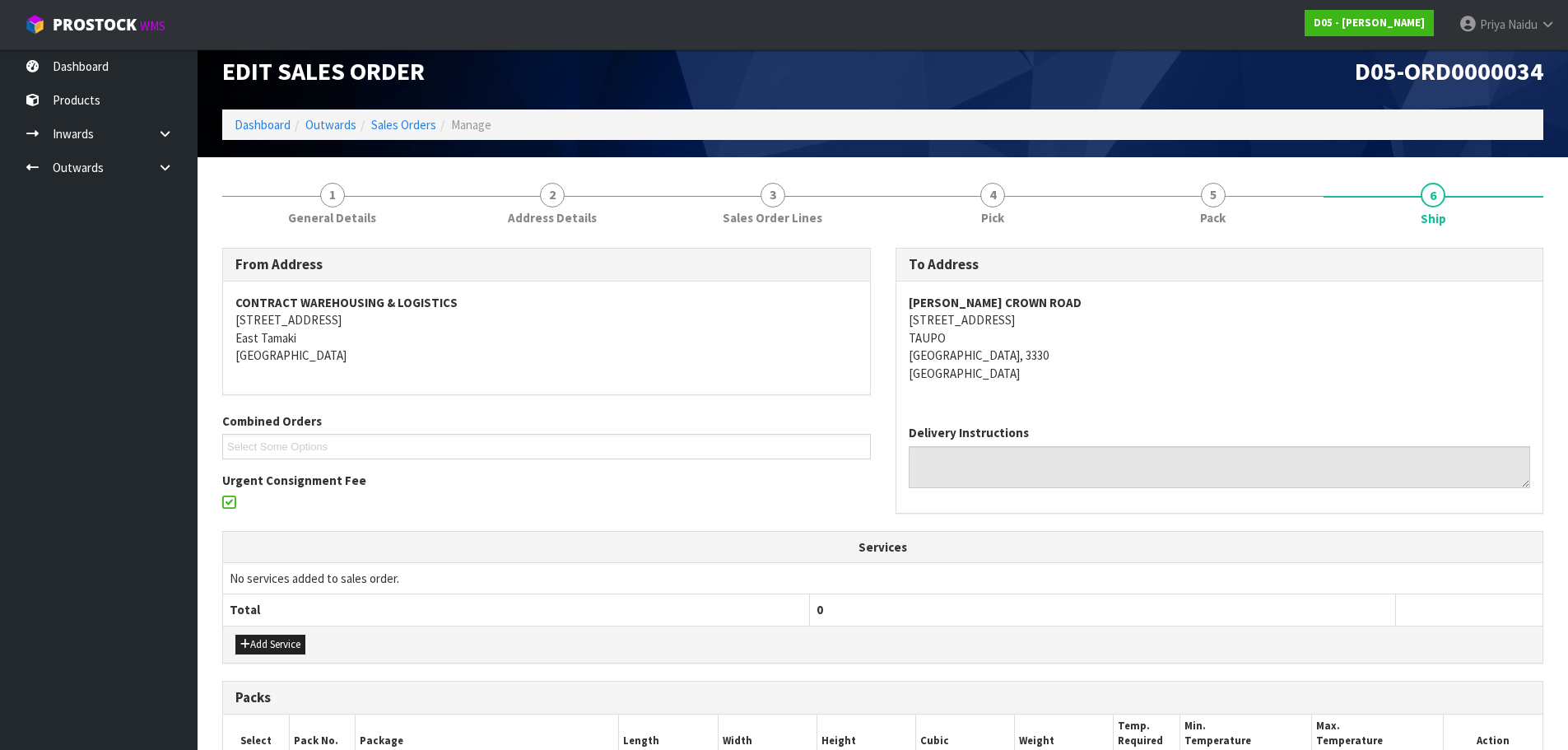
scroll to position [0, 0]
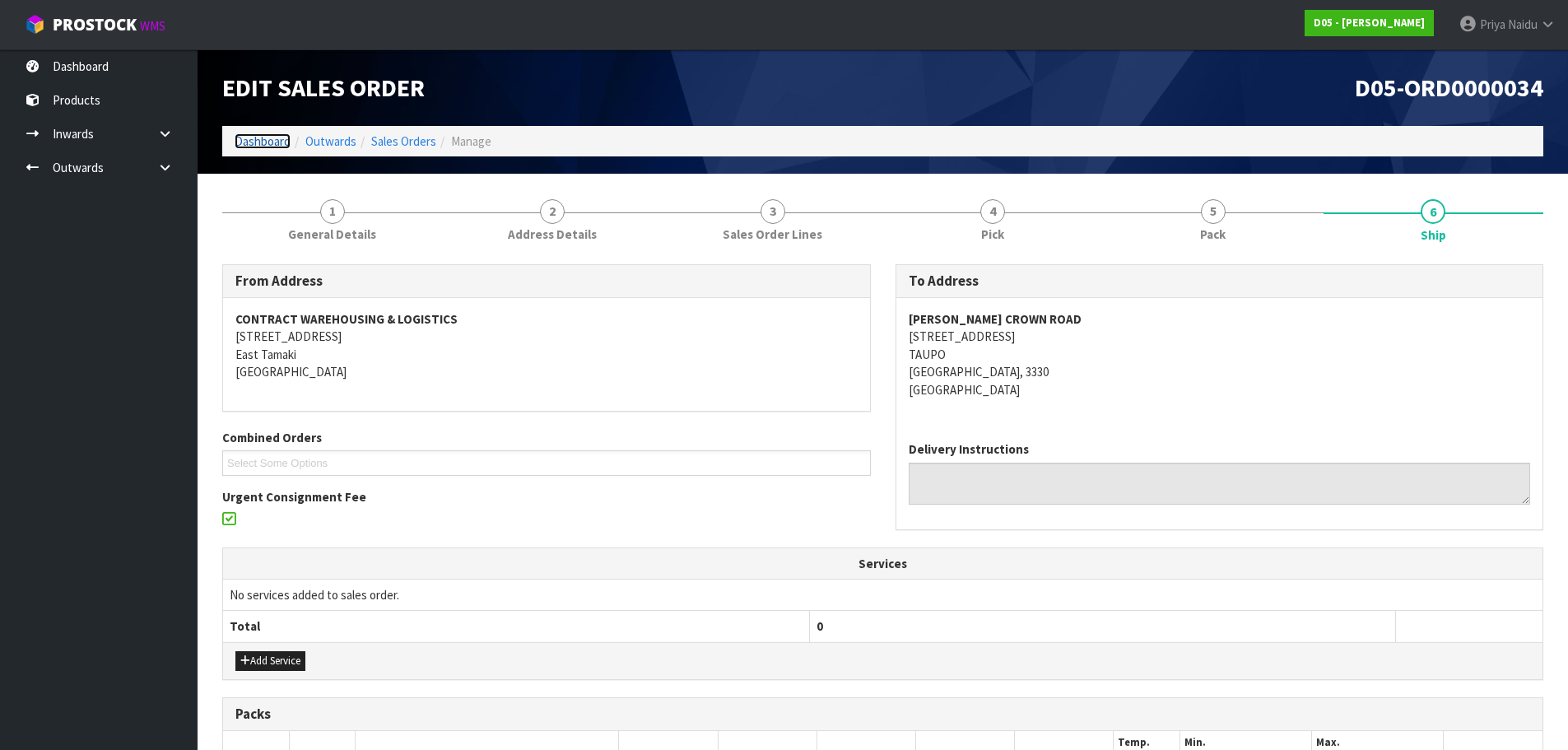
click at [265, 147] on link "Dashboard" at bounding box center [262, 141] width 56 height 16
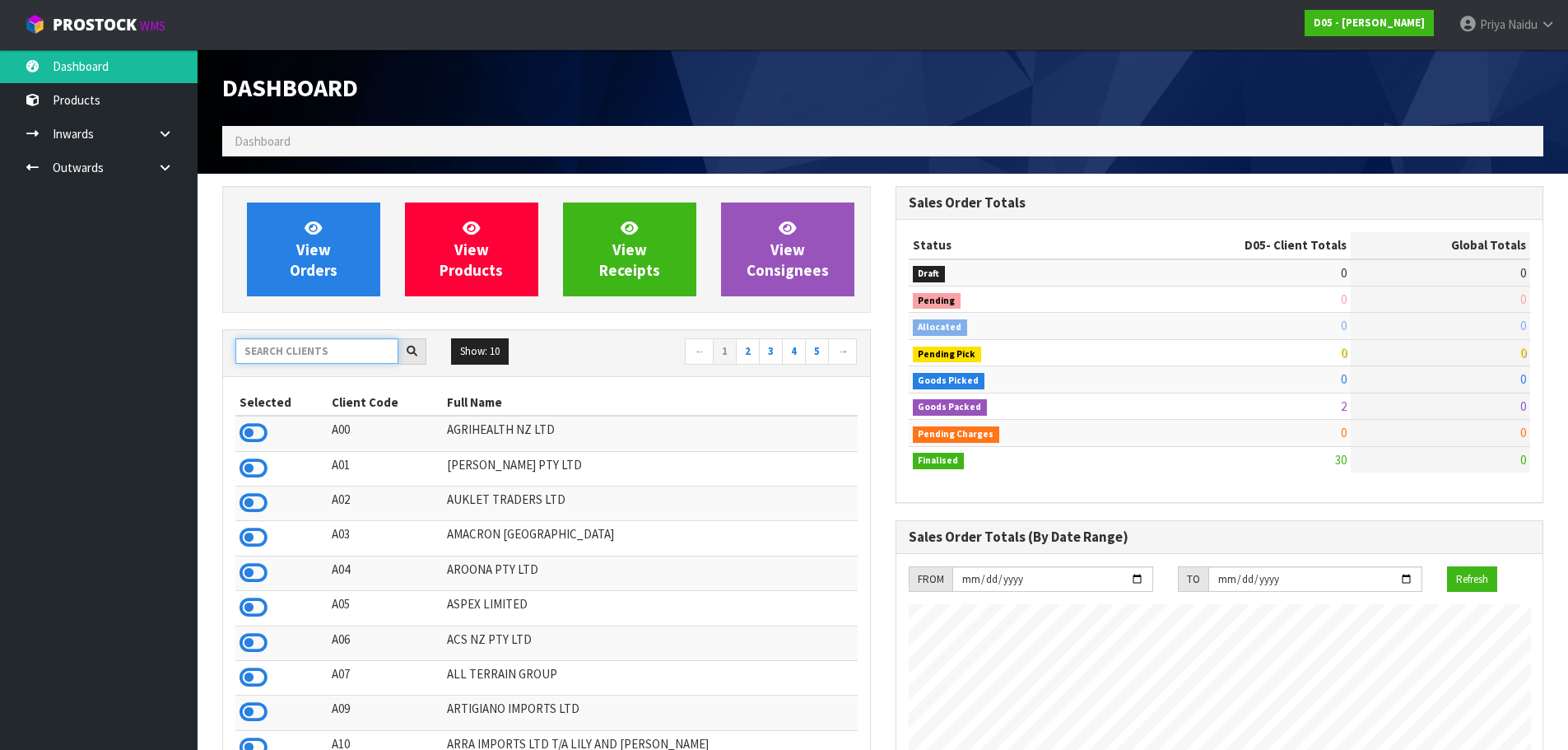
click at [288, 356] on input "text" at bounding box center [316, 351] width 163 height 25
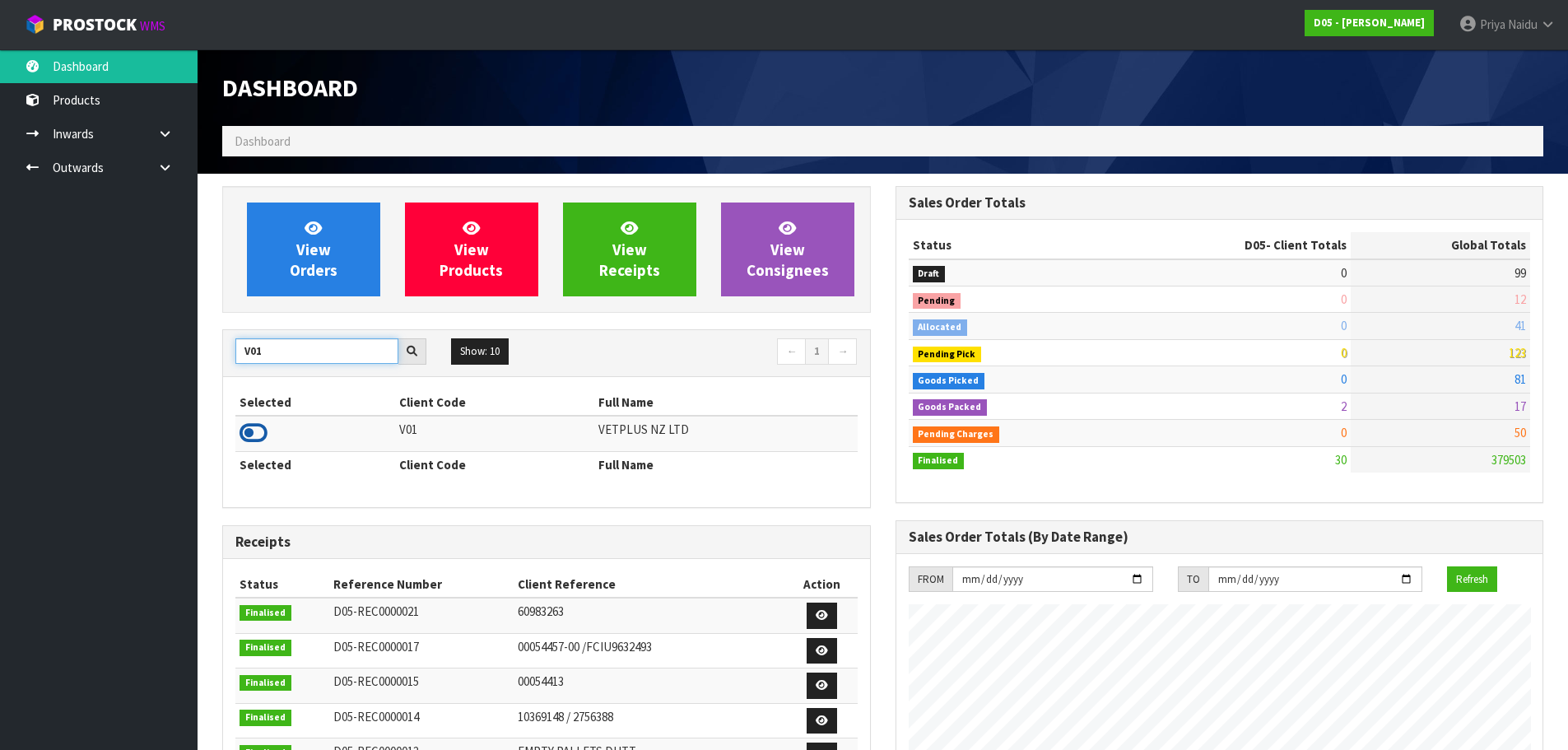
type input "V01"
click at [260, 431] on icon at bounding box center [253, 434] width 28 height 25
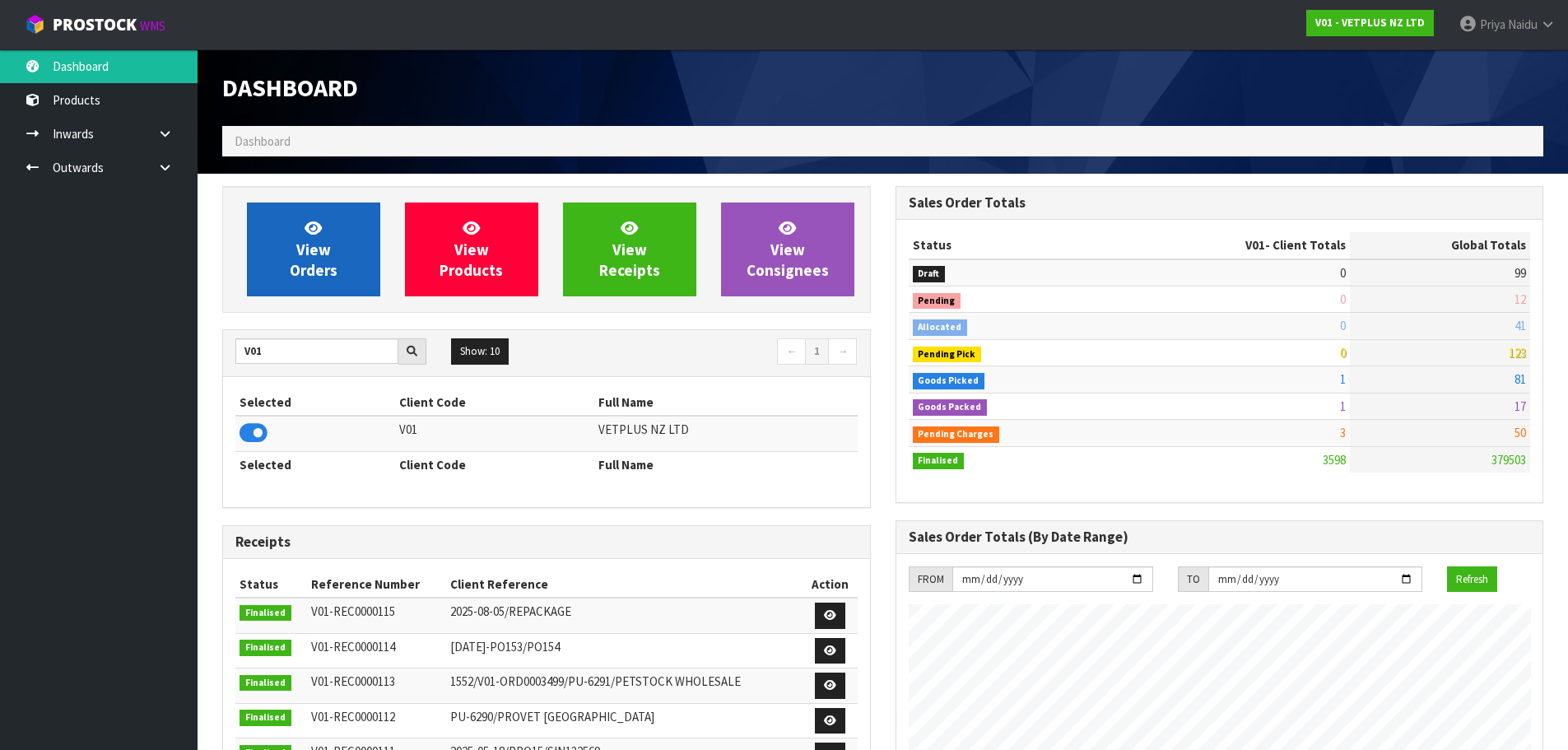
scroll to position [1247, 673]
click at [326, 259] on link "View Orders" at bounding box center [313, 249] width 133 height 94
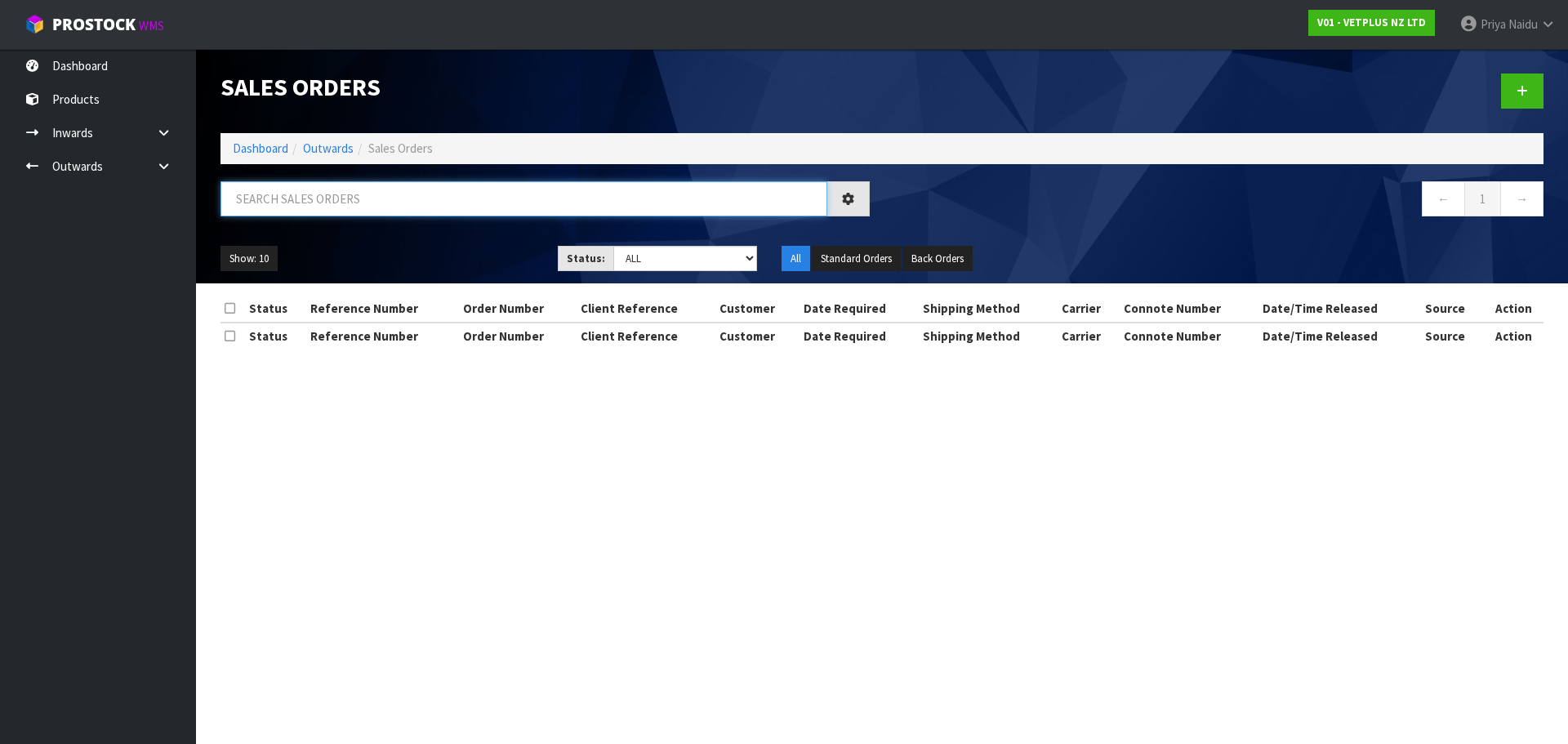
click at [382, 210] on input "text" at bounding box center [524, 198] width 607 height 35
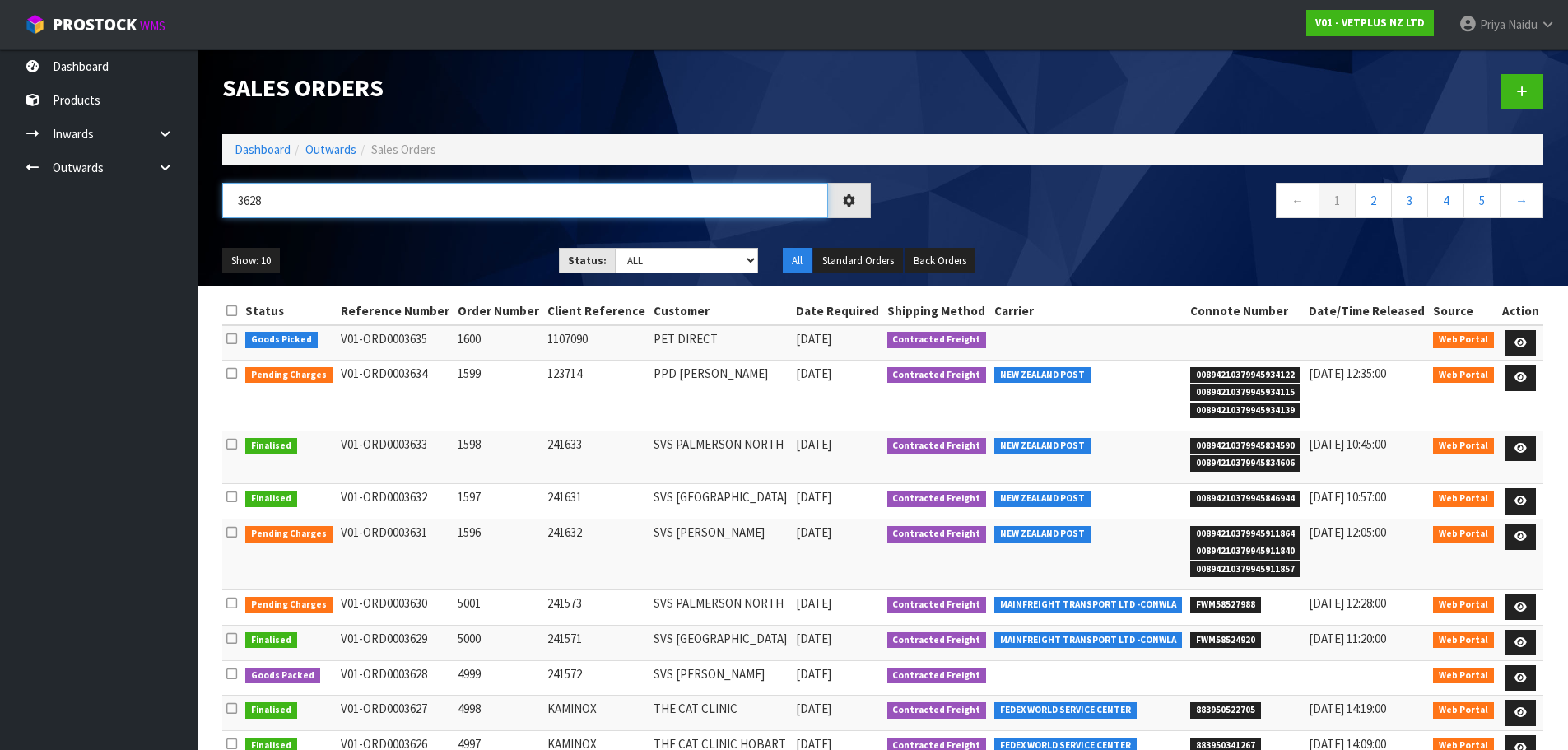
type input "3628"
click at [418, 245] on div "Show: 10 5 10 25 50 Status: Draft Pending Allocated Pending Pick Goods Picked G…" at bounding box center [883, 260] width 1346 height 51
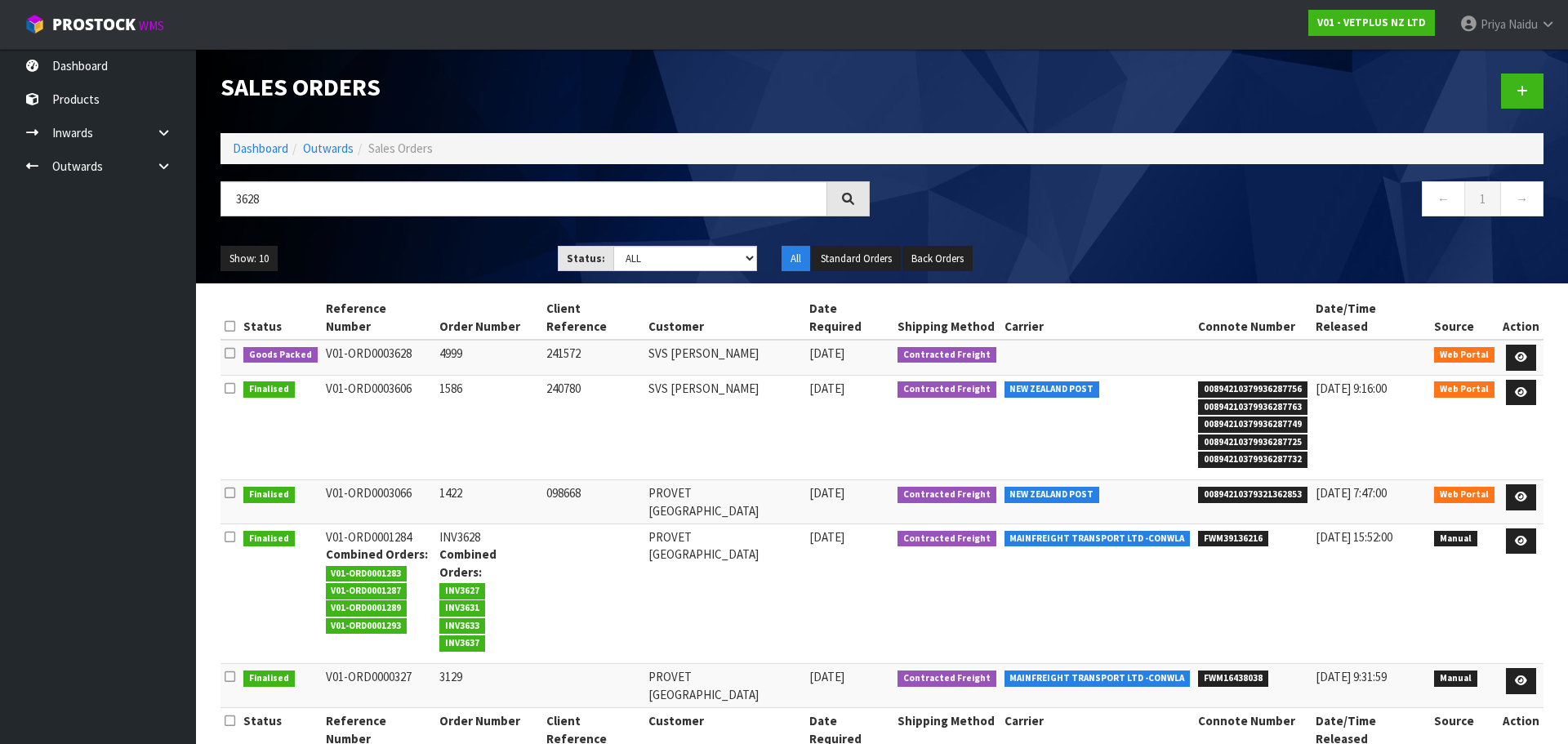
click at [415, 242] on div "Show: 10 5 10 25 50 Status: Draft Pending Allocated Pending Pick Goods Picked G…" at bounding box center [882, 258] width 1347 height 51
click at [400, 247] on ul "Show: 10 5 10 25 50" at bounding box center [377, 258] width 313 height 26
click at [1520, 352] on icon at bounding box center [1521, 357] width 12 height 11
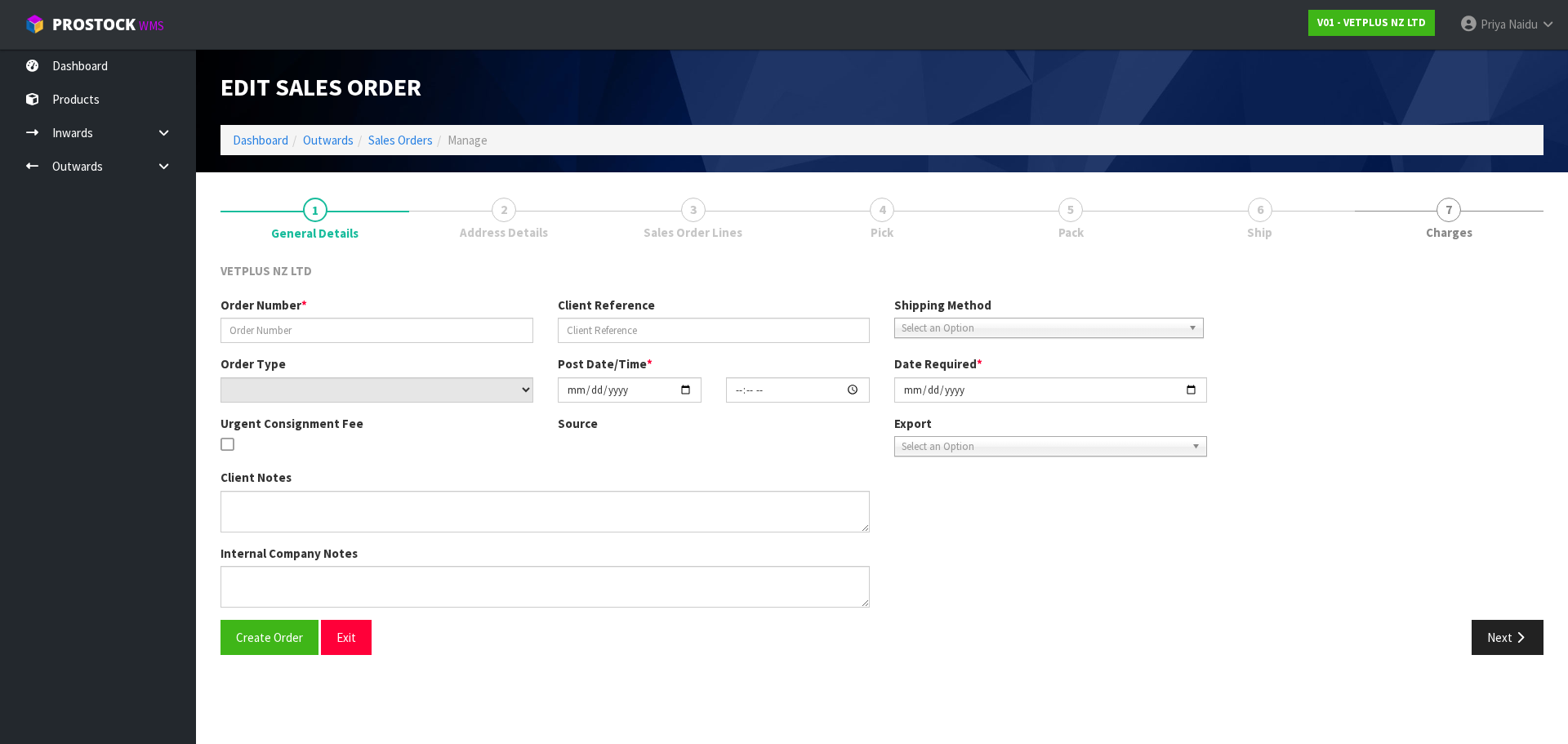
type input "4999"
type input "241572"
select select "number:0"
type input "[DATE]"
type input "14:00:00.000"
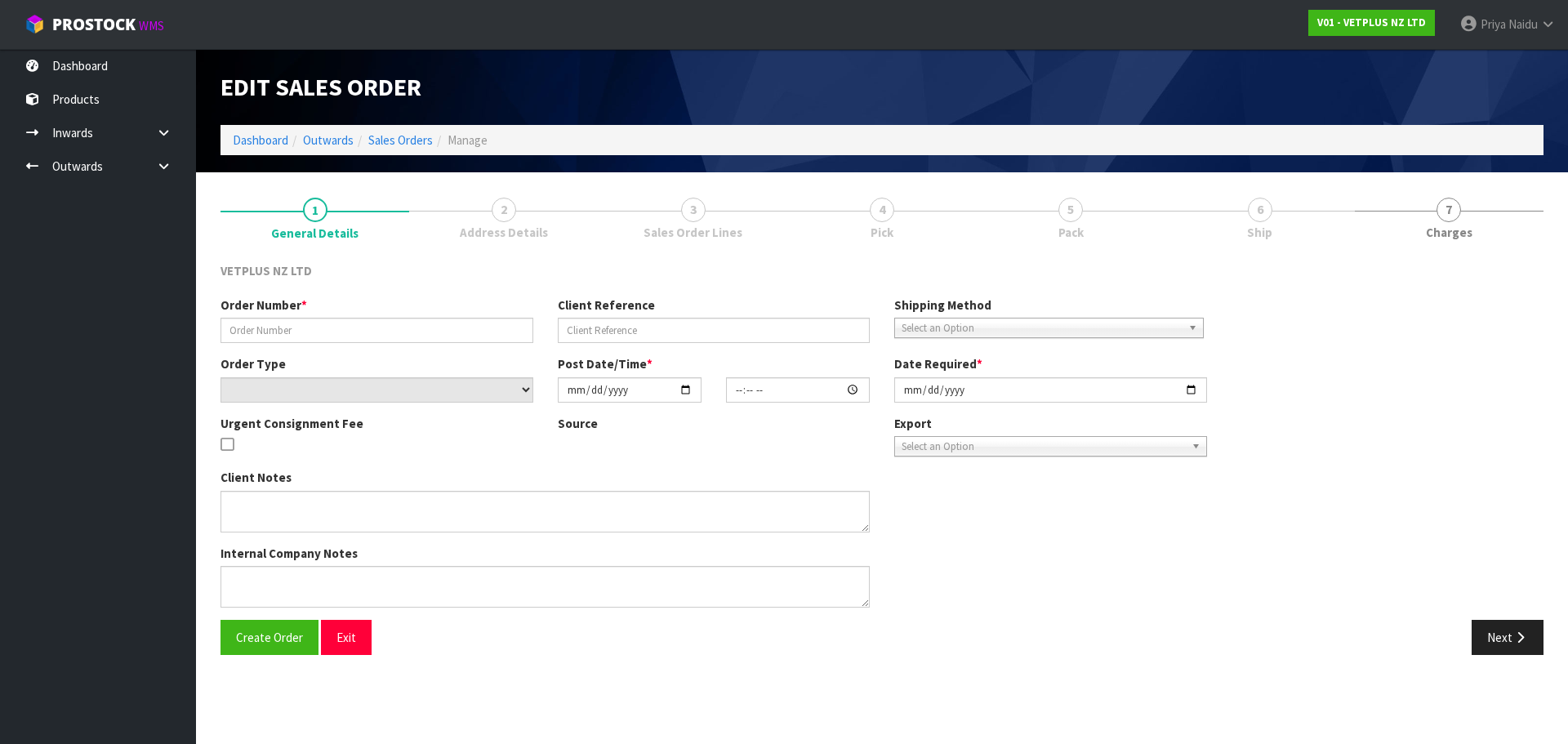
type input "[DATE]"
type textarea "BACK ORDER: 50840 COMPLIVIT 150G X 24 50304 SYNOQUIN CAT CAPS 90 (3X30CAPS) X 1…"
type textarea "SLIGHT DAMAGE 50204"
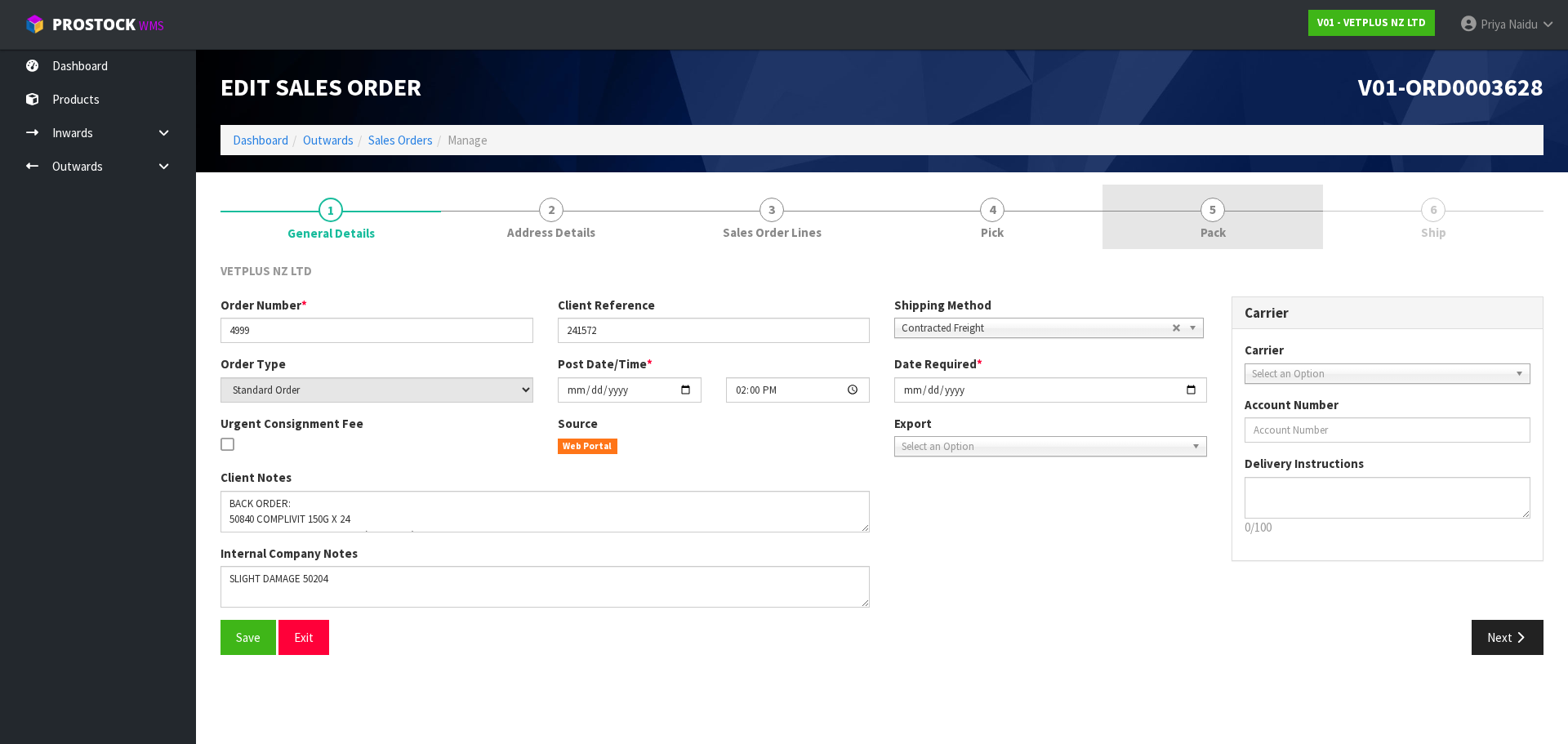
click at [1268, 218] on link "5 Pack" at bounding box center [1213, 217] width 221 height 65
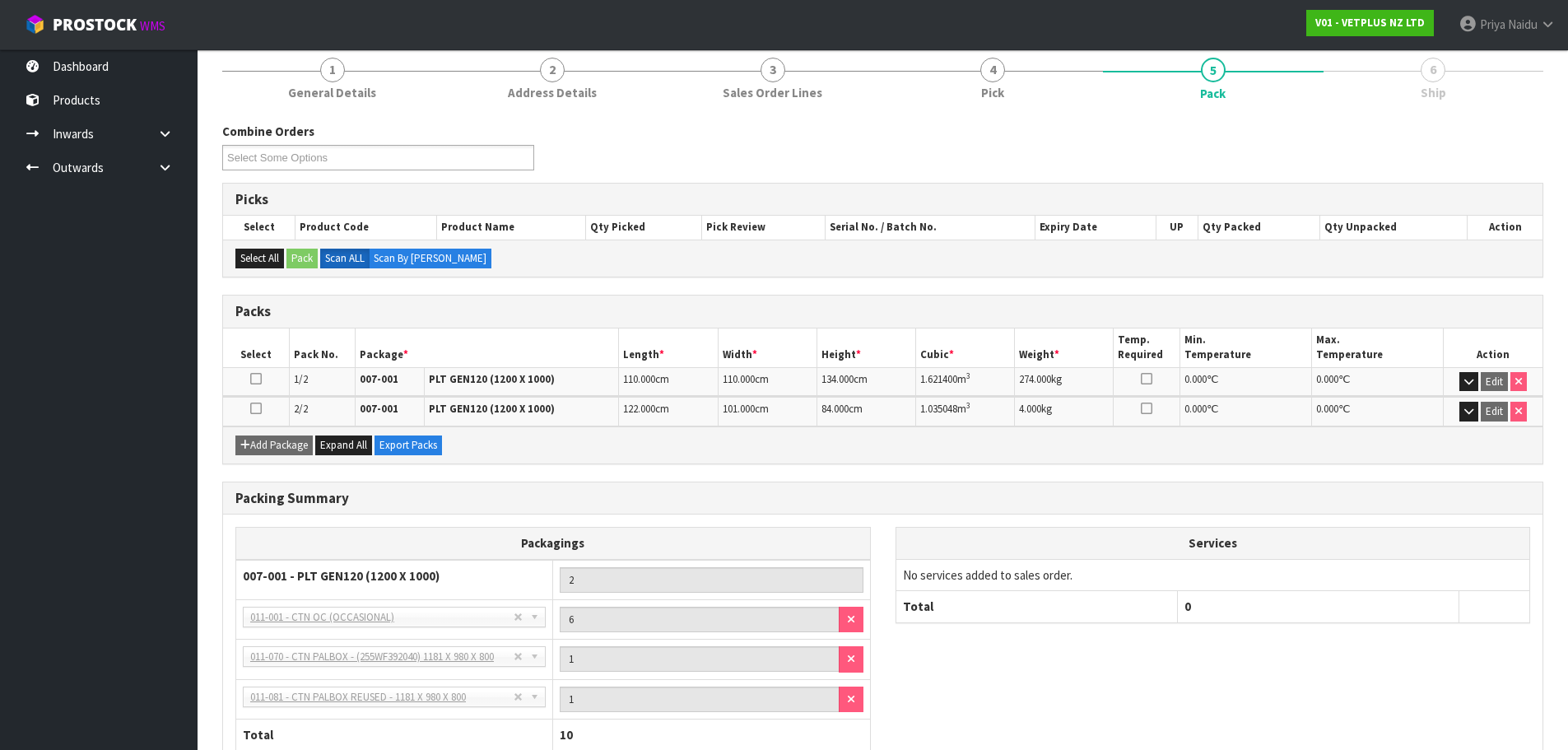
scroll to position [251, 0]
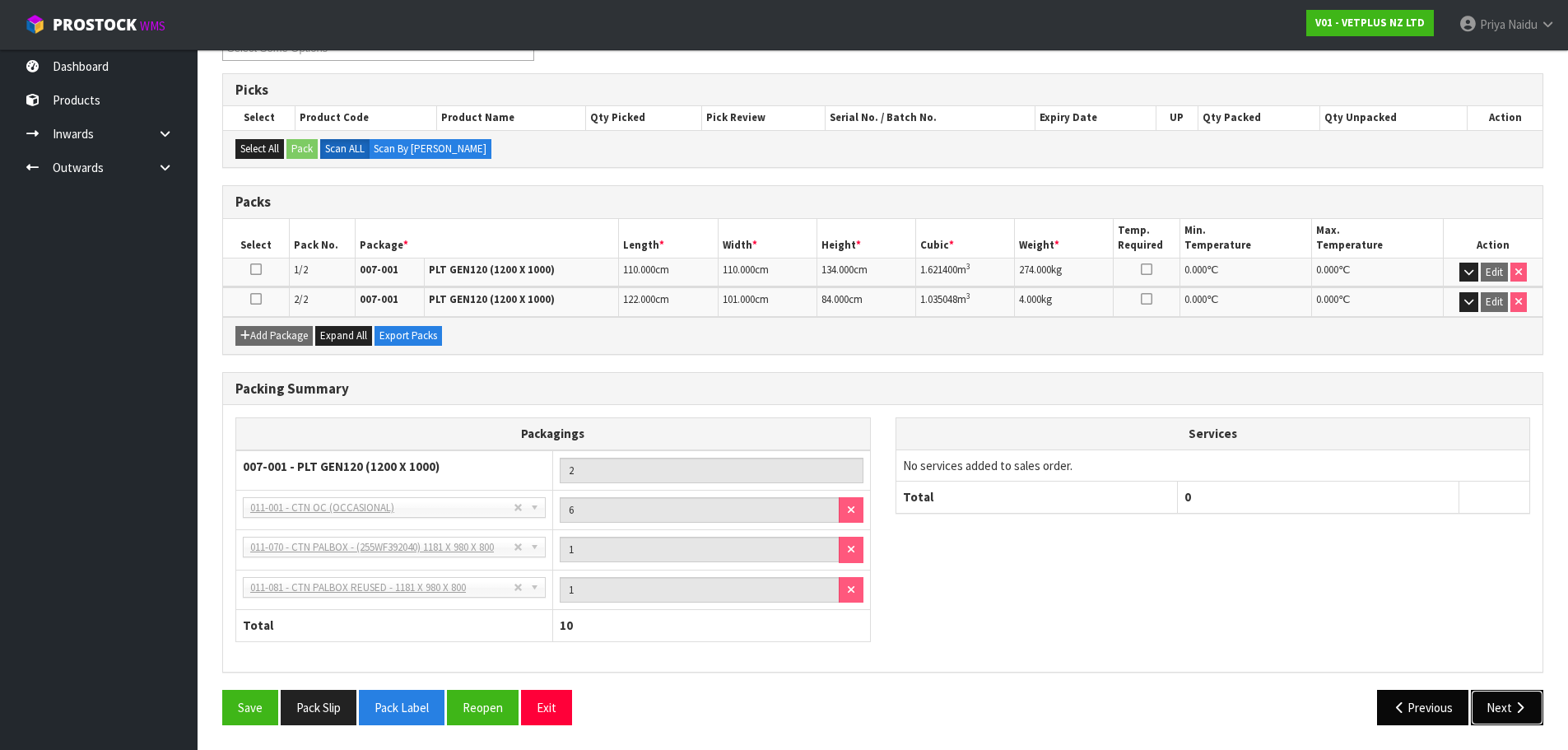
drag, startPoint x: 1488, startPoint y: 704, endPoint x: 1453, endPoint y: 701, distance: 35.1
click at [1485, 704] on button "Next" at bounding box center [1507, 707] width 73 height 35
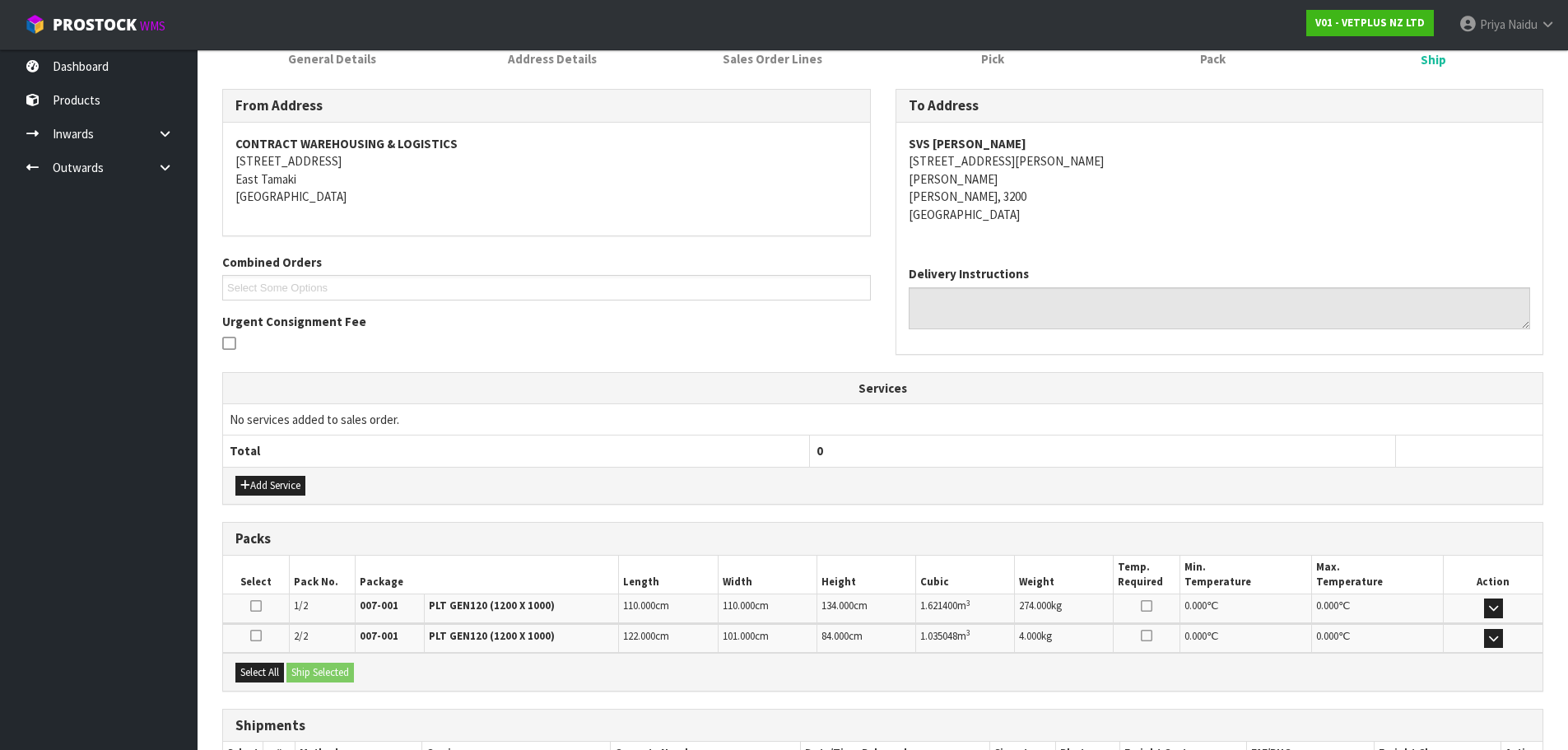
scroll to position [294, 0]
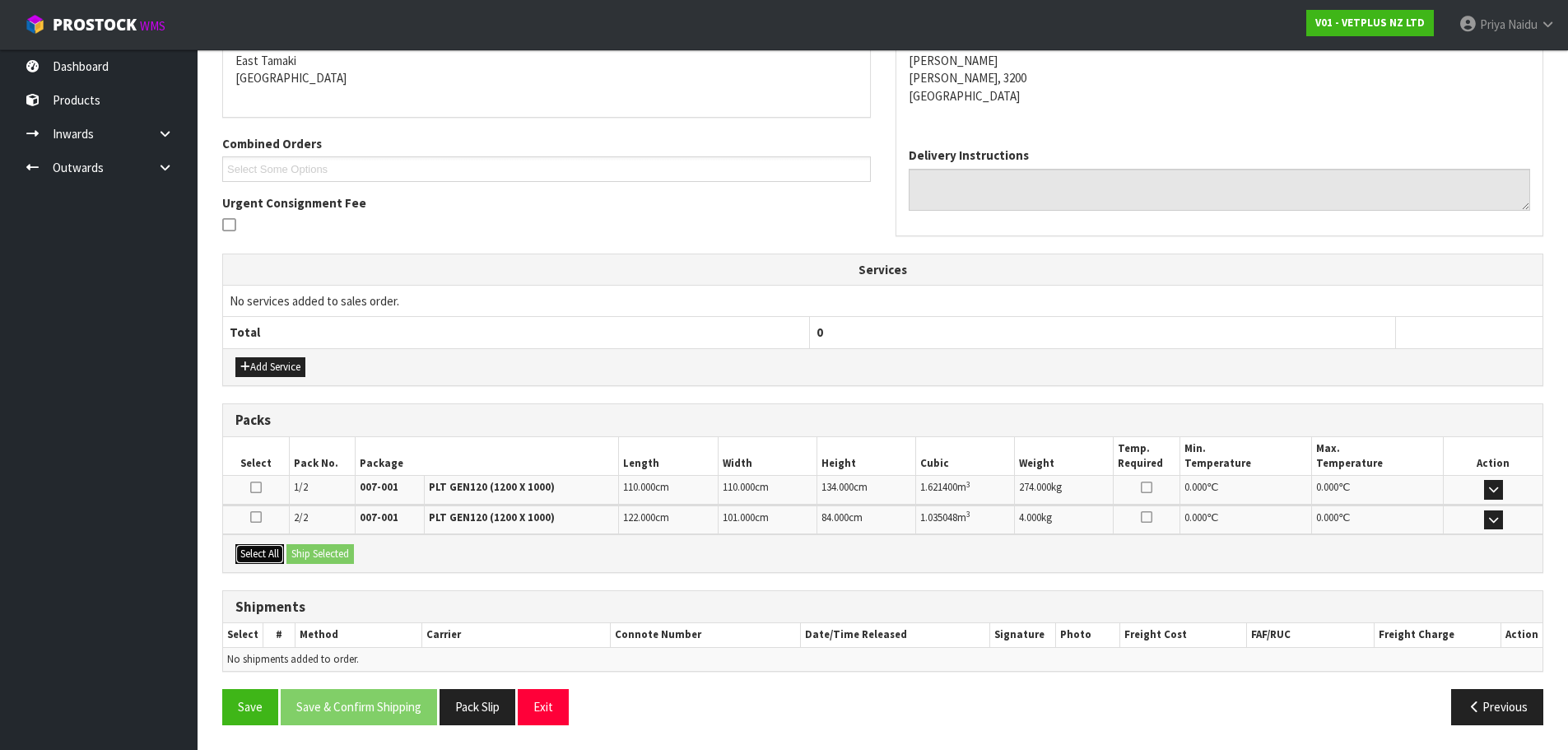
click at [272, 559] on button "Select All" at bounding box center [259, 554] width 49 height 20
click at [320, 562] on button "Ship Selected" at bounding box center [320, 554] width 68 height 20
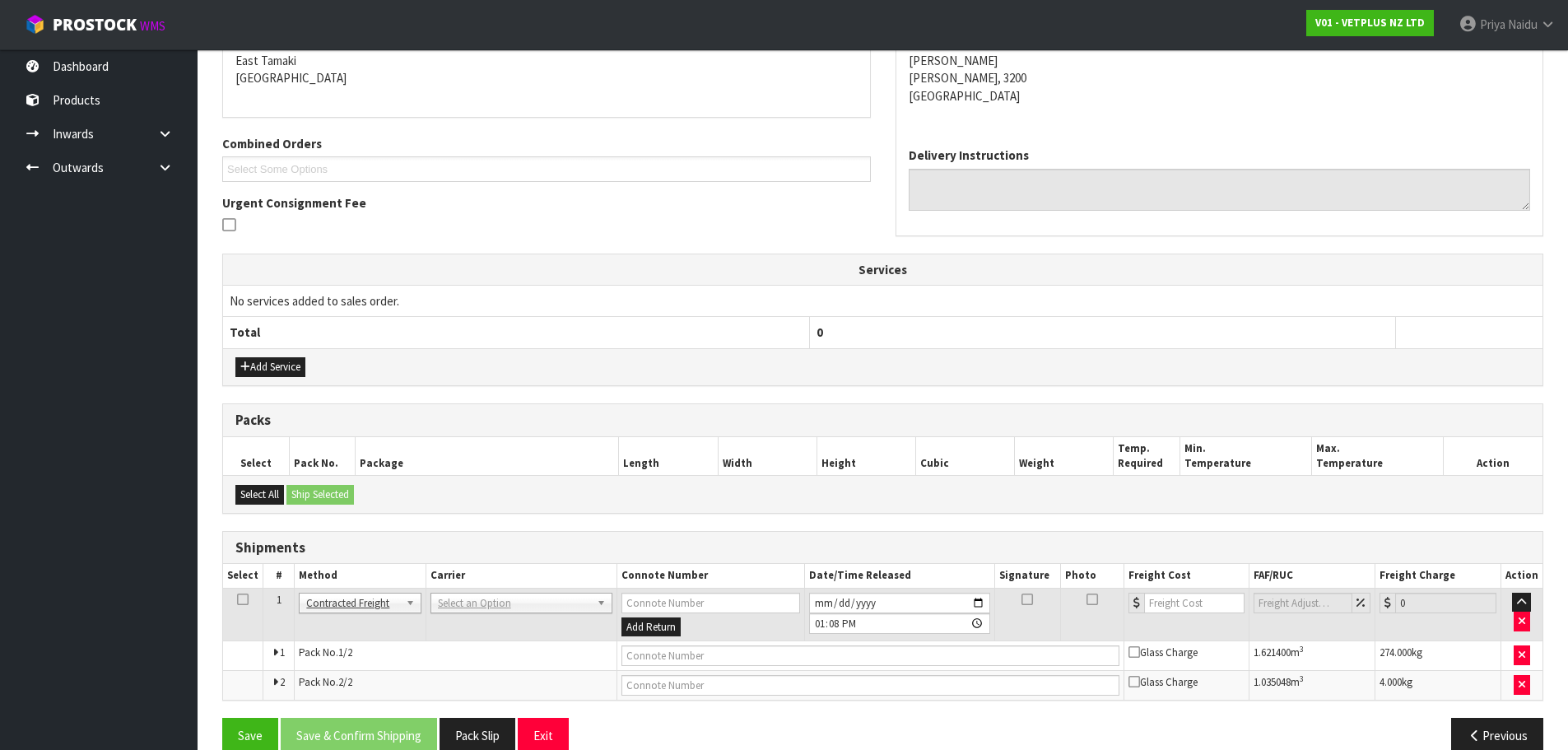
scroll to position [323, 0]
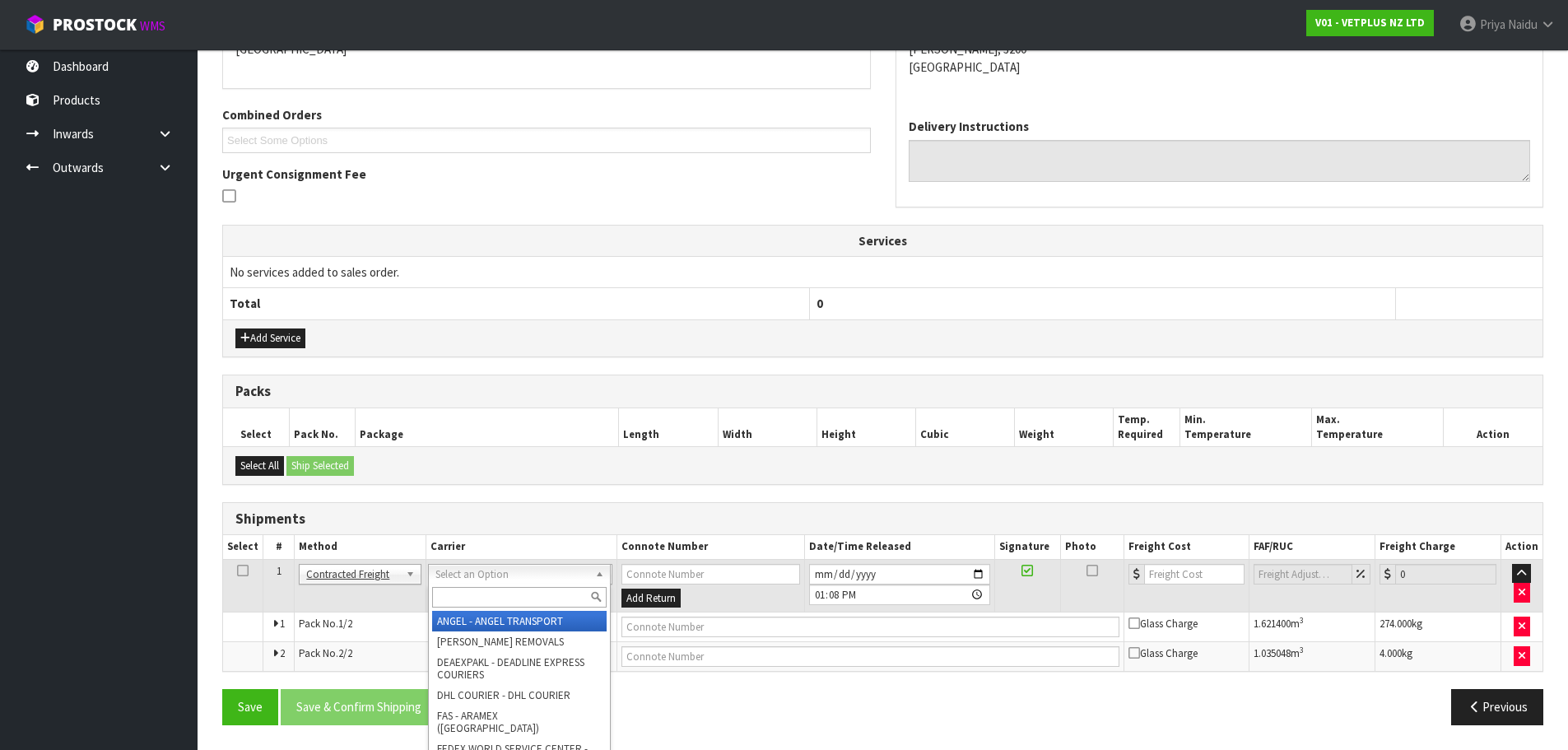
click at [468, 593] on input "text" at bounding box center [519, 597] width 175 height 21
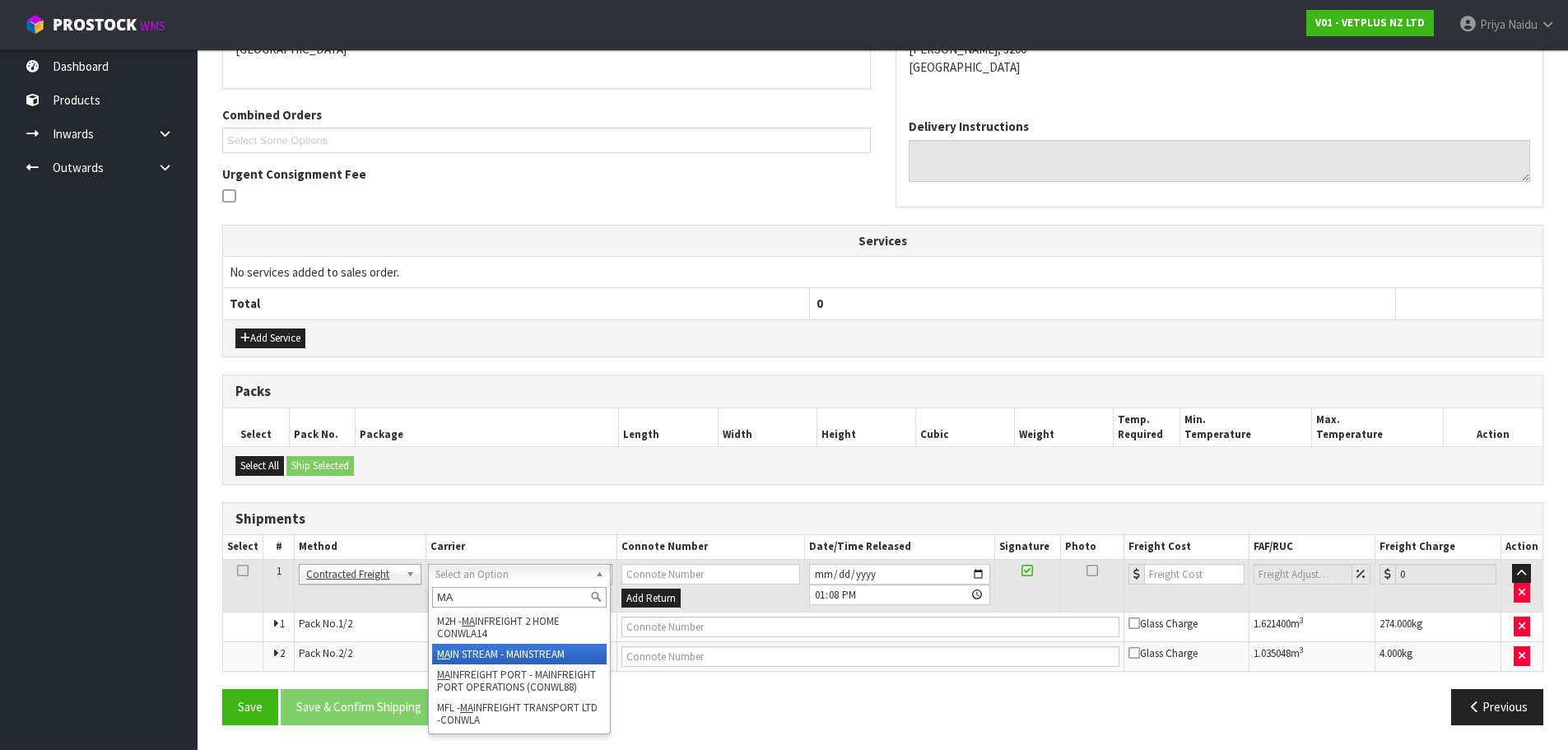
type input "MA"
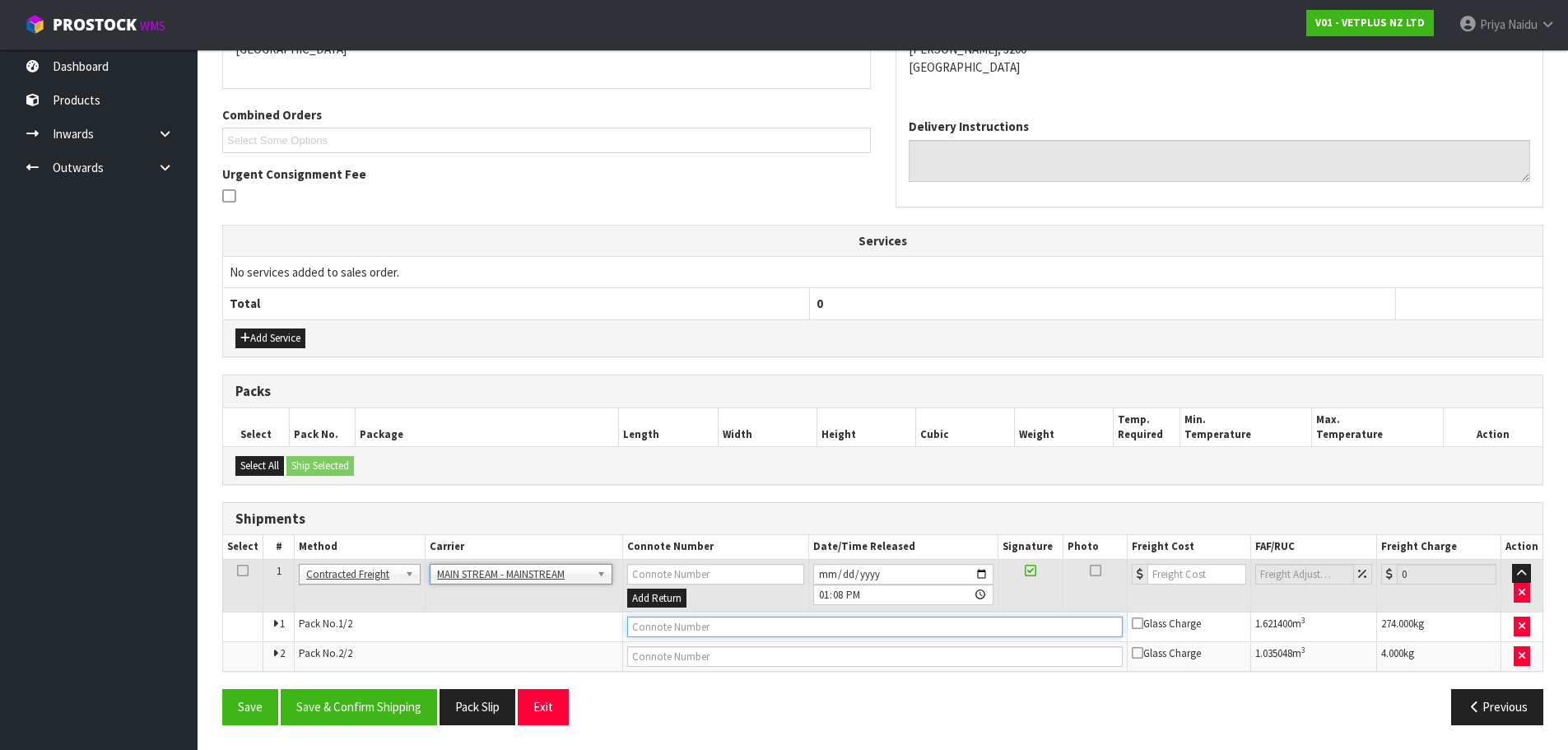
click at [710, 635] on input "text" at bounding box center [875, 627] width 495 height 21
paste input "CWL7720562"
type input "CWL7720562"
click at [1155, 584] on input "number" at bounding box center [1196, 574] width 100 height 21
type input "79.80"
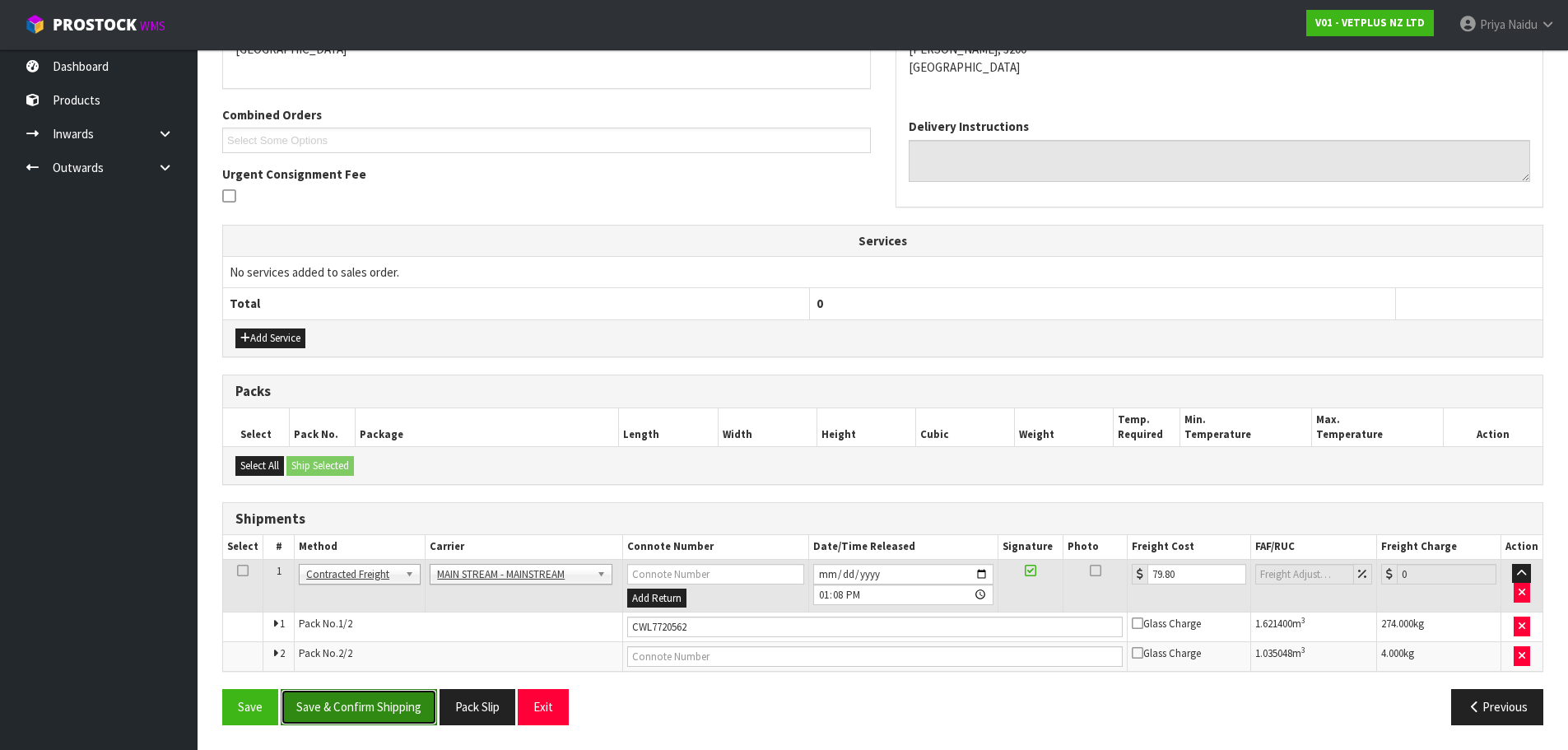
click at [397, 700] on button "Save & Confirm Shipping" at bounding box center [358, 706] width 156 height 35
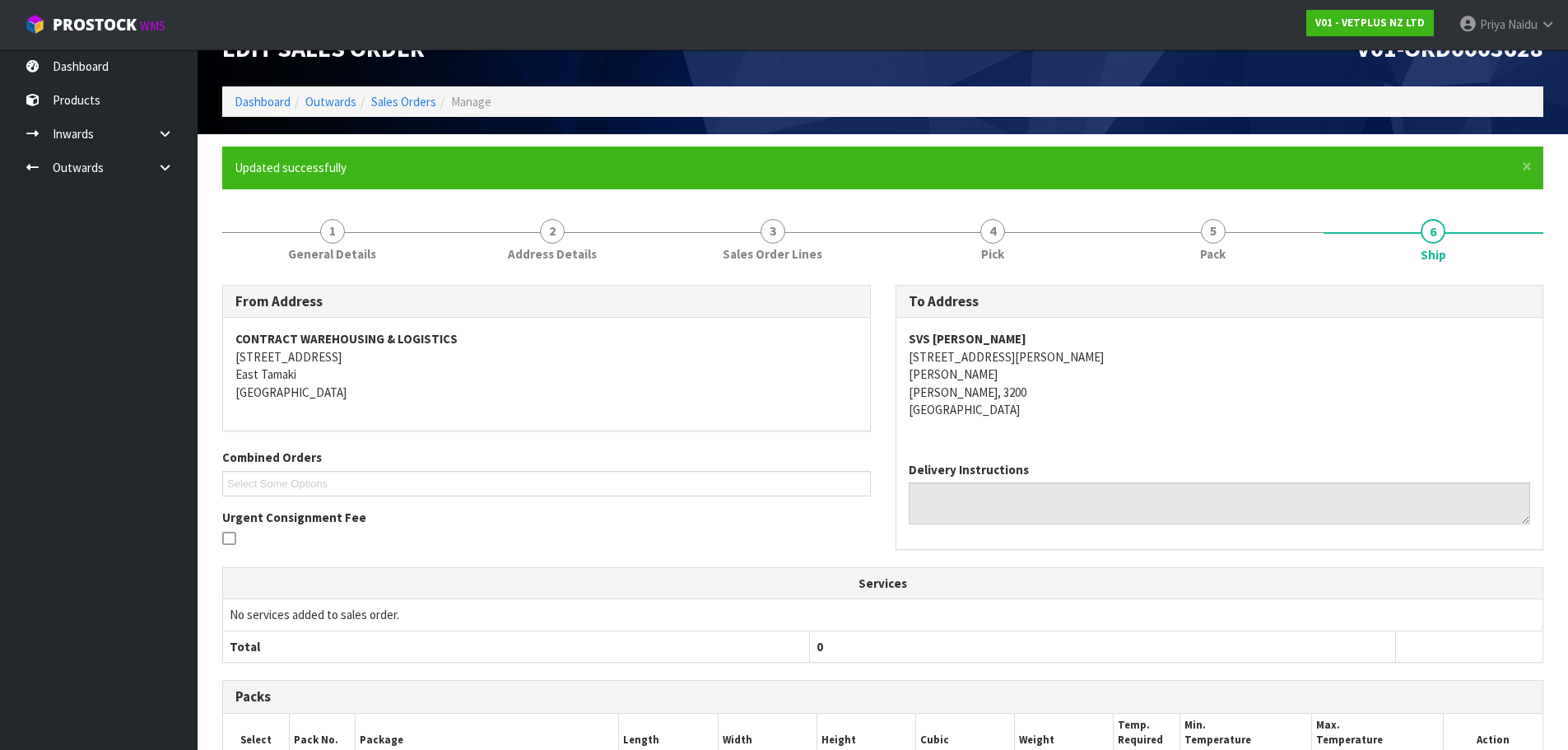
scroll to position [0, 0]
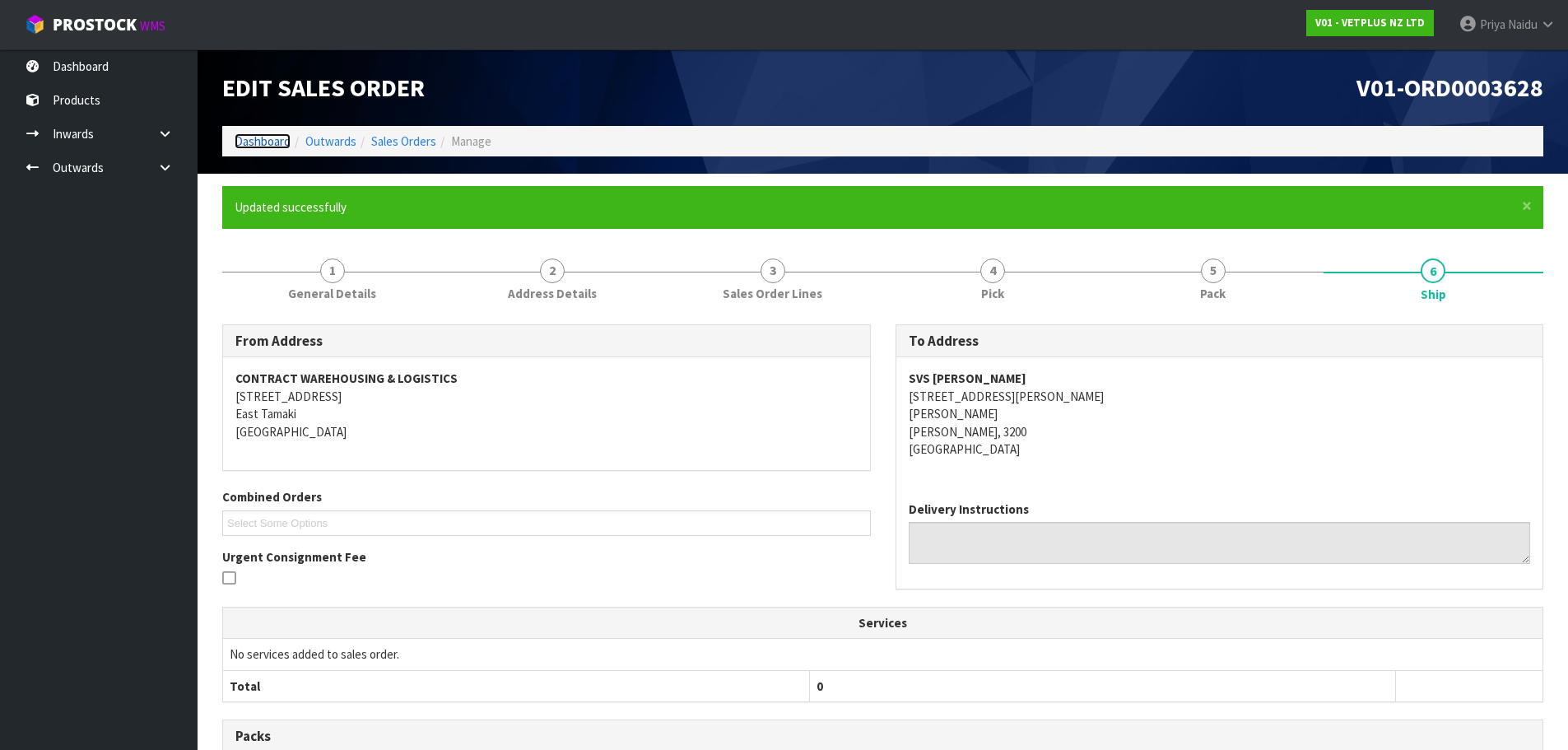
click at [265, 141] on link "Dashboard" at bounding box center [262, 141] width 56 height 16
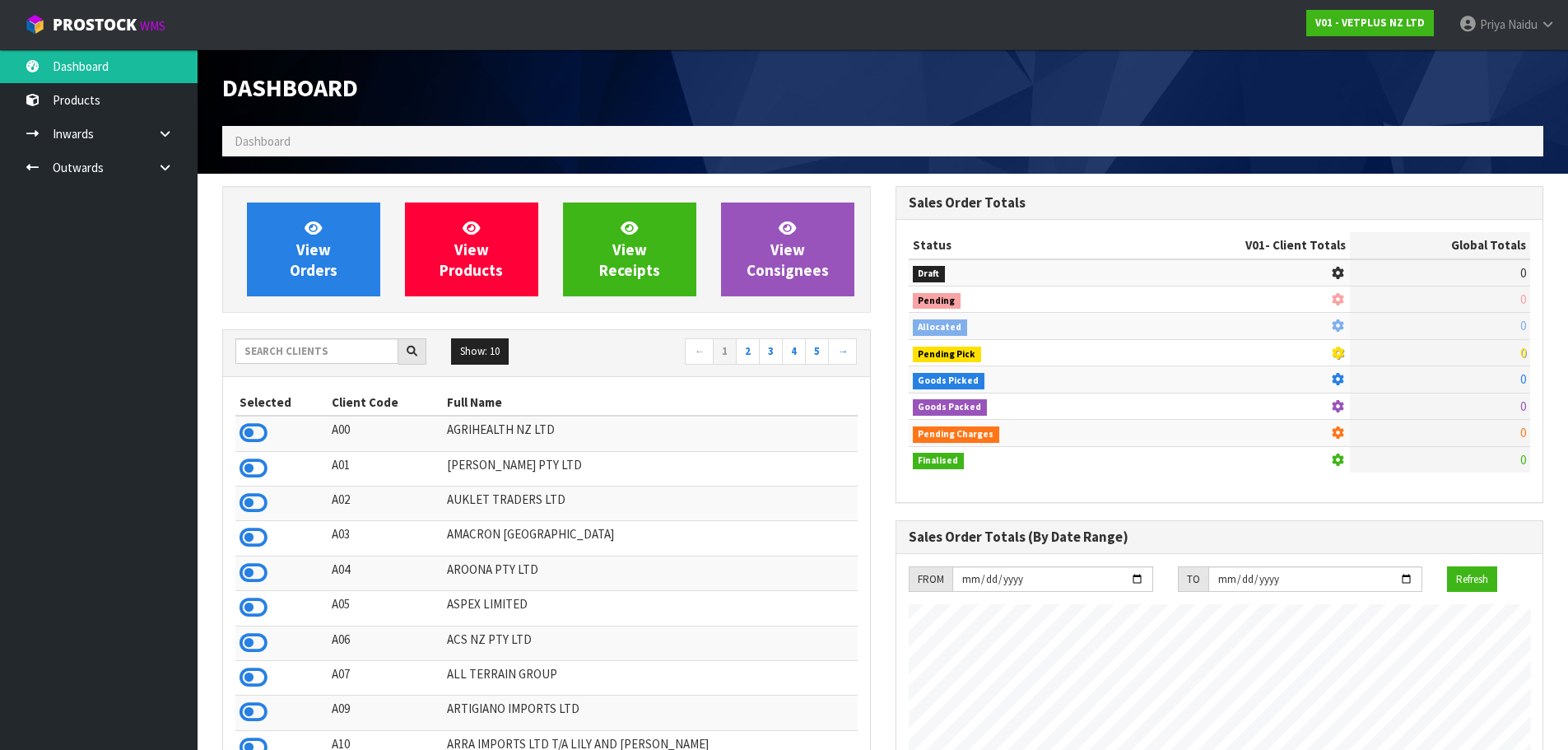
scroll to position [1247, 673]
drag, startPoint x: 582, startPoint y: 70, endPoint x: 532, endPoint y: 78, distance: 50.6
click at [582, 70] on div "Dashboard" at bounding box center [546, 87] width 674 height 76
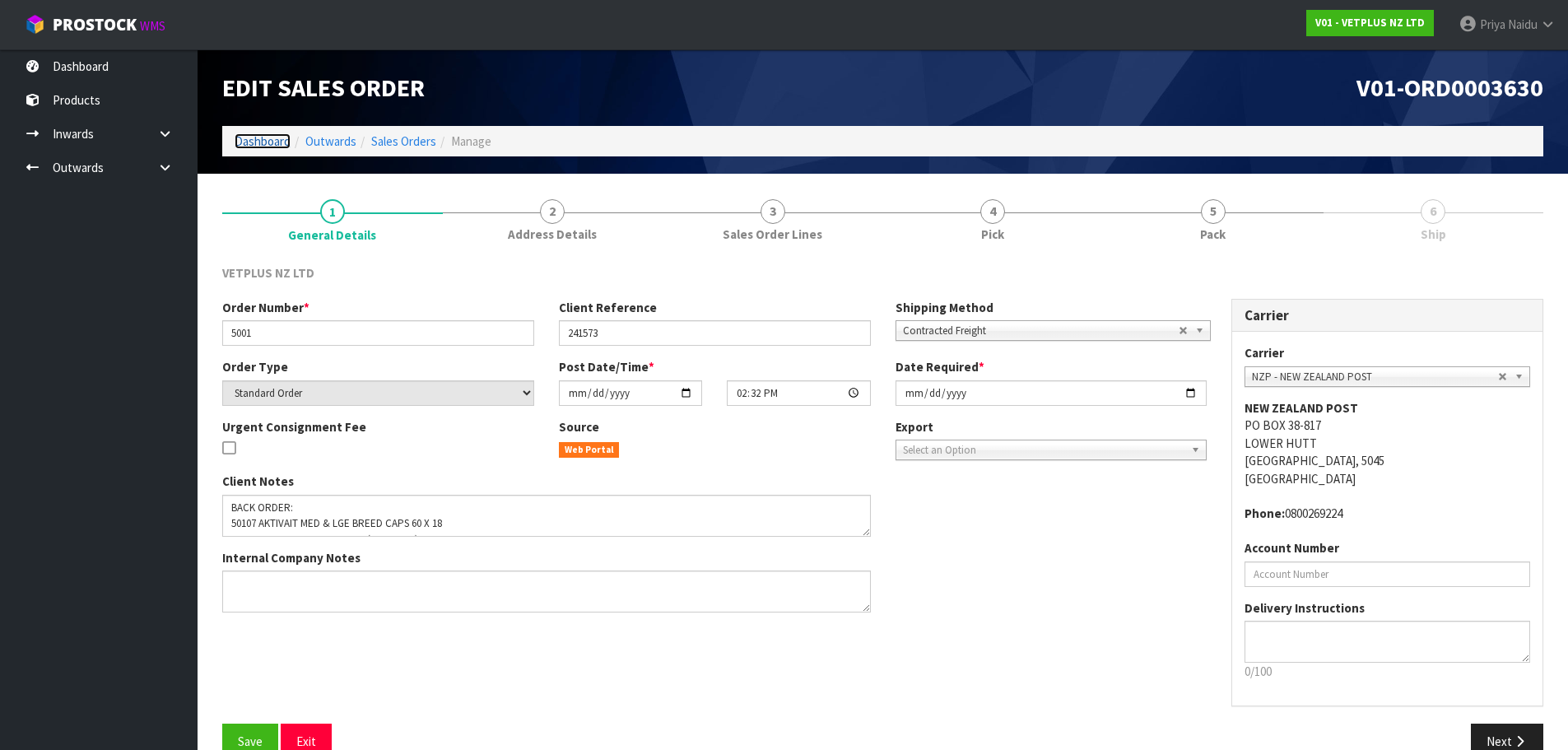
click at [259, 137] on link "Dashboard" at bounding box center [262, 141] width 56 height 16
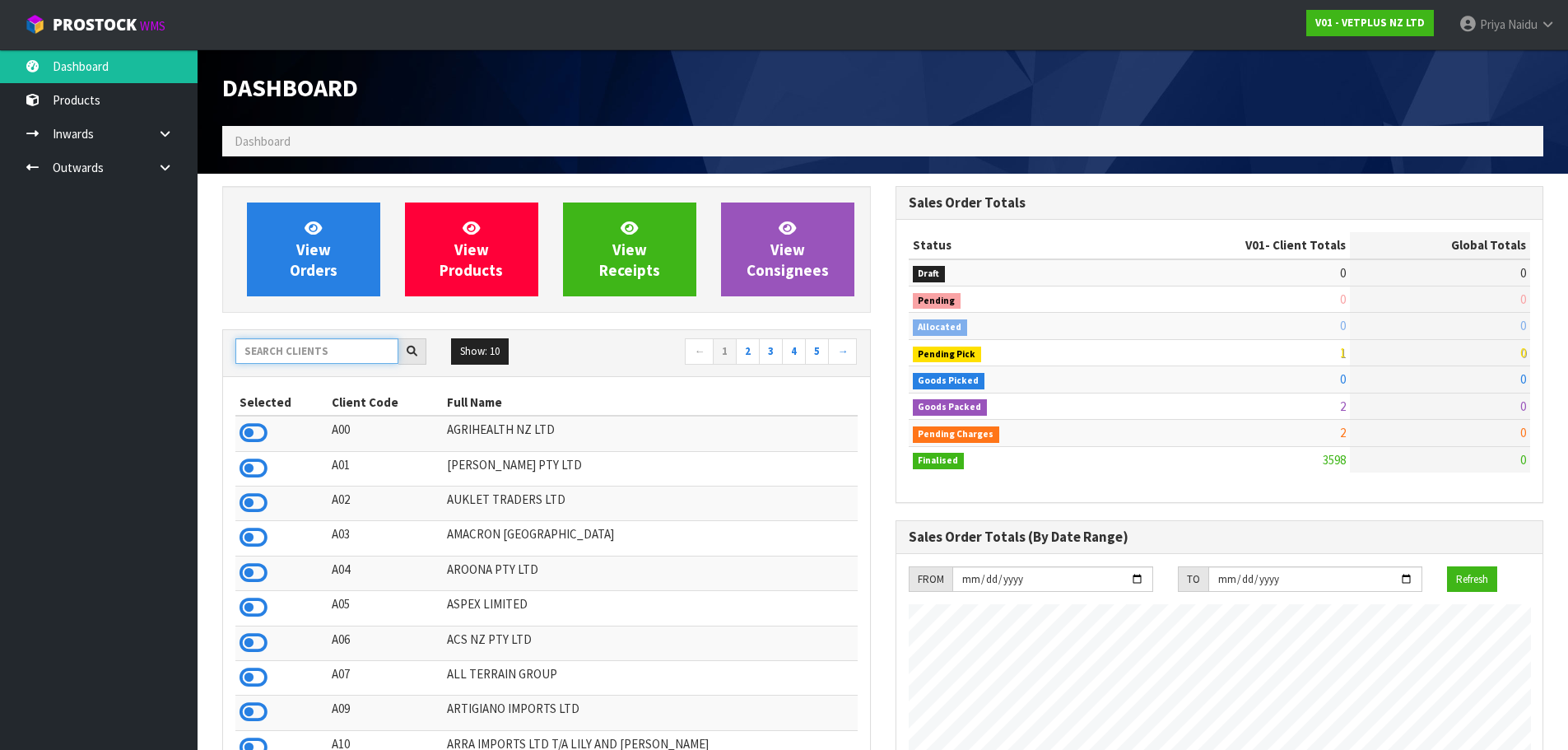
click at [289, 356] on input "text" at bounding box center [316, 351] width 163 height 25
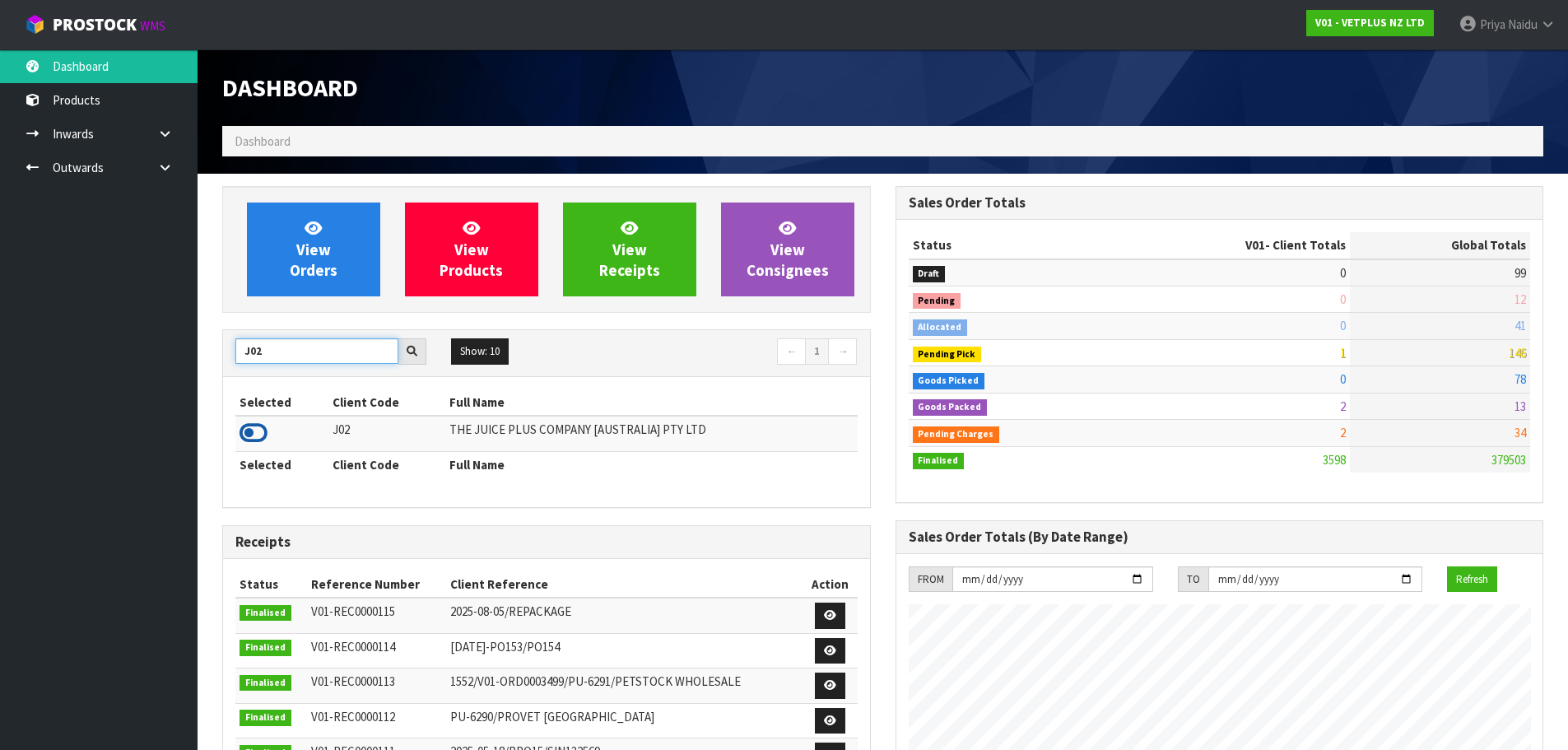
type input "J02"
click at [259, 437] on icon at bounding box center [253, 434] width 28 height 25
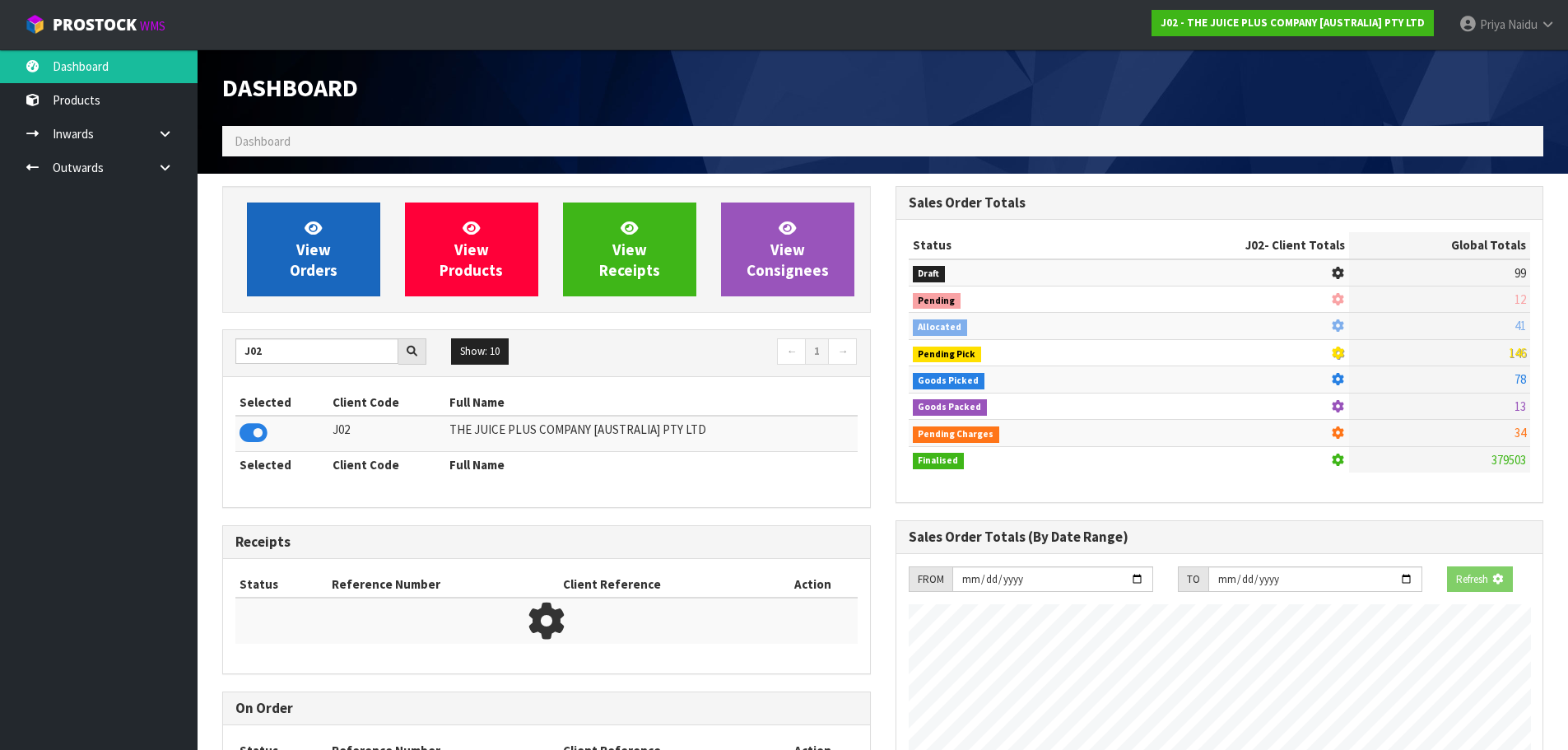
scroll to position [1027, 673]
click at [321, 259] on span "View Orders" at bounding box center [313, 249] width 48 height 62
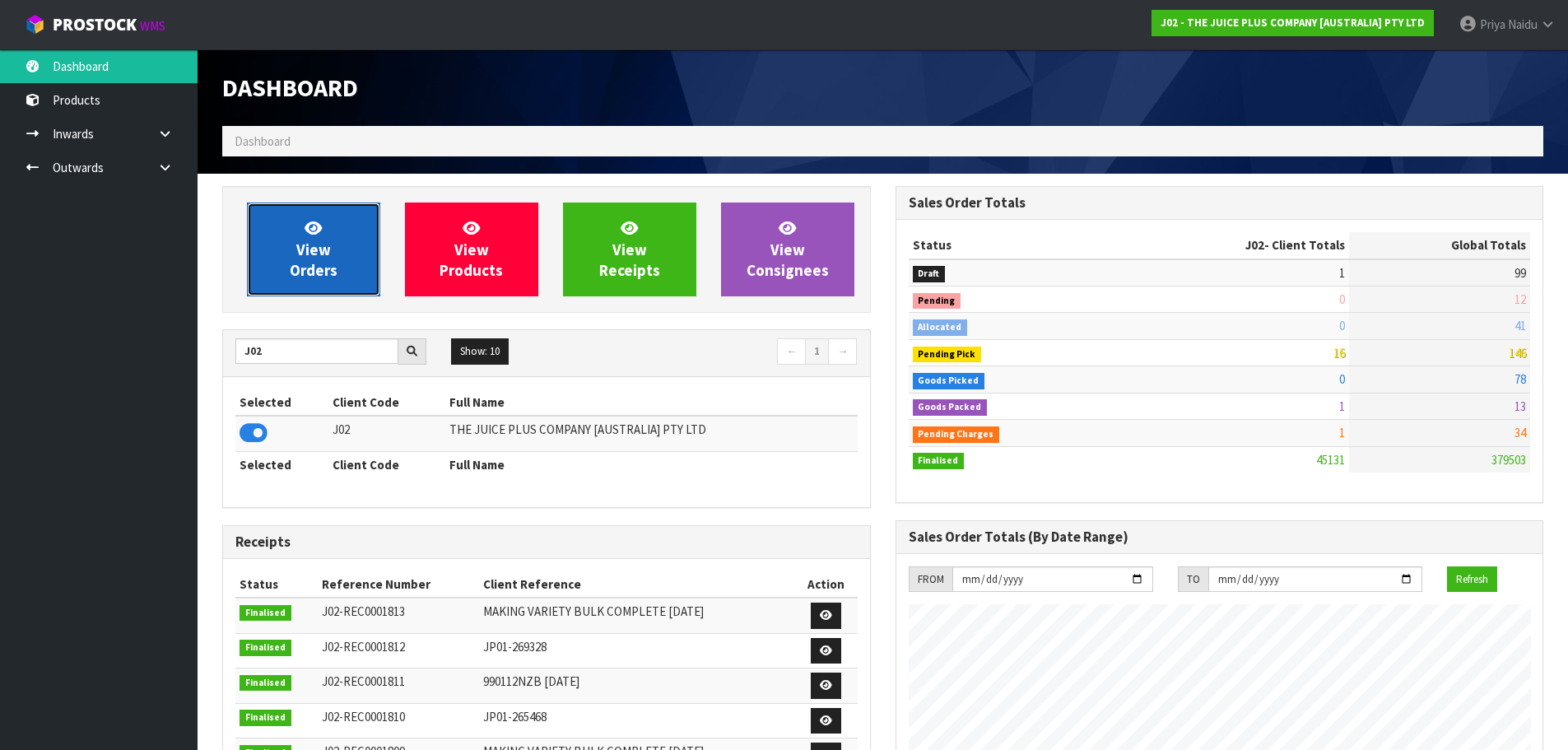
scroll to position [1247, 673]
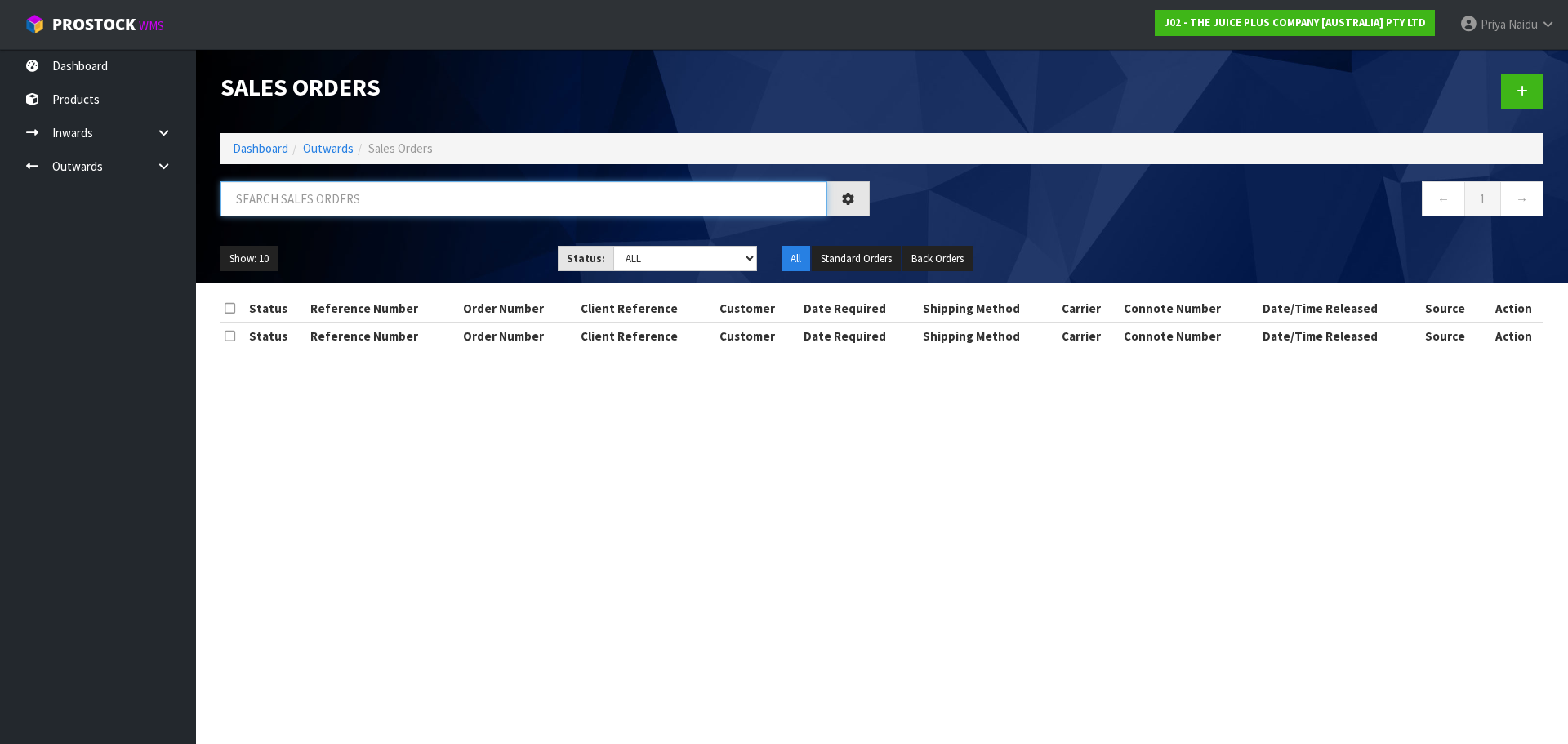
click at [336, 213] on input "text" at bounding box center [524, 198] width 607 height 35
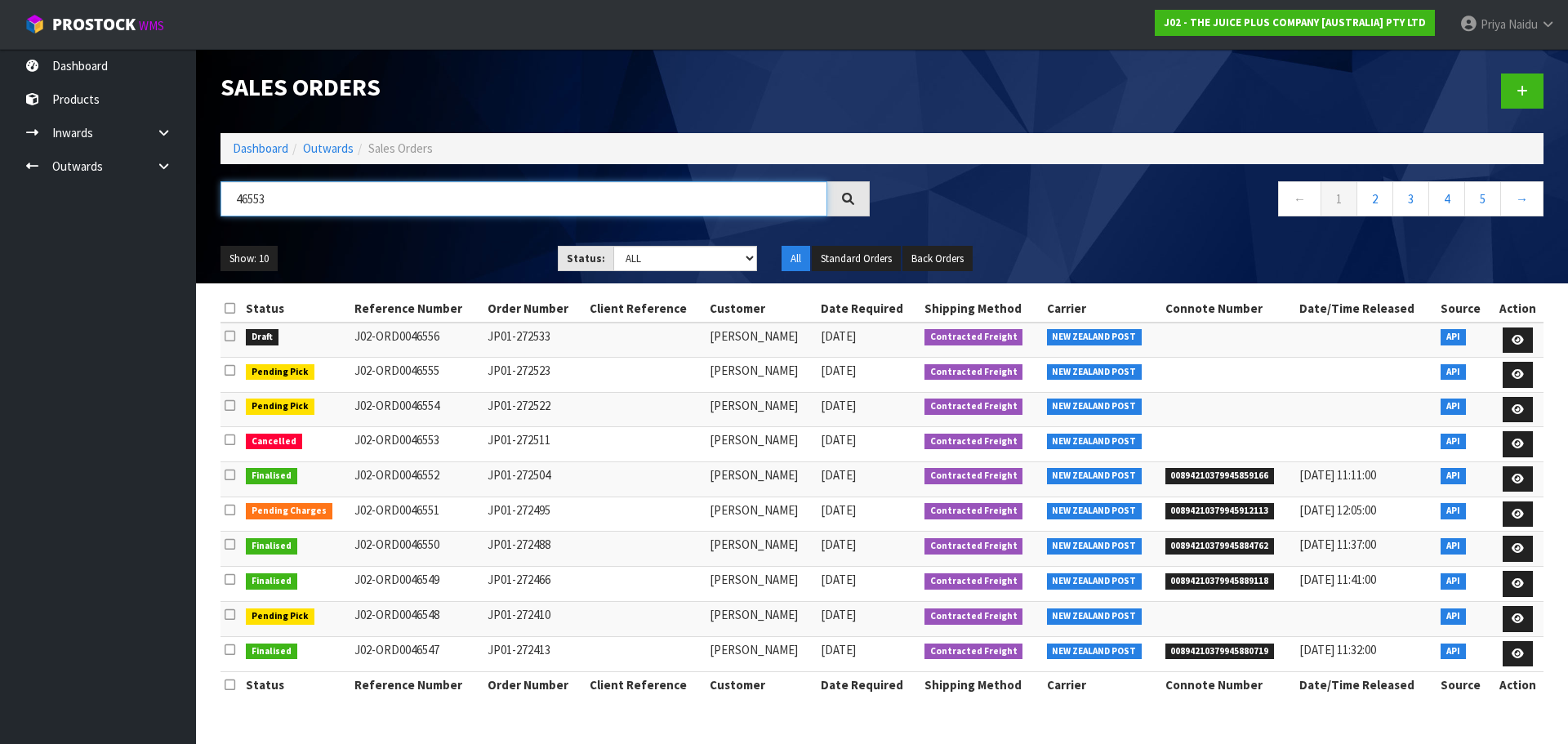
type input "46553"
click at [350, 243] on div "Show: 10 5 10 25 50 Status: Draft Pending Allocated Pending Pick Goods Picked G…" at bounding box center [882, 258] width 1347 height 51
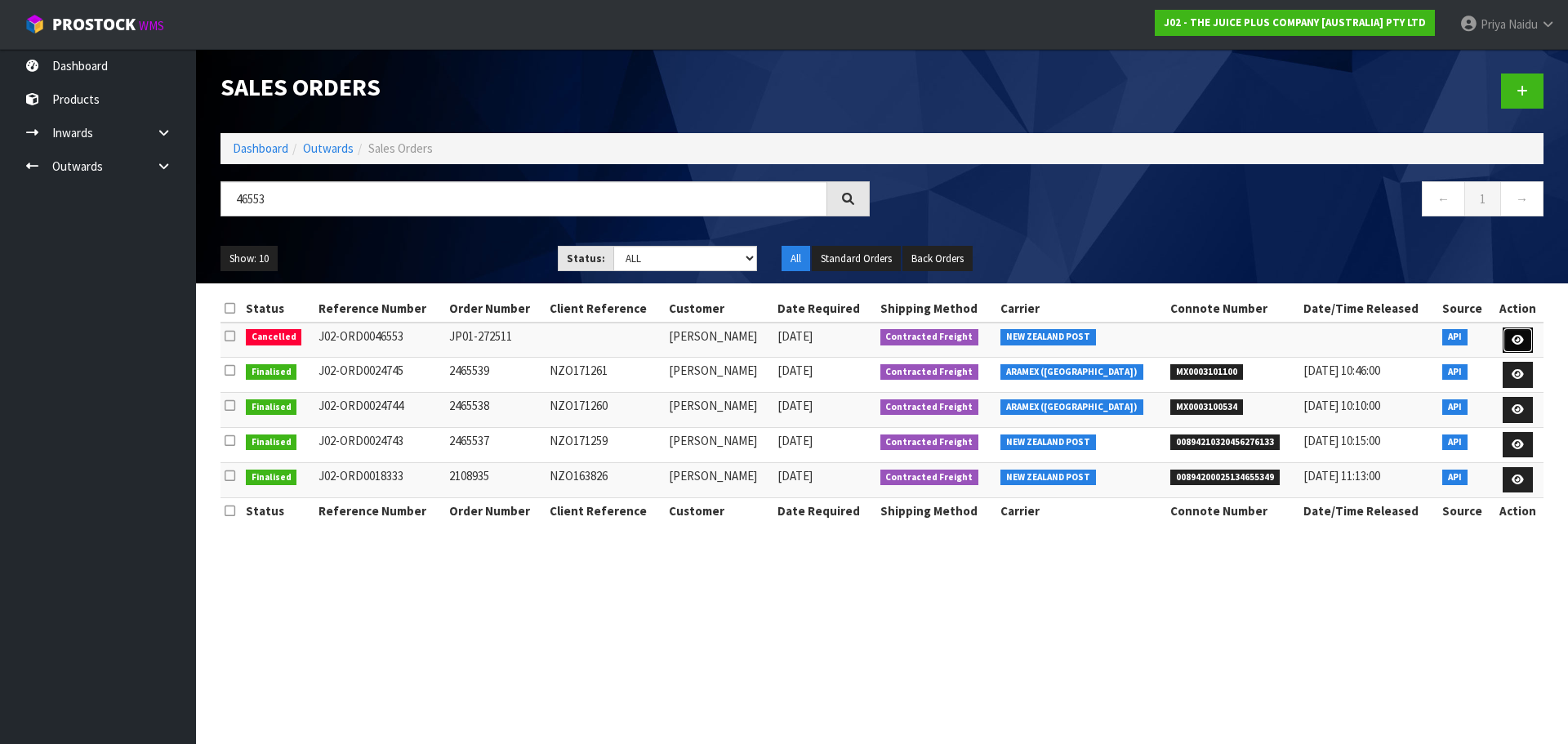
click at [1515, 332] on link at bounding box center [1517, 340] width 30 height 26
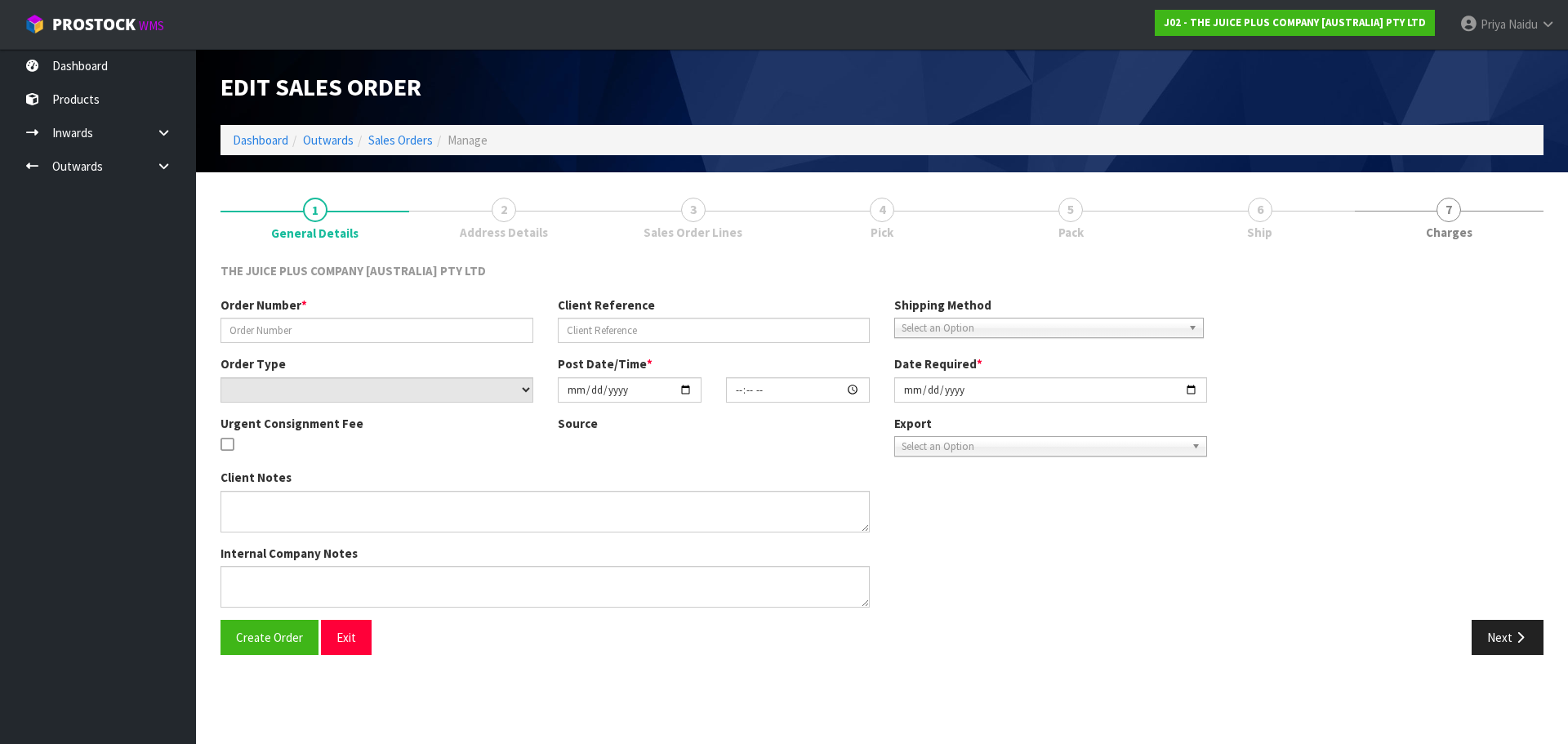
type input "JP01-272511"
select select "number:0"
type input "[DATE]"
type input "03:21:17.000"
type input "[DATE]"
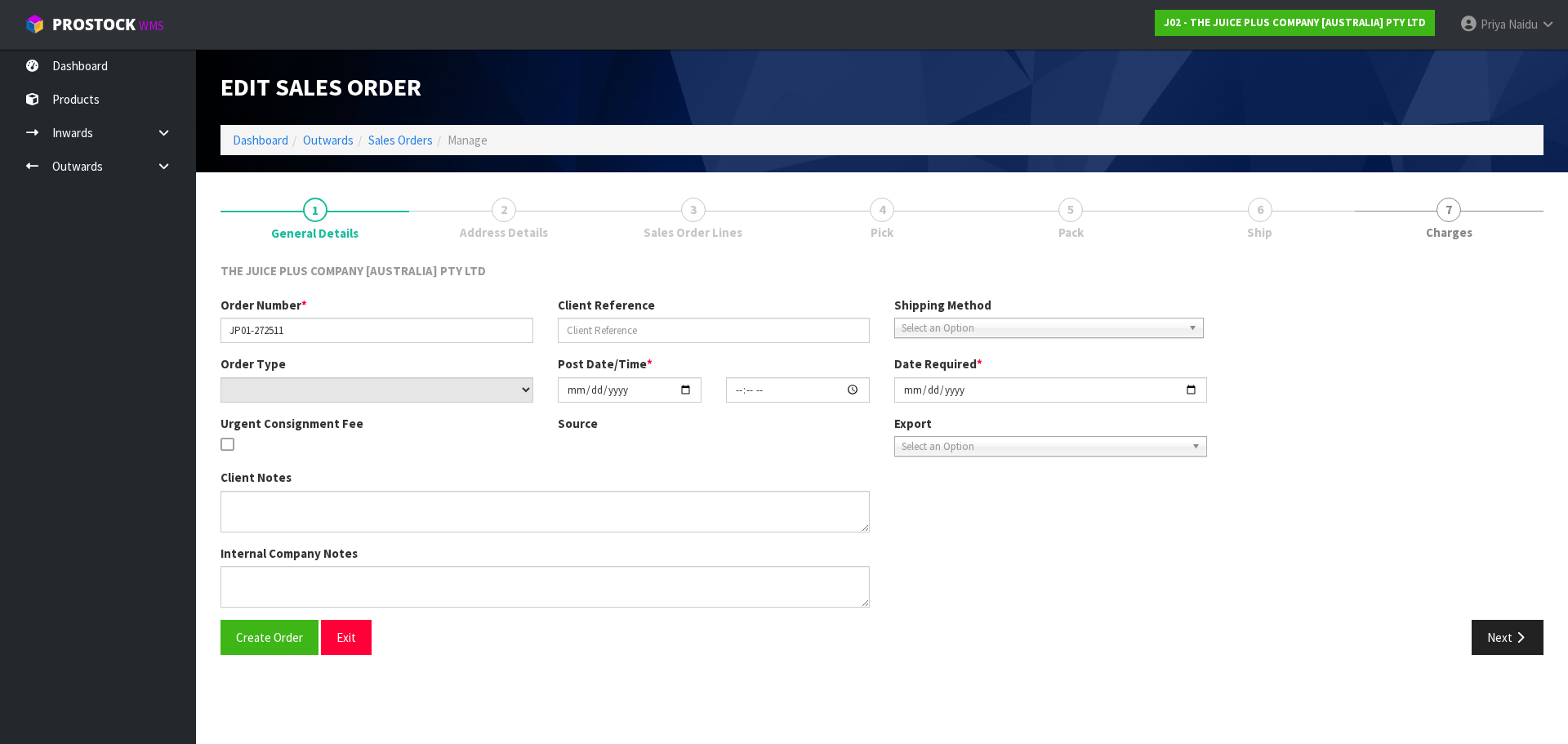
type textarea "CANCELLATION REASON: CAN WE PLEASE STOP THIS ONE JP01-272511"
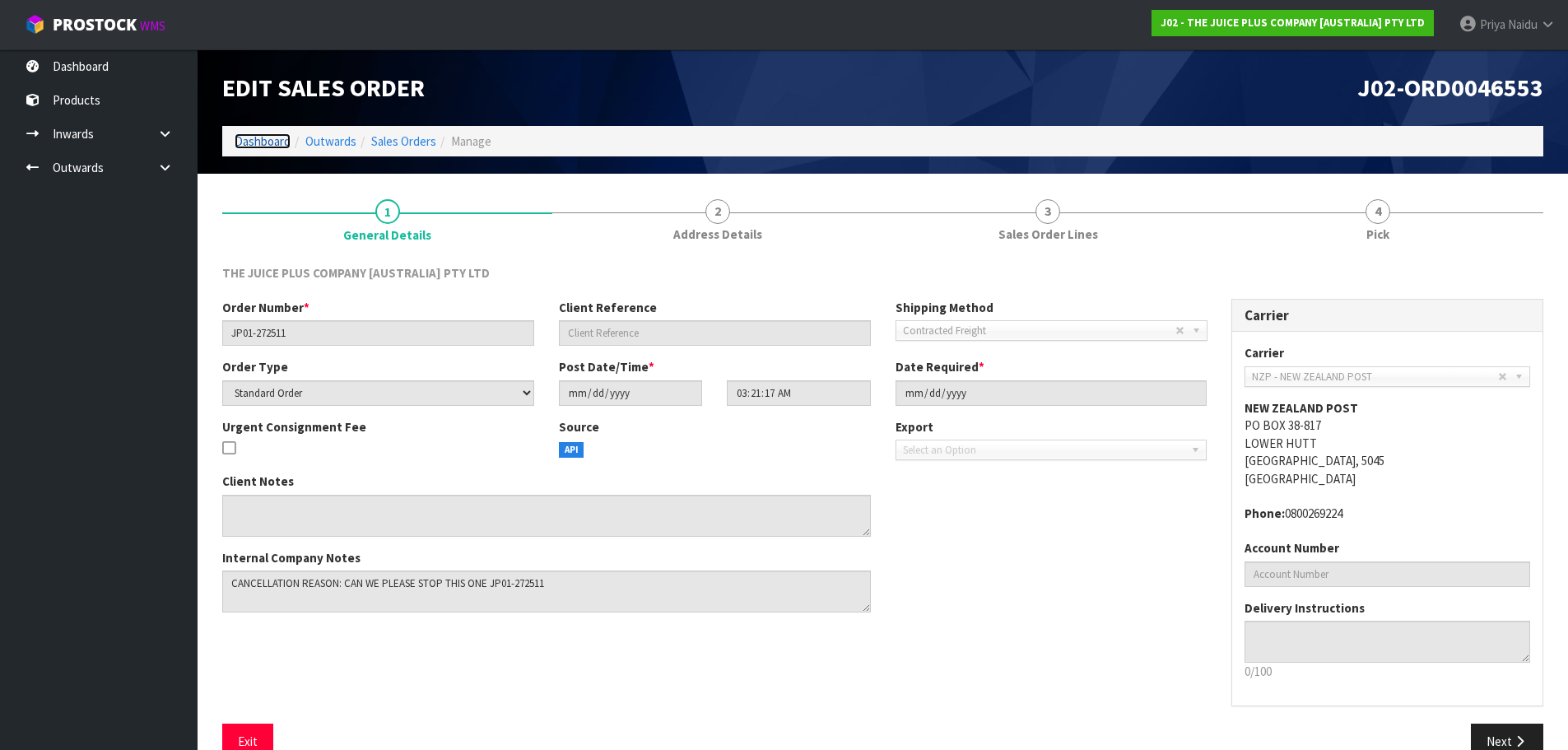
click at [251, 141] on link "Dashboard" at bounding box center [262, 141] width 56 height 16
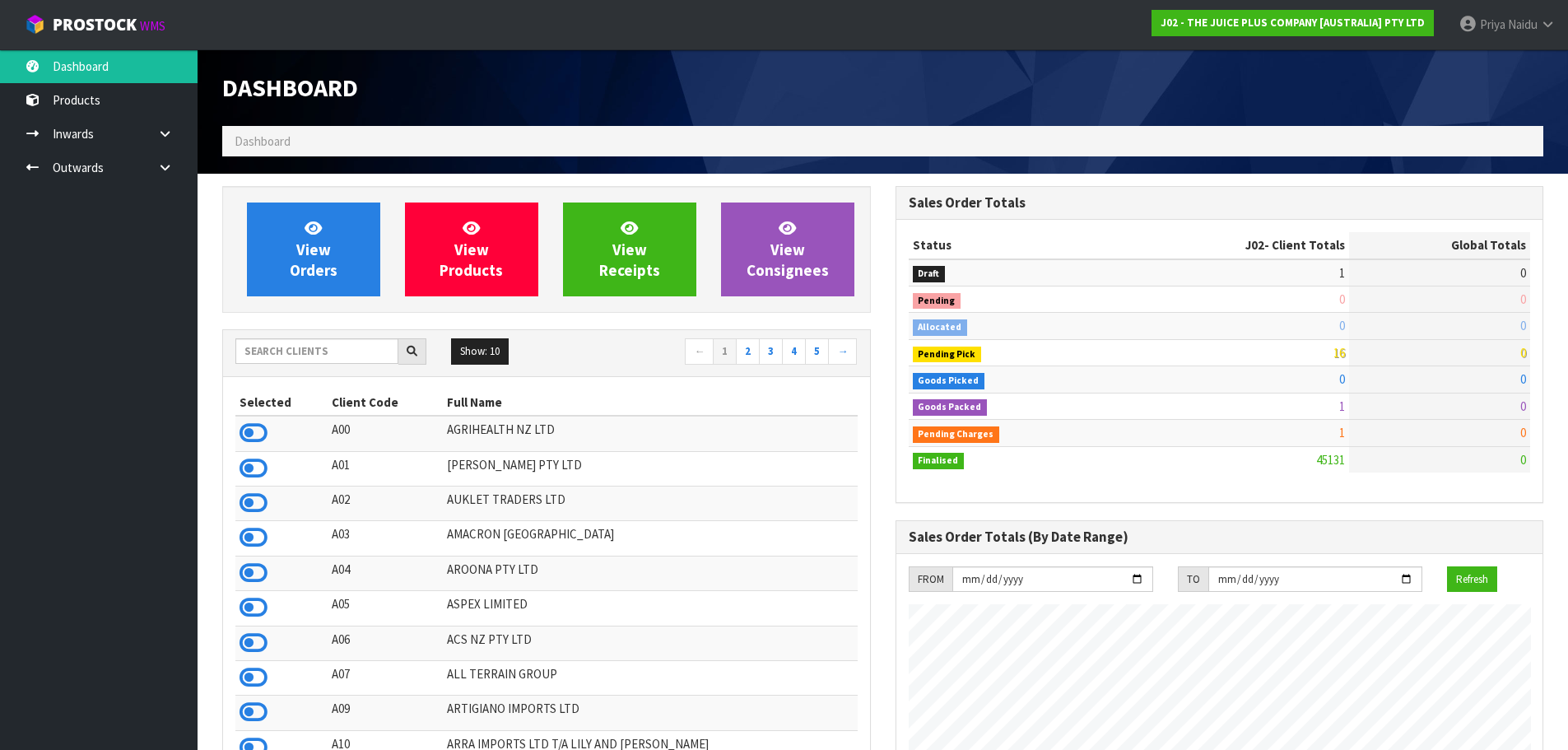
scroll to position [1247, 673]
click at [268, 348] on input "text" at bounding box center [316, 351] width 163 height 25
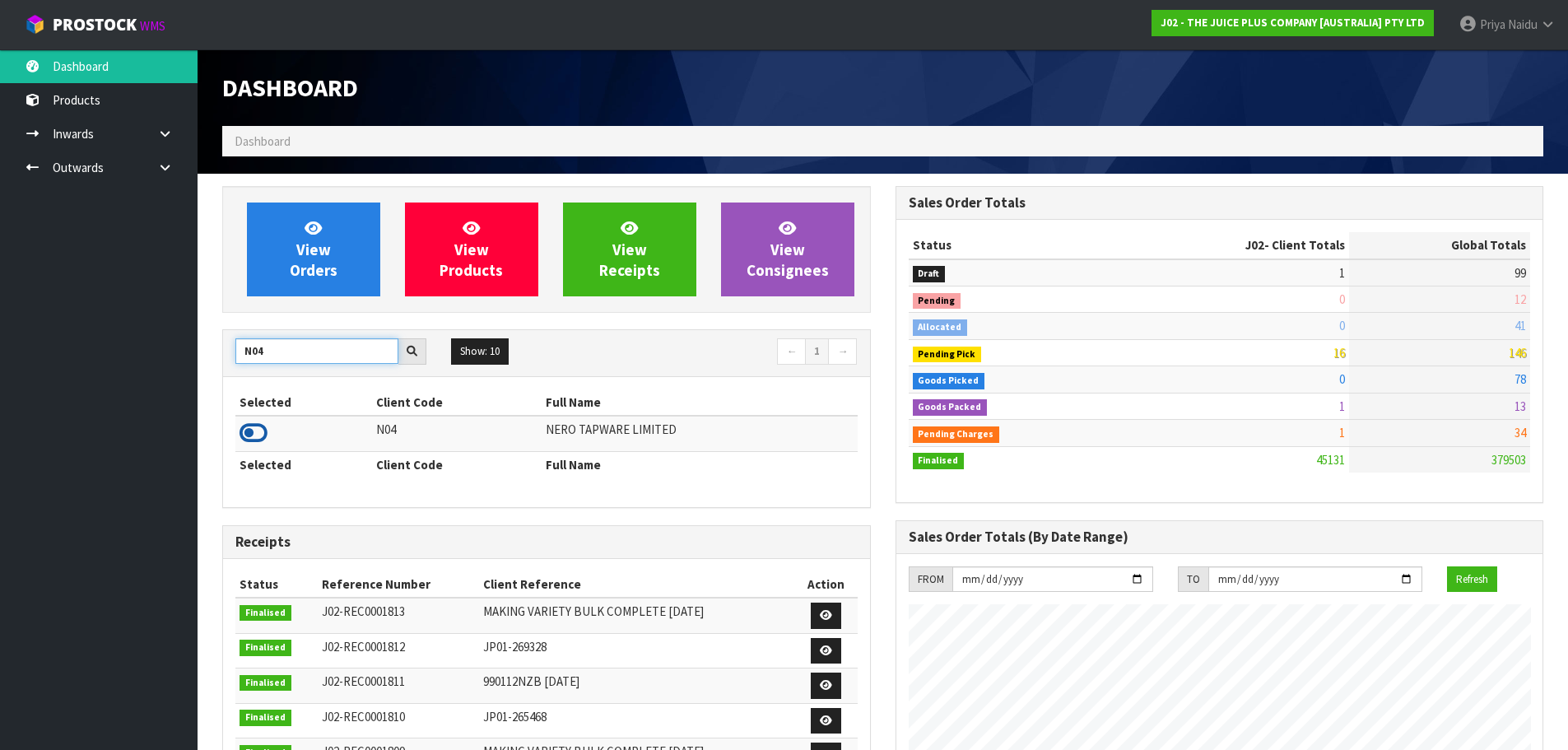
type input "N04"
click at [251, 426] on icon at bounding box center [253, 434] width 28 height 25
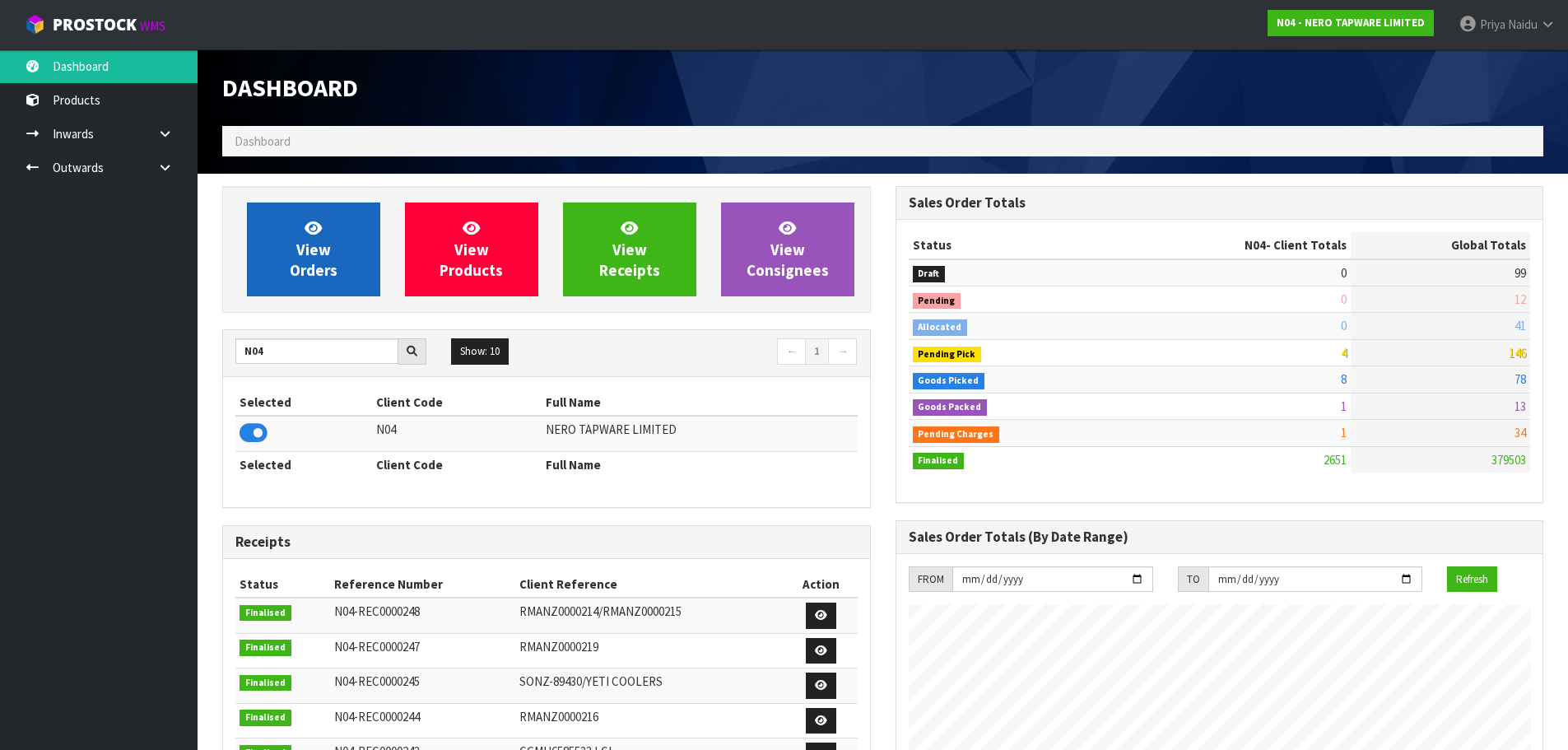
scroll to position [1301, 673]
click at [323, 271] on span "View Orders" at bounding box center [313, 249] width 48 height 62
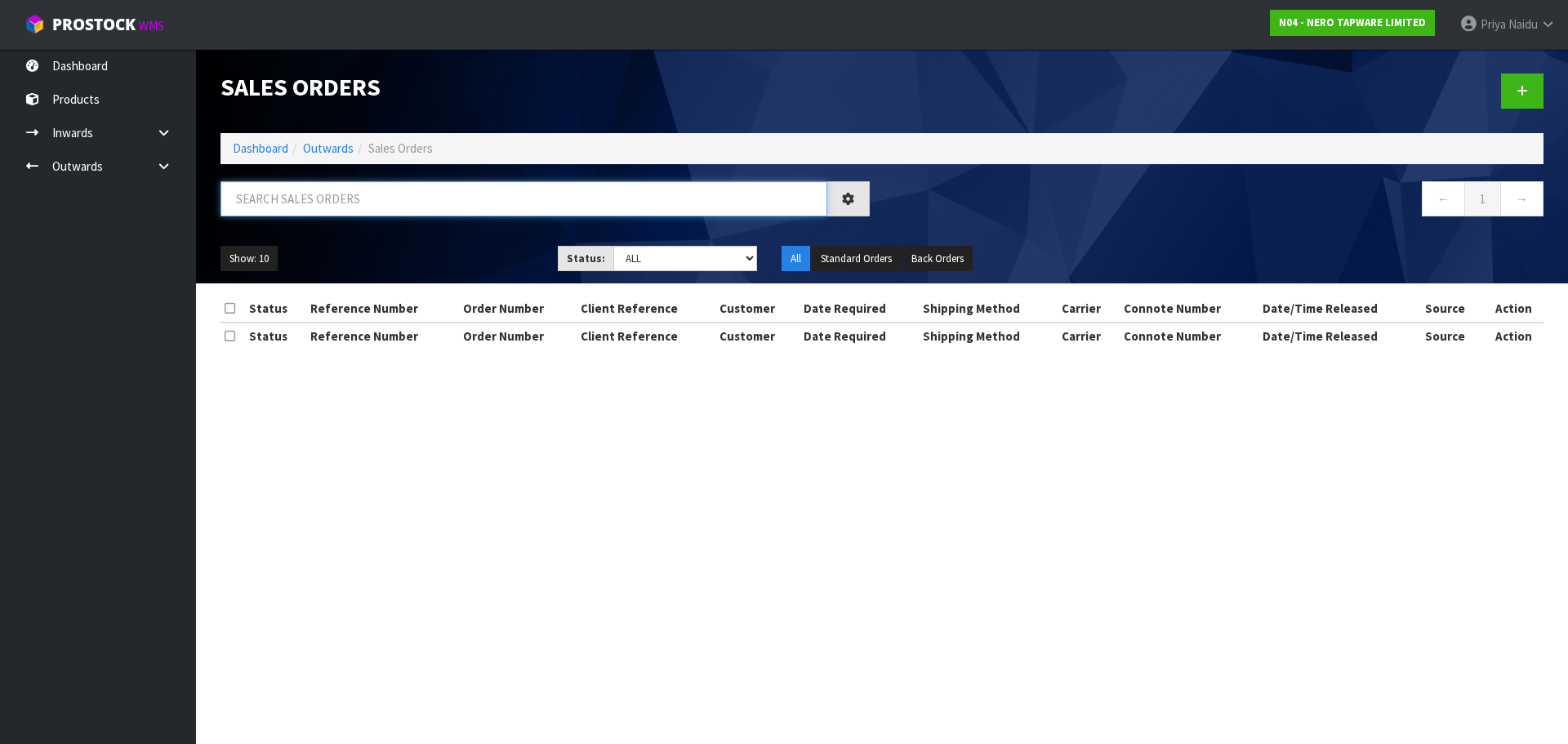
click at [338, 213] on input "text" at bounding box center [524, 198] width 607 height 35
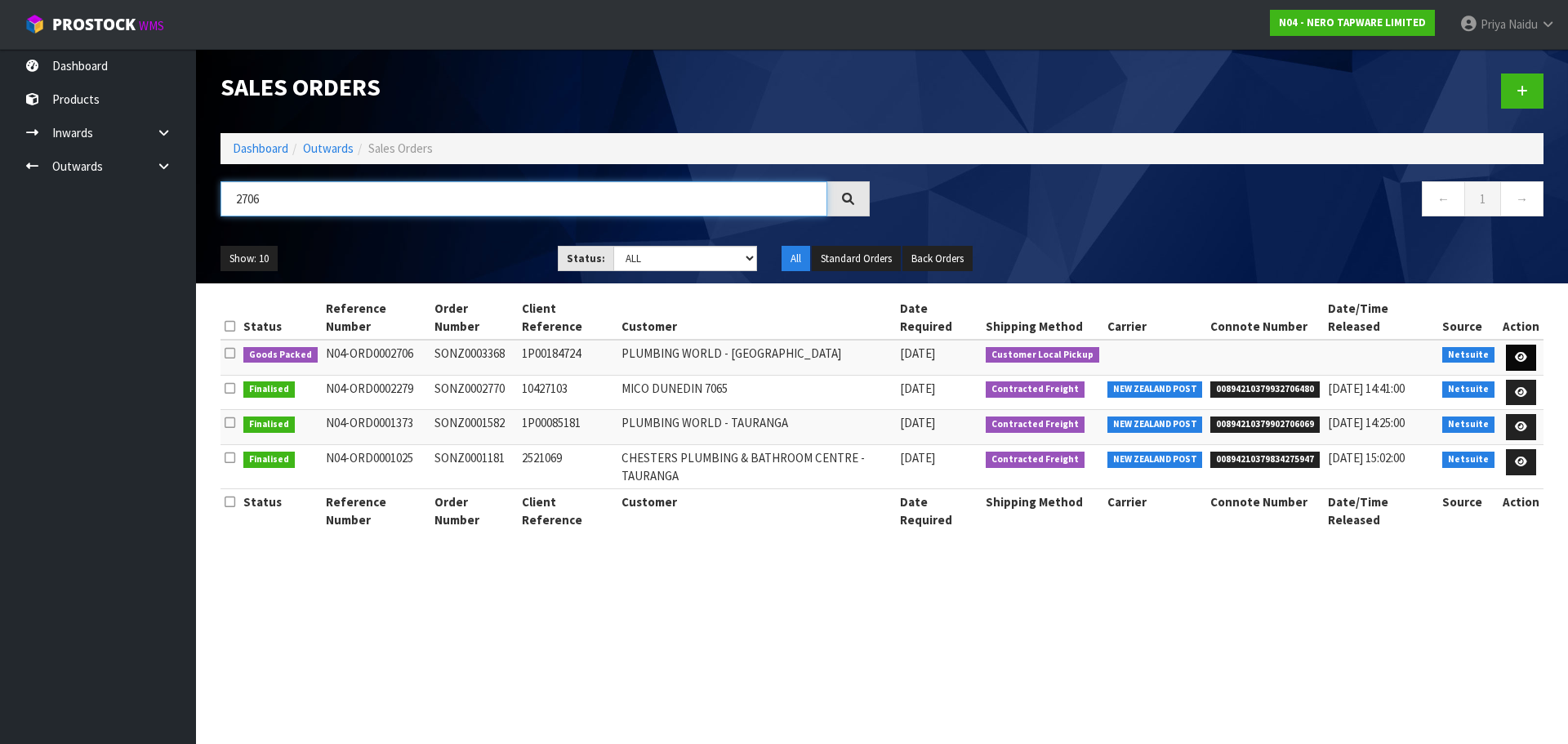
type input "2706"
click at [1522, 345] on link at bounding box center [1521, 357] width 30 height 26
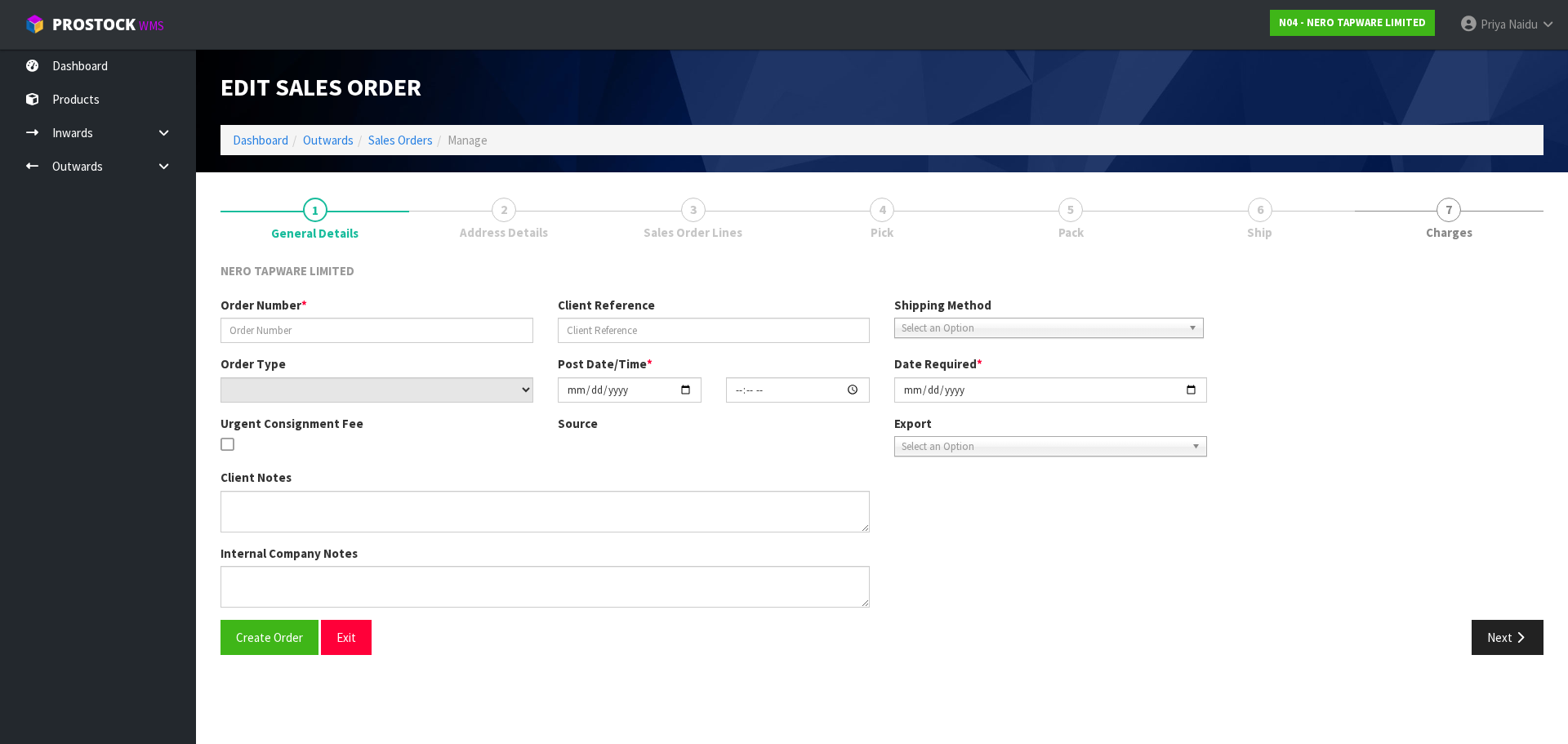
type input "SONZ0003368"
type input "1P00184724"
select select "number:0"
type input "[DATE]"
type input "10:30:05.000"
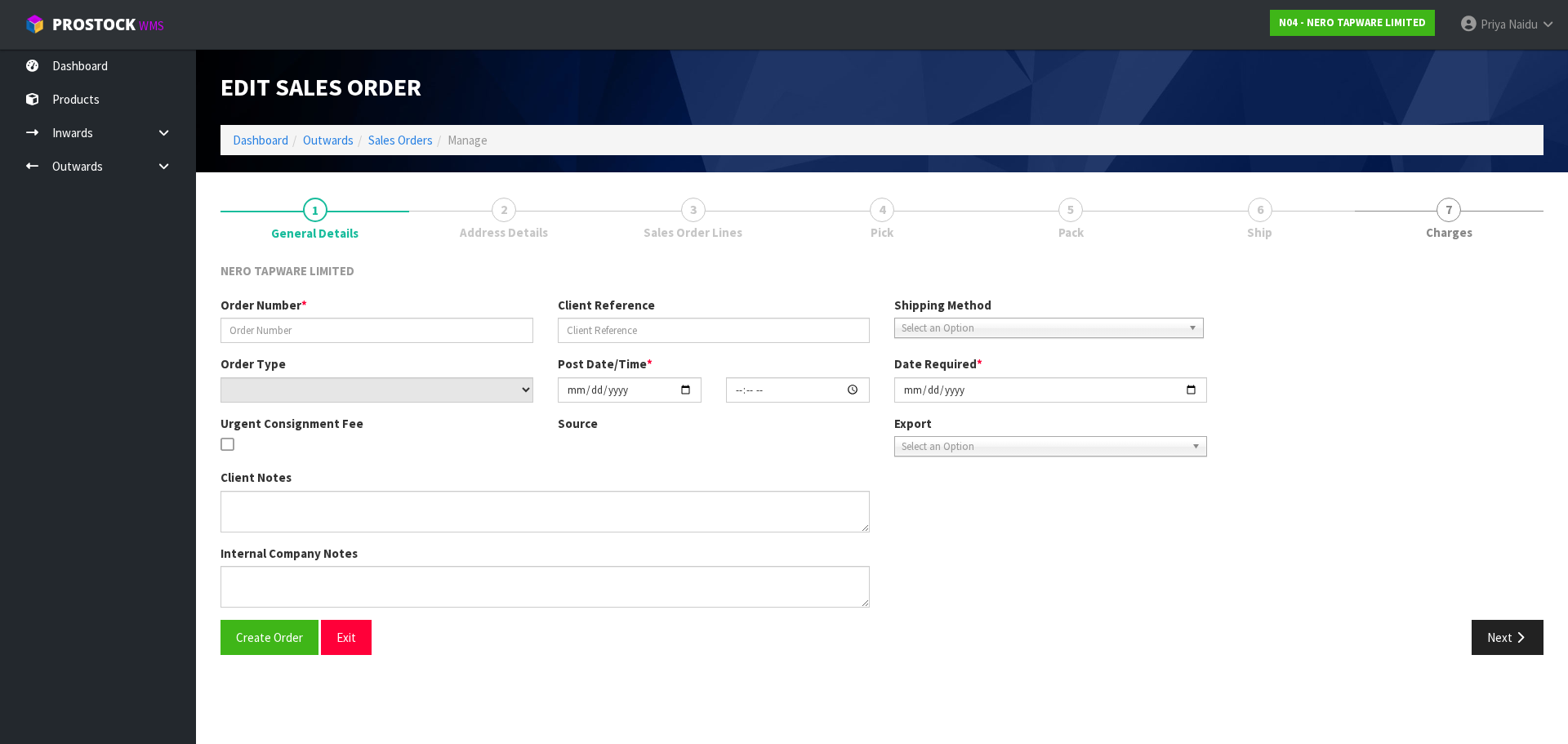
type input "[DATE]"
type textarea "customer pick up"
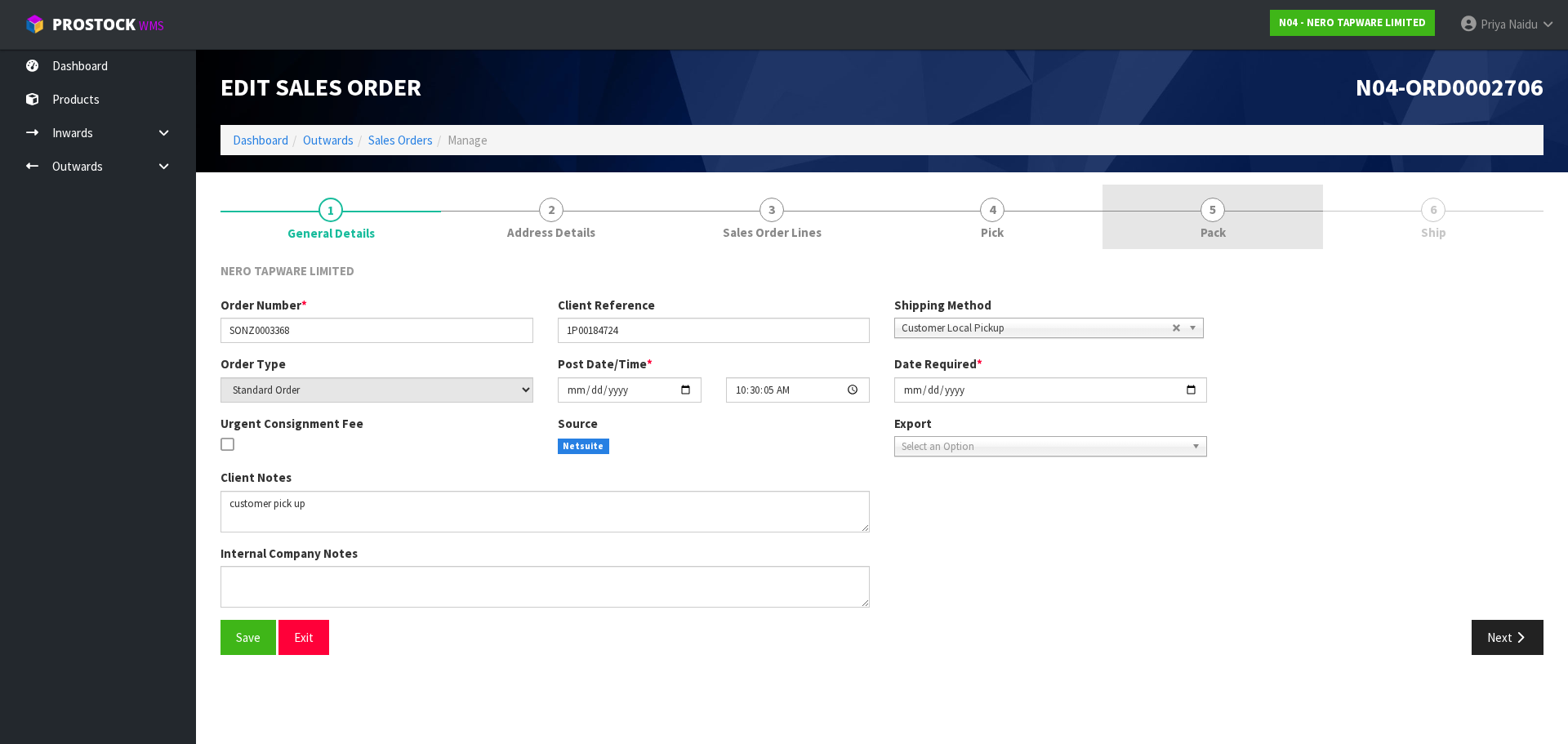
click at [1218, 194] on link "5 Pack" at bounding box center [1213, 217] width 221 height 65
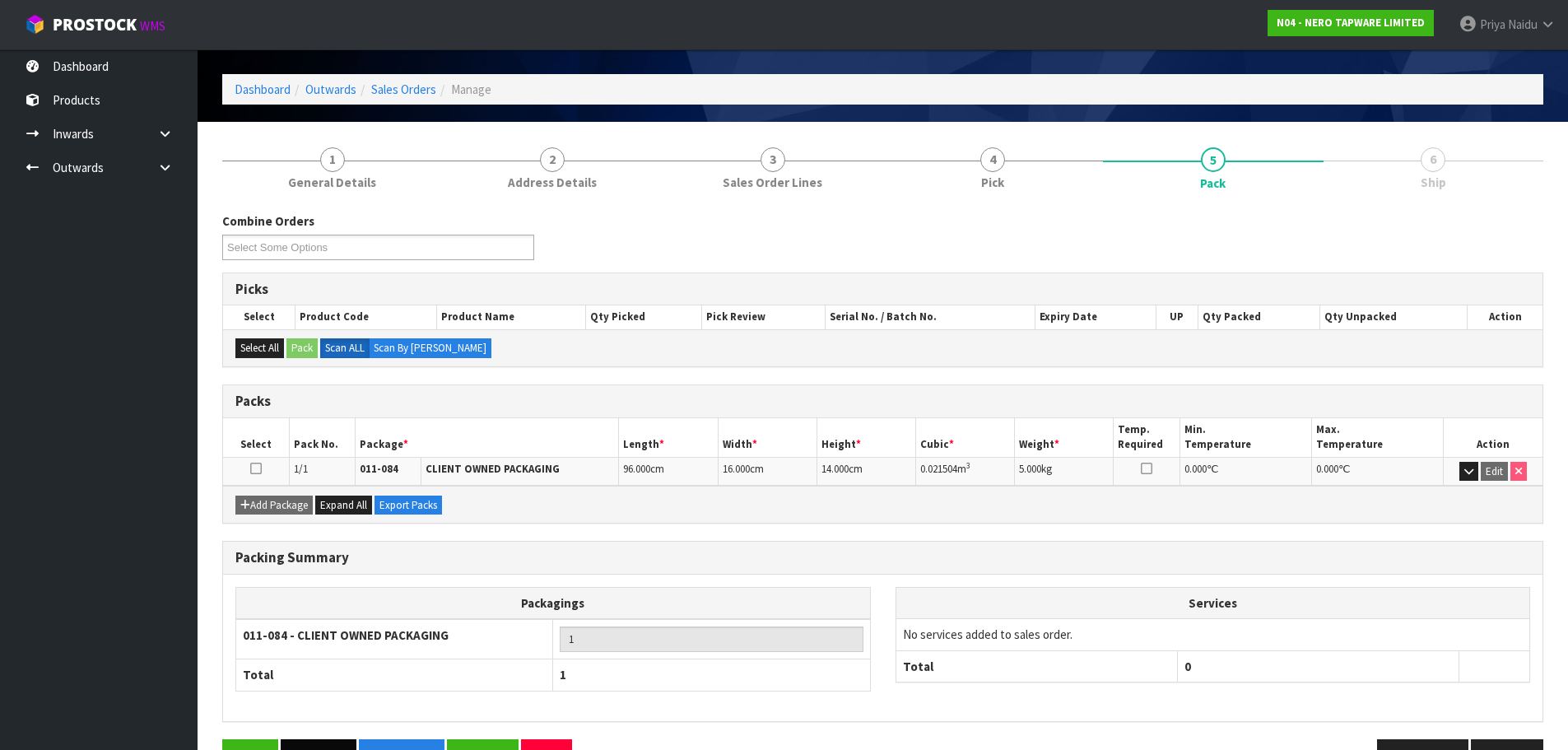
scroll to position [101, 0]
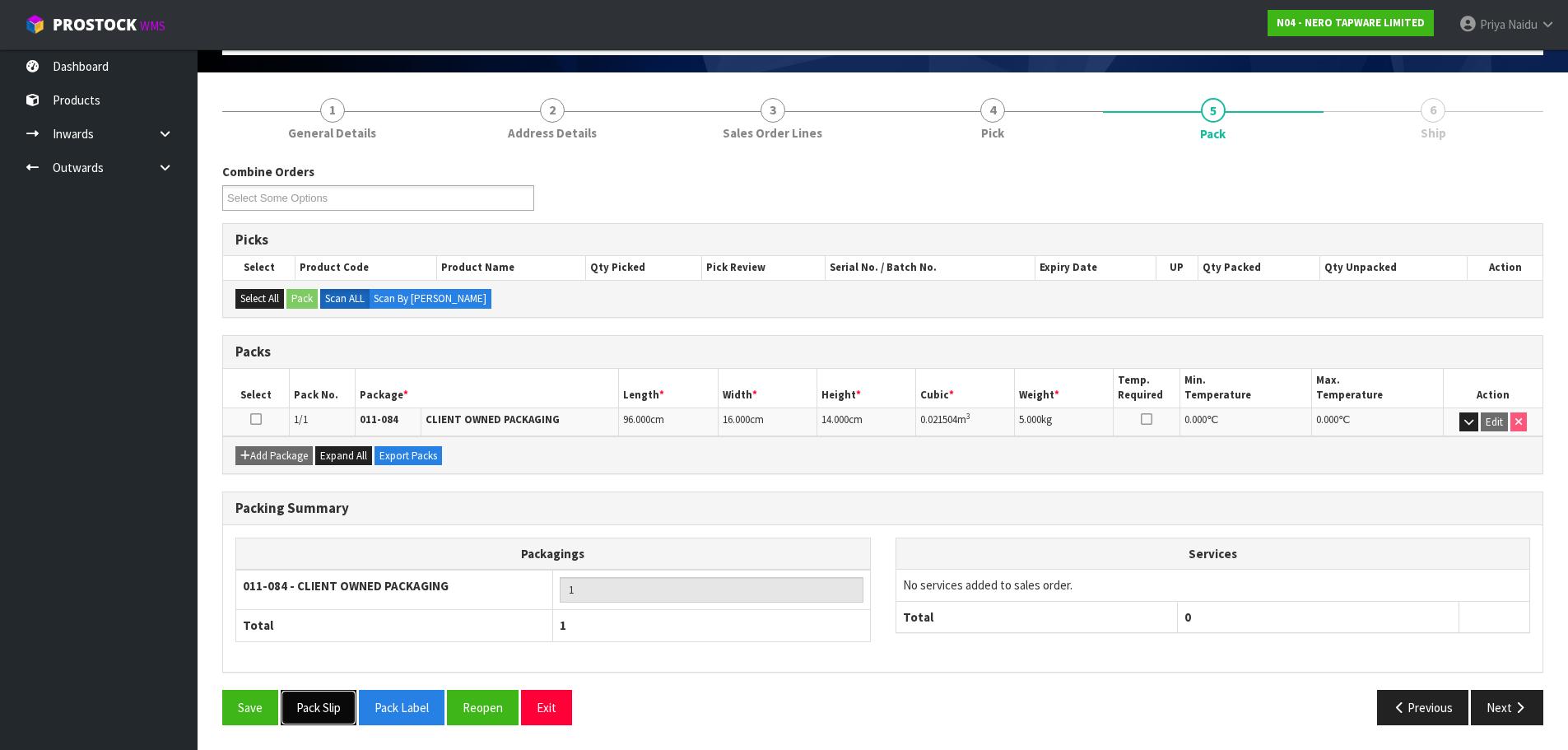
click at [332, 711] on button "Pack Slip" at bounding box center [318, 707] width 76 height 35
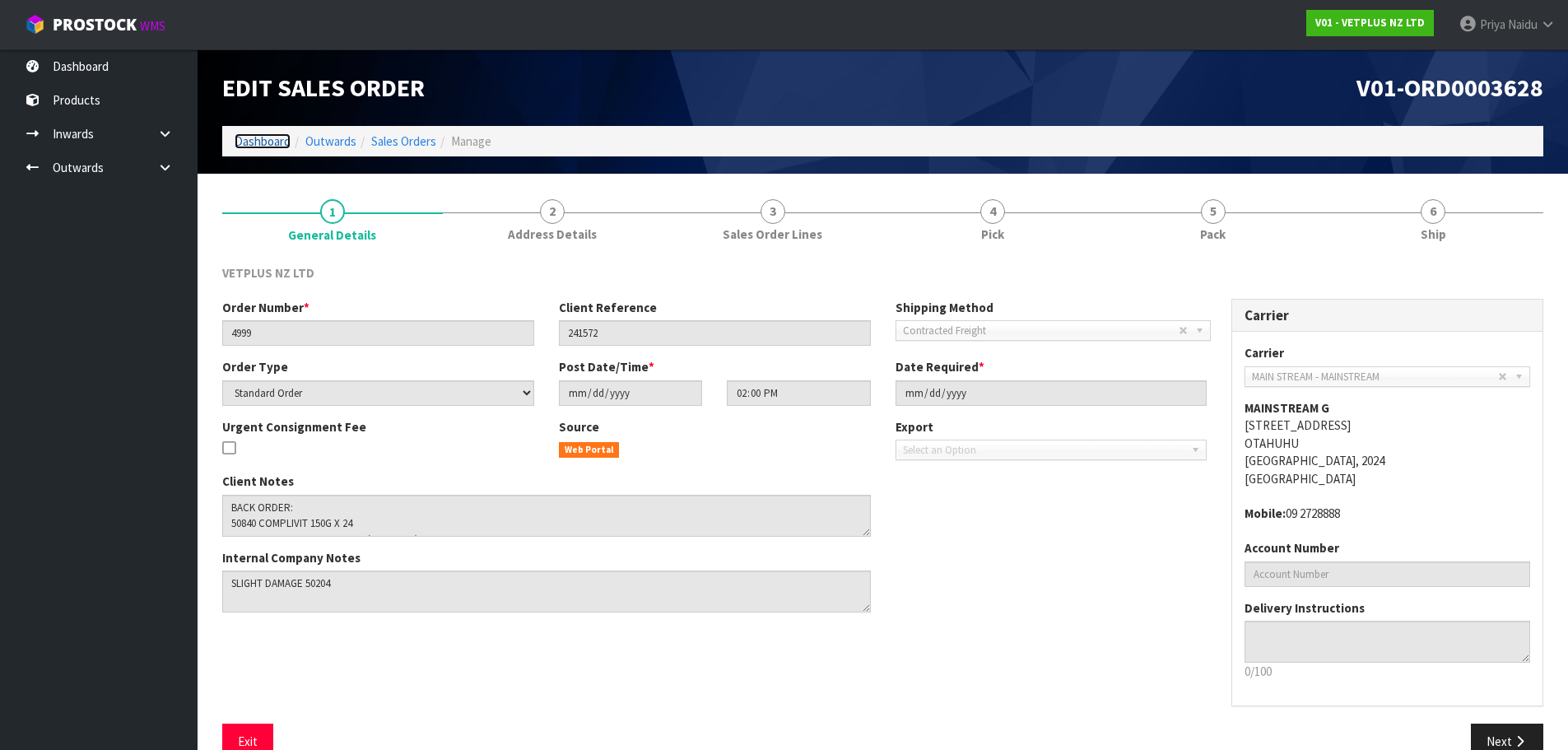
click at [264, 142] on link "Dashboard" at bounding box center [262, 141] width 56 height 16
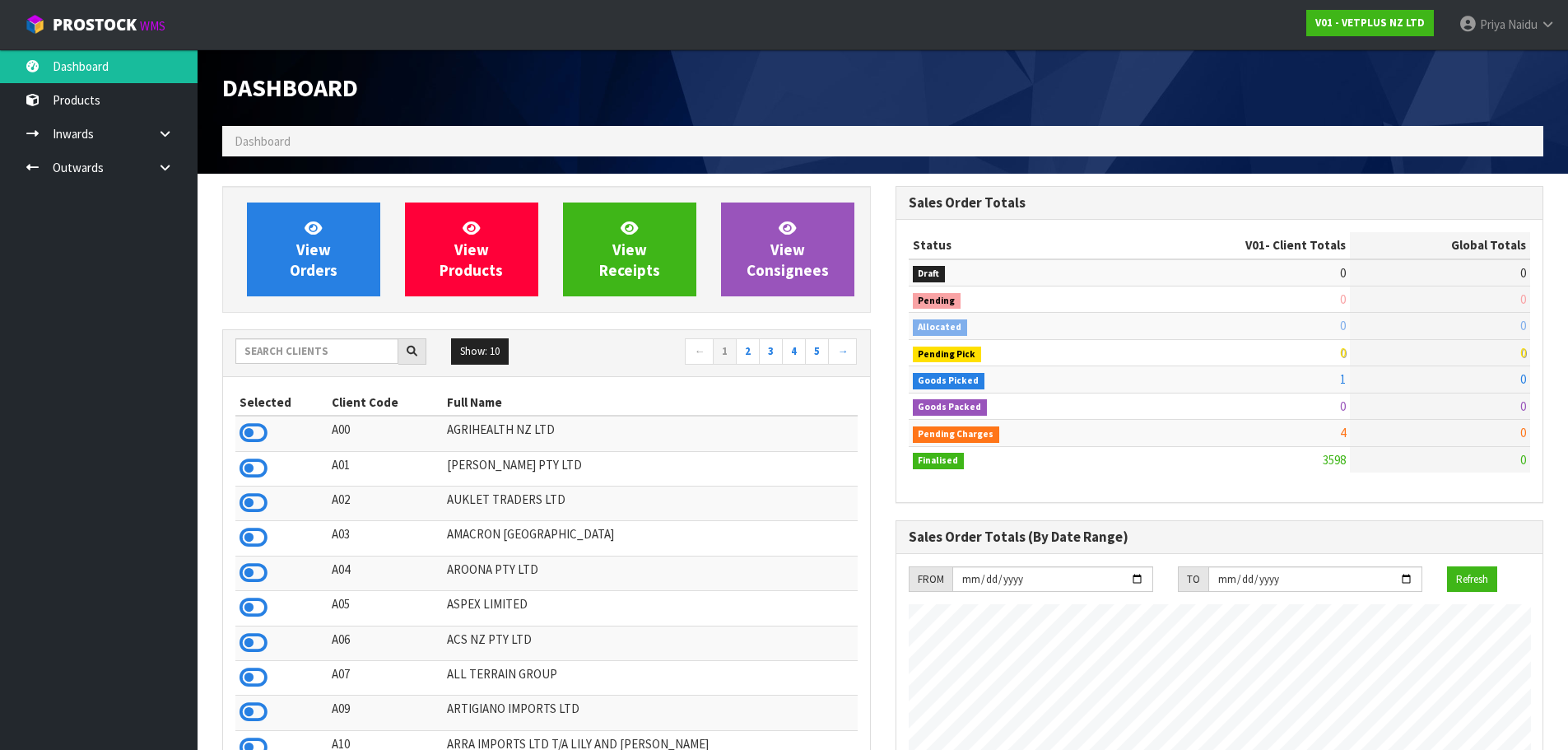
scroll to position [1247, 673]
click at [264, 343] on input "text" at bounding box center [316, 351] width 163 height 25
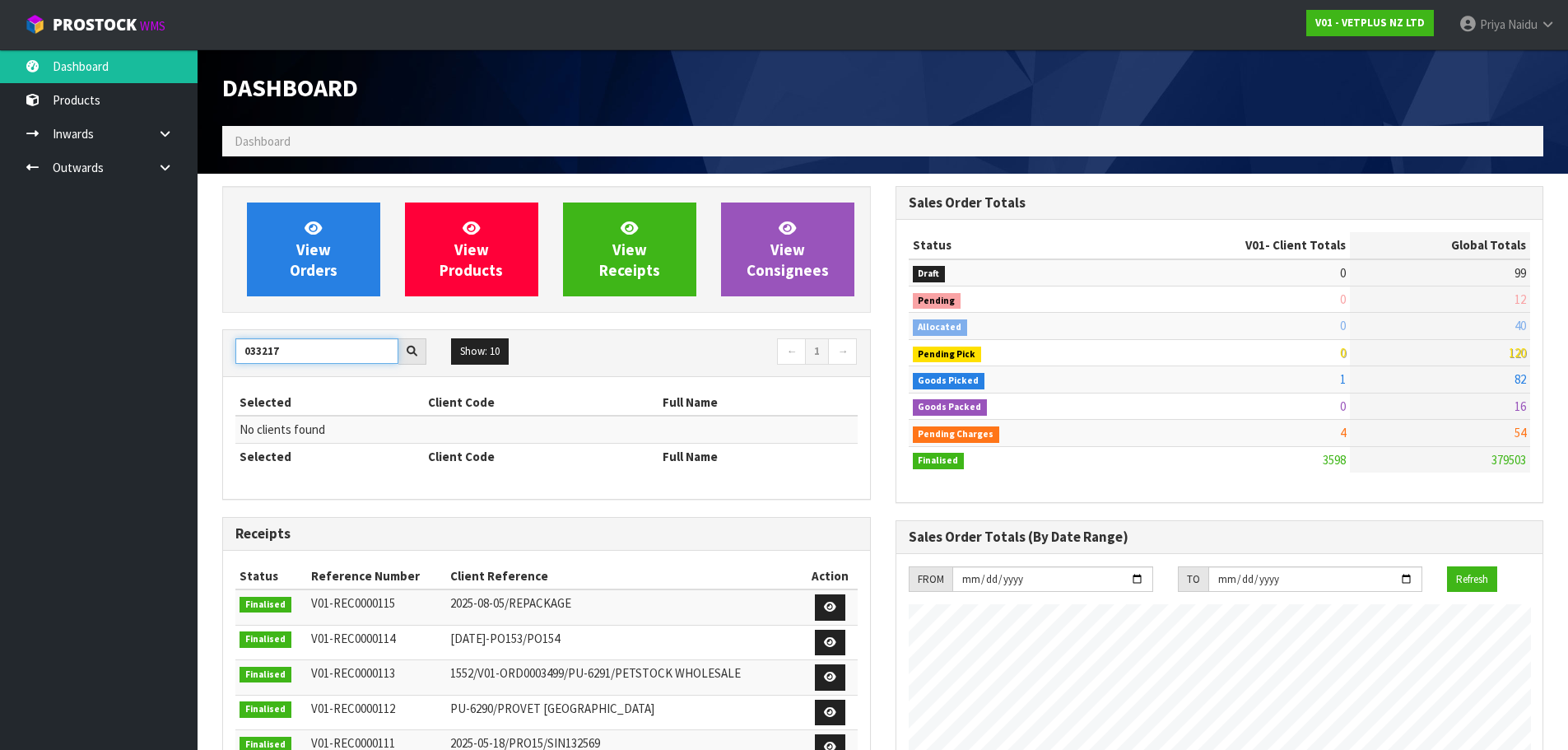
drag, startPoint x: 315, startPoint y: 352, endPoint x: 149, endPoint y: 315, distance: 170.1
click at [142, 325] on body "Toggle navigation ProStock WMS V01 - VETPLUS NZ LTD Priya Naidu Logout Dashboar…" at bounding box center [784, 375] width 1568 height 750
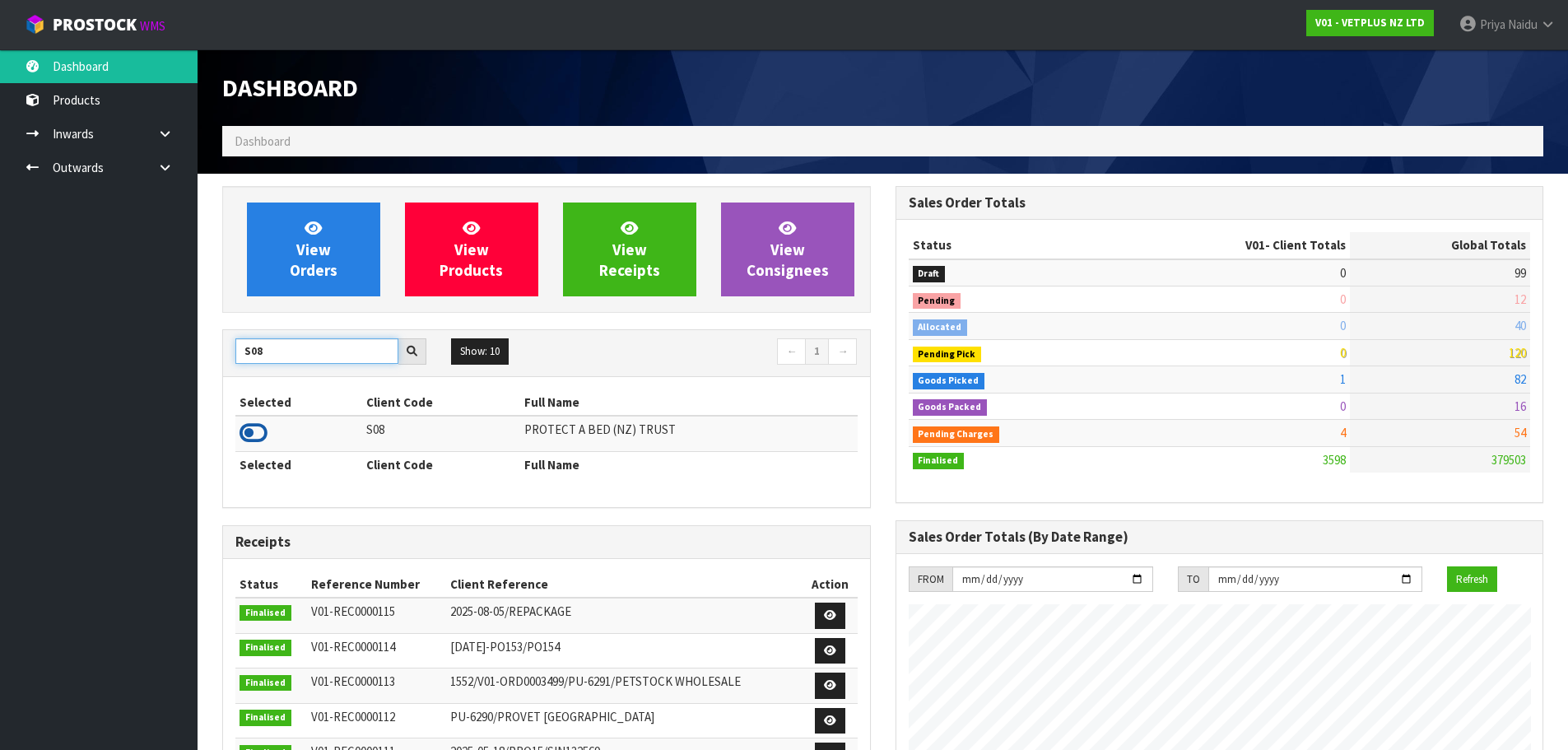
type input "S08"
click at [248, 434] on icon at bounding box center [253, 434] width 28 height 25
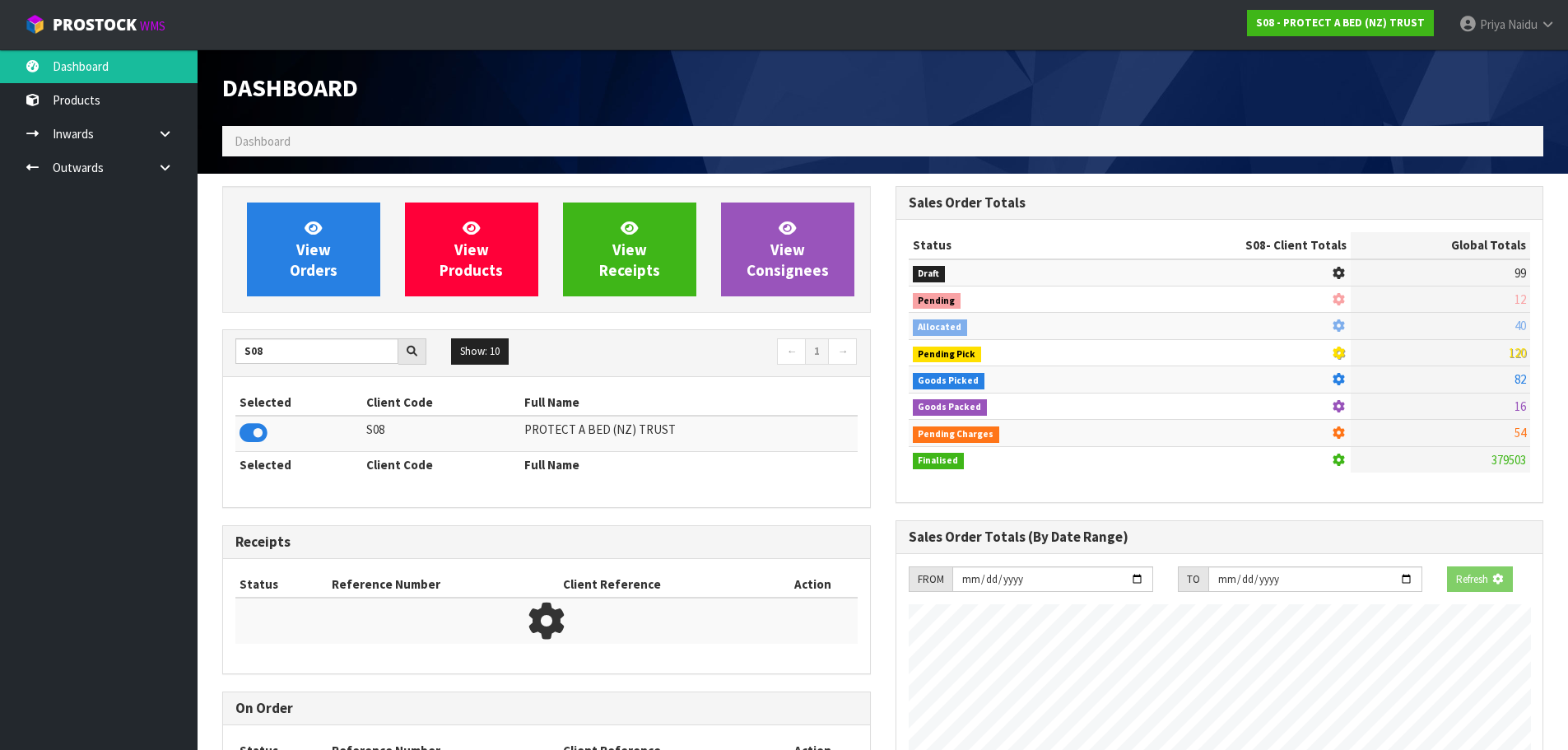
scroll to position [1027, 673]
click at [325, 303] on div "View Orders View Products View Receipts View Consignees" at bounding box center [546, 249] width 648 height 127
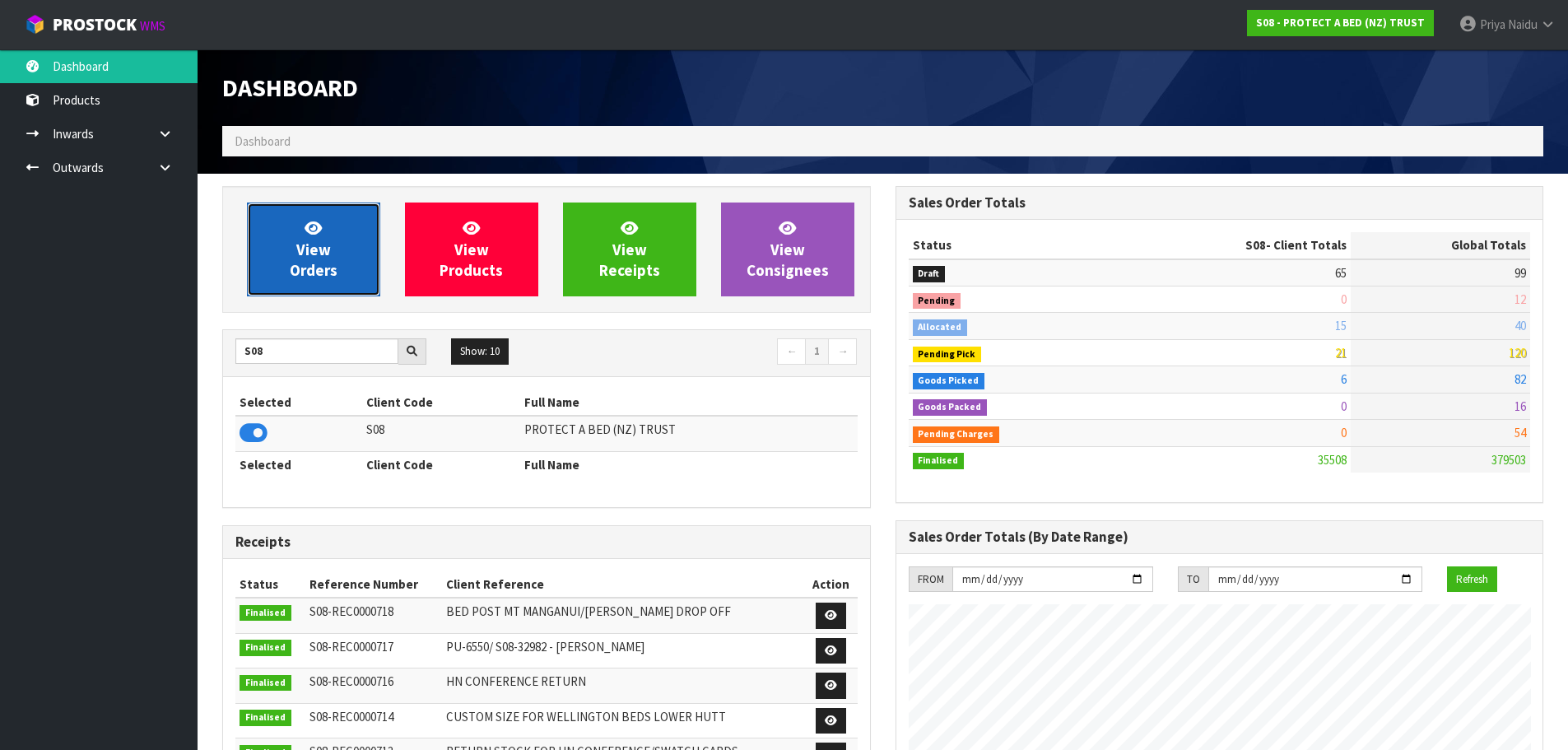
click at [328, 271] on span "View Orders" at bounding box center [313, 249] width 48 height 62
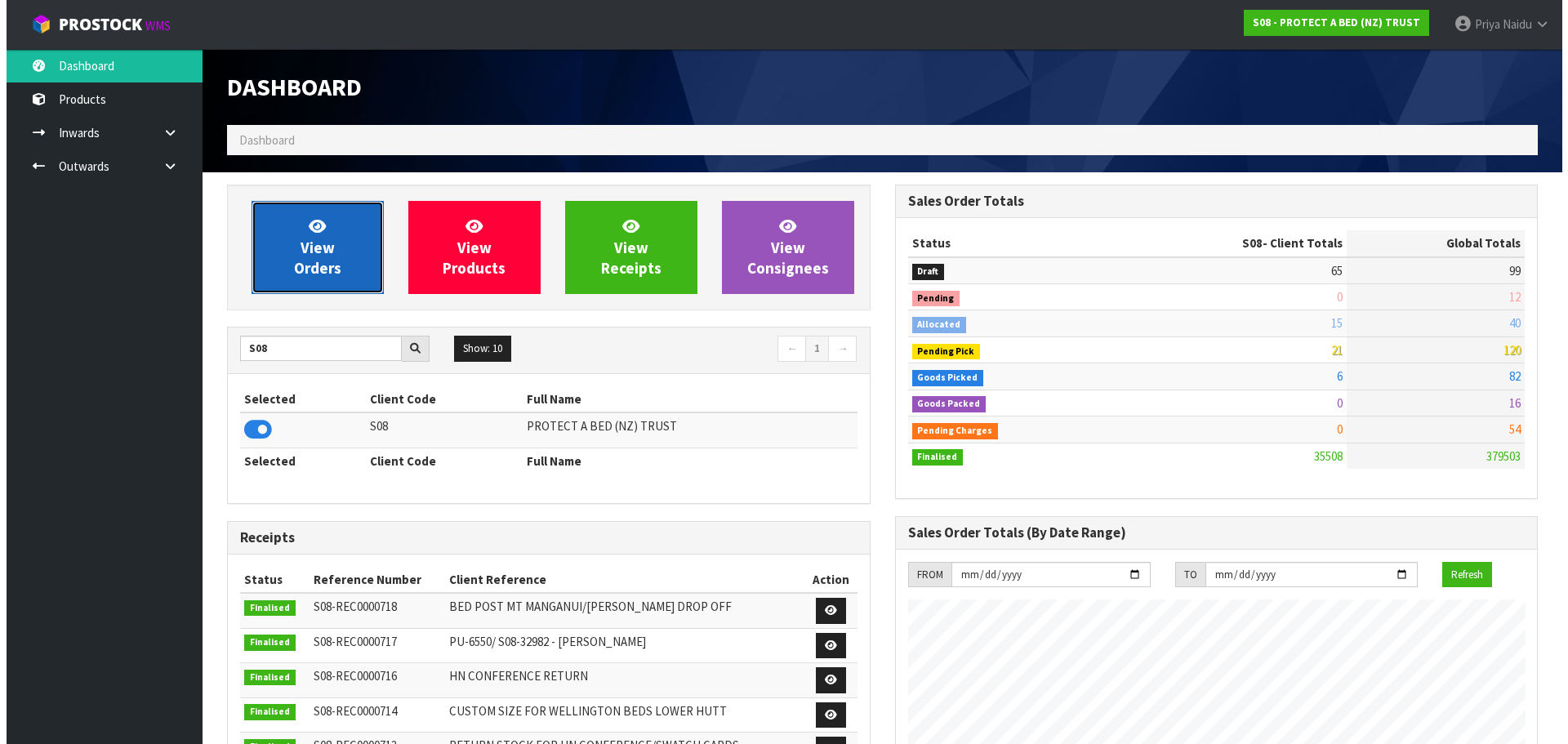
scroll to position [1237, 667]
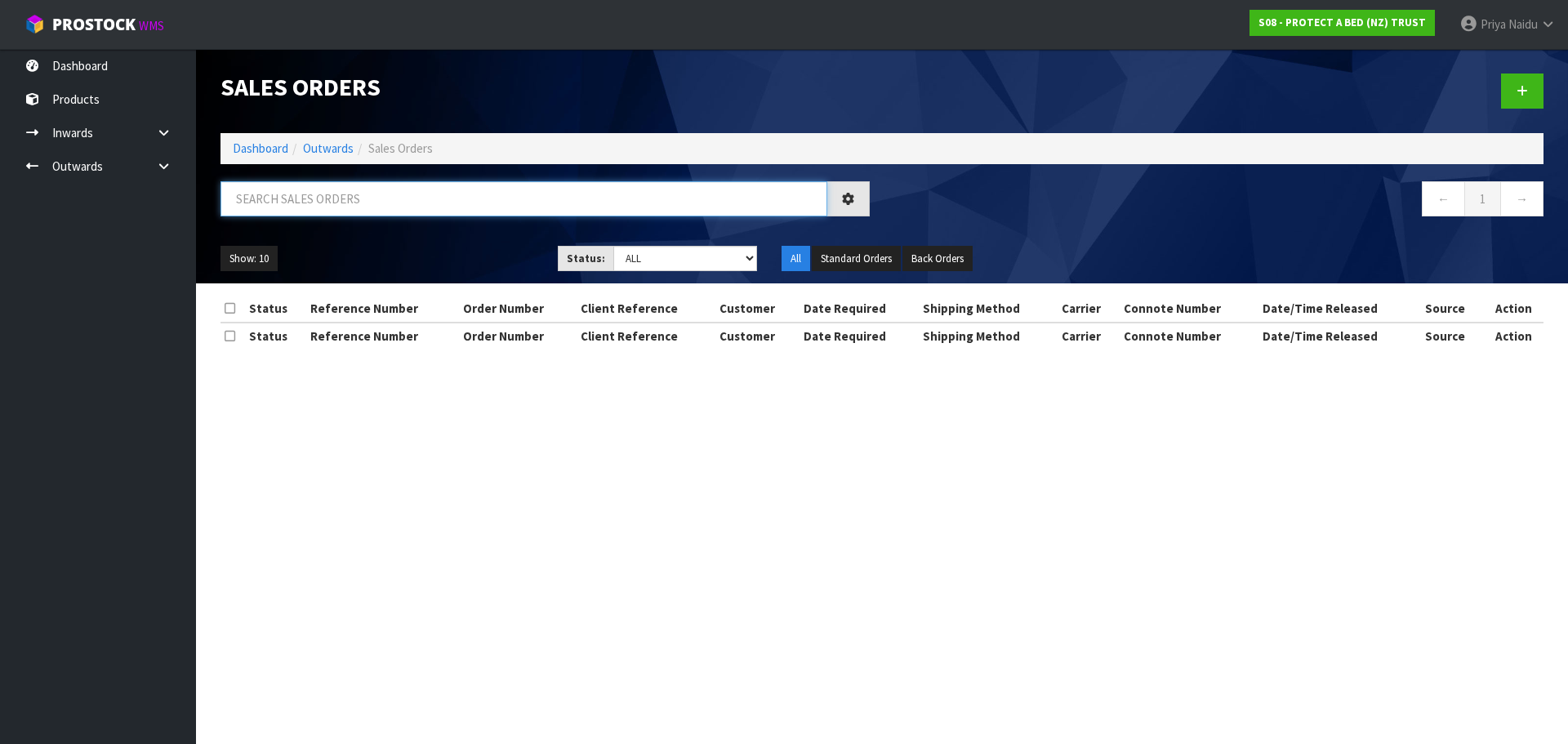
click at [359, 203] on input "text" at bounding box center [524, 198] width 607 height 35
type input "033217"
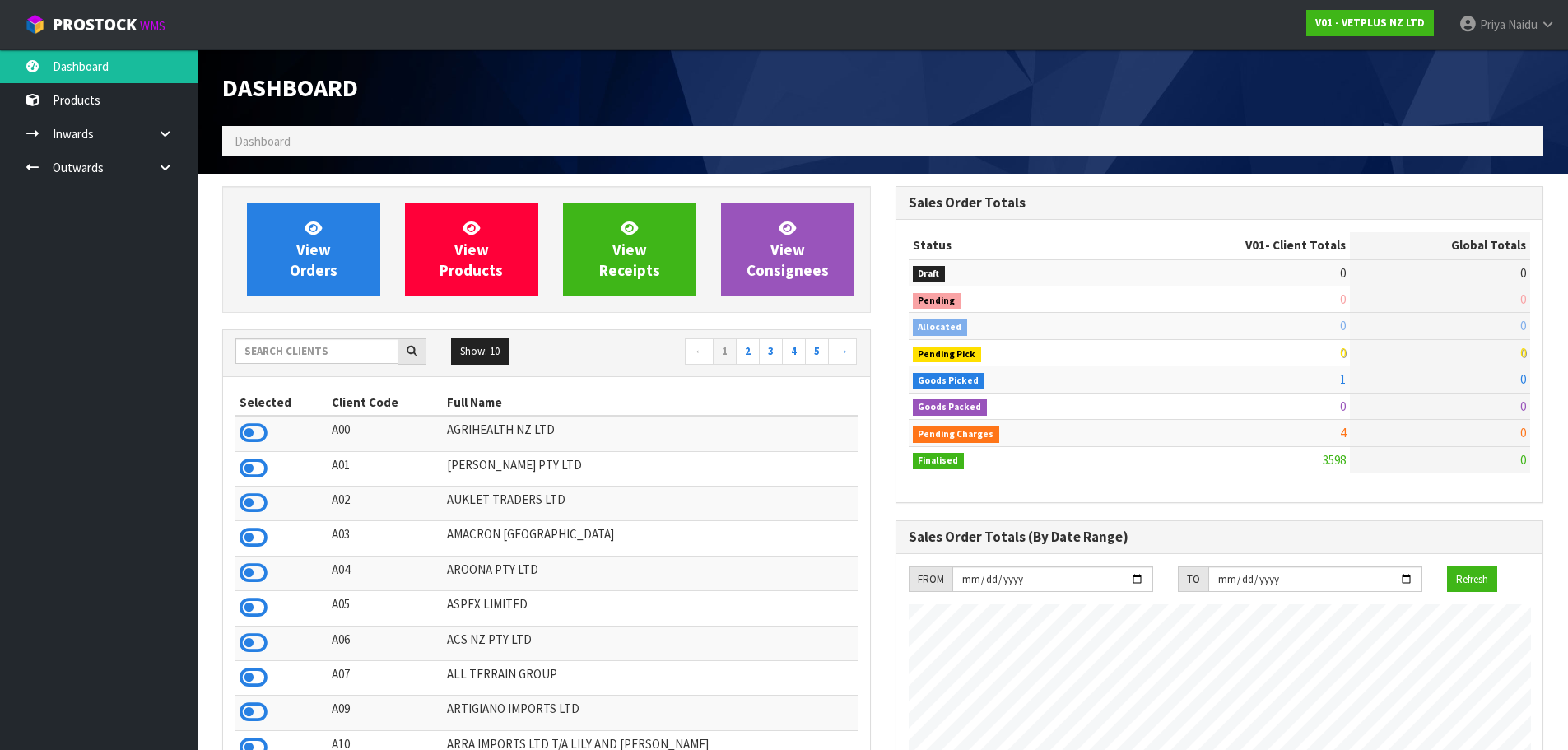
scroll to position [1247, 673]
click at [255, 343] on input "text" at bounding box center [316, 351] width 163 height 25
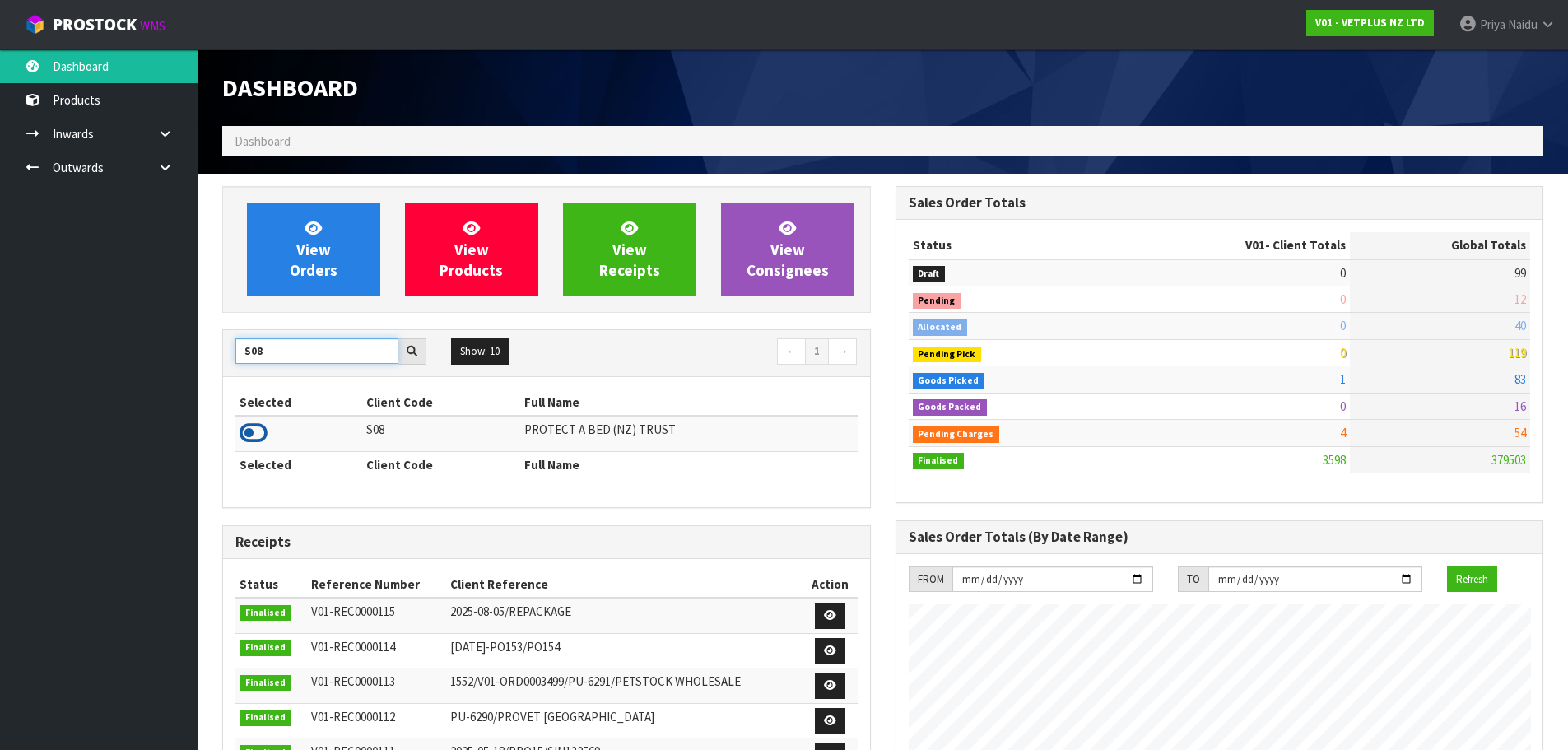
type input "S08"
click at [254, 441] on icon at bounding box center [253, 434] width 28 height 25
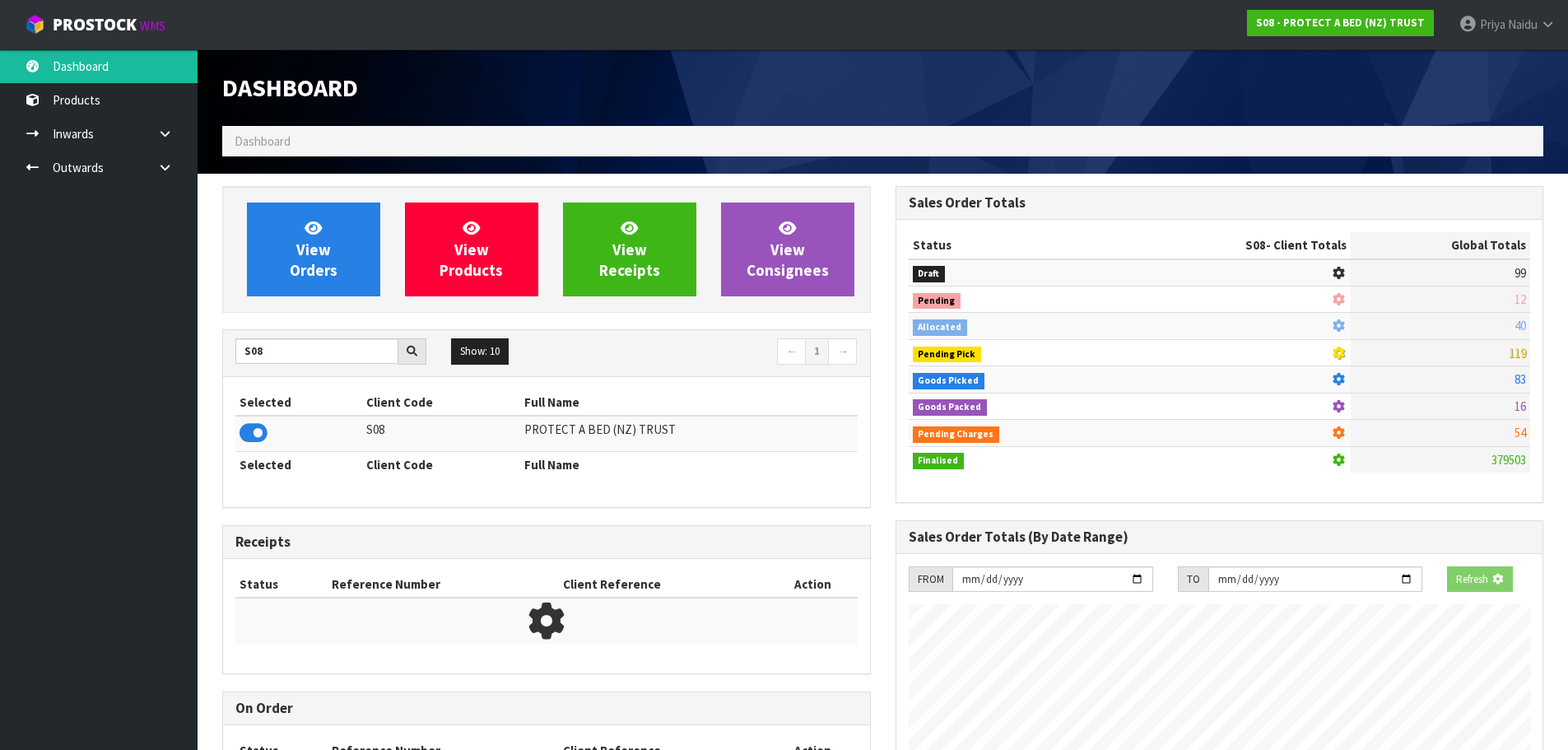
scroll to position [822467, 822485]
click at [323, 283] on link "View Orders" at bounding box center [313, 249] width 133 height 94
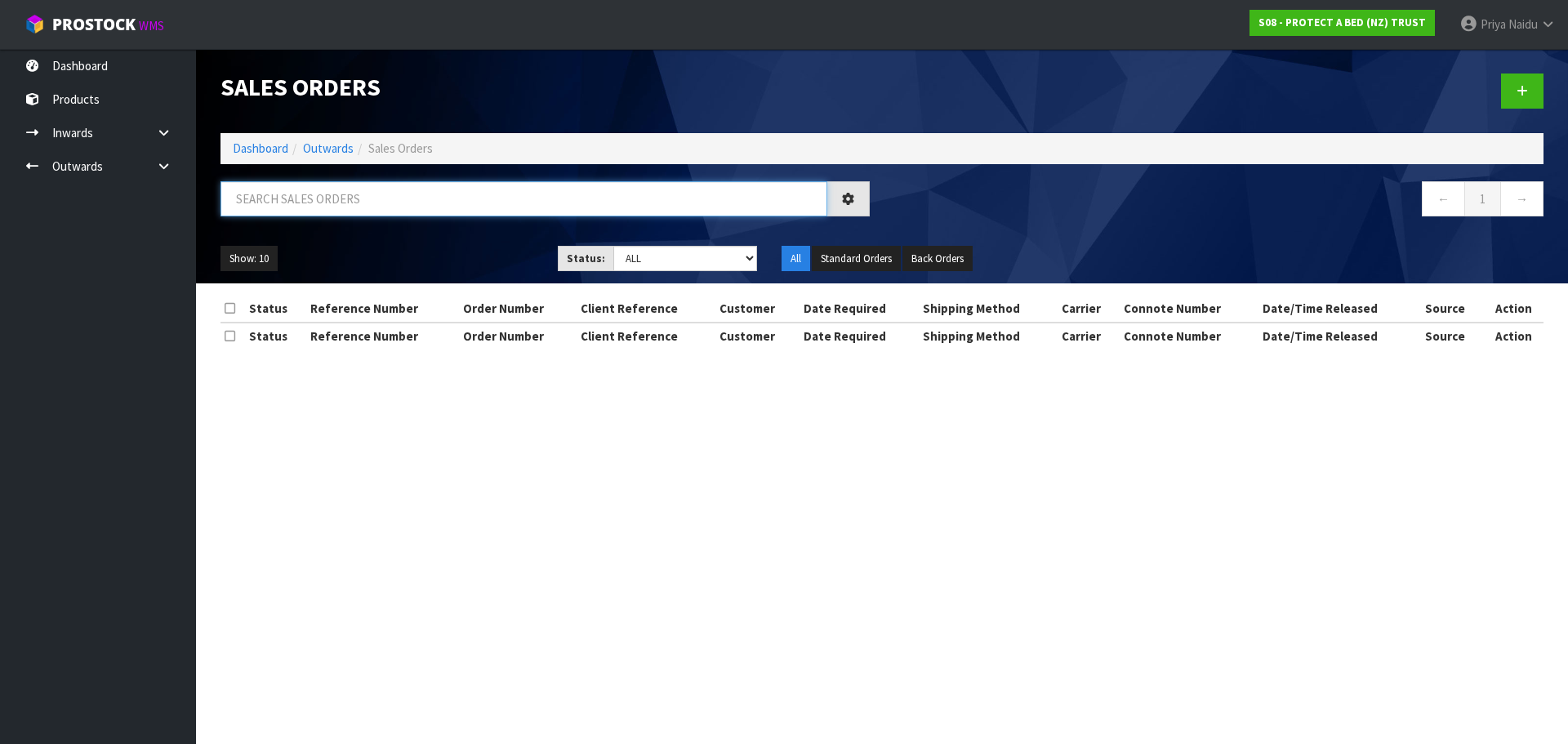
click at [305, 190] on input "text" at bounding box center [524, 198] width 607 height 35
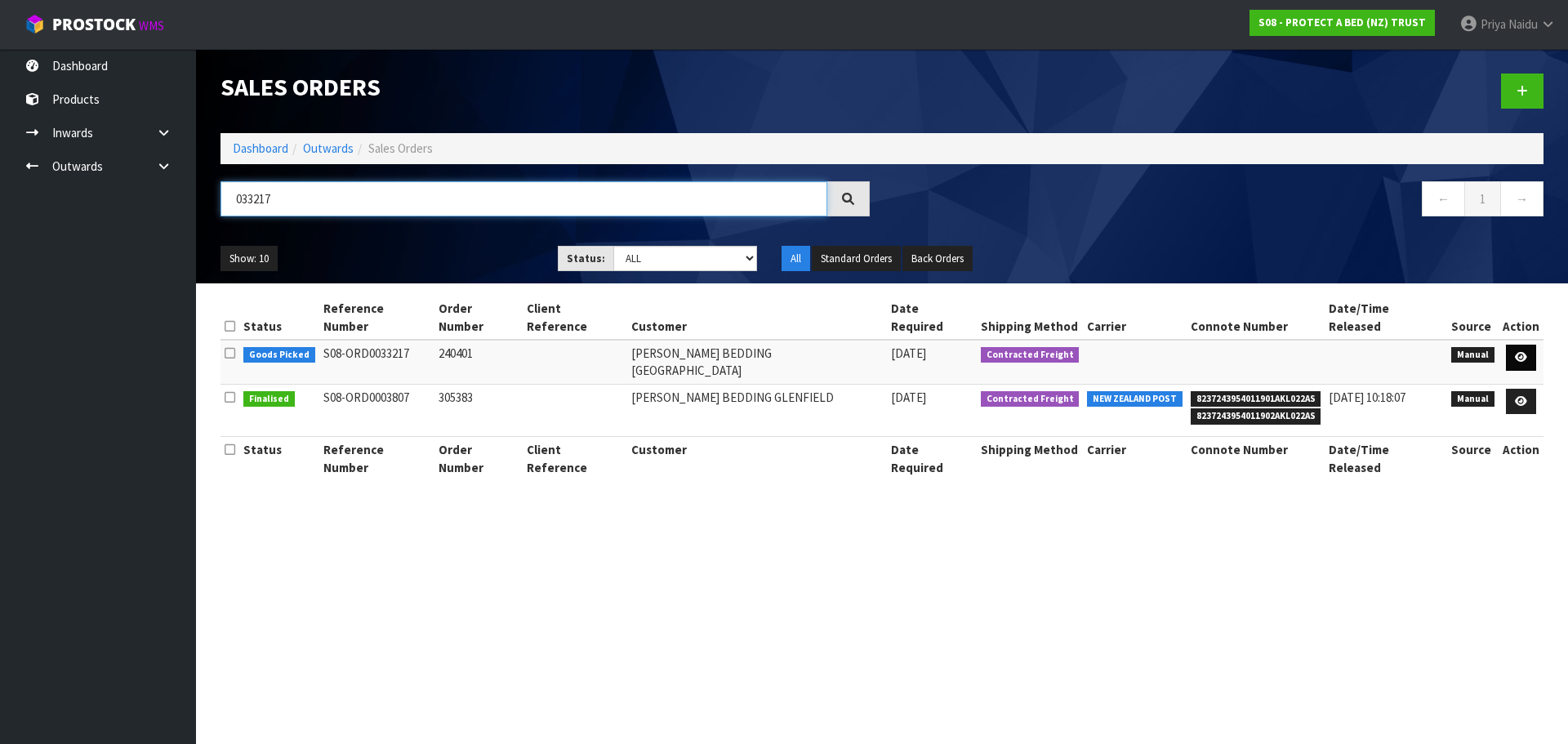
type input "033217"
click at [1512, 345] on link at bounding box center [1521, 357] width 30 height 26
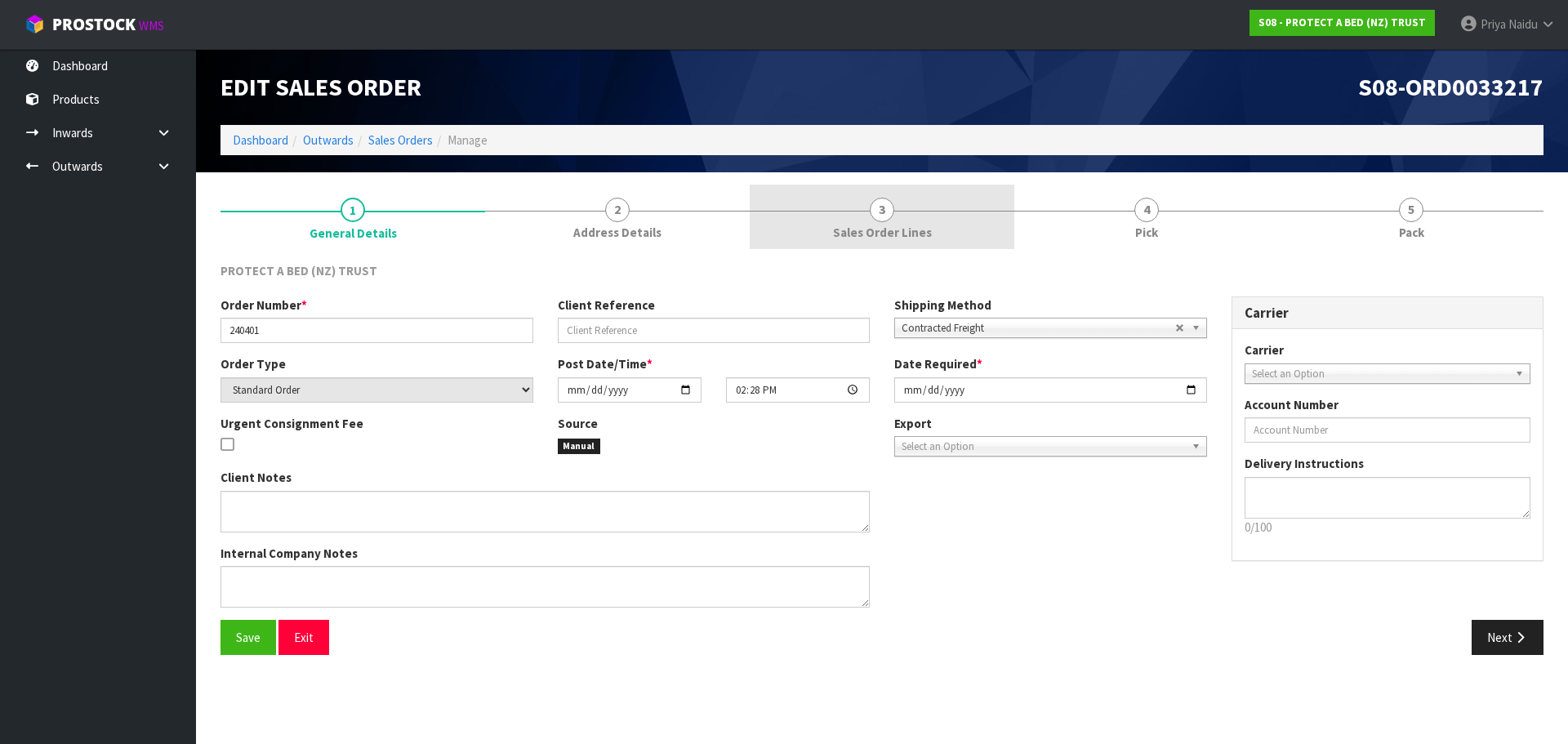
click at [848, 237] on span "Sales Order Lines" at bounding box center [882, 232] width 99 height 17
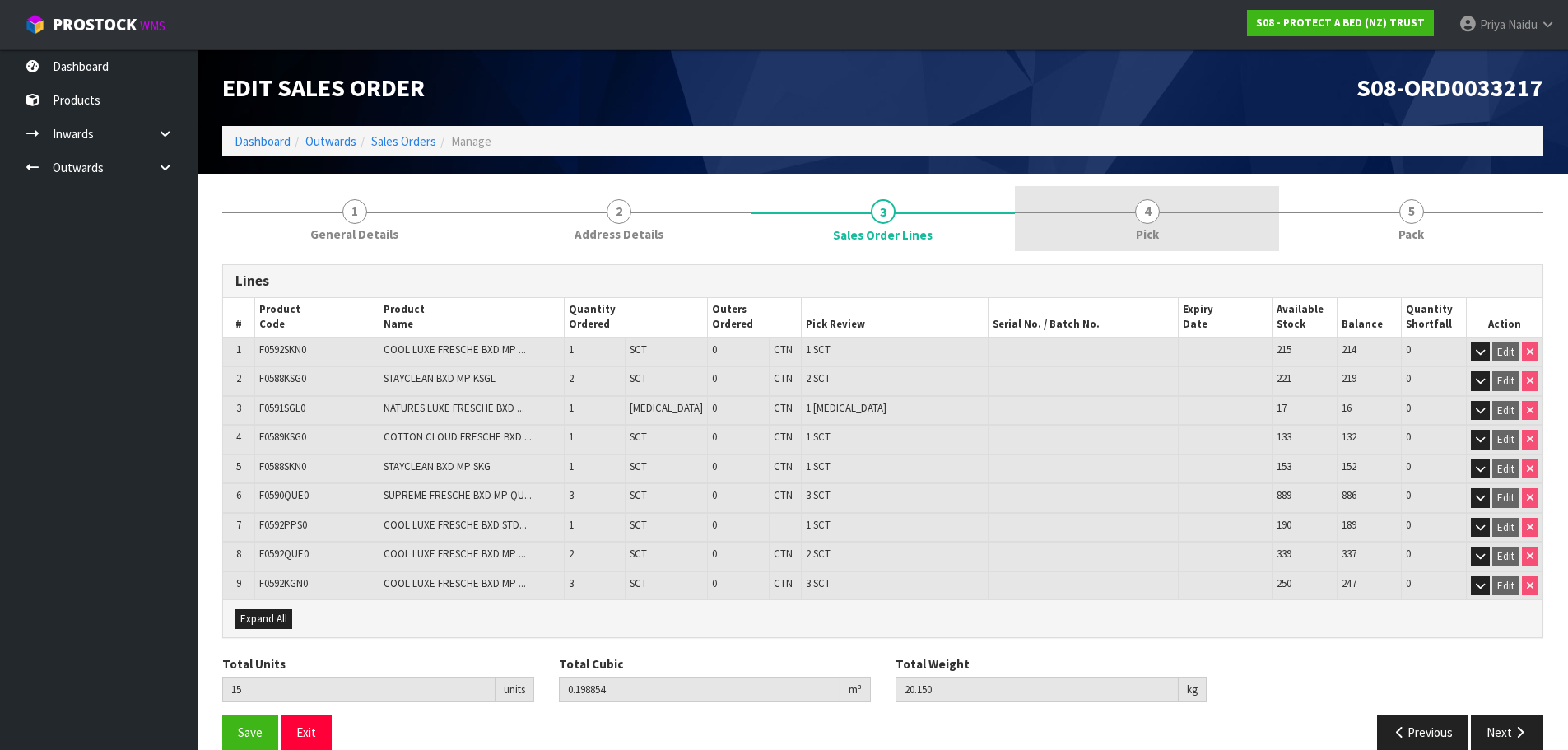
click at [1162, 221] on link "4 Pick" at bounding box center [1147, 218] width 264 height 65
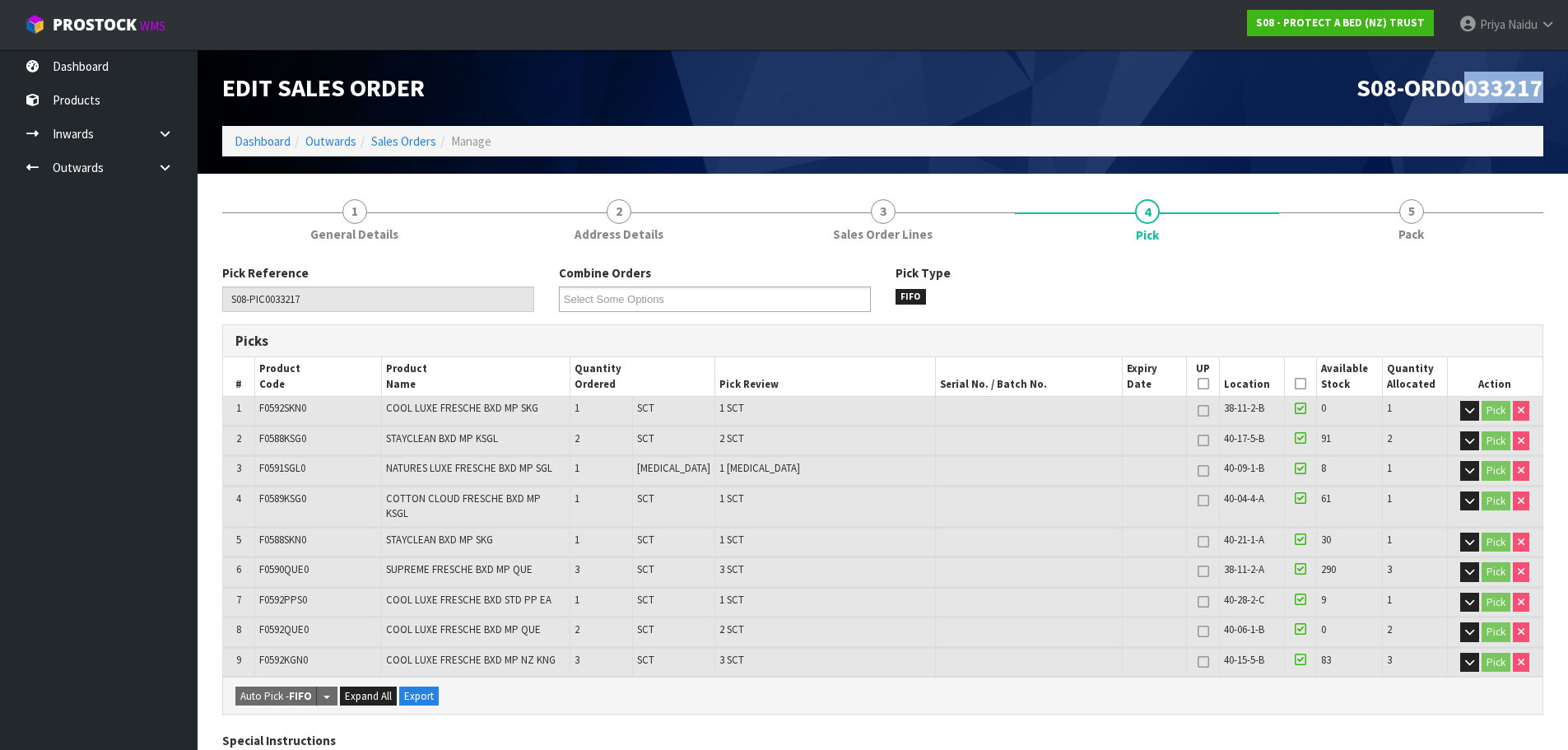
drag, startPoint x: 1469, startPoint y: 95, endPoint x: 1550, endPoint y: 92, distance: 81.1
click at [1550, 92] on div "S08-ORD0033217" at bounding box center [1220, 87] width 674 height 76
copy span "033217"
click at [173, 170] on link at bounding box center [171, 167] width 53 height 33
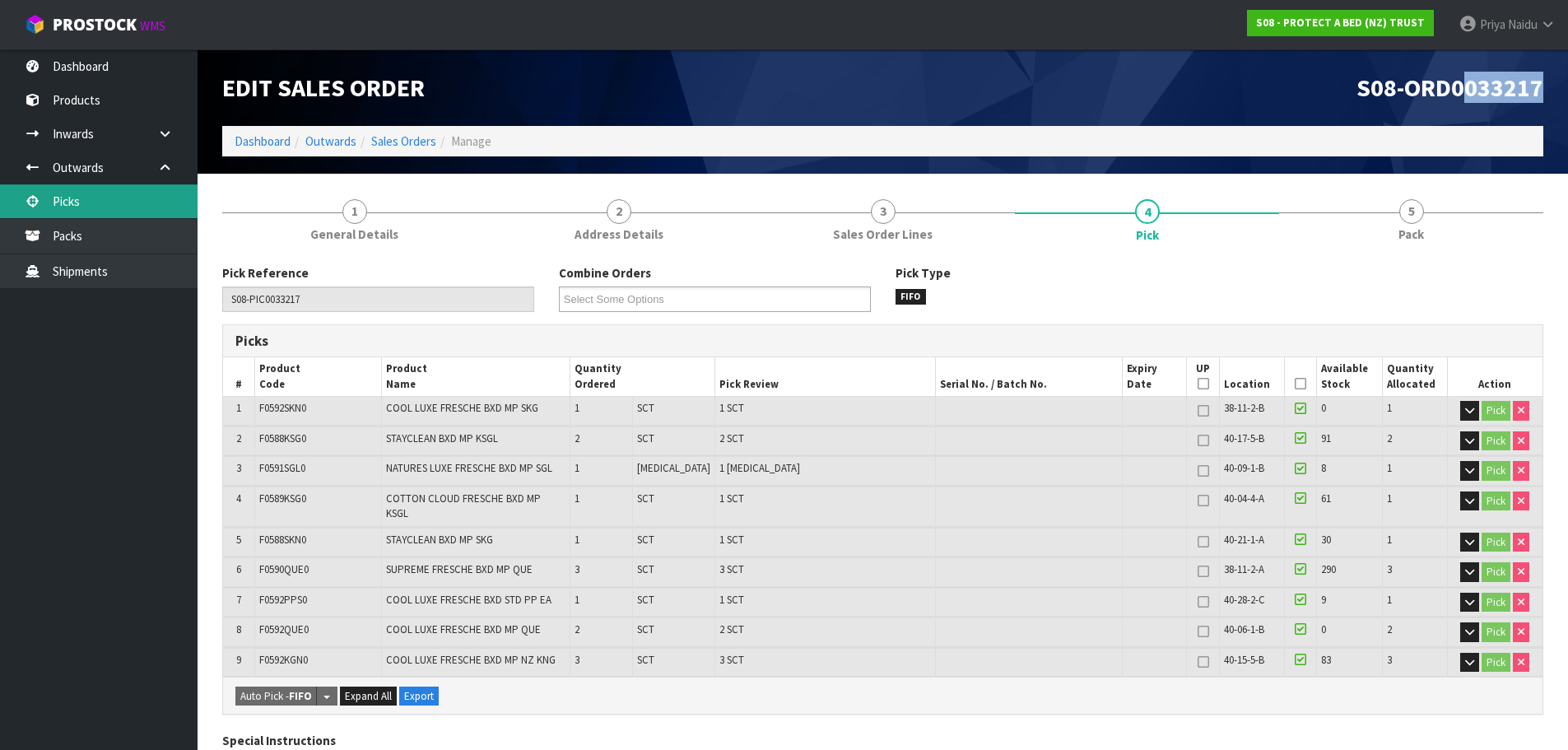
click at [120, 189] on link "Picks" at bounding box center [99, 201] width 197 height 33
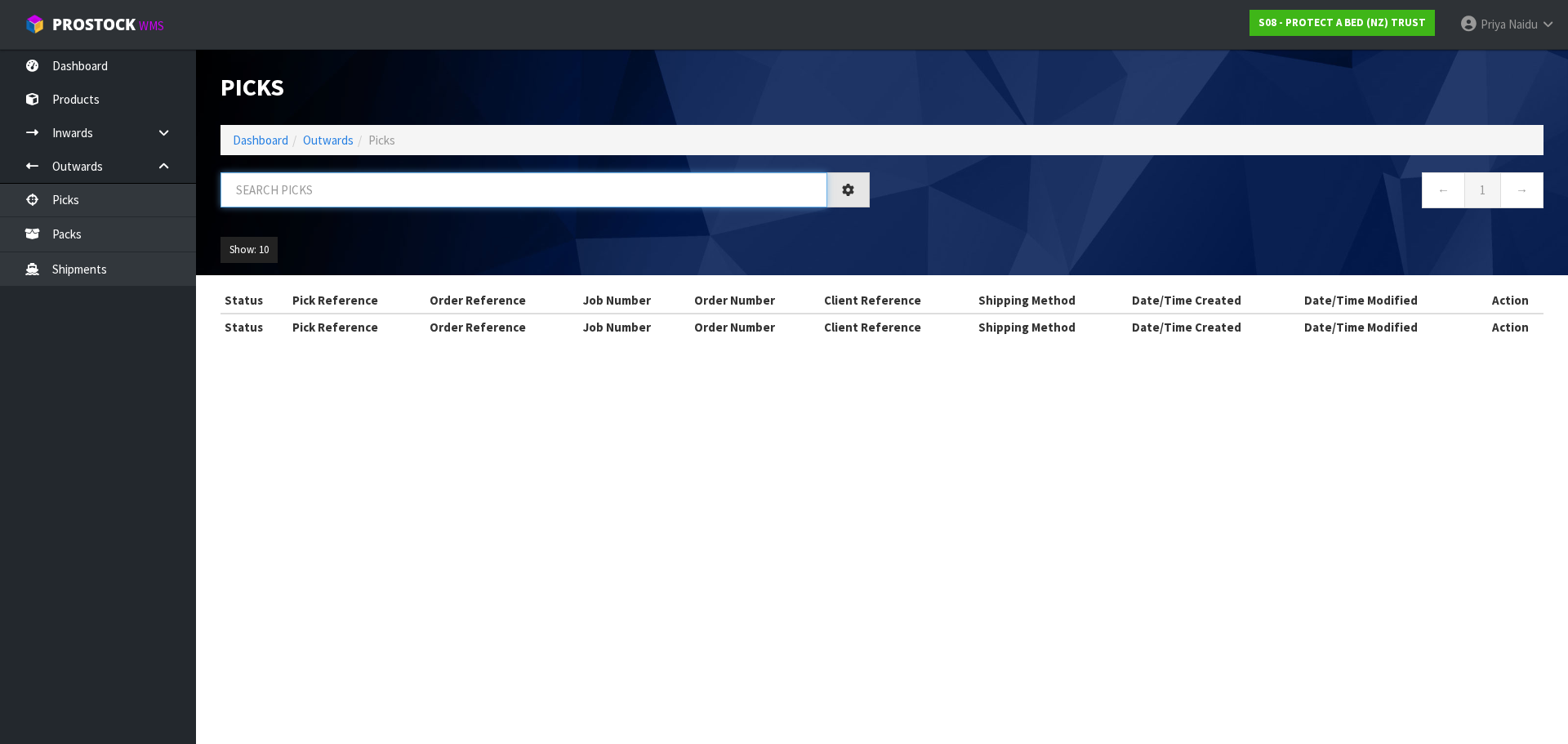
click at [335, 203] on input "text" at bounding box center [524, 190] width 607 height 35
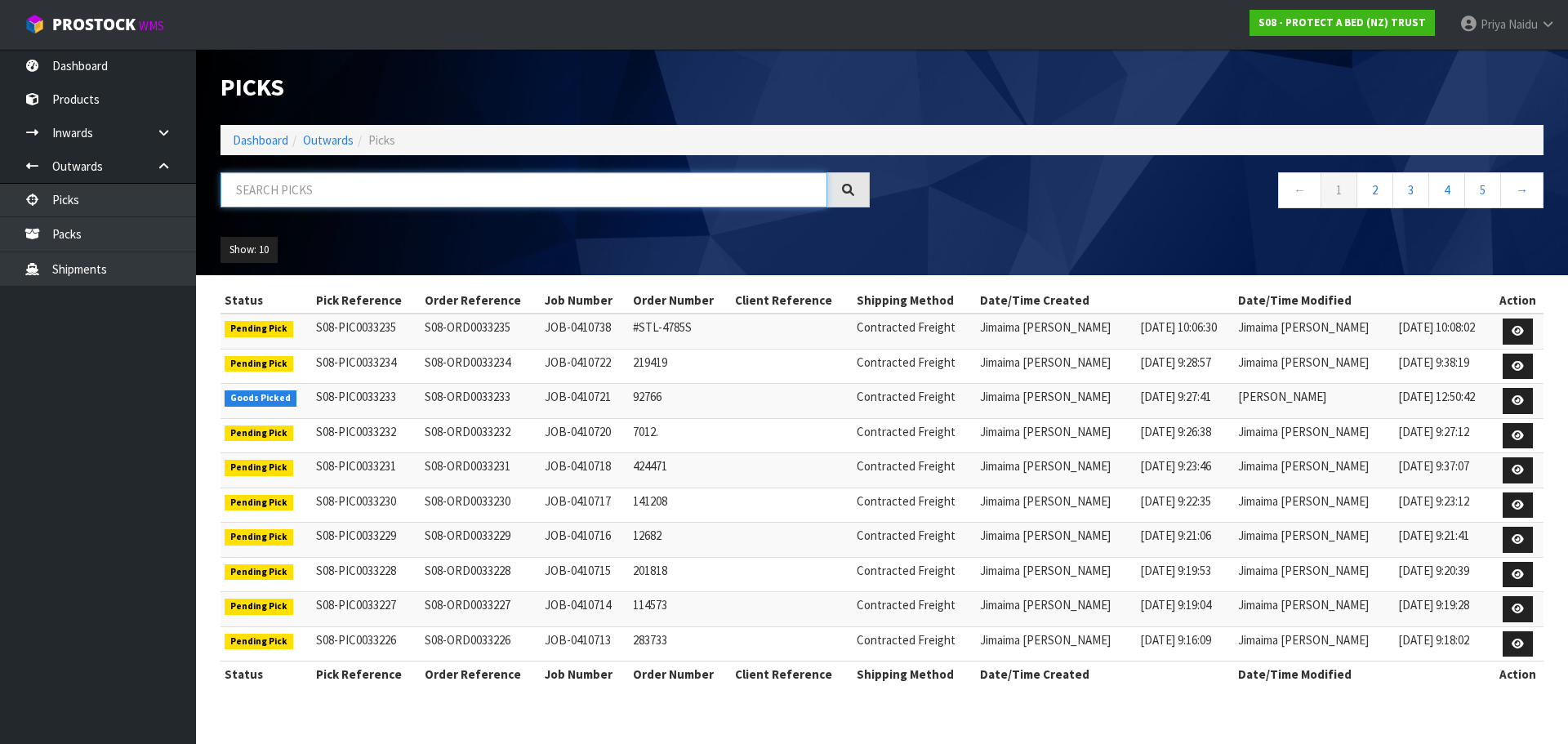
paste input "033217"
type input "033217"
